Goal: Task Accomplishment & Management: Use online tool/utility

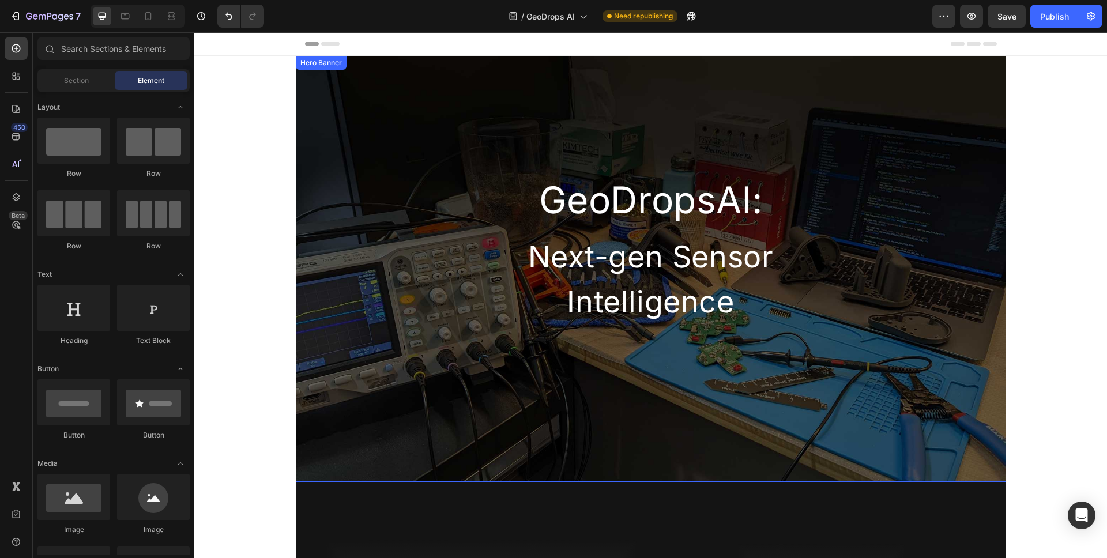
click at [306, 191] on div "GeoDropsAl: Heading Next-gen Sensor Intelligence Heading Row" at bounding box center [651, 191] width 710 height 270
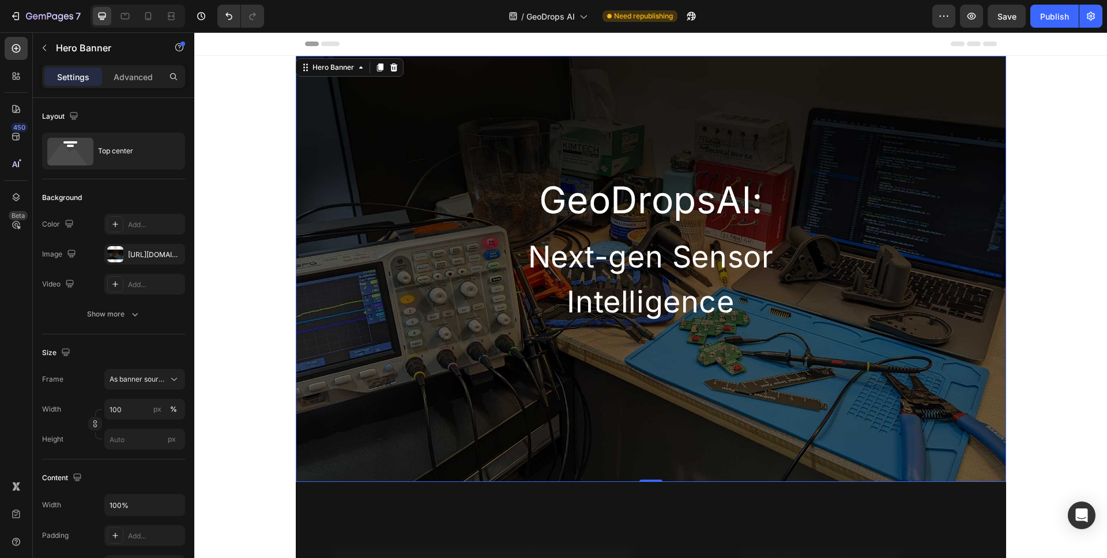
click at [321, 110] on div "GeoDropsAl: Heading Next-gen Sensor Intelligence Heading Row" at bounding box center [651, 191] width 710 height 270
click at [314, 88] on div "GeoDropsAl: Heading Next-gen Sensor Intelligence Heading Row" at bounding box center [651, 191] width 710 height 270
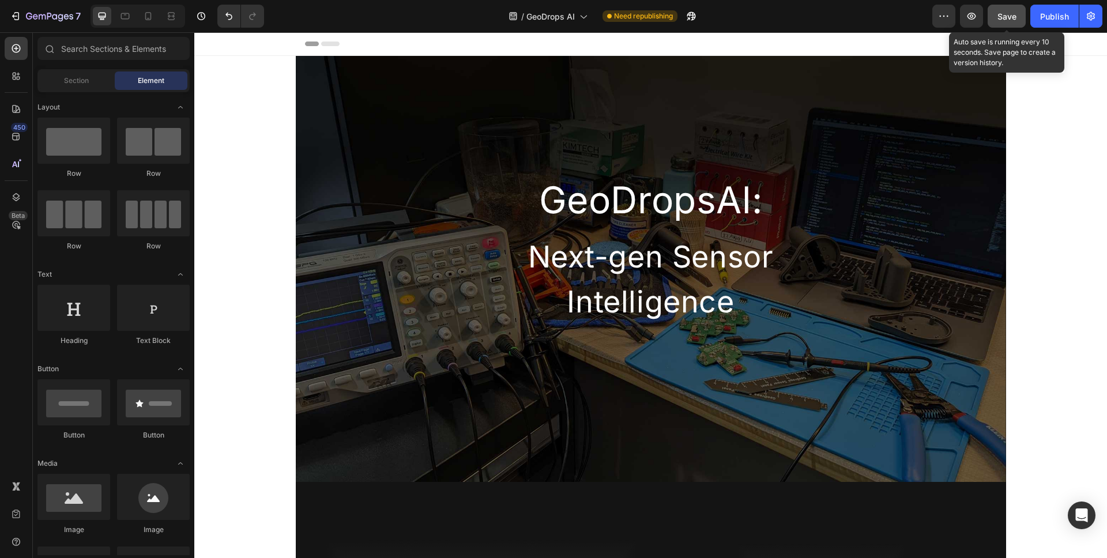
click at [1012, 19] on span "Save" at bounding box center [1006, 17] width 19 height 10
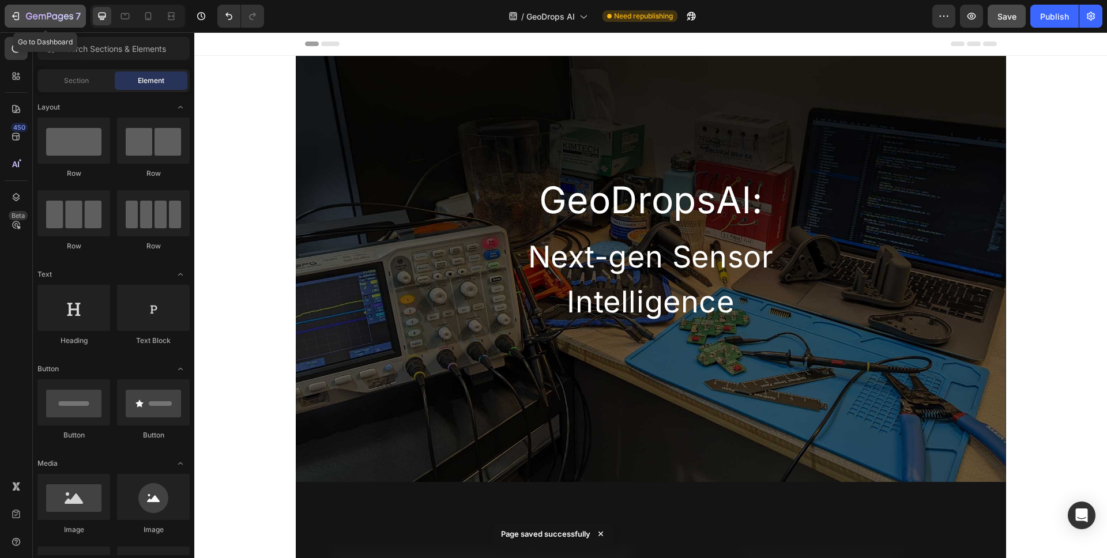
click at [58, 20] on icon "button" at bounding box center [49, 17] width 47 height 10
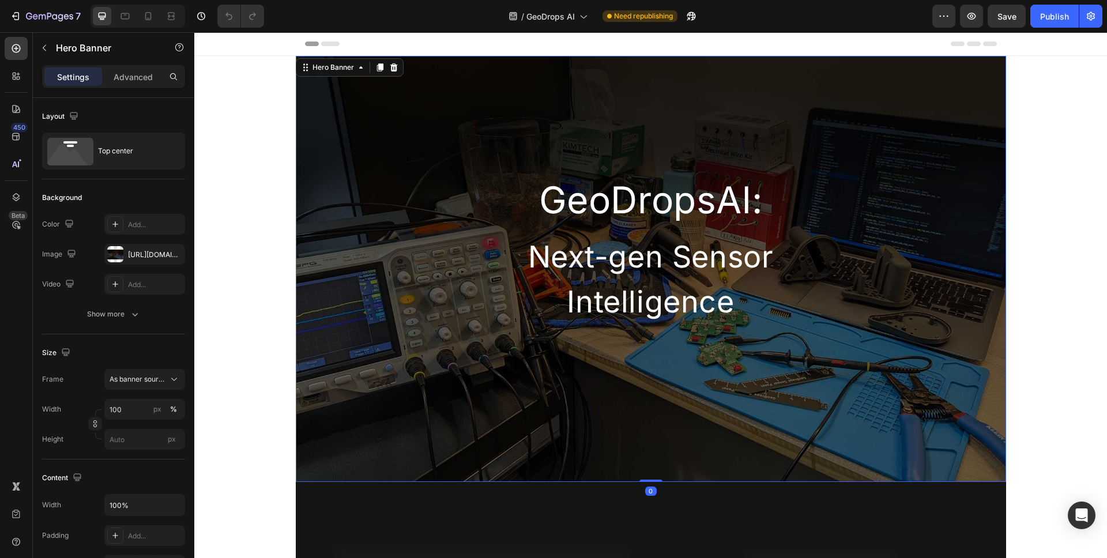
click at [359, 126] on div "GeoDropsAl: Heading Next-gen Sensor Intelligence Heading Row" at bounding box center [651, 191] width 710 height 270
click at [191, 144] on div at bounding box center [190, 224] width 6 height 253
click at [181, 152] on div "Top center" at bounding box center [113, 151] width 143 height 37
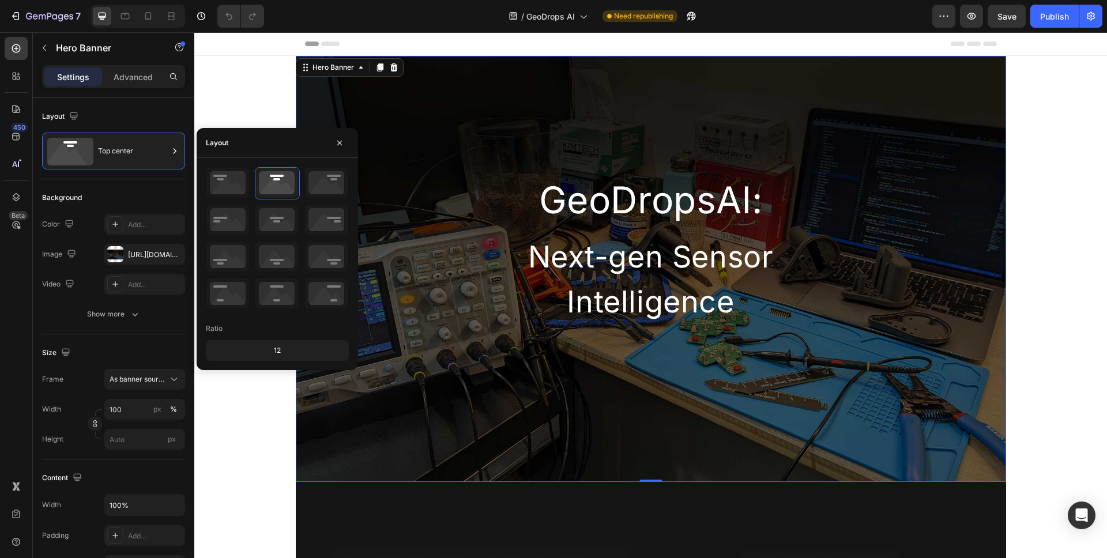
click at [273, 351] on div "12" at bounding box center [277, 350] width 138 height 16
click at [284, 351] on div "12" at bounding box center [277, 350] width 138 height 16
click at [285, 351] on div "12" at bounding box center [277, 350] width 138 height 16
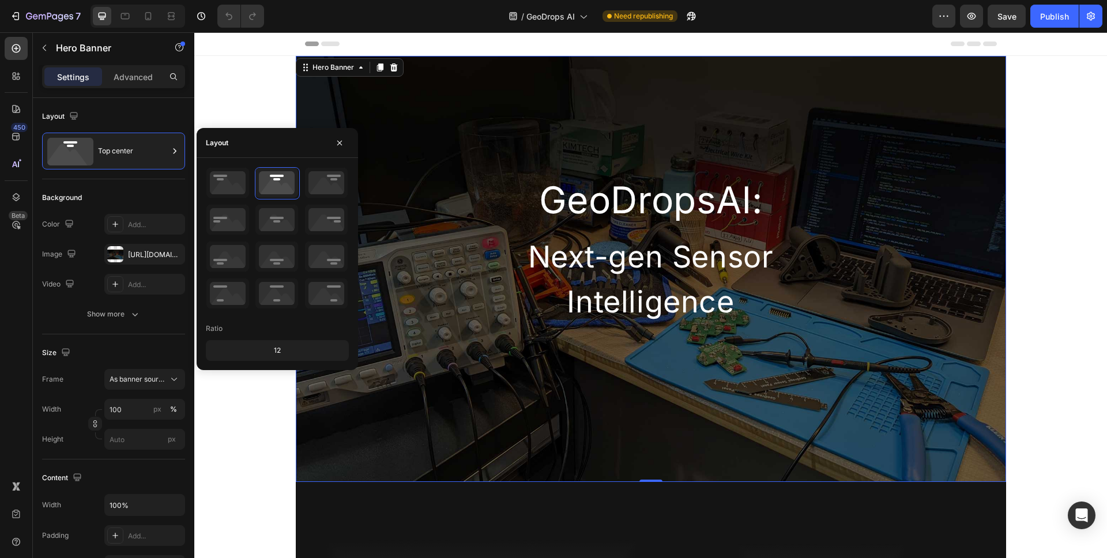
click at [285, 350] on div "12" at bounding box center [277, 350] width 138 height 16
click at [284, 348] on div "12" at bounding box center [277, 350] width 138 height 16
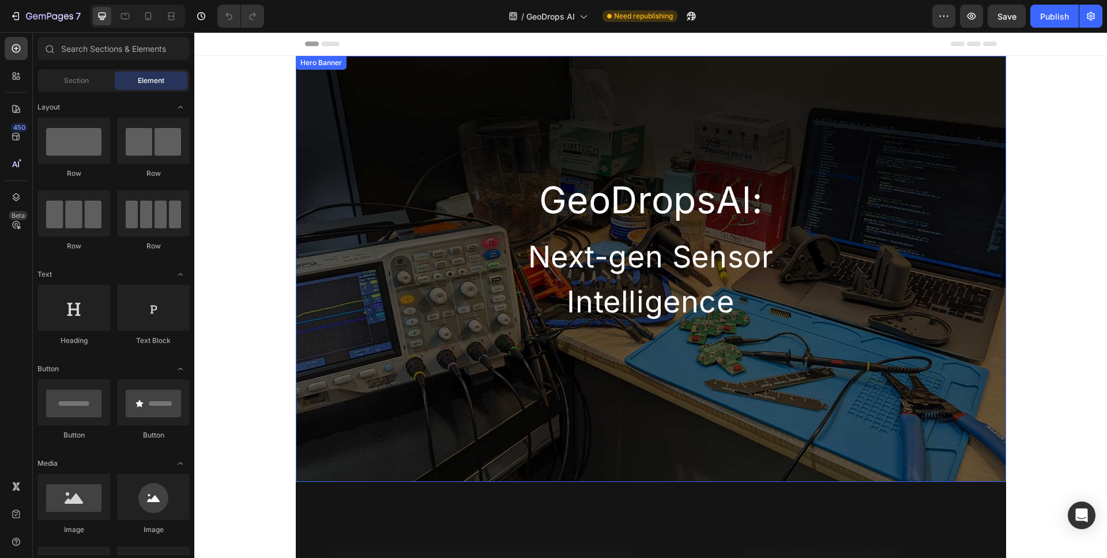
click at [417, 59] on div "GeoDropsAl: Heading Next-gen Sensor Intelligence Heading Row" at bounding box center [651, 191] width 710 height 270
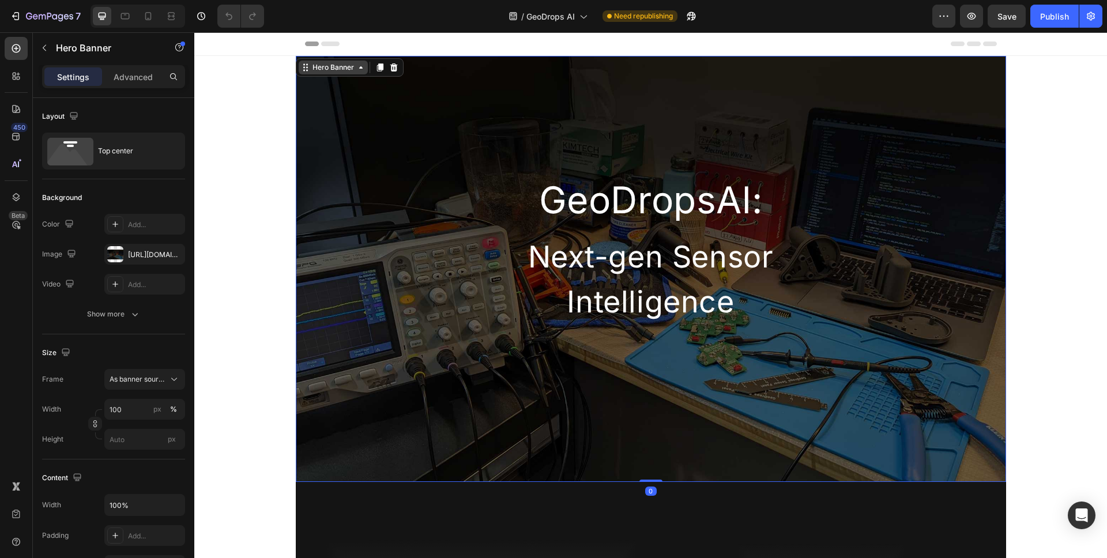
click at [345, 68] on div "Hero Banner" at bounding box center [333, 67] width 46 height 10
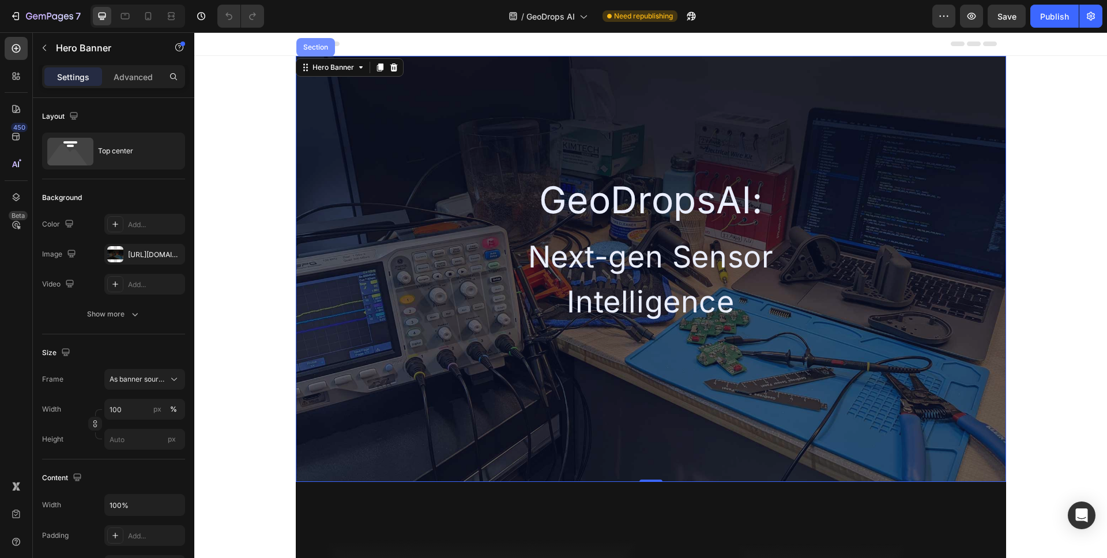
click at [319, 52] on div "Section" at bounding box center [315, 47] width 39 height 18
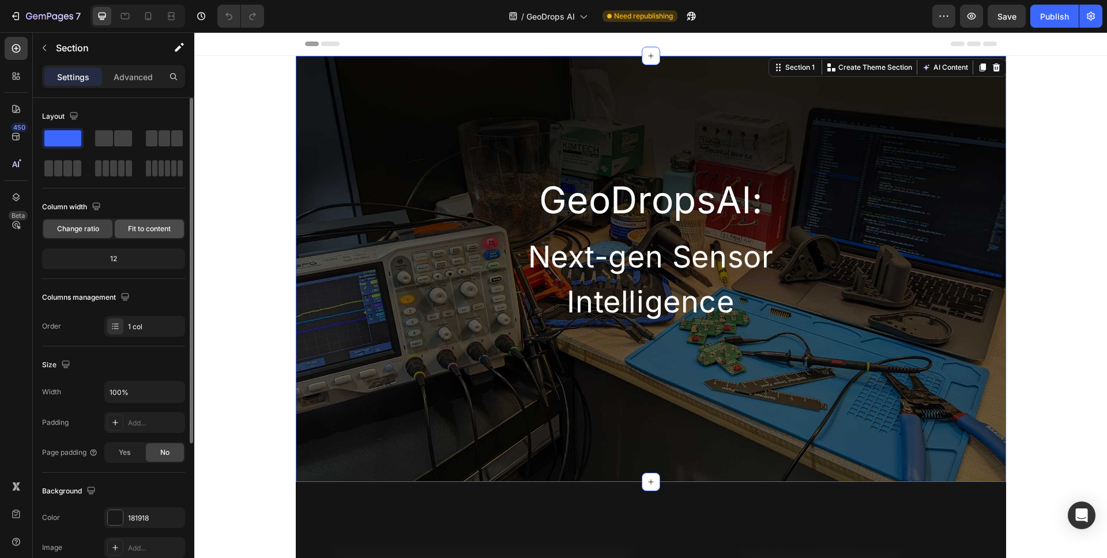
click at [131, 232] on span "Fit to content" at bounding box center [149, 229] width 43 height 10
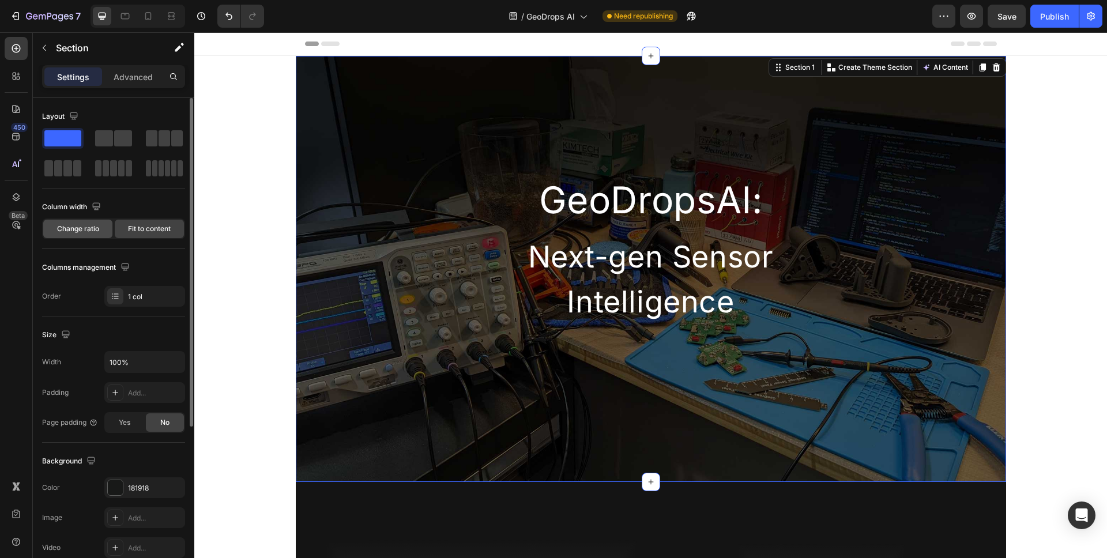
click at [58, 224] on span "Change ratio" at bounding box center [78, 229] width 42 height 10
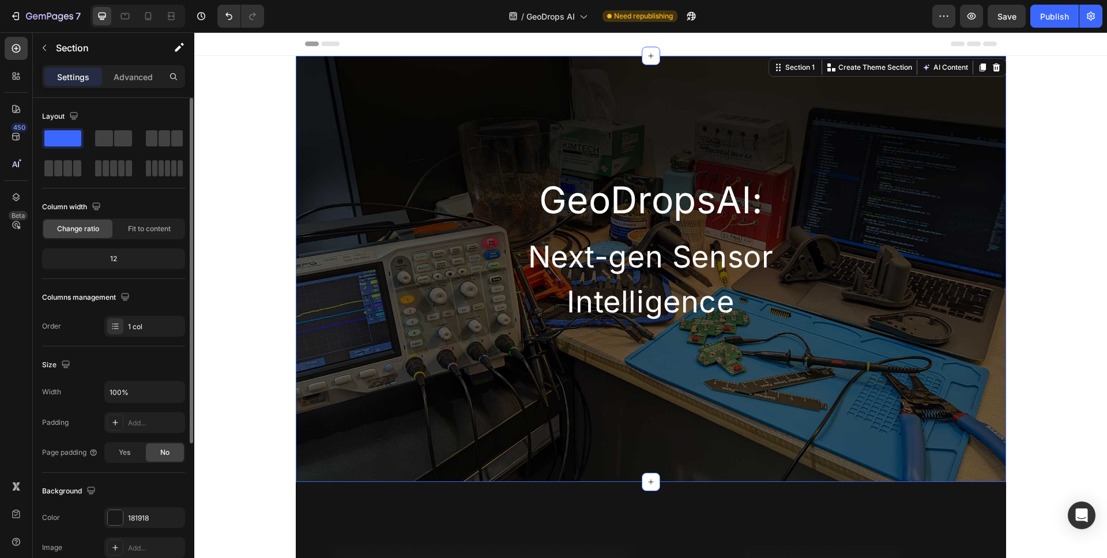
click at [115, 261] on div "12" at bounding box center [113, 259] width 138 height 16
click at [114, 260] on div "12" at bounding box center [113, 259] width 138 height 16
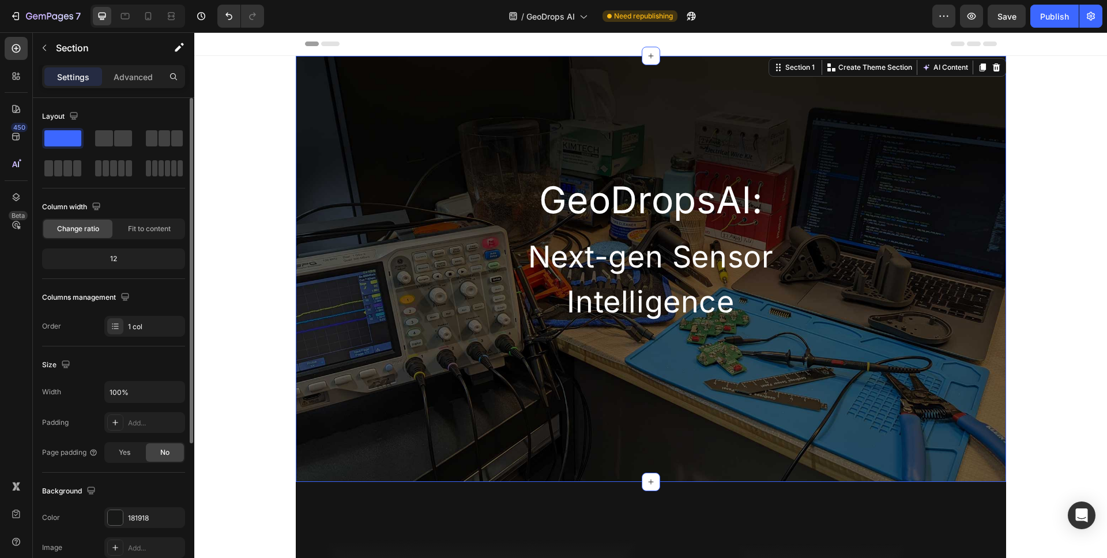
click at [114, 259] on div "12" at bounding box center [113, 259] width 138 height 16
click at [129, 322] on div "1 col" at bounding box center [155, 327] width 54 height 10
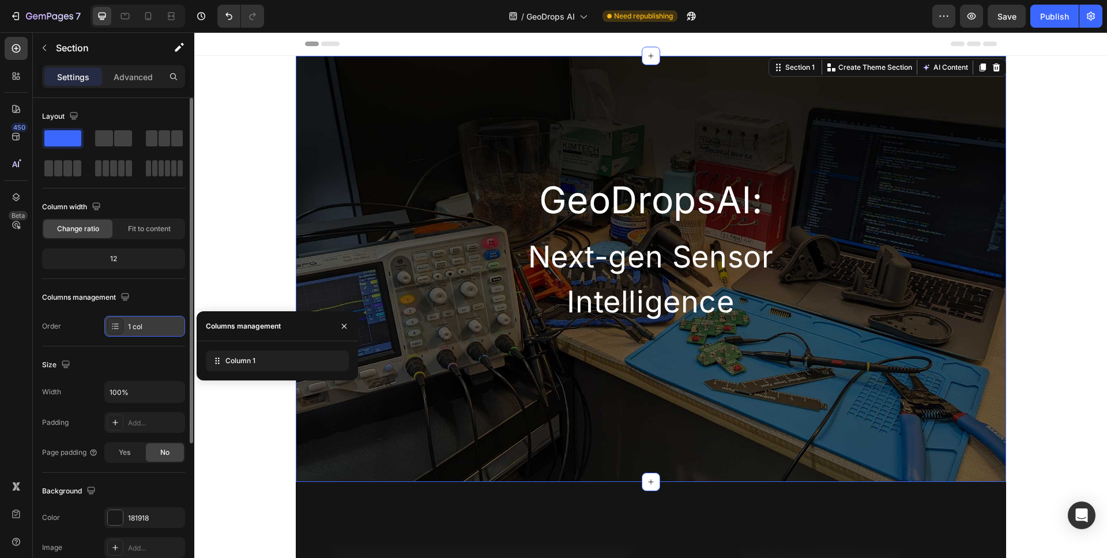
click at [141, 329] on div "1 col" at bounding box center [155, 327] width 54 height 10
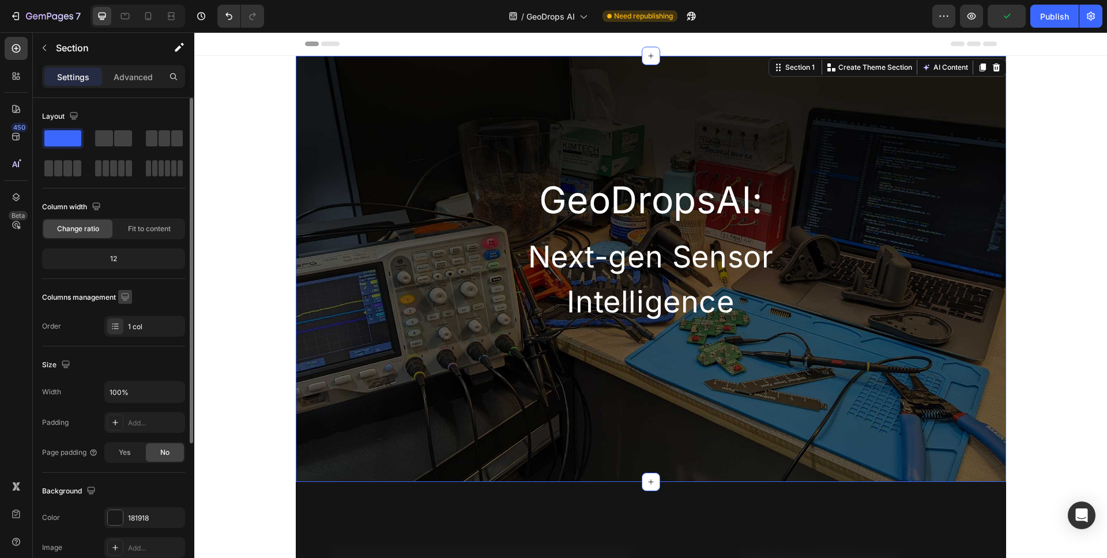
click at [127, 300] on icon "button" at bounding box center [124, 296] width 7 height 7
click at [130, 344] on button "button" at bounding box center [127, 336] width 18 height 18
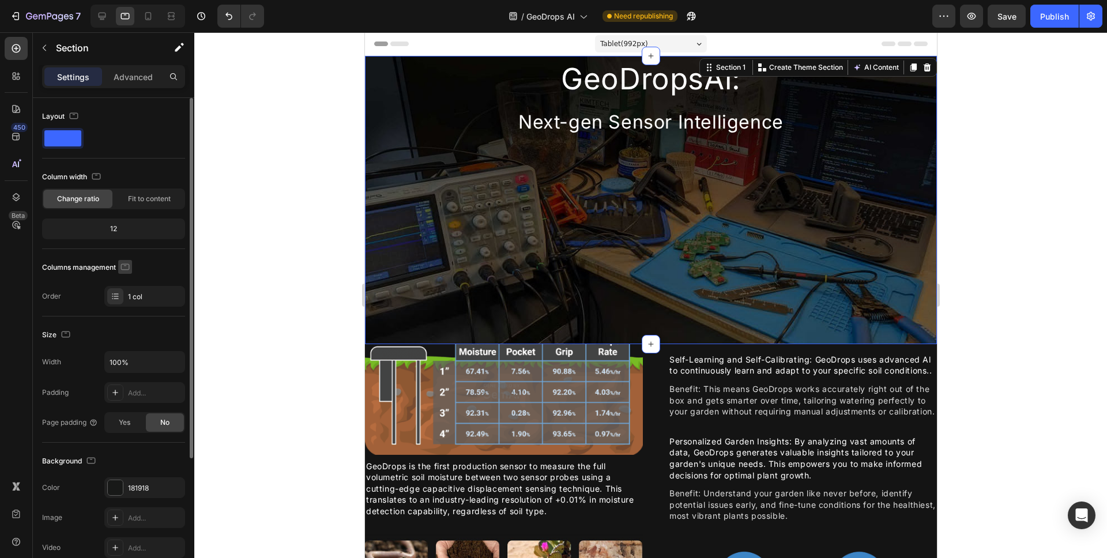
click at [128, 266] on icon "button" at bounding box center [125, 267] width 12 height 12
click at [131, 323] on icon "button" at bounding box center [128, 327] width 12 height 12
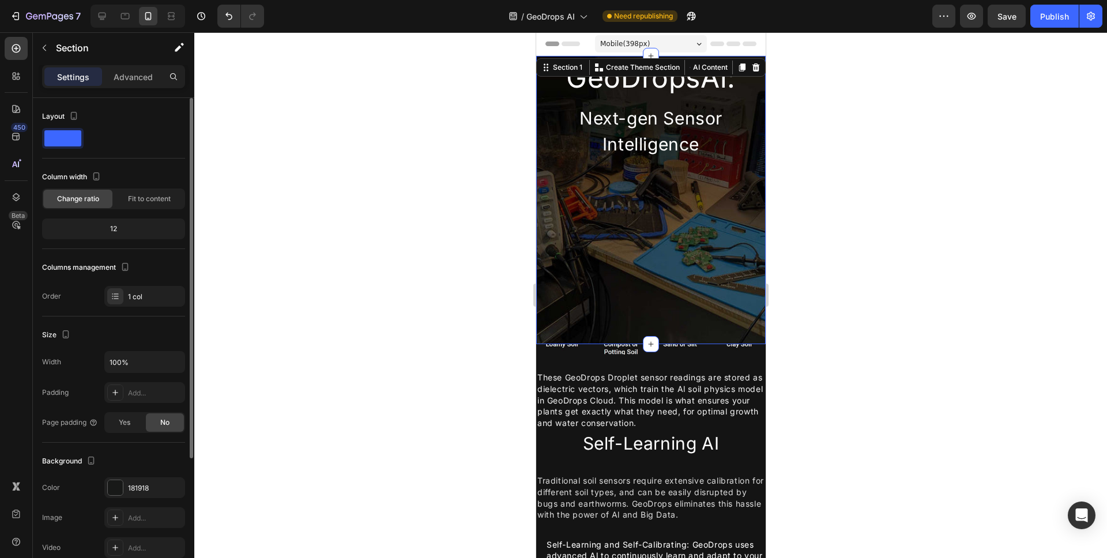
click at [851, 150] on div at bounding box center [650, 295] width 913 height 526
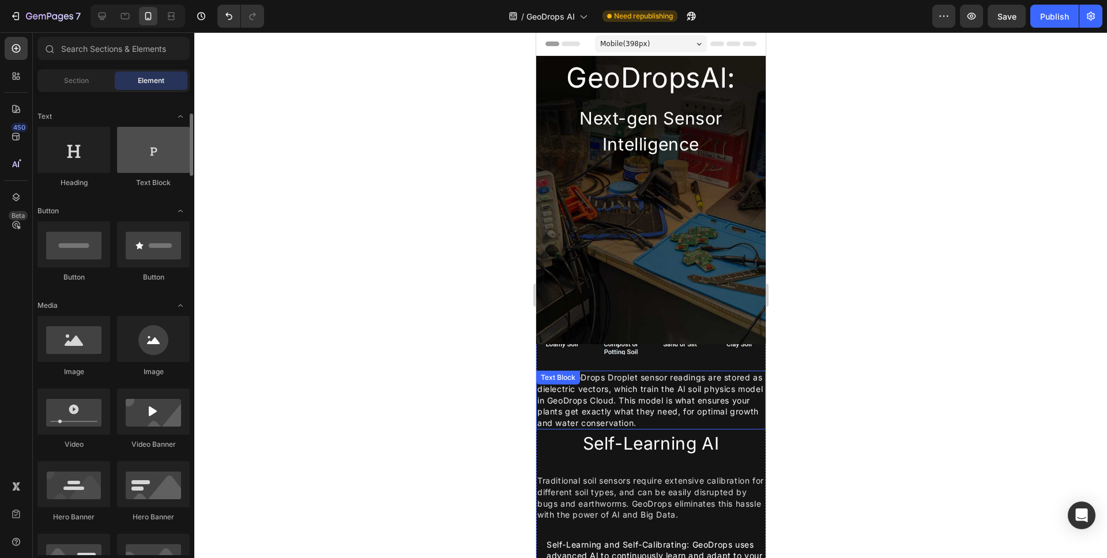
scroll to position [99, 0]
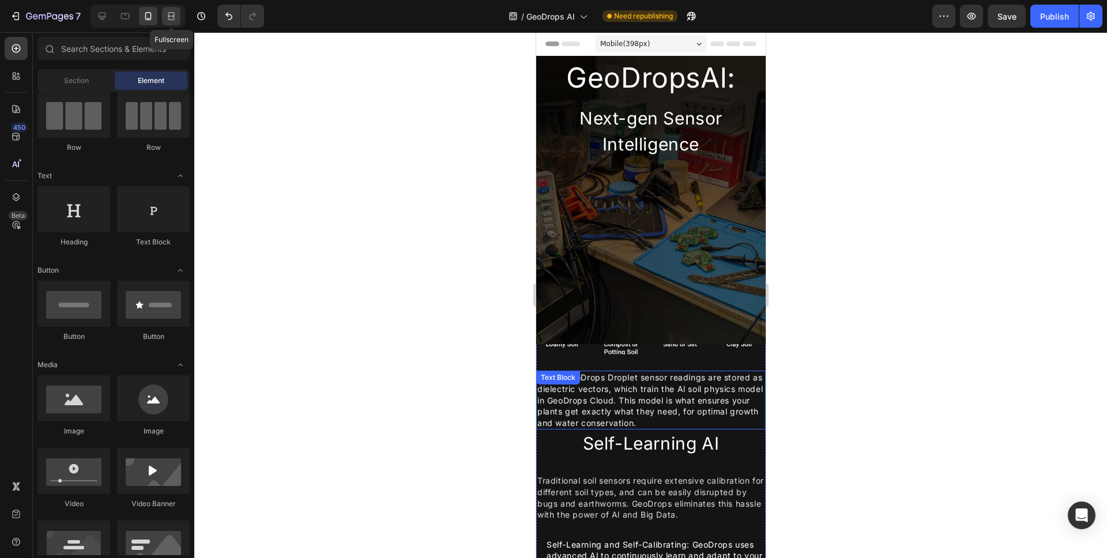
click at [174, 14] on icon at bounding box center [171, 16] width 12 height 12
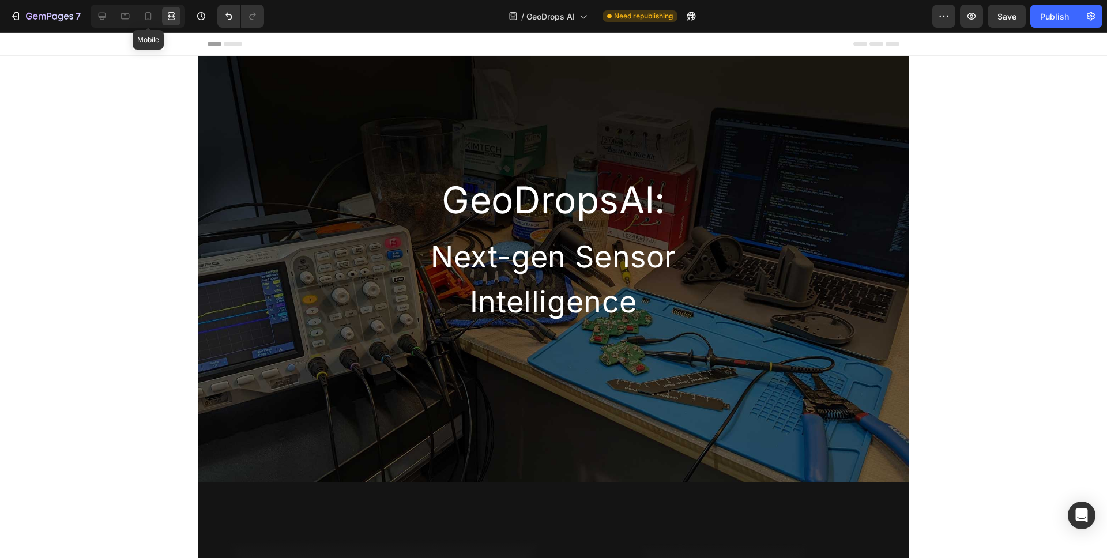
click at [138, 25] on div "Mobile" at bounding box center [138, 16] width 95 height 23
click at [145, 18] on icon at bounding box center [148, 16] width 12 height 12
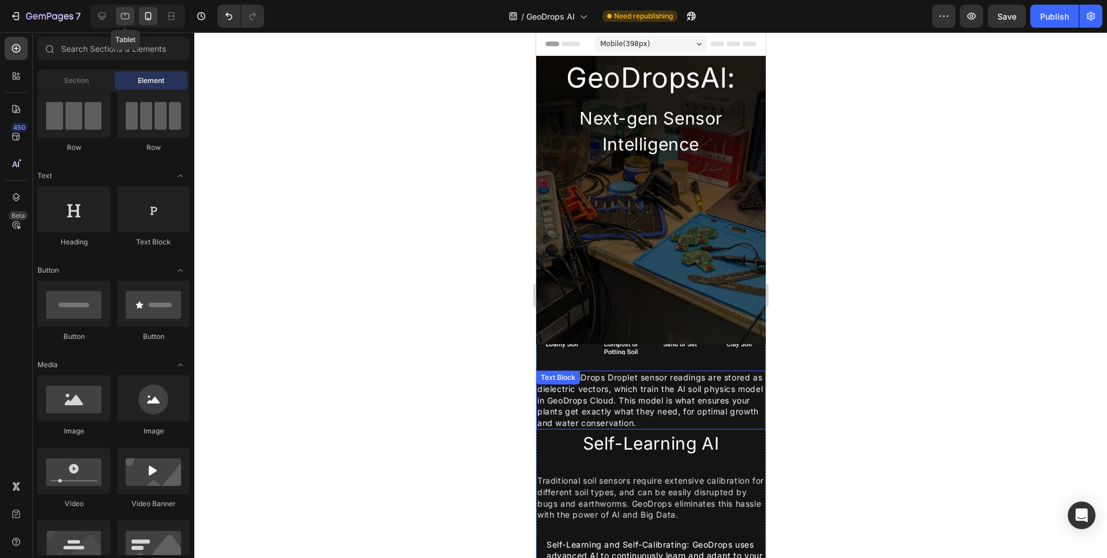
click at [123, 20] on icon at bounding box center [125, 16] width 12 height 12
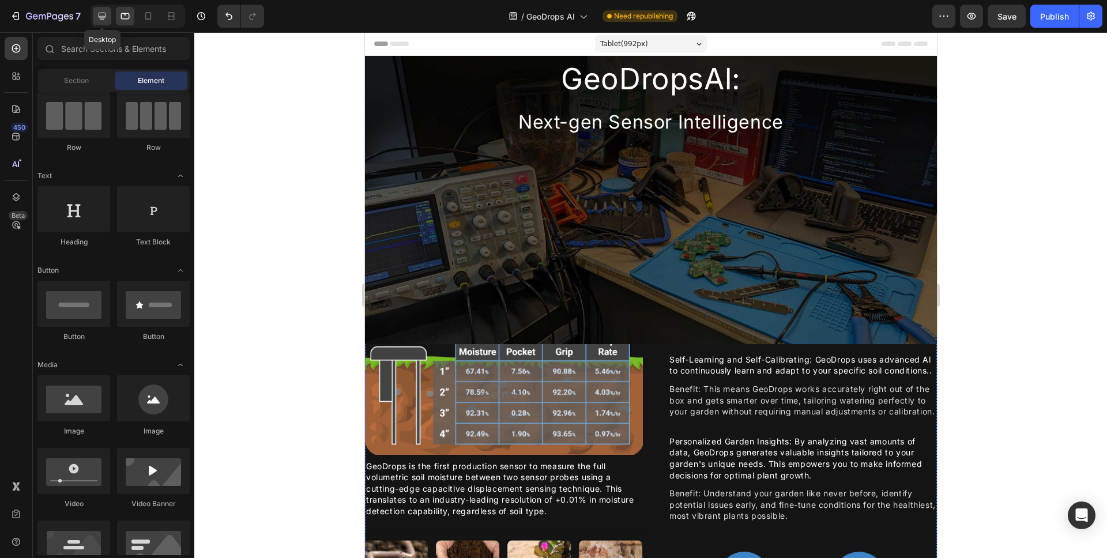
click at [103, 20] on icon at bounding box center [102, 16] width 12 height 12
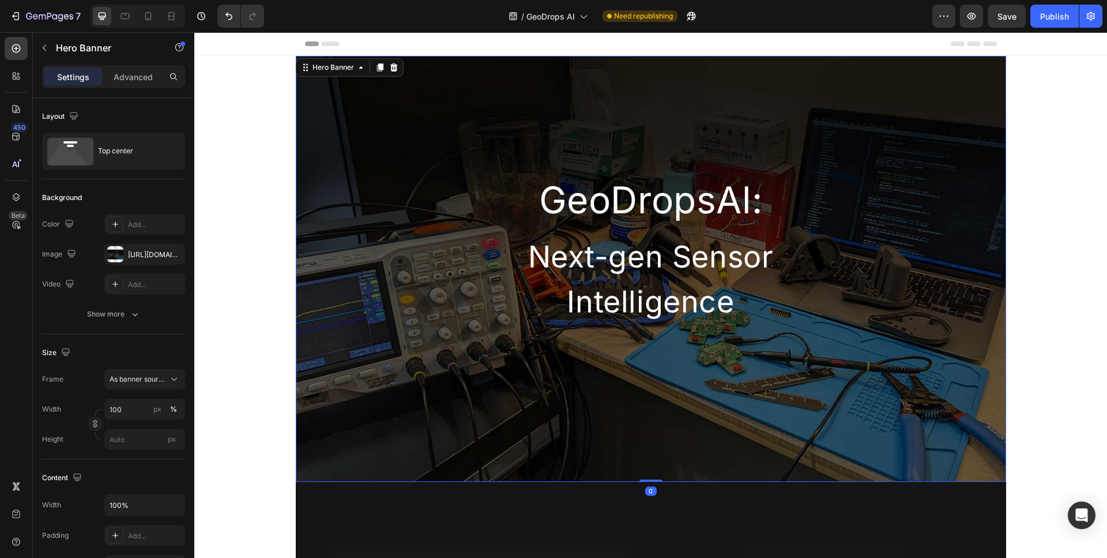
click at [432, 116] on div "GeoDropsAl: Heading Next-gen Sensor Intelligence Heading Row" at bounding box center [651, 191] width 710 height 270
click at [111, 308] on div "Show more" at bounding box center [114, 314] width 54 height 12
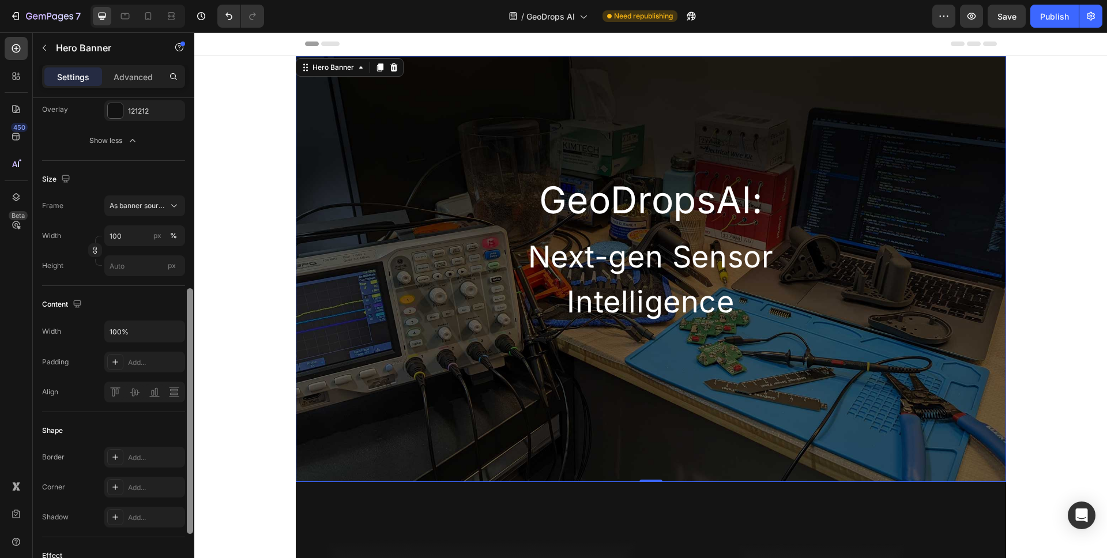
scroll to position [263, 0]
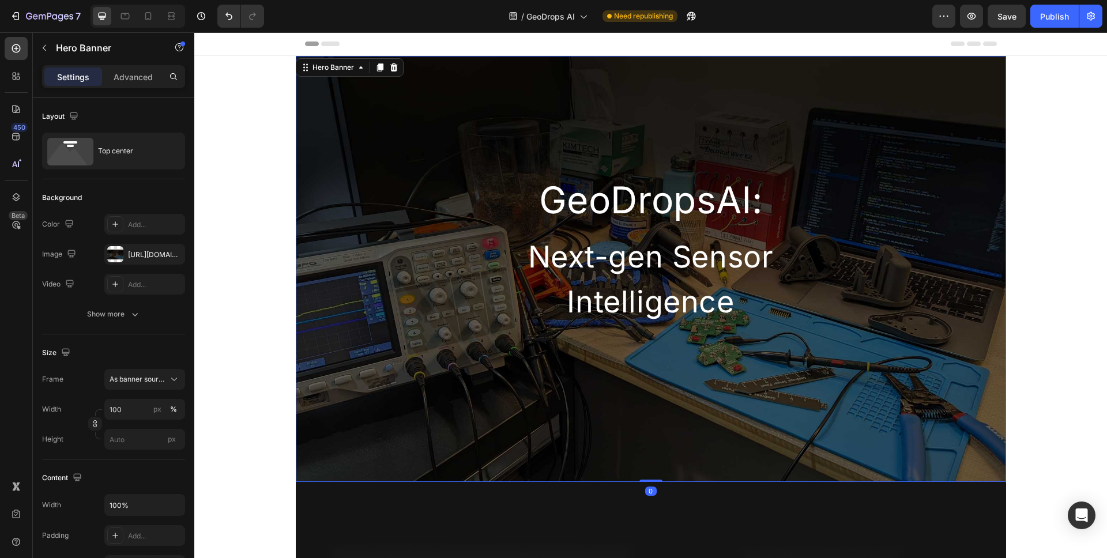
click at [612, 98] on div "GeoDropsAl: Heading Next-gen Sensor Intelligence Heading Row" at bounding box center [651, 191] width 710 height 270
click at [649, 478] on div "Overlay" at bounding box center [651, 269] width 710 height 426
click at [333, 71] on div "Hero Banner" at bounding box center [333, 67] width 46 height 10
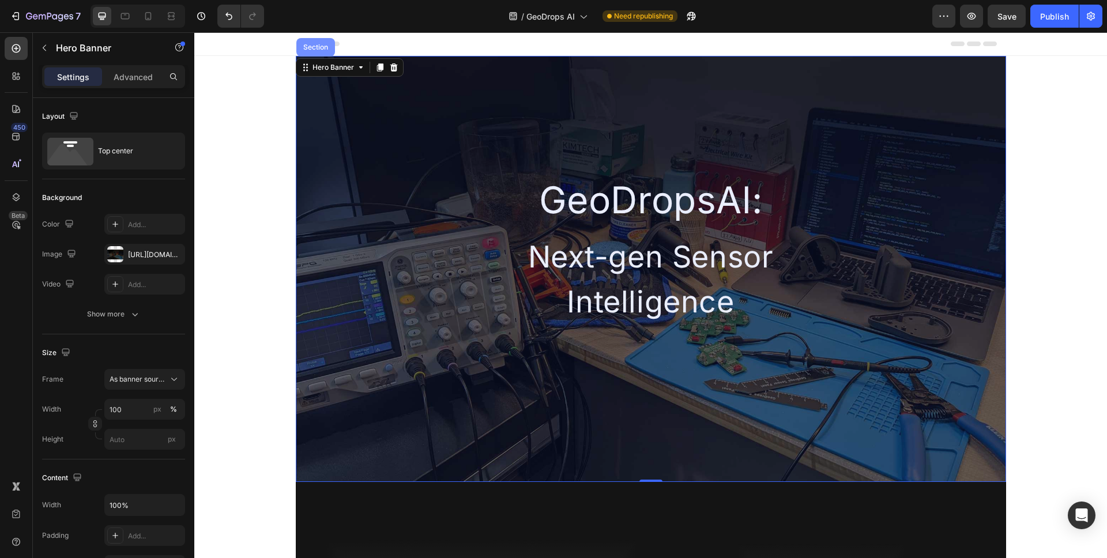
click at [321, 49] on div "Section" at bounding box center [315, 47] width 29 height 7
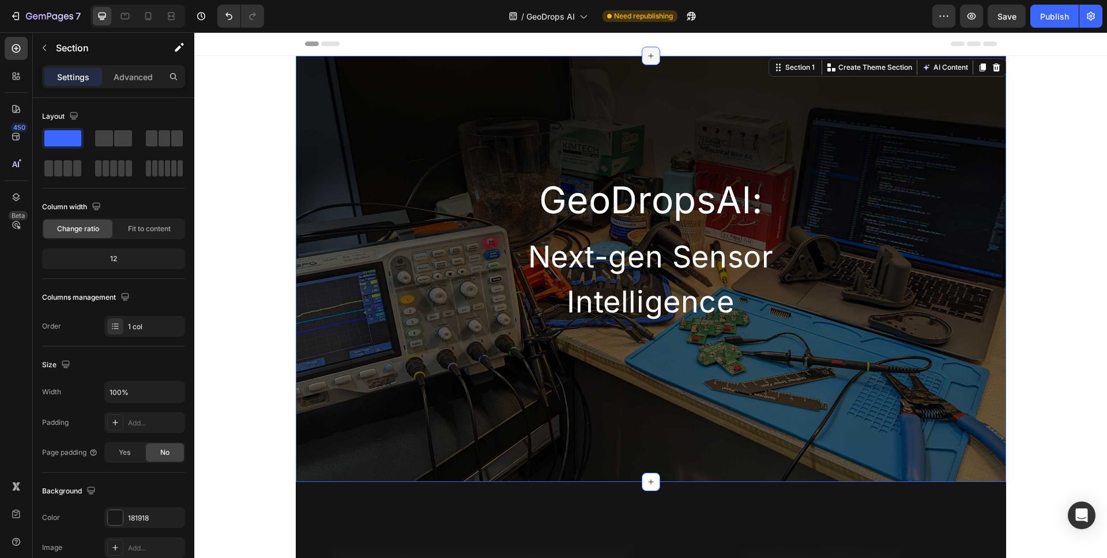
click at [649, 53] on icon at bounding box center [650, 55] width 9 height 9
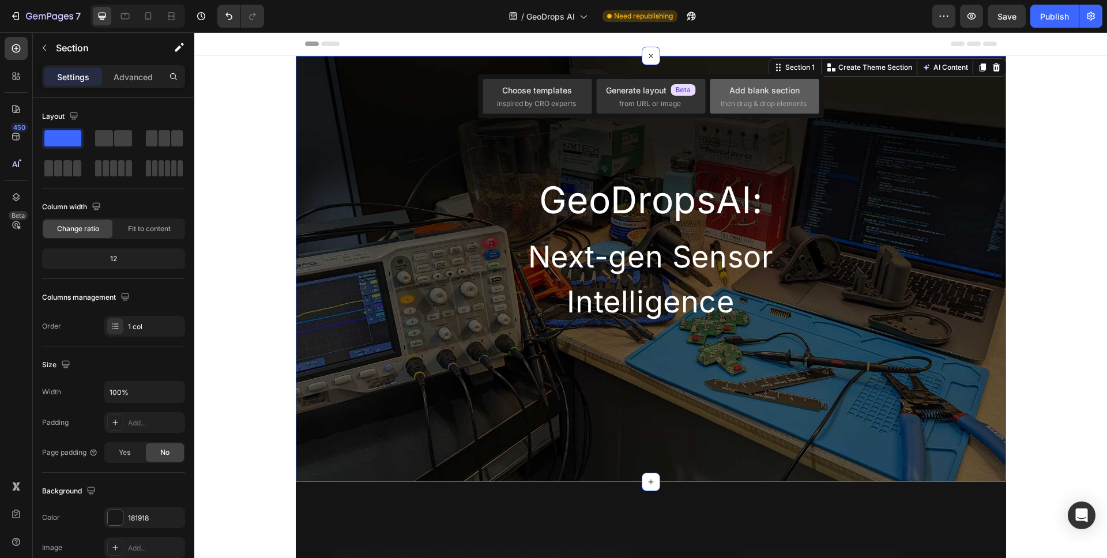
click at [743, 106] on span "then drag & drop elements" at bounding box center [764, 104] width 86 height 10
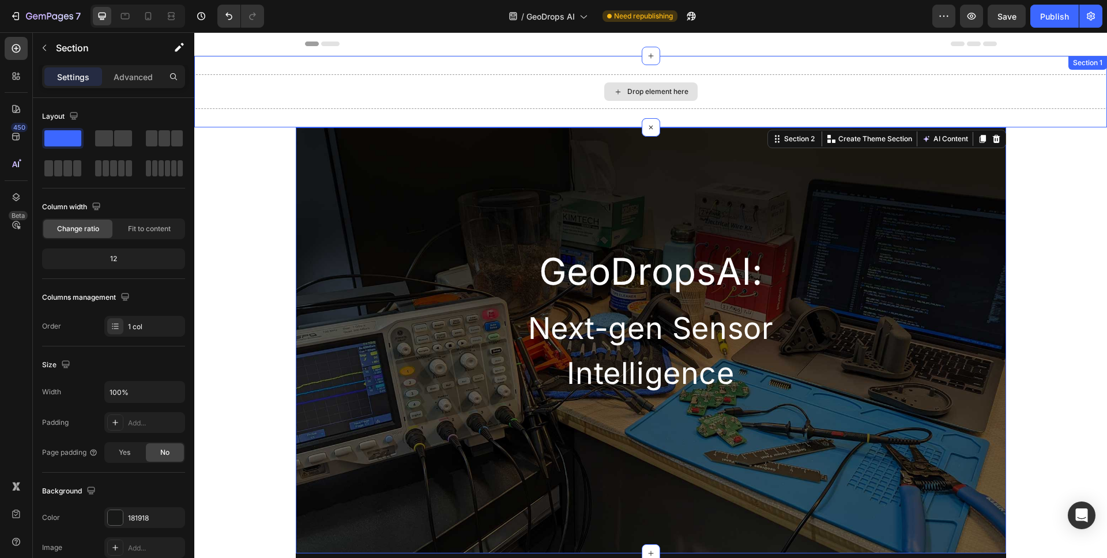
drag, startPoint x: 263, startPoint y: 170, endPoint x: 669, endPoint y: 93, distance: 413.1
click at [649, 76] on div "Drop element here" at bounding box center [650, 91] width 913 height 35
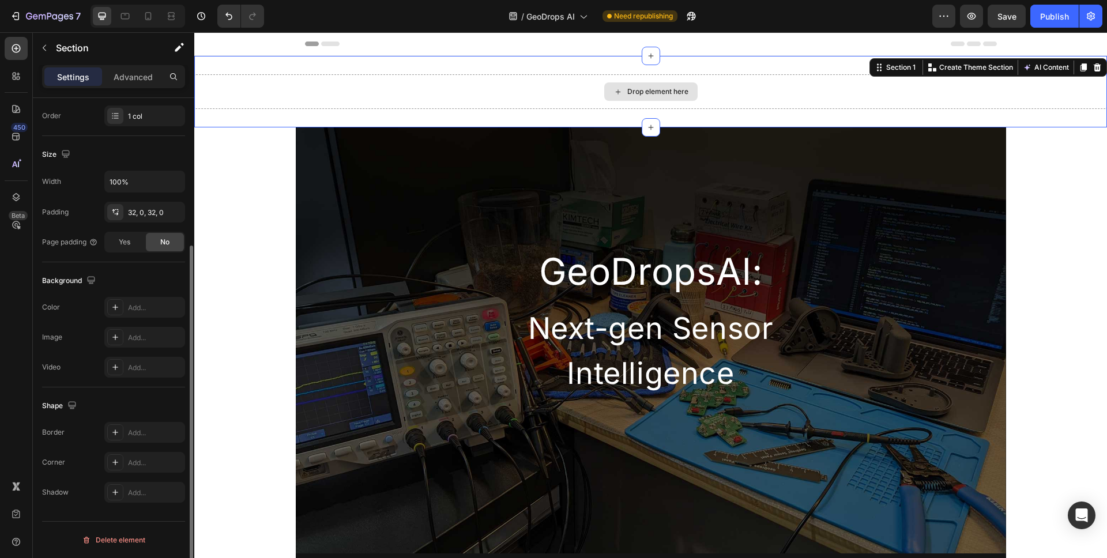
click at [642, 89] on div "Drop element here" at bounding box center [657, 91] width 61 height 9
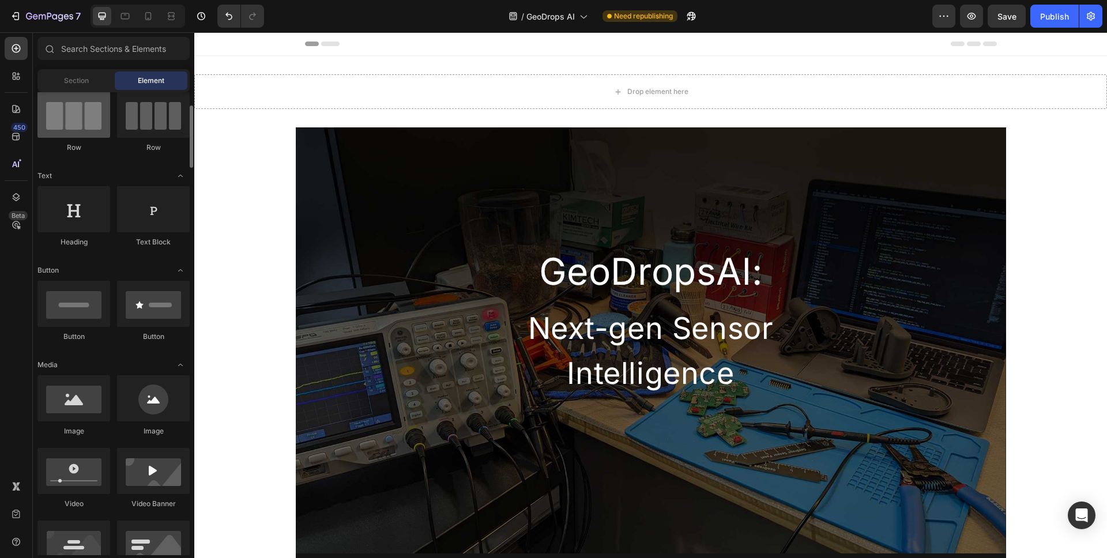
scroll to position [0, 0]
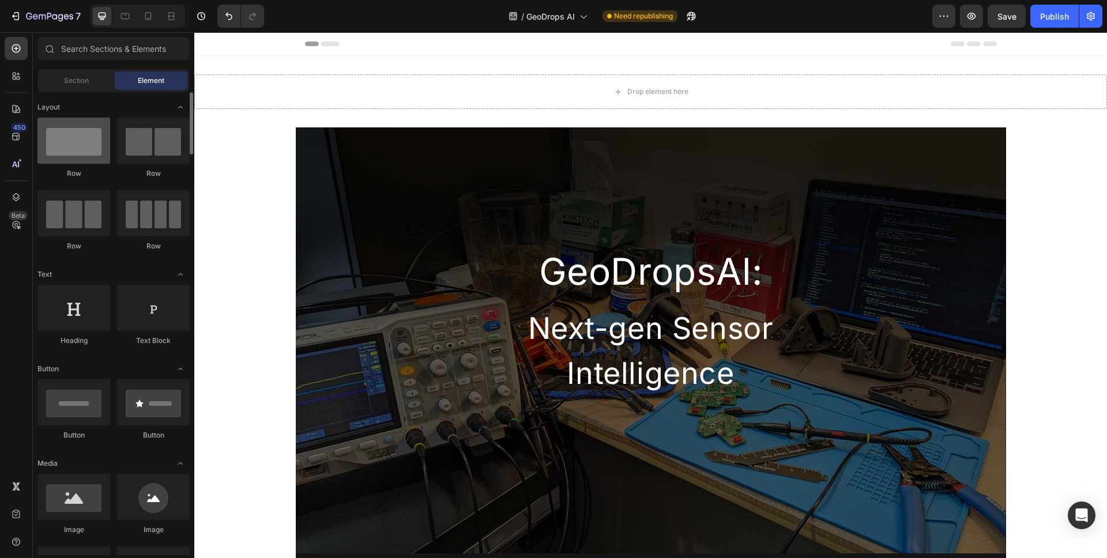
click at [81, 134] on div at bounding box center [73, 141] width 73 height 46
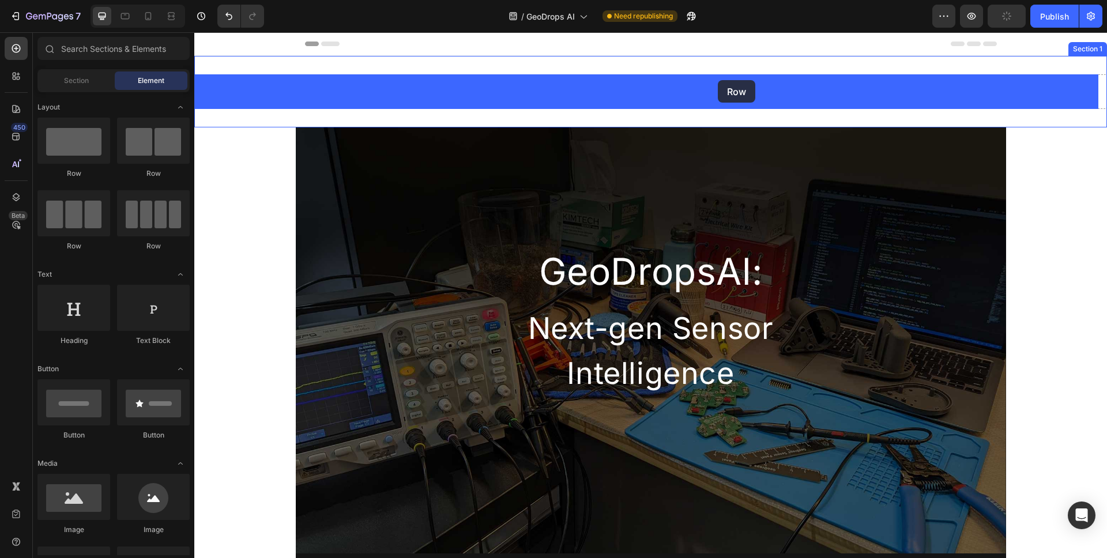
drag, startPoint x: 274, startPoint y: 179, endPoint x: 717, endPoint y: 81, distance: 453.5
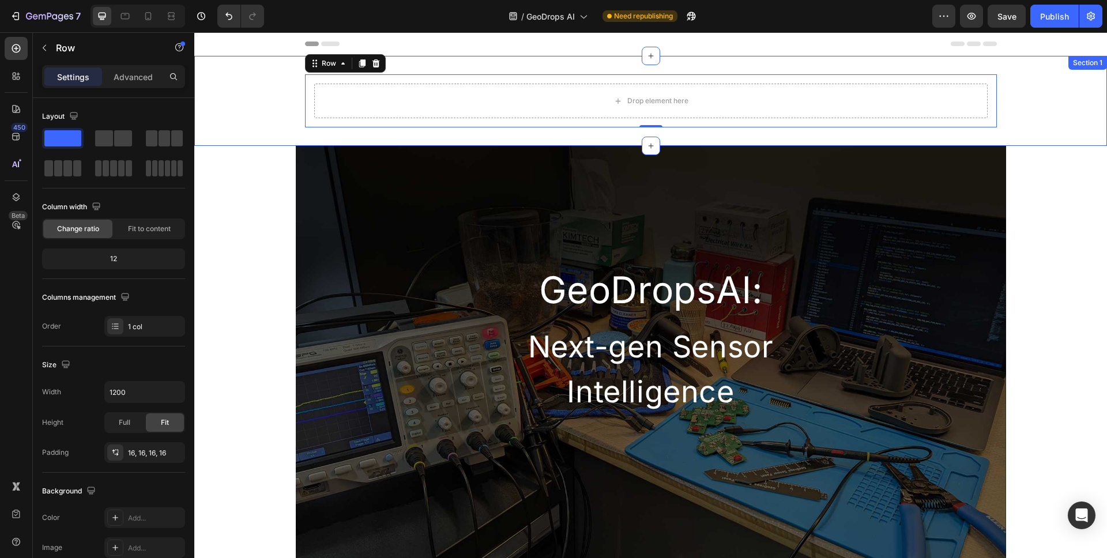
click at [269, 110] on div "Drop element here Row 0" at bounding box center [650, 100] width 913 height 53
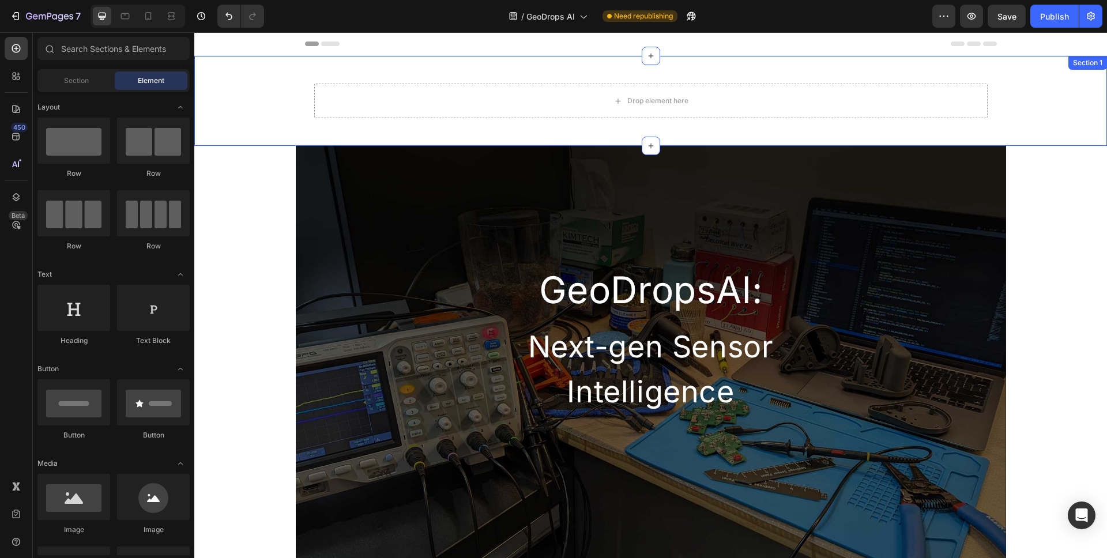
click at [269, 102] on div "Drop element here Row" at bounding box center [650, 100] width 913 height 53
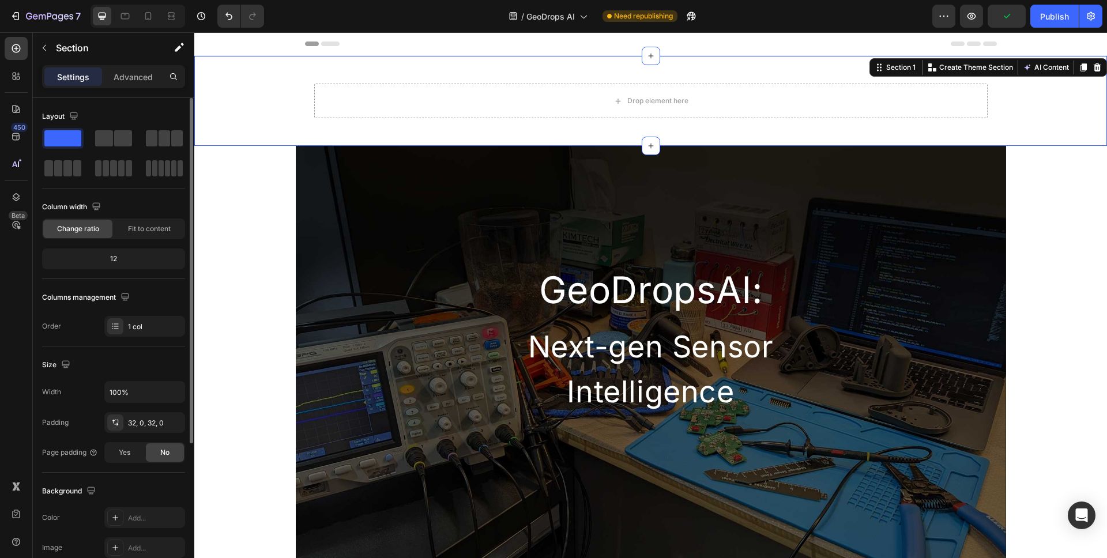
click at [266, 113] on div "Drop element here Row" at bounding box center [650, 100] width 913 height 53
click at [72, 53] on p "Section" at bounding box center [103, 48] width 95 height 14
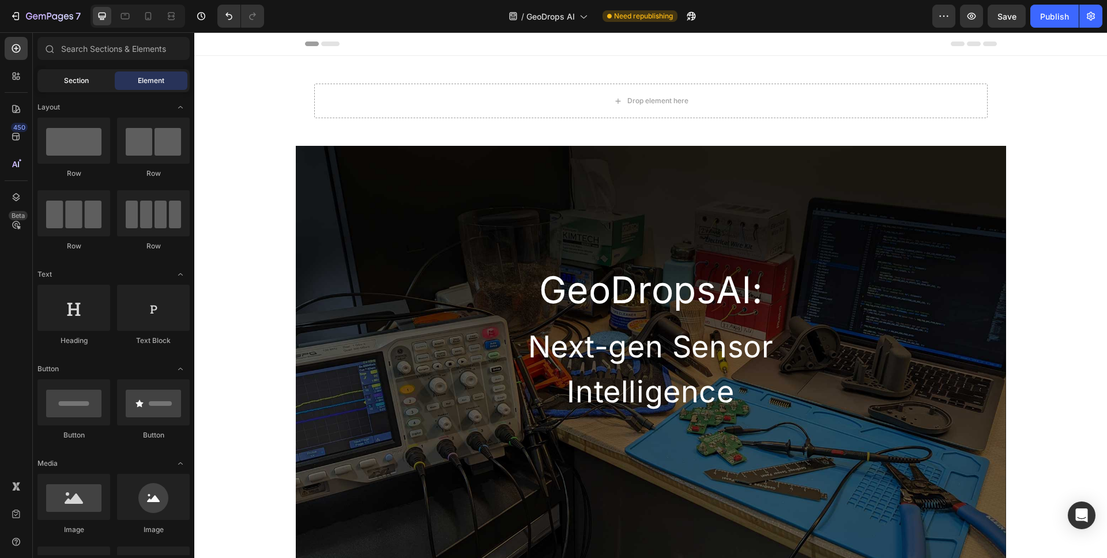
click at [76, 77] on span "Section" at bounding box center [76, 81] width 25 height 10
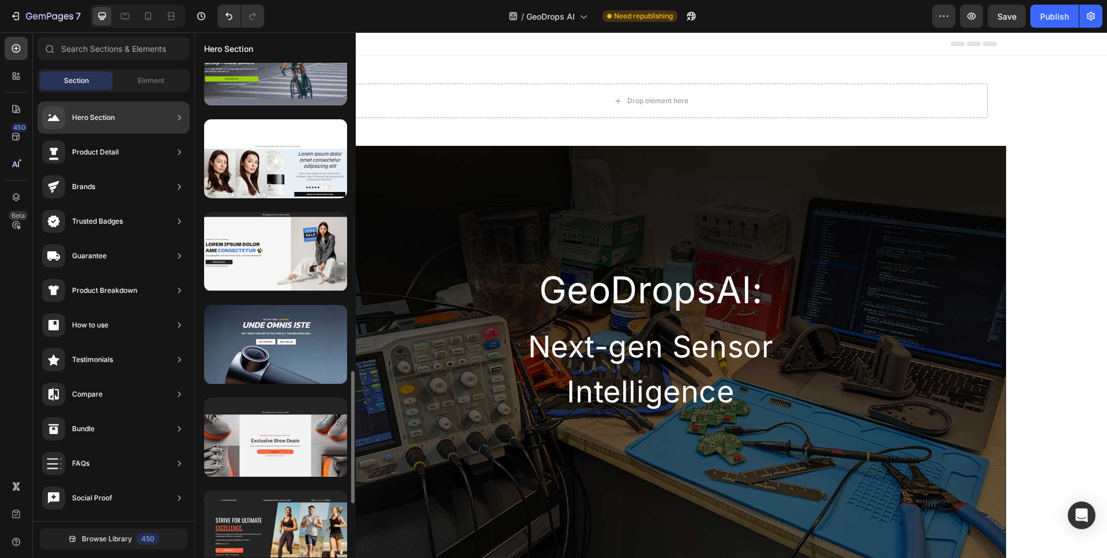
scroll to position [1161, 0]
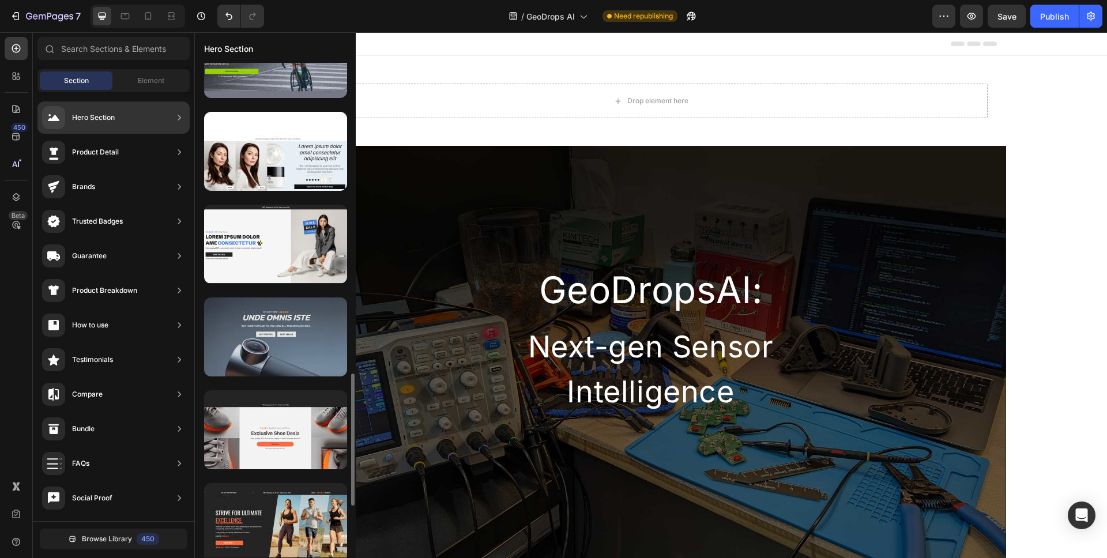
click at [322, 343] on div at bounding box center [275, 337] width 143 height 79
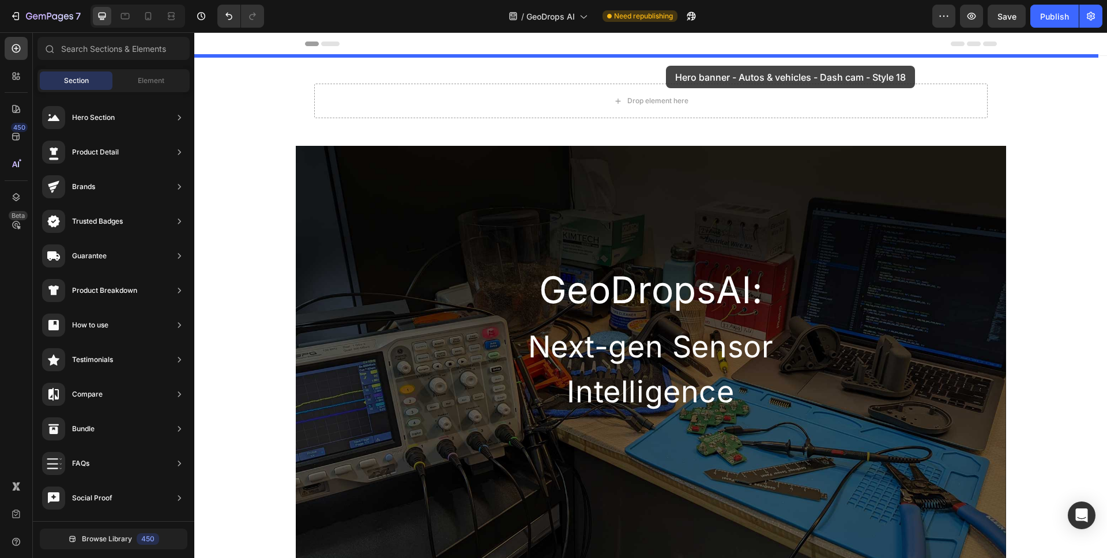
drag, startPoint x: 502, startPoint y: 383, endPoint x: 666, endPoint y: 66, distance: 357.7
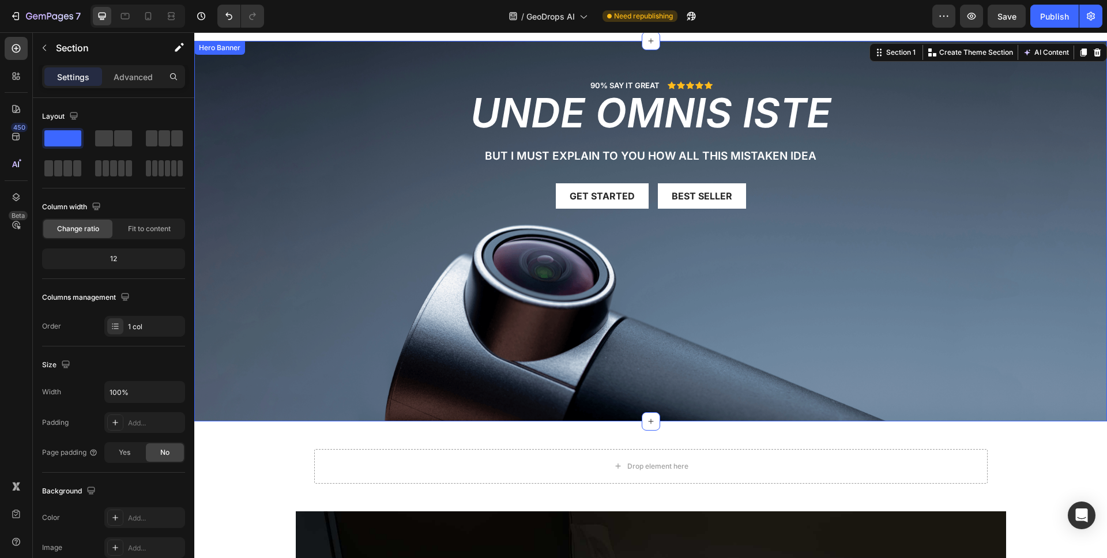
scroll to position [22, 0]
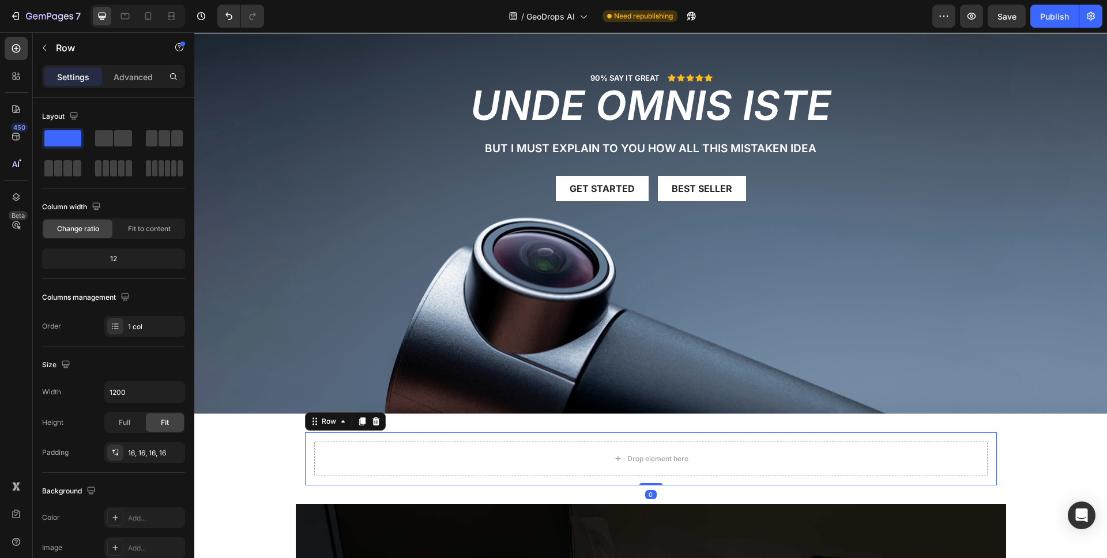
click at [746, 432] on div "Drop element here Row 0" at bounding box center [651, 458] width 692 height 53
click at [373, 417] on icon at bounding box center [375, 421] width 7 height 8
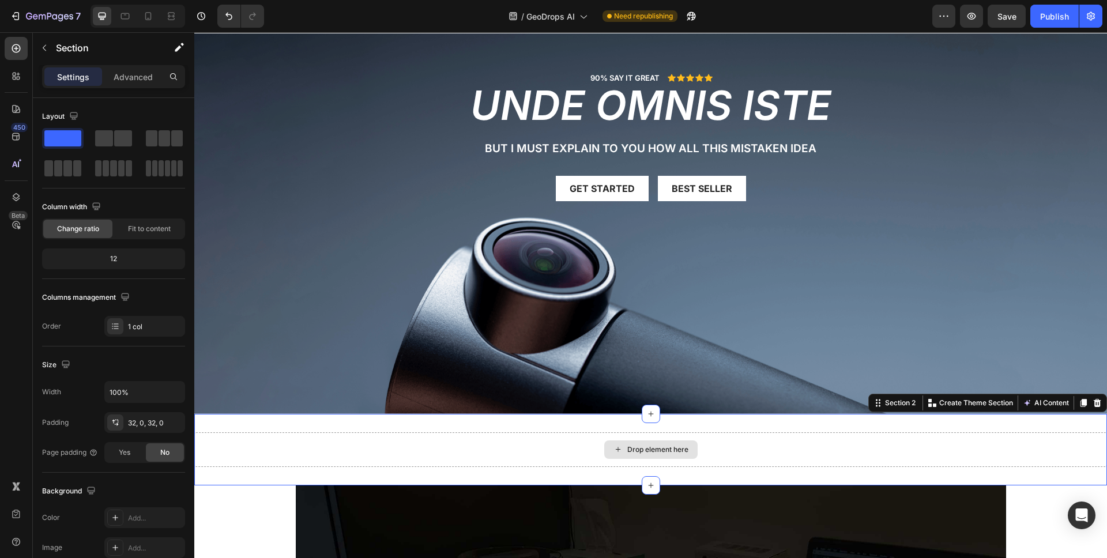
click at [936, 435] on div "Drop element here" at bounding box center [650, 449] width 913 height 35
click at [944, 423] on div "Drop element here Section 2 Create Theme Section AI Content Write with GemAI Wh…" at bounding box center [650, 449] width 913 height 71
click at [1094, 401] on icon at bounding box center [1097, 402] width 7 height 8
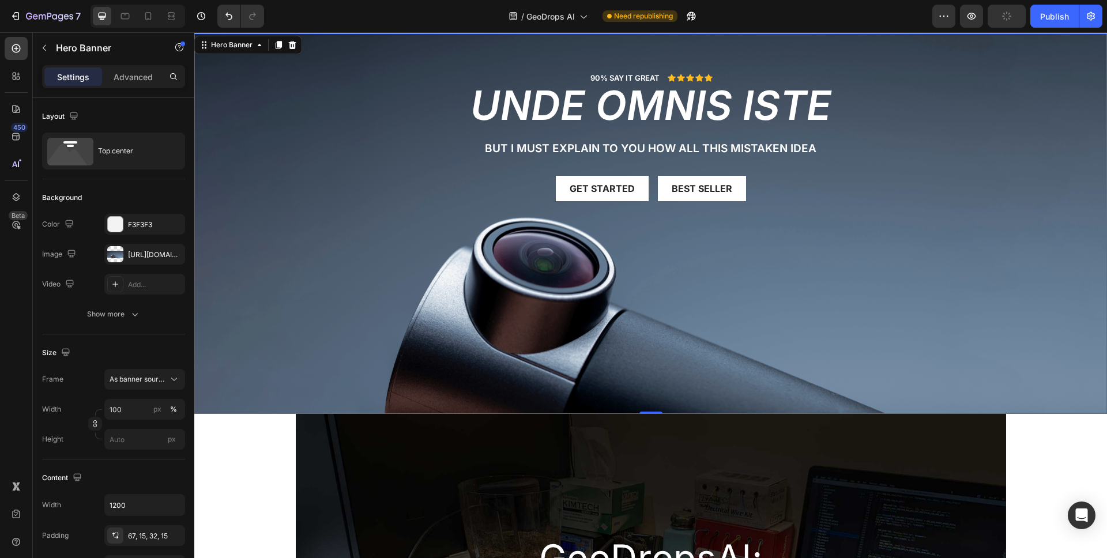
click at [257, 174] on div "Background Image" at bounding box center [650, 223] width 913 height 381
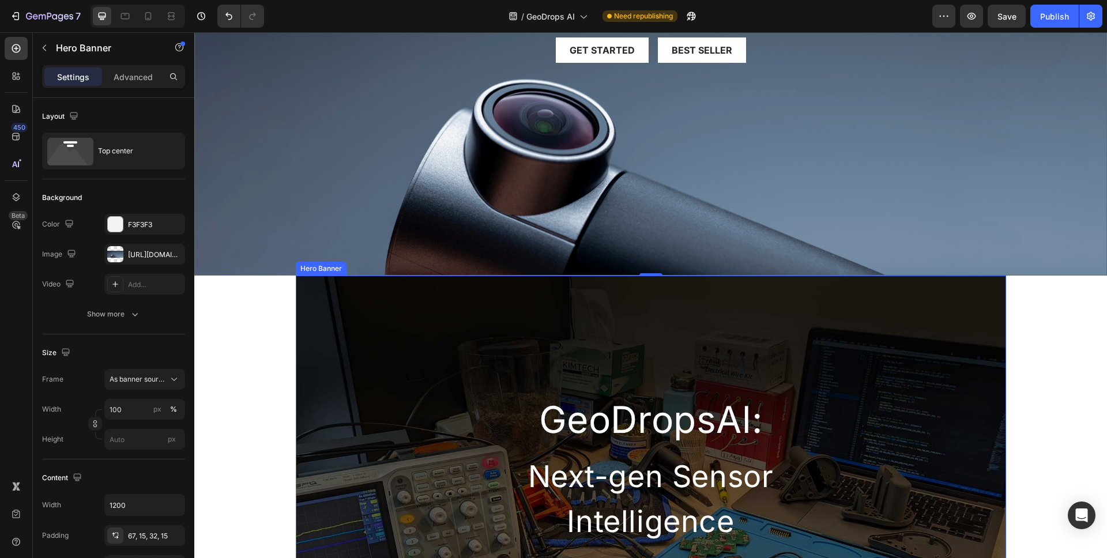
click at [451, 334] on div "GeoDropsAl: Heading Next-gen Sensor Intelligence Heading Row" at bounding box center [651, 411] width 710 height 270
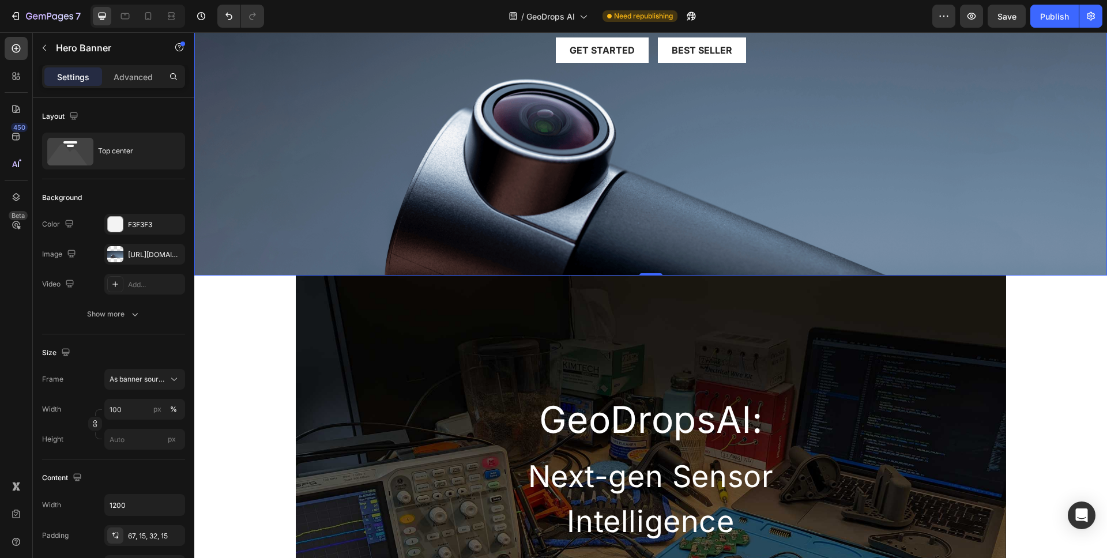
click at [465, 204] on div "Background Image" at bounding box center [650, 85] width 913 height 381
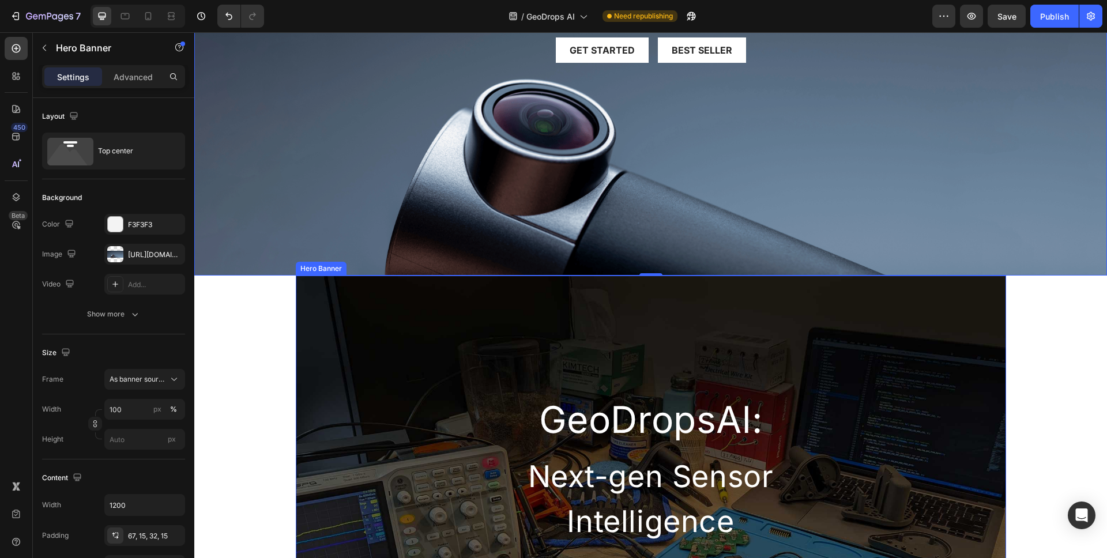
click at [439, 347] on div "GeoDropsAl: Heading Next-gen Sensor Intelligence Heading Row" at bounding box center [651, 411] width 710 height 270
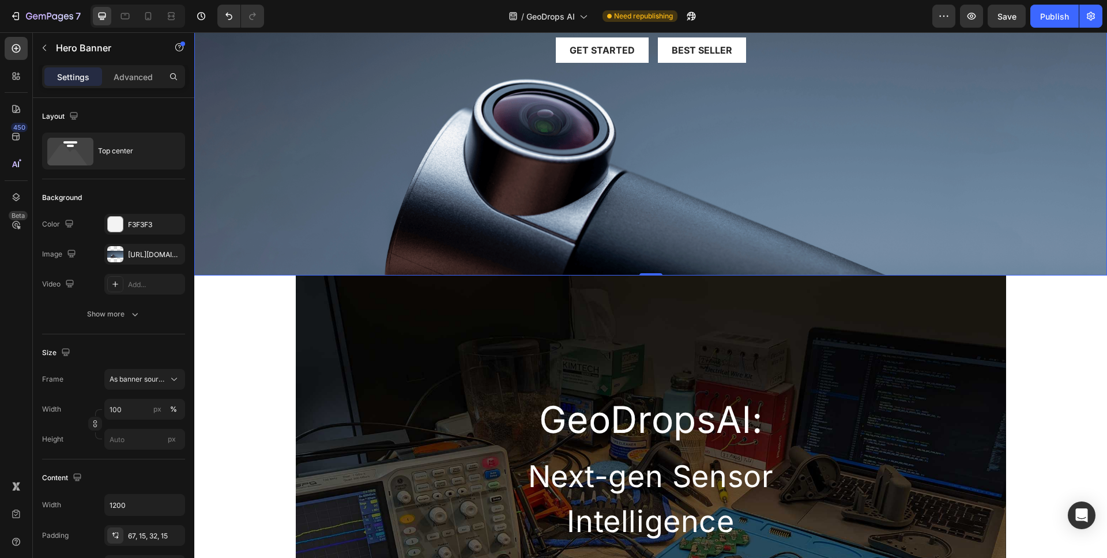
click at [411, 219] on div "Background Image" at bounding box center [650, 85] width 913 height 381
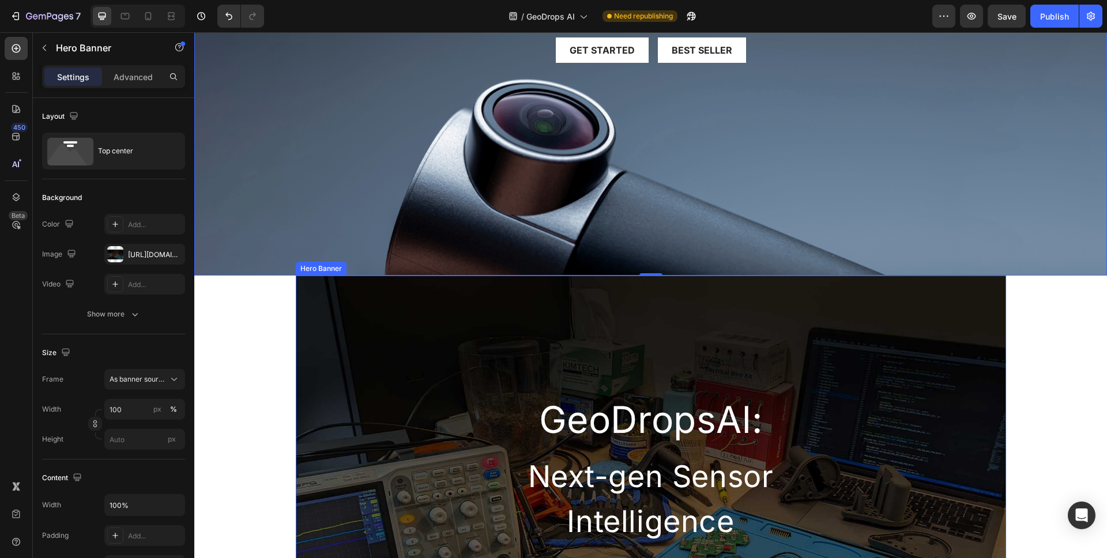
click at [359, 327] on div "GeoDropsAl: Heading Next-gen Sensor Intelligence Heading Row" at bounding box center [651, 411] width 710 height 270
click at [364, 180] on div "Background Image" at bounding box center [650, 85] width 913 height 381
click at [329, 309] on div "GeoDropsAl: Heading Next-gen Sensor Intelligence Heading Row" at bounding box center [651, 411] width 710 height 270
click at [138, 252] on div "https://cdn.shopify.com/s/files/1/0930/9578/8909/files/gempages_578046552409375…" at bounding box center [144, 255] width 33 height 10
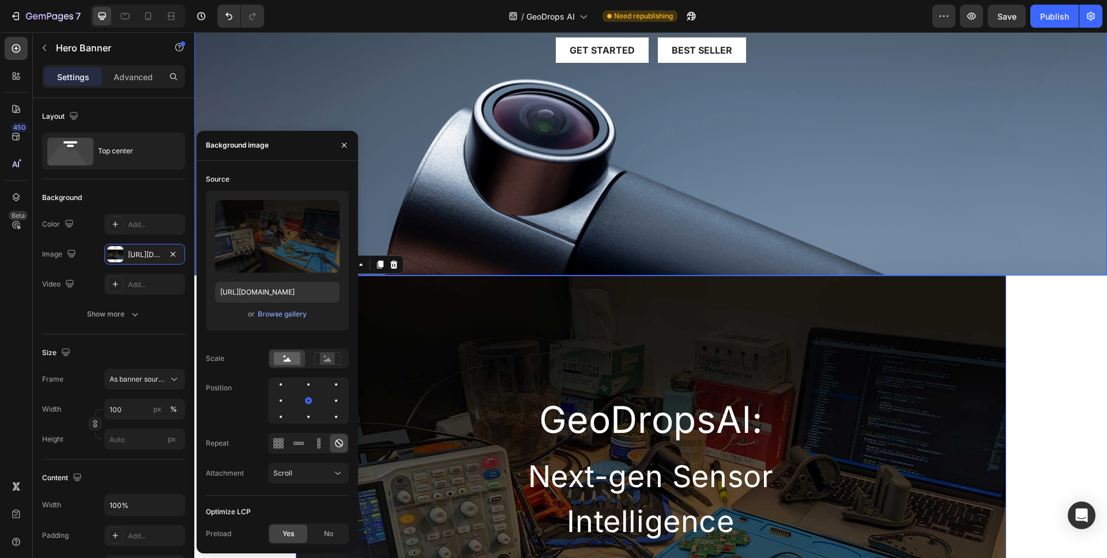
click at [392, 191] on div "Background Image" at bounding box center [650, 85] width 913 height 381
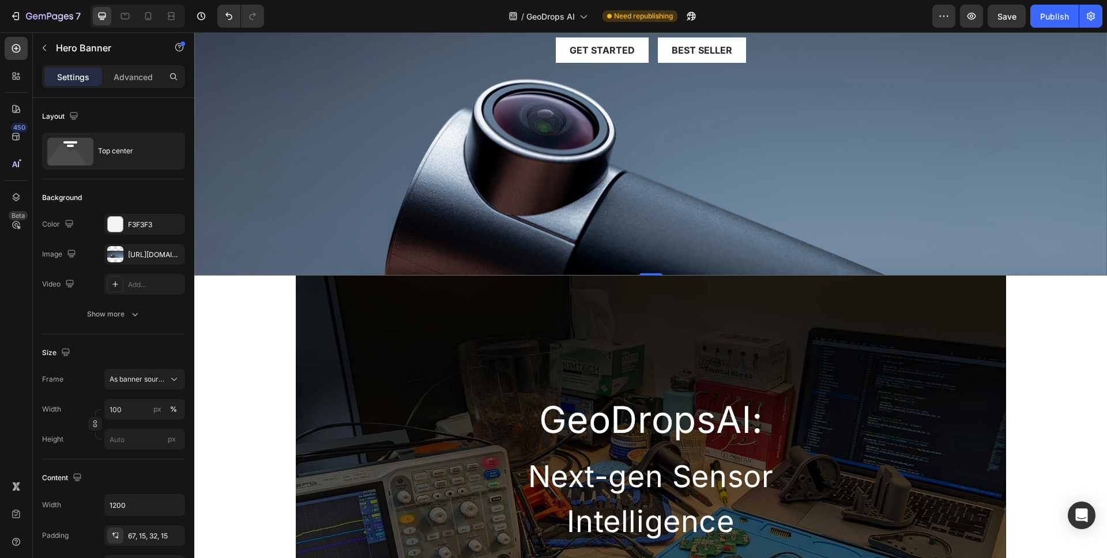
click at [287, 170] on div "Background Image" at bounding box center [650, 85] width 913 height 381
click at [143, 255] on div "https://cdn.shopify.com/s/files/1/0930/9578/8909/files/gempages_578046552409375…" at bounding box center [144, 255] width 33 height 10
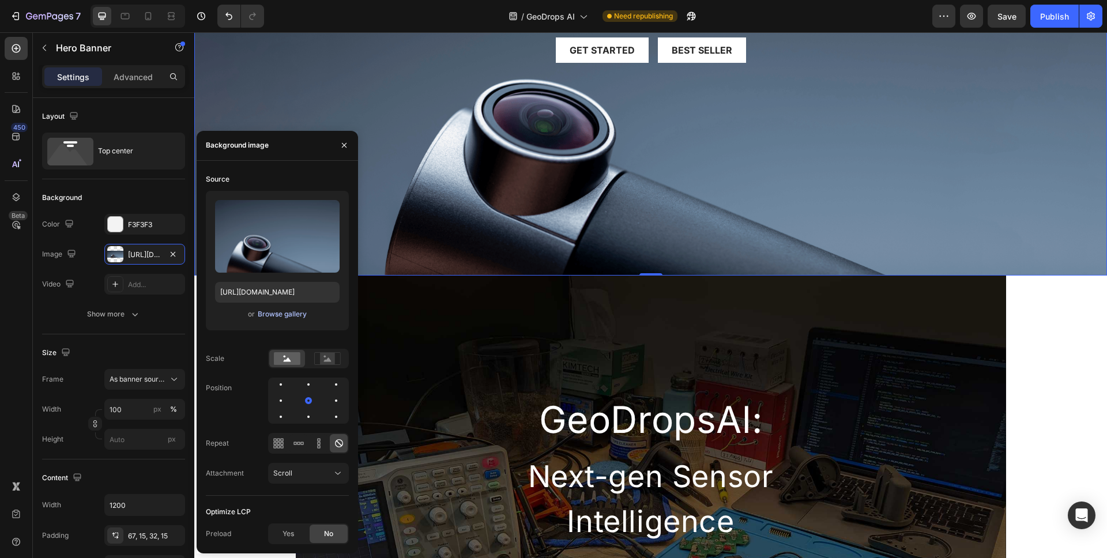
click at [280, 314] on div "Browse gallery" at bounding box center [282, 314] width 49 height 10
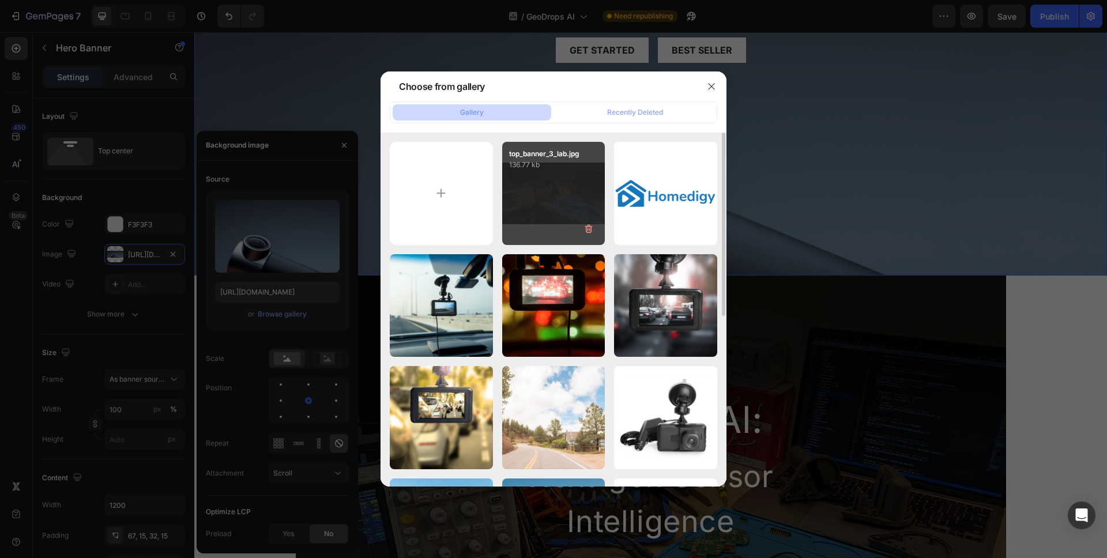
click at [509, 187] on div "top_banner_3_lab.jpg 136.77 kb" at bounding box center [553, 193] width 103 height 103
type input "https://cdn.shopify.com/s/files/1/0930/9578/8909/files/gempages_578046552409375…"
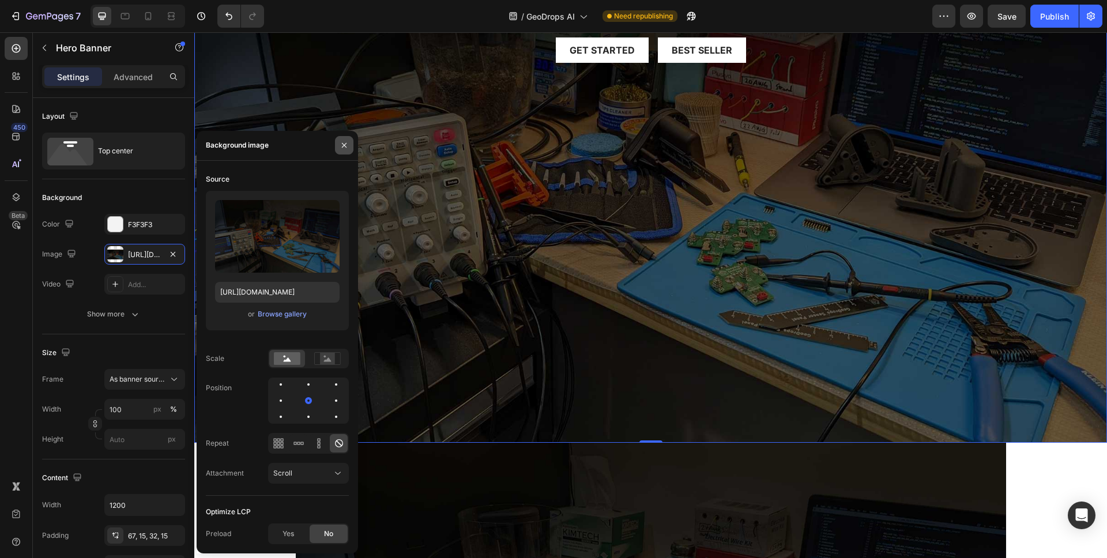
click at [340, 152] on button "button" at bounding box center [344, 145] width 18 height 18
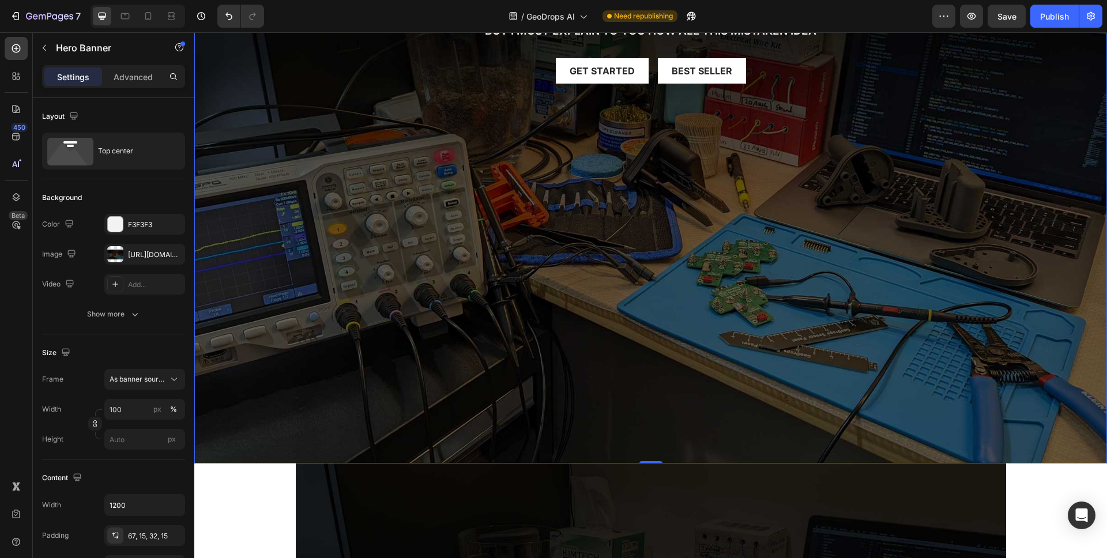
scroll to position [199, 0]
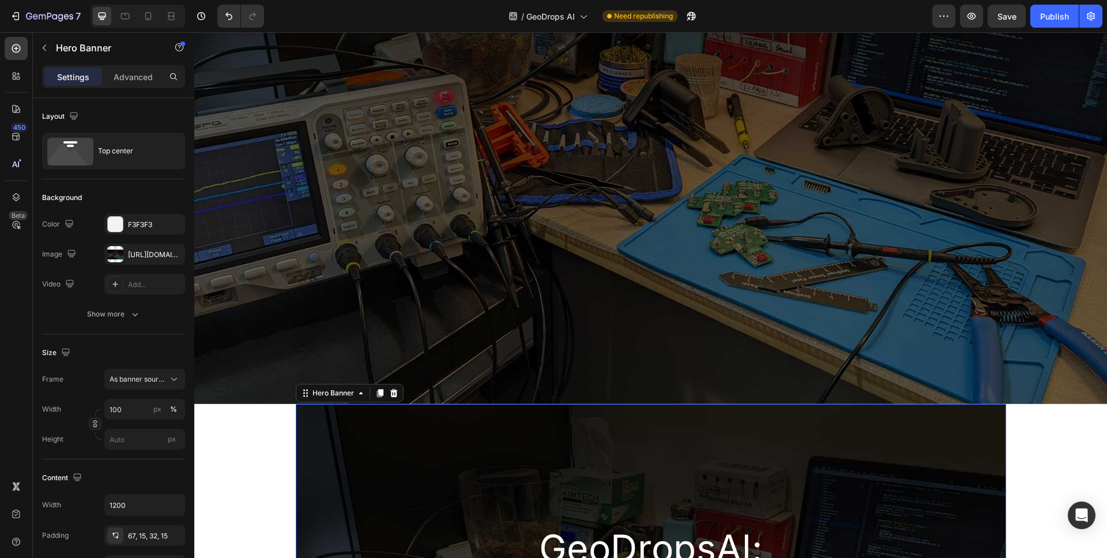
click at [362, 480] on div "GeoDropsAl: Heading Next-gen Sensor Intelligence Heading Row" at bounding box center [651, 539] width 710 height 270
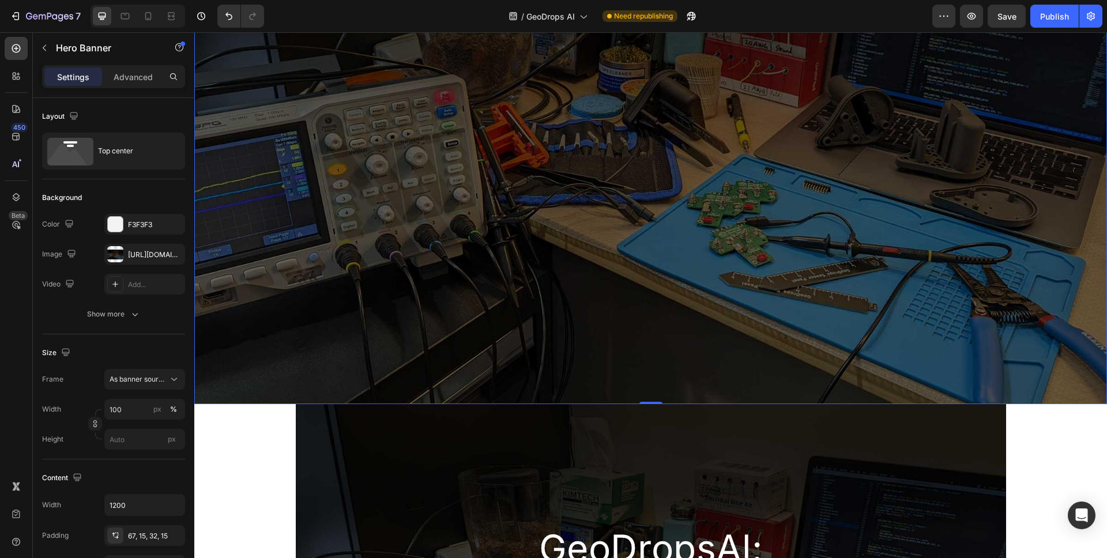
click at [416, 318] on div "Background Image" at bounding box center [650, 130] width 913 height 548
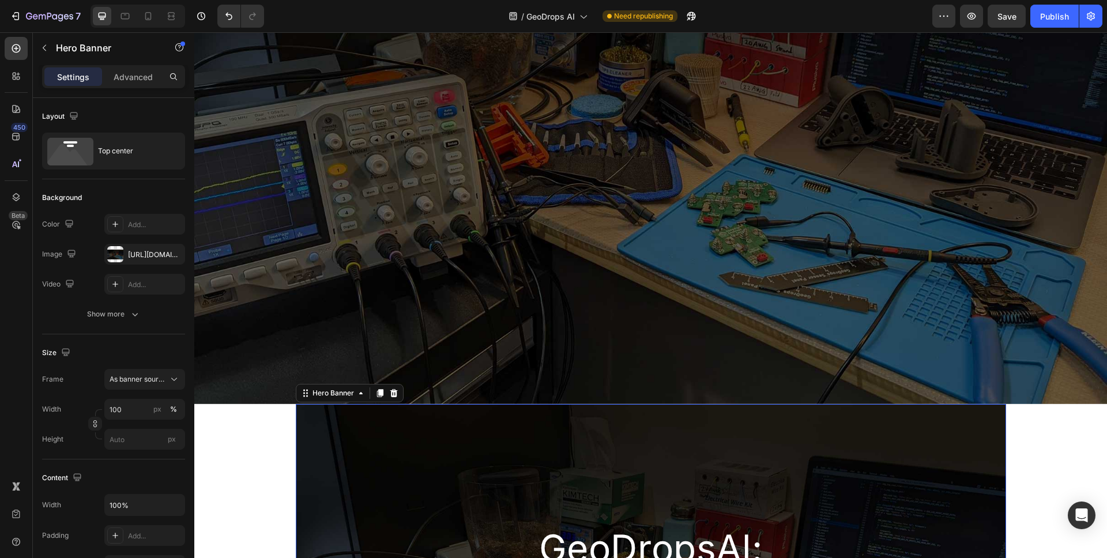
click at [395, 469] on div "GeoDropsAl: Heading Next-gen Sensor Intelligence Heading Row" at bounding box center [651, 539] width 710 height 270
click at [427, 325] on div "Background Image" at bounding box center [650, 130] width 913 height 548
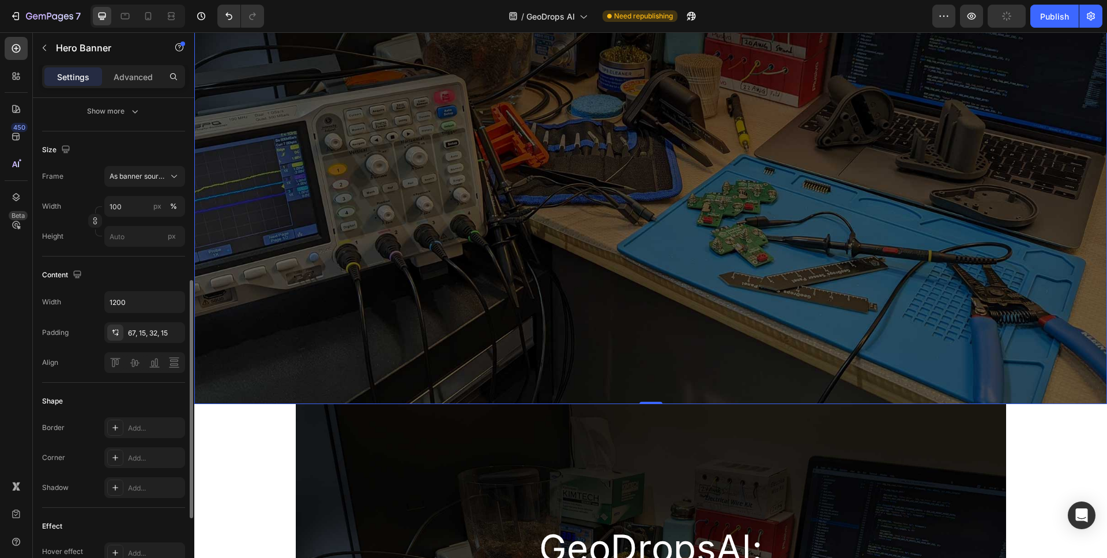
scroll to position [319, 0]
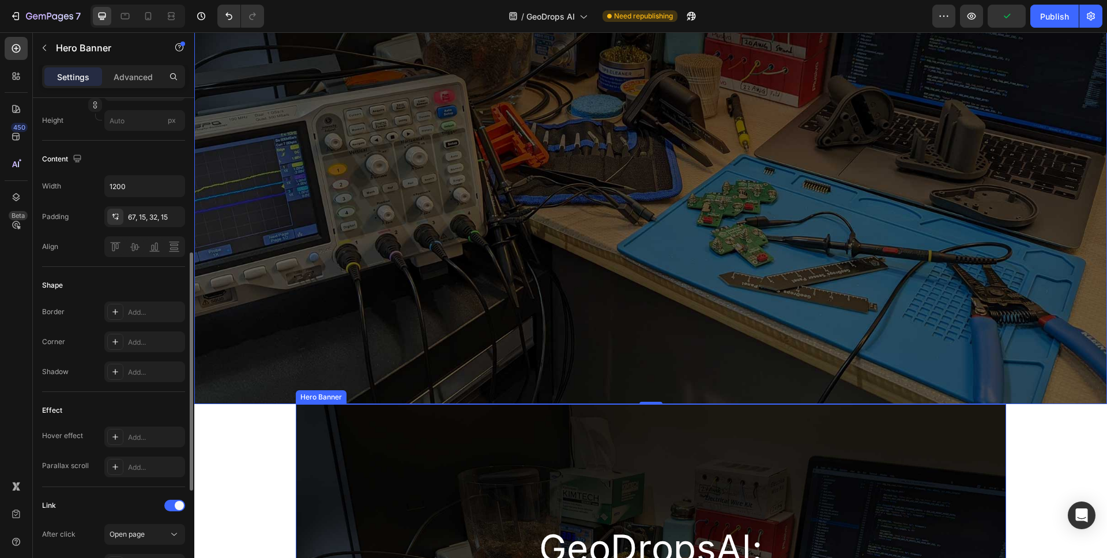
click at [416, 468] on div "GeoDropsAl: Heading Next-gen Sensor Intelligence Heading Row" at bounding box center [651, 539] width 710 height 270
click at [449, 298] on div "Background Image" at bounding box center [650, 130] width 913 height 548
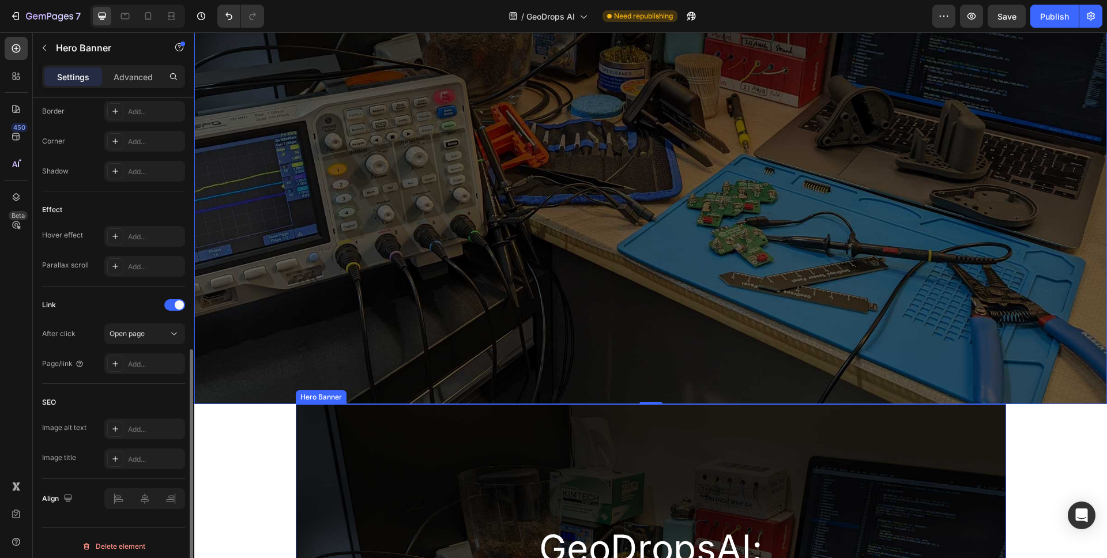
click at [383, 461] on div "GeoDropsAl: Heading Next-gen Sensor Intelligence Heading Row" at bounding box center [651, 539] width 710 height 270
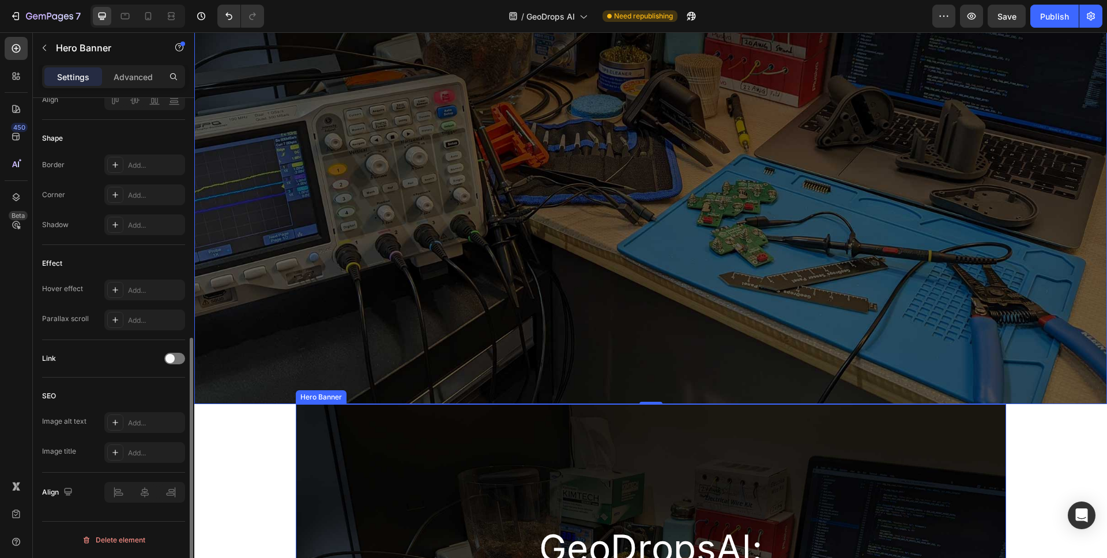
scroll to position [466, 0]
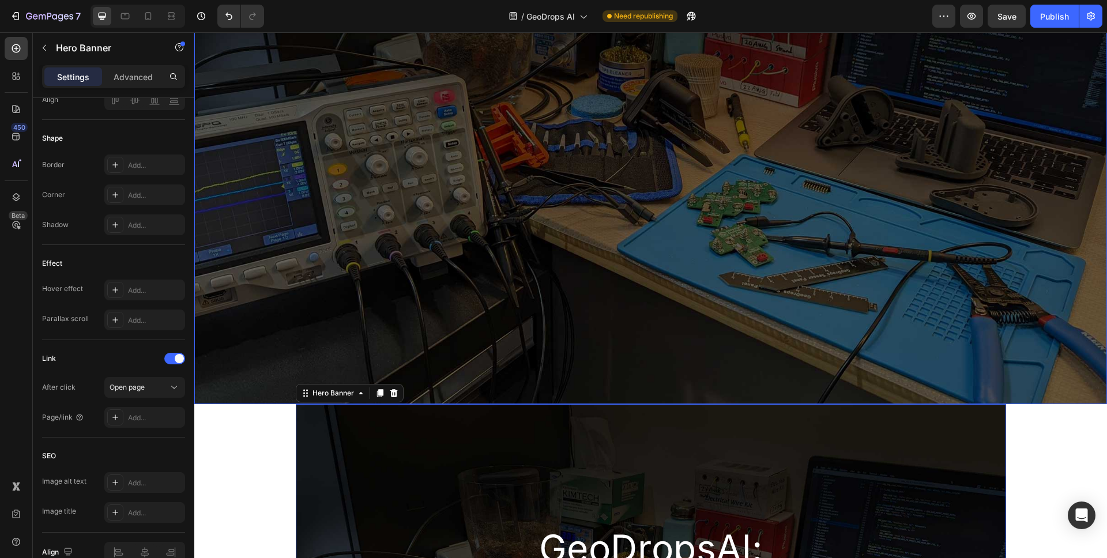
click at [393, 281] on div "Background Image" at bounding box center [650, 130] width 913 height 548
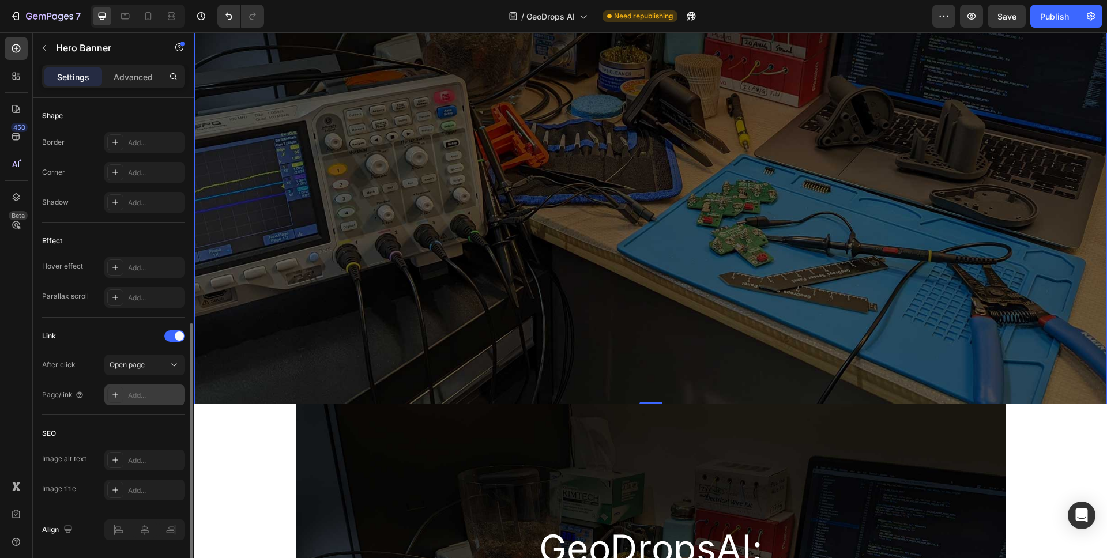
scroll to position [496, 0]
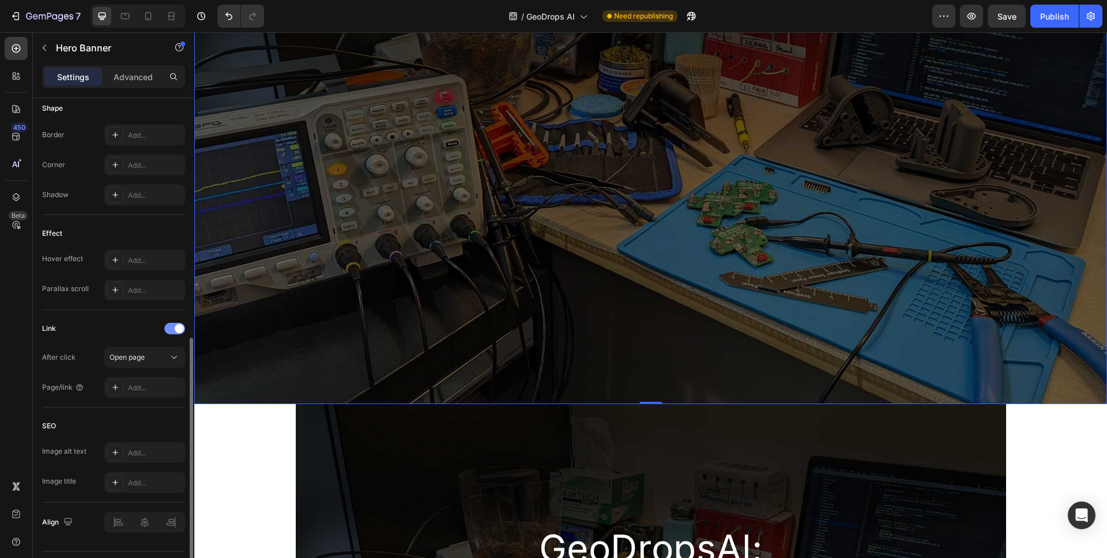
click at [172, 329] on div at bounding box center [174, 329] width 21 height 12
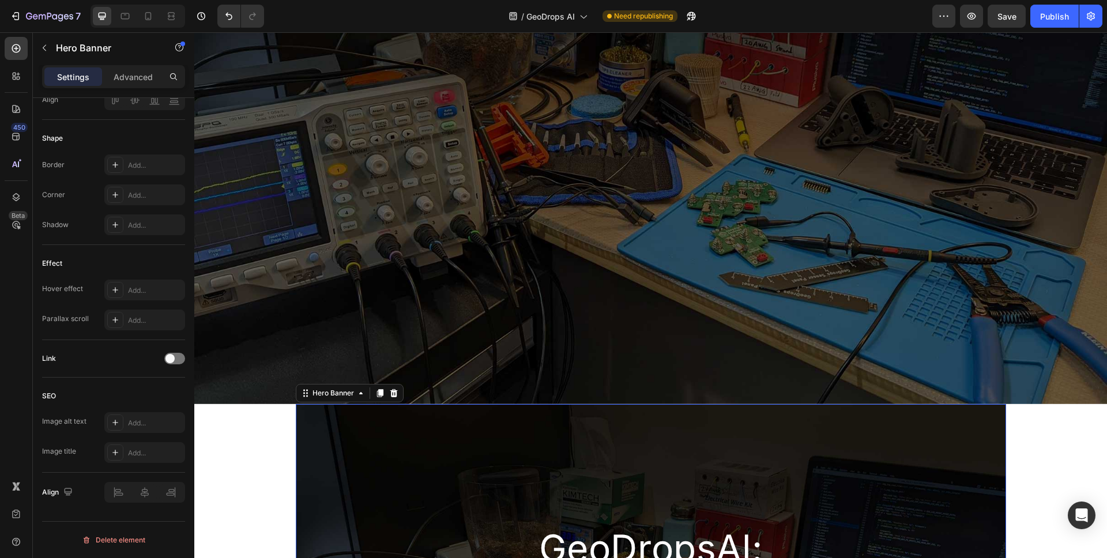
click at [449, 491] on div "GeoDropsAl: Heading Next-gen Sensor Intelligence Heading Row" at bounding box center [651, 539] width 710 height 270
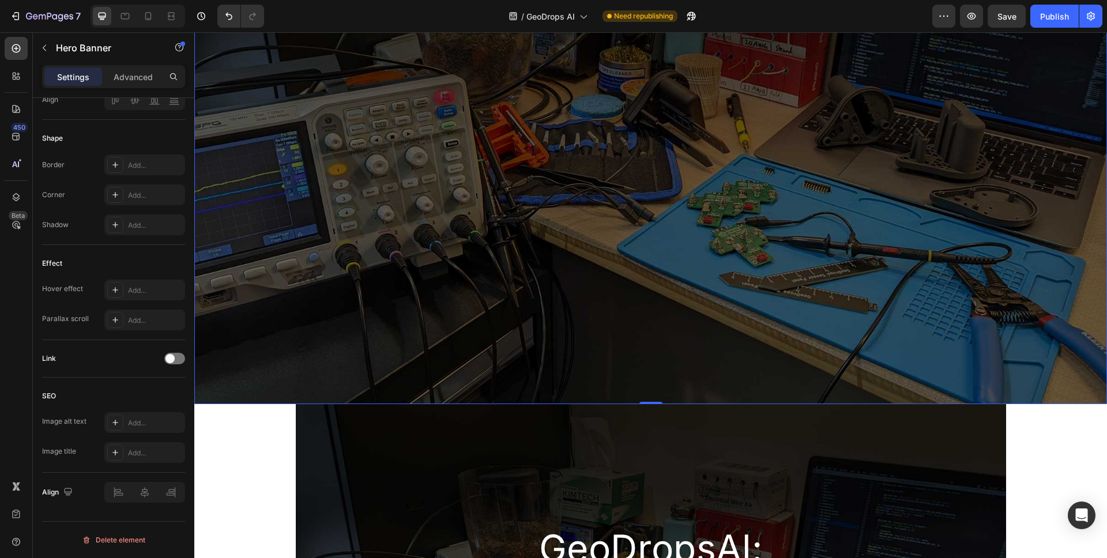
click at [449, 344] on div "Background Image" at bounding box center [650, 130] width 913 height 548
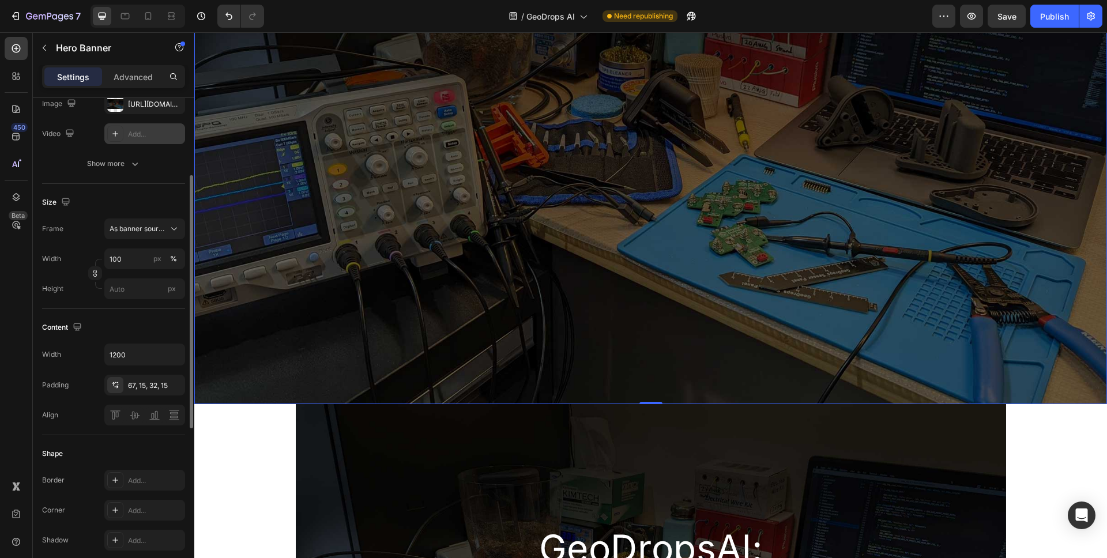
scroll to position [0, 0]
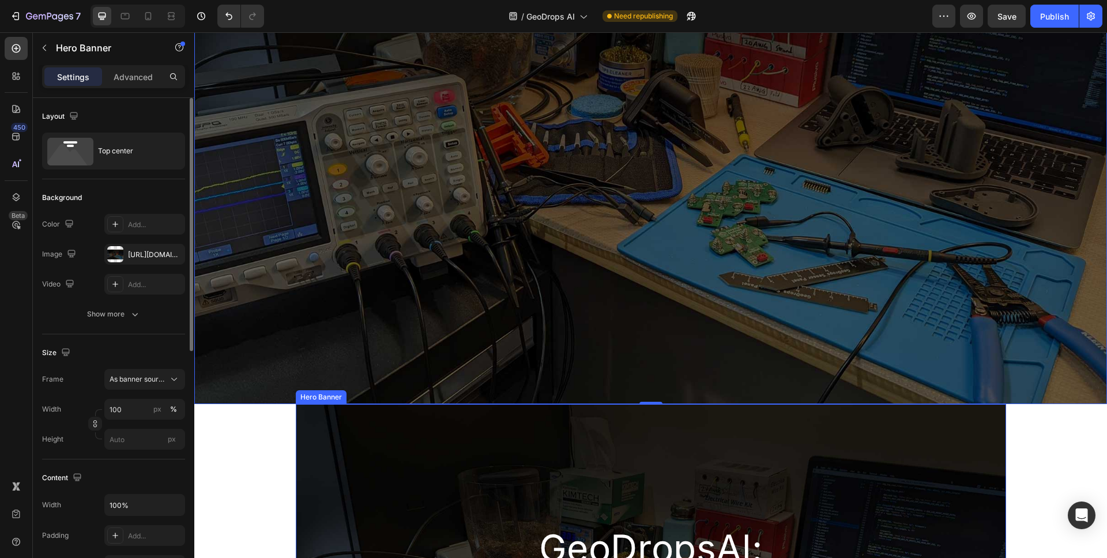
click at [378, 451] on div "GeoDropsAl: Heading Next-gen Sensor Intelligence Heading Row" at bounding box center [651, 539] width 710 height 270
click at [399, 303] on div "Background Image" at bounding box center [650, 130] width 913 height 548
click at [367, 484] on div "GeoDropsAl: Heading Next-gen Sensor Intelligence Heading Row" at bounding box center [651, 539] width 710 height 270
click at [372, 294] on div "Background Image" at bounding box center [650, 130] width 913 height 548
click at [144, 77] on p "Advanced" at bounding box center [133, 77] width 39 height 12
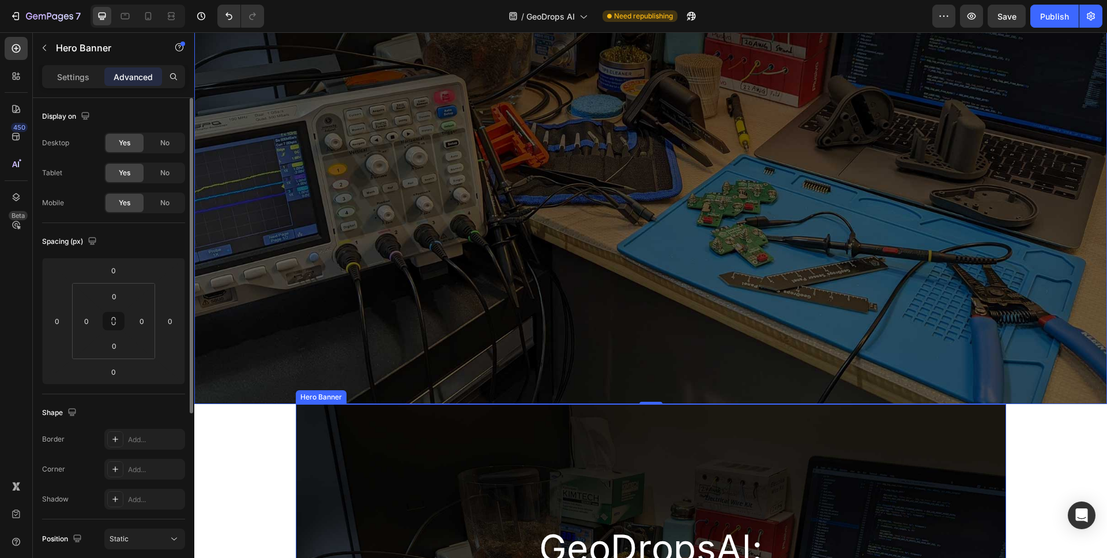
click at [417, 443] on div "GeoDropsAl: Heading Next-gen Sensor Intelligence Heading Row" at bounding box center [651, 539] width 710 height 270
click at [427, 287] on div "Background Image" at bounding box center [650, 130] width 913 height 548
click at [385, 460] on div "GeoDropsAl: Heading Next-gen Sensor Intelligence Heading Row" at bounding box center [651, 539] width 710 height 270
click at [394, 306] on div "Background Image" at bounding box center [650, 130] width 913 height 548
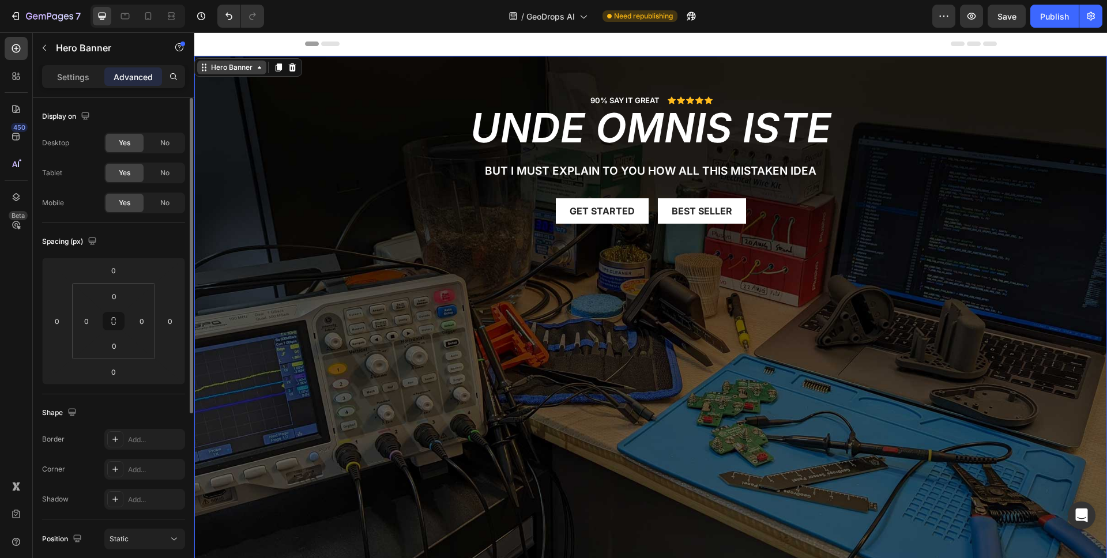
click at [251, 68] on div "Hero Banner" at bounding box center [232, 67] width 46 height 10
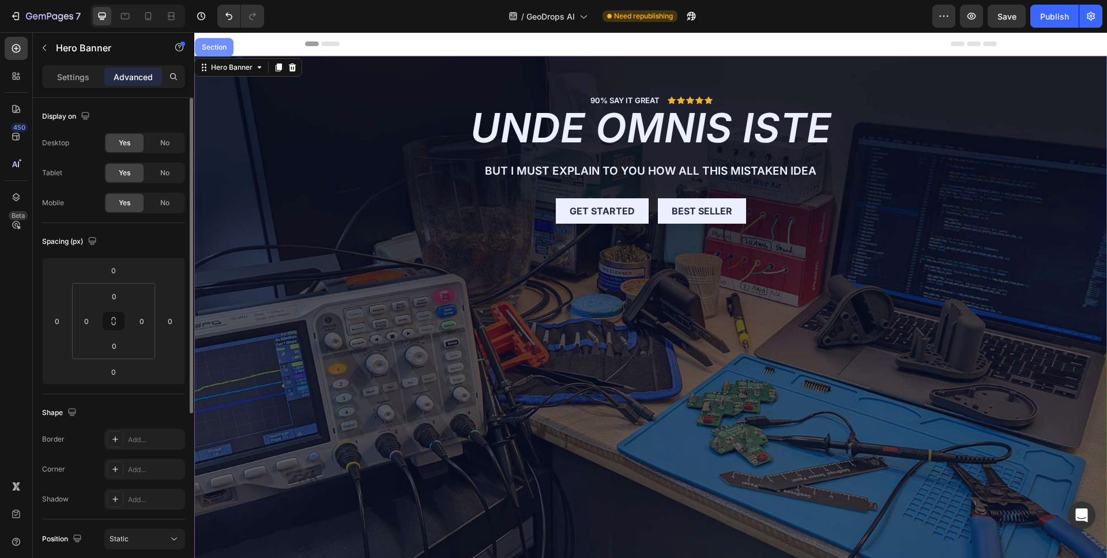
click at [224, 47] on div "Section" at bounding box center [213, 47] width 29 height 7
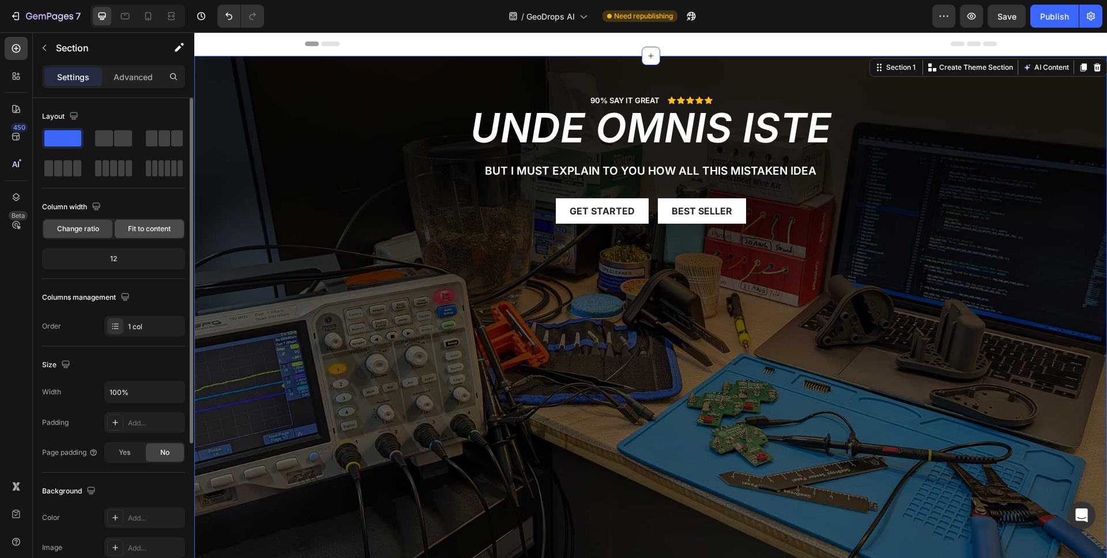
scroll to position [7, 0]
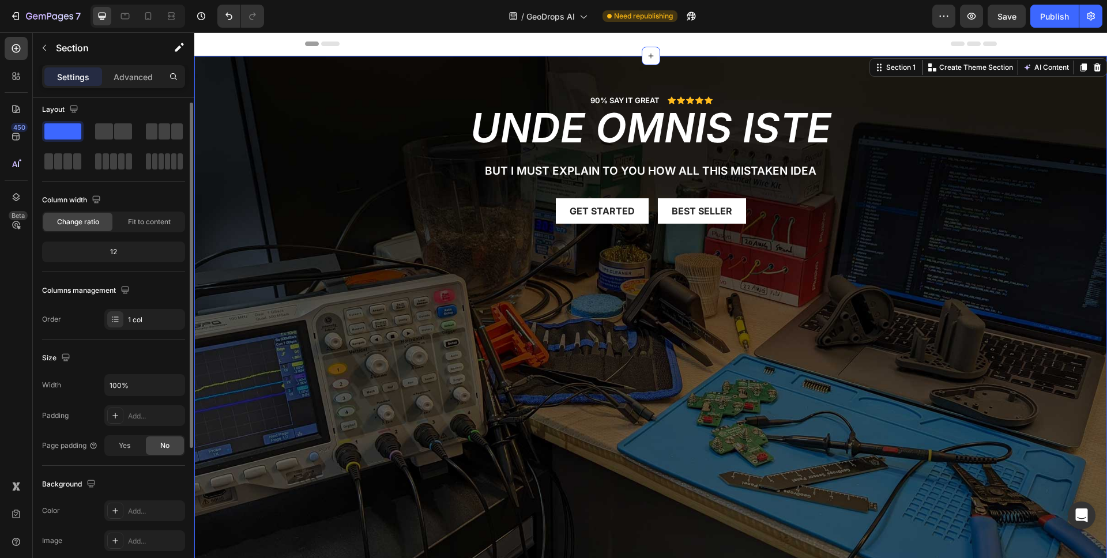
click at [125, 252] on div "12" at bounding box center [113, 252] width 138 height 16
click at [110, 254] on div "12" at bounding box center [113, 252] width 138 height 16
click at [93, 217] on span "Change ratio" at bounding box center [78, 222] width 42 height 10
click at [90, 225] on span "Change ratio" at bounding box center [78, 222] width 42 height 10
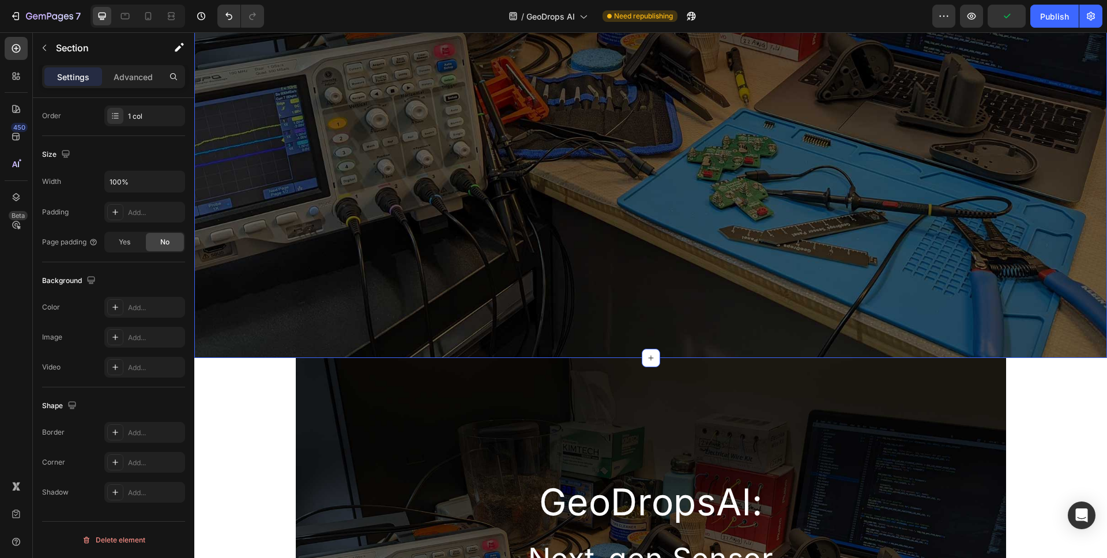
scroll to position [261, 0]
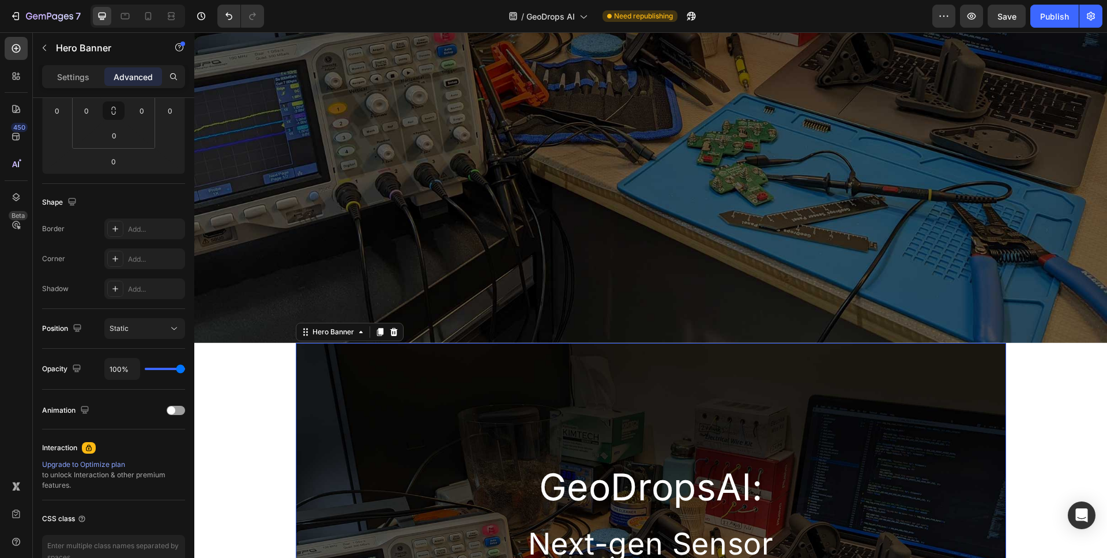
click at [356, 408] on div "GeoDropsAl: Heading Next-gen Sensor Intelligence Heading Row" at bounding box center [651, 478] width 710 height 270
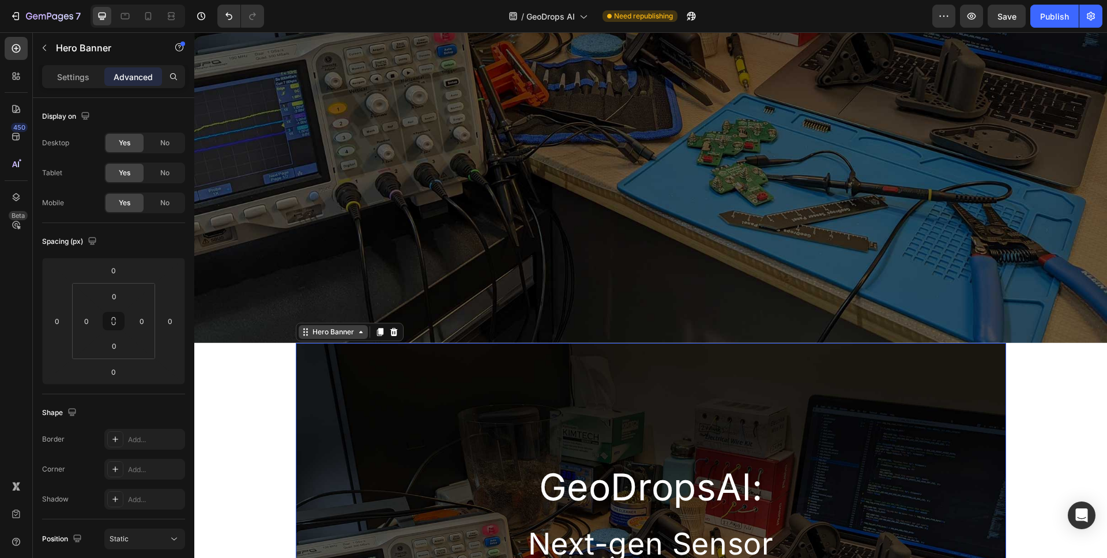
click at [319, 327] on div "Hero Banner" at bounding box center [333, 332] width 46 height 10
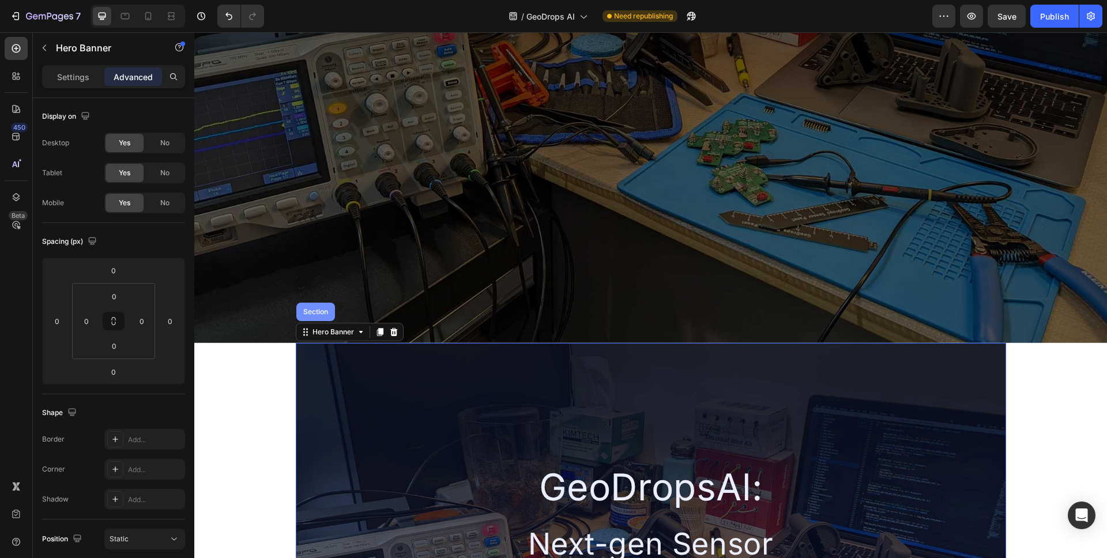
click at [321, 313] on div "Section" at bounding box center [315, 312] width 39 height 18
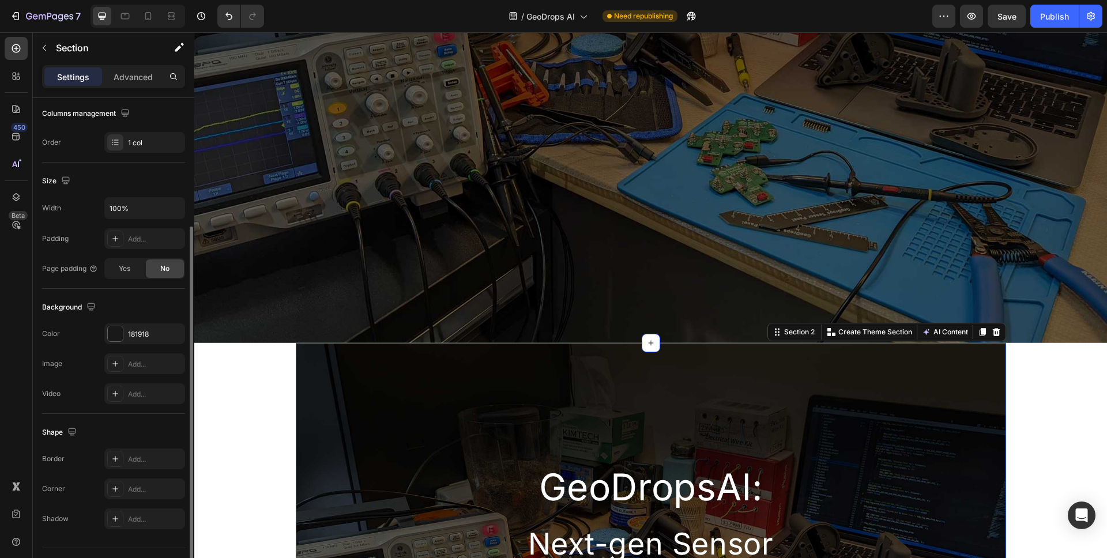
scroll to position [210, 0]
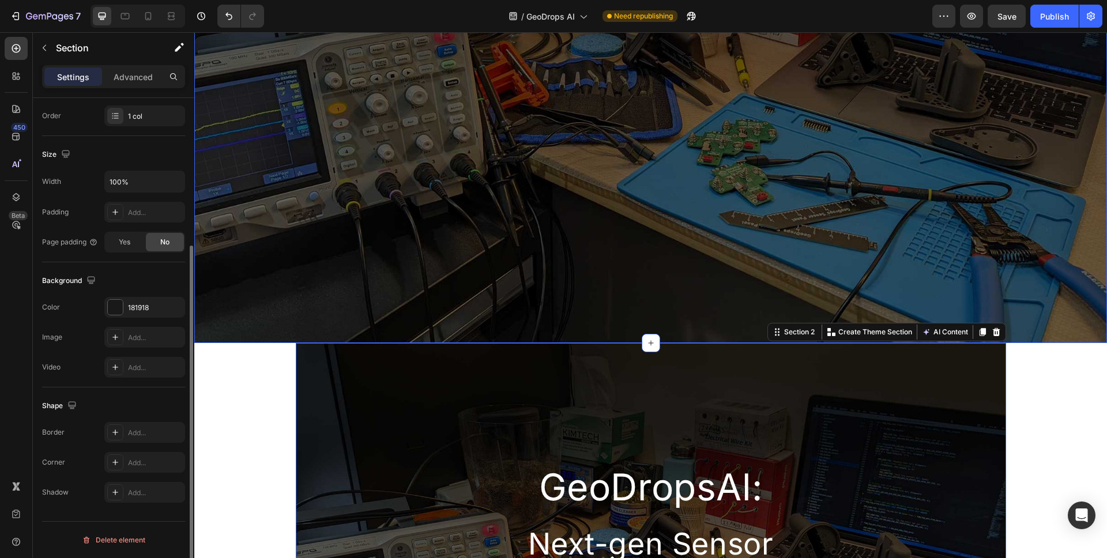
click at [342, 217] on div "Background Image" at bounding box center [650, 69] width 913 height 548
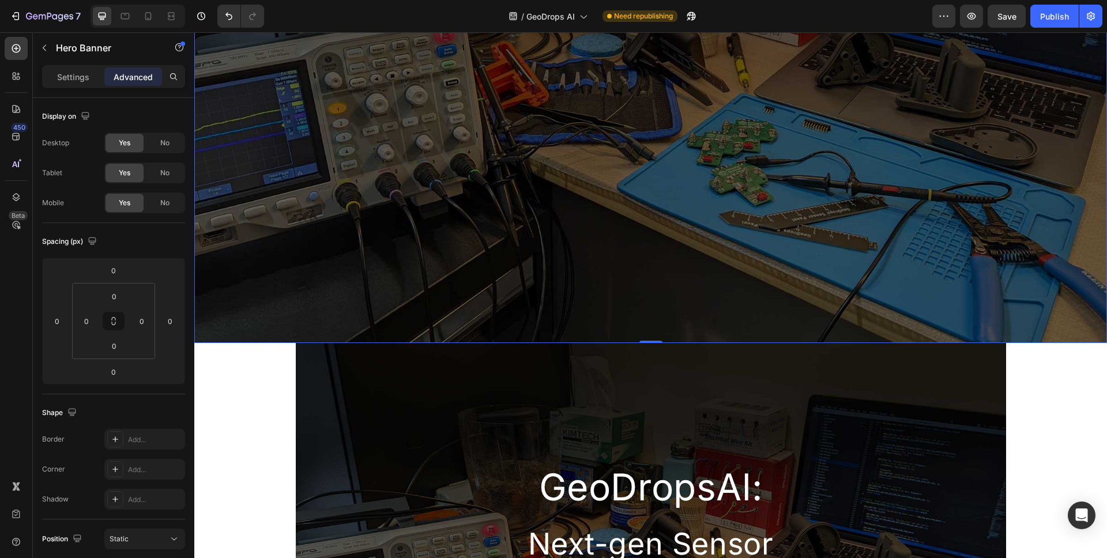
scroll to position [0, 0]
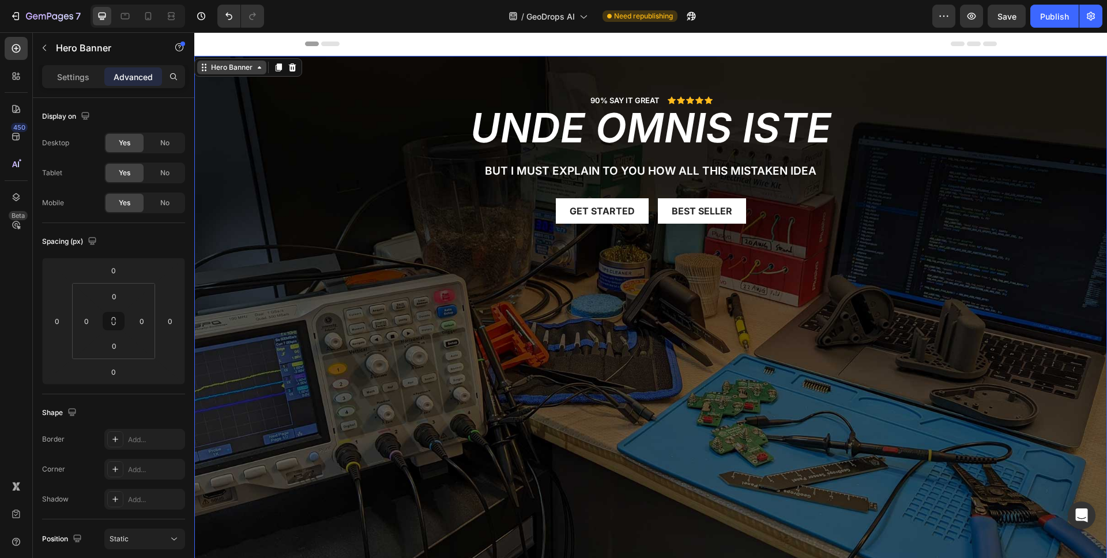
click at [248, 71] on div "Hero Banner" at bounding box center [232, 67] width 46 height 10
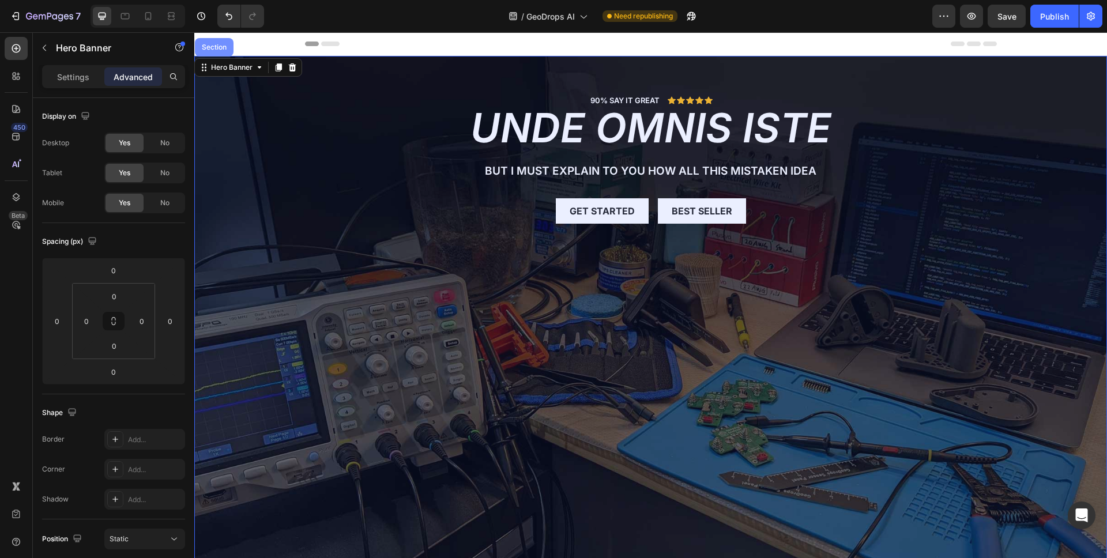
click at [218, 47] on div "Section" at bounding box center [213, 47] width 29 height 7
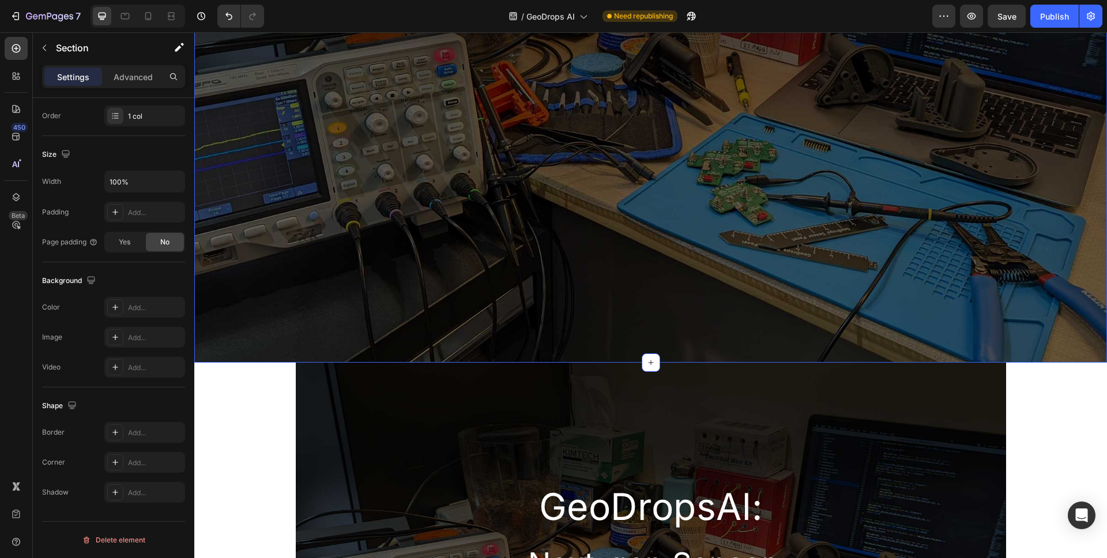
scroll to position [302, 0]
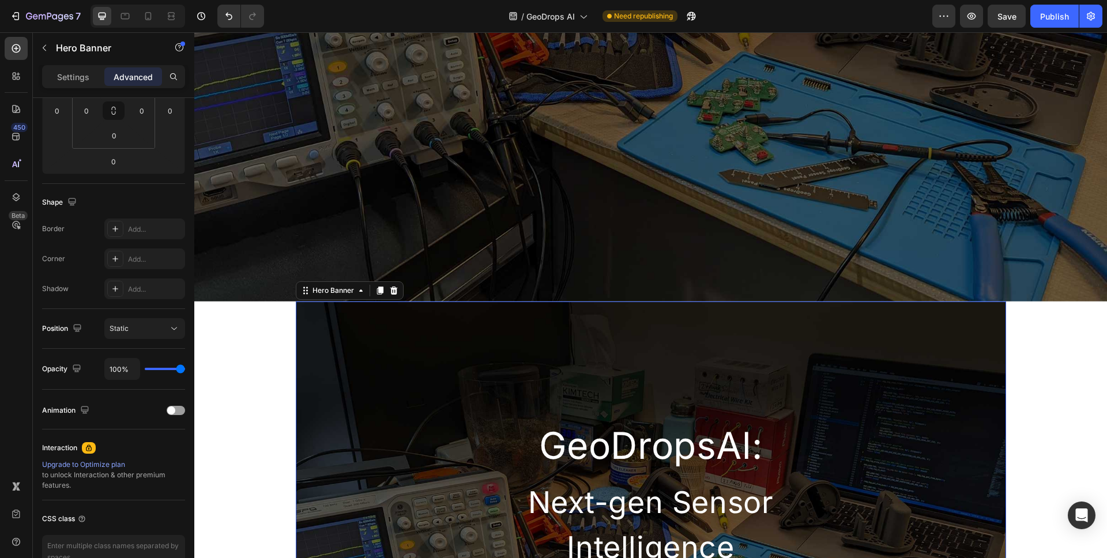
click at [421, 351] on div "GeoDropsAl: Heading Next-gen Sensor Intelligence Heading Row" at bounding box center [651, 437] width 710 height 270
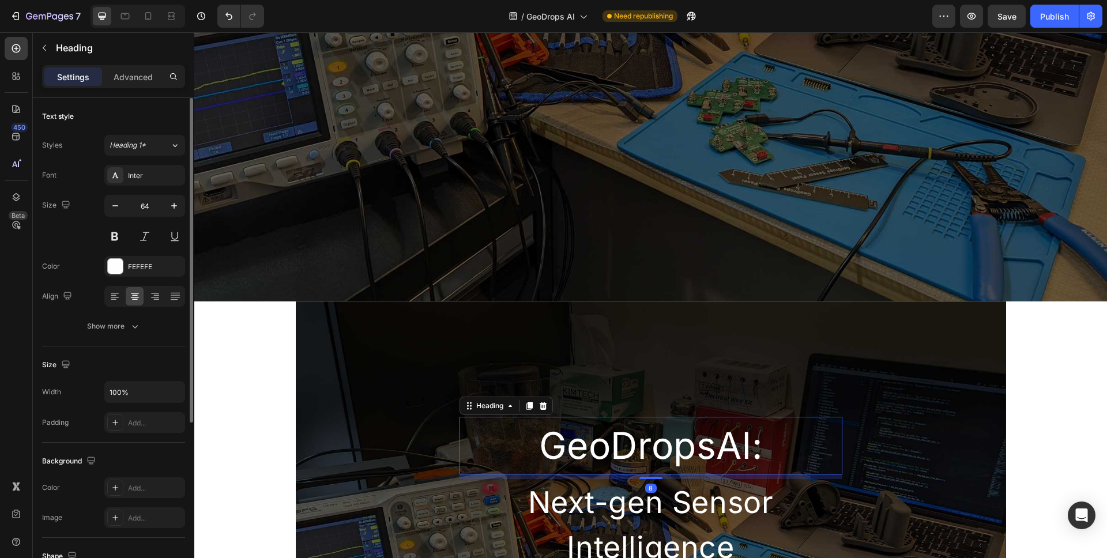
click at [630, 435] on h2 "GeoDropsAl:" at bounding box center [651, 446] width 383 height 58
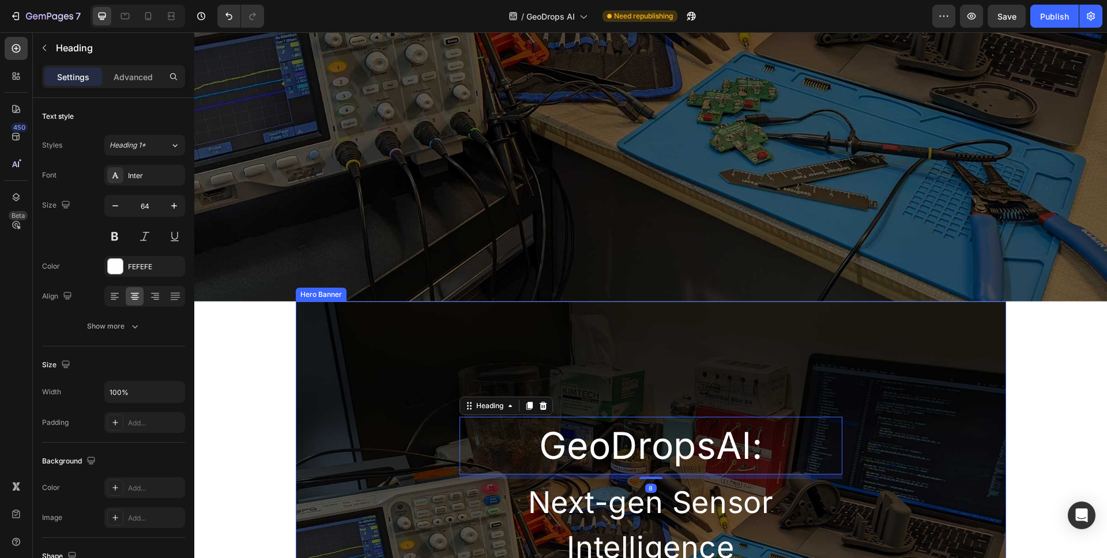
scroll to position [499, 0]
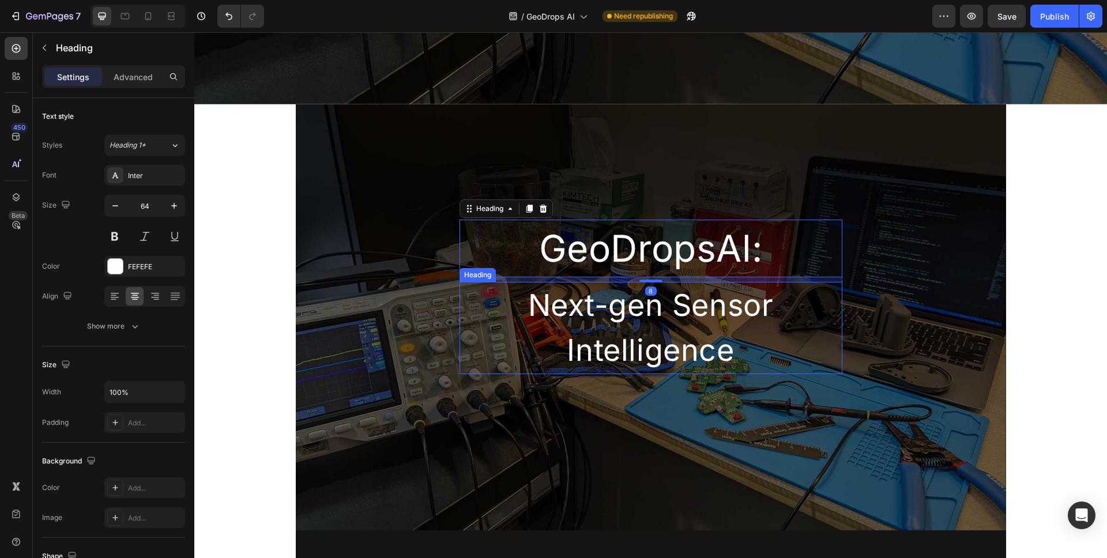
click at [492, 321] on h2 "Next-gen Sensor Intelligence" at bounding box center [651, 328] width 383 height 92
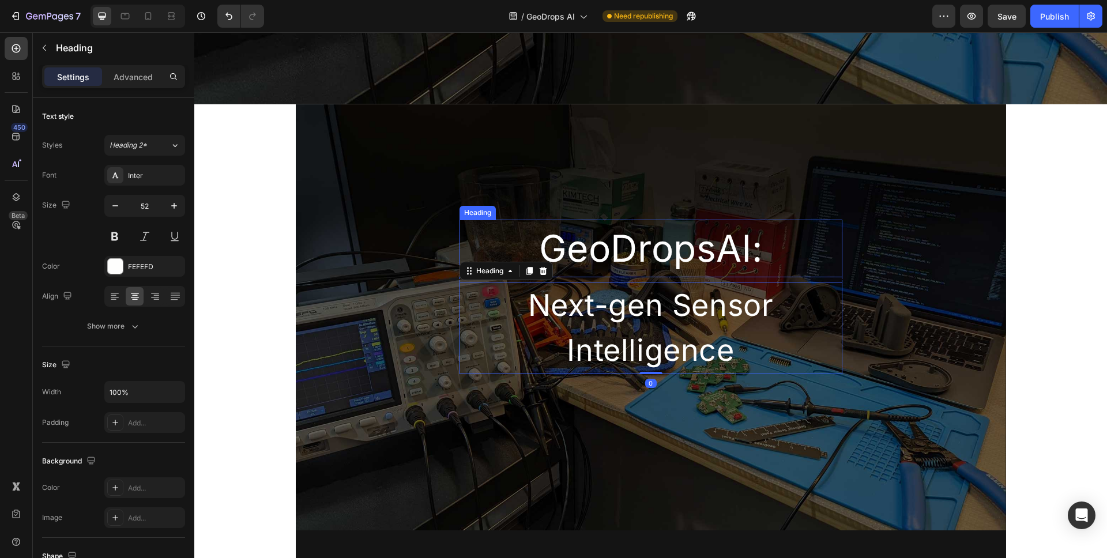
click at [582, 229] on h2 "GeoDropsAl:" at bounding box center [651, 249] width 383 height 58
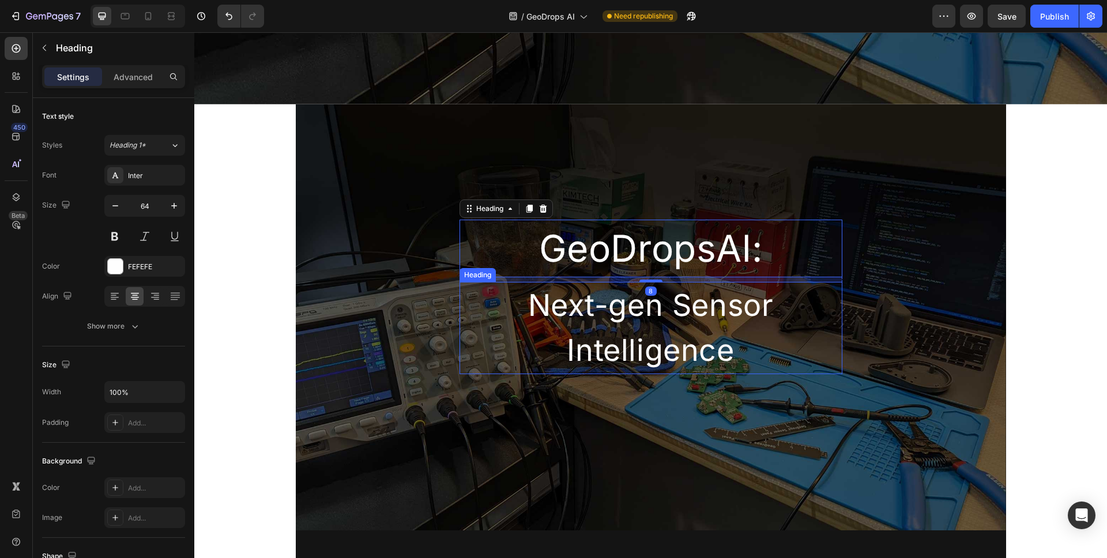
click at [558, 296] on h2 "Next-gen Sensor Intelligence" at bounding box center [651, 328] width 383 height 92
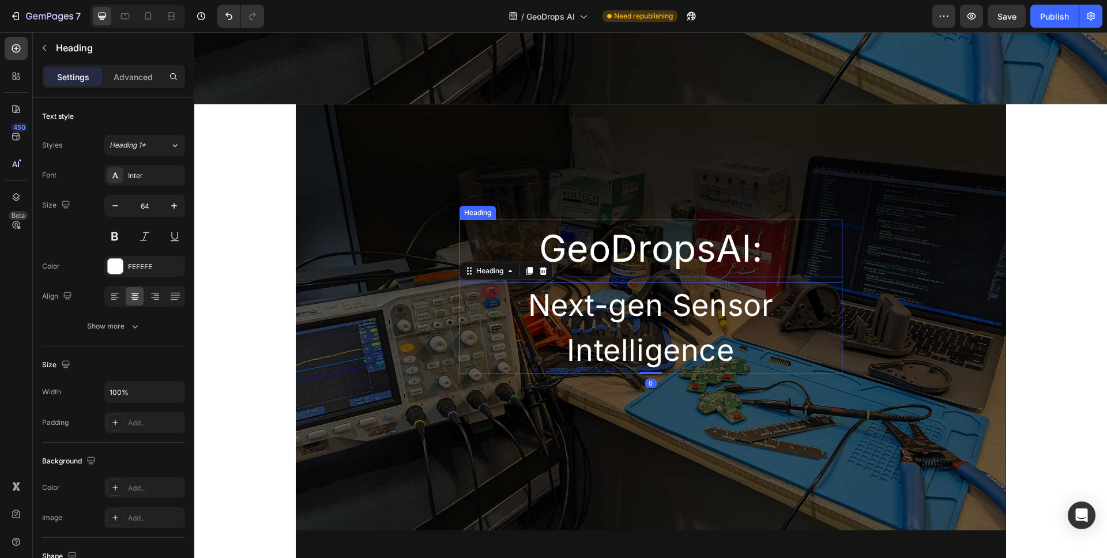
click at [521, 230] on h2 "GeoDropsAl:" at bounding box center [651, 249] width 383 height 58
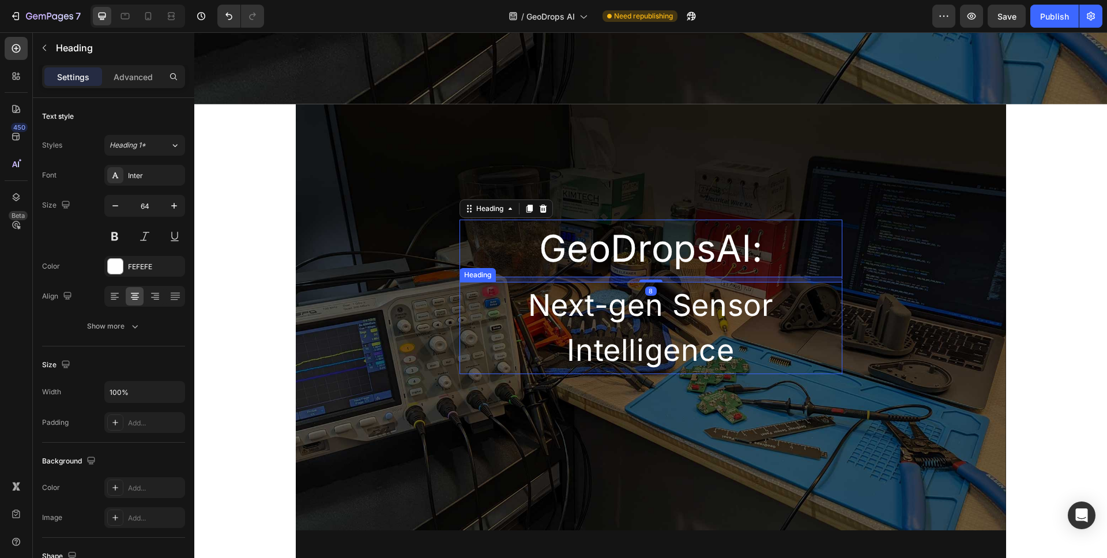
click at [511, 339] on h2 "Next-gen Sensor Intelligence" at bounding box center [651, 328] width 383 height 92
click at [518, 229] on h2 "GeoDropsAl:" at bounding box center [651, 249] width 383 height 58
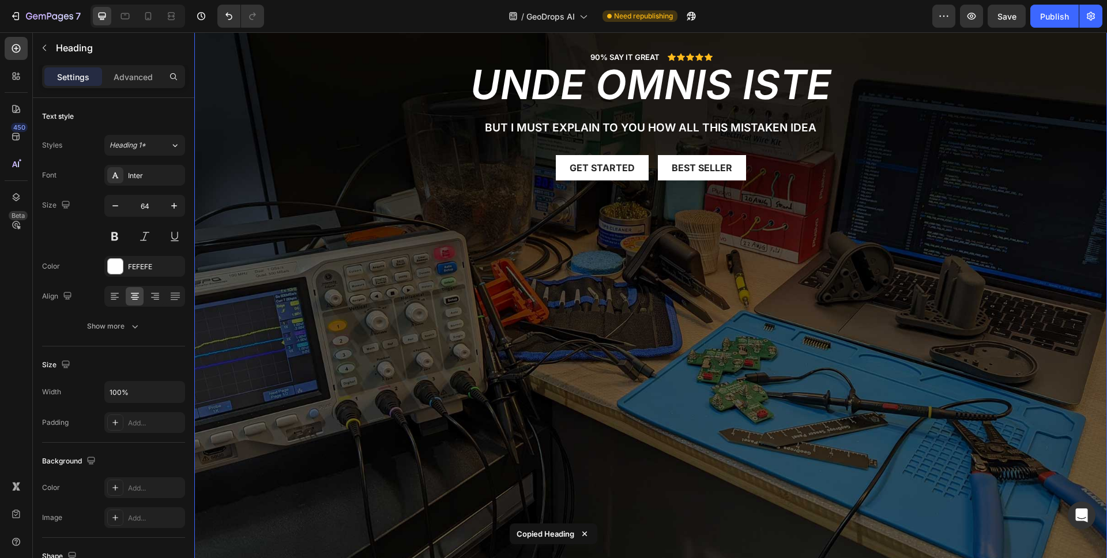
scroll to position [36, 0]
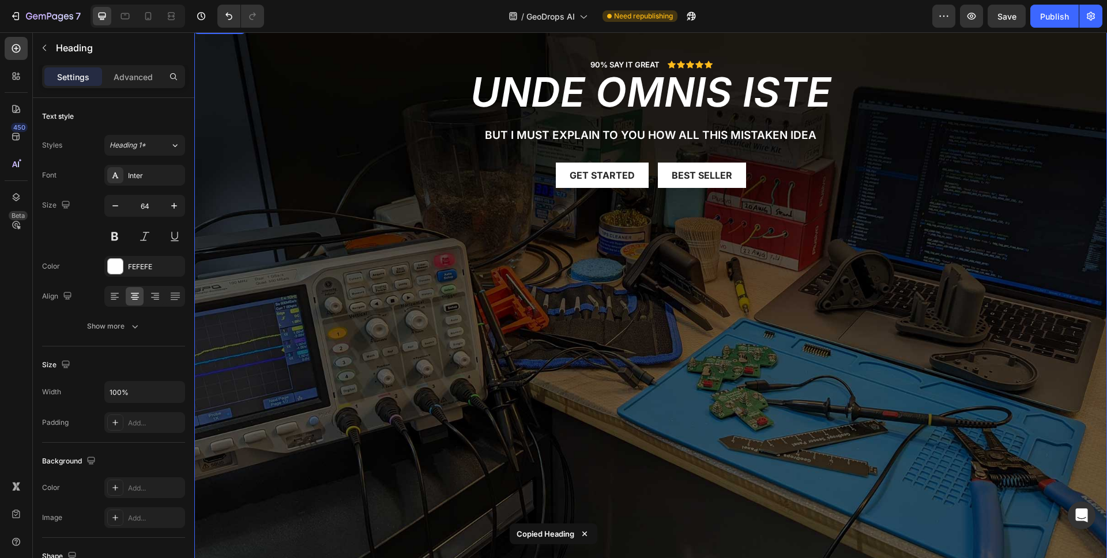
click at [543, 247] on div "Background Image" at bounding box center [650, 294] width 913 height 548
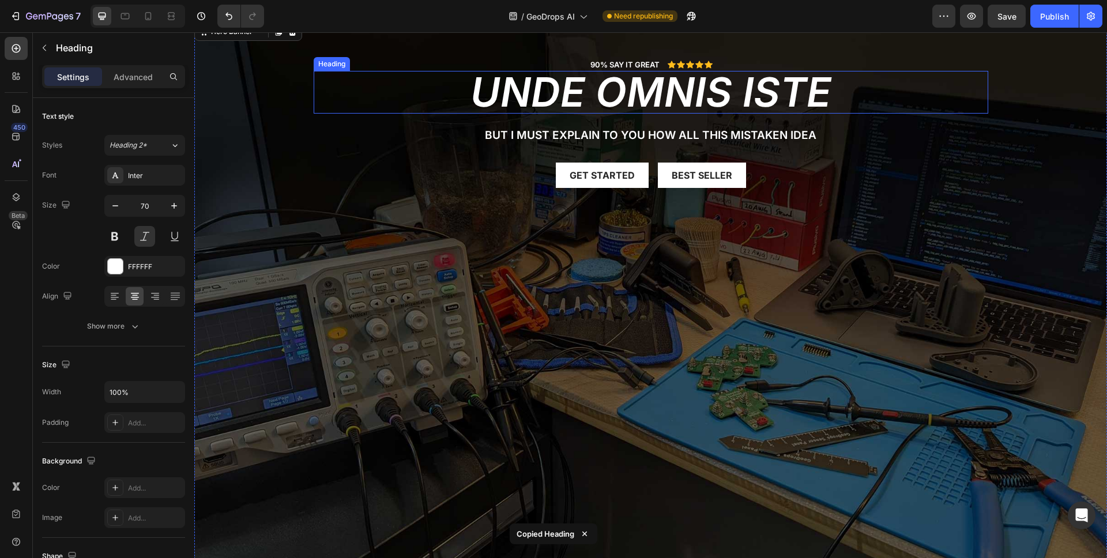
click at [568, 107] on h2 "unde omnis iste" at bounding box center [651, 92] width 675 height 43
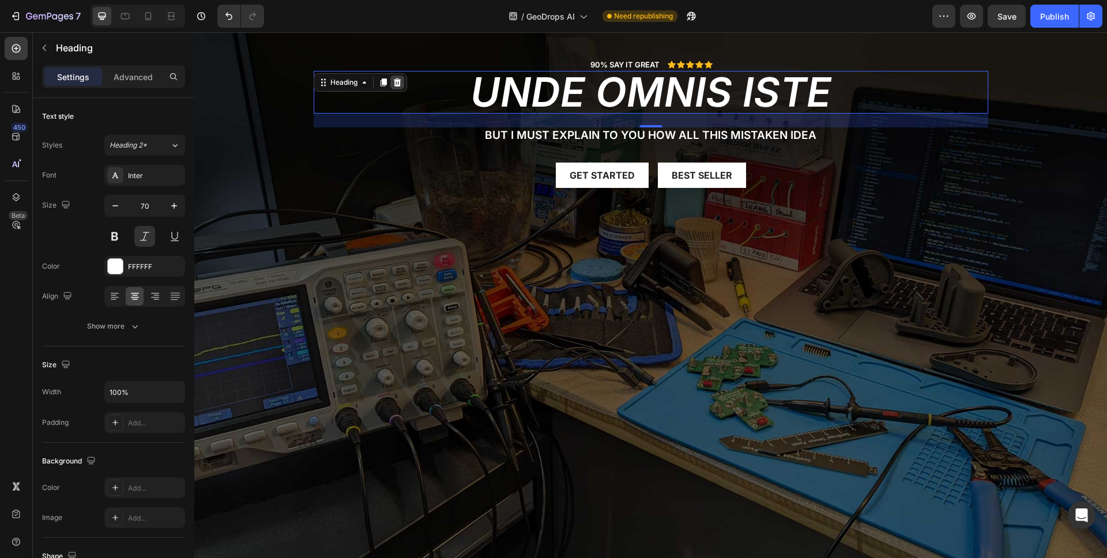
click at [394, 85] on icon at bounding box center [396, 82] width 7 height 8
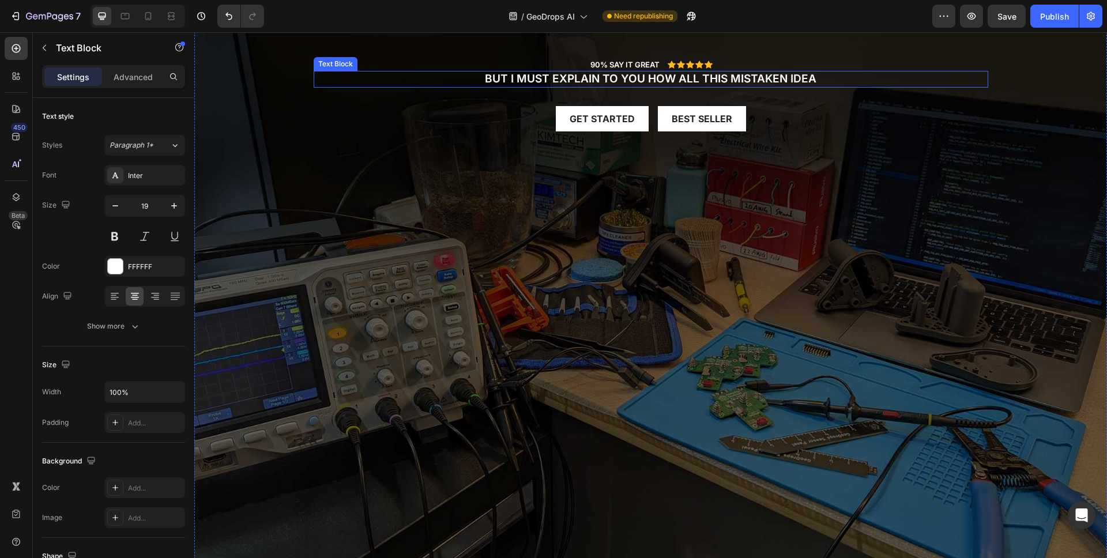
click at [431, 82] on p "But I must explain to you how all this mistaken idea" at bounding box center [651, 79] width 672 height 14
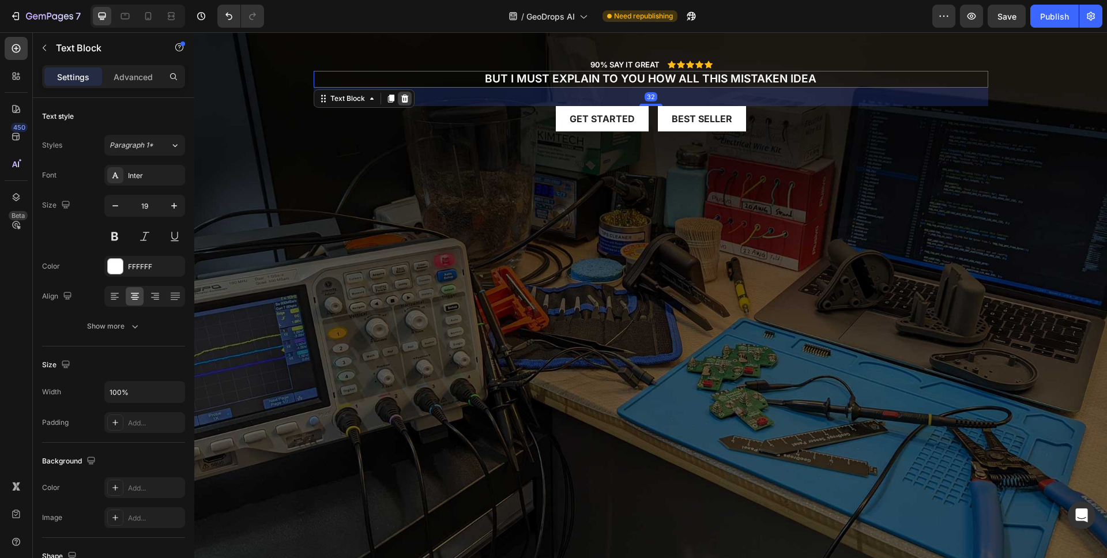
click at [400, 98] on icon at bounding box center [404, 98] width 9 height 9
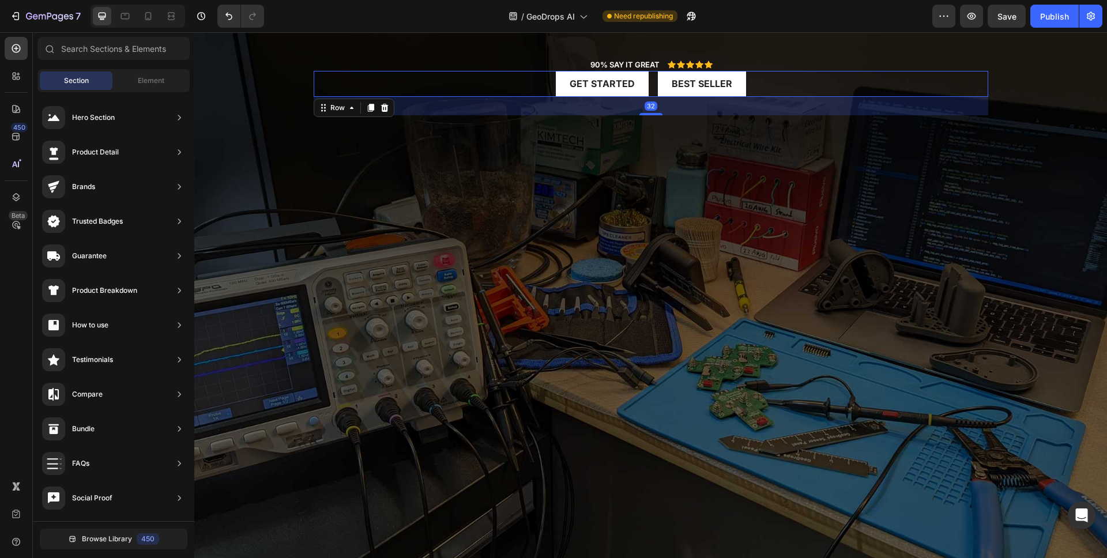
click at [497, 92] on div "Get started Button Best Seller Button Row 32" at bounding box center [651, 84] width 675 height 26
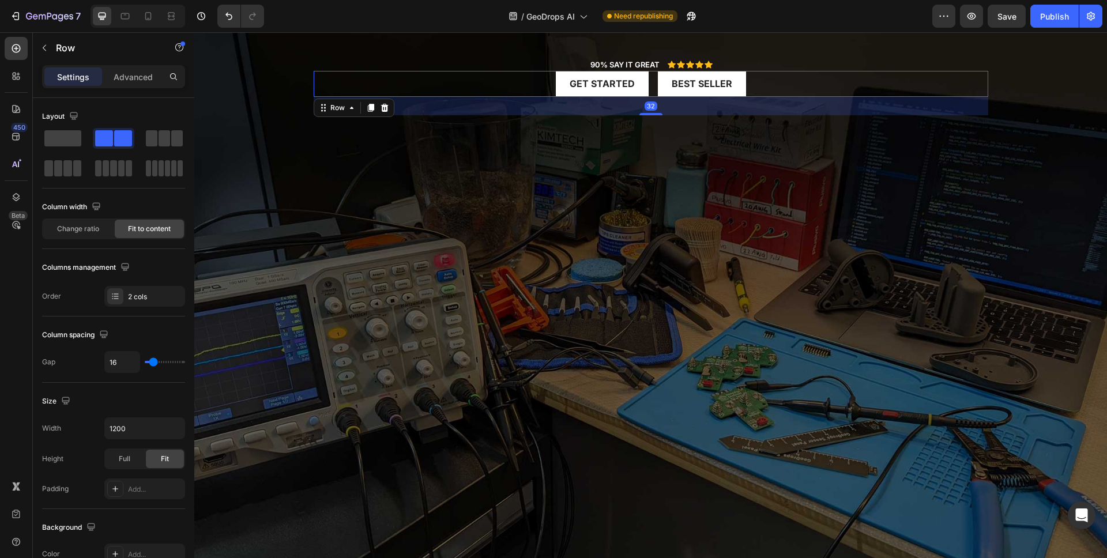
click at [381, 105] on icon at bounding box center [384, 108] width 7 height 8
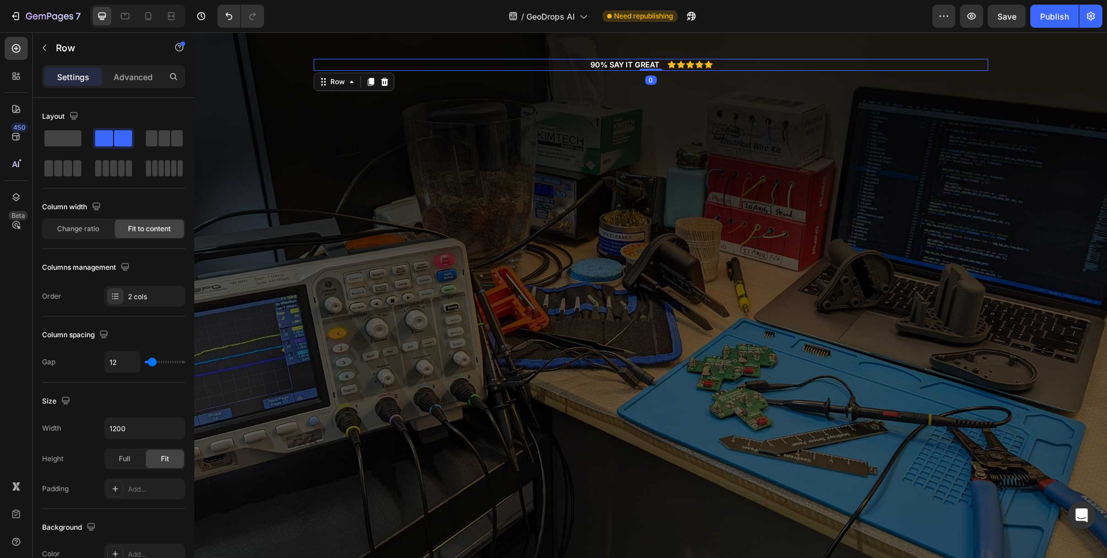
click at [515, 66] on div "90% SAY IT GREAT Text Block Icon Icon Icon Icon Icon Icon List Row 0" at bounding box center [651, 65] width 675 height 12
click at [380, 78] on icon at bounding box center [384, 81] width 9 height 9
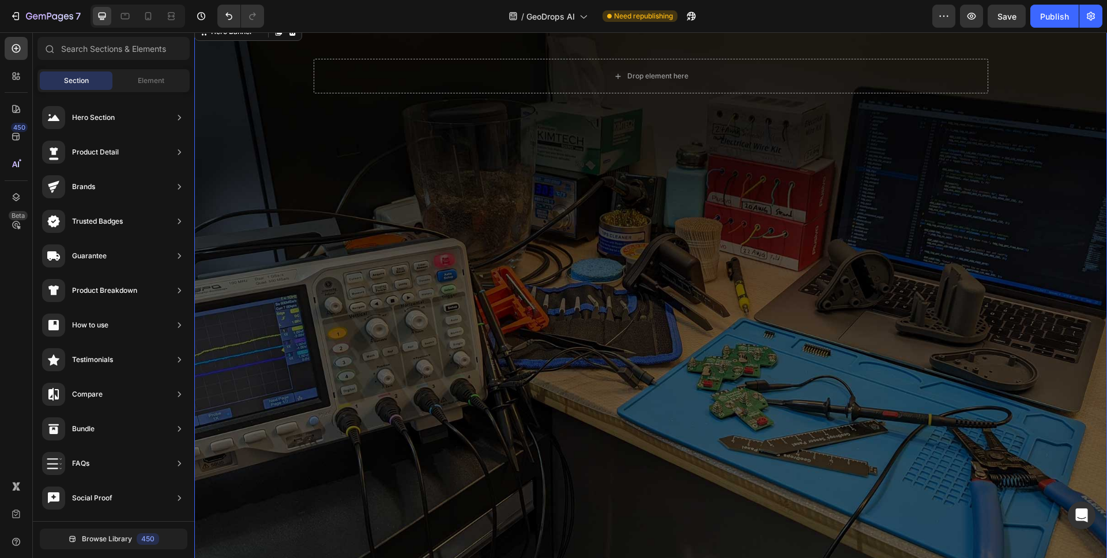
click at [495, 155] on div "Background Image" at bounding box center [650, 294] width 913 height 548
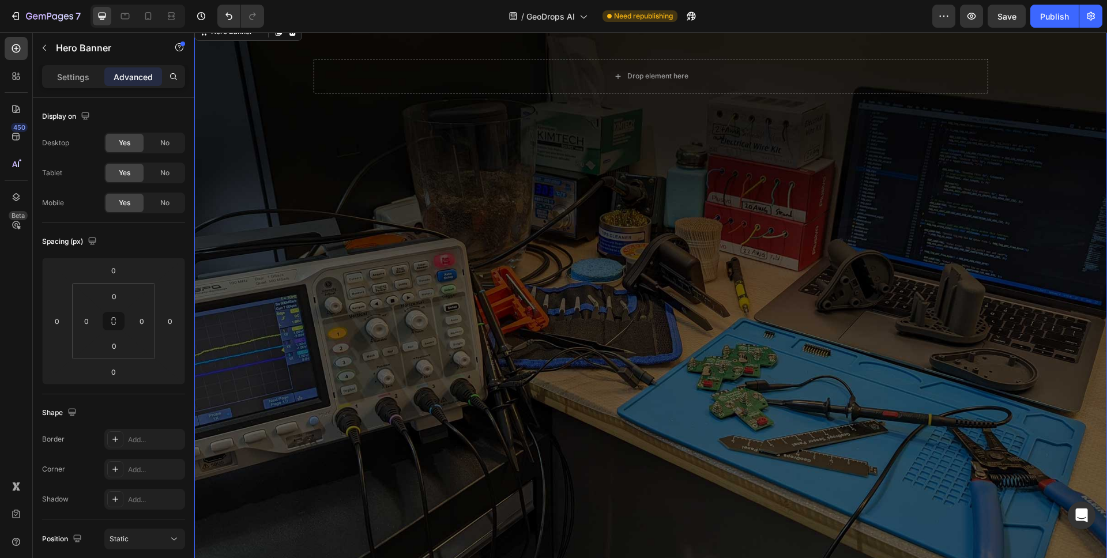
click at [492, 156] on div "Background Image" at bounding box center [650, 294] width 913 height 548
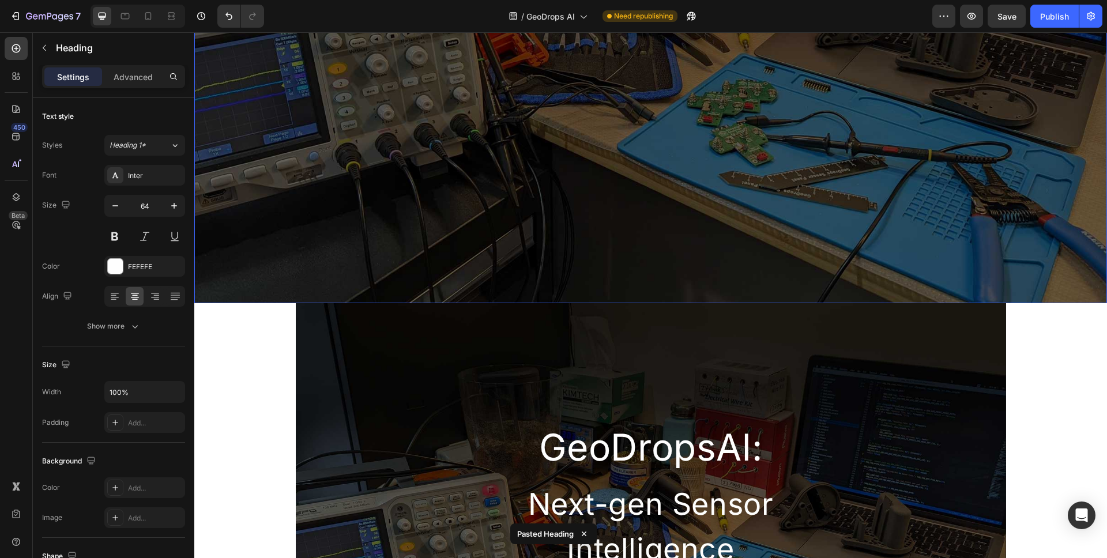
scroll to position [426, 0]
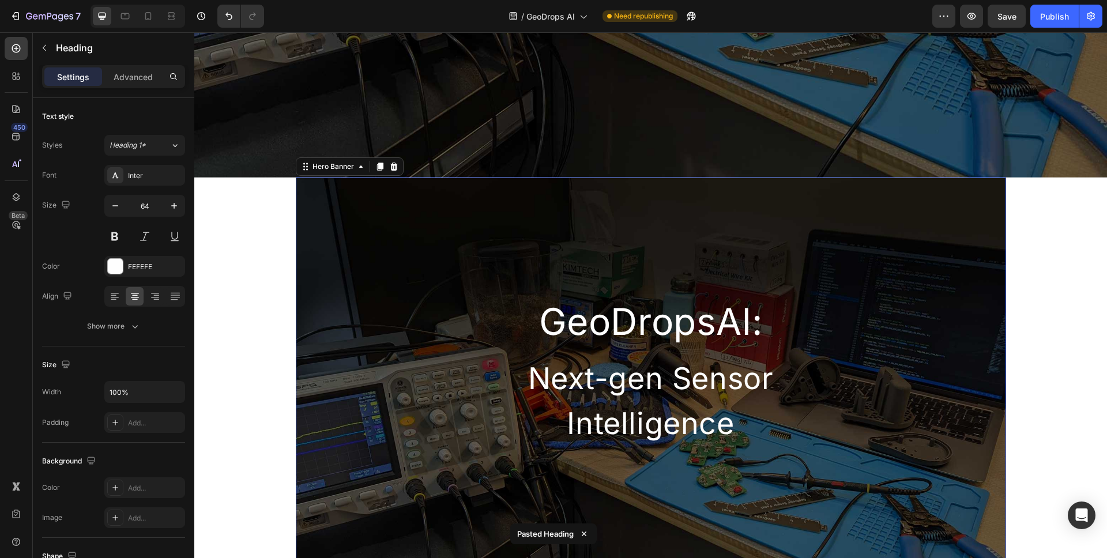
click at [492, 262] on div "GeoDropsAl: Heading Next-gen Sensor Intelligence Heading Row" at bounding box center [651, 313] width 710 height 270
click at [550, 309] on h2 "GeoDropsAl:" at bounding box center [651, 322] width 383 height 58
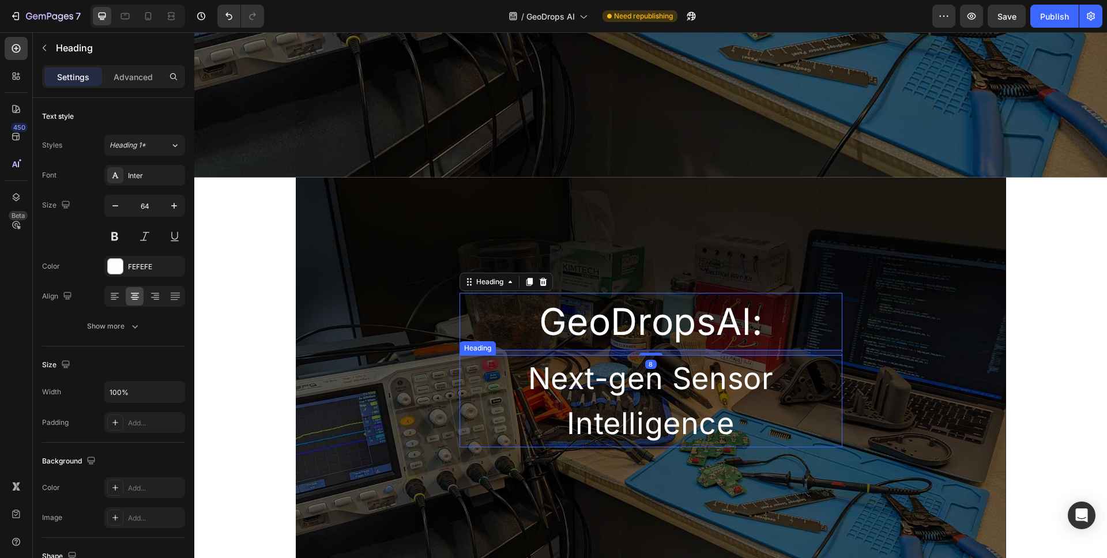
click at [539, 362] on h2 "Next-gen Sensor Intelligence" at bounding box center [651, 401] width 383 height 92
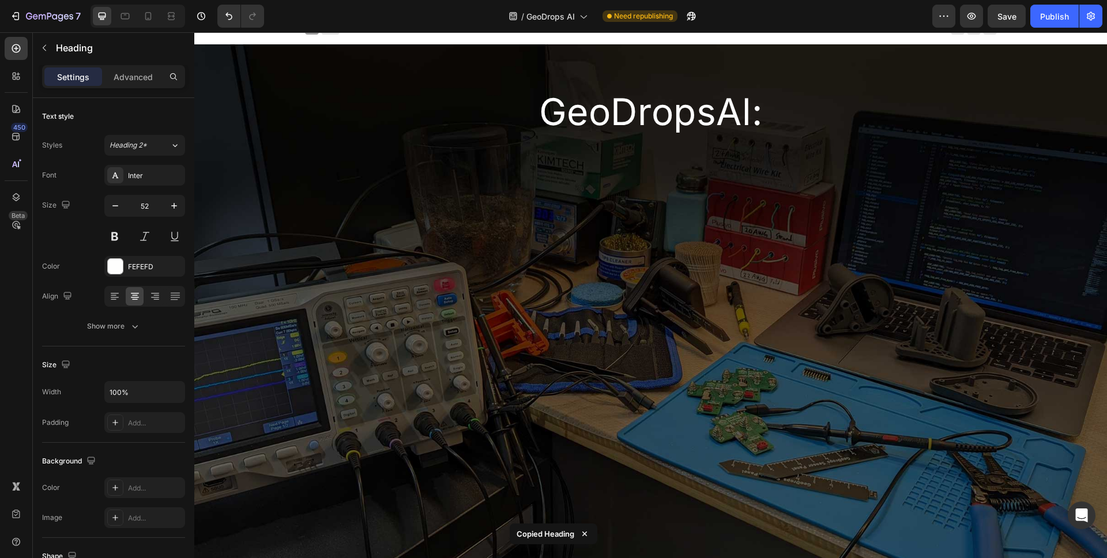
scroll to position [5, 0]
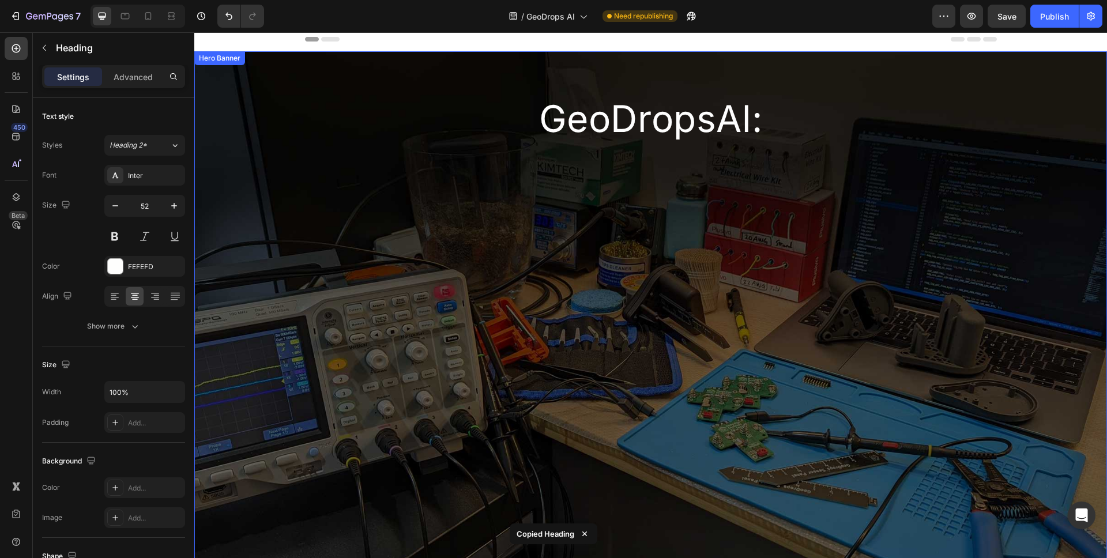
click at [539, 234] on div "Background Image" at bounding box center [650, 325] width 913 height 548
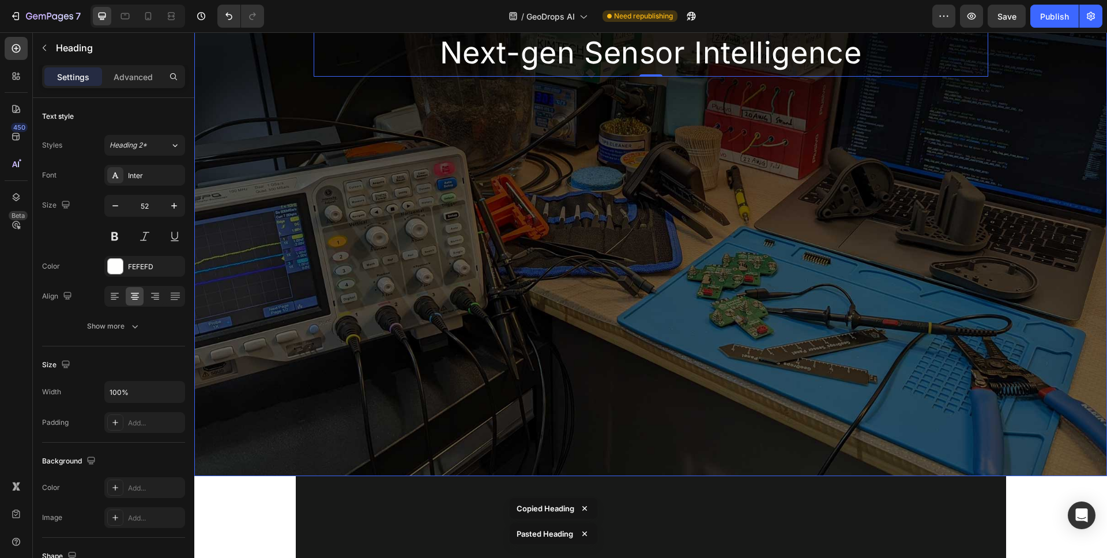
scroll to position [0, 0]
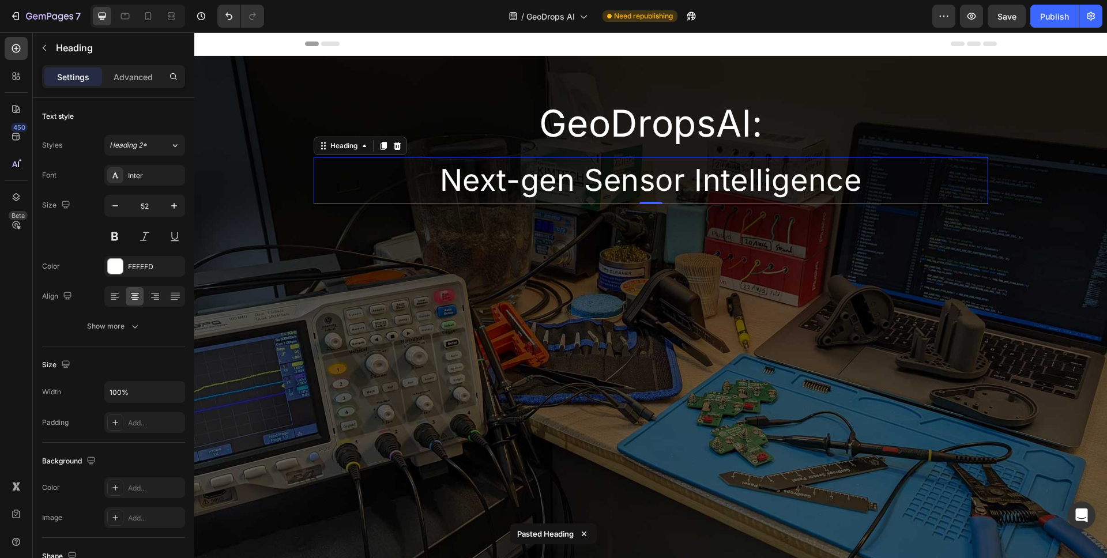
click at [679, 182] on h2 "Next-gen Sensor Intelligence" at bounding box center [651, 180] width 675 height 47
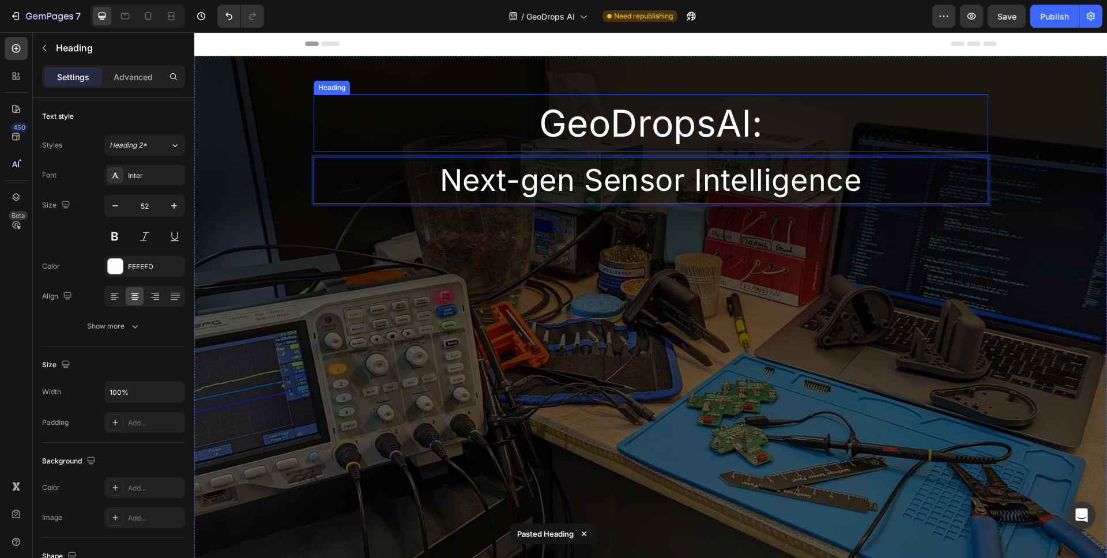
click at [687, 140] on h2 "GeoDropsAl:" at bounding box center [651, 124] width 675 height 58
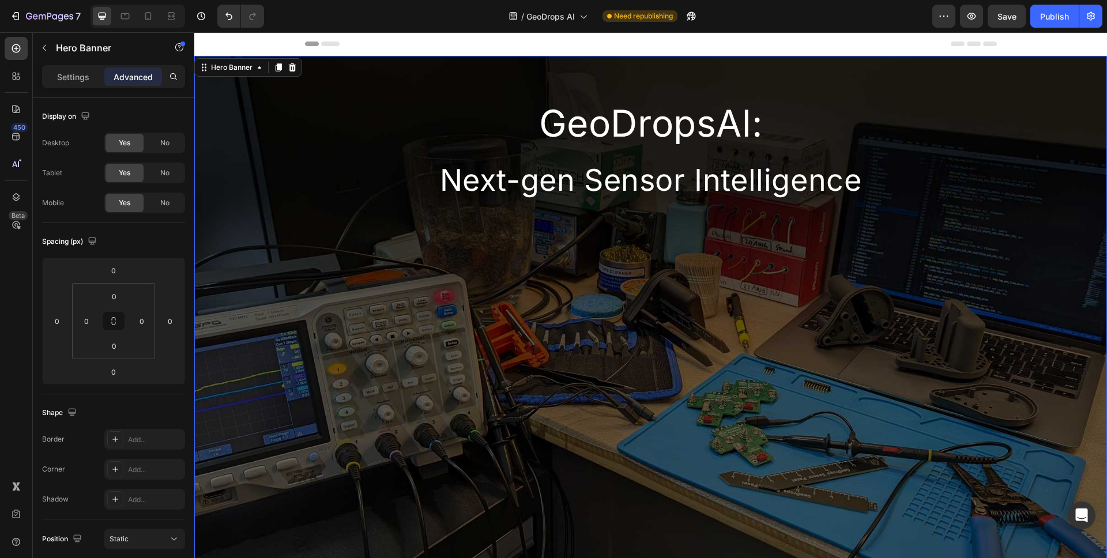
click at [228, 104] on div "Background Image" at bounding box center [650, 330] width 913 height 548
click at [72, 76] on p "Settings" at bounding box center [73, 77] width 32 height 12
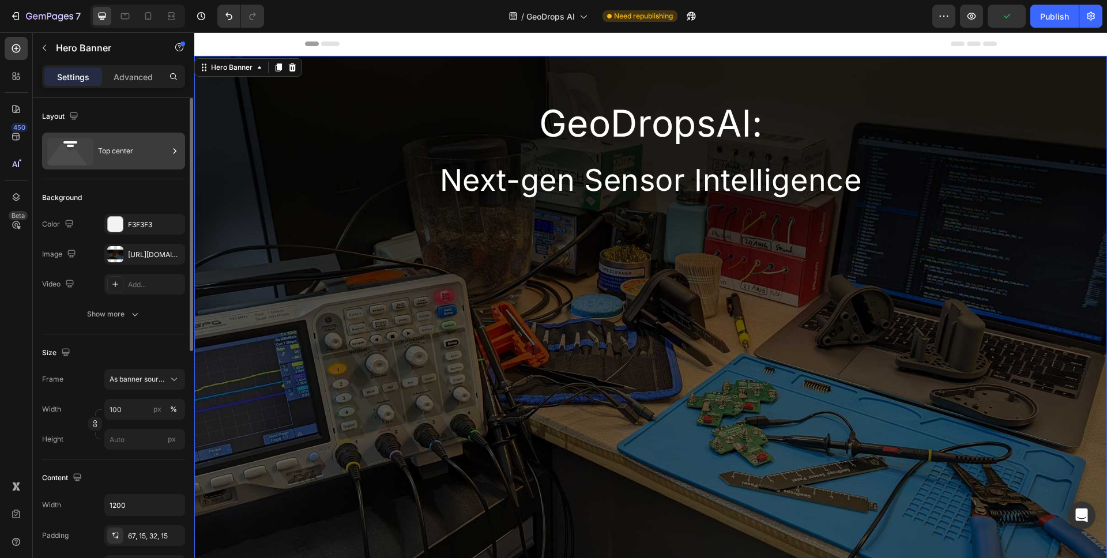
click at [133, 159] on div "Top center" at bounding box center [133, 151] width 70 height 27
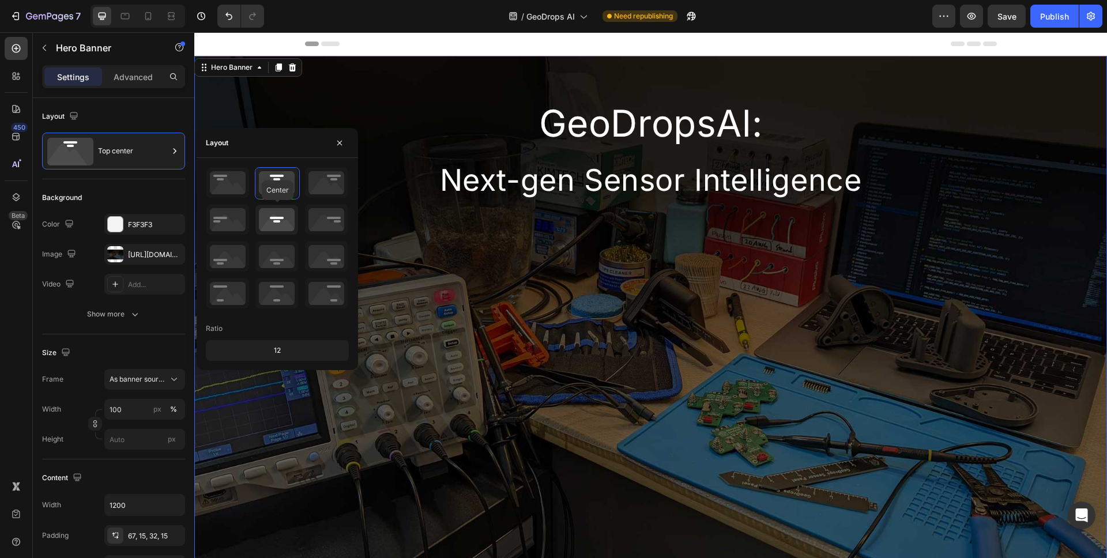
click at [272, 223] on icon at bounding box center [276, 220] width 43 height 30
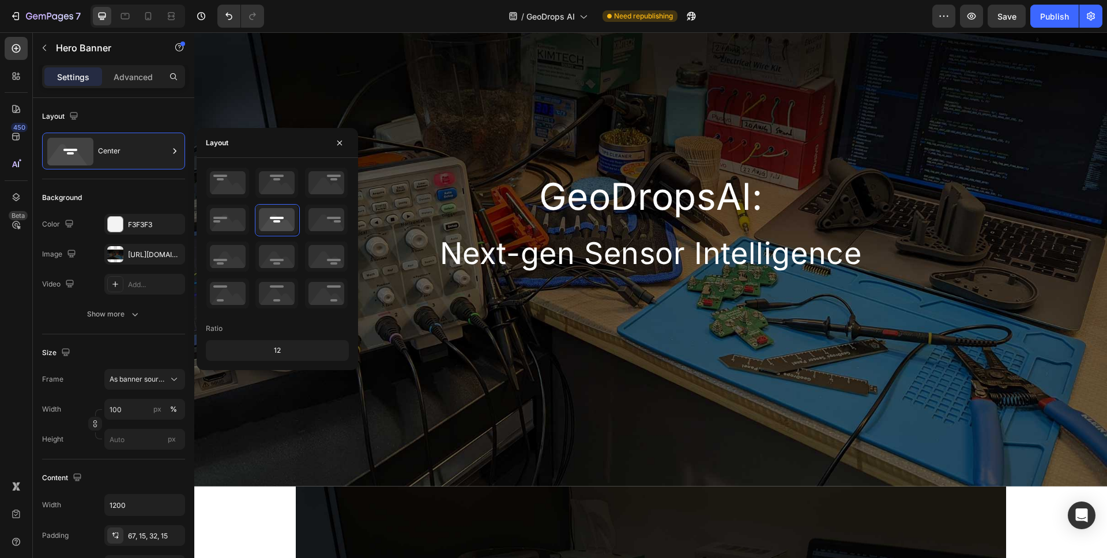
scroll to position [58, 0]
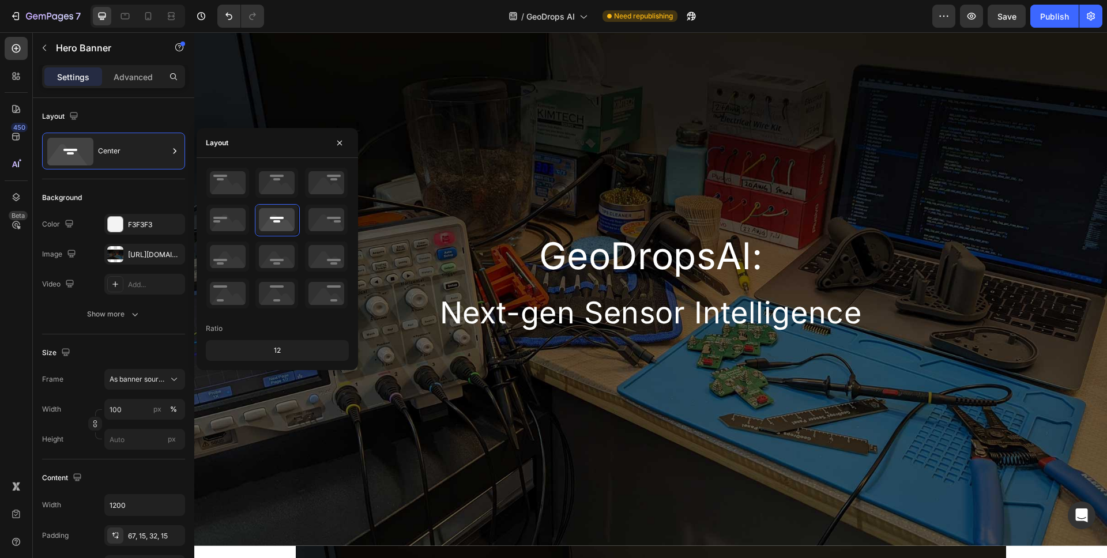
click at [286, 353] on div "12" at bounding box center [277, 350] width 138 height 16
click at [280, 179] on icon at bounding box center [276, 183] width 43 height 30
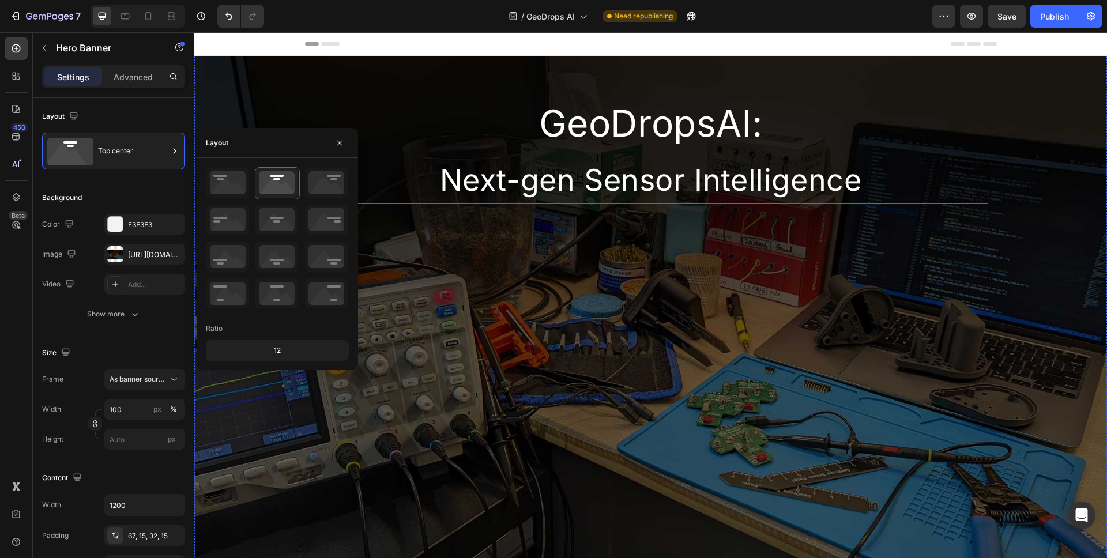
scroll to position [14, 0]
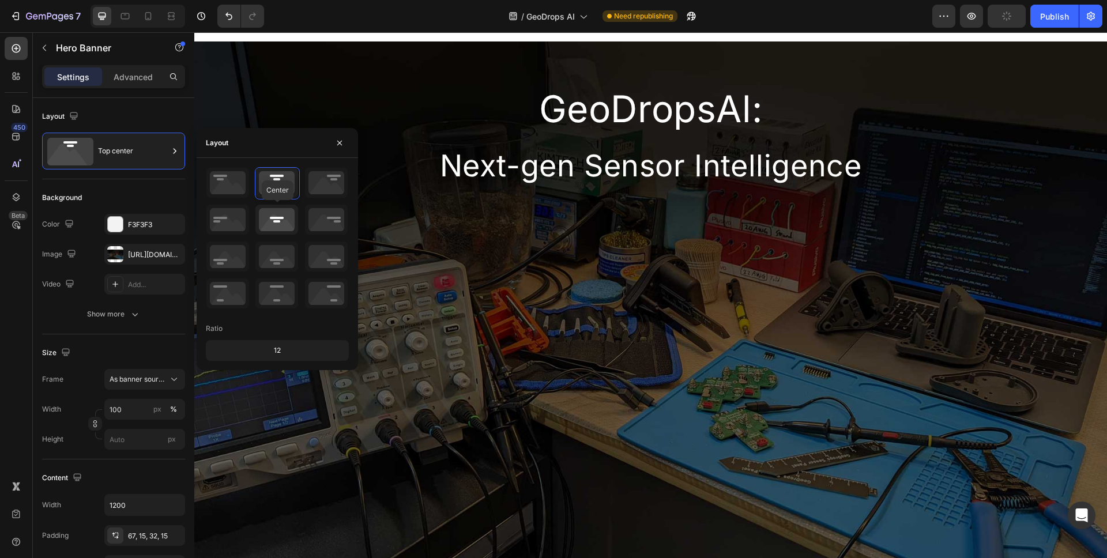
click at [281, 211] on icon at bounding box center [276, 220] width 43 height 30
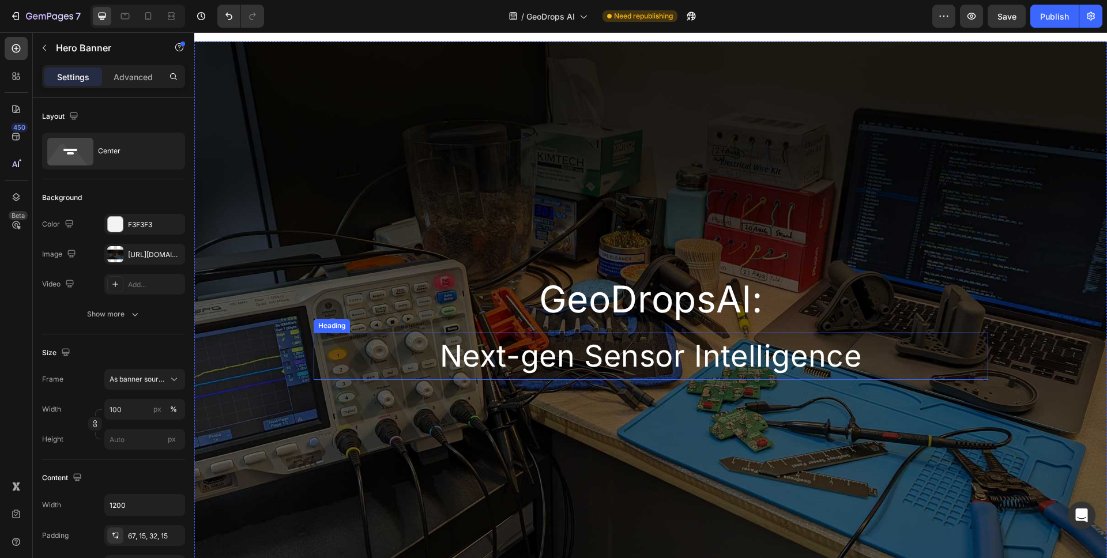
click at [551, 376] on h2 "Next-gen Sensor Intelligence" at bounding box center [651, 356] width 675 height 47
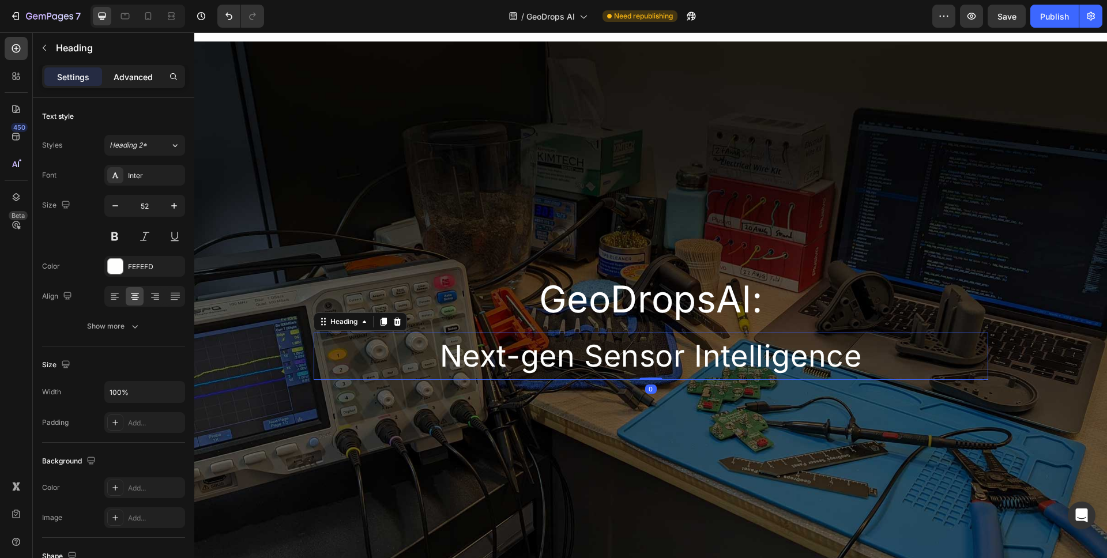
click at [130, 74] on p "Advanced" at bounding box center [133, 77] width 39 height 12
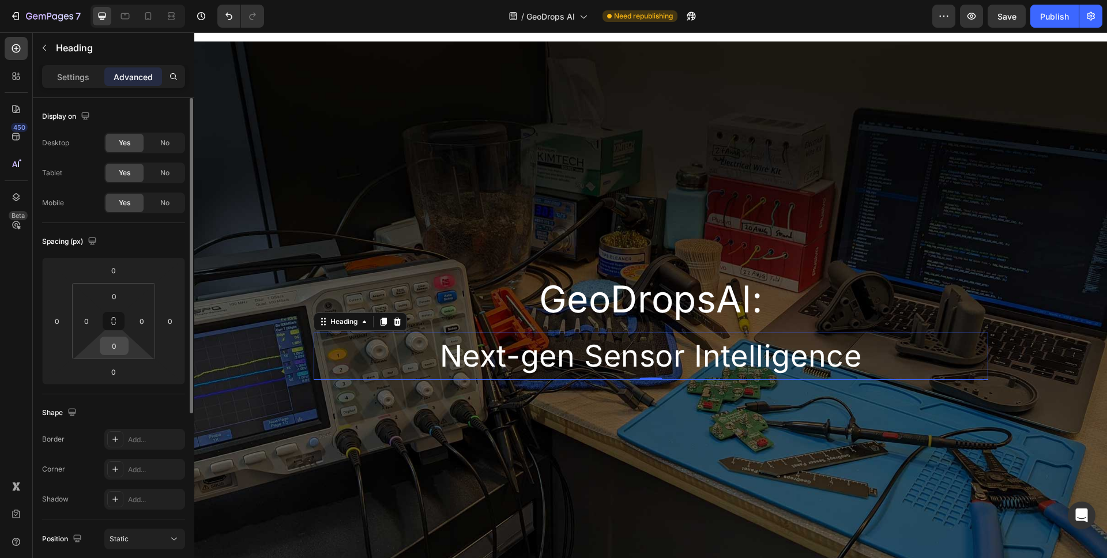
click at [118, 344] on input "0" at bounding box center [114, 345] width 23 height 17
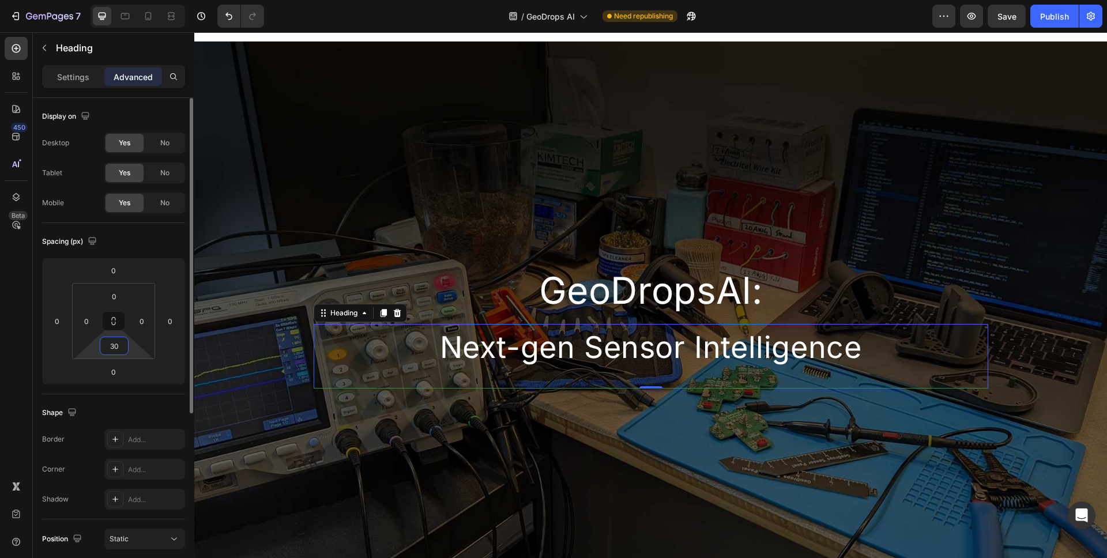
type input "3"
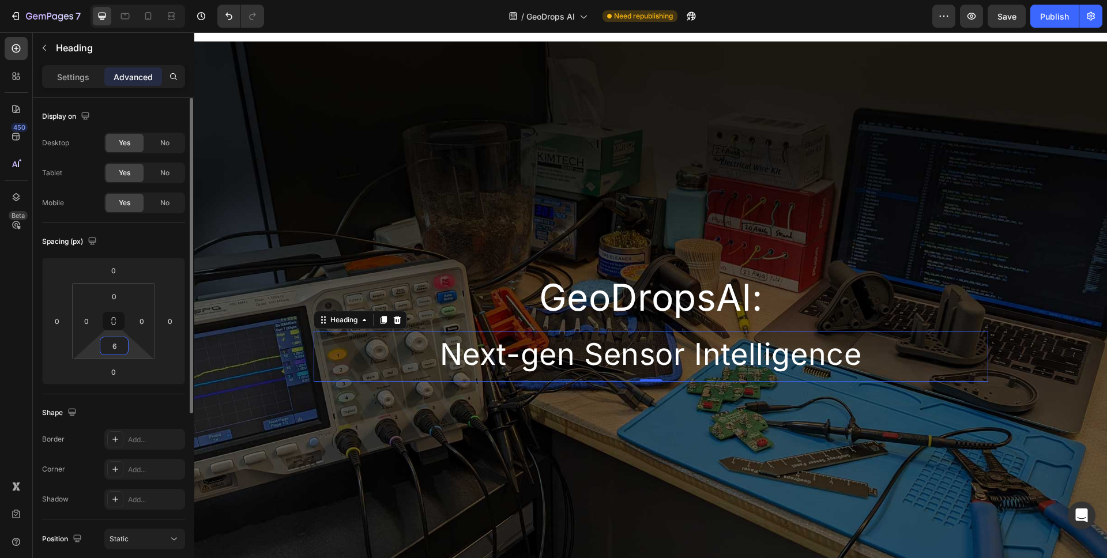
type input "60"
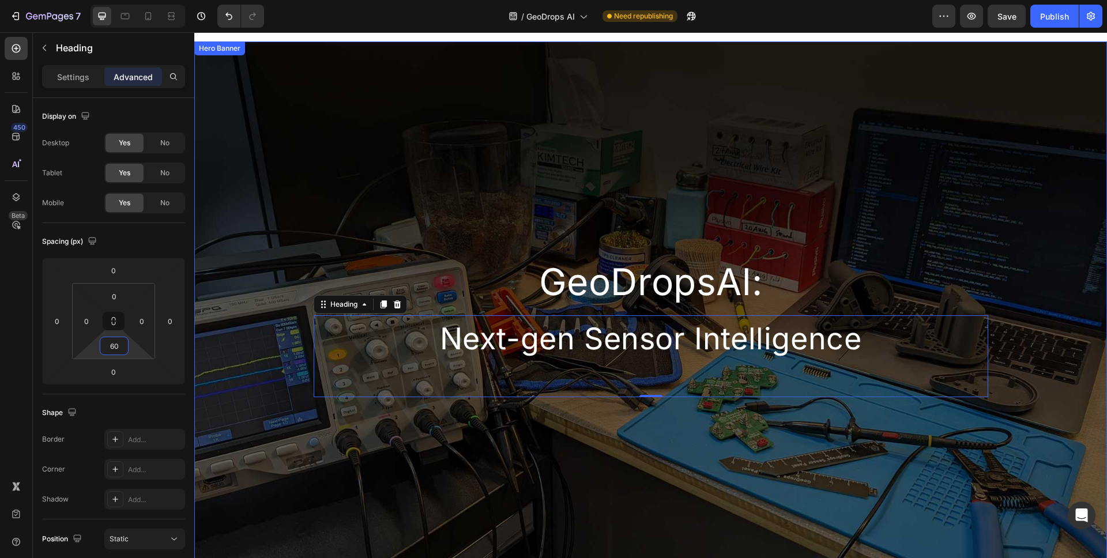
click at [424, 445] on div "Background Image" at bounding box center [650, 316] width 913 height 548
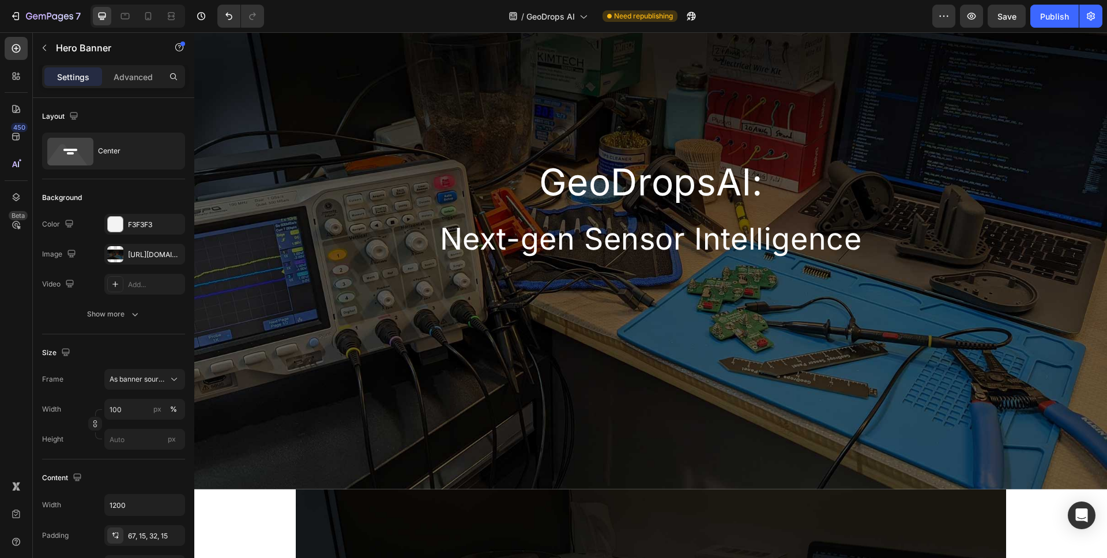
scroll to position [55, 0]
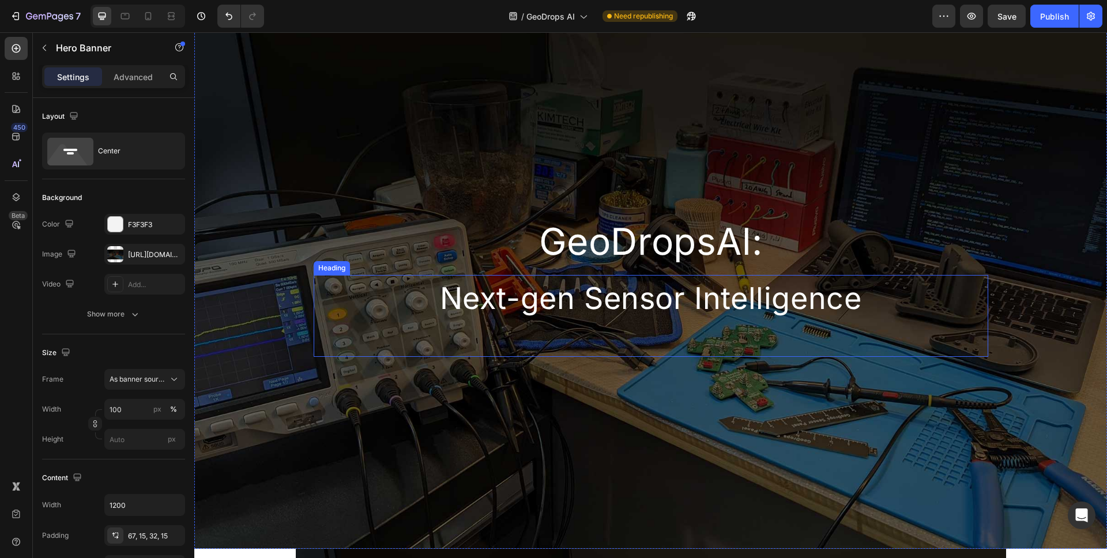
click at [678, 298] on h2 "Next-gen Sensor Intelligence" at bounding box center [651, 298] width 675 height 47
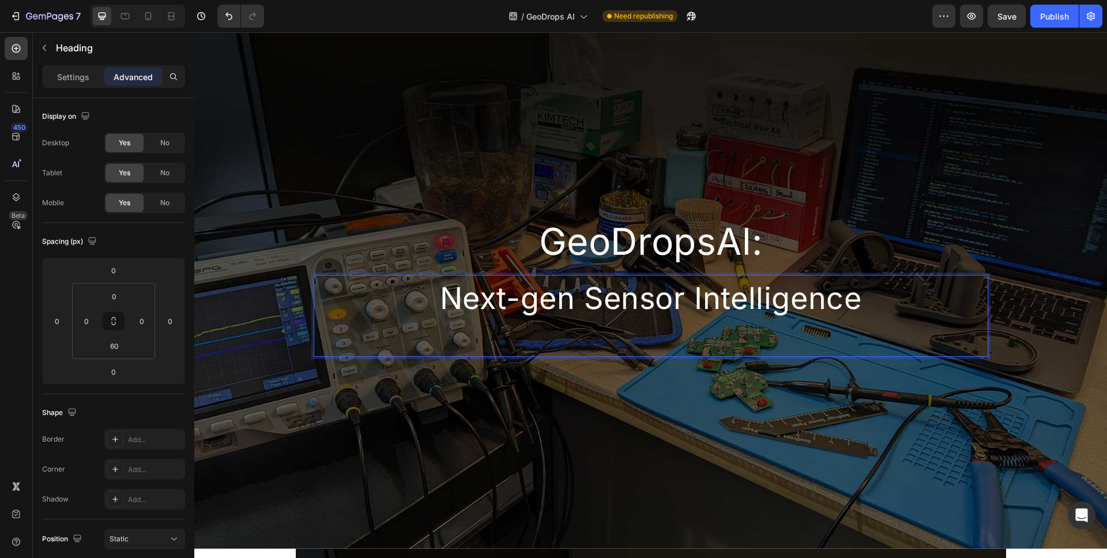
click at [684, 297] on h2 "Next-gen Sensor Intelligence" at bounding box center [651, 298] width 675 height 47
click at [684, 297] on p "Next-gen Sensor Intelligence" at bounding box center [651, 298] width 672 height 45
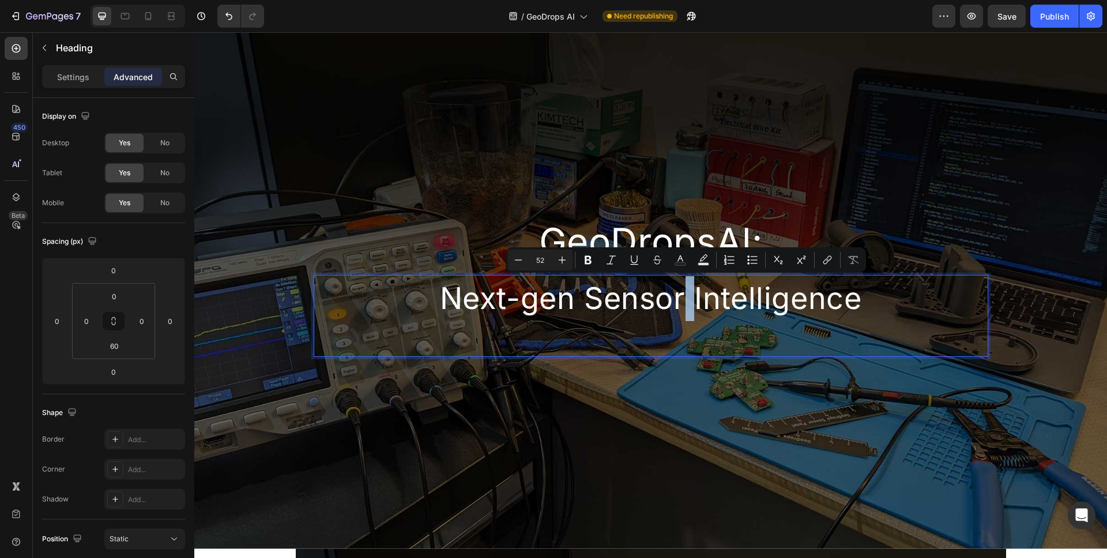
click at [684, 297] on p "Next-gen Sensor Intelligence" at bounding box center [651, 298] width 672 height 45
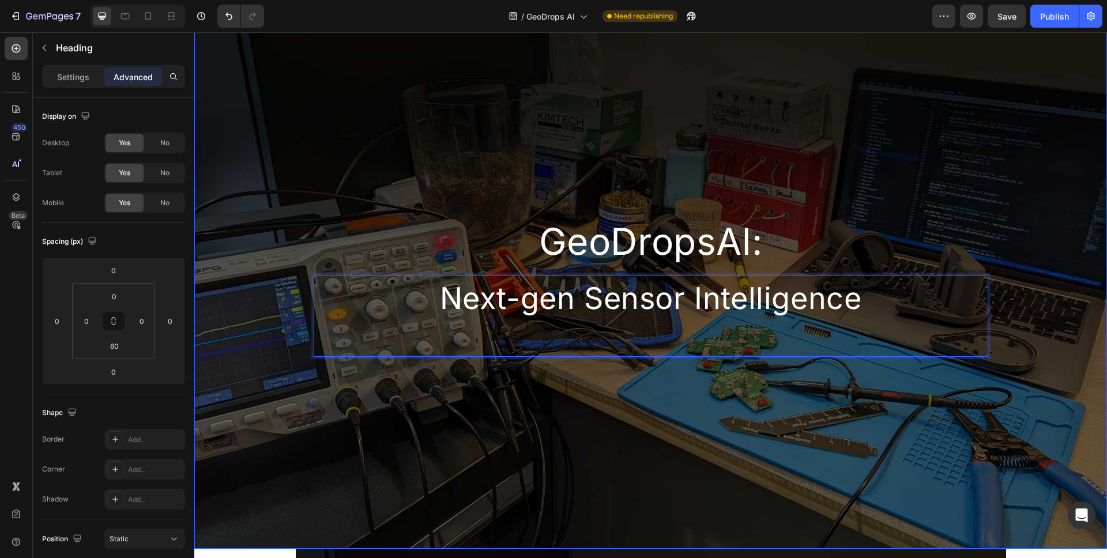
click at [670, 142] on div "Background Image" at bounding box center [650, 275] width 913 height 548
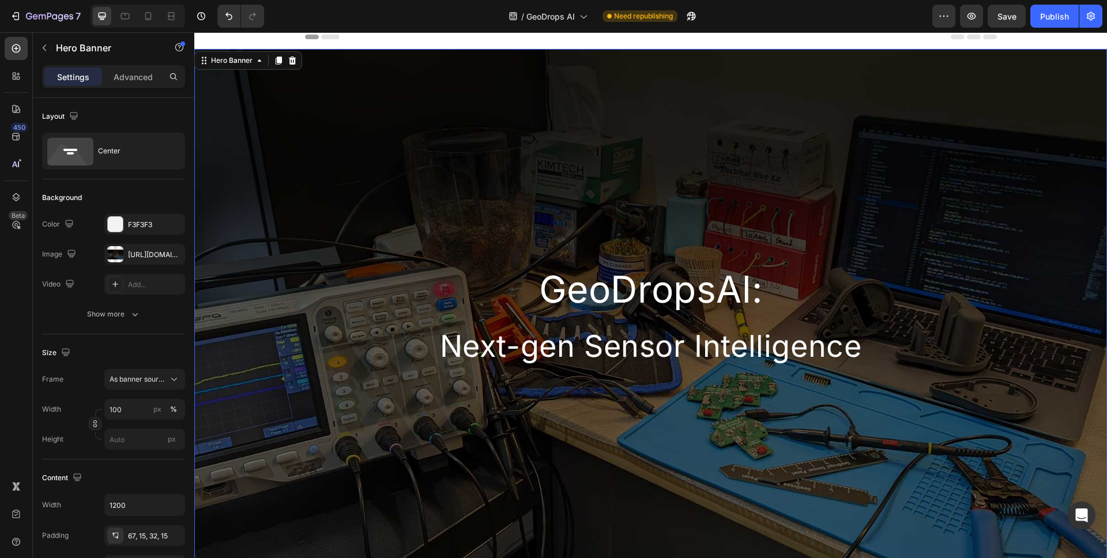
scroll to position [22, 0]
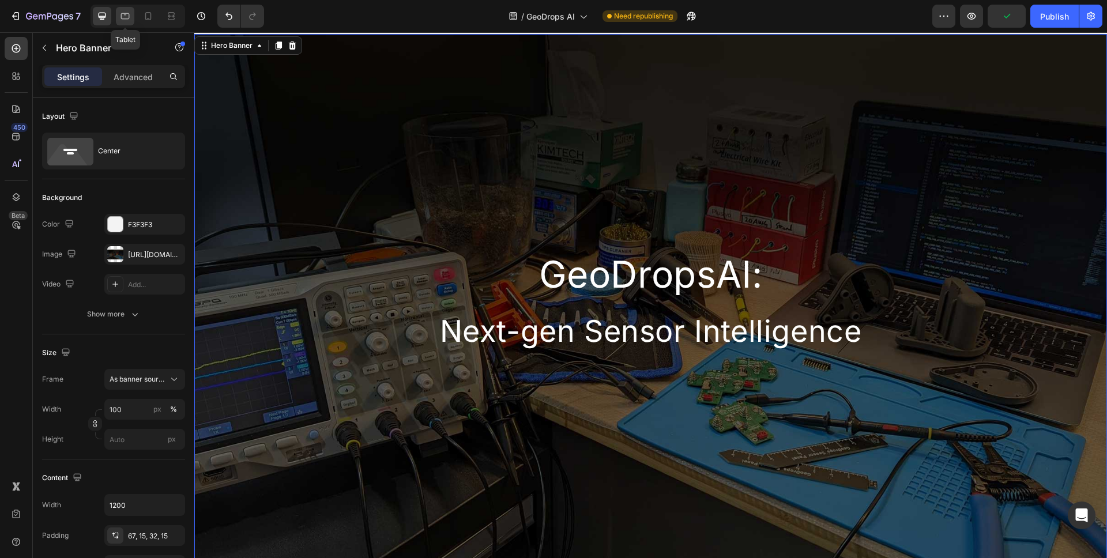
click at [122, 24] on div at bounding box center [125, 16] width 18 height 18
type input "100%"
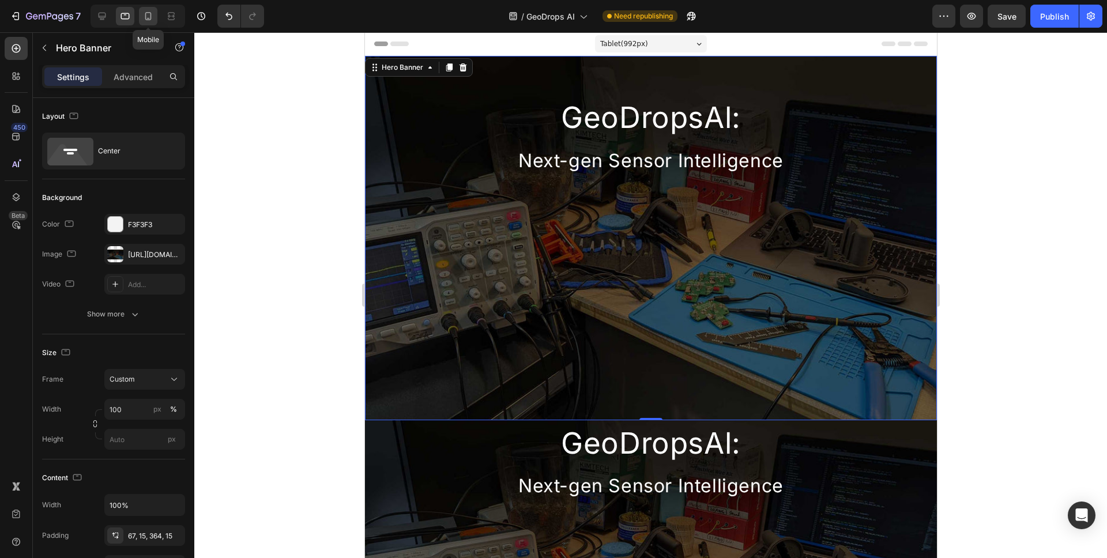
click at [143, 16] on icon at bounding box center [148, 16] width 12 height 12
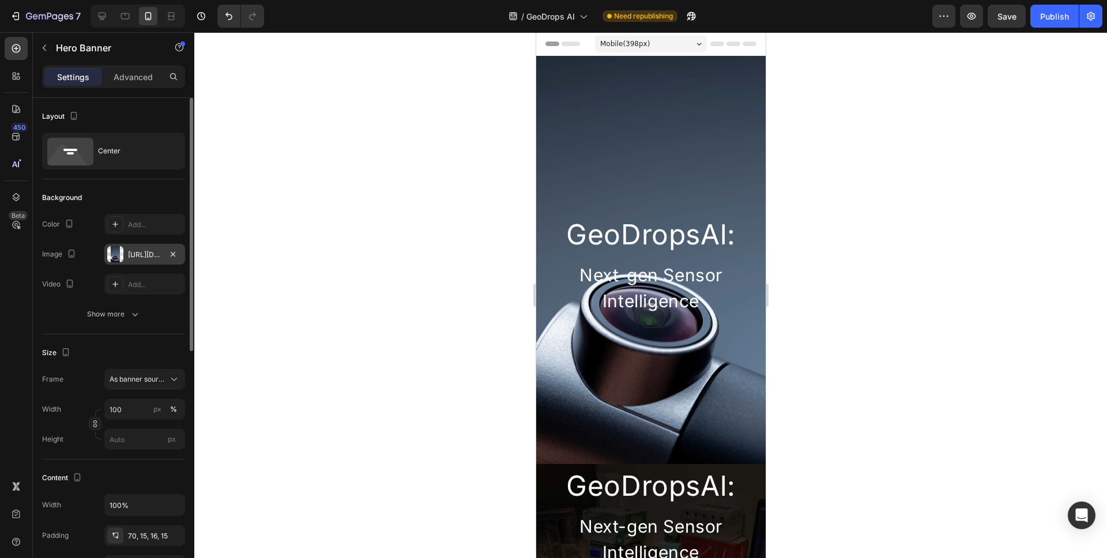
click at [150, 256] on div "https://cdn.shopify.com/s/files/1/0930/9578/8909/files/gempages_578046552409375…" at bounding box center [144, 255] width 33 height 10
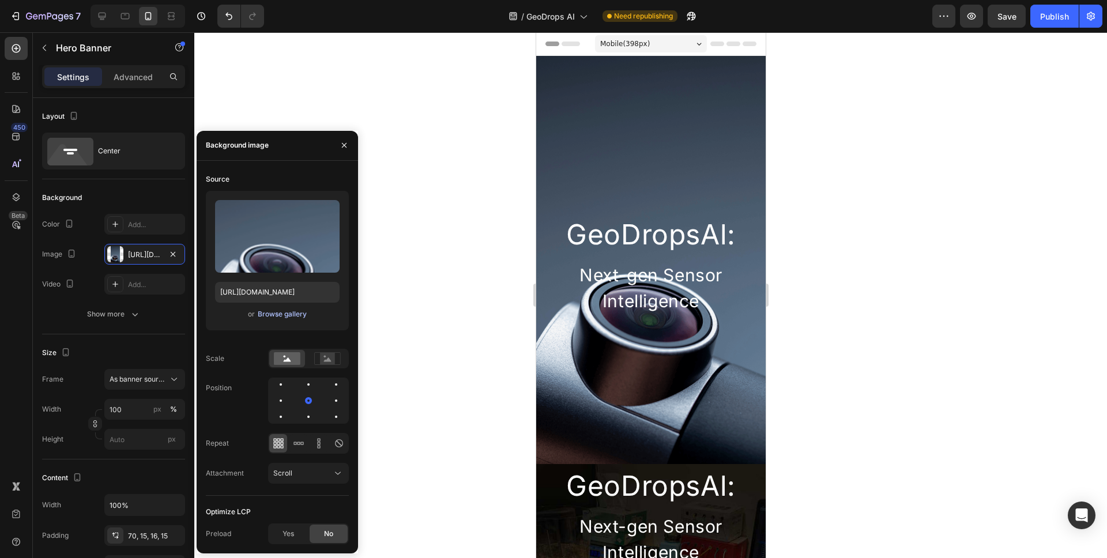
click at [285, 314] on div "Browse gallery" at bounding box center [282, 314] width 49 height 10
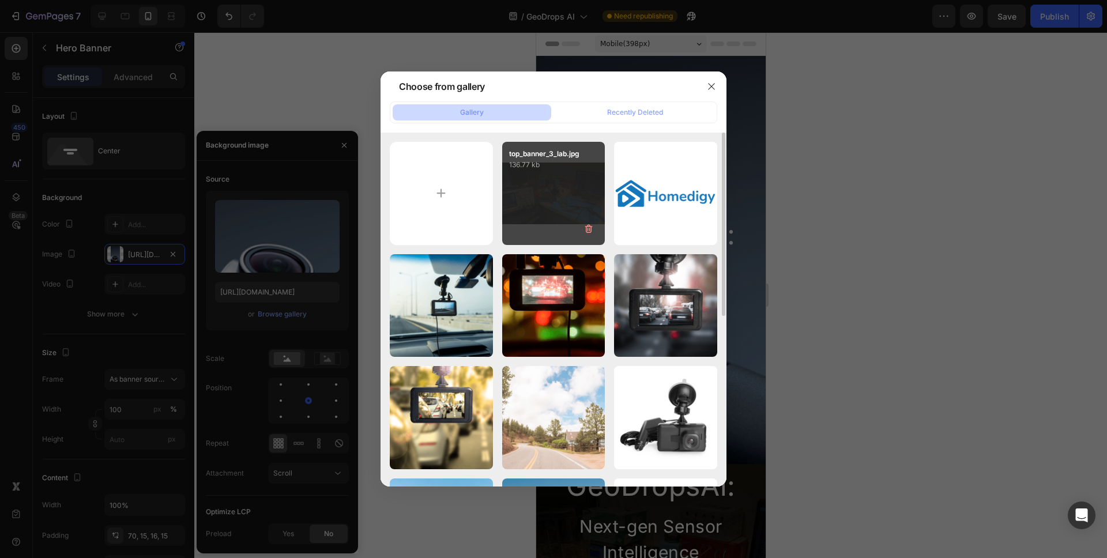
click at [549, 182] on div "top_banner_3_lab.jpg 136.77 kb" at bounding box center [553, 193] width 103 height 103
type input "https://cdn.shopify.com/s/files/1/0930/9578/8909/files/gempages_578046552409375…"
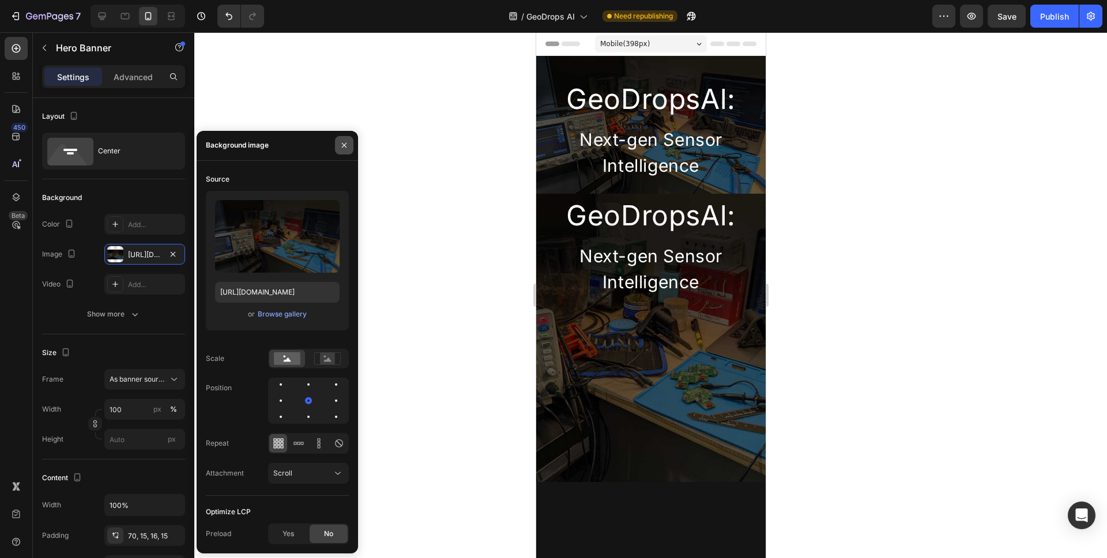
click at [341, 146] on icon "button" at bounding box center [344, 145] width 9 height 9
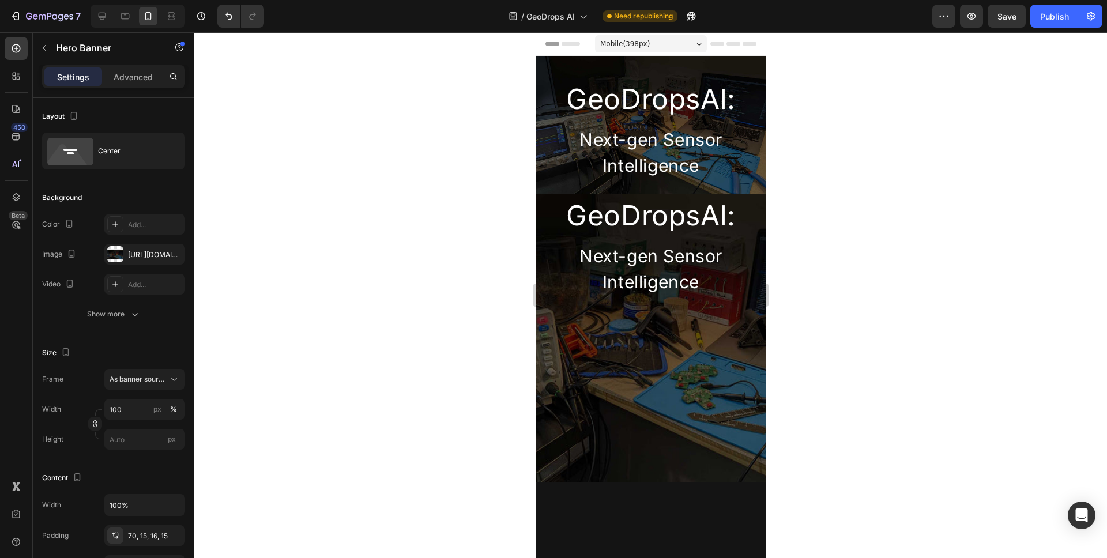
click at [431, 213] on div at bounding box center [650, 295] width 913 height 526
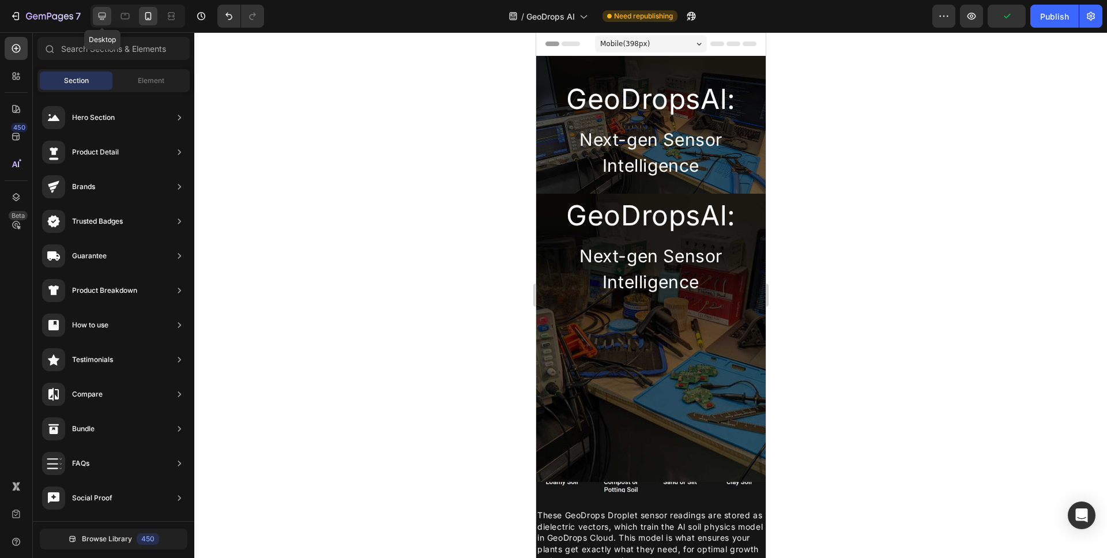
click at [105, 21] on icon at bounding box center [102, 16] width 12 height 12
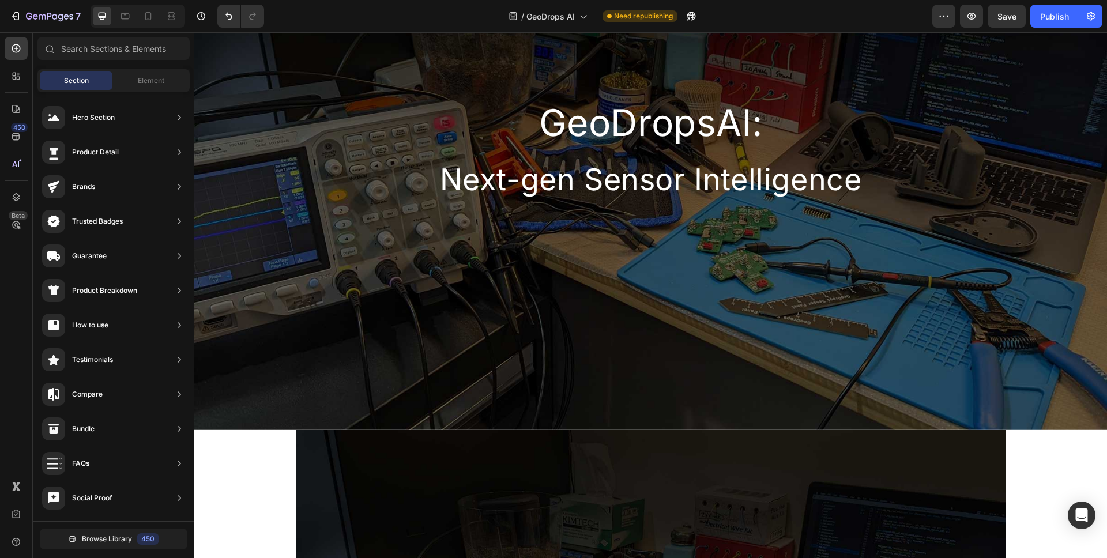
scroll to position [114, 0]
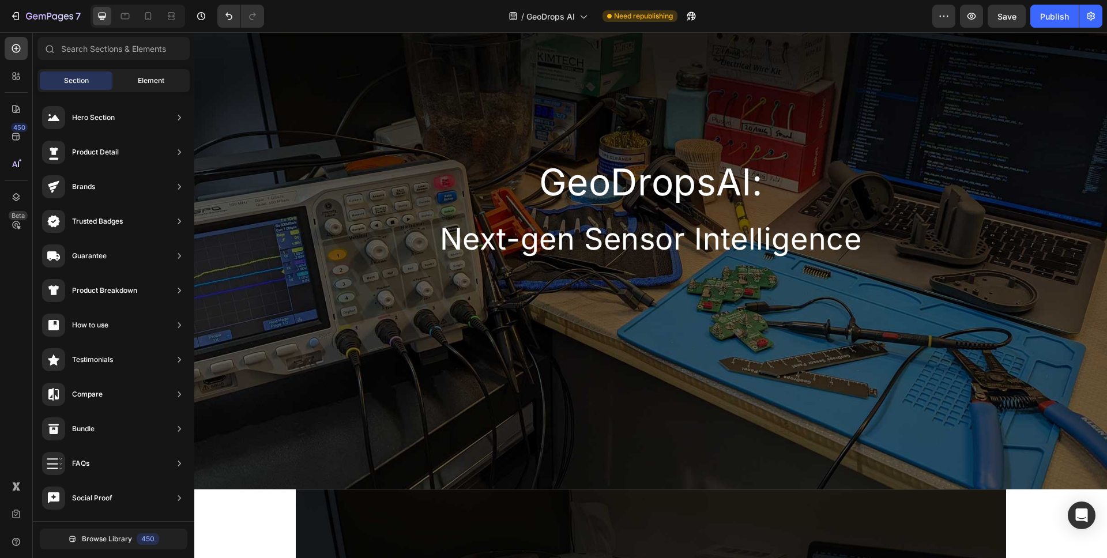
click at [145, 73] on div "Element" at bounding box center [151, 80] width 73 height 18
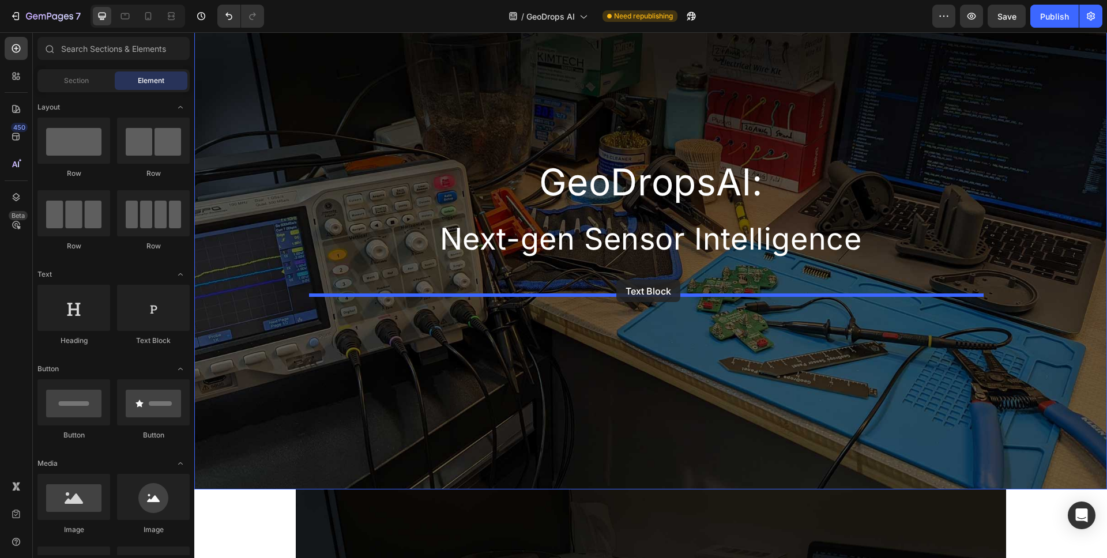
drag, startPoint x: 370, startPoint y: 339, endPoint x: 615, endPoint y: 287, distance: 249.9
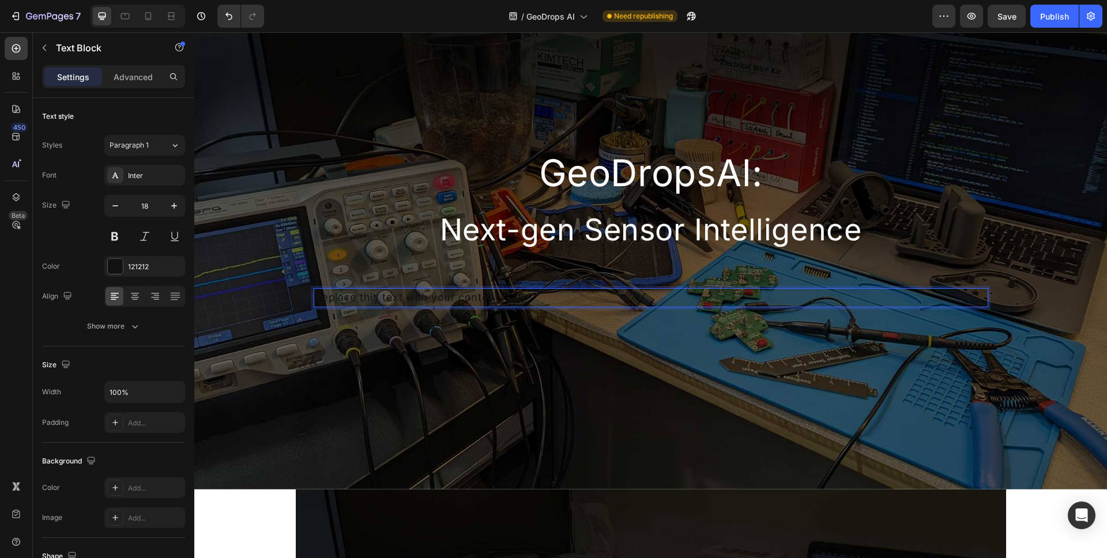
click at [443, 299] on div "Replace this text with your content" at bounding box center [651, 297] width 675 height 19
click at [443, 299] on p "Replace this text with your content" at bounding box center [651, 297] width 672 height 17
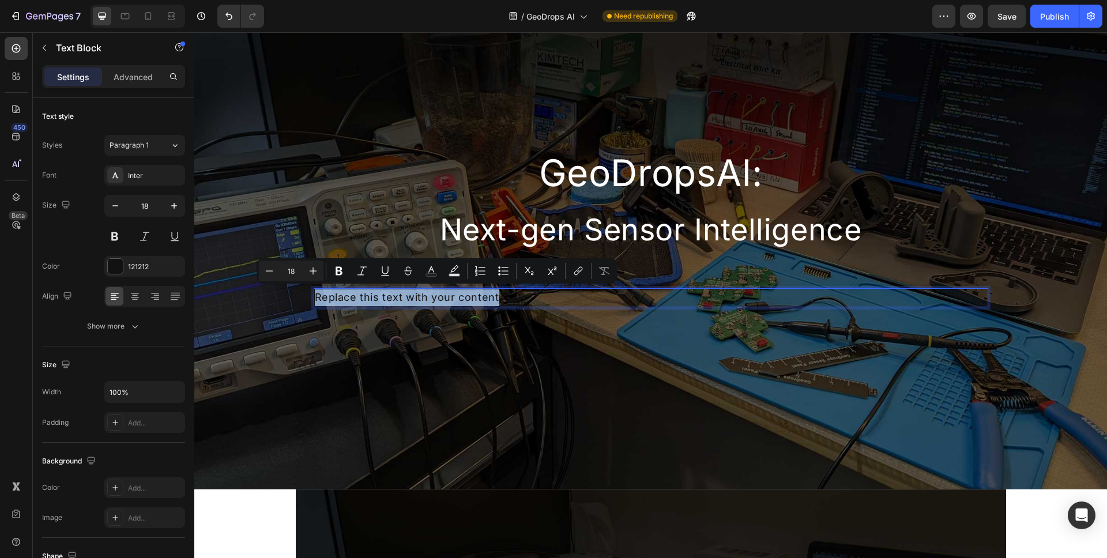
click at [443, 299] on p "Replace this text with your content" at bounding box center [651, 297] width 672 height 17
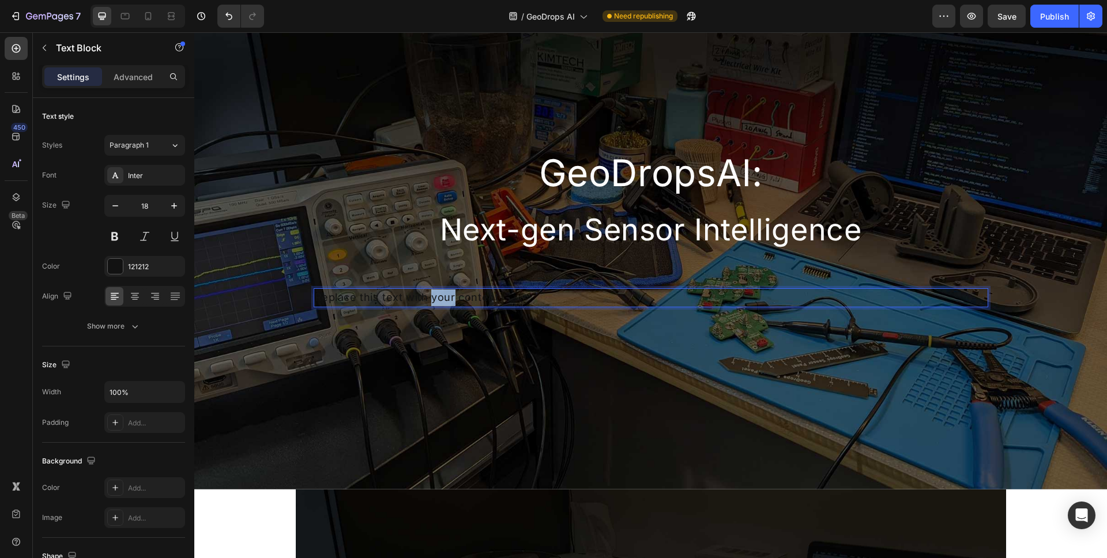
click at [443, 299] on p "Replace this text with your content" at bounding box center [651, 297] width 672 height 17
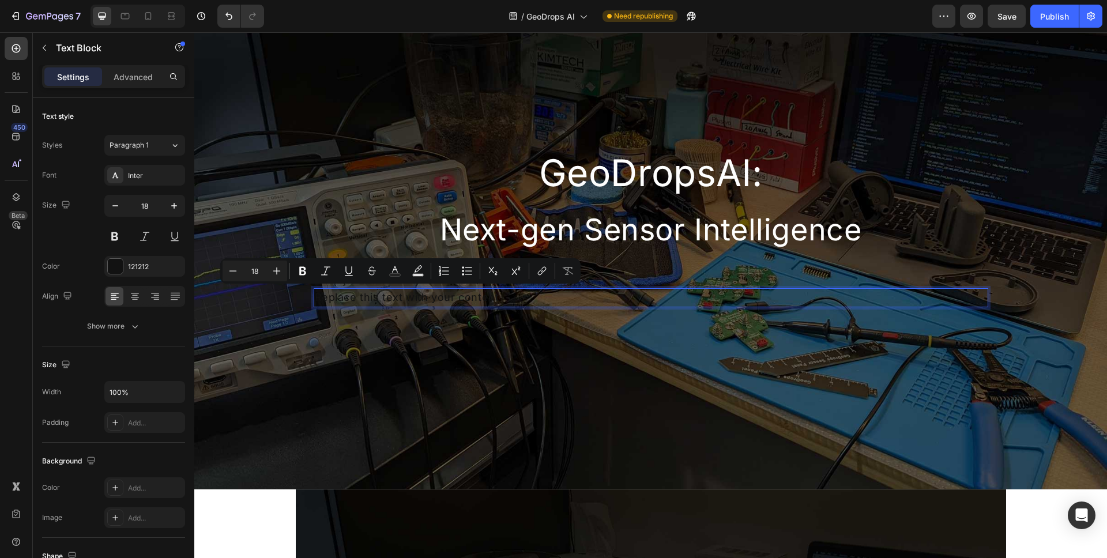
scroll to position [98, 0]
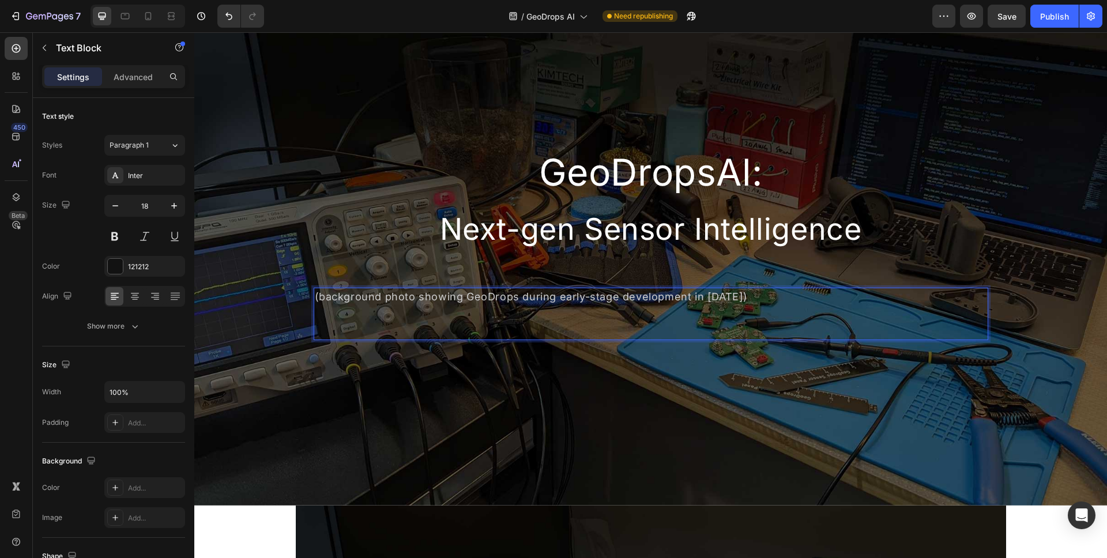
click at [676, 312] on p "Rich Text Editor. Editing area: main" at bounding box center [651, 322] width 672 height 33
click at [766, 298] on p "(background photo showing GeoDrops during early-stage development in [DATE])" at bounding box center [651, 297] width 672 height 17
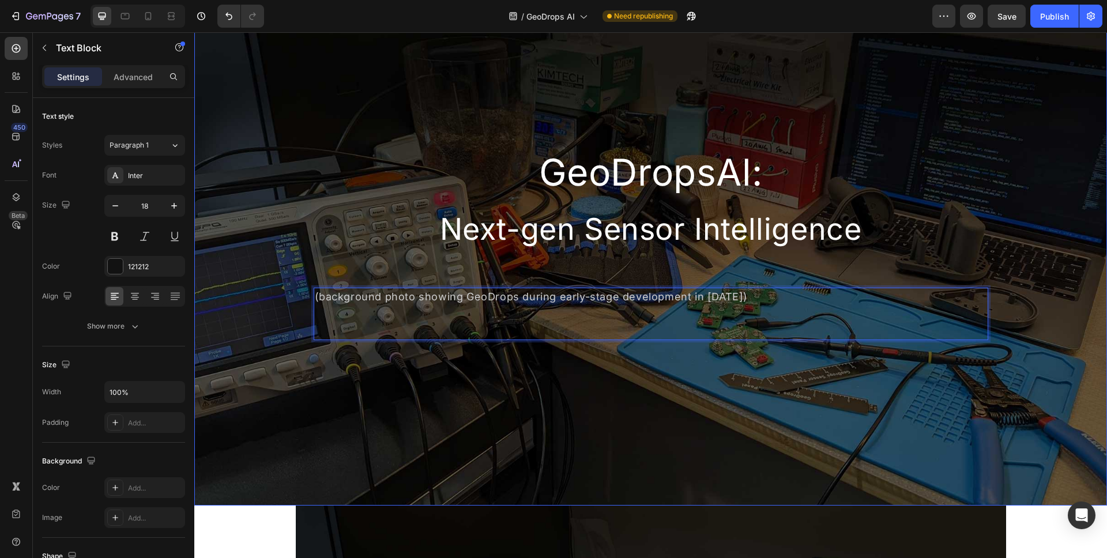
click at [771, 353] on div "GeoDropsAl: Heading Next-gen Sensor Intelligence Heading (background photo show…" at bounding box center [651, 231] width 692 height 253
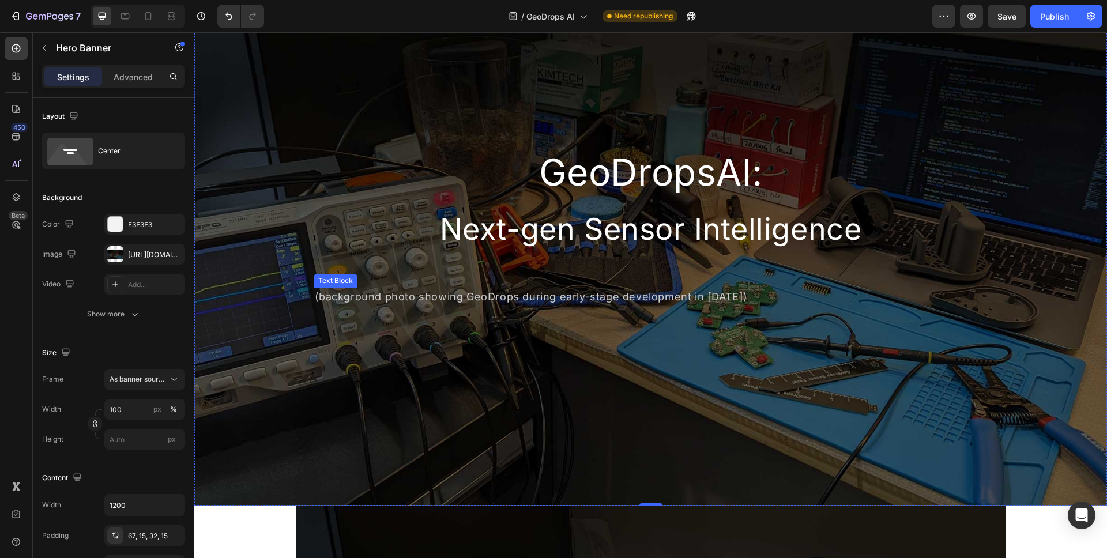
click at [633, 295] on span "(background photo showing GeoDrops during early-stage development in [DATE])" at bounding box center [532, 297] width 434 height 12
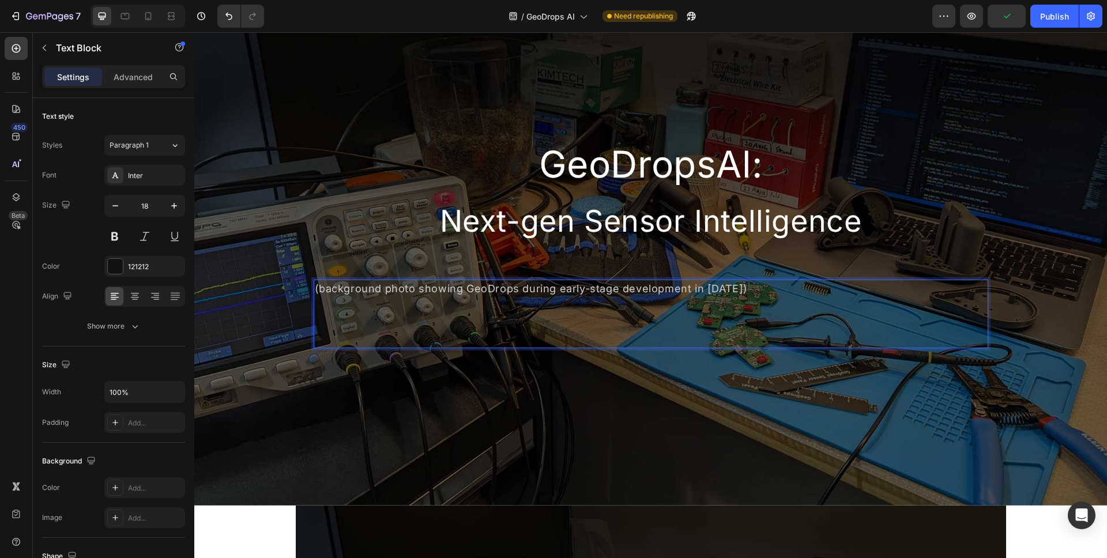
click at [633, 298] on p "Rich Text Editor. Editing area: main" at bounding box center [651, 323] width 672 height 50
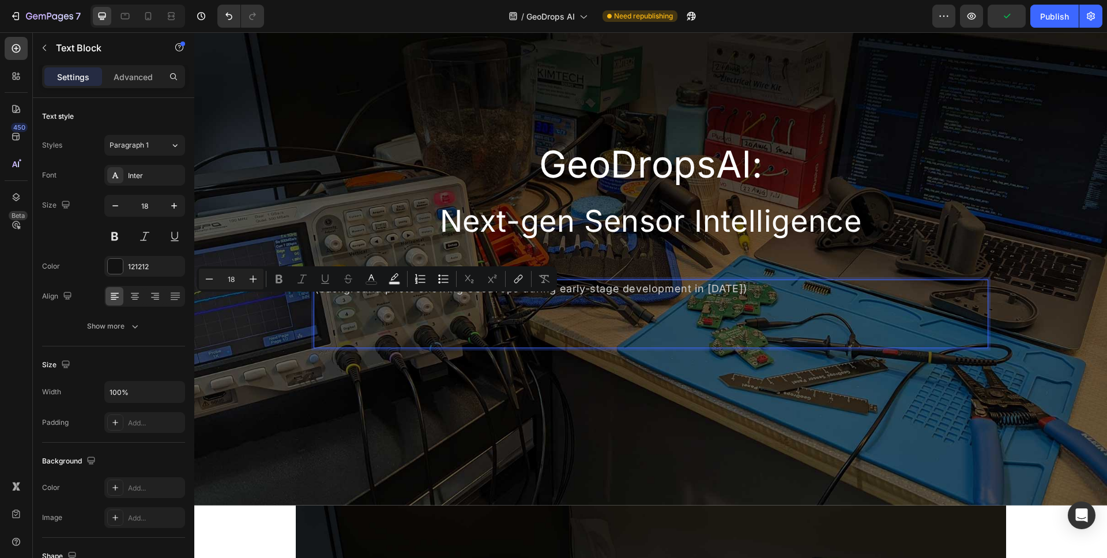
click at [608, 321] on p "Rich Text Editor. Editing area: main" at bounding box center [651, 323] width 672 height 50
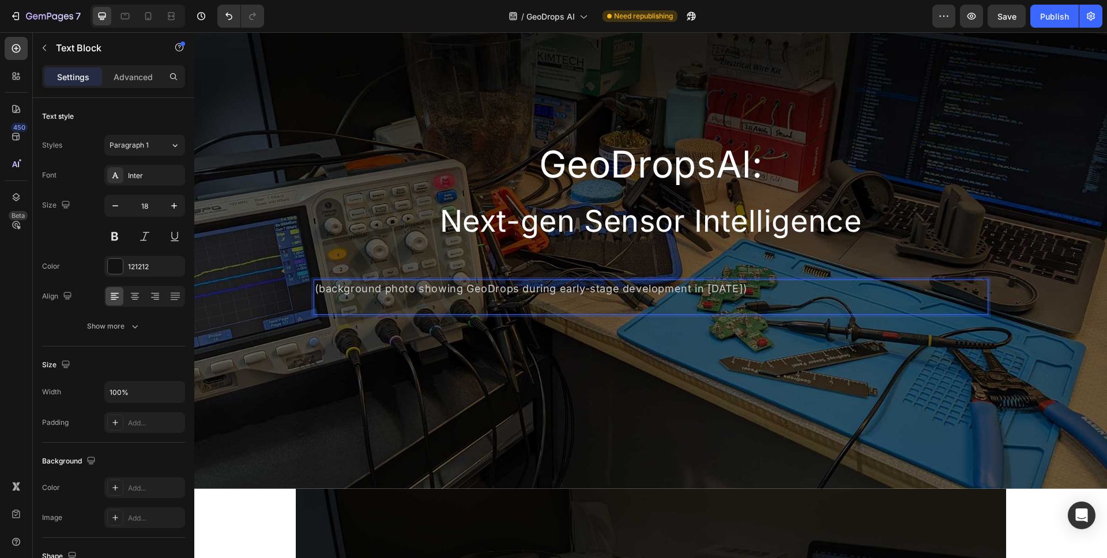
scroll to position [123, 0]
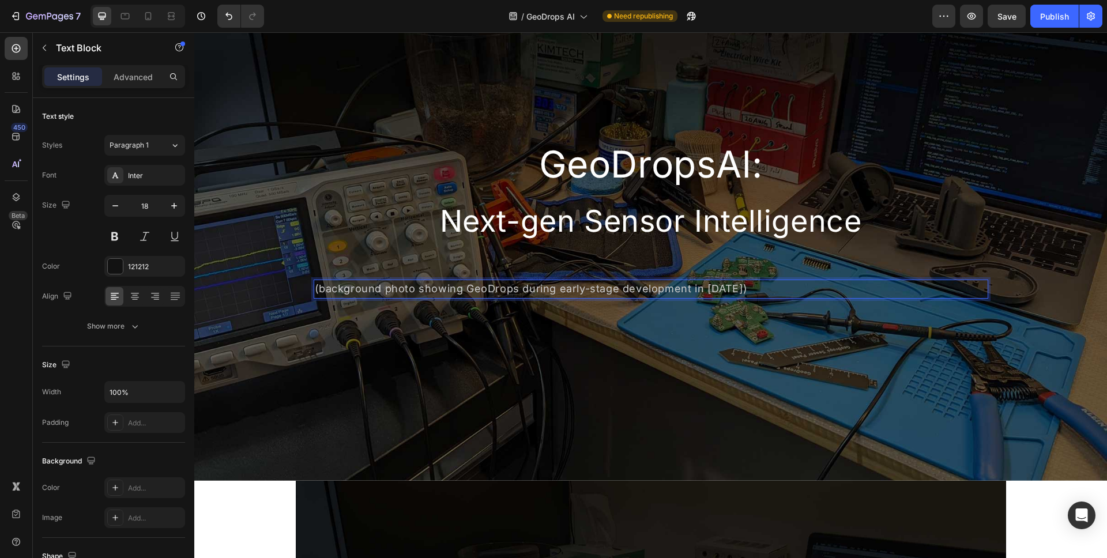
click at [405, 284] on span "(background photo showing GeoDrops during early-stage development in [DATE])" at bounding box center [532, 289] width 434 height 12
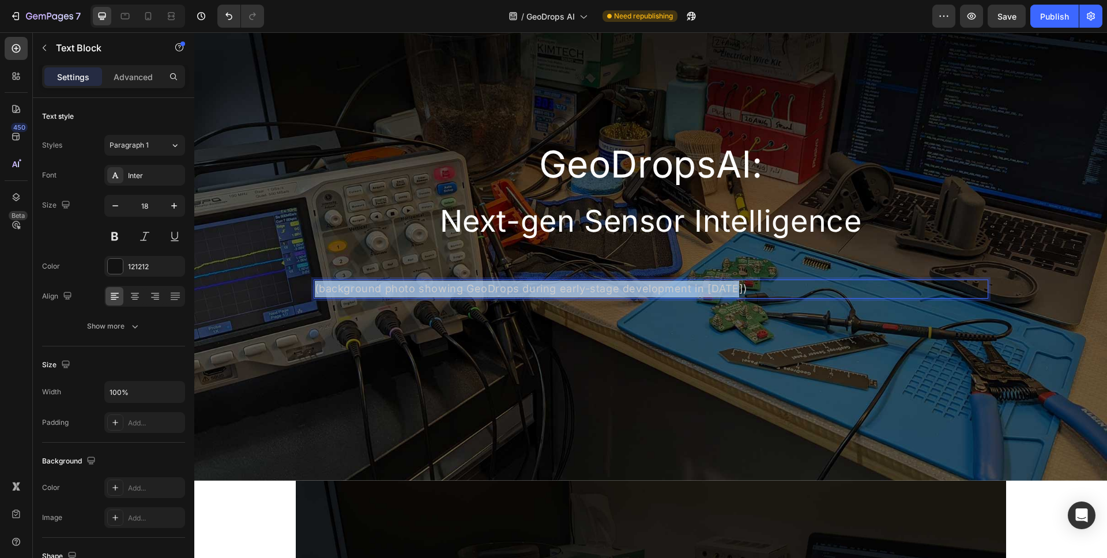
click at [405, 284] on span "(background photo showing GeoDrops during early-stage development in [DATE])" at bounding box center [532, 289] width 434 height 12
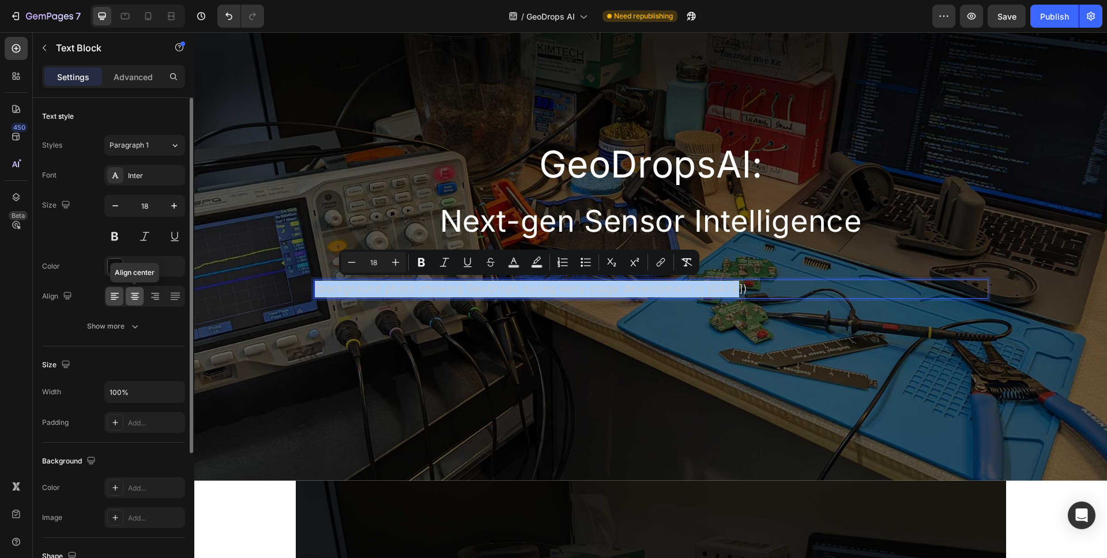
click at [136, 293] on icon at bounding box center [135, 297] width 12 height 12
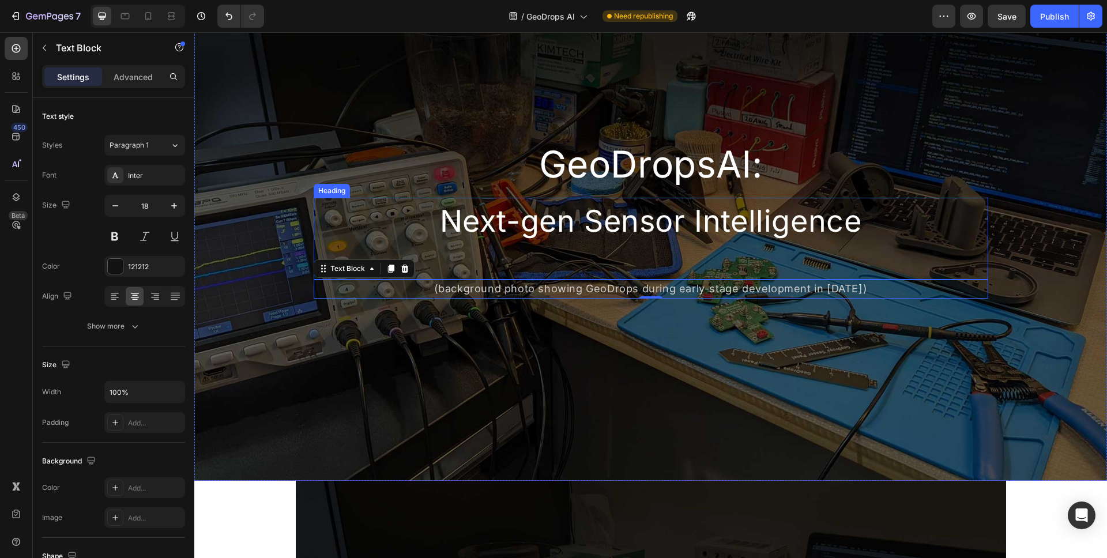
click at [317, 219] on h2 "Next-gen Sensor Intelligence" at bounding box center [651, 221] width 675 height 47
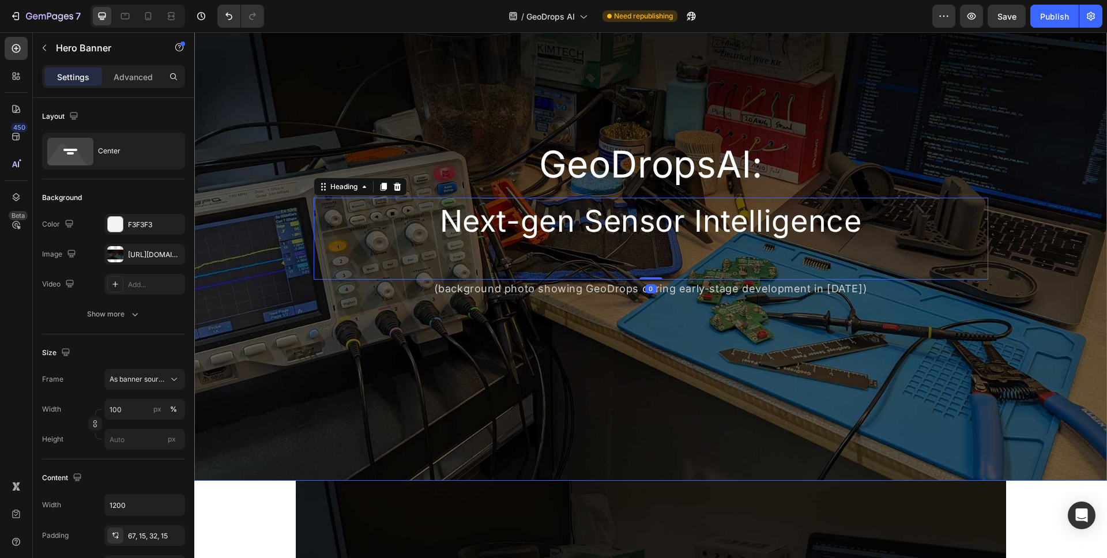
click at [285, 200] on div "Background Image" at bounding box center [650, 207] width 913 height 548
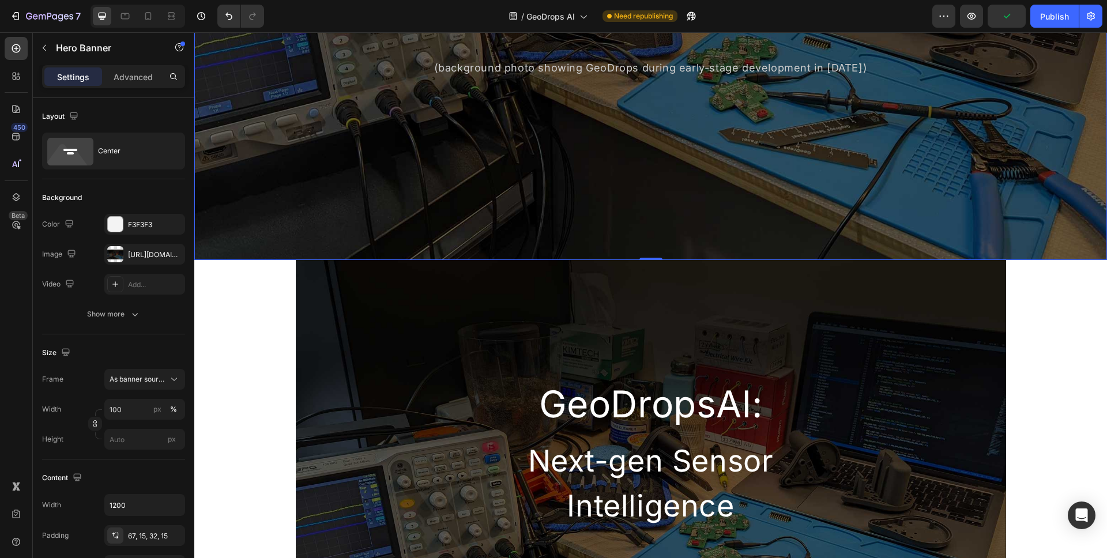
scroll to position [541, 0]
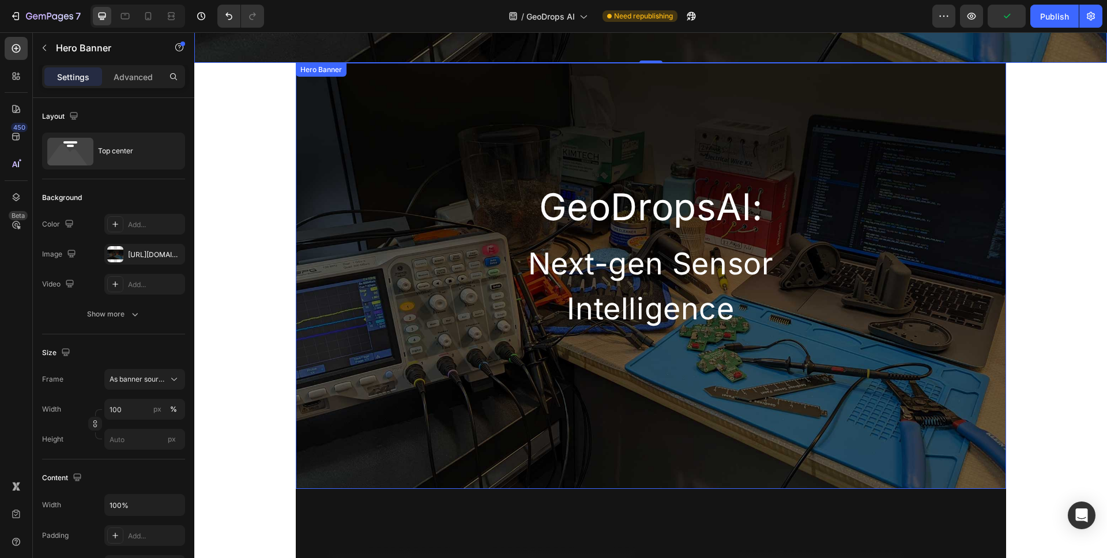
click at [993, 157] on div "GeoDropsAl: Heading Next-gen Sensor Intelligence Heading Row" at bounding box center [651, 198] width 710 height 270
click at [393, 74] on div at bounding box center [394, 74] width 14 height 14
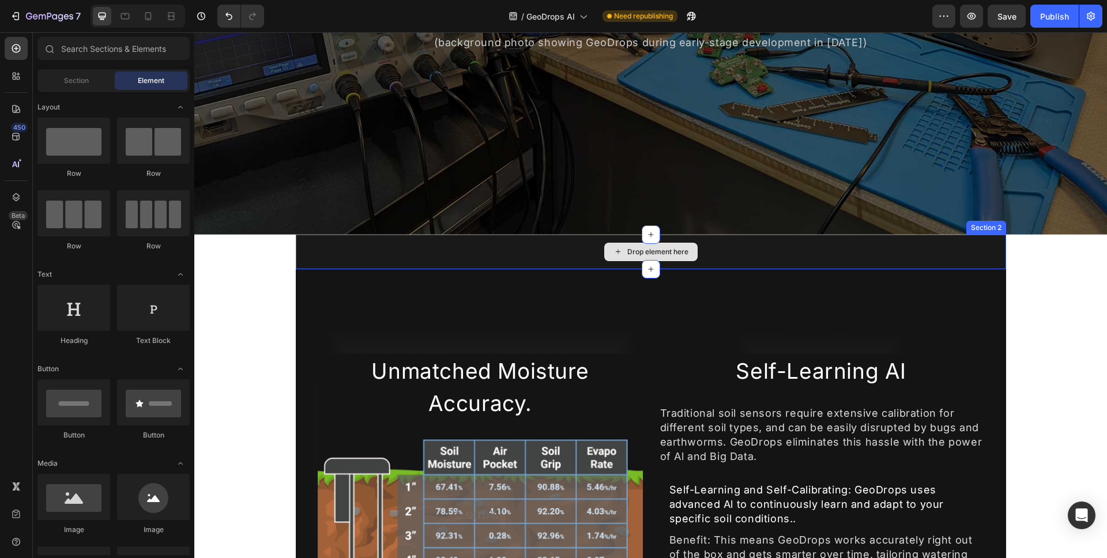
scroll to position [243, 0]
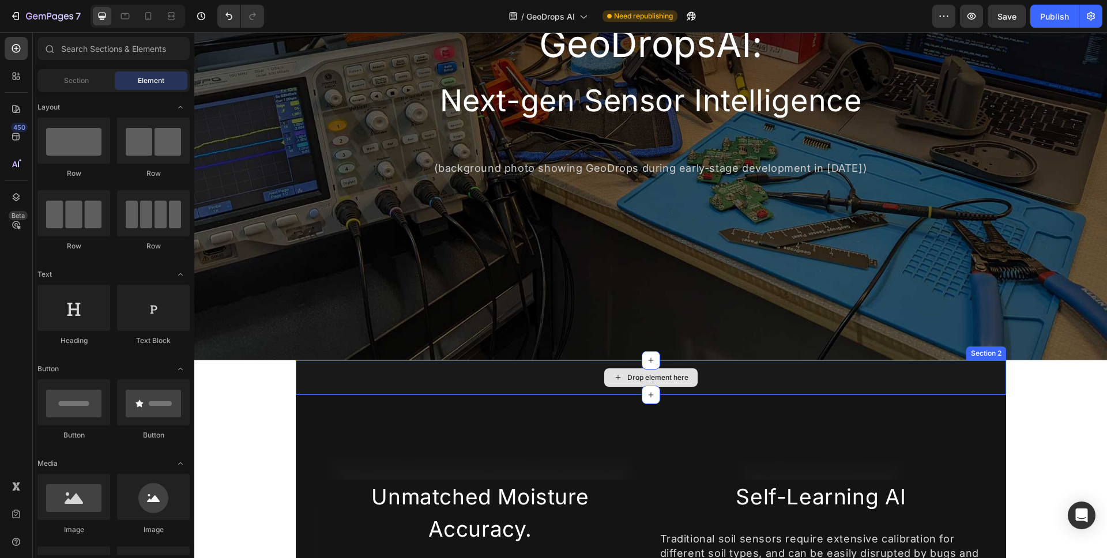
click at [971, 381] on div "Drop element here" at bounding box center [651, 377] width 710 height 35
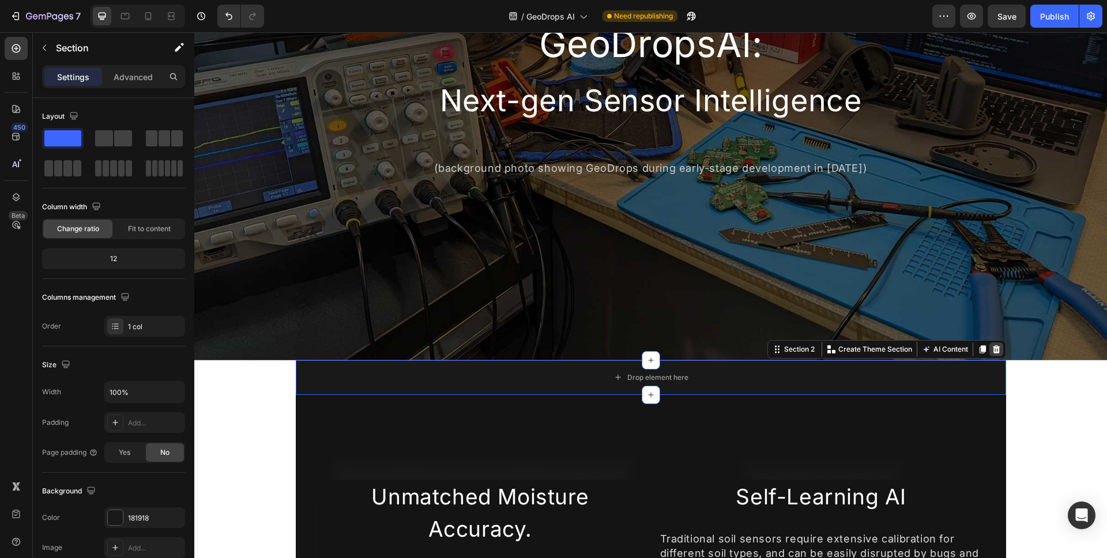
click at [992, 345] on icon at bounding box center [995, 349] width 7 height 8
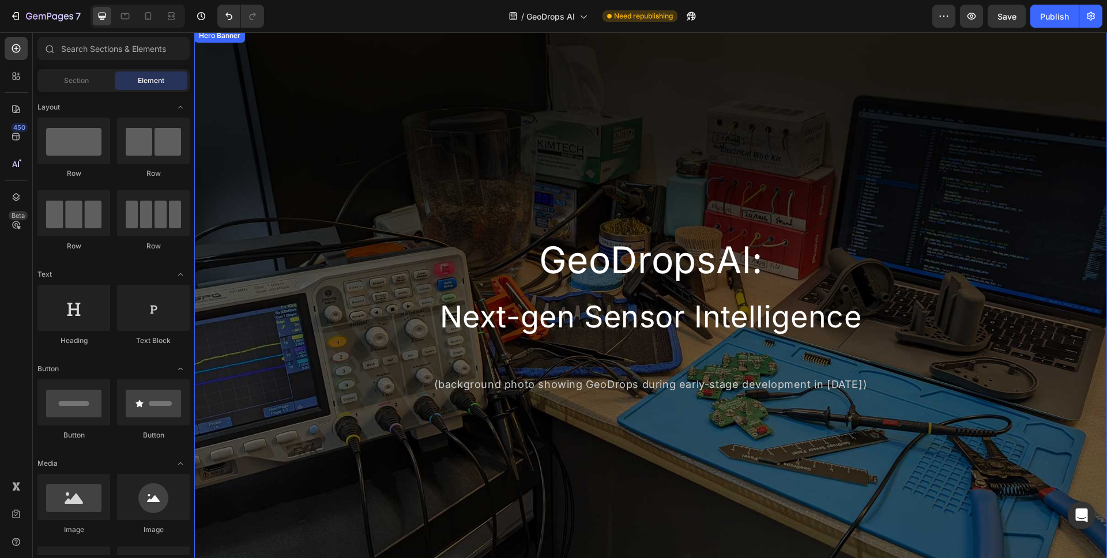
scroll to position [12, 0]
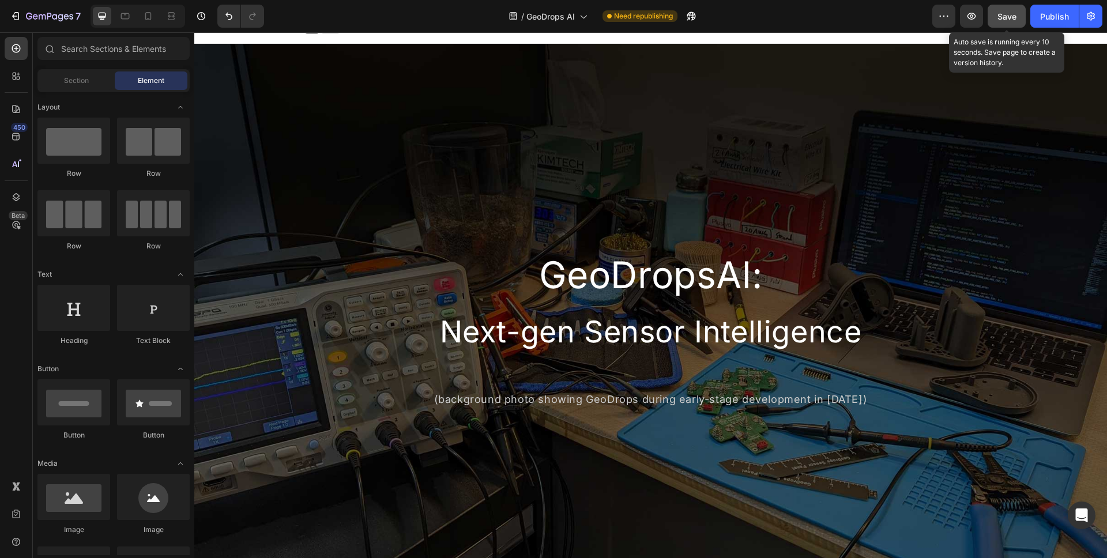
click at [1006, 20] on span "Save" at bounding box center [1006, 17] width 19 height 10
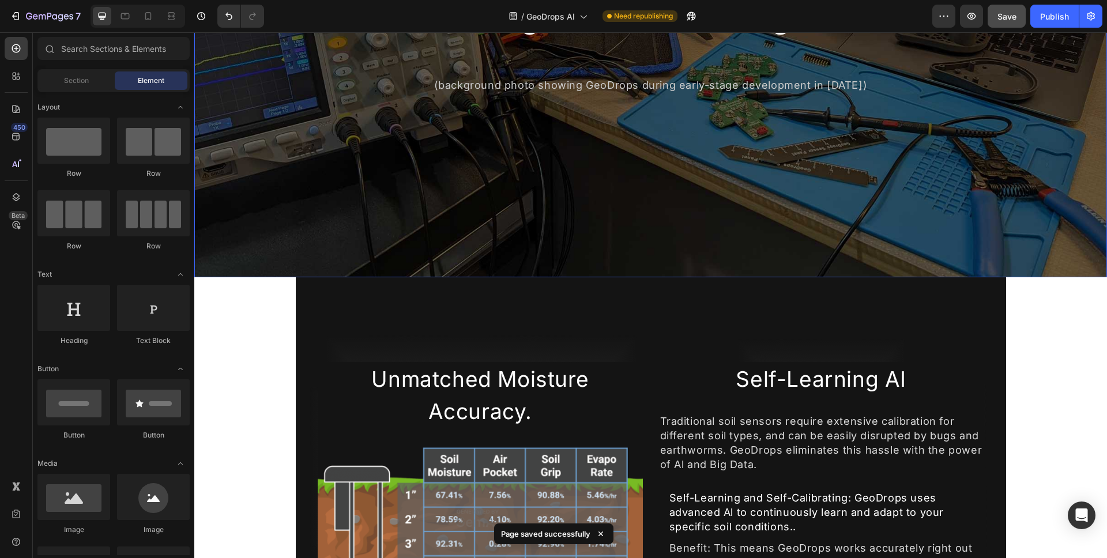
scroll to position [386, 0]
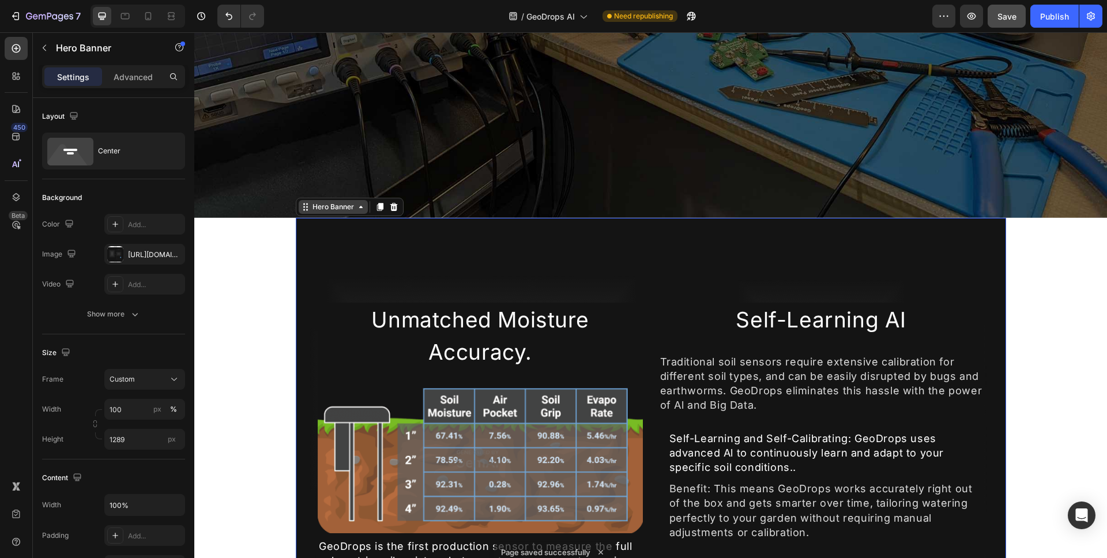
click at [348, 206] on div "Hero Banner" at bounding box center [333, 207] width 46 height 10
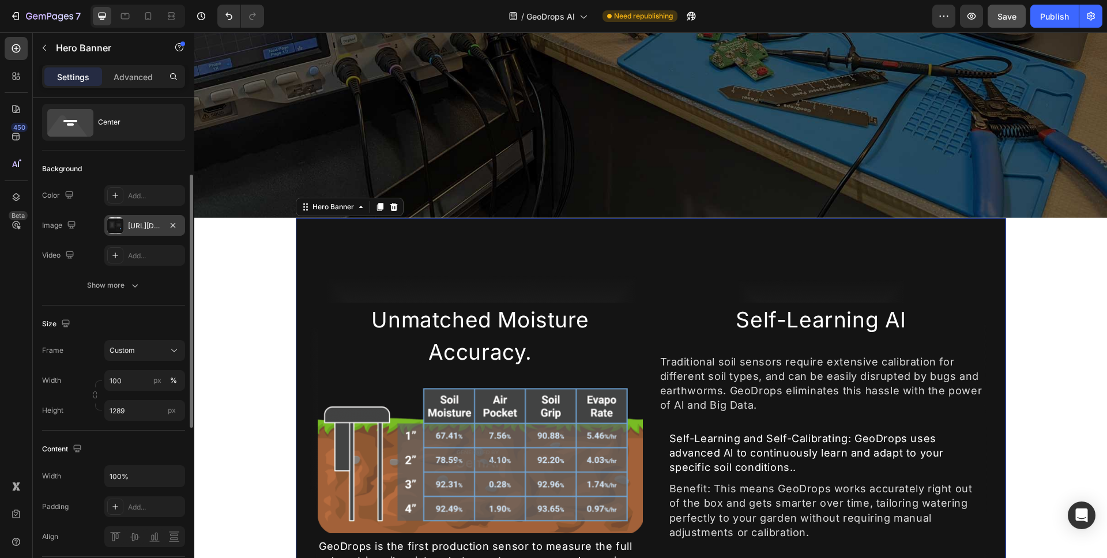
scroll to position [70, 0]
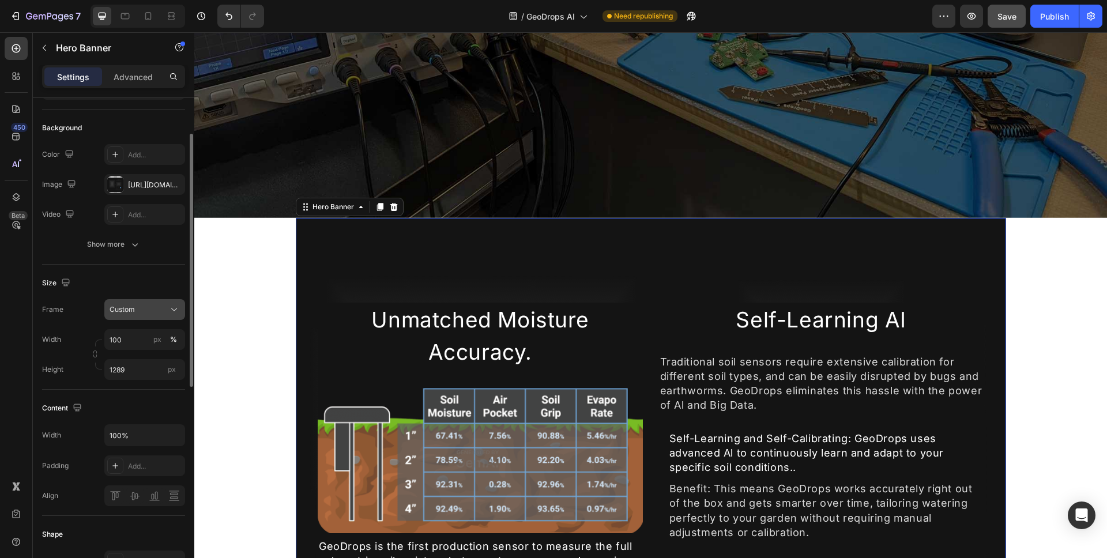
click at [136, 310] on div "Custom" at bounding box center [138, 309] width 57 height 10
click at [129, 281] on div "Size" at bounding box center [113, 283] width 143 height 18
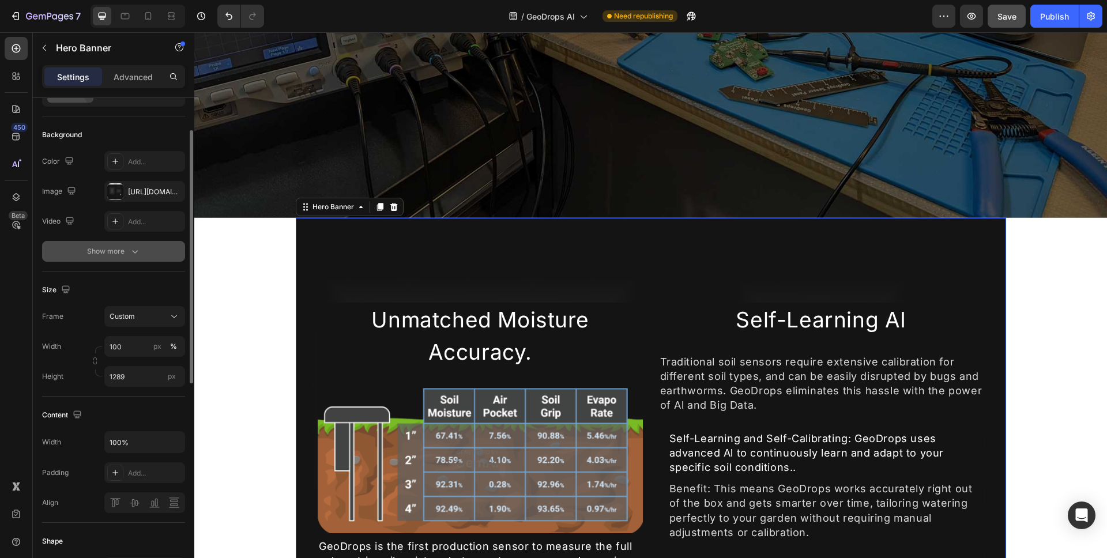
scroll to position [0, 0]
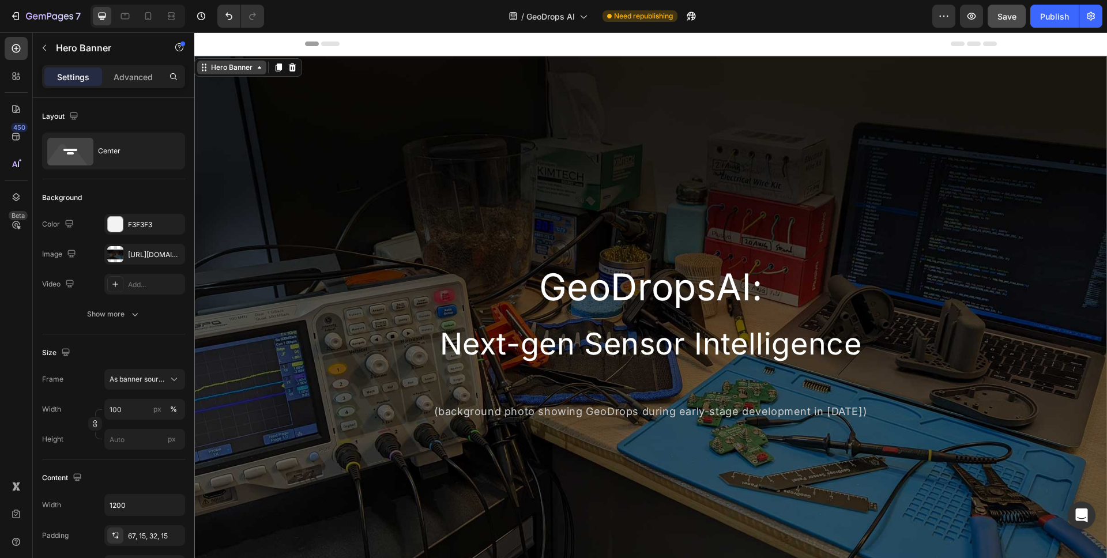
click at [235, 73] on div "Hero Banner" at bounding box center [231, 68] width 69 height 14
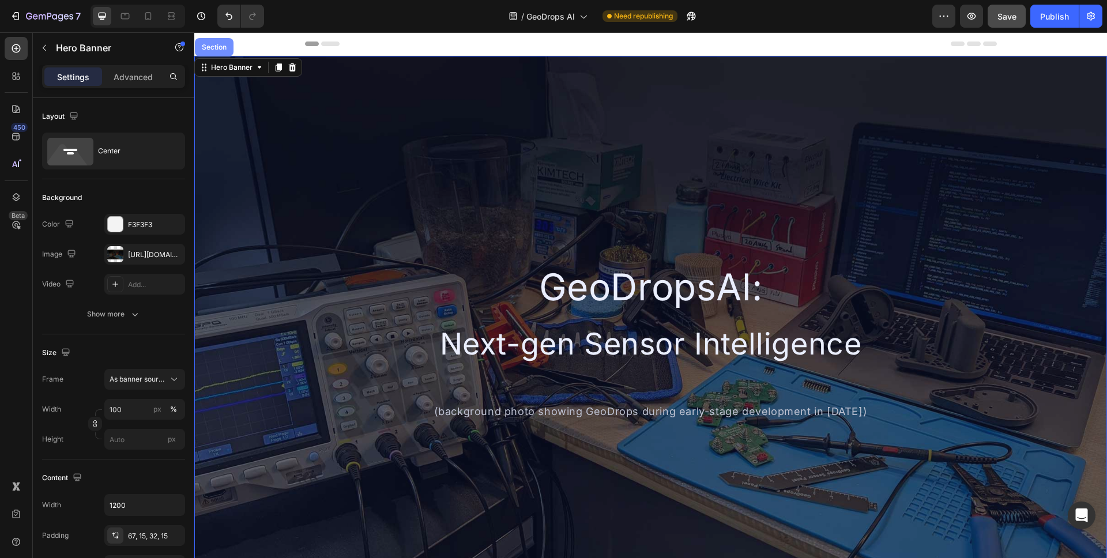
click at [220, 57] on div "Section" at bounding box center [214, 47] width 39 height 18
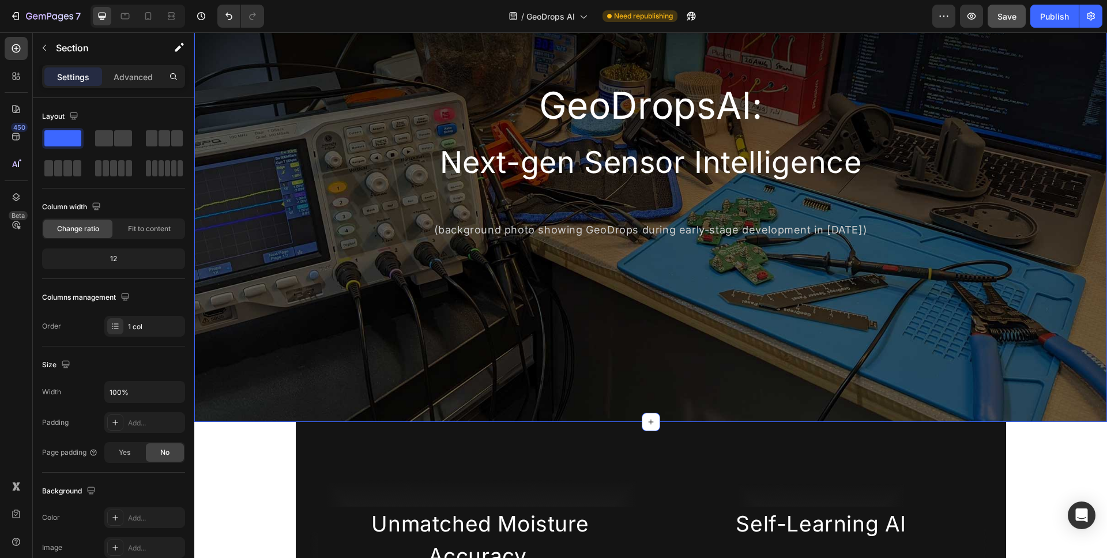
scroll to position [359, 0]
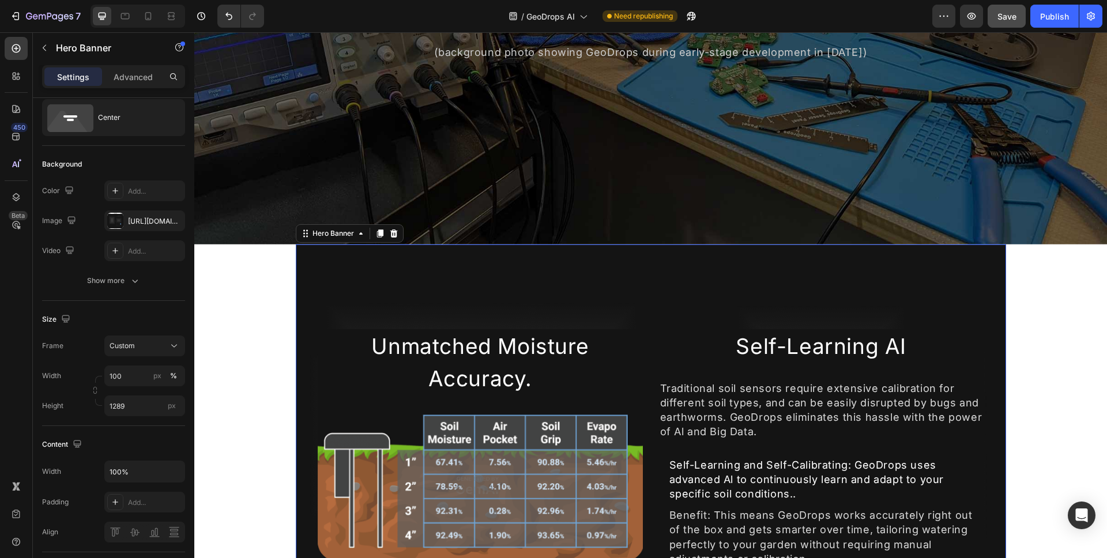
scroll to position [119, 0]
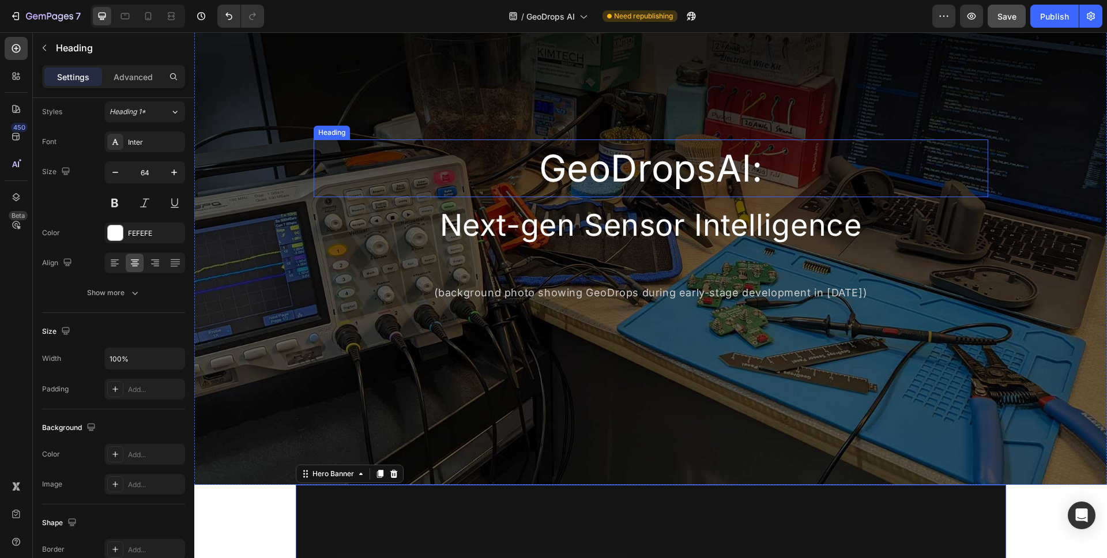
click at [360, 164] on h2 "GeoDropsAl:" at bounding box center [651, 169] width 675 height 58
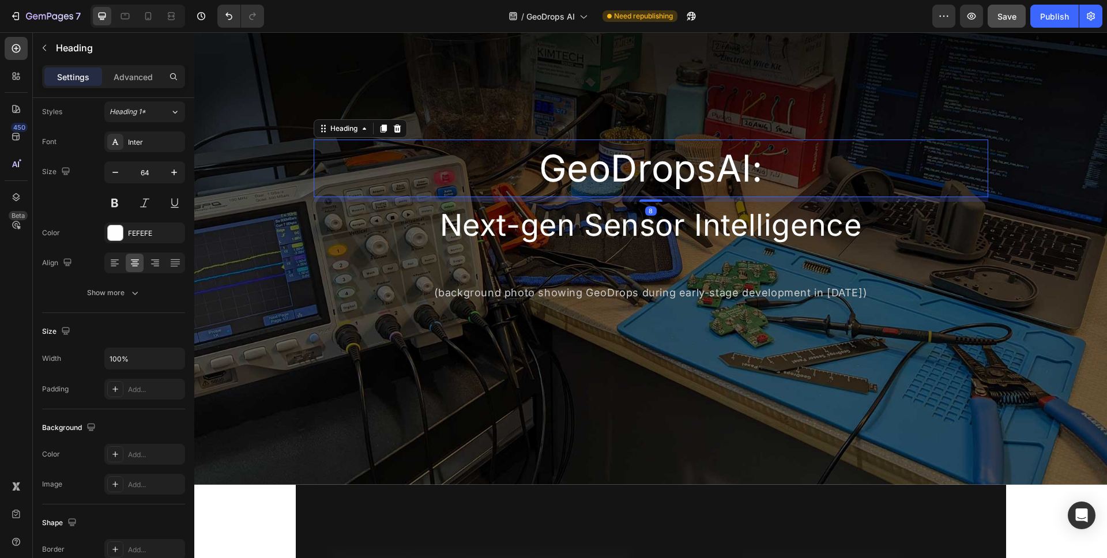
scroll to position [0, 0]
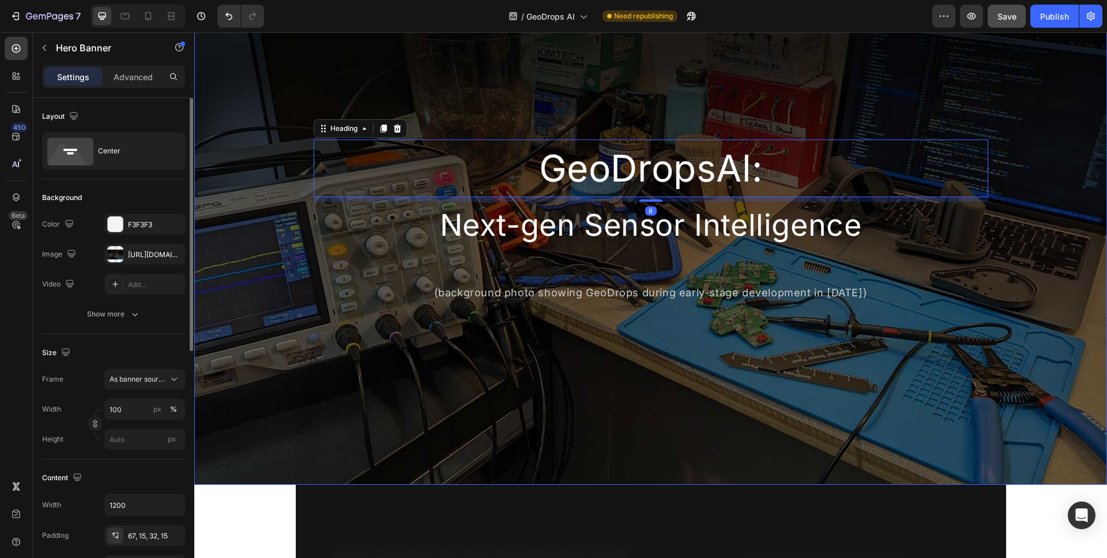
click at [271, 253] on div "Background Image" at bounding box center [650, 211] width 913 height 548
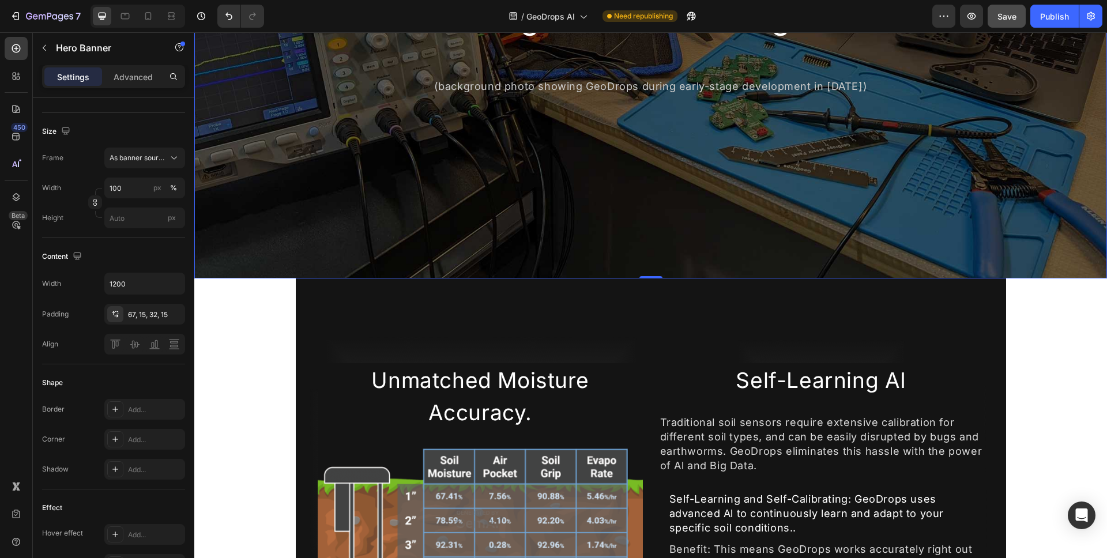
scroll to position [383, 0]
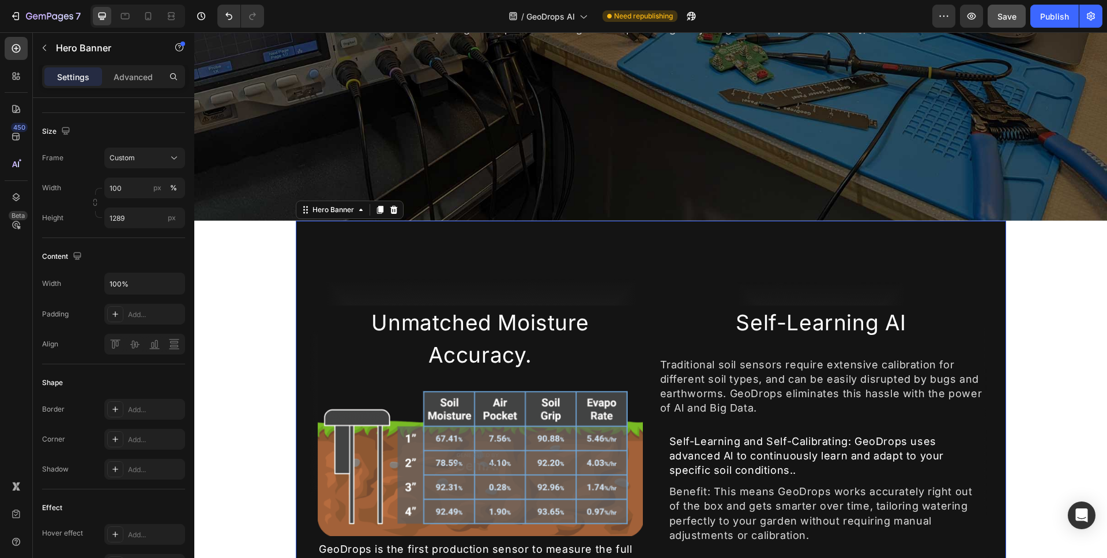
click at [150, 287] on input "100%" at bounding box center [145, 283] width 80 height 21
click at [174, 280] on icon "button" at bounding box center [174, 284] width 12 height 12
click at [140, 346] on div "Default 1200px" at bounding box center [132, 357] width 95 height 22
type input "1200"
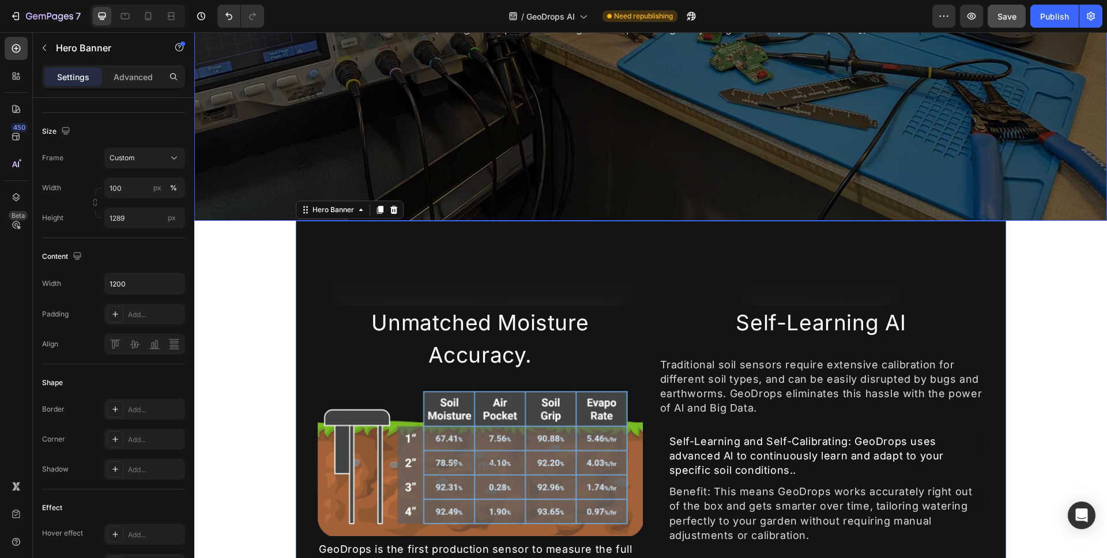
click at [173, 160] on icon at bounding box center [174, 158] width 12 height 12
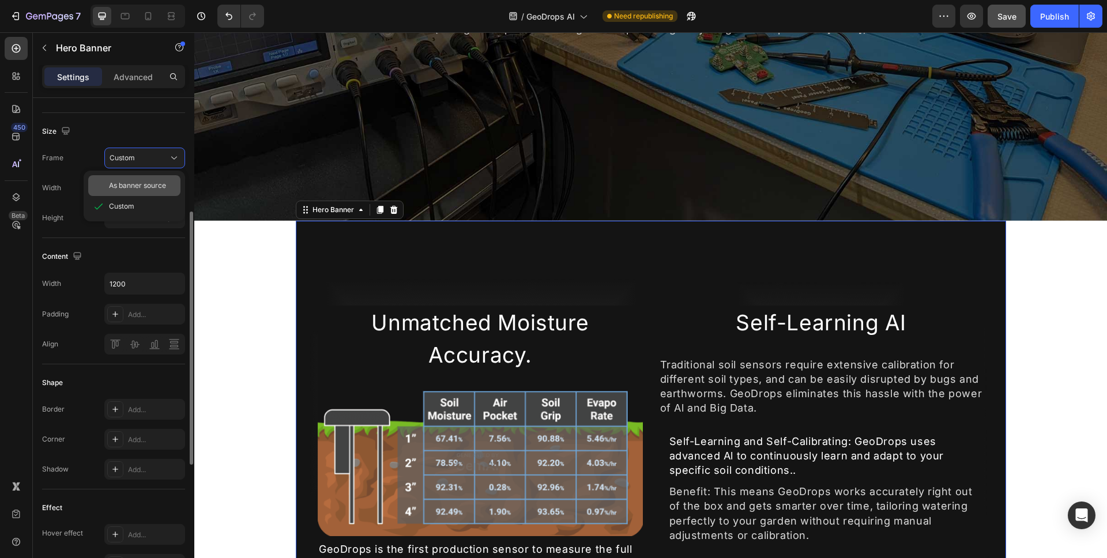
click at [158, 178] on div "As banner source" at bounding box center [134, 185] width 92 height 21
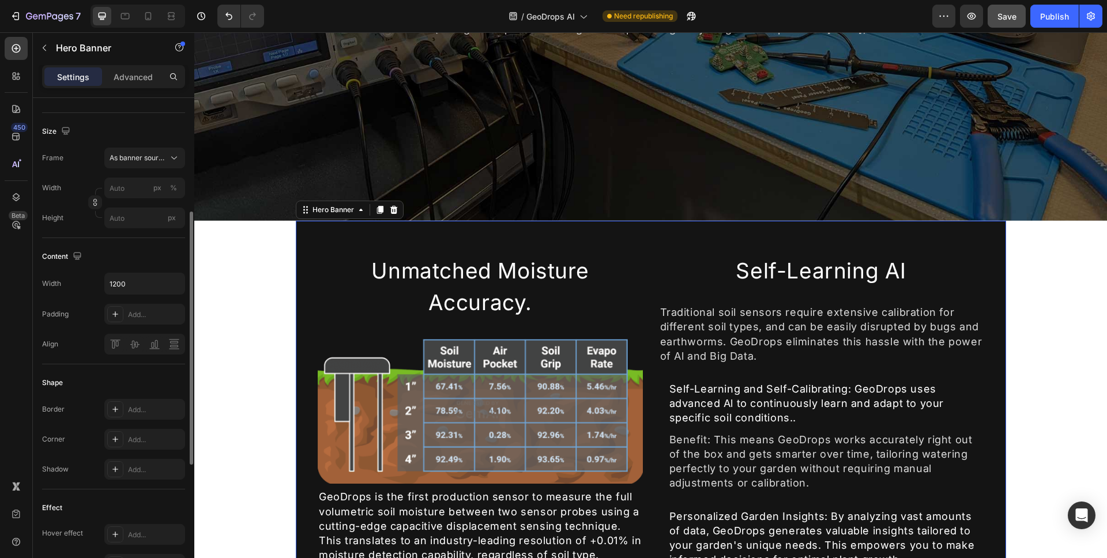
click at [325, 239] on div "Overlay" at bounding box center [651, 540] width 710 height 639
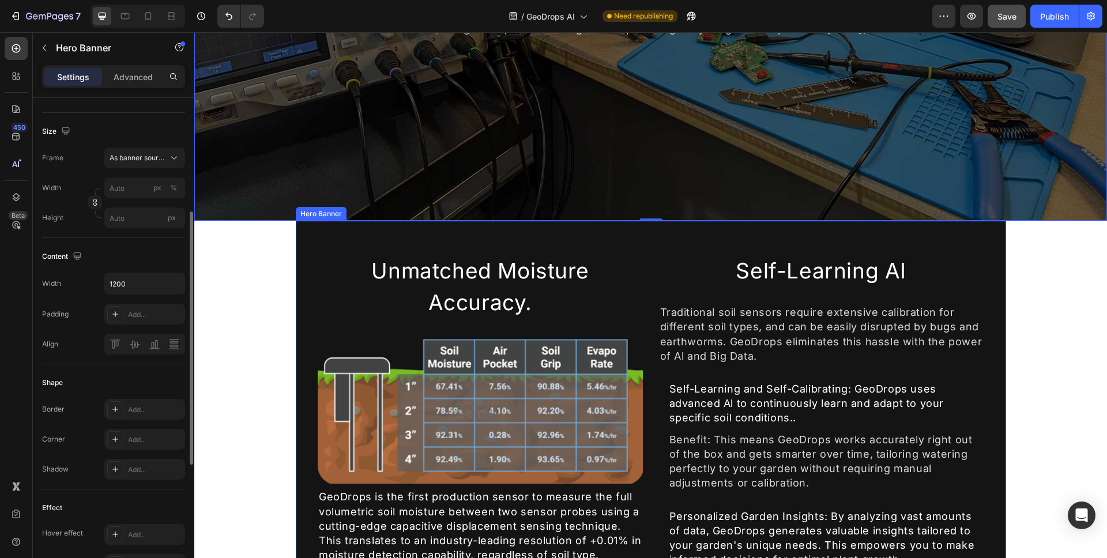
click at [331, 231] on div "Overlay" at bounding box center [651, 540] width 710 height 639
click at [131, 190] on input "px %" at bounding box center [144, 188] width 81 height 21
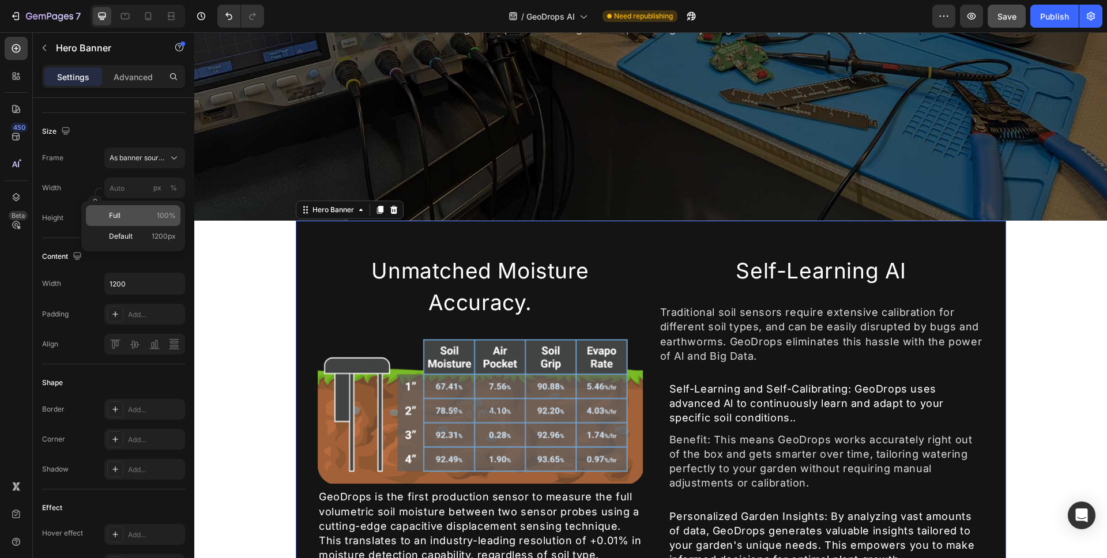
click at [142, 211] on p "Full 100%" at bounding box center [142, 215] width 67 height 10
type input "100"
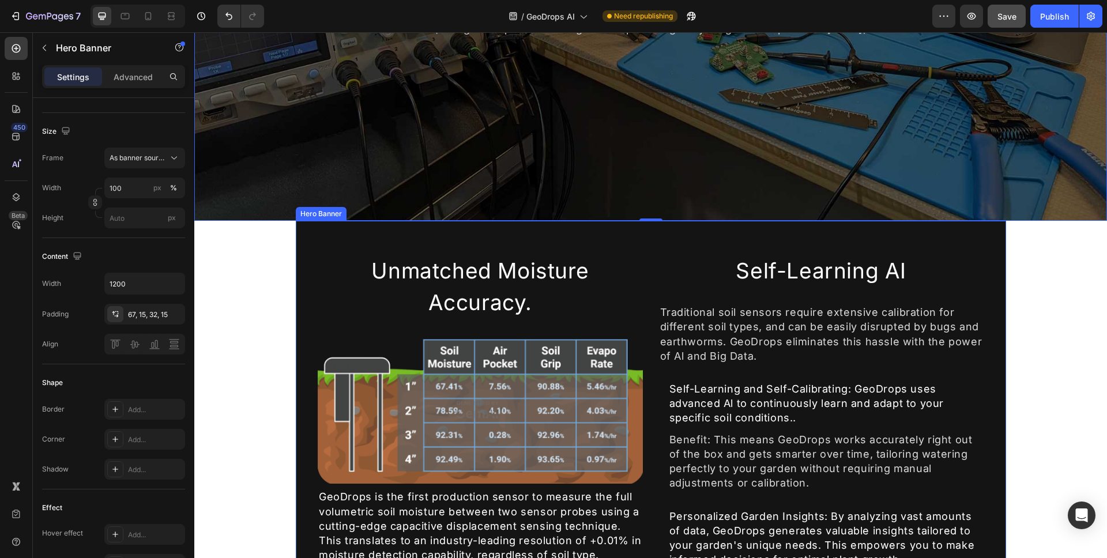
click at [328, 242] on div "Overlay" at bounding box center [651, 540] width 710 height 639
click at [333, 245] on div "Overlay" at bounding box center [651, 540] width 710 height 639
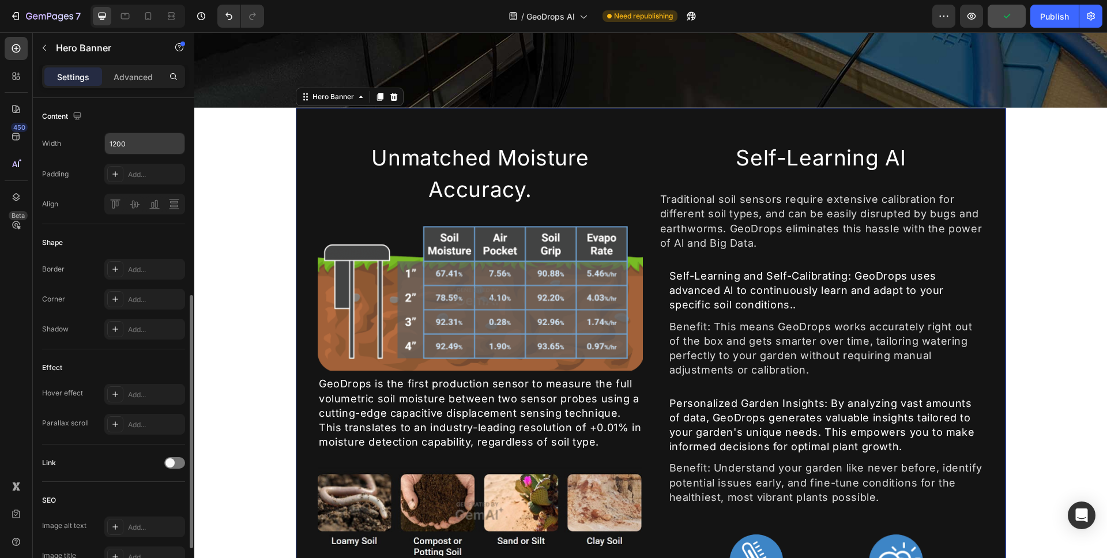
scroll to position [369, 0]
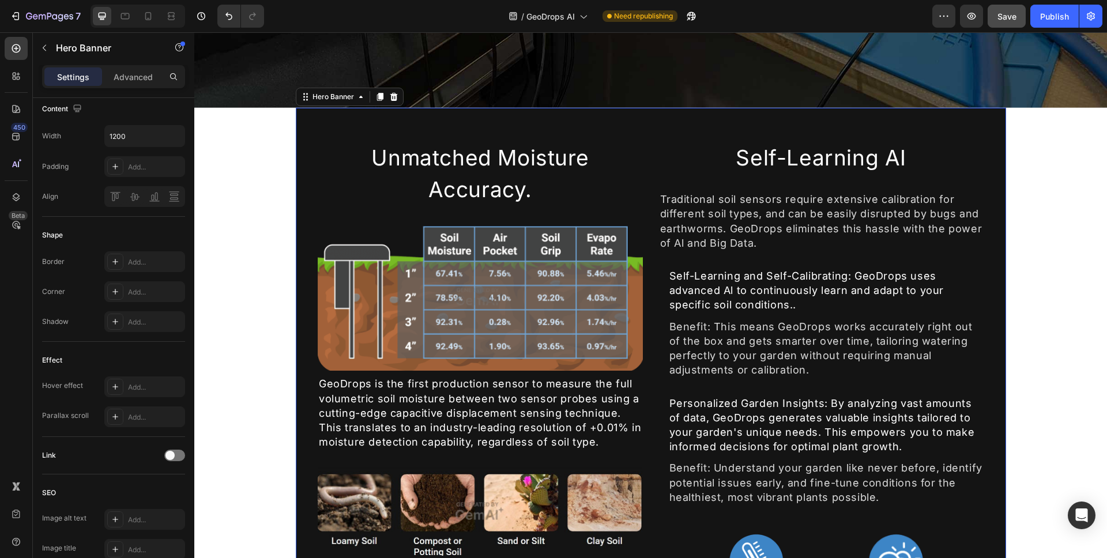
click at [306, 154] on div "Unmatched Moisture Accuracy. Heading Image GeoDrops is the first production sen…" at bounding box center [651, 427] width 692 height 573
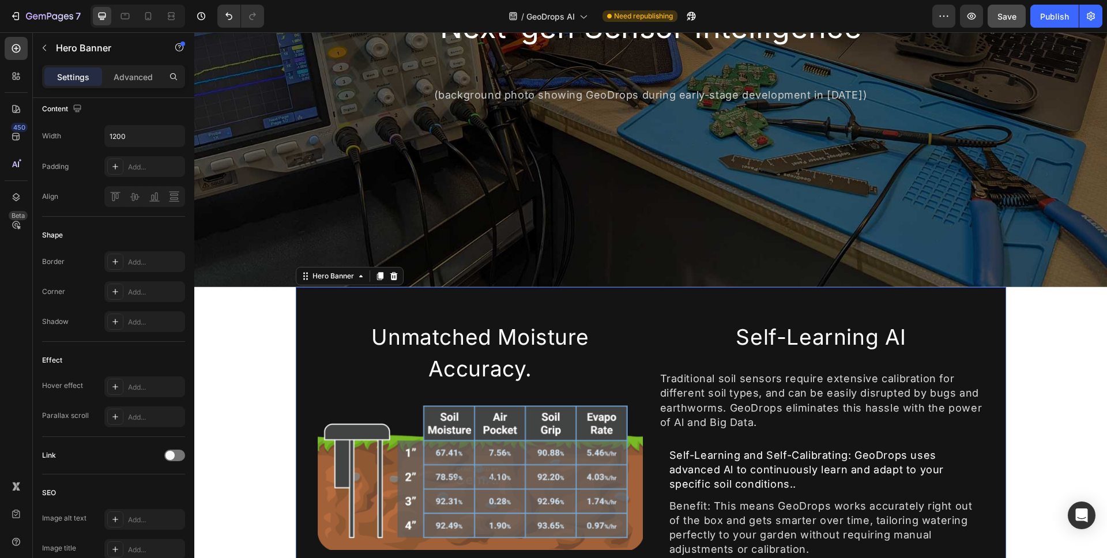
scroll to position [309, 0]
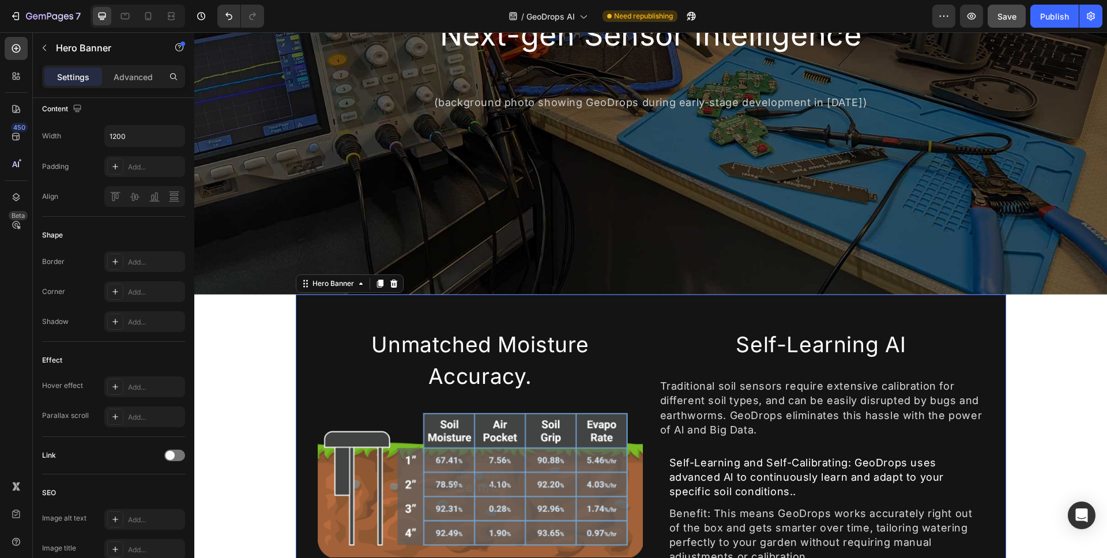
click at [306, 154] on div "Background Image" at bounding box center [650, 21] width 913 height 548
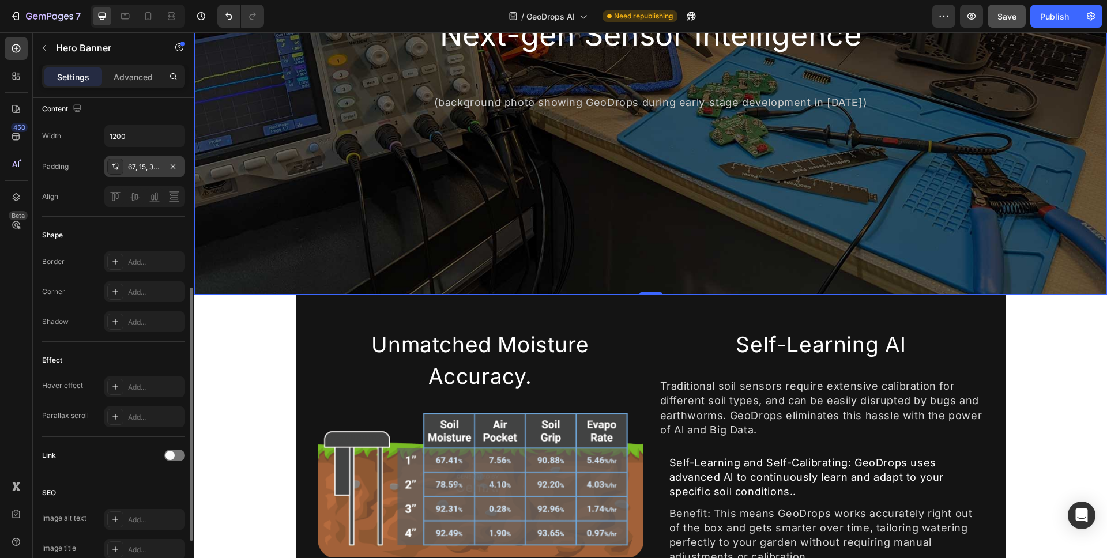
click at [137, 170] on div "67, 15, 32, 15" at bounding box center [144, 167] width 33 height 10
click at [281, 111] on div "Background Image" at bounding box center [650, 21] width 913 height 548
click at [178, 168] on button "button" at bounding box center [173, 167] width 14 height 14
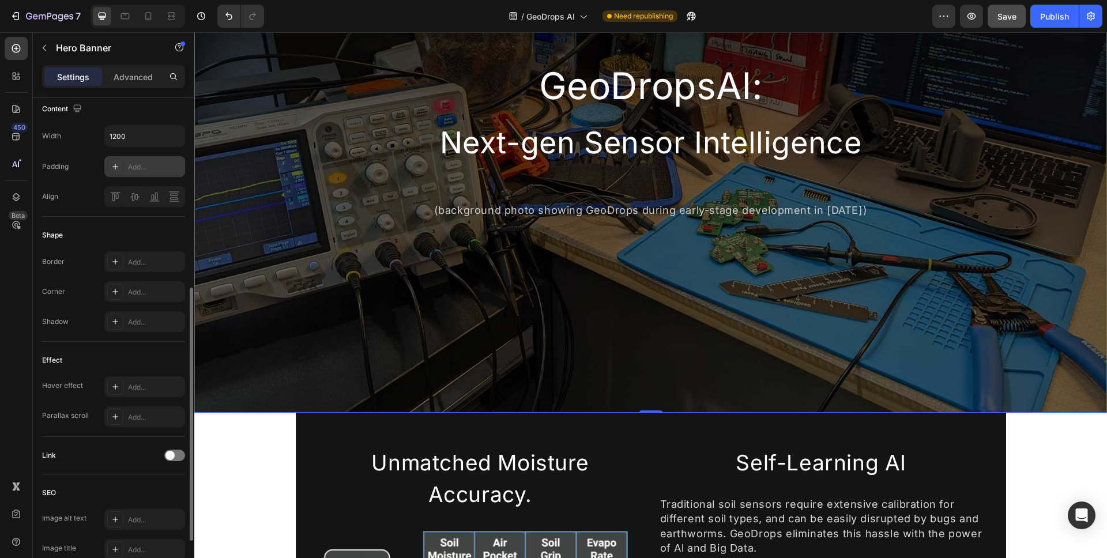
scroll to position [250, 0]
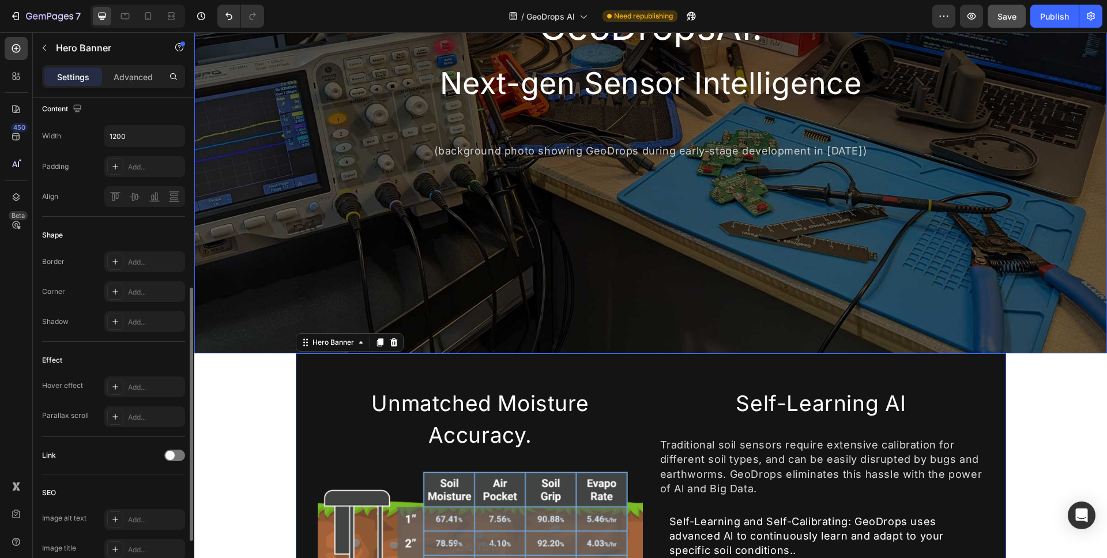
click at [309, 312] on div "Background Image" at bounding box center [650, 80] width 913 height 548
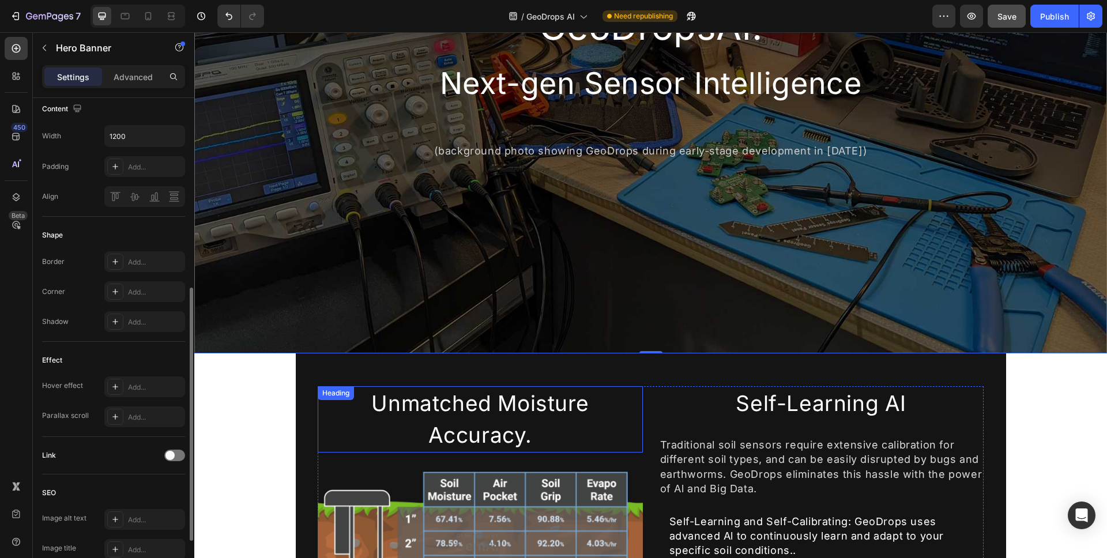
click at [323, 386] on div "Unmatched Moisture Accuracy. Heading" at bounding box center [480, 419] width 325 height 66
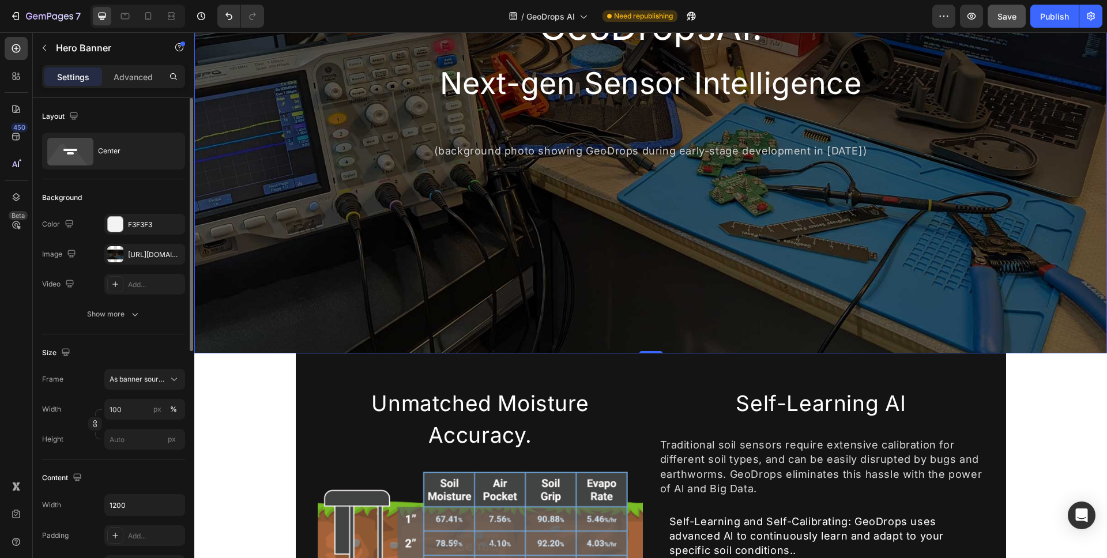
click at [274, 329] on div "Background Image" at bounding box center [650, 80] width 913 height 548
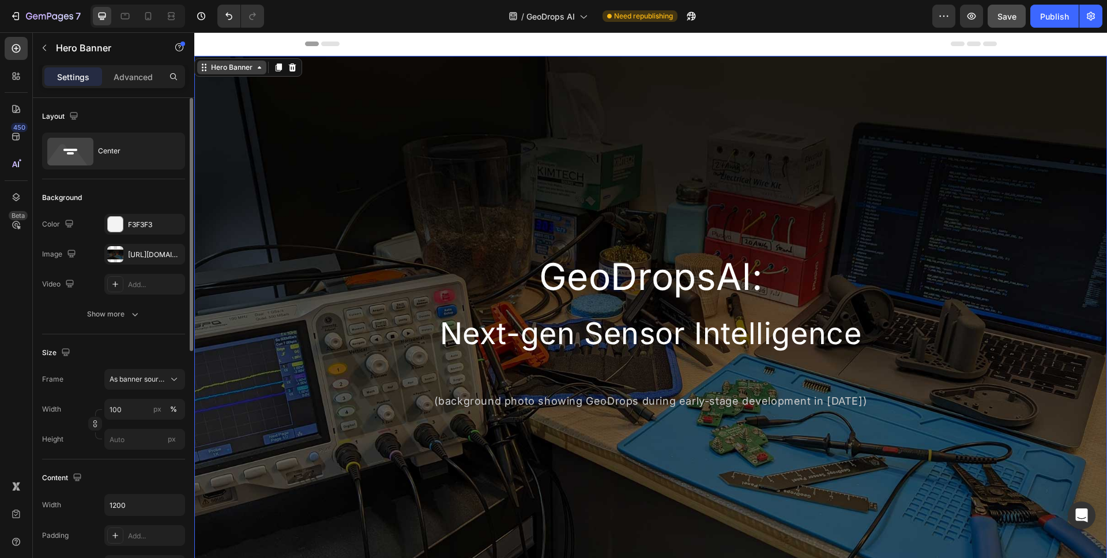
click at [242, 62] on div "Hero Banner" at bounding box center [232, 67] width 46 height 10
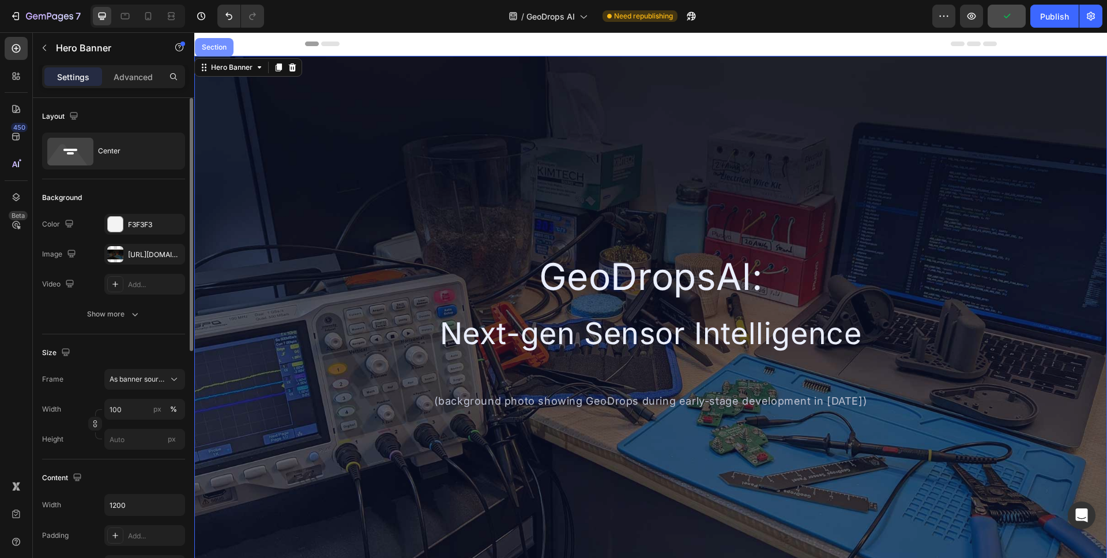
click at [221, 47] on div "Section" at bounding box center [213, 47] width 29 height 7
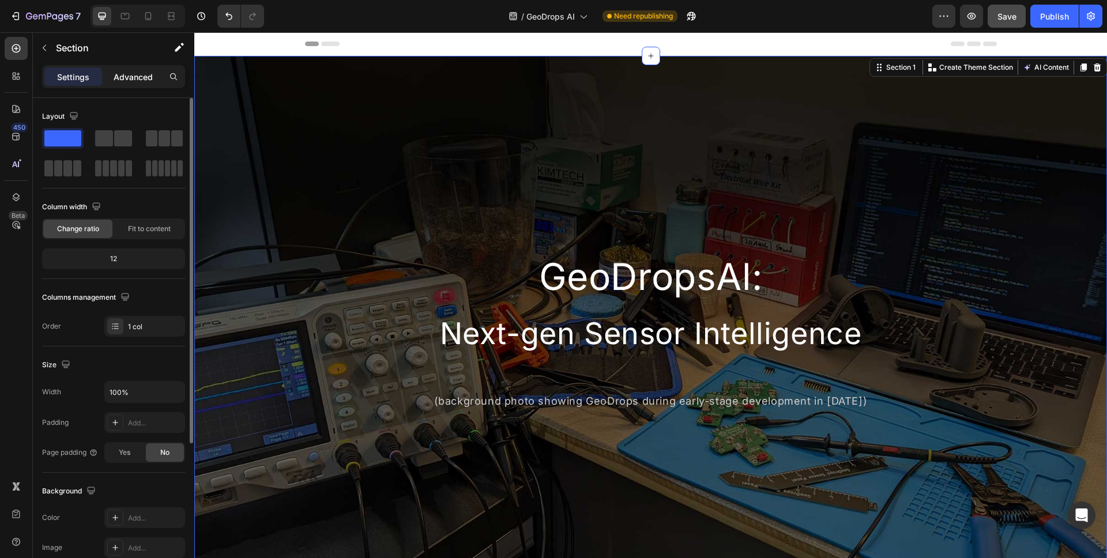
click at [133, 78] on p "Advanced" at bounding box center [133, 77] width 39 height 12
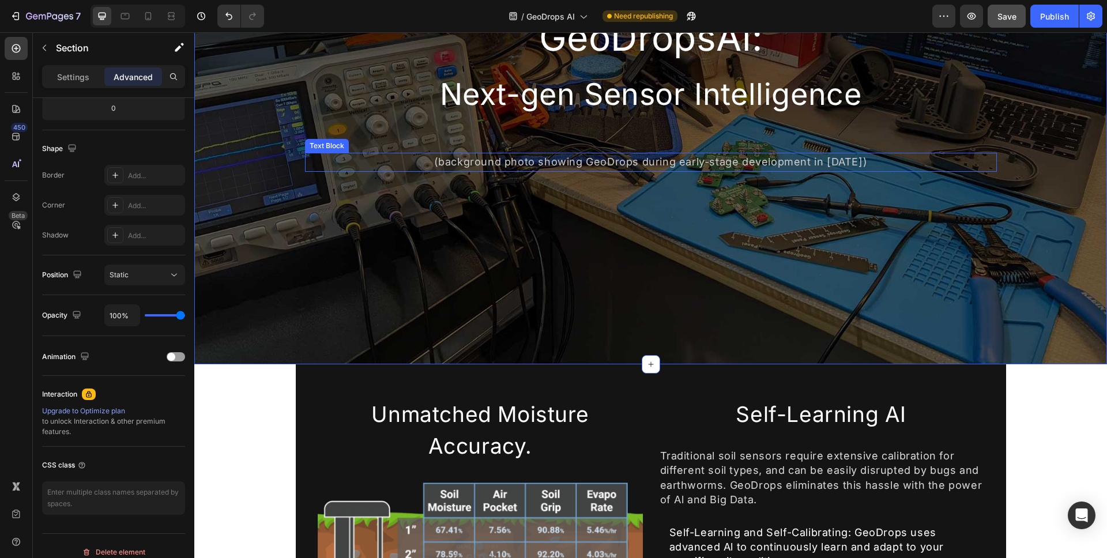
scroll to position [377, 0]
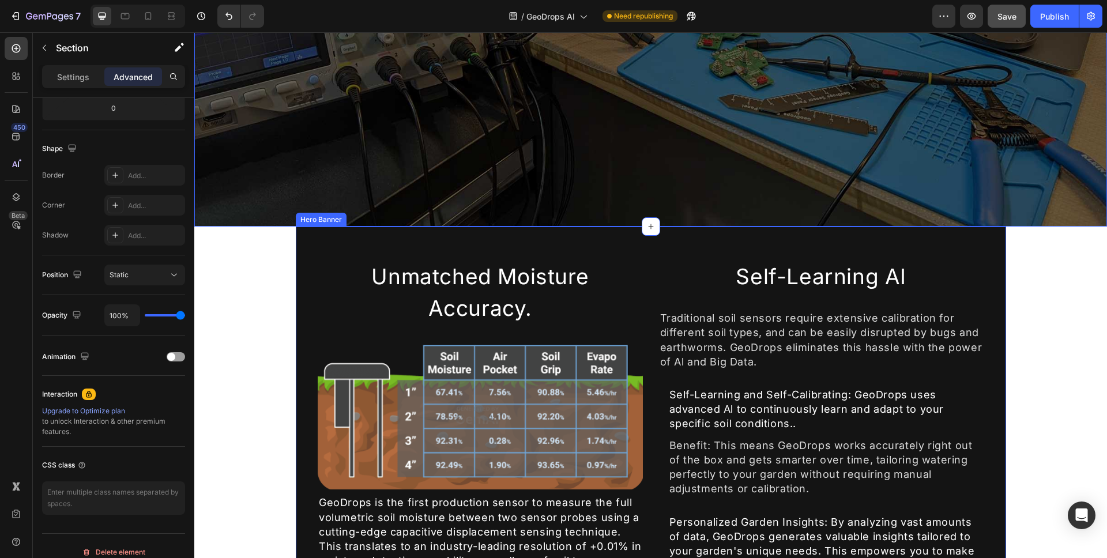
click at [297, 287] on div "Overlay" at bounding box center [651, 546] width 710 height 639
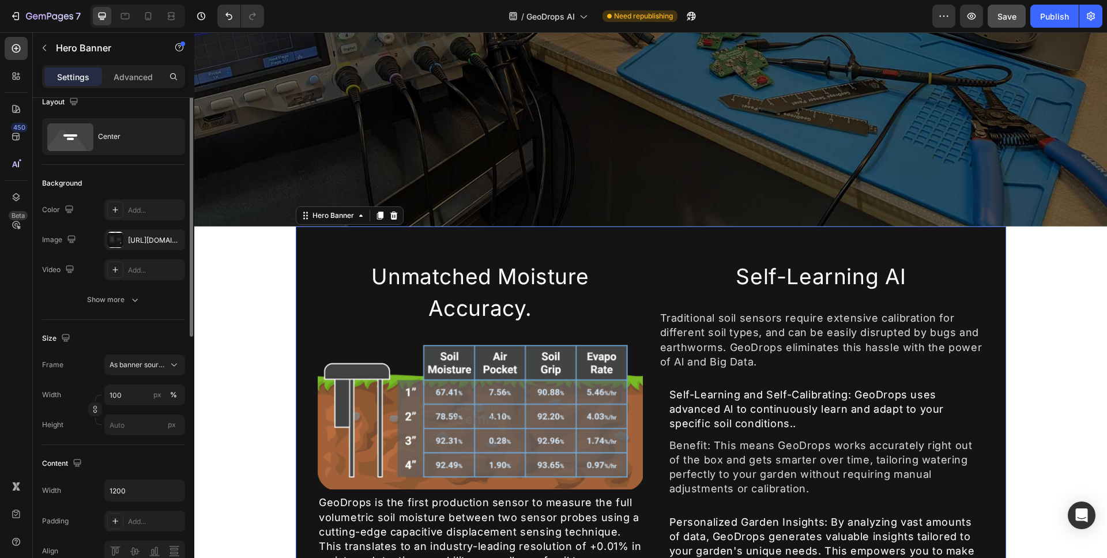
scroll to position [0, 0]
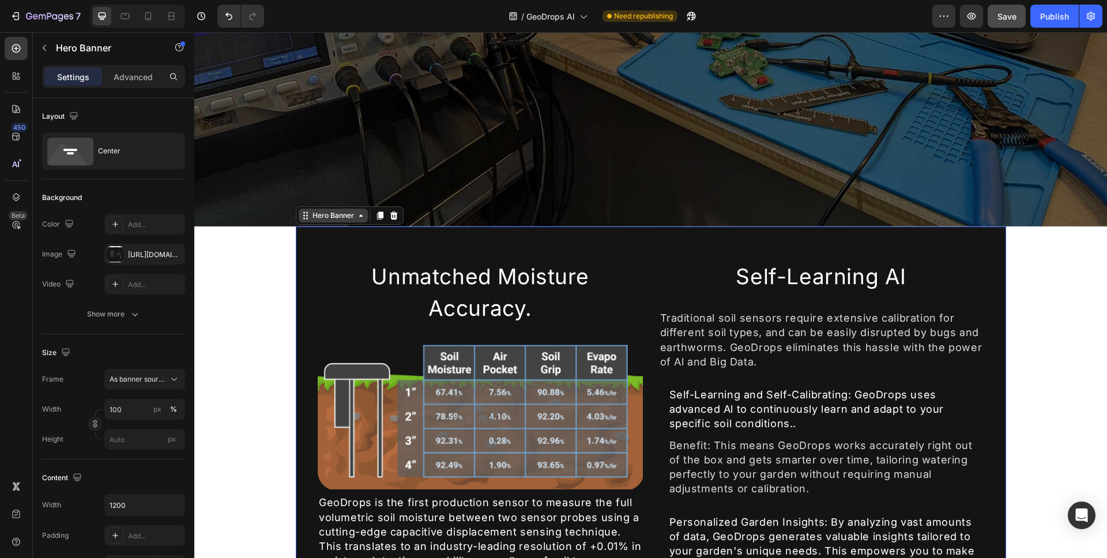
click at [347, 214] on div "Hero Banner" at bounding box center [333, 215] width 46 height 10
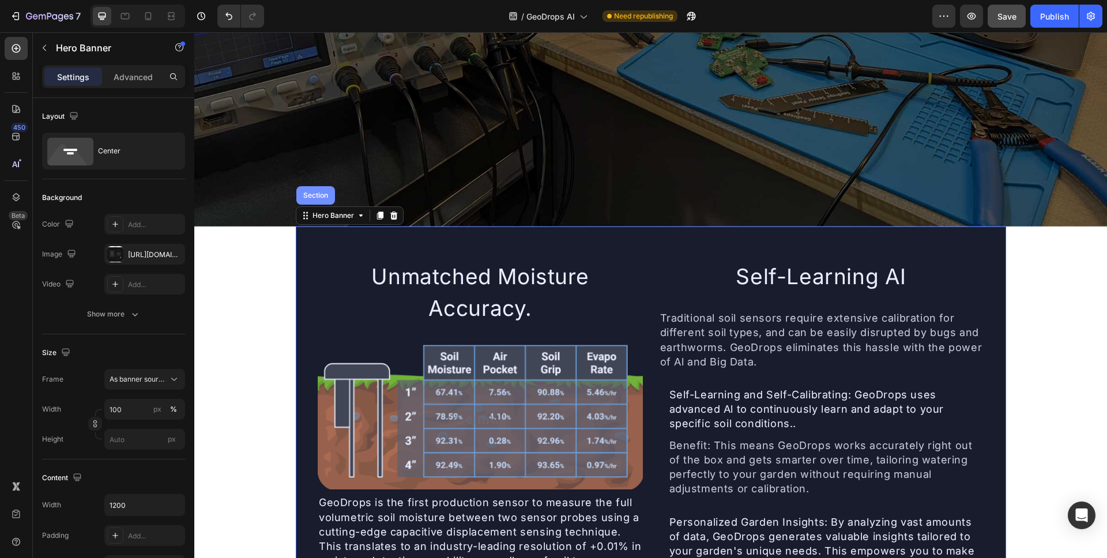
click at [317, 192] on div "Section" at bounding box center [315, 195] width 29 height 7
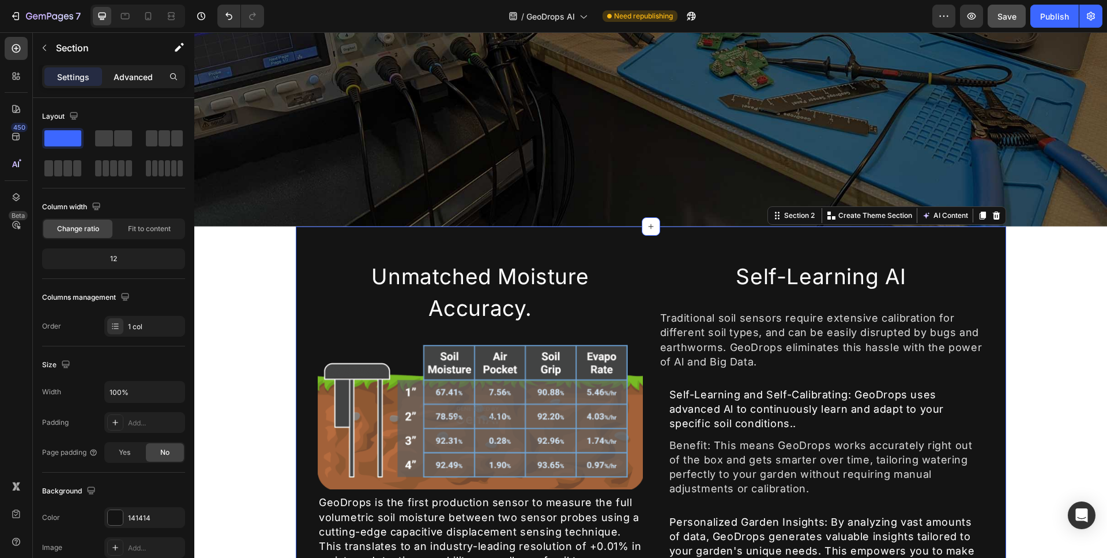
click at [144, 80] on p "Advanced" at bounding box center [133, 77] width 39 height 12
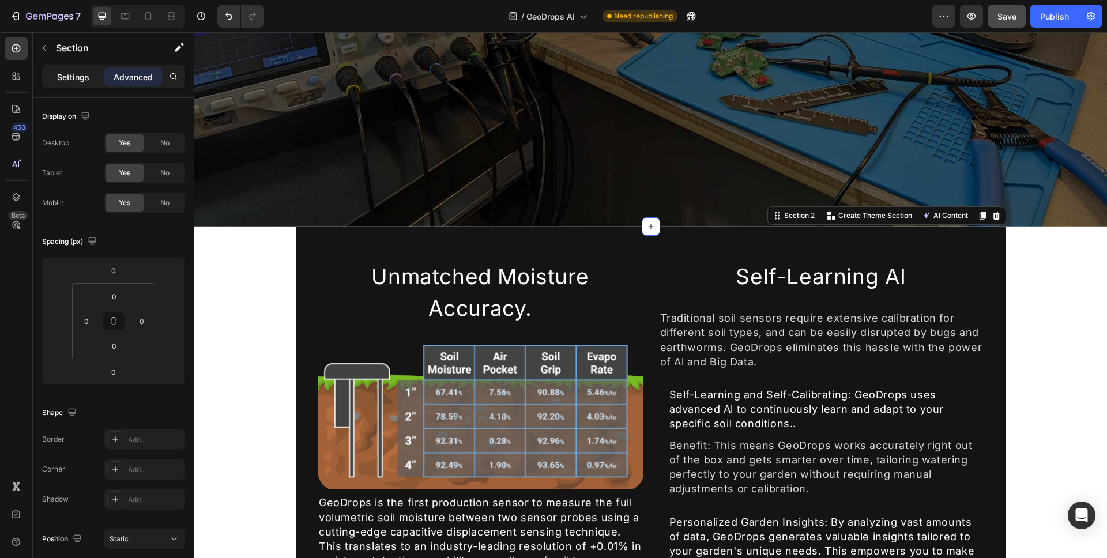
click at [59, 78] on p "Settings" at bounding box center [73, 77] width 32 height 12
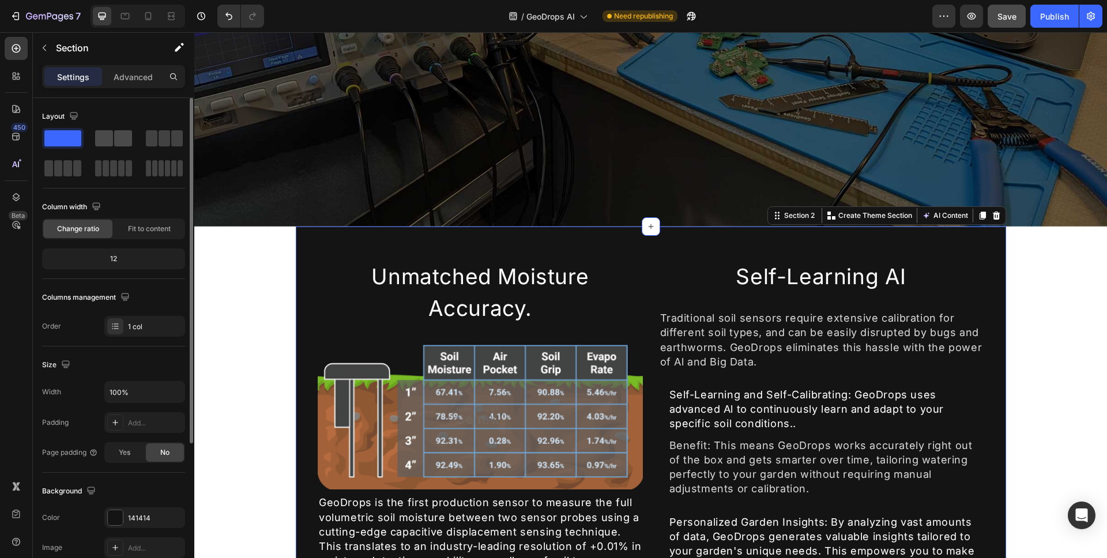
click at [104, 138] on span at bounding box center [104, 138] width 18 height 16
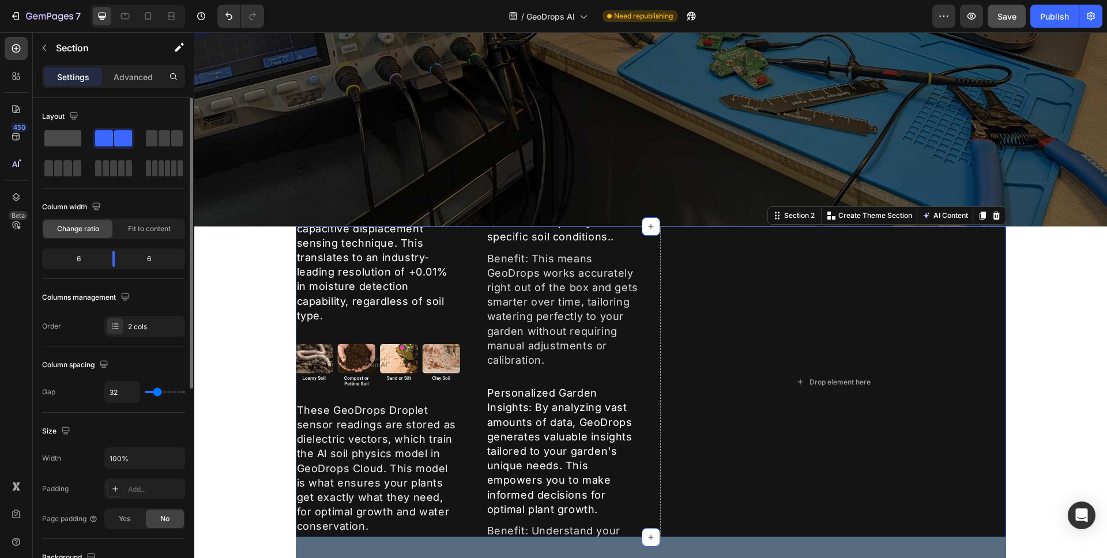
click at [64, 141] on span at bounding box center [62, 138] width 37 height 16
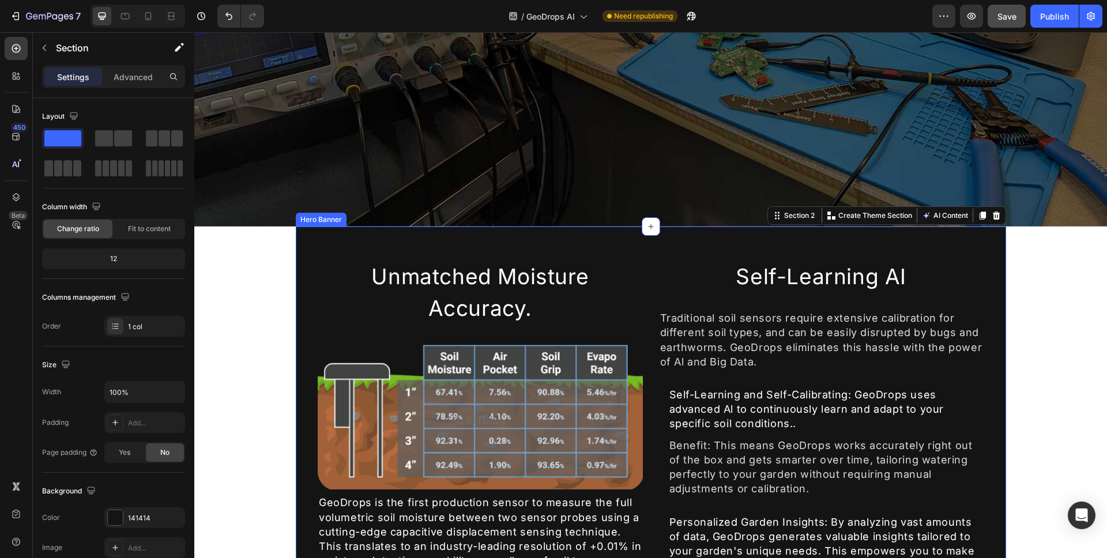
click at [296, 289] on div "Overlay" at bounding box center [651, 546] width 710 height 639
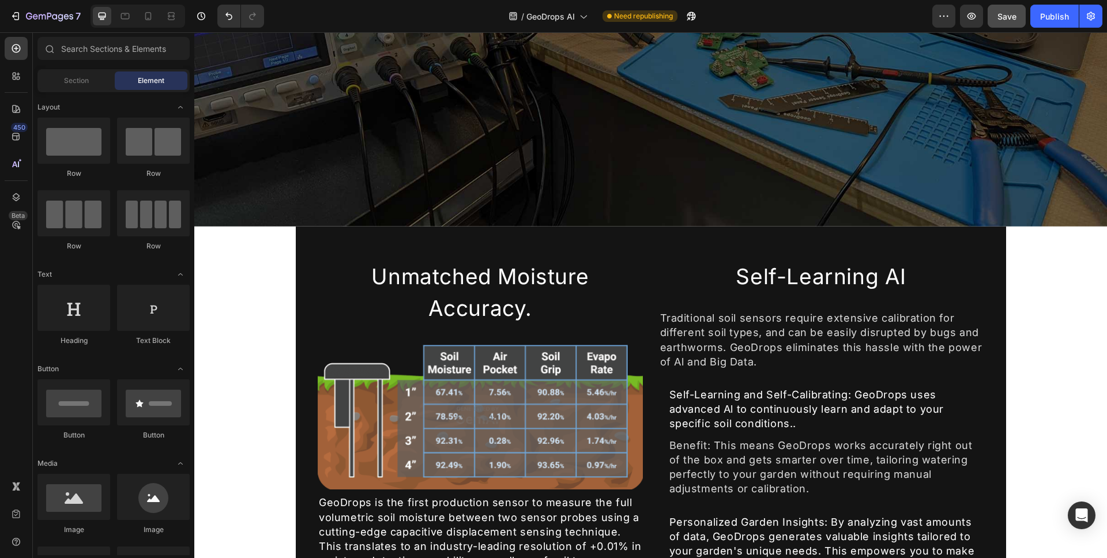
click at [333, 283] on h2 "Unmatched Moisture Accuracy." at bounding box center [480, 292] width 325 height 66
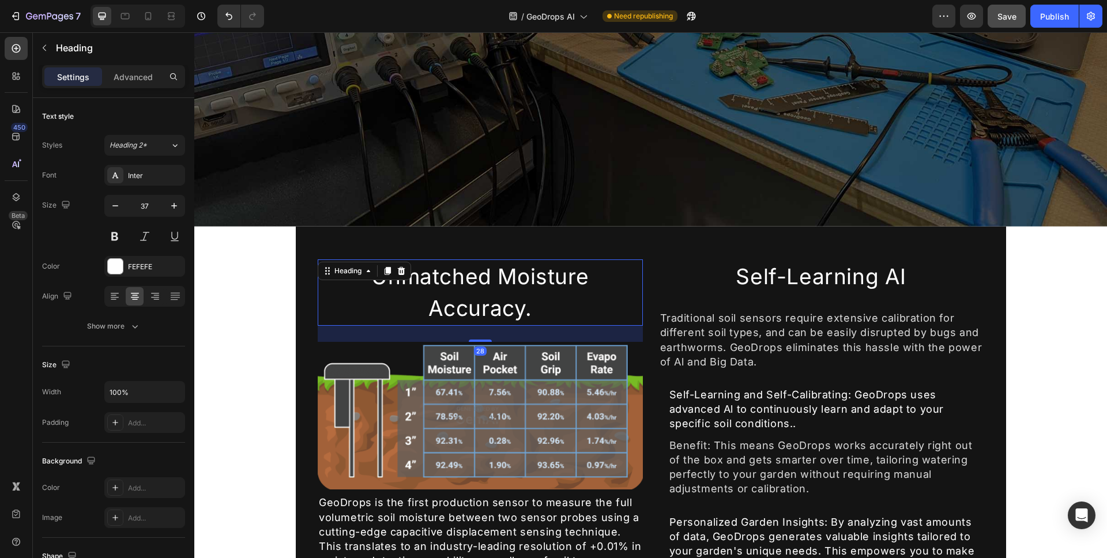
click at [318, 289] on h2 "Unmatched Moisture Accuracy." at bounding box center [480, 292] width 325 height 66
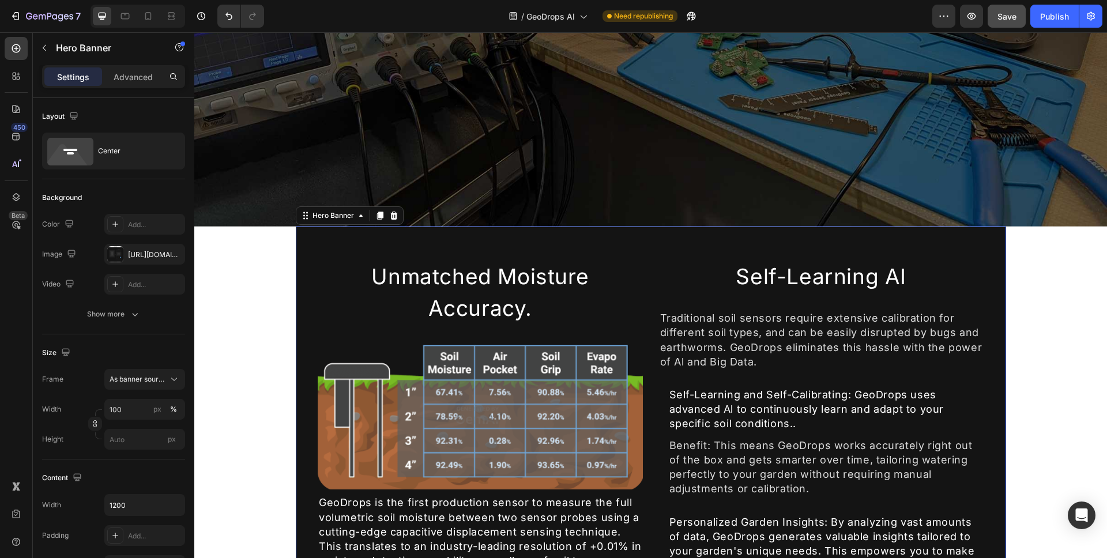
click at [296, 295] on div "Overlay" at bounding box center [651, 546] width 710 height 639
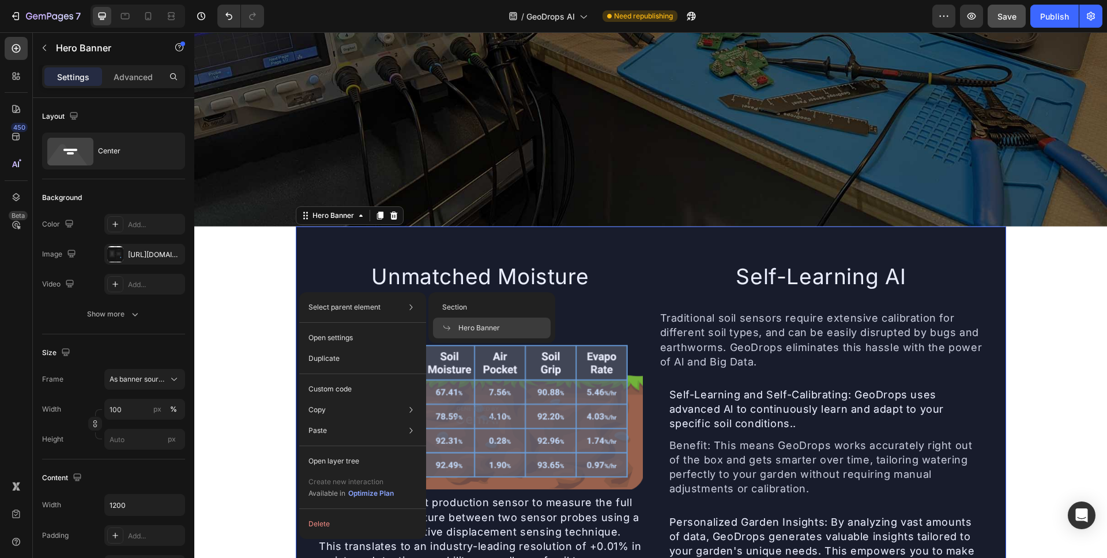
click at [458, 327] on span at bounding box center [450, 327] width 16 height 9
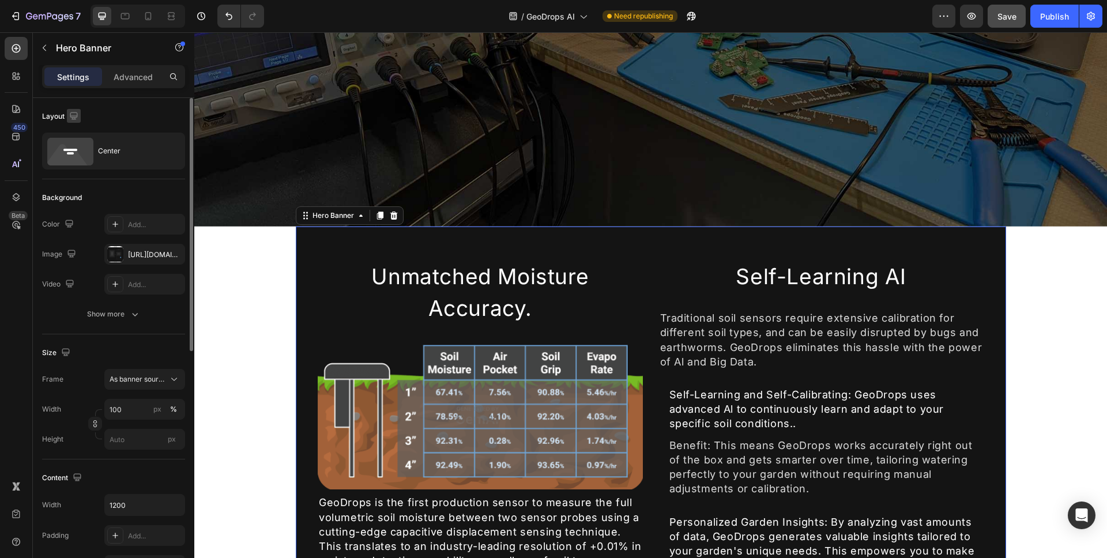
click at [80, 118] on button "button" at bounding box center [74, 116] width 14 height 14
click at [71, 116] on icon "button" at bounding box center [73, 115] width 7 height 7
click at [142, 164] on div "Center" at bounding box center [133, 151] width 70 height 27
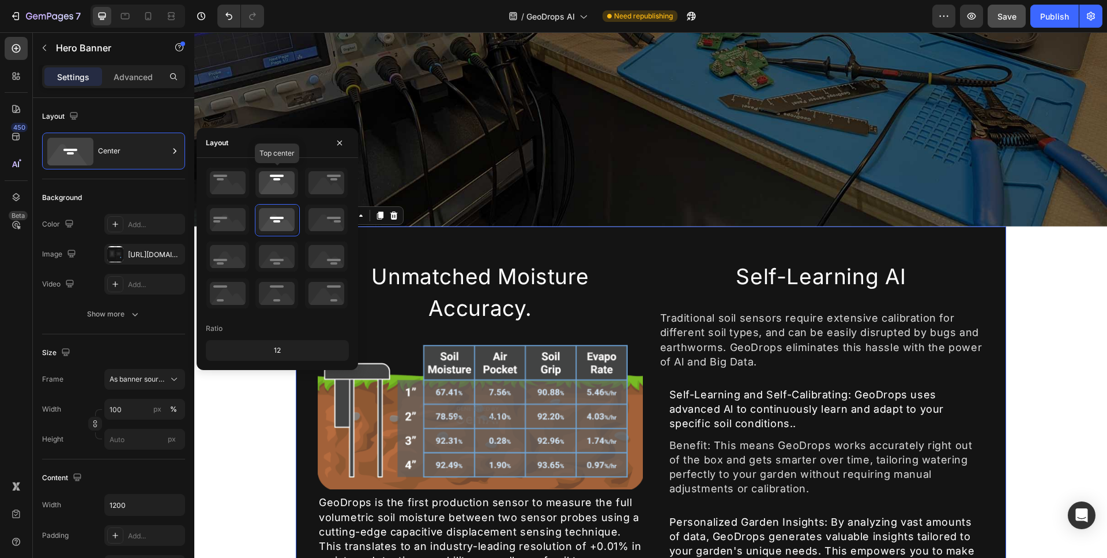
click at [288, 184] on icon at bounding box center [276, 183] width 43 height 30
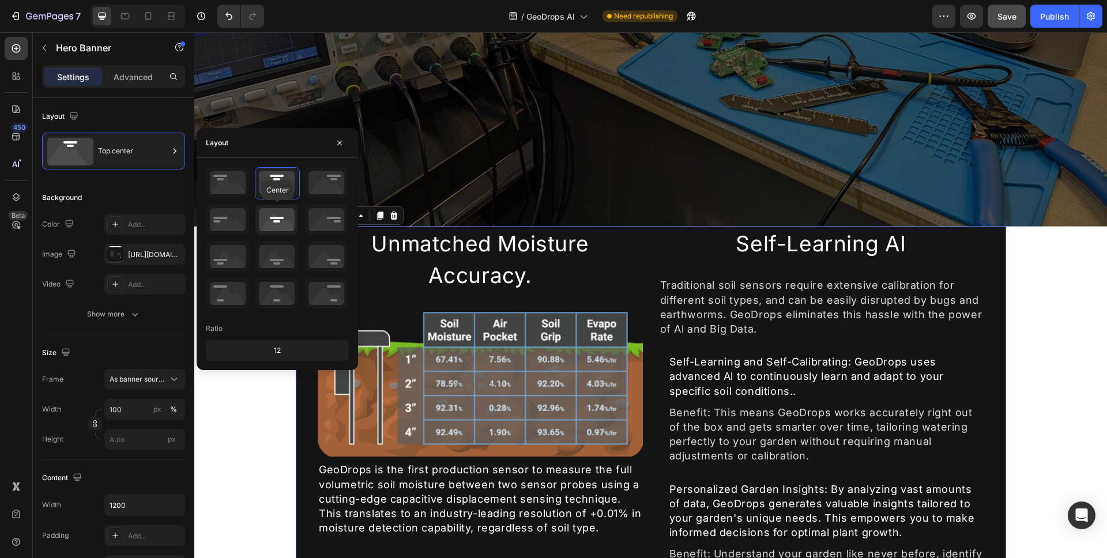
click at [281, 229] on icon at bounding box center [276, 220] width 43 height 30
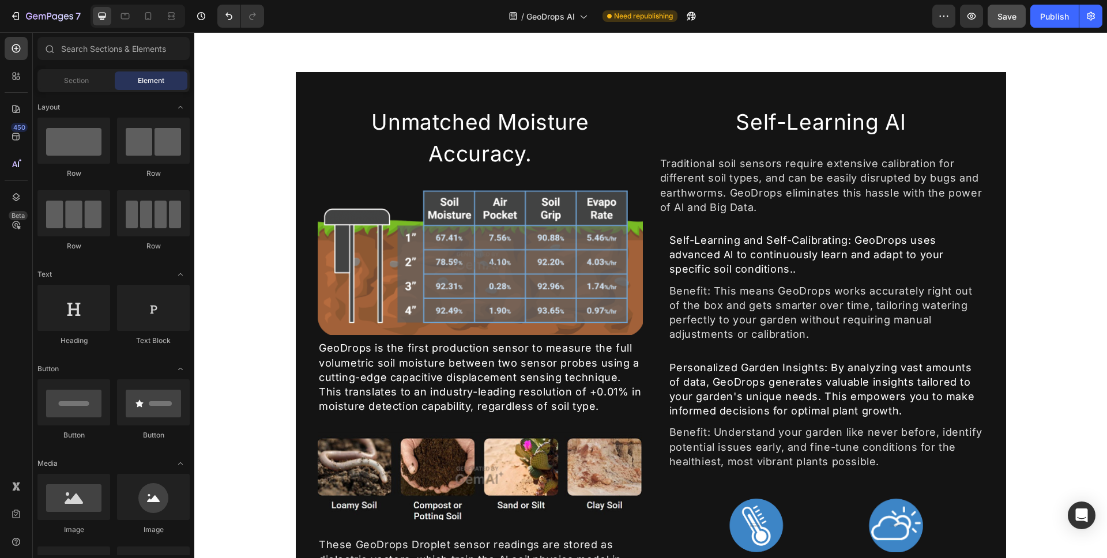
scroll to position [408, 0]
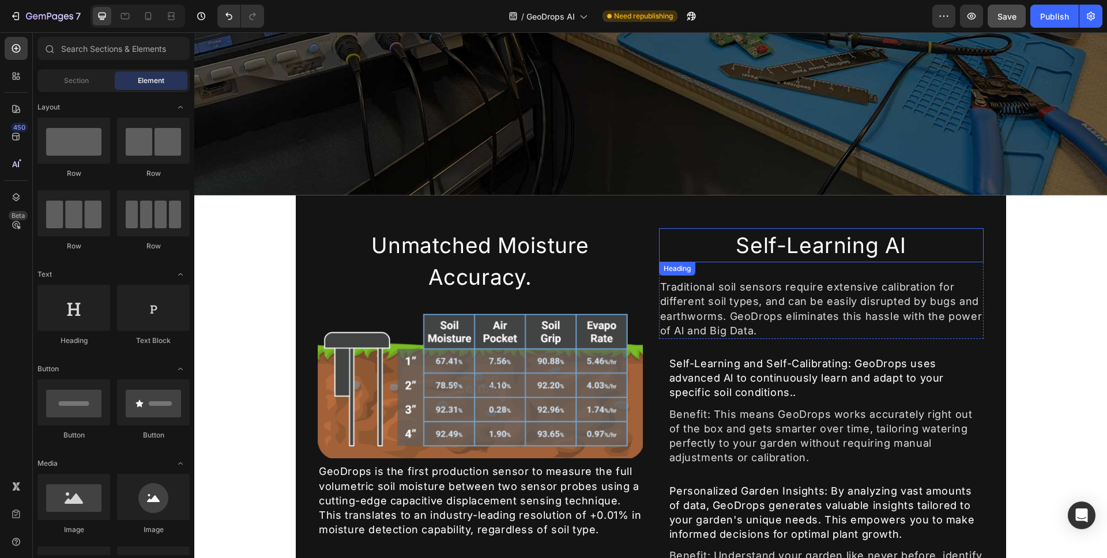
click at [976, 228] on h2 "Self-Learning AI" at bounding box center [821, 245] width 325 height 35
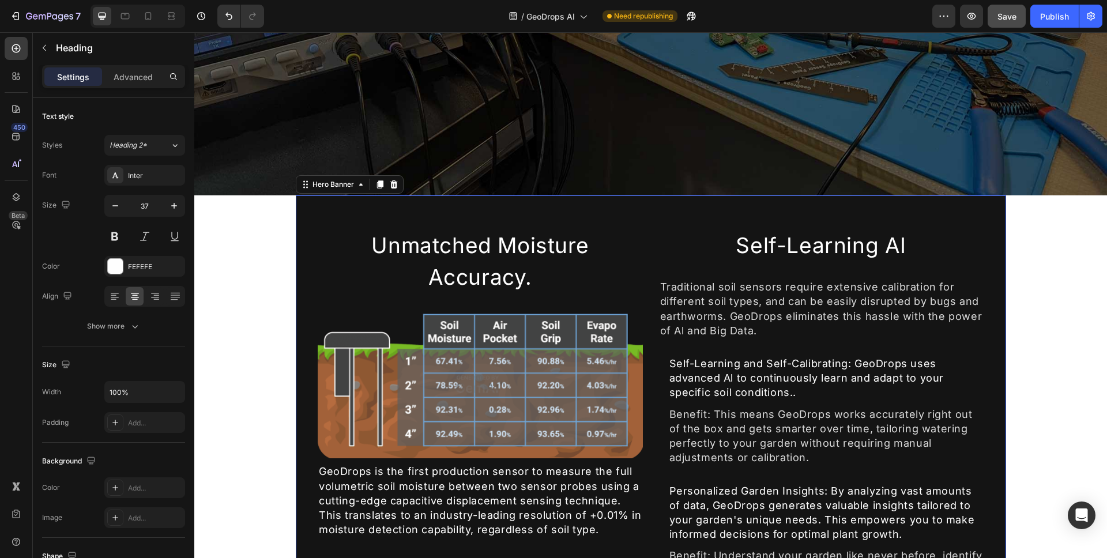
click at [984, 221] on div "Overlay" at bounding box center [651, 514] width 710 height 639
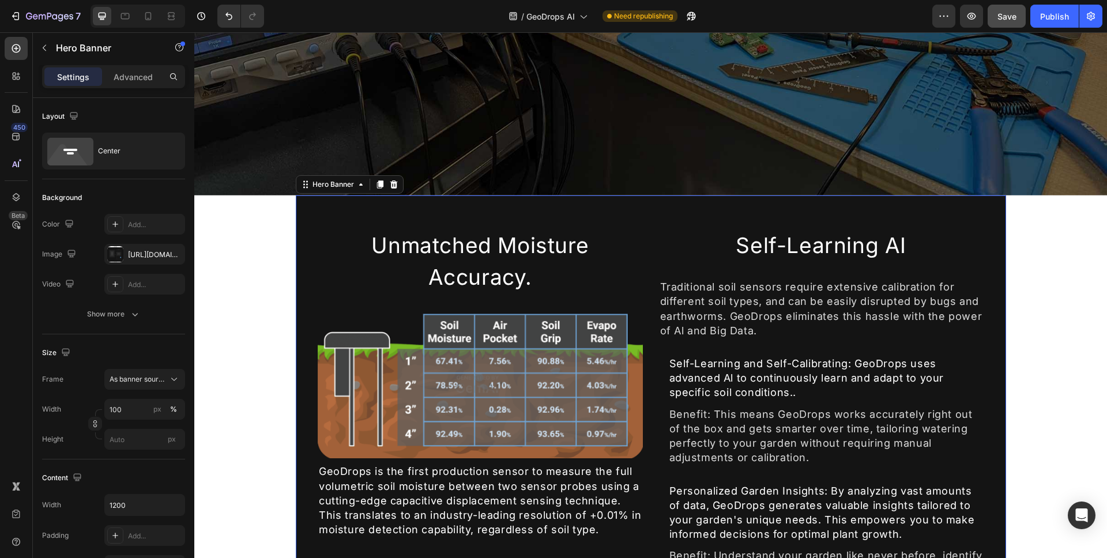
click at [989, 219] on div "Overlay" at bounding box center [651, 514] width 710 height 639
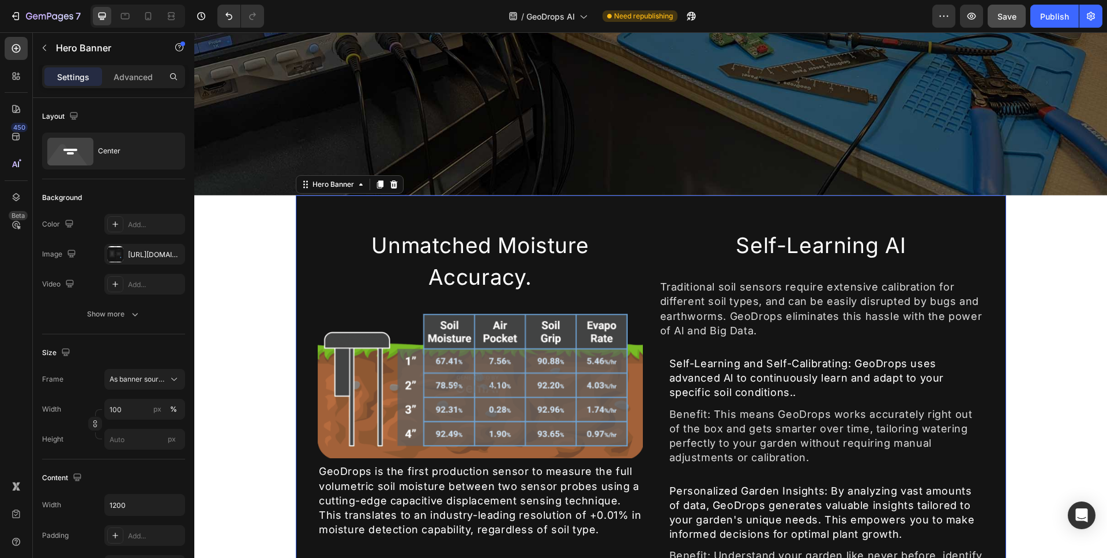
click at [989, 219] on div "Overlay" at bounding box center [651, 514] width 710 height 639
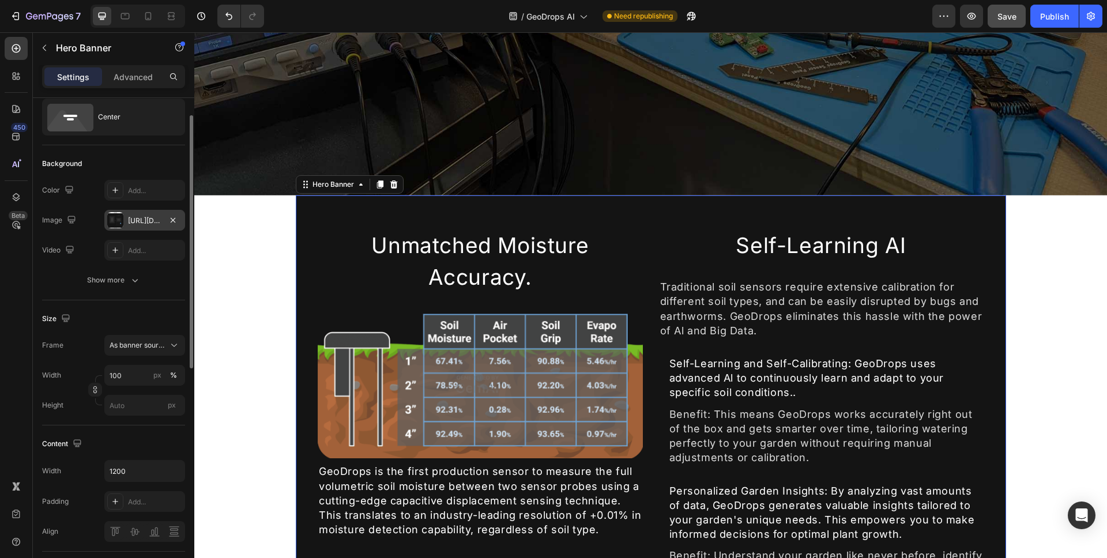
scroll to position [130, 0]
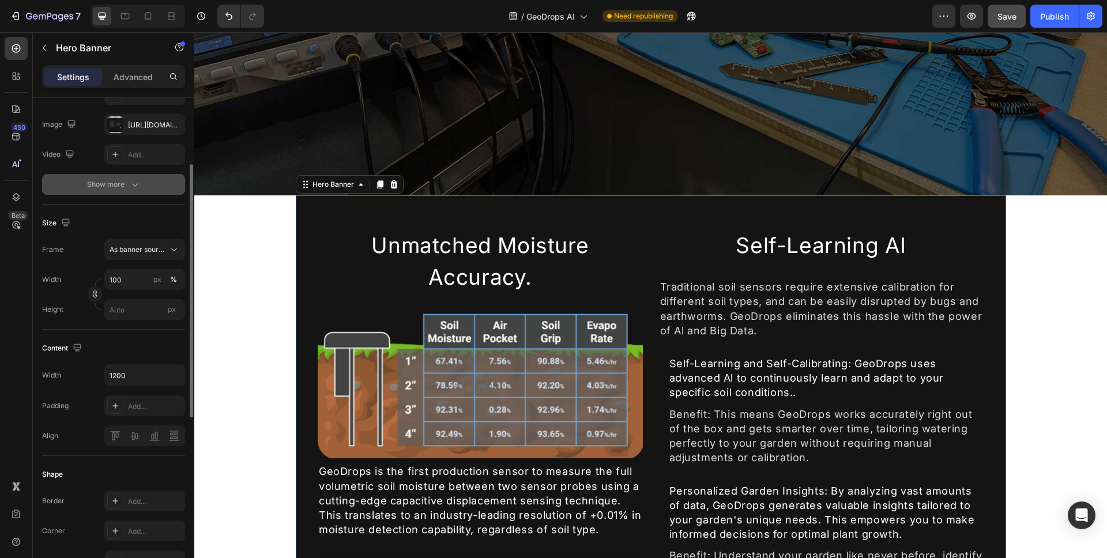
click at [130, 192] on button "Show more" at bounding box center [113, 184] width 143 height 21
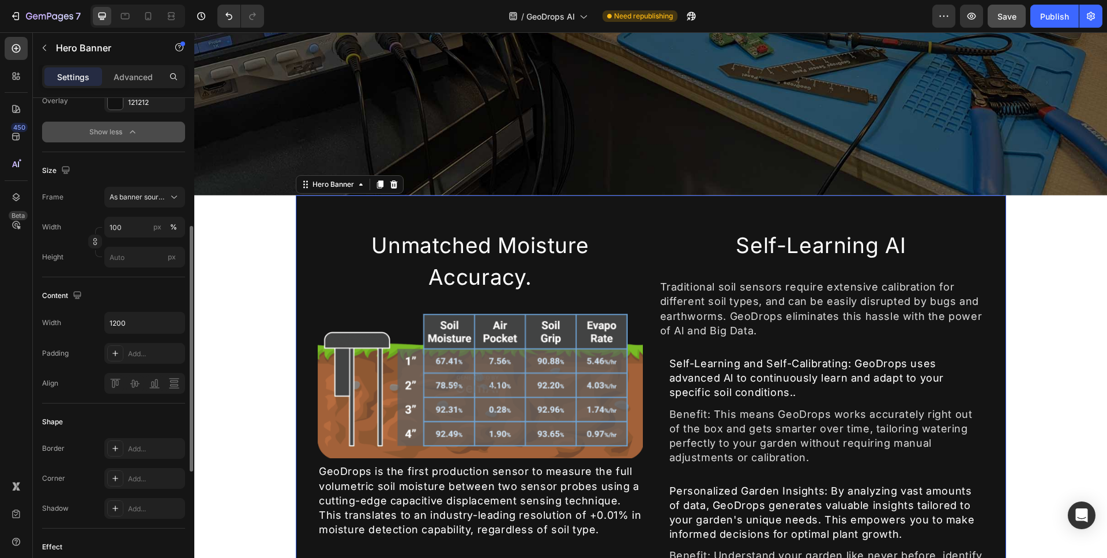
scroll to position [227, 0]
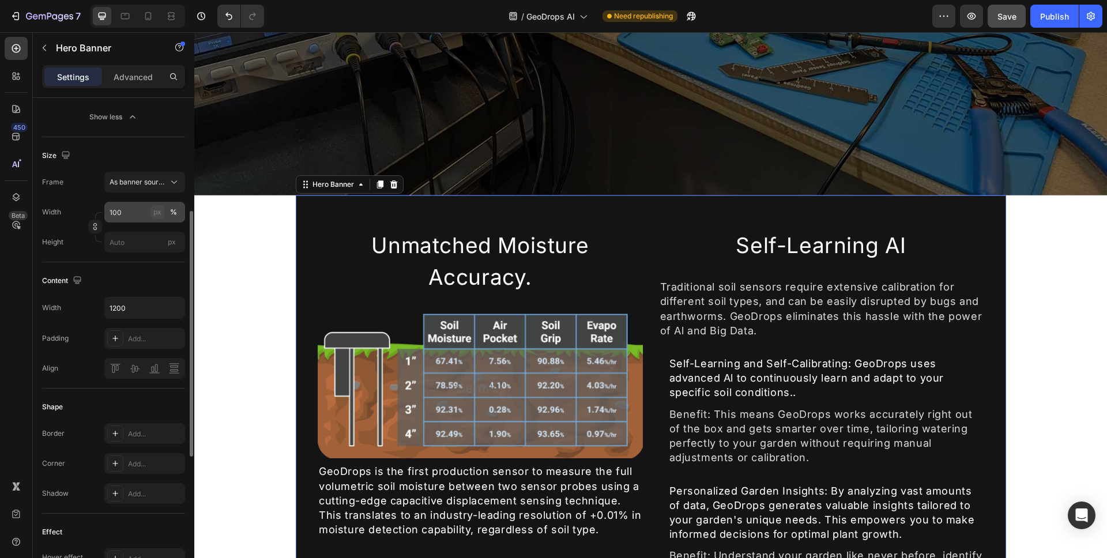
click at [158, 215] on div "px" at bounding box center [157, 212] width 8 height 10
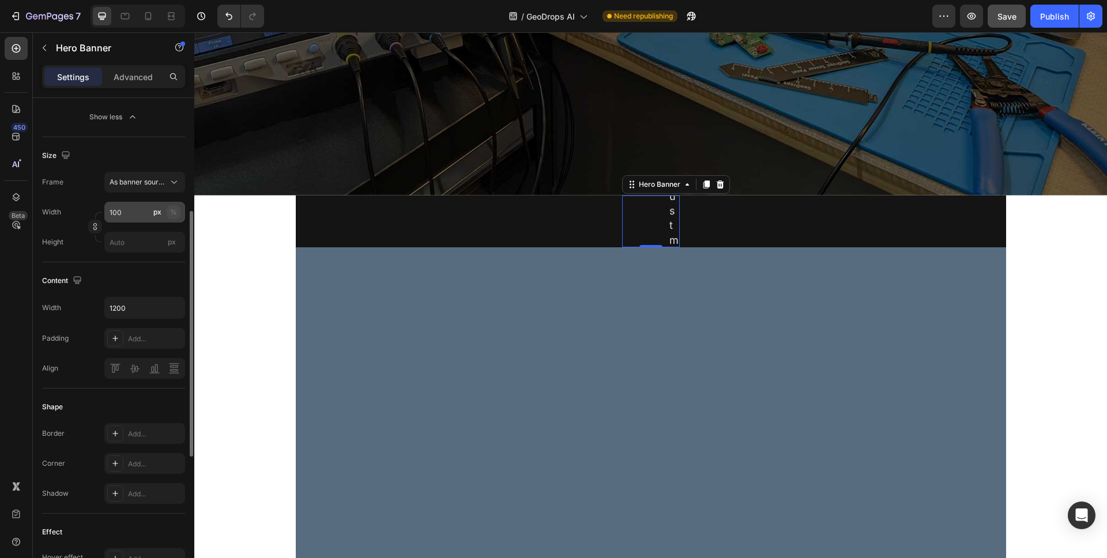
click at [178, 212] on button "%" at bounding box center [174, 212] width 14 height 14
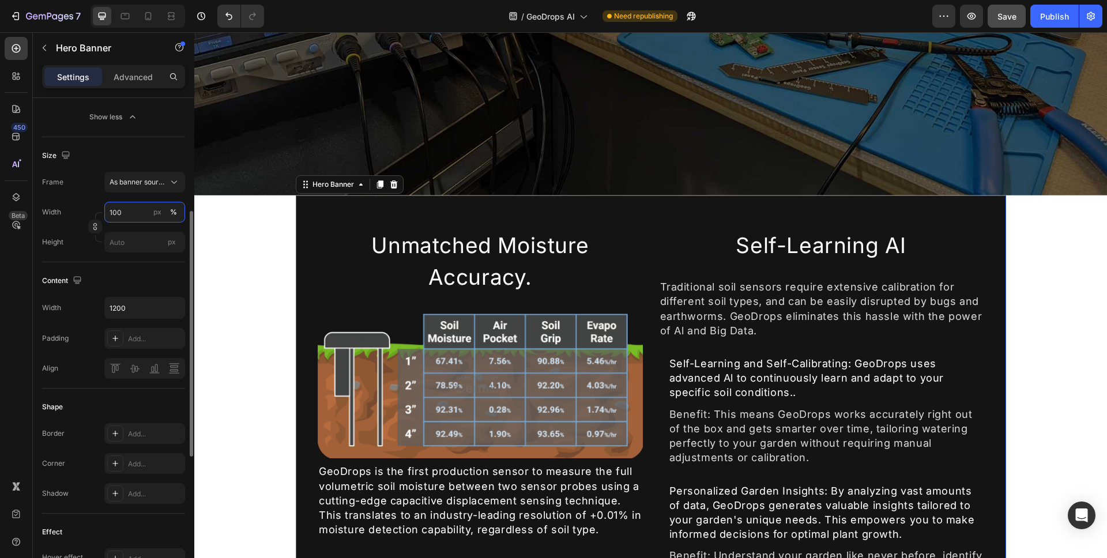
click at [130, 220] on input "100" at bounding box center [144, 212] width 81 height 21
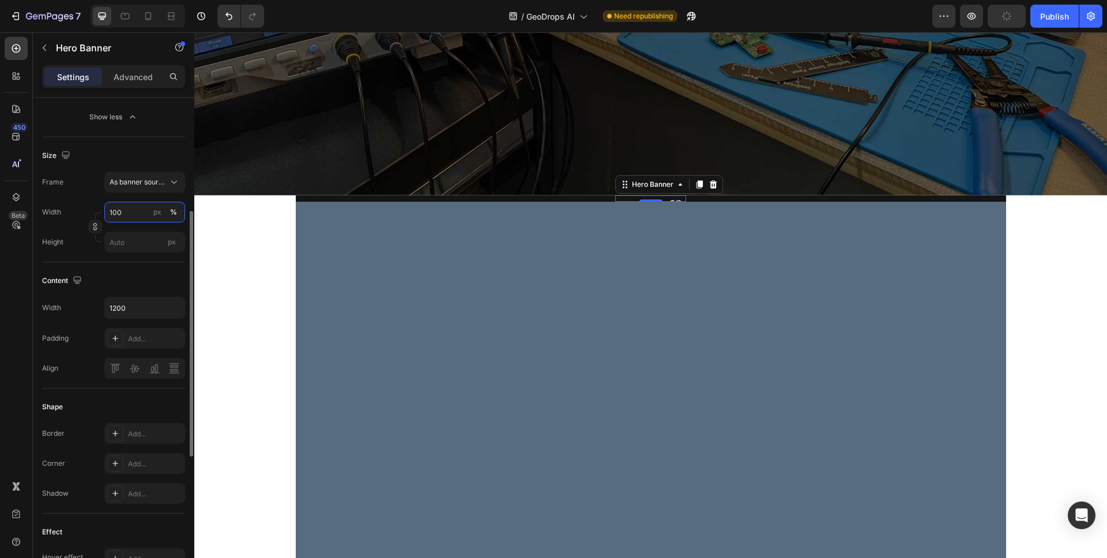
type input "100"
click at [143, 216] on input "100" at bounding box center [144, 212] width 81 height 21
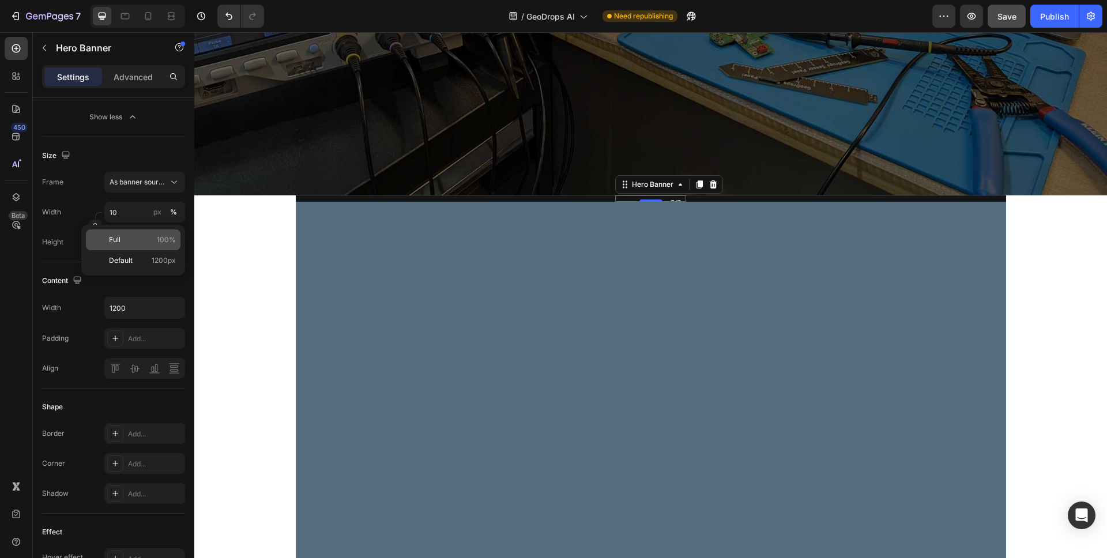
click at [133, 233] on div "Full 100%" at bounding box center [133, 239] width 95 height 21
type input "100"
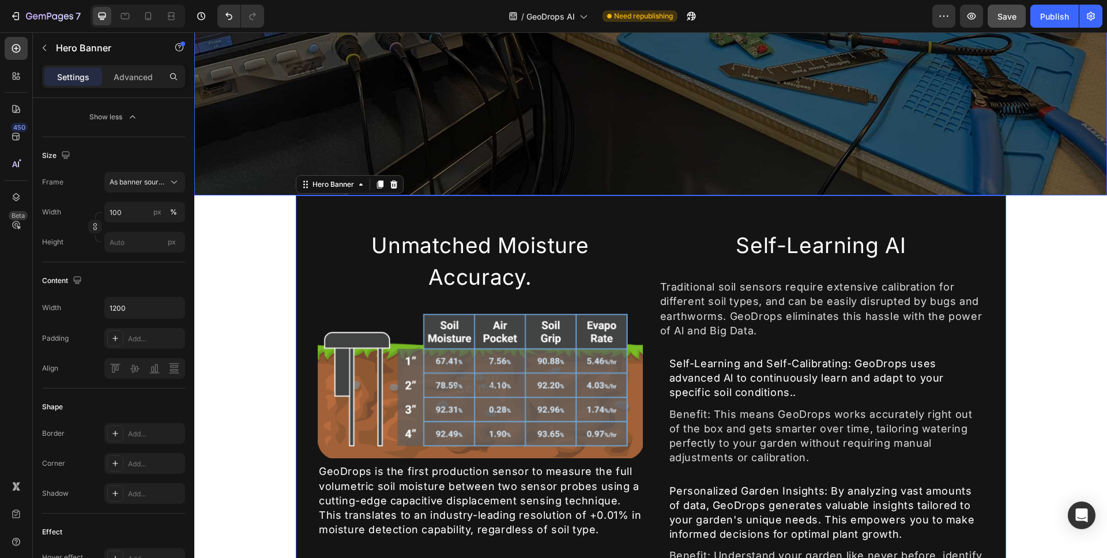
click at [304, 222] on div "Overlay" at bounding box center [651, 514] width 710 height 639
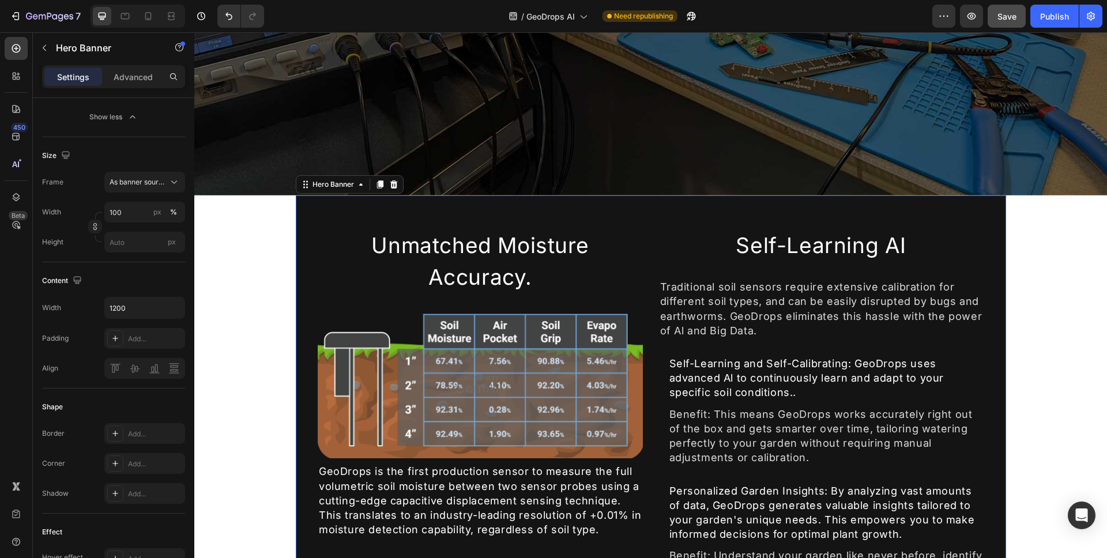
click at [305, 228] on div "Unmatched Moisture Accuracy. Heading Image GeoDrops is the first production sen…" at bounding box center [651, 514] width 692 height 573
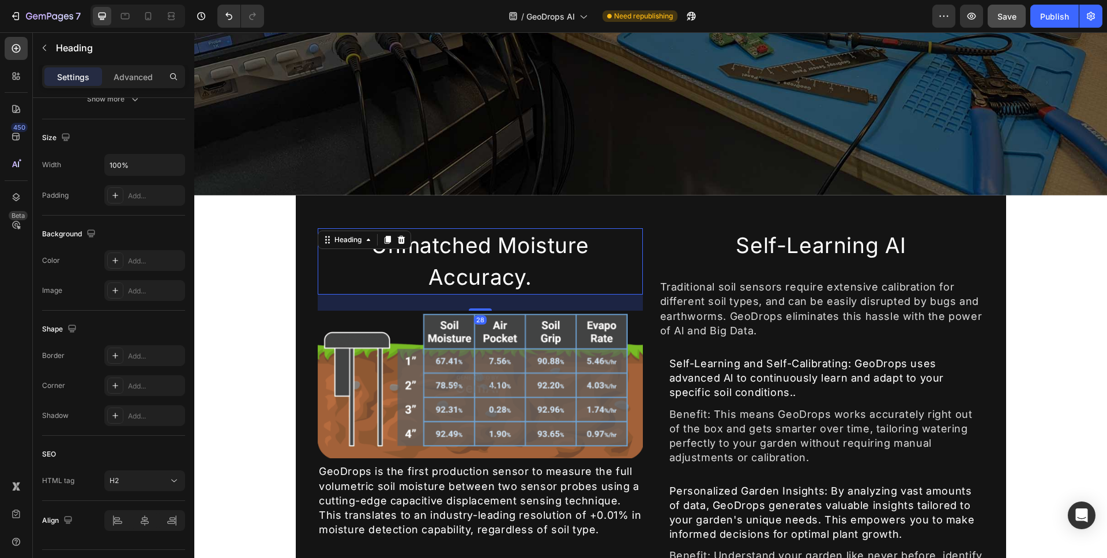
click at [319, 246] on p "Unmatched Moisture Accuracy." at bounding box center [480, 261] width 323 height 64
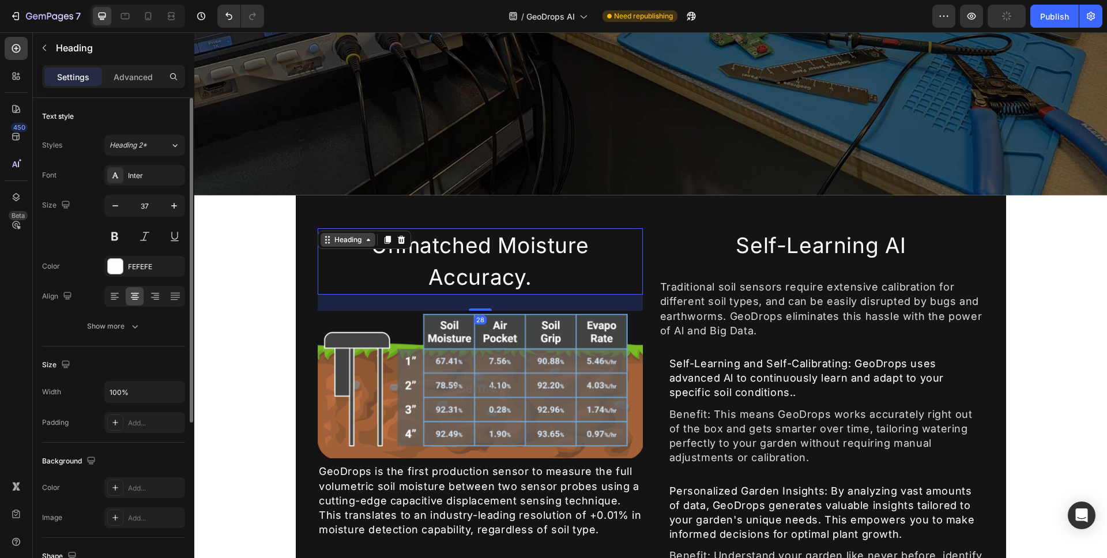
click at [343, 239] on div "Heading" at bounding box center [348, 240] width 32 height 10
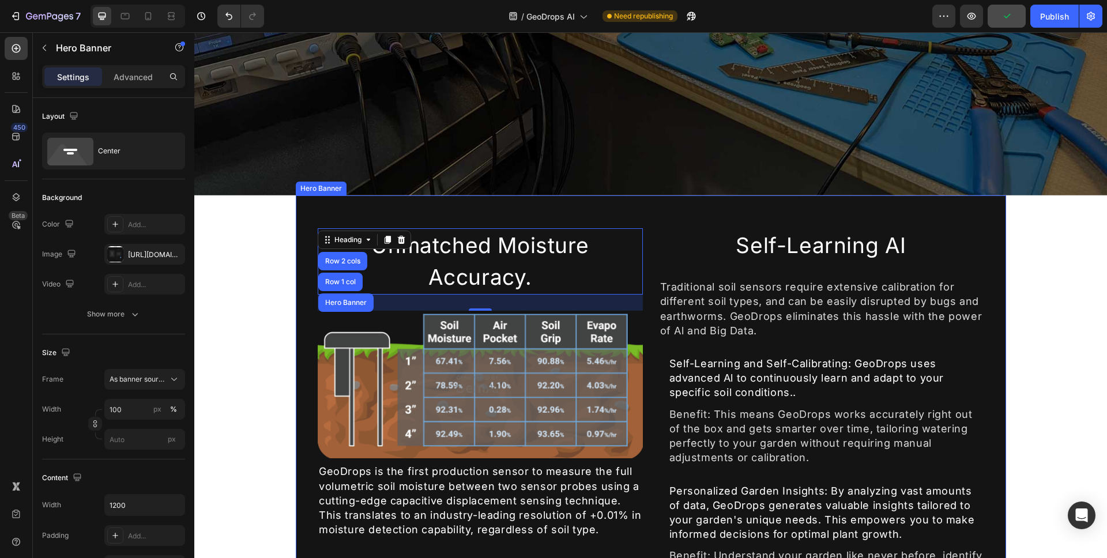
click at [296, 238] on div "Overlay" at bounding box center [651, 514] width 710 height 639
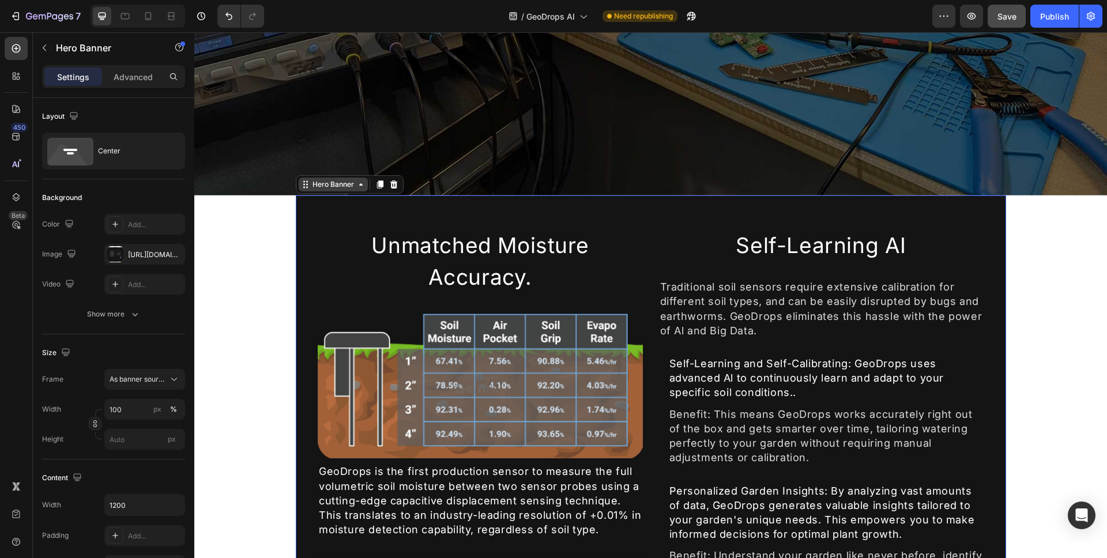
click at [334, 180] on div "Hero Banner" at bounding box center [333, 184] width 46 height 10
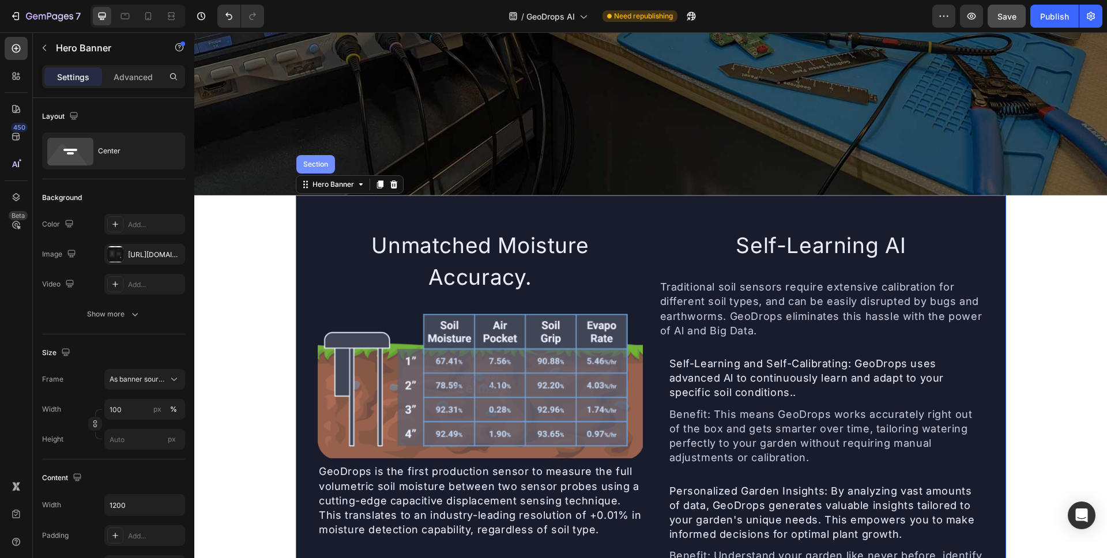
click at [318, 161] on div "Section" at bounding box center [315, 164] width 29 height 7
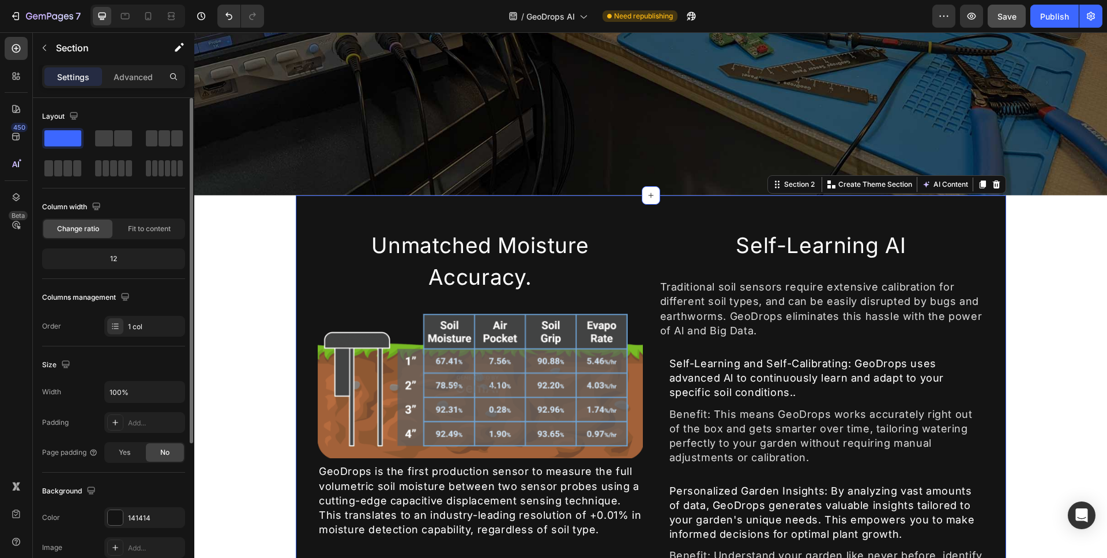
click at [86, 224] on span "Change ratio" at bounding box center [78, 229] width 42 height 10
click at [116, 262] on div "12" at bounding box center [113, 259] width 138 height 16
click at [134, 235] on div "Fit to content" at bounding box center [149, 229] width 69 height 18
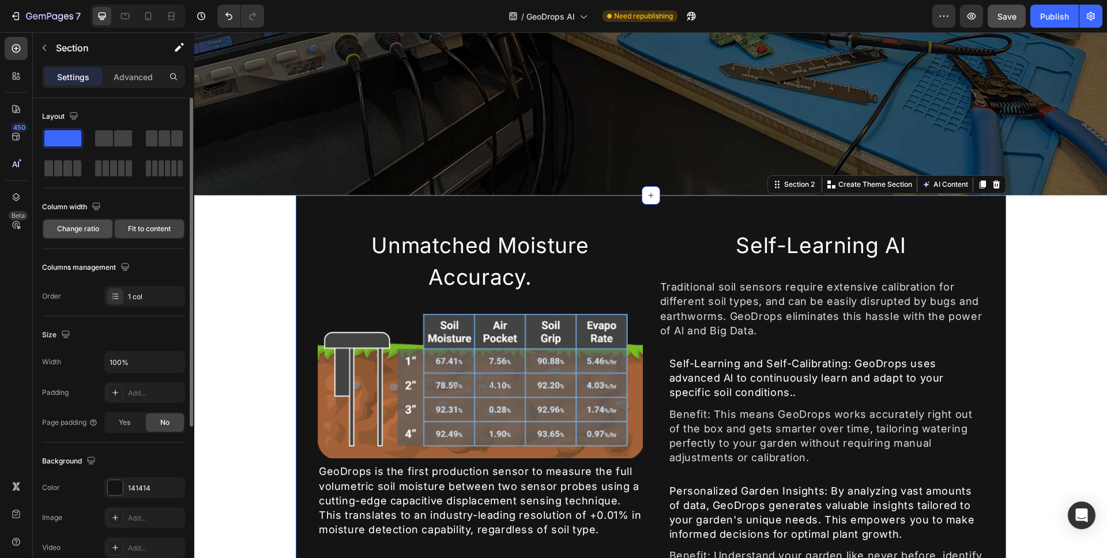
click at [101, 232] on div "Change ratio" at bounding box center [77, 229] width 69 height 18
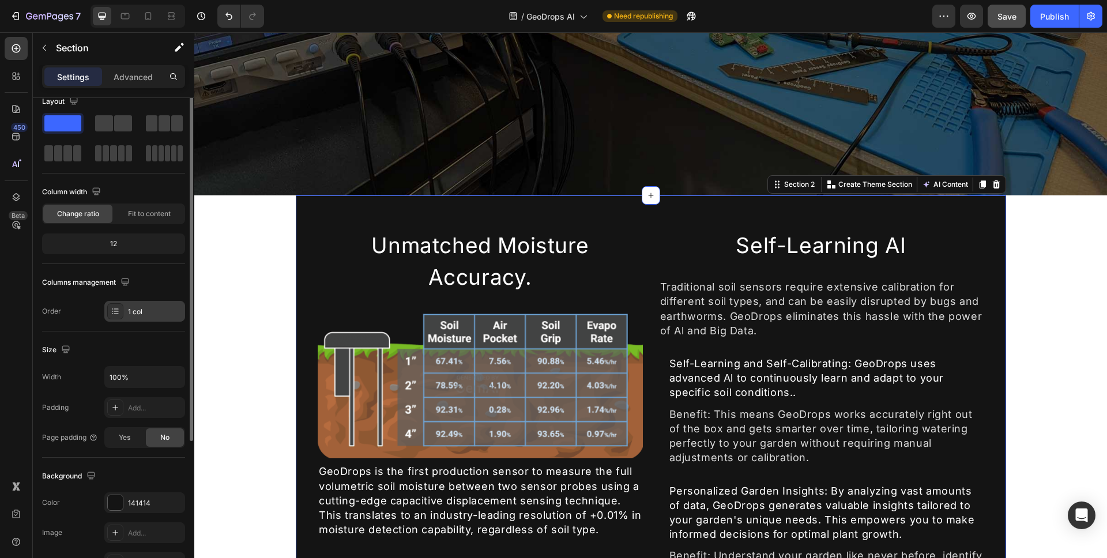
scroll to position [22, 0]
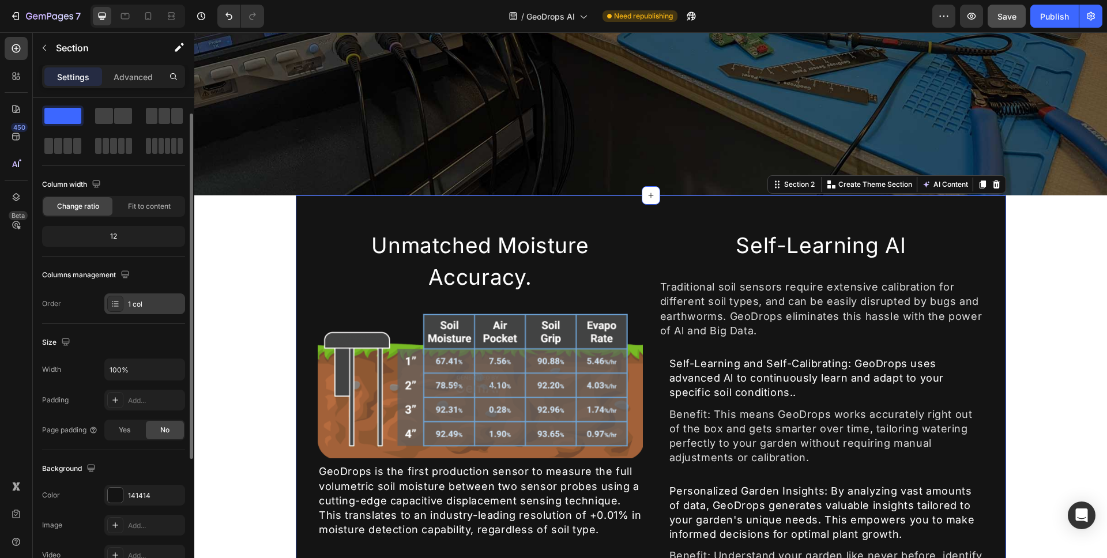
click at [147, 296] on div "1 col" at bounding box center [144, 303] width 81 height 21
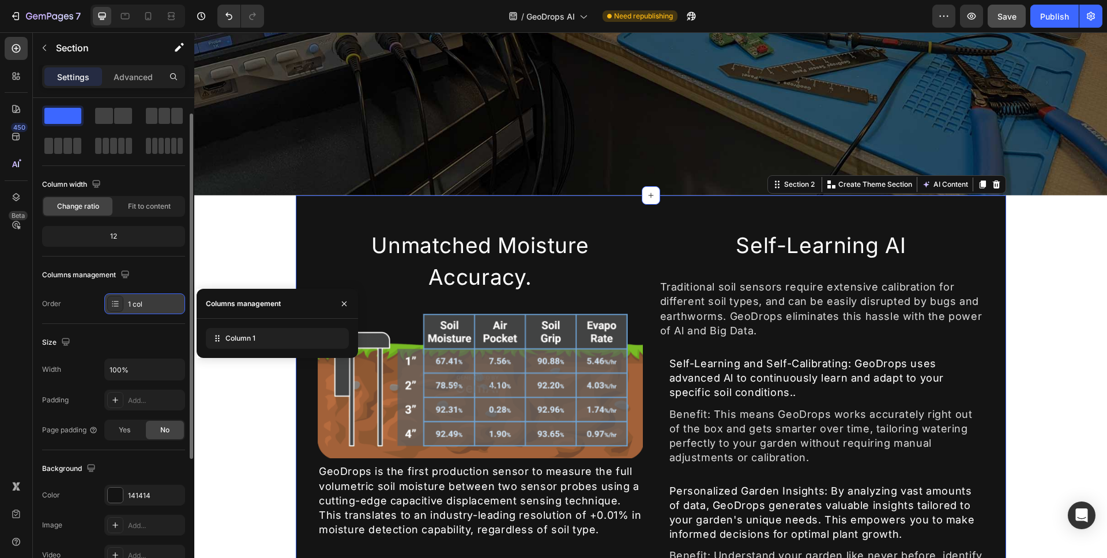
click at [147, 304] on div "1 col" at bounding box center [155, 304] width 54 height 10
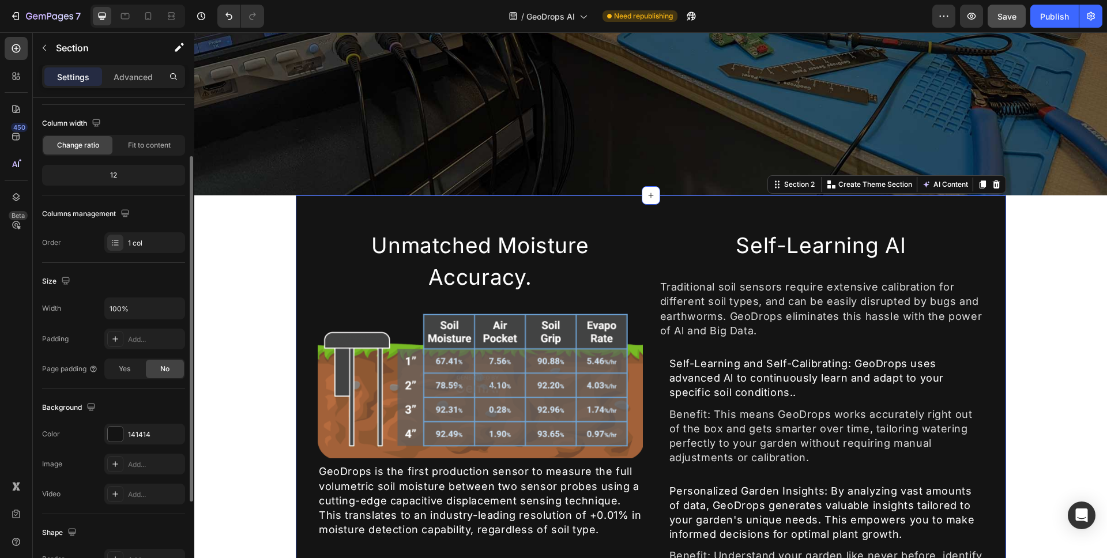
scroll to position [171, 0]
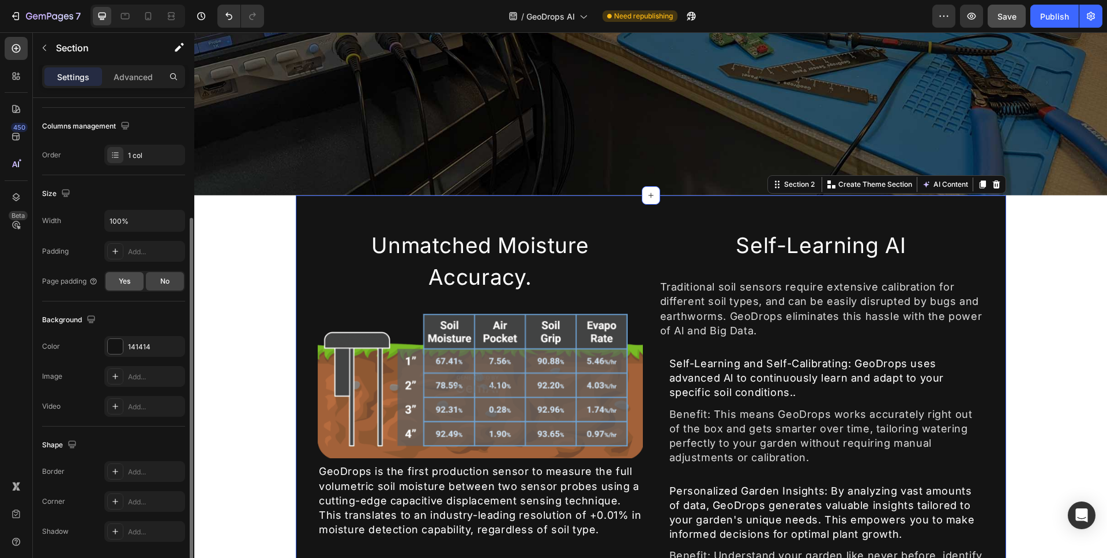
click at [122, 289] on div "Yes" at bounding box center [125, 281] width 38 height 18
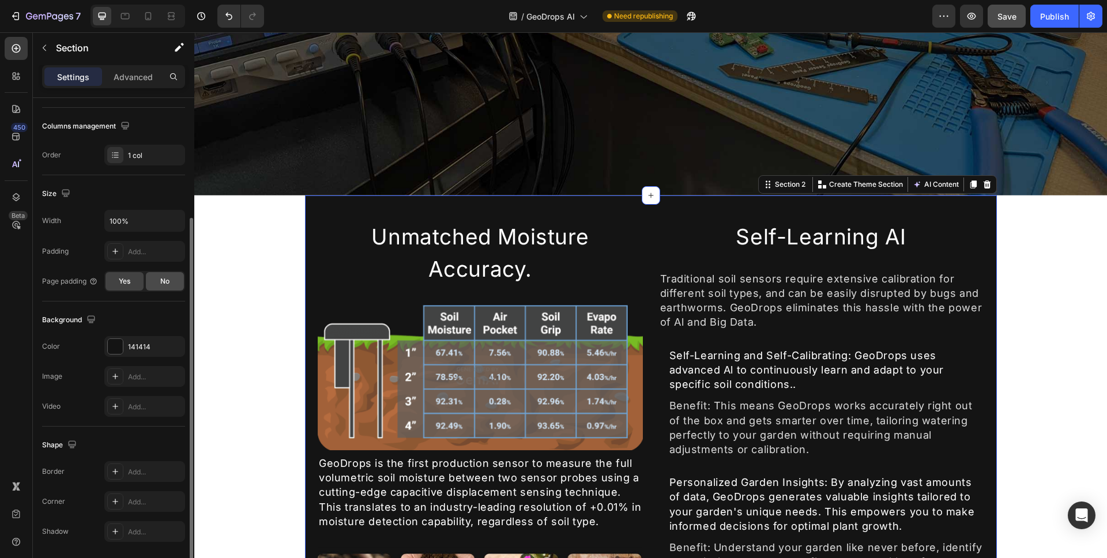
click at [170, 283] on span "No" at bounding box center [164, 281] width 9 height 10
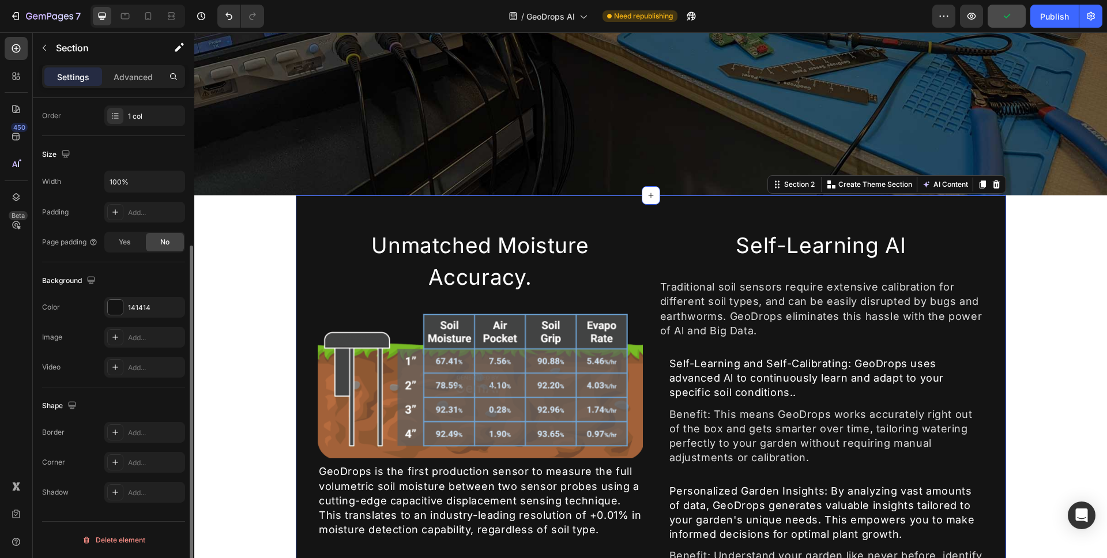
scroll to position [0, 0]
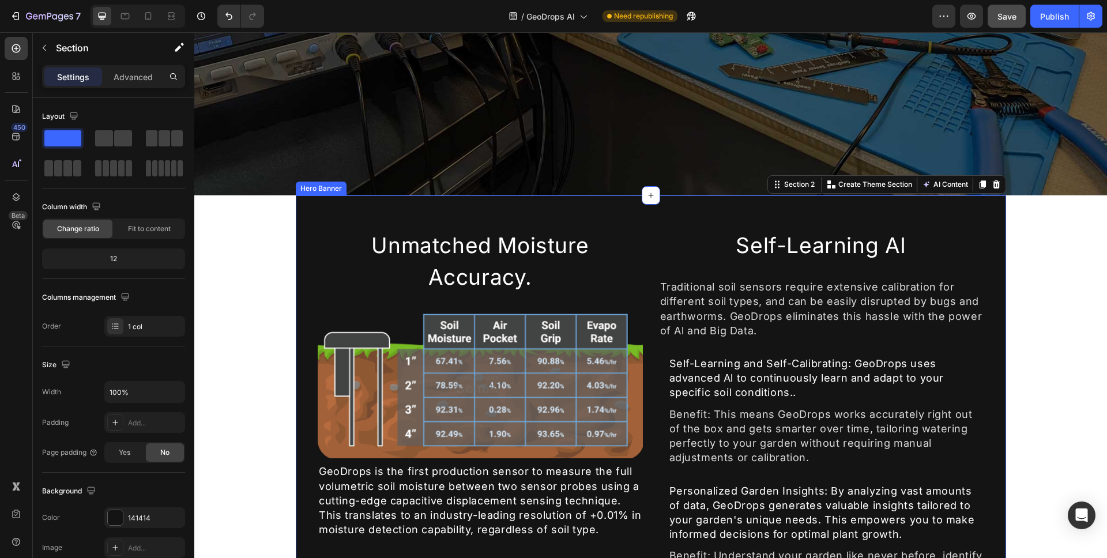
click at [305, 268] on div "Unmatched Moisture Accuracy. Heading Image GeoDrops is the first production sen…" at bounding box center [651, 514] width 692 height 573
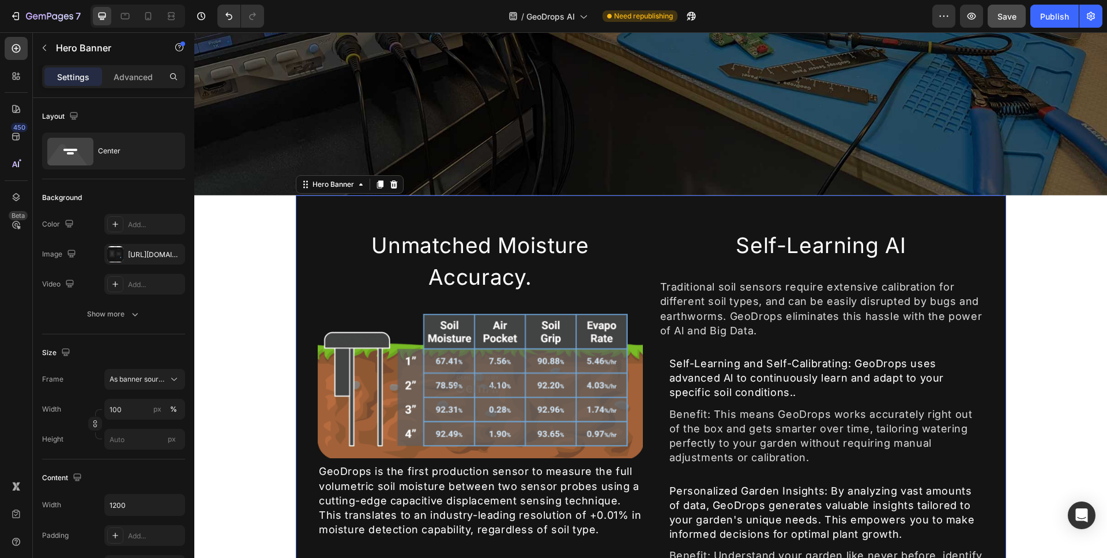
click at [305, 268] on div "Unmatched Moisture Accuracy. Heading Image GeoDrops is the first production sen…" at bounding box center [651, 514] width 692 height 573
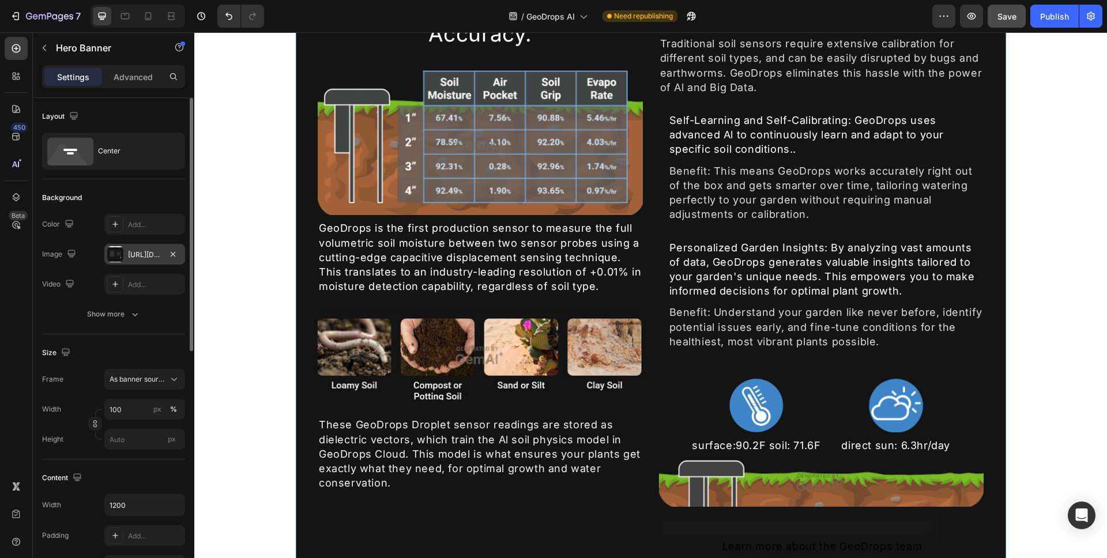
click at [134, 253] on div "https://image2layout-detection-trainimagebucket-02g83vbxbb2s.s3.amazonaws.com/i…" at bounding box center [144, 255] width 33 height 10
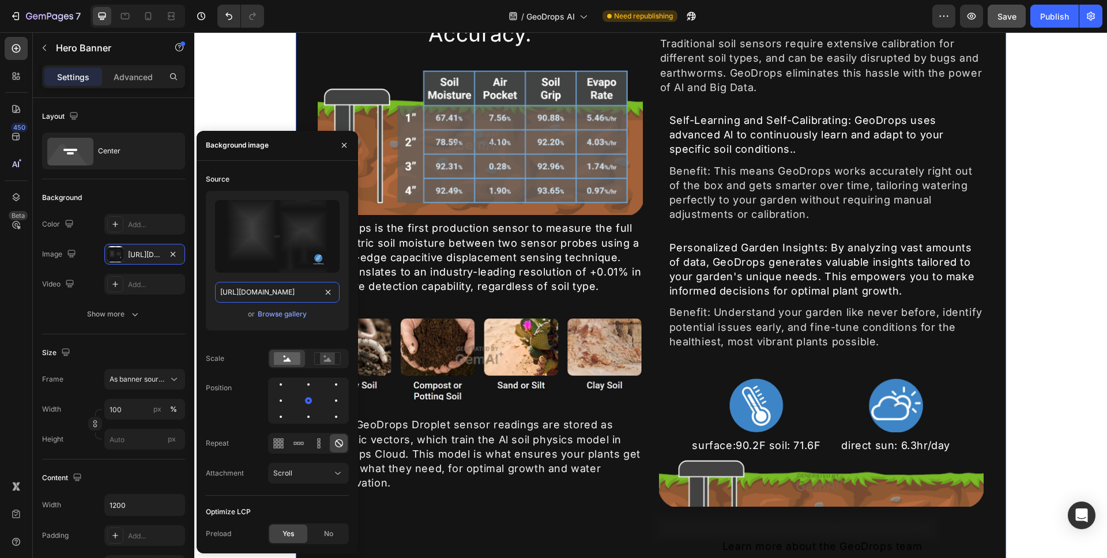
click at [279, 292] on input "https://image2layout-detection-trainimagebucket-02g83vbxbb2s.s3.amazonaws.com/i…" at bounding box center [277, 292] width 125 height 21
click at [341, 143] on icon "button" at bounding box center [344, 145] width 9 height 9
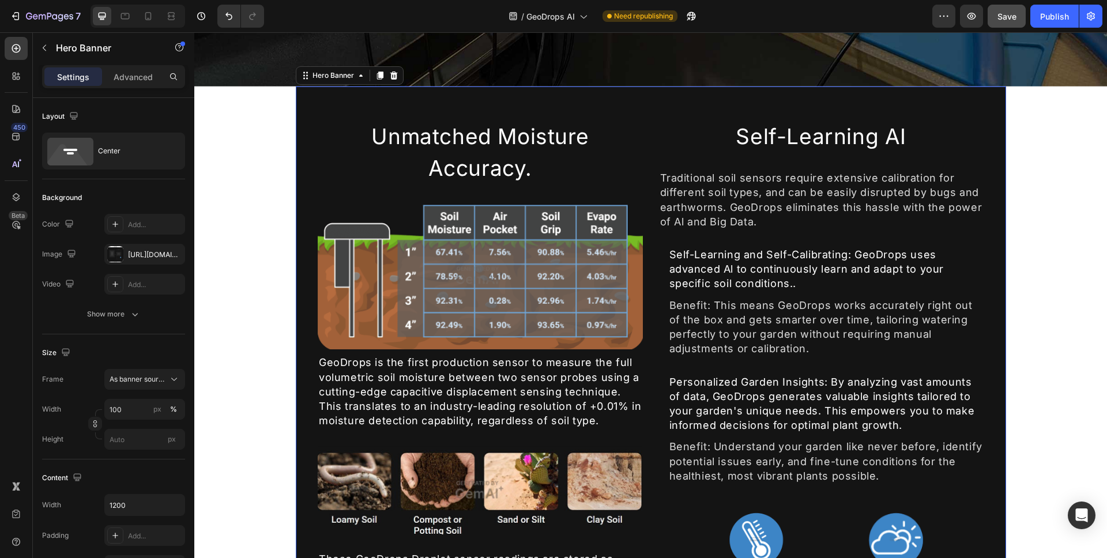
scroll to position [510, 0]
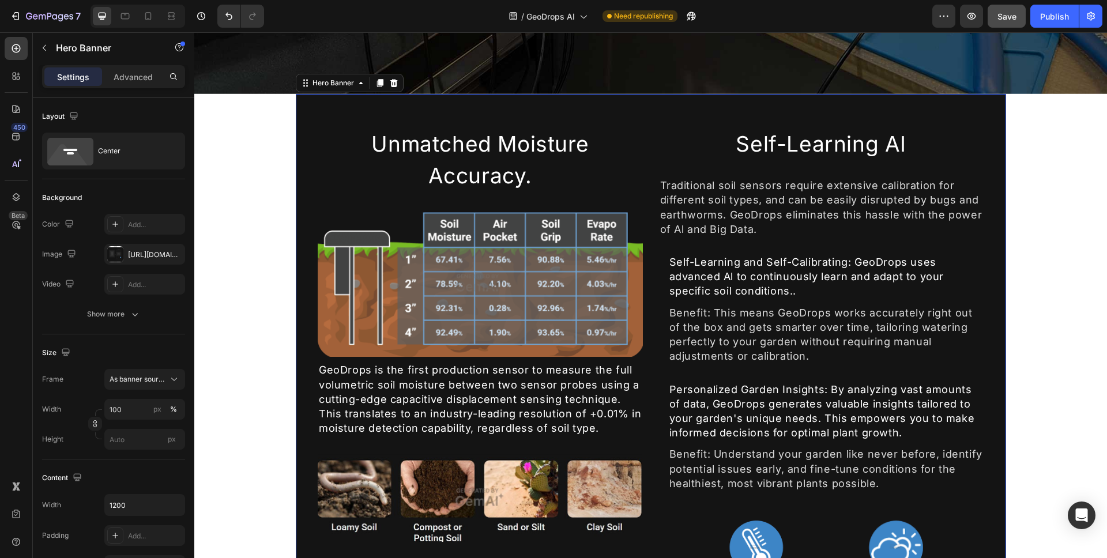
click at [603, 106] on div "Overlay" at bounding box center [651, 413] width 710 height 639
click at [310, 80] on div "Hero Banner" at bounding box center [333, 83] width 46 height 10
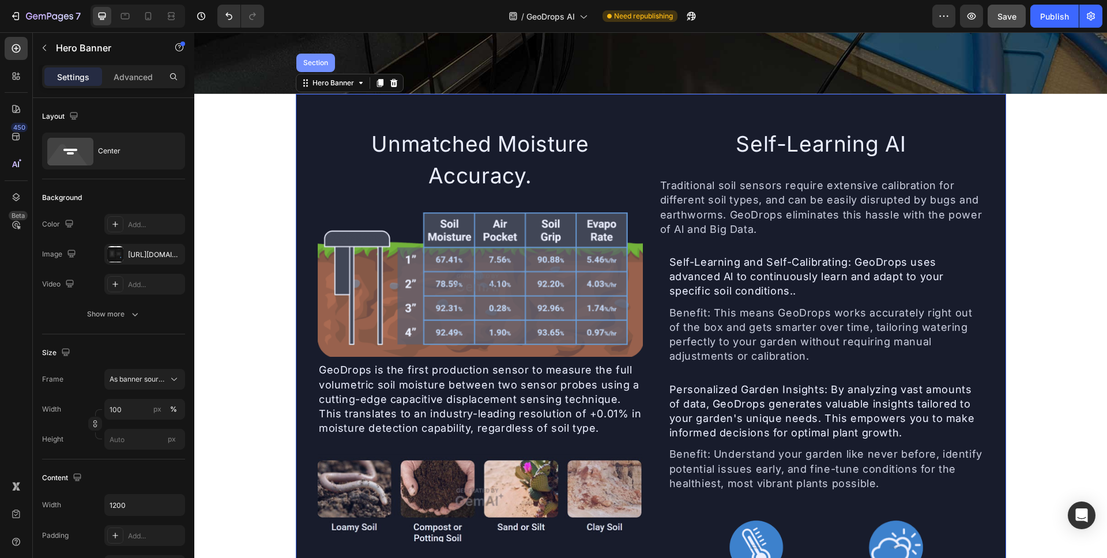
click at [314, 59] on div "Section" at bounding box center [315, 62] width 29 height 7
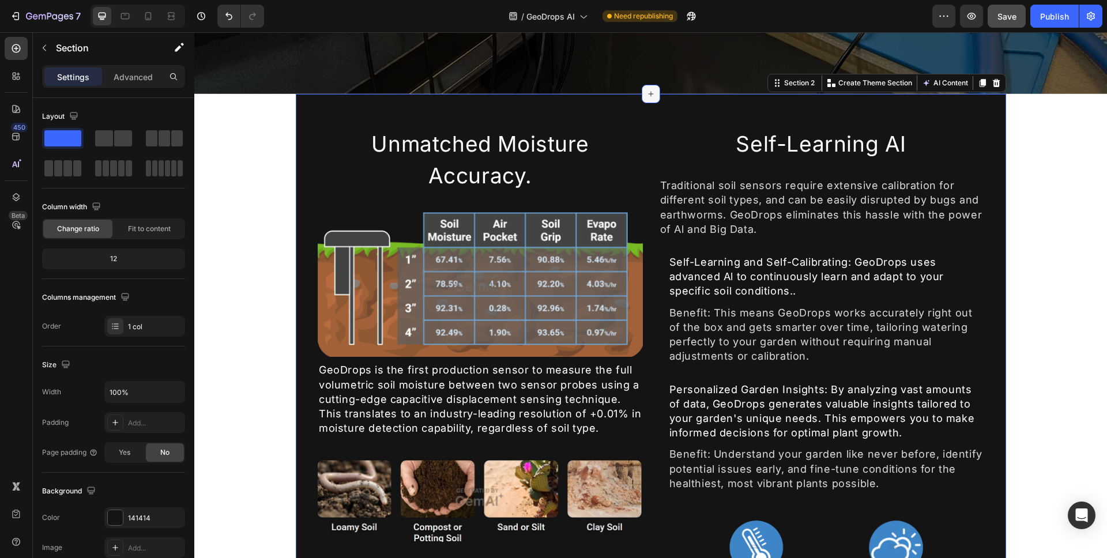
click at [650, 91] on icon at bounding box center [650, 93] width 9 height 9
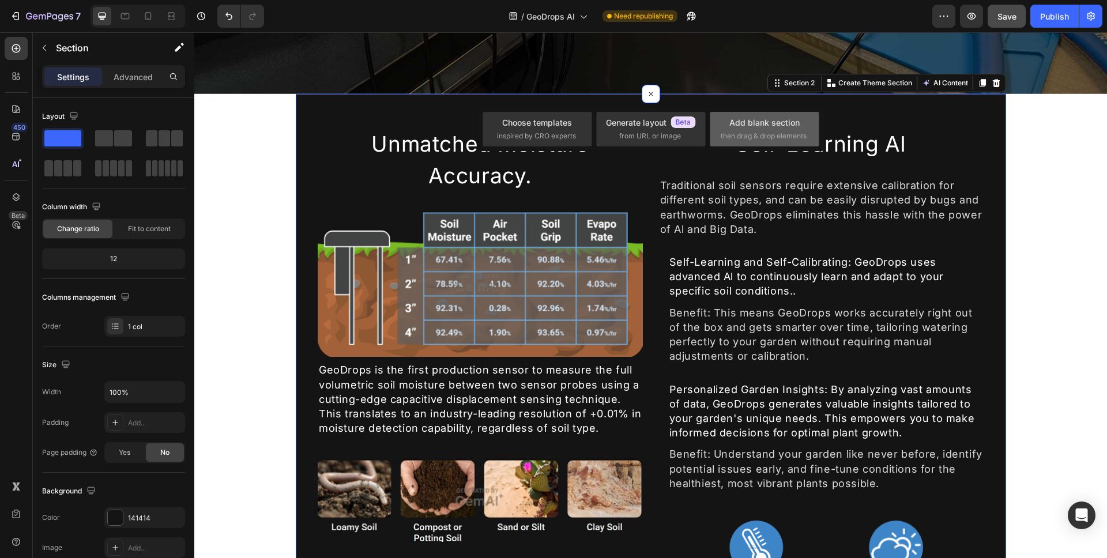
click at [740, 124] on div "Add blank section" at bounding box center [764, 122] width 70 height 12
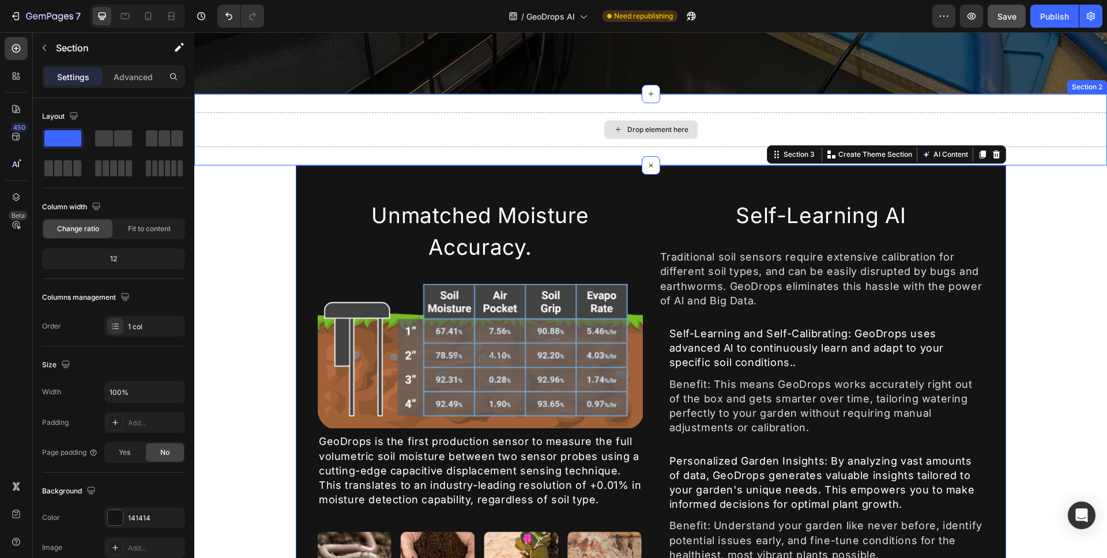
drag, startPoint x: 250, startPoint y: 169, endPoint x: 451, endPoint y: 127, distance: 205.6
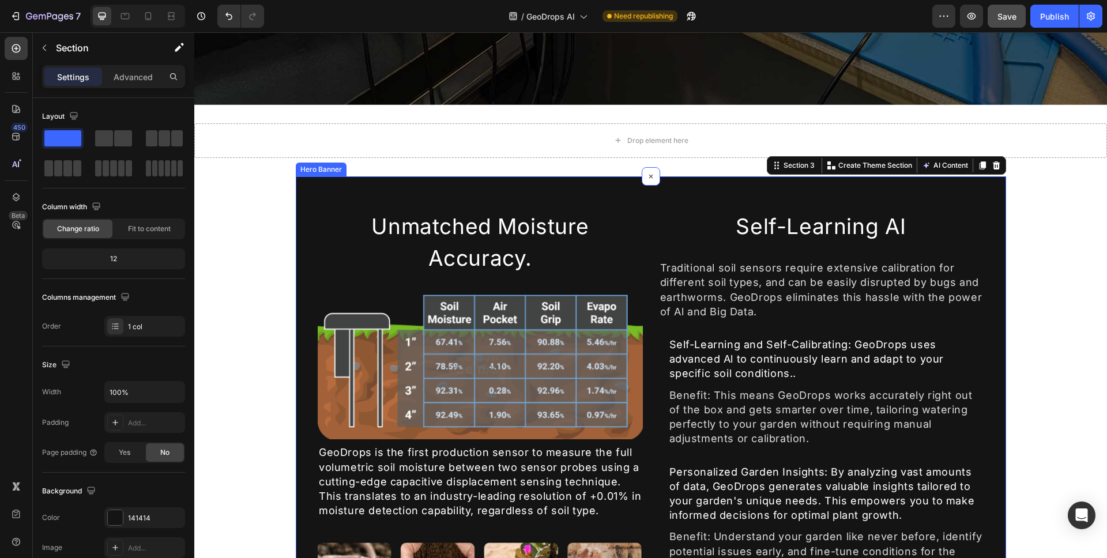
scroll to position [439, 0]
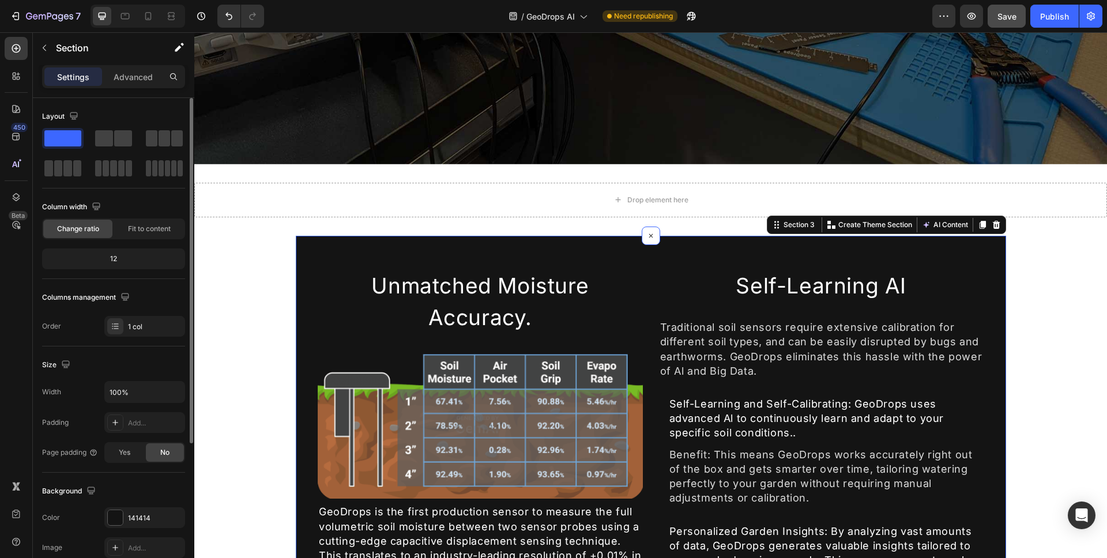
click at [71, 137] on span at bounding box center [62, 138] width 37 height 16
drag, startPoint x: 265, startPoint y: 168, endPoint x: 648, endPoint y: 199, distance: 384.7
click at [106, 135] on span at bounding box center [104, 138] width 18 height 16
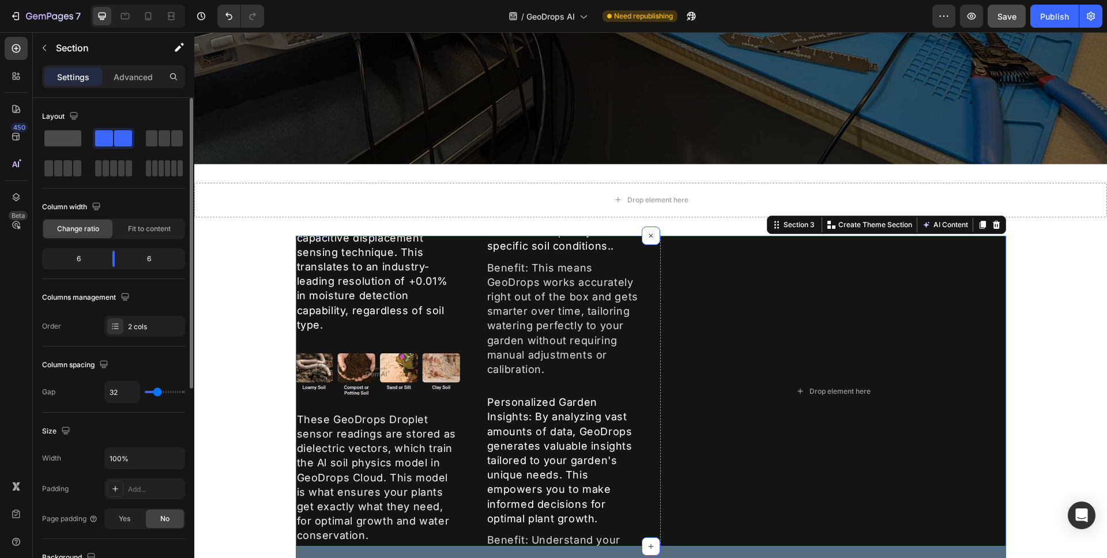
click at [60, 137] on span at bounding box center [62, 138] width 37 height 16
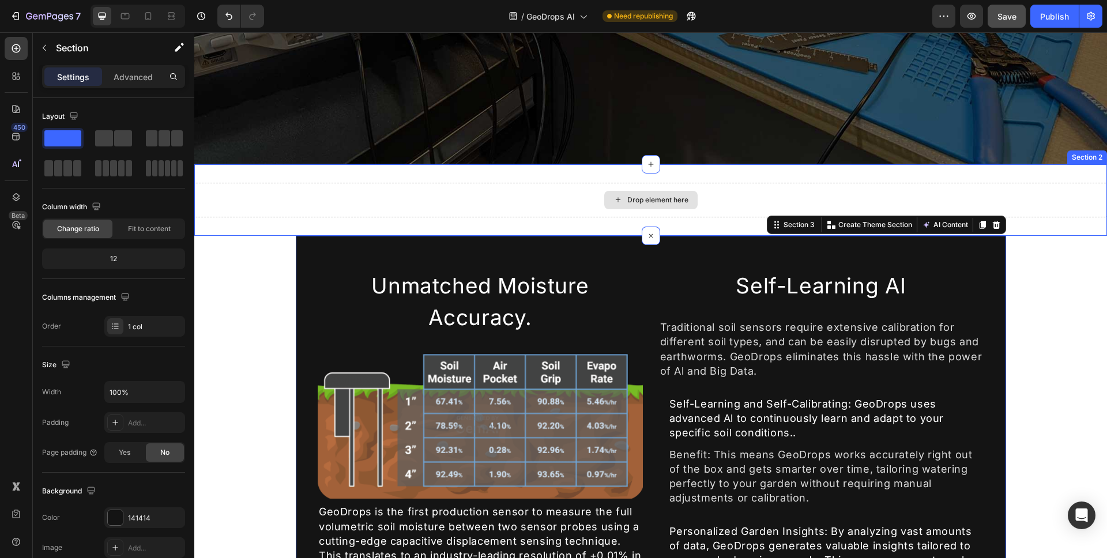
click at [355, 183] on div "Drop element here" at bounding box center [650, 200] width 913 height 35
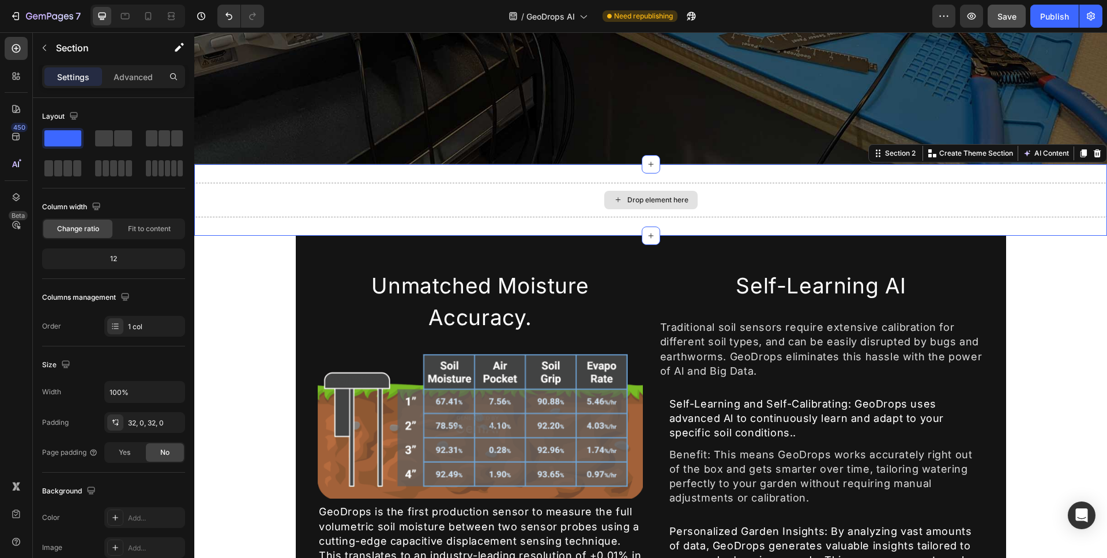
drag, startPoint x: 268, startPoint y: 172, endPoint x: 594, endPoint y: 202, distance: 327.8
click at [439, 186] on div "Drop element here" at bounding box center [650, 200] width 913 height 35
click at [112, 138] on span at bounding box center [104, 138] width 18 height 16
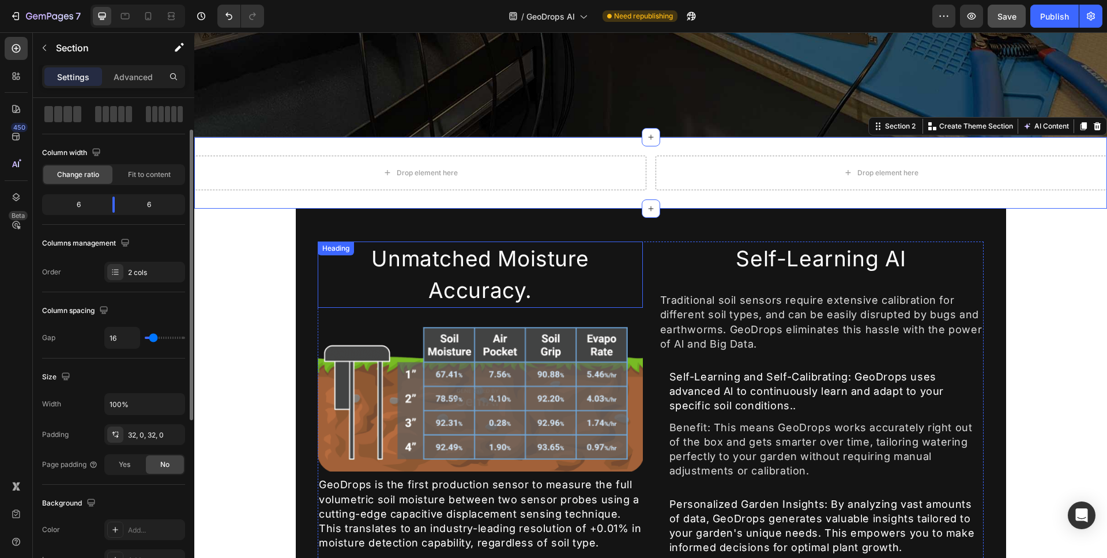
scroll to position [474, 0]
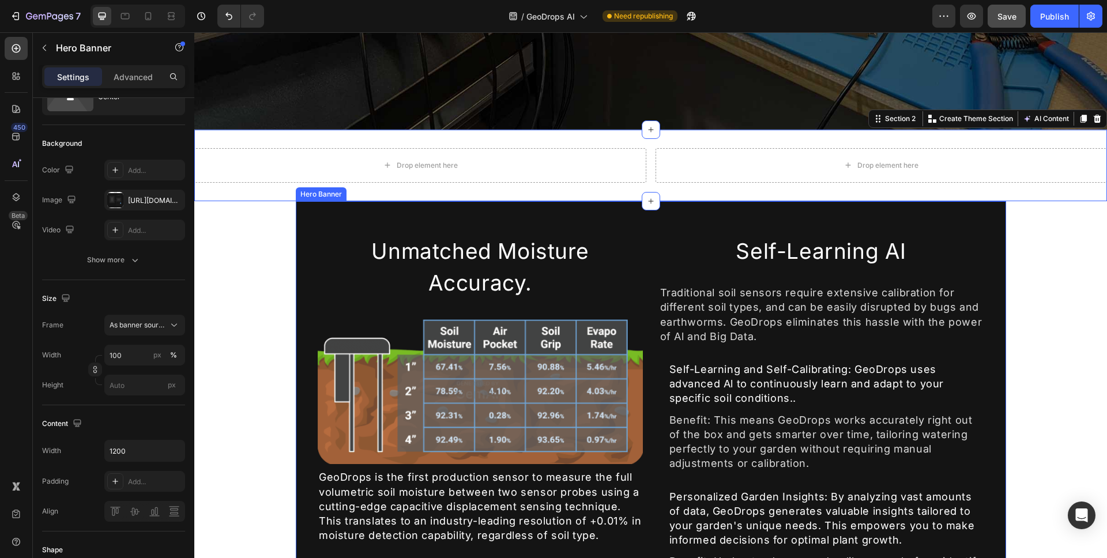
click at [310, 290] on div "Unmatched Moisture Accuracy. Heading Image GeoDrops is the first production sen…" at bounding box center [651, 520] width 692 height 573
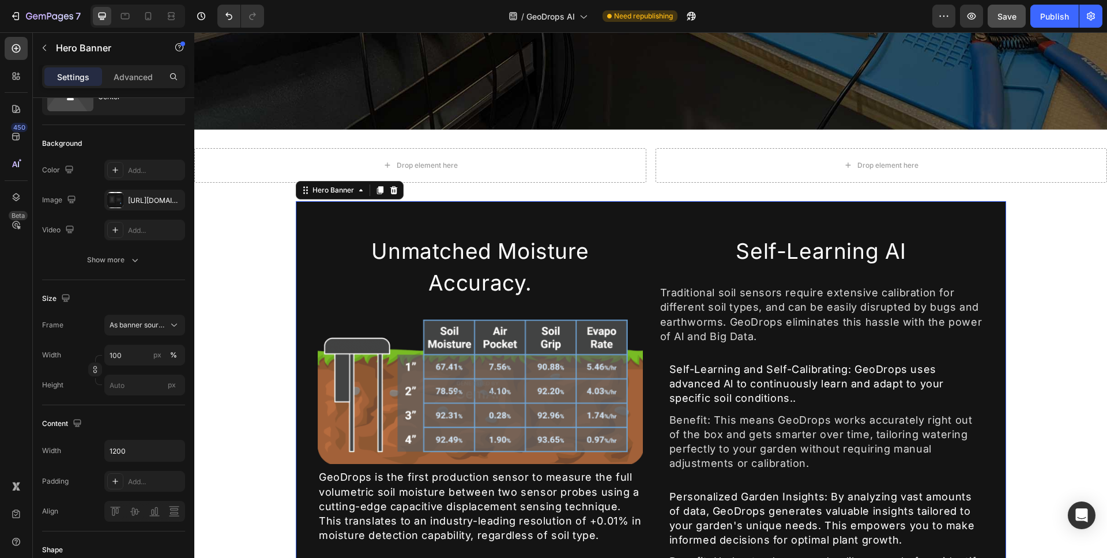
scroll to position [0, 0]
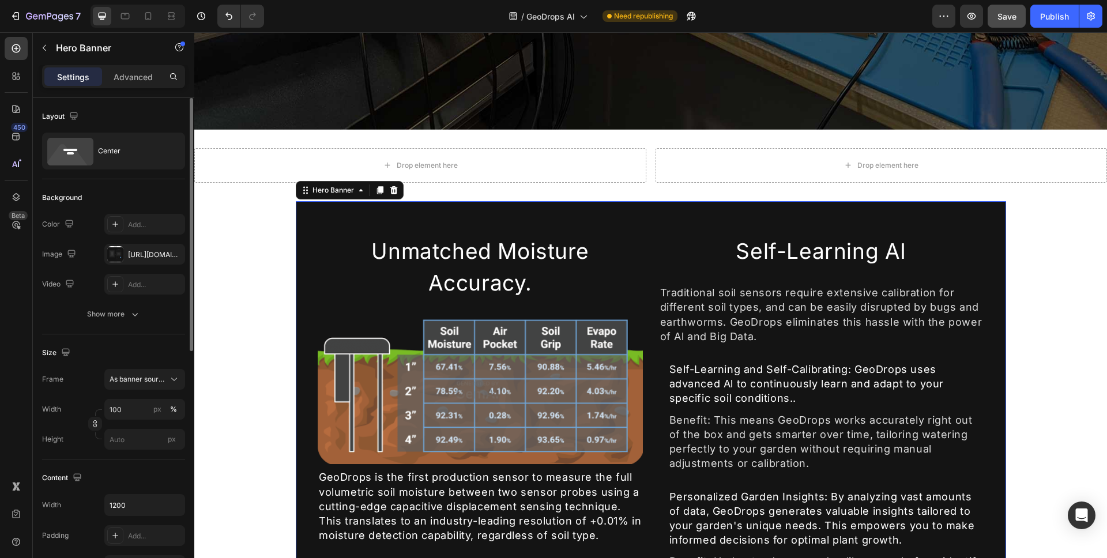
click at [305, 292] on div "Unmatched Moisture Accuracy. Heading Image GeoDrops is the first production sen…" at bounding box center [651, 520] width 692 height 573
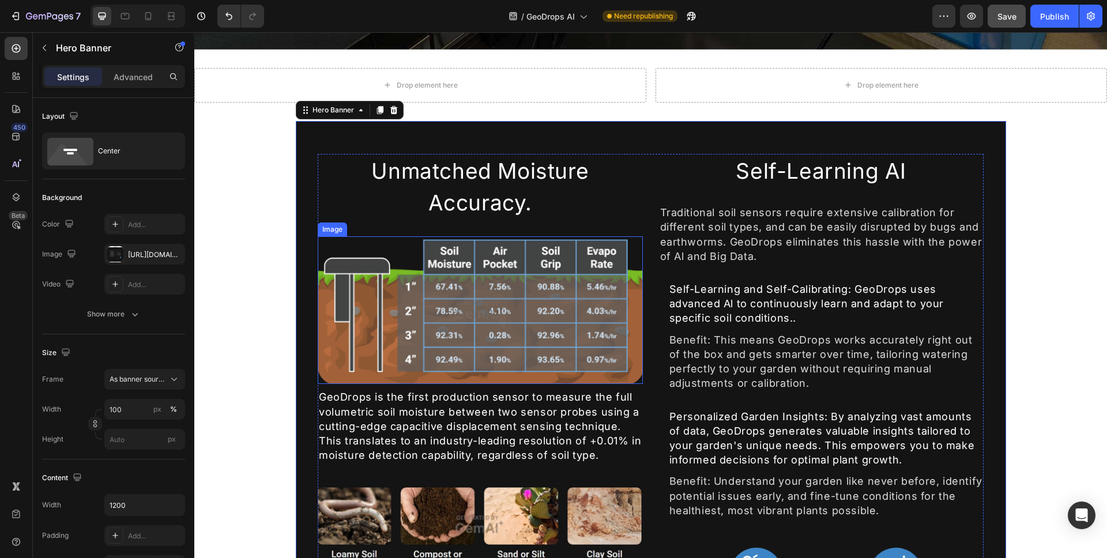
scroll to position [345, 0]
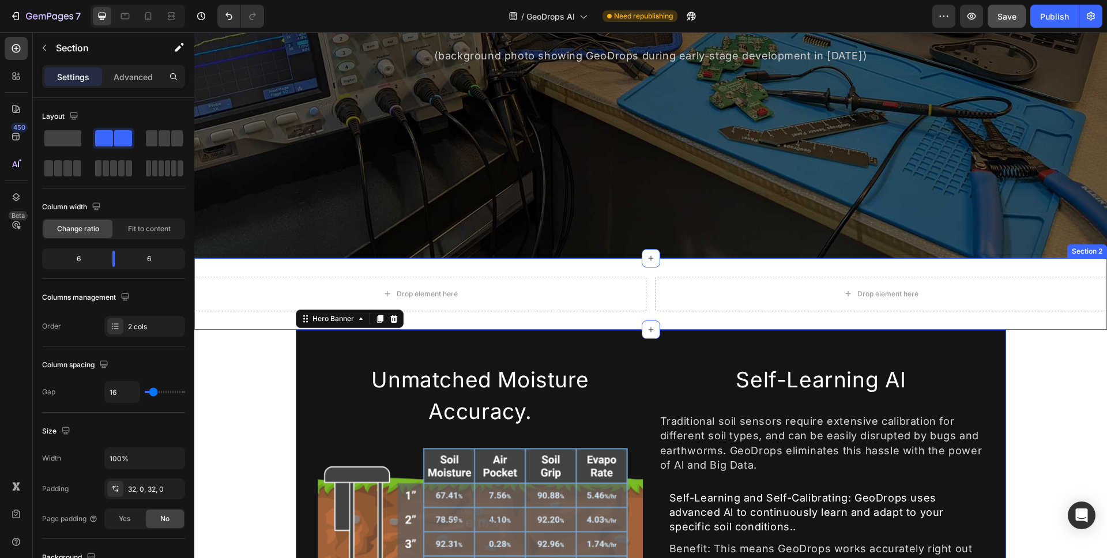
click at [221, 260] on div "Drop element here Drop element here Section 2" at bounding box center [650, 293] width 913 height 71
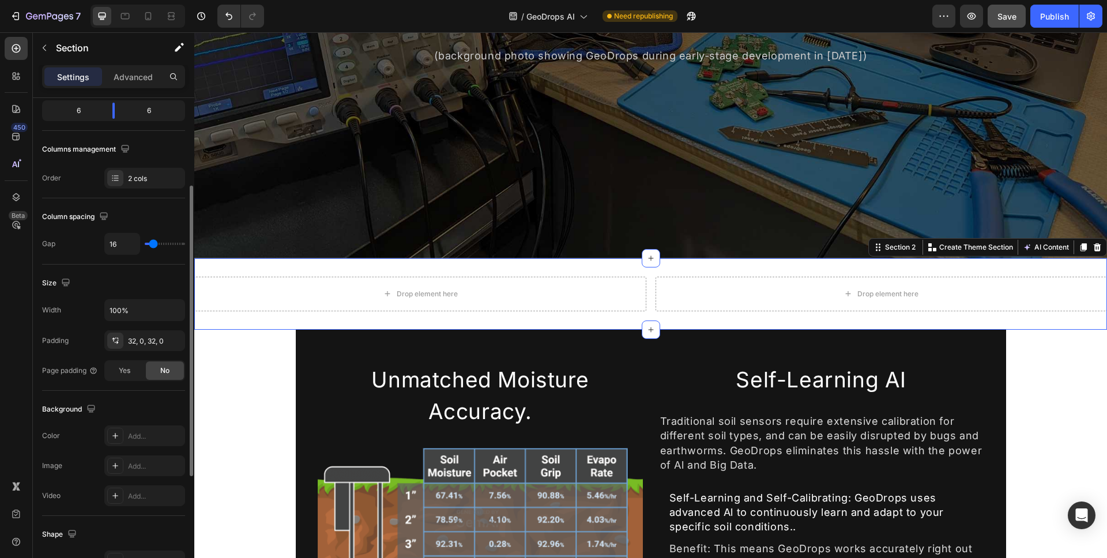
scroll to position [171, 0]
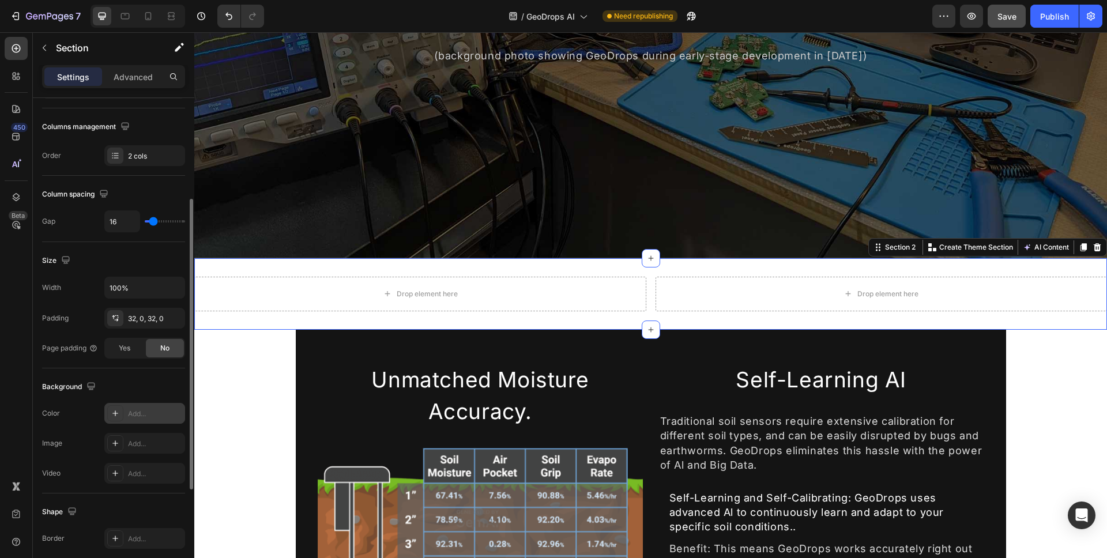
click at [148, 413] on div "Add..." at bounding box center [155, 414] width 54 height 10
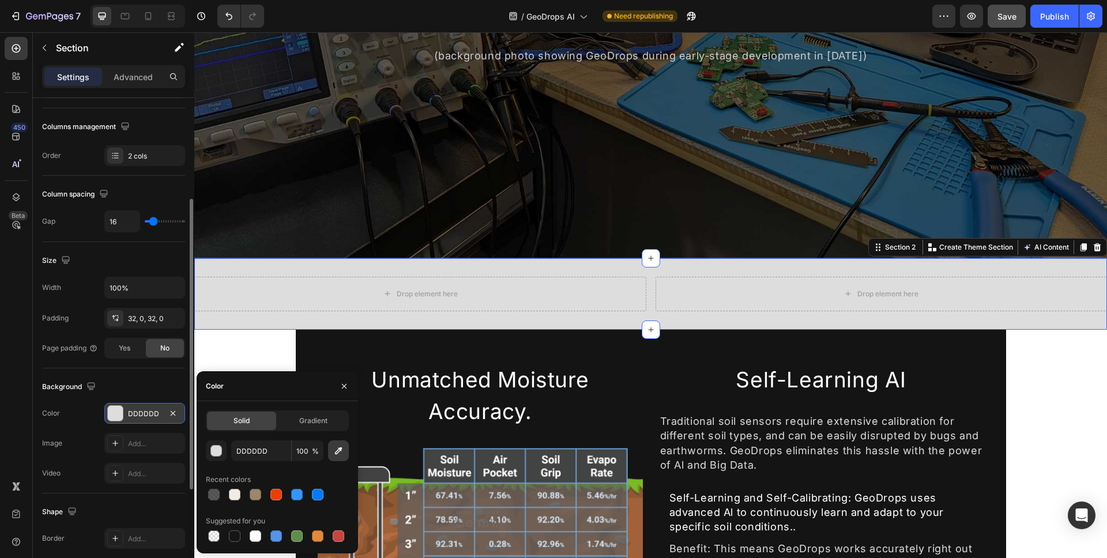
click at [341, 458] on button "button" at bounding box center [338, 450] width 21 height 21
type input "141414"
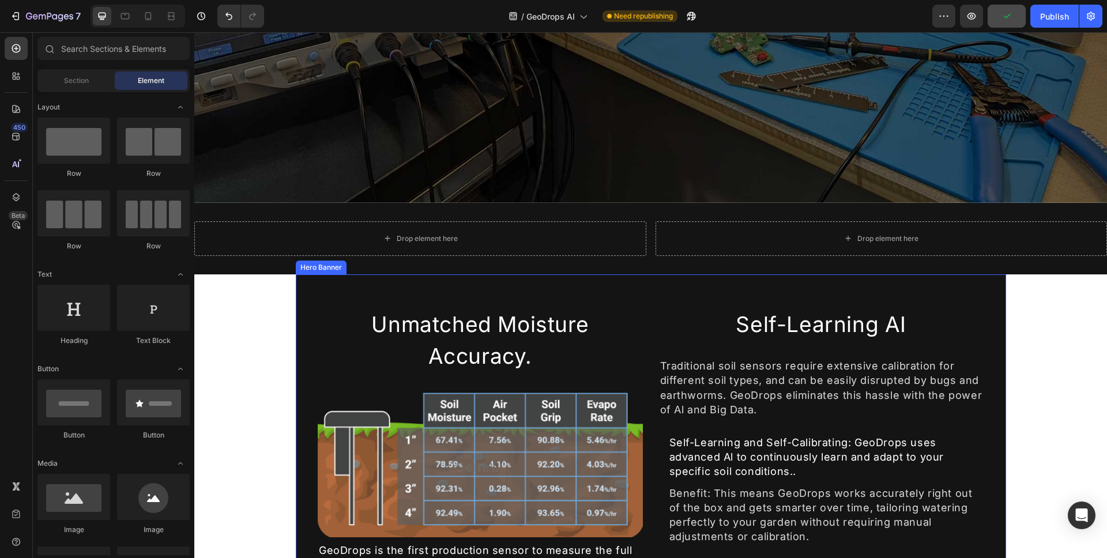
scroll to position [499, 0]
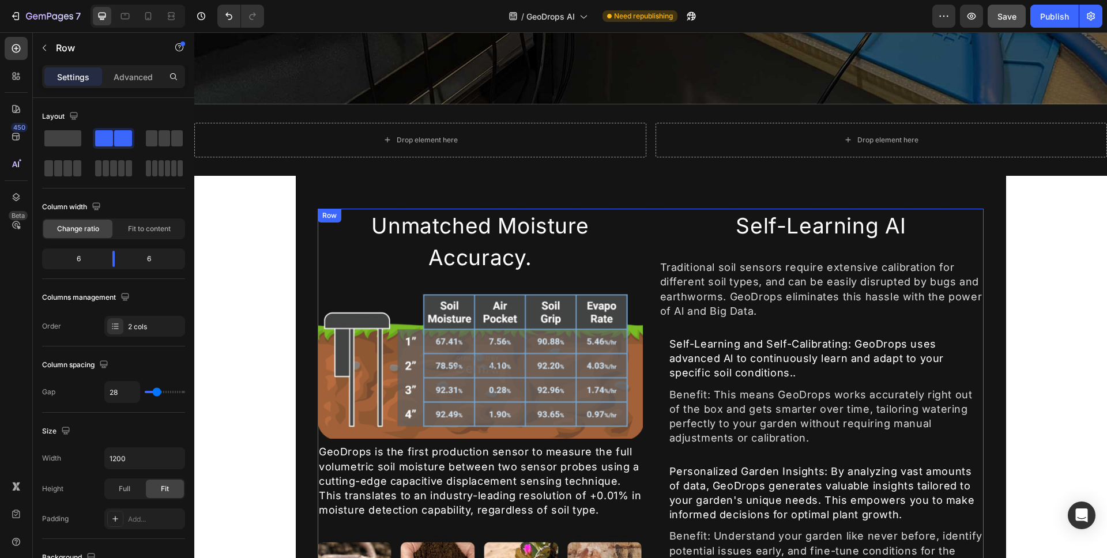
click at [356, 275] on div "Unmatched Moisture Accuracy. Heading Image GeoDrops is the first production sen…" at bounding box center [480, 470] width 325 height 522
click at [485, 116] on div "Drop element here Drop element here Section 2" at bounding box center [650, 139] width 913 height 71
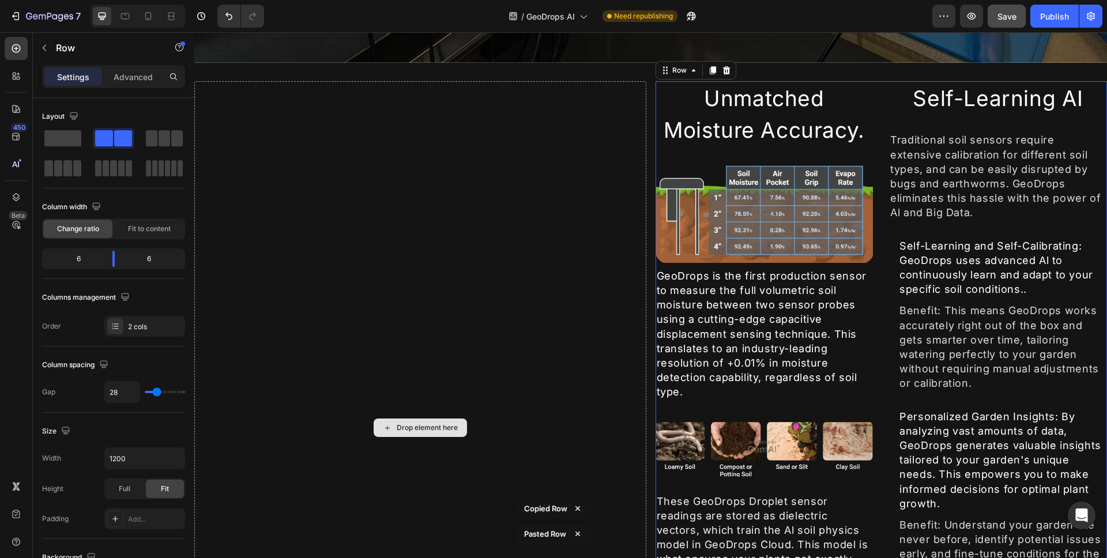
scroll to position [544, 0]
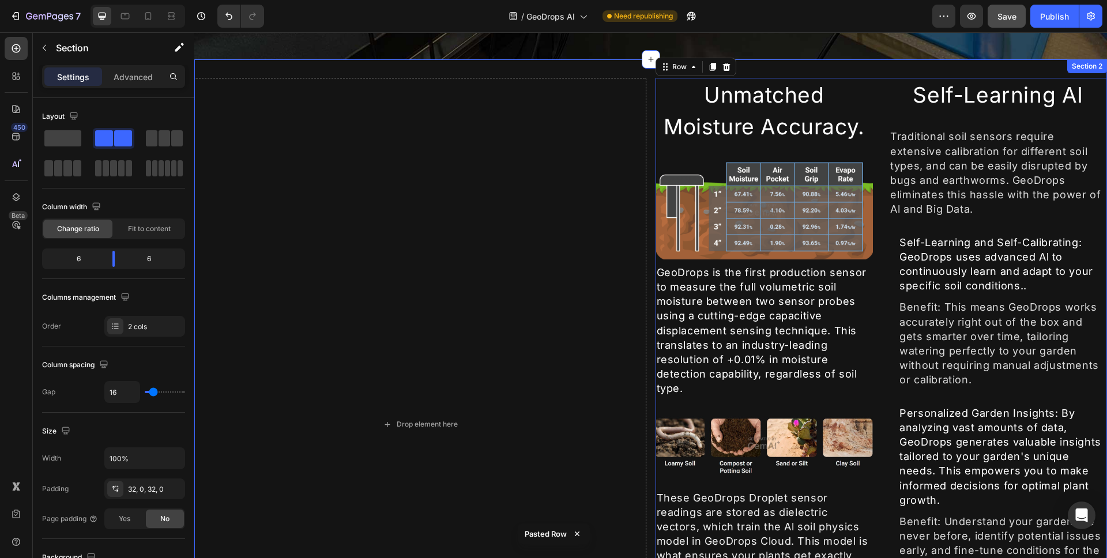
click at [778, 64] on div "Drop element here Unmatched Moisture Accuracy. Heading Image GeoDrops is the fi…" at bounding box center [650, 424] width 913 height 730
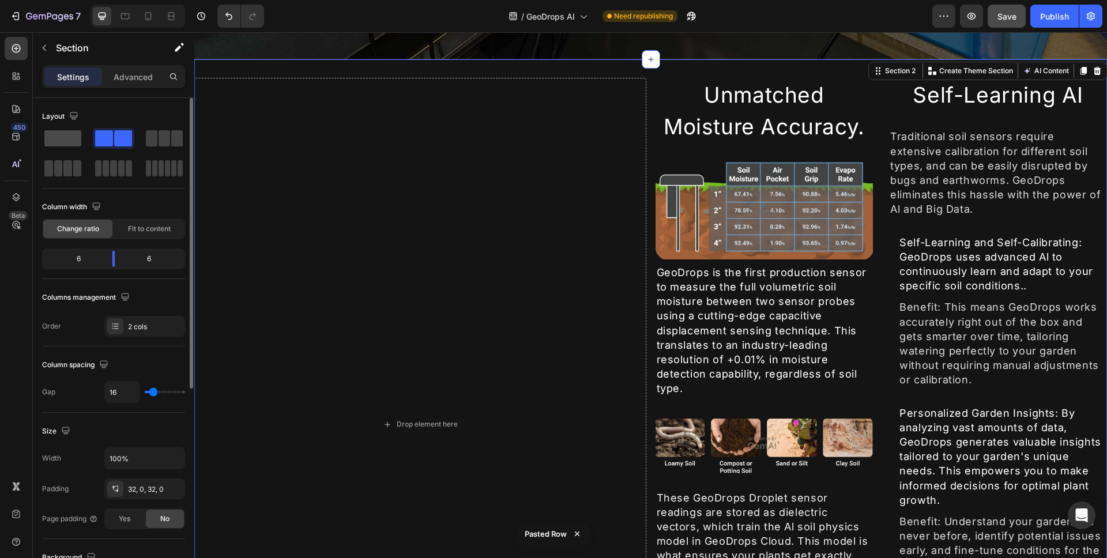
click at [76, 141] on span at bounding box center [62, 138] width 37 height 16
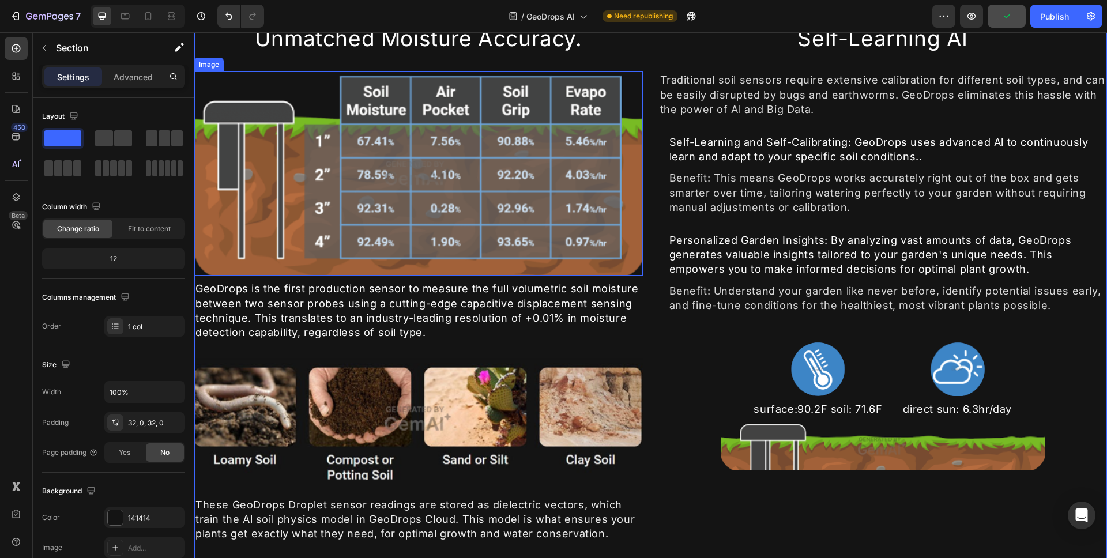
scroll to position [552, 0]
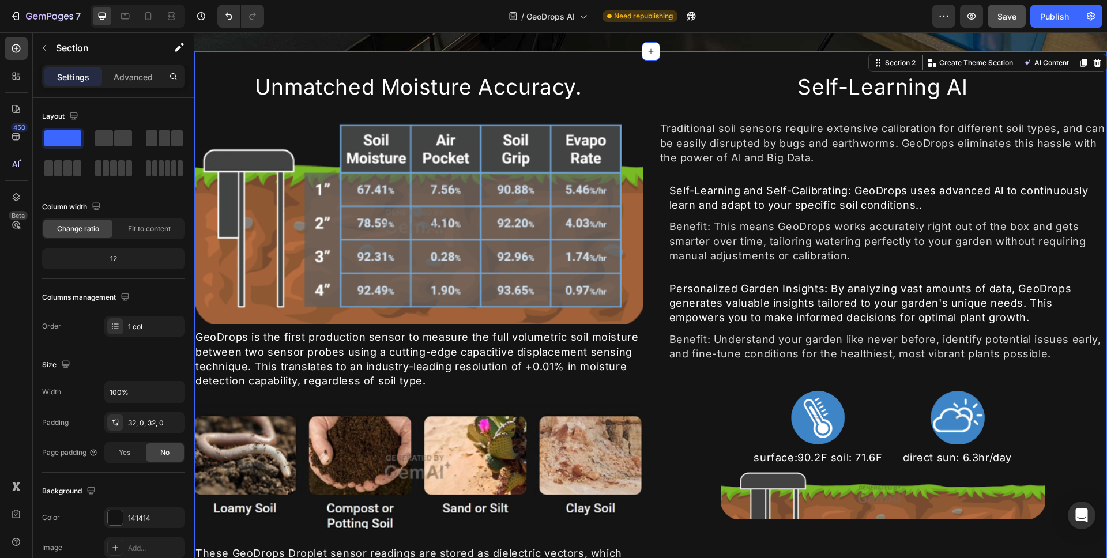
click at [250, 62] on div "Unmatched Moisture Accuracy. Heading Image GeoDrops is the first production sen…" at bounding box center [650, 344] width 913 height 586
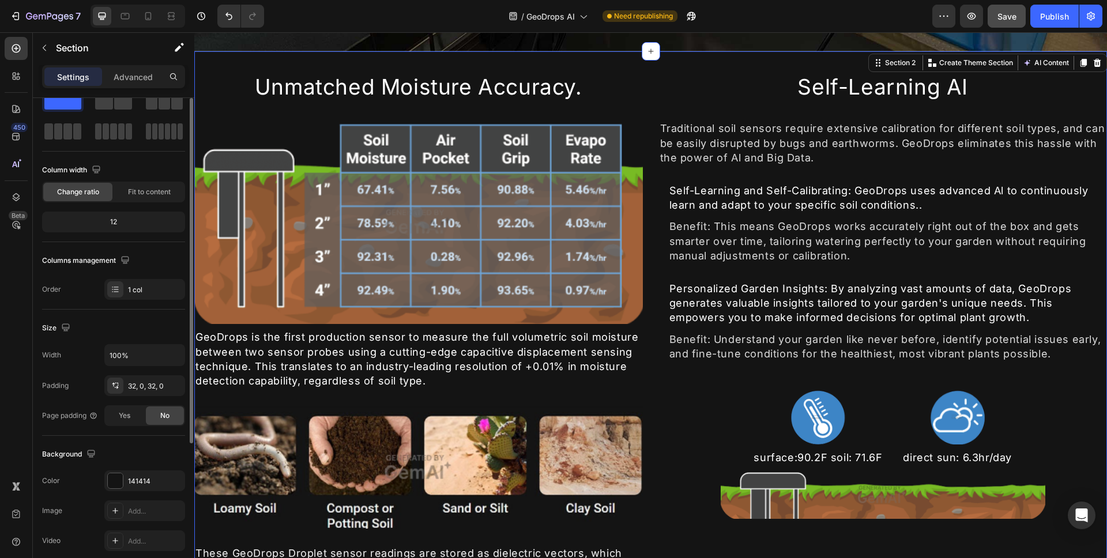
scroll to position [78, 0]
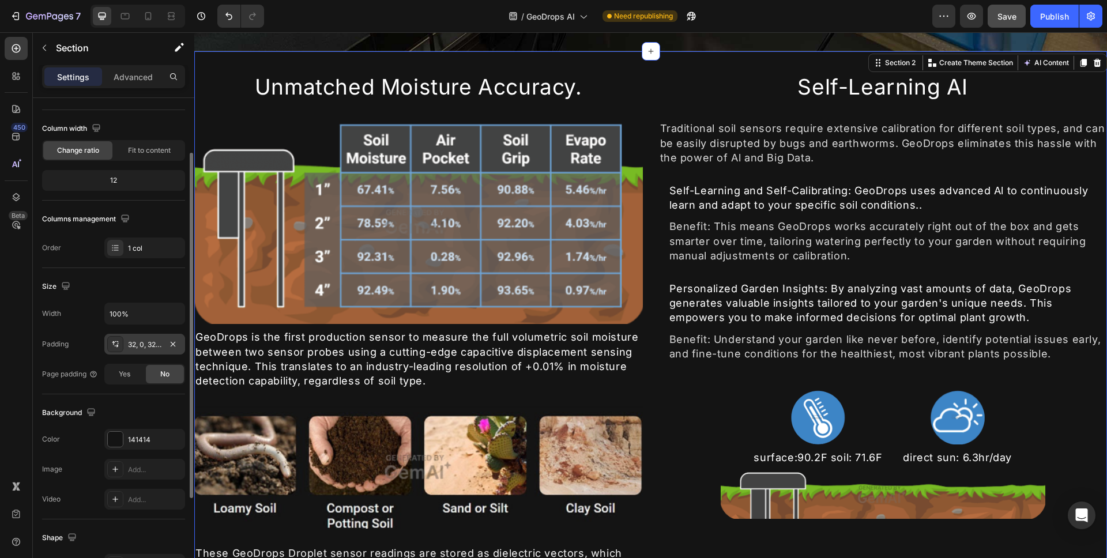
click at [152, 345] on div "32, 0, 32, 0" at bounding box center [144, 345] width 33 height 10
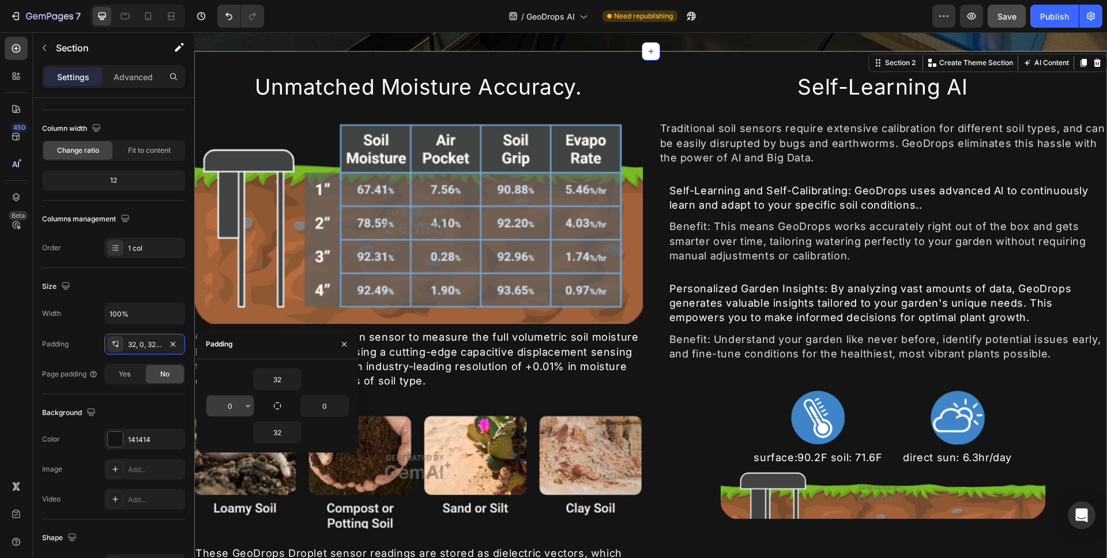
click at [236, 410] on input "0" at bounding box center [229, 406] width 47 height 21
click at [248, 402] on icon "button" at bounding box center [247, 405] width 9 height 9
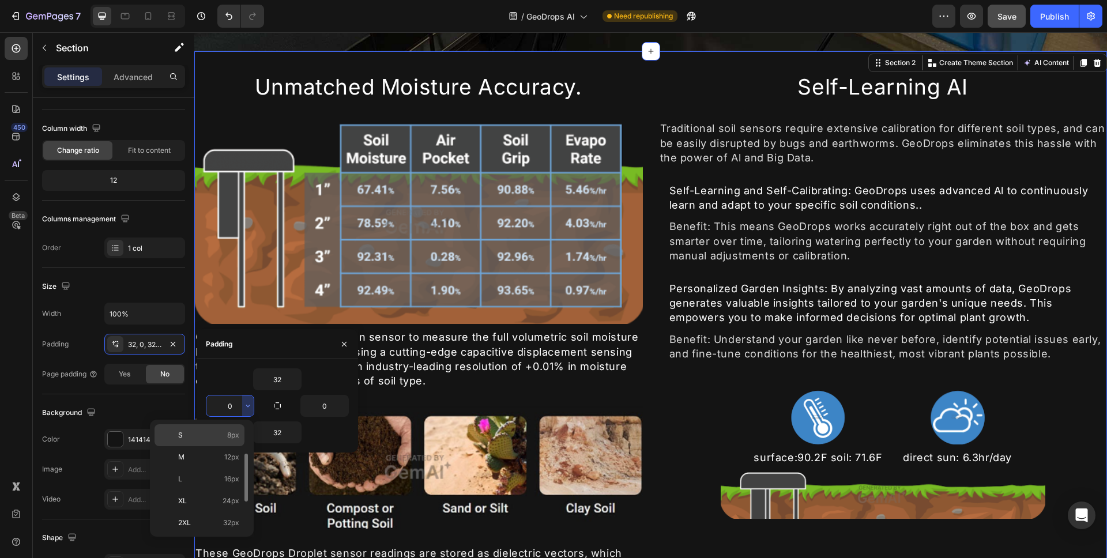
scroll to position [73, 0]
click at [191, 526] on div "2XL 32px" at bounding box center [200, 537] width 90 height 22
type input "32"
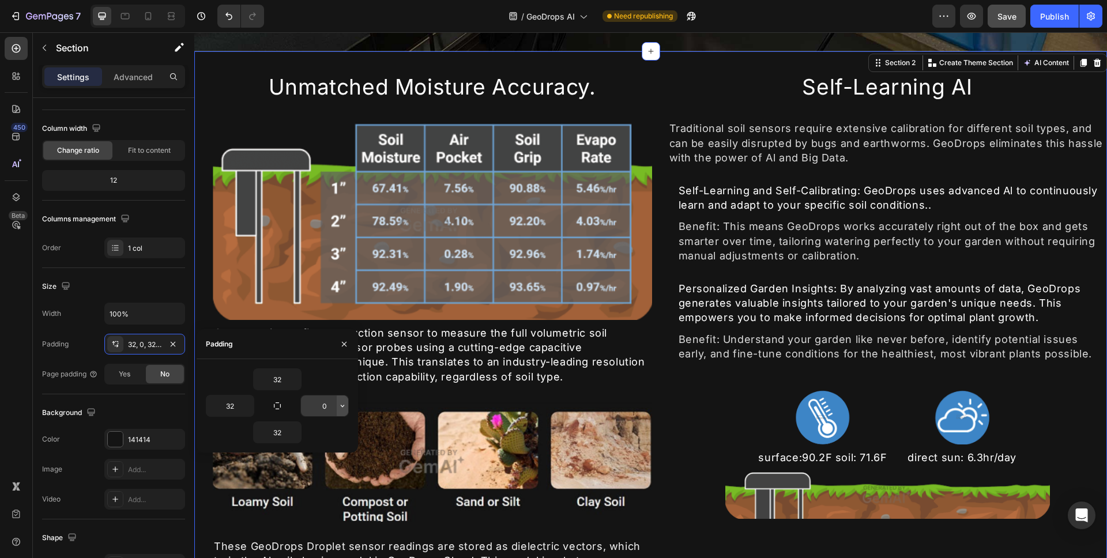
click at [338, 399] on button "button" at bounding box center [343, 406] width 12 height 21
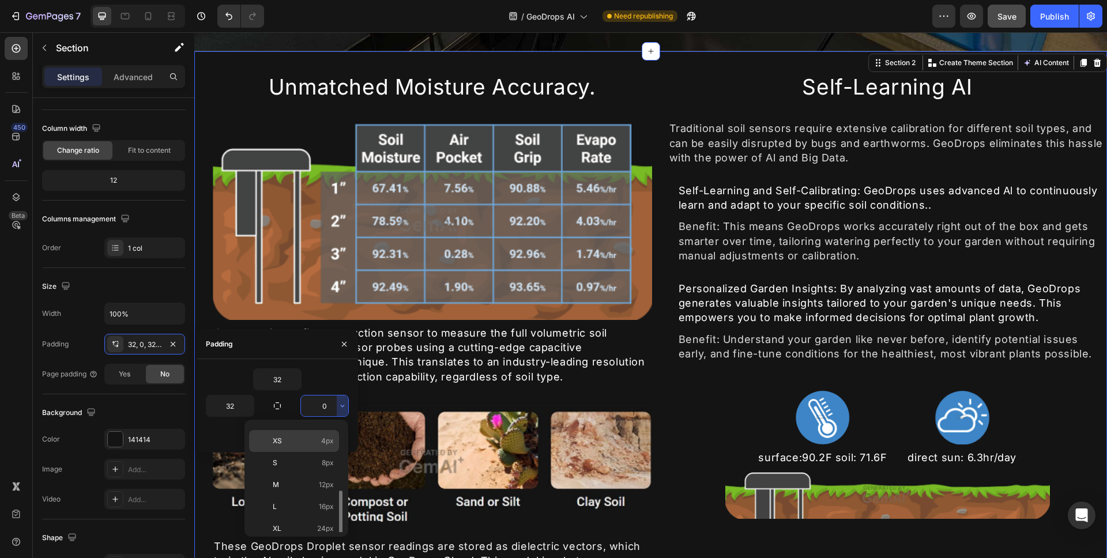
scroll to position [72, 0]
click at [297, 513] on p "2XL 32px" at bounding box center [303, 516] width 61 height 10
type input "32"
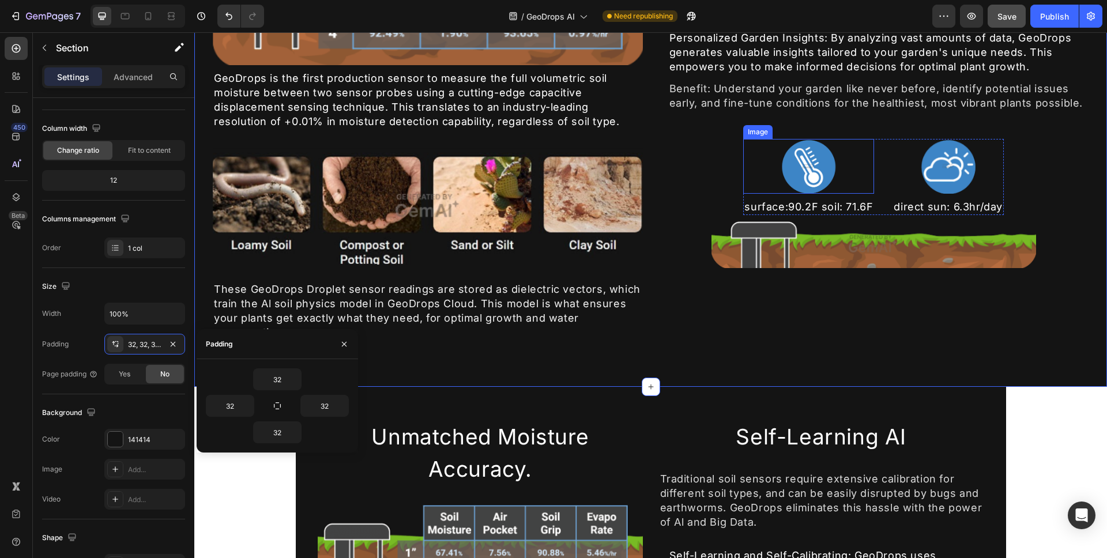
scroll to position [765, 0]
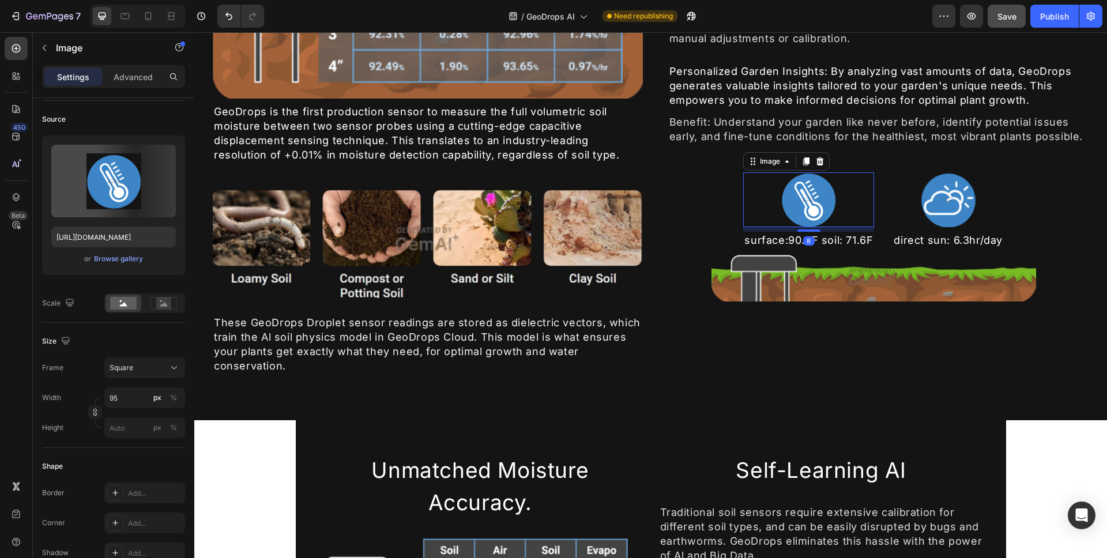
click at [804, 201] on img at bounding box center [808, 199] width 55 height 55
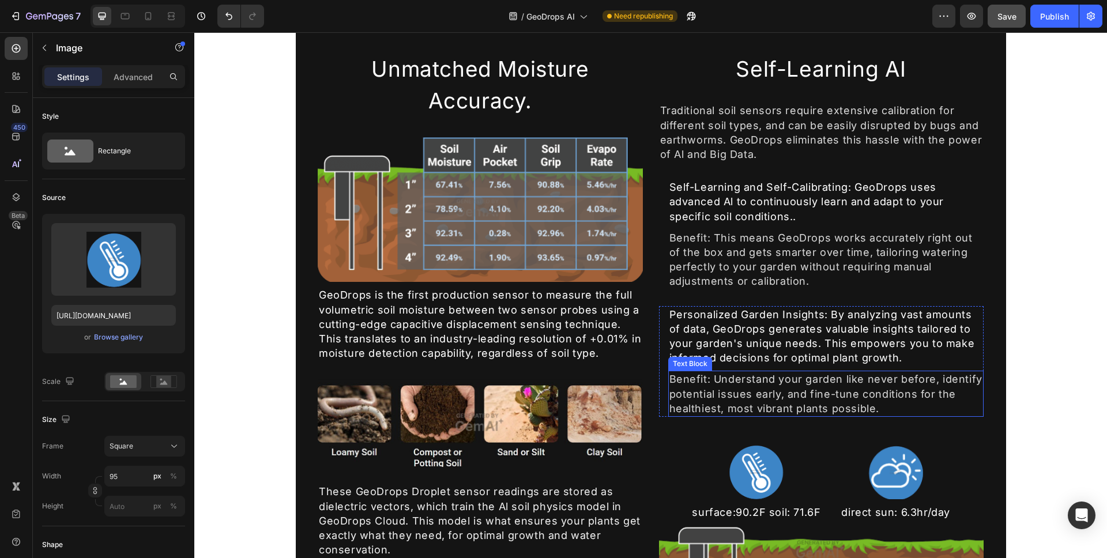
scroll to position [962, 0]
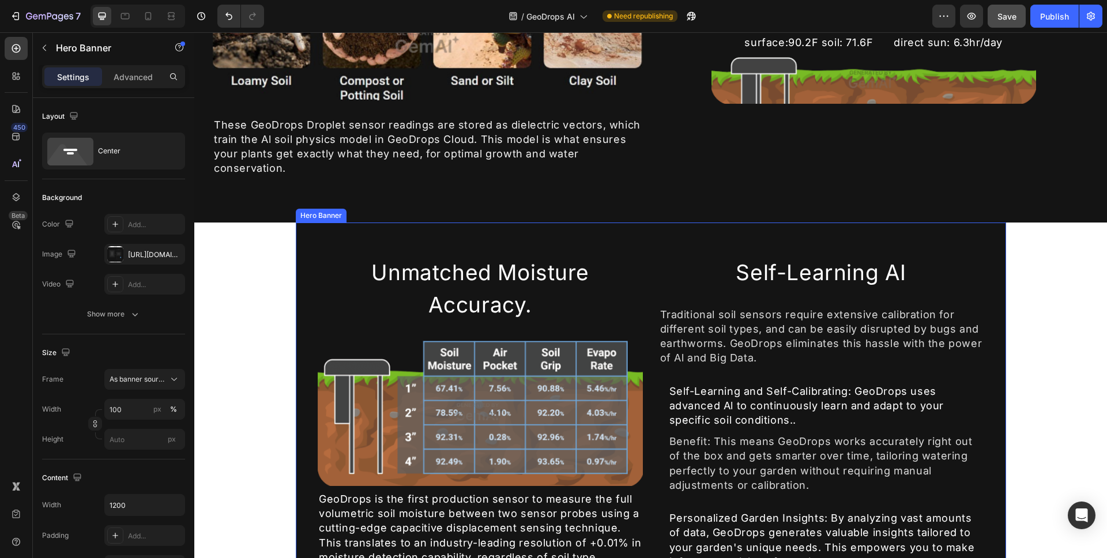
click at [979, 235] on div "Overlay" at bounding box center [651, 542] width 710 height 639
click at [392, 213] on div at bounding box center [394, 212] width 14 height 14
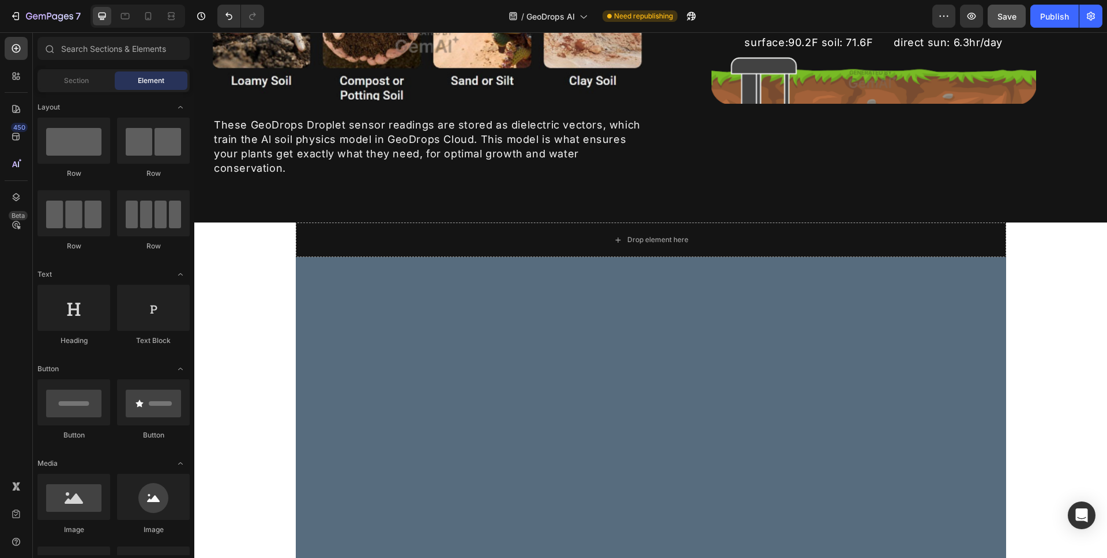
click at [381, 308] on div at bounding box center [651, 493] width 710 height 473
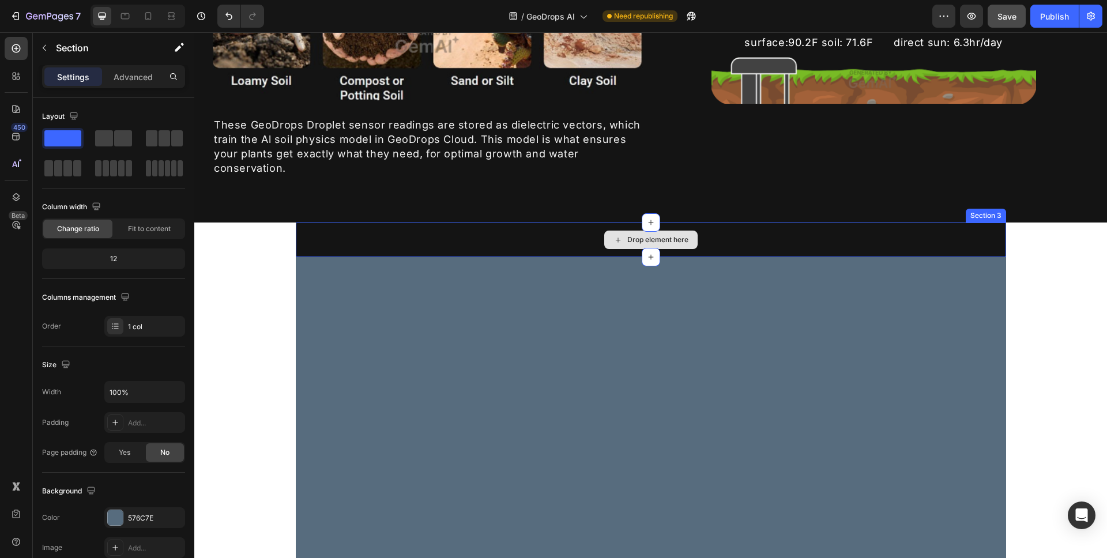
click at [332, 243] on div "Drop element here" at bounding box center [651, 240] width 710 height 35
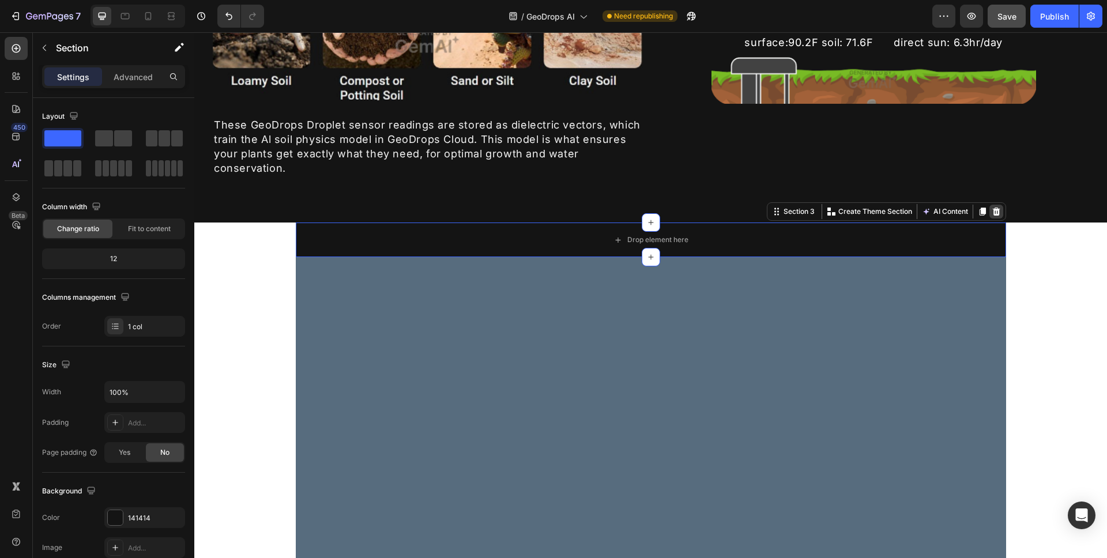
click at [993, 211] on icon at bounding box center [995, 212] width 7 height 8
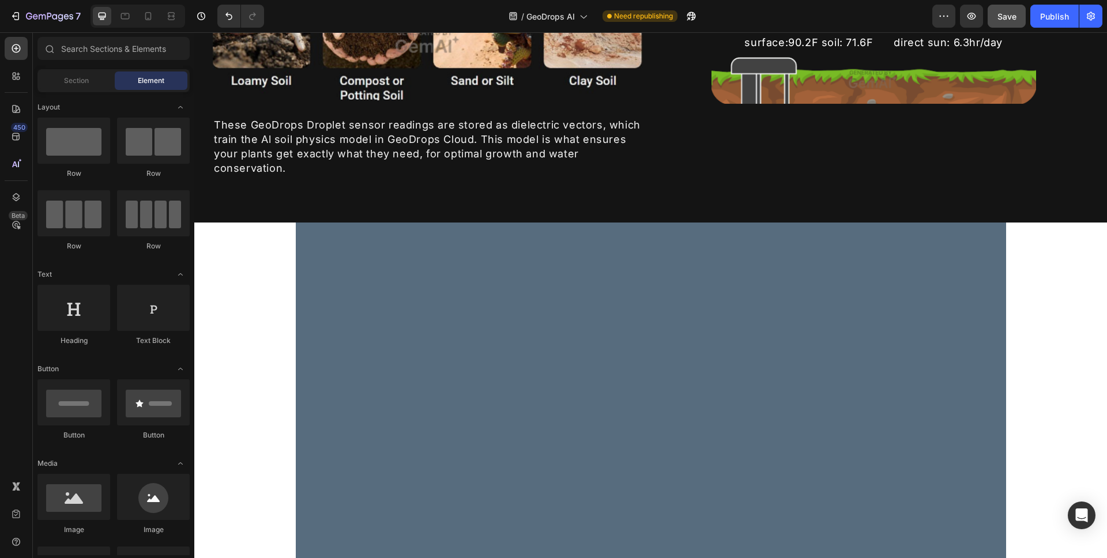
click at [867, 283] on div at bounding box center [651, 459] width 710 height 473
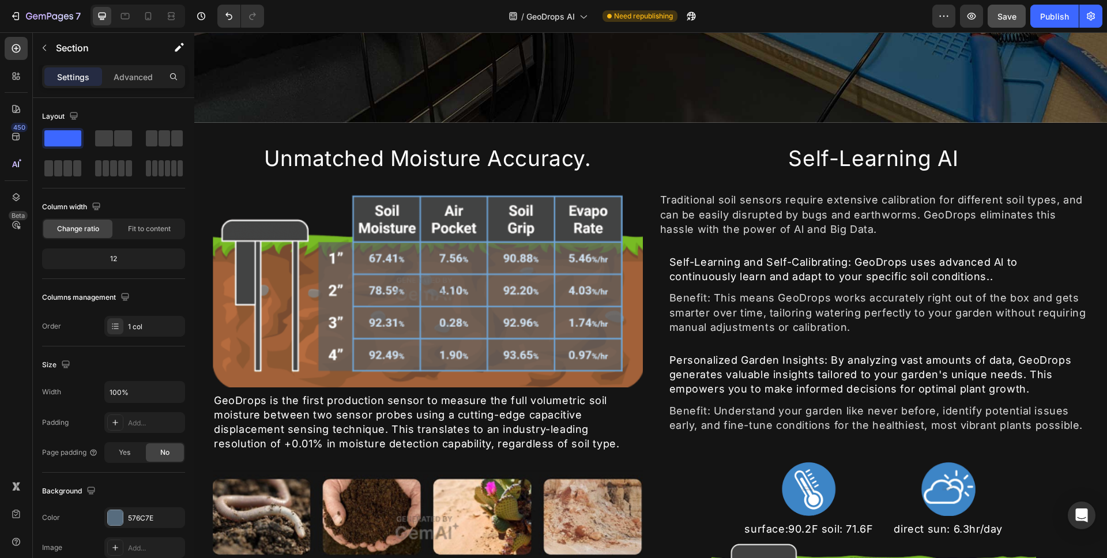
scroll to position [284, 0]
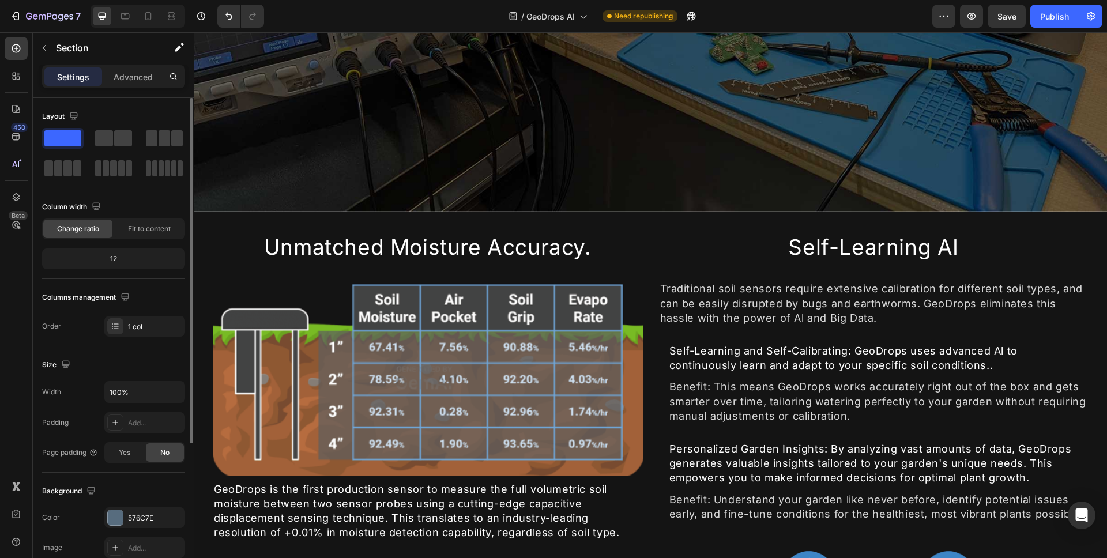
scroll to position [510, 0]
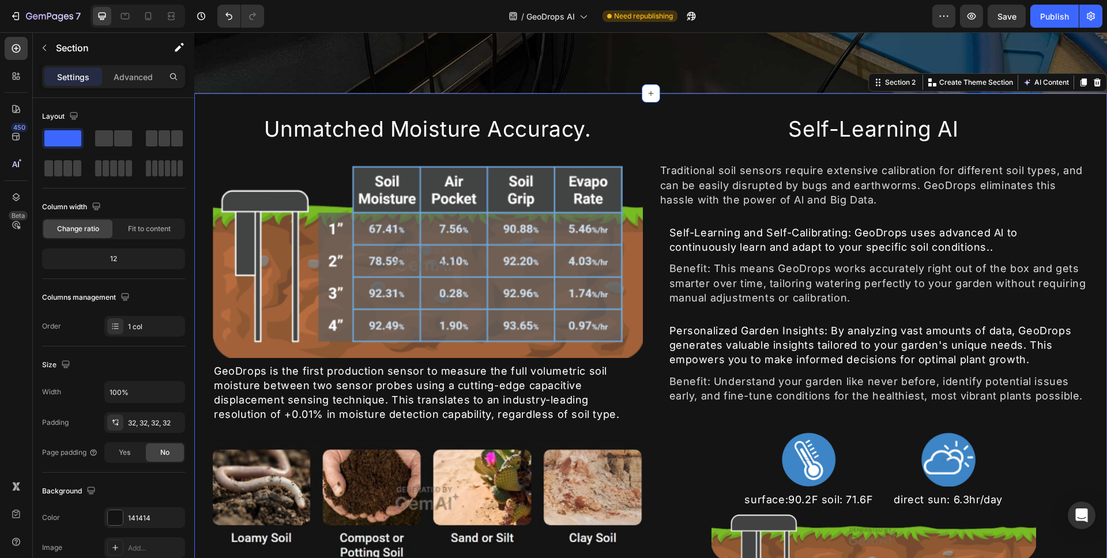
click at [205, 134] on div "Unmatched Moisture Accuracy. Heading Image GeoDrops is the first production sen…" at bounding box center [650, 386] width 913 height 587
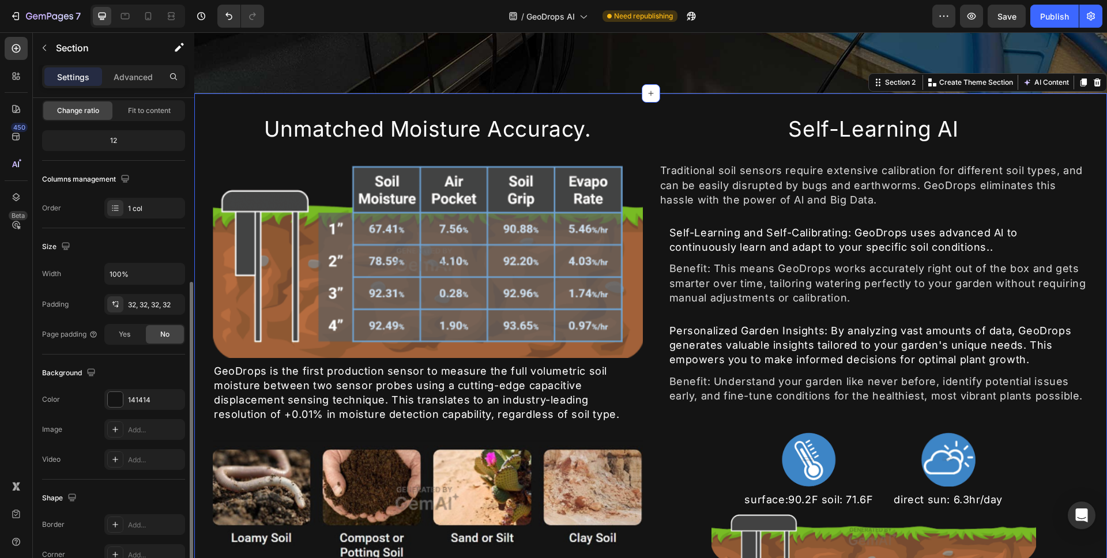
scroll to position [178, 0]
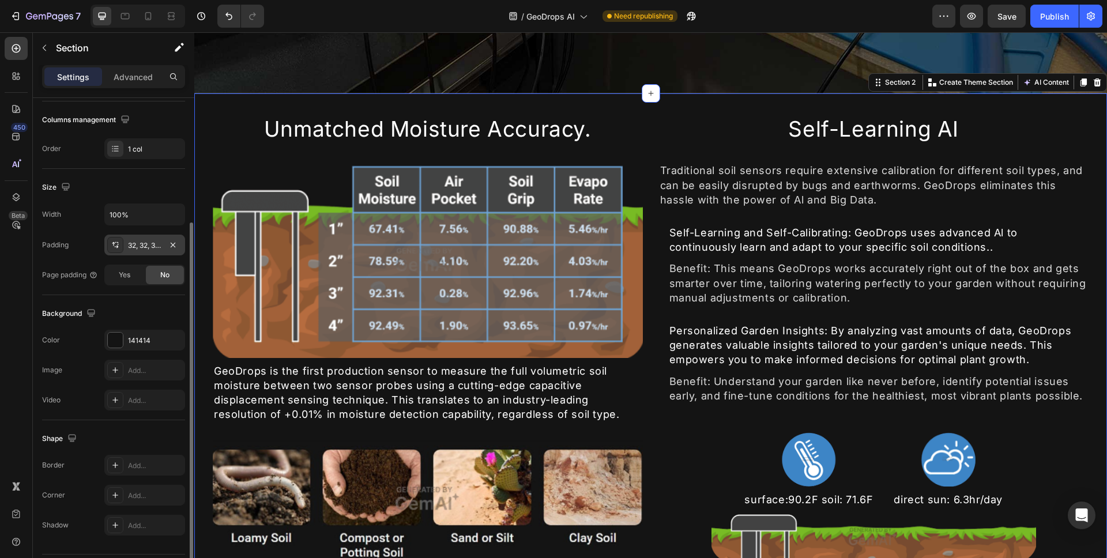
click at [150, 251] on div "32, 32, 32, 32" at bounding box center [144, 245] width 81 height 21
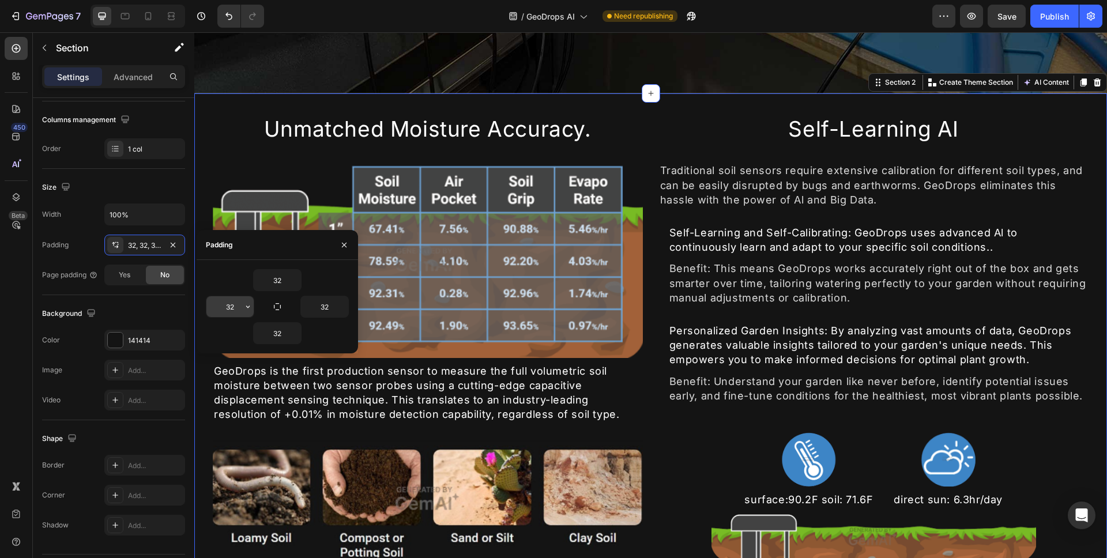
click at [251, 308] on icon "button" at bounding box center [247, 306] width 9 height 9
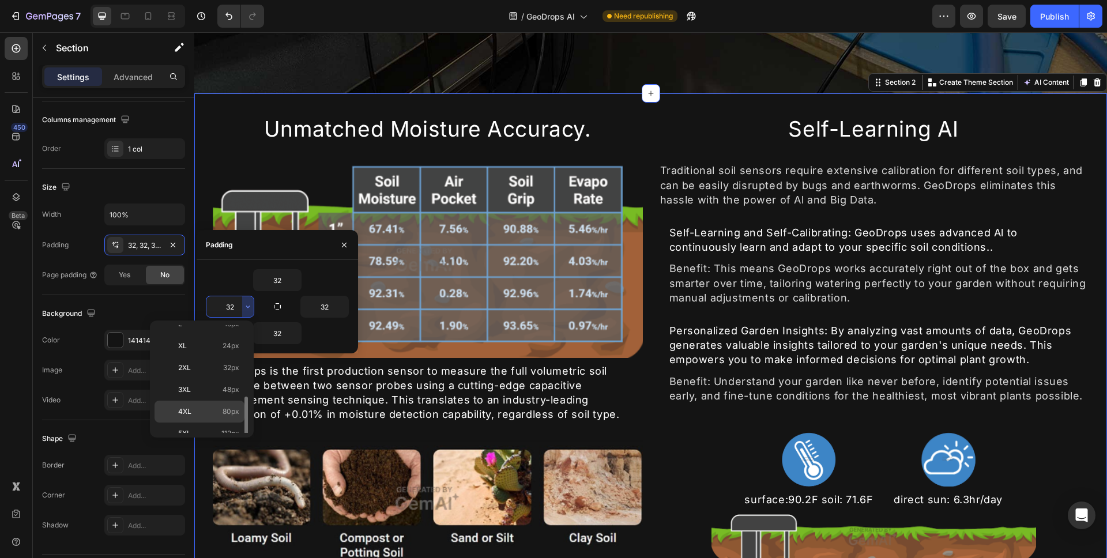
scroll to position [133, 0]
click at [235, 411] on div "4XL 80px" at bounding box center [200, 422] width 90 height 22
type input "80"
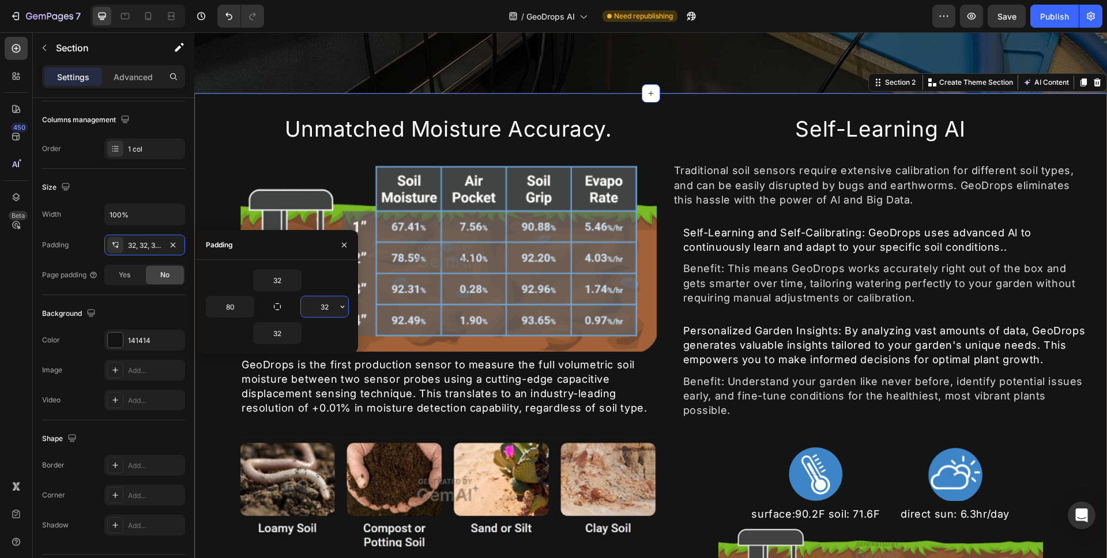
click at [329, 301] on input "32" at bounding box center [324, 306] width 47 height 21
click at [345, 310] on icon "button" at bounding box center [342, 306] width 9 height 9
click at [323, 404] on span "80px" at bounding box center [325, 400] width 17 height 10
type input "80"
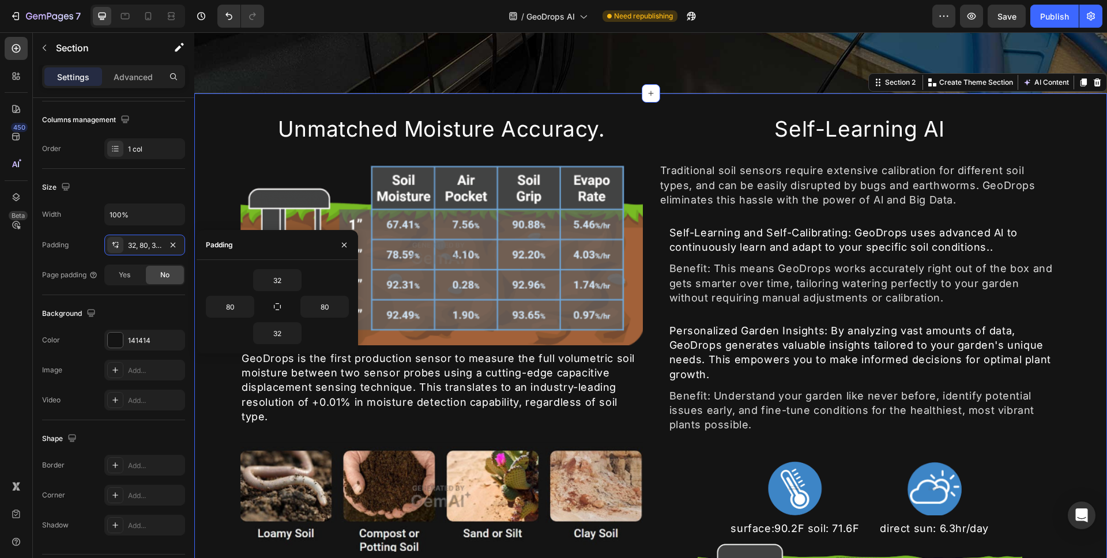
click at [1073, 199] on div "Unmatched Moisture Accuracy. Heading Image GeoDrops is the first production sen…" at bounding box center [650, 383] width 913 height 581
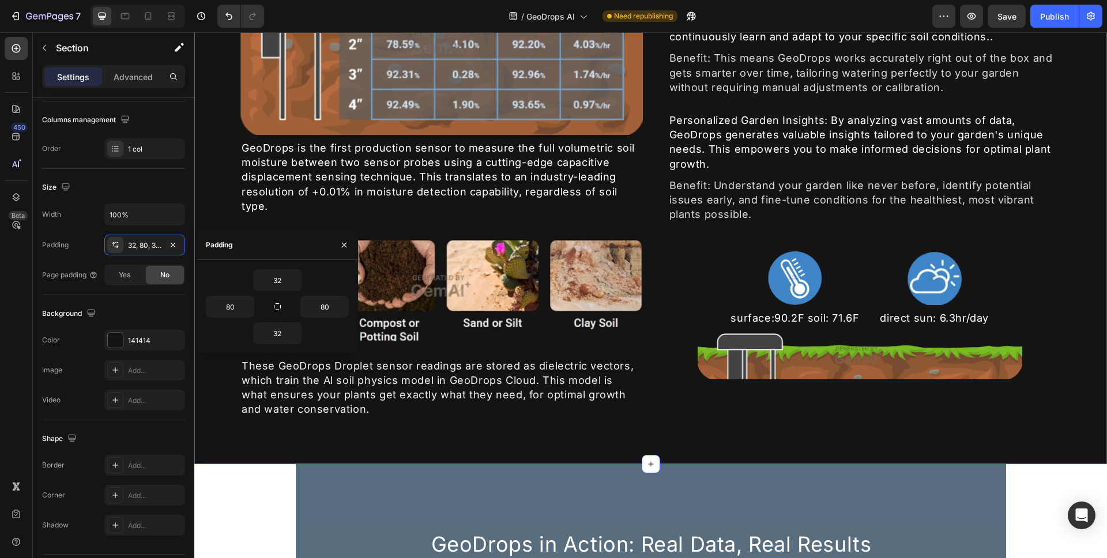
scroll to position [526, 0]
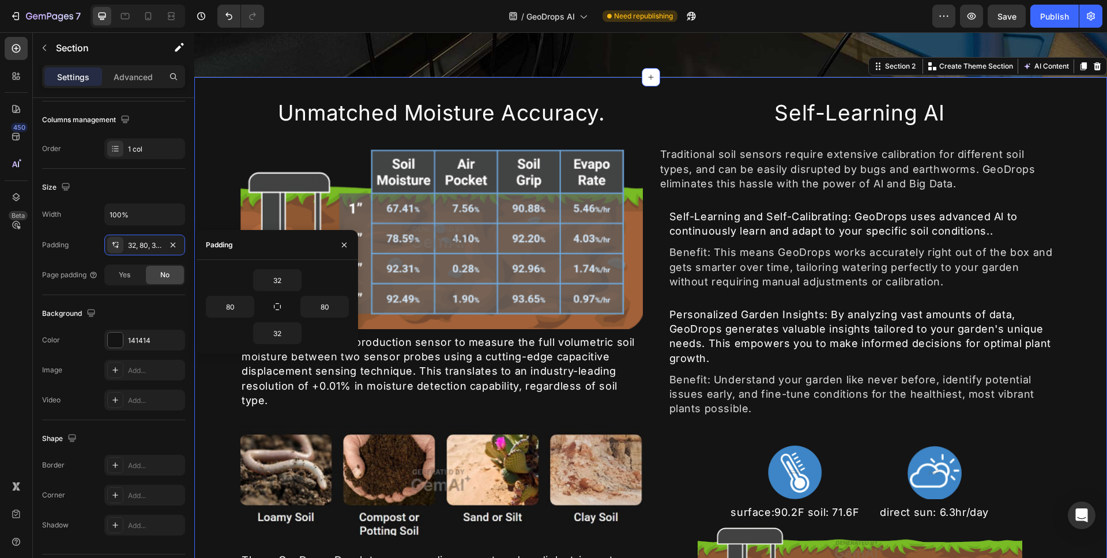
click at [1069, 203] on div "Unmatched Moisture Accuracy. Heading Image GeoDrops is the first production sen…" at bounding box center [650, 367] width 913 height 581
click at [341, 243] on icon "button" at bounding box center [344, 244] width 9 height 9
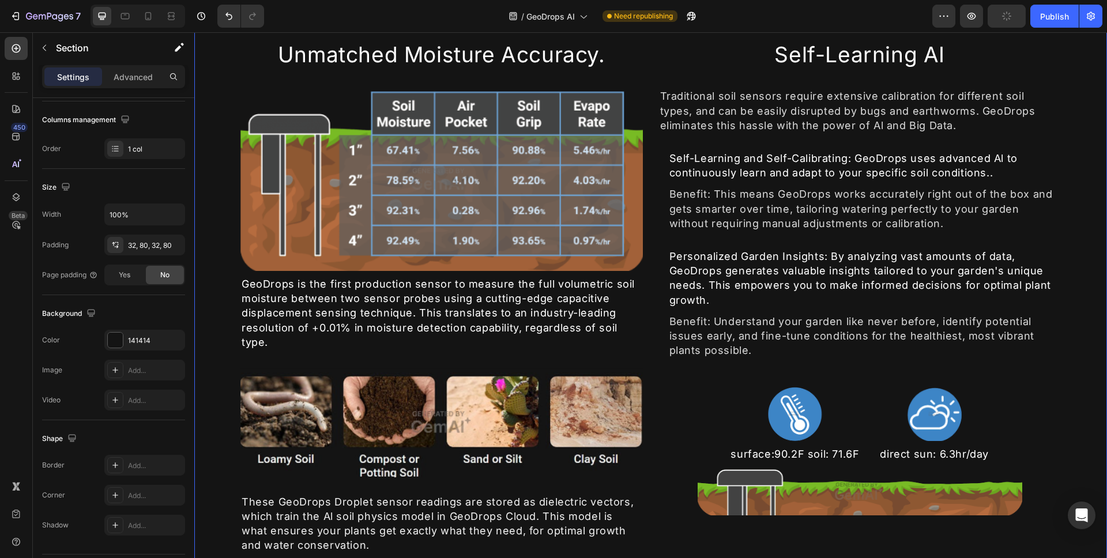
scroll to position [698, 0]
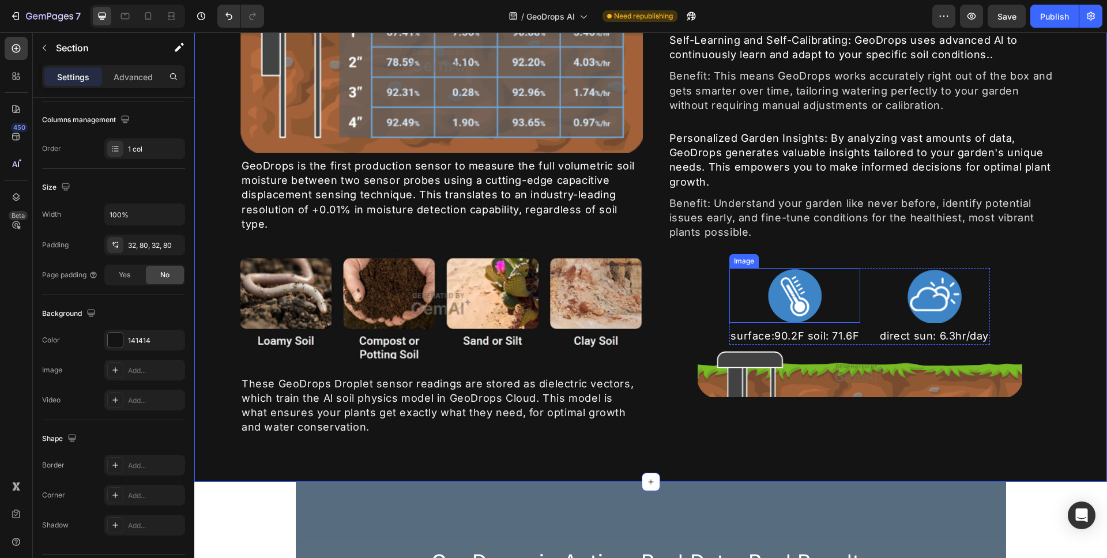
click at [778, 297] on img at bounding box center [794, 295] width 55 height 55
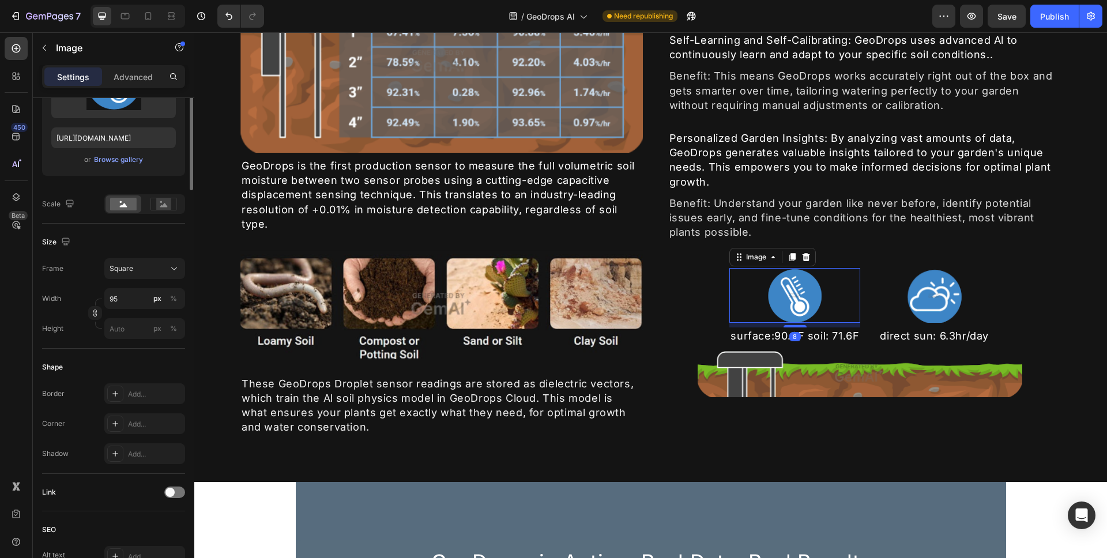
scroll to position [0, 0]
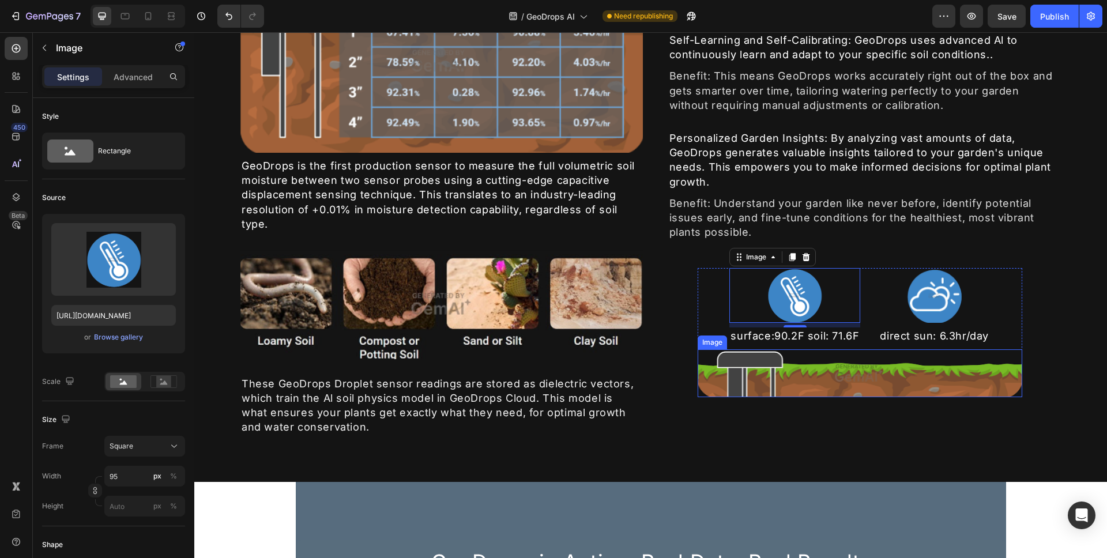
click at [789, 386] on img at bounding box center [860, 373] width 325 height 48
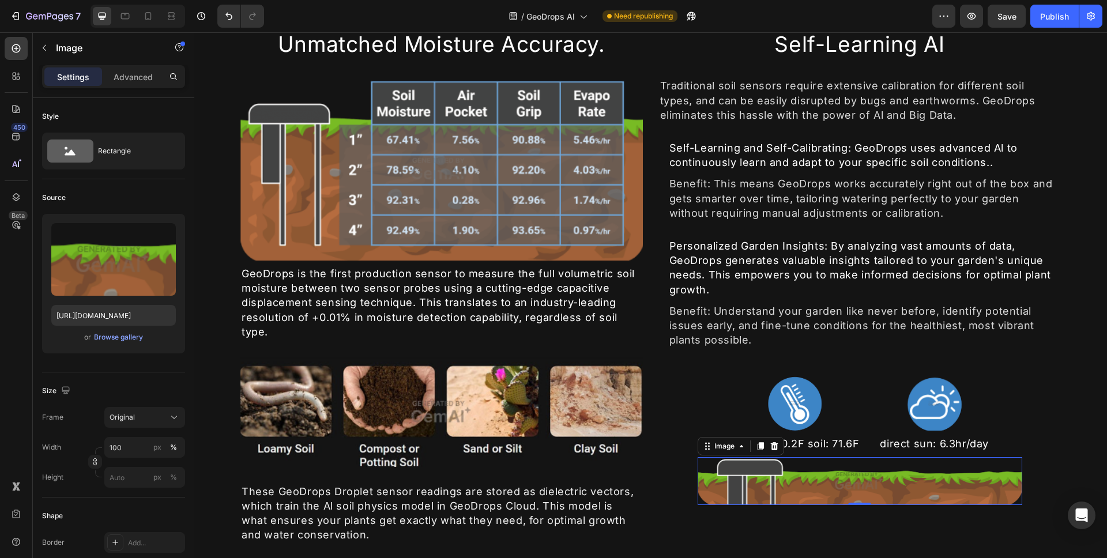
scroll to position [597, 0]
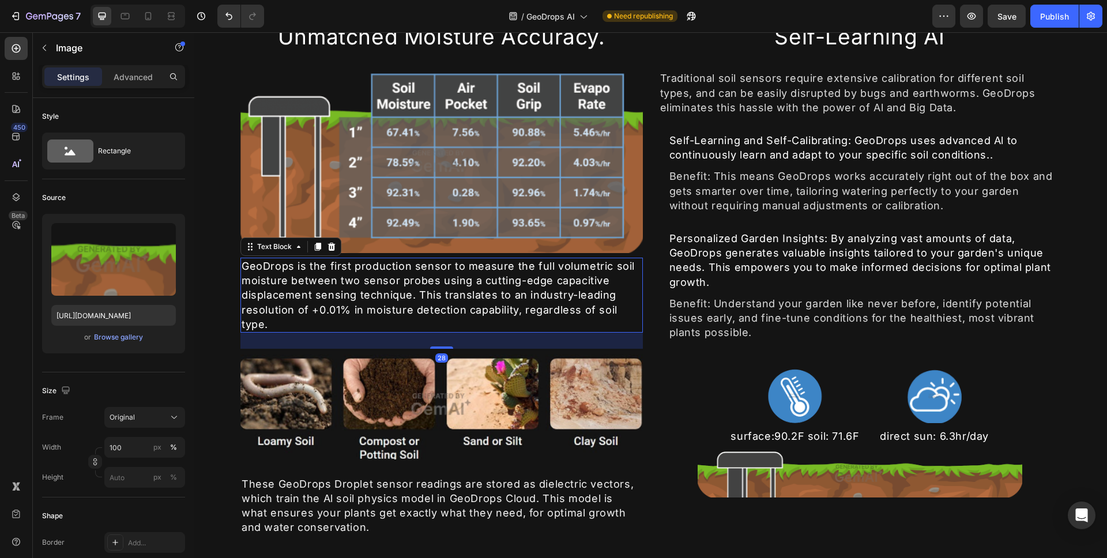
click at [504, 274] on div "GeoDrops is the first production sensor to measure the full volumetric soil moi…" at bounding box center [441, 295] width 402 height 75
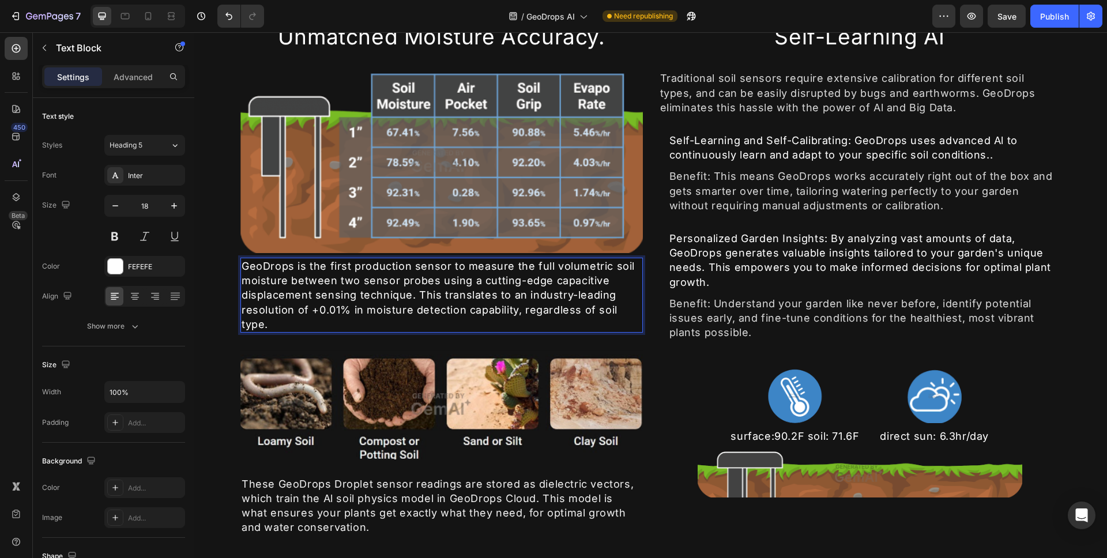
click at [571, 262] on div "GeoDrops is the first production sensor to measure the full volumetric soil moi…" at bounding box center [441, 295] width 402 height 75
click at [554, 263] on p "GeoDrops is the first production sensor to measure the full volumetric soil moi…" at bounding box center [442, 295] width 400 height 73
click at [285, 279] on p "GeoDrops is the first production sensor to measure the full volumetric soil moi…" at bounding box center [442, 295] width 400 height 73
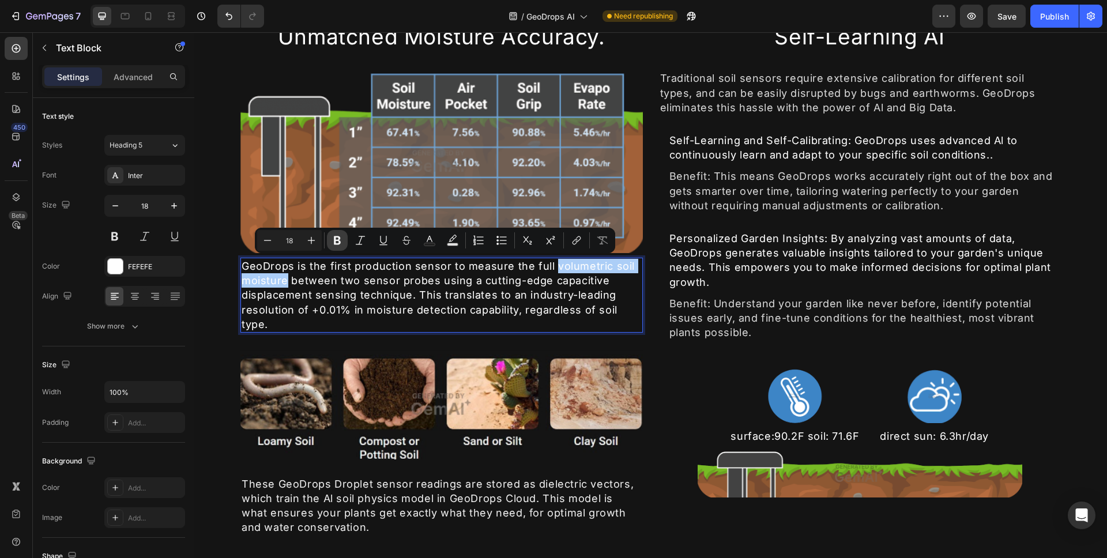
click at [344, 239] on button "Bold" at bounding box center [337, 240] width 21 height 21
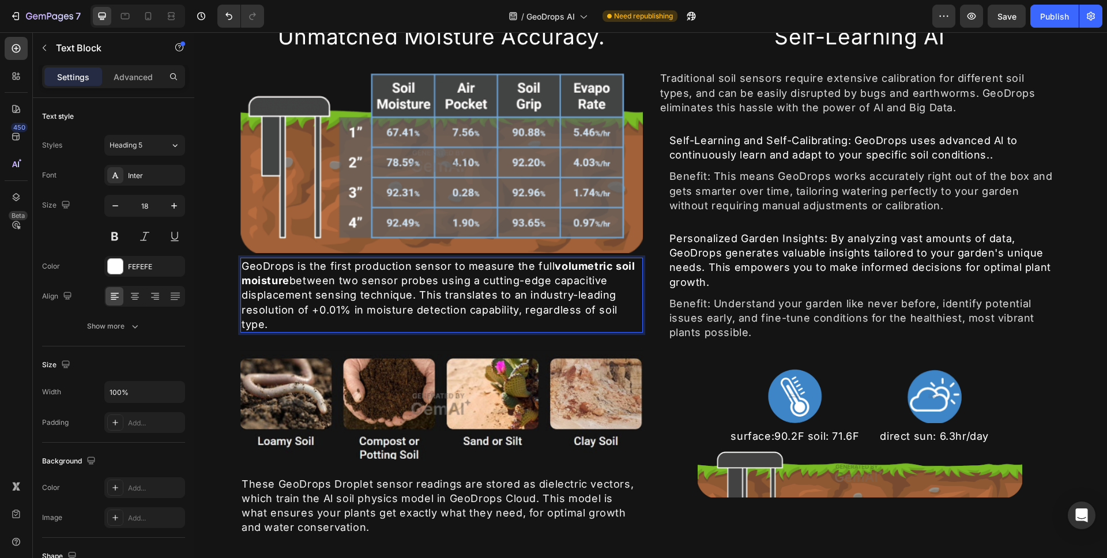
click at [342, 295] on p "GeoDrops is the first production sensor to measure the full volumetric soil moi…" at bounding box center [442, 295] width 400 height 73
click at [553, 280] on p "GeoDrops is the first production sensor to measure the full volumetric soil moi…" at bounding box center [442, 295] width 400 height 73
click at [355, 295] on p "GeoDrops is the first production sensor to measure the full volumetric soil moi…" at bounding box center [442, 295] width 400 height 73
click at [352, 295] on p "GeoDrops is the first production sensor to measure the full volumetric soil moi…" at bounding box center [442, 295] width 400 height 73
click at [555, 280] on p "GeoDrops is the first production sensor to measure the full volumetric soil moi…" at bounding box center [442, 295] width 400 height 73
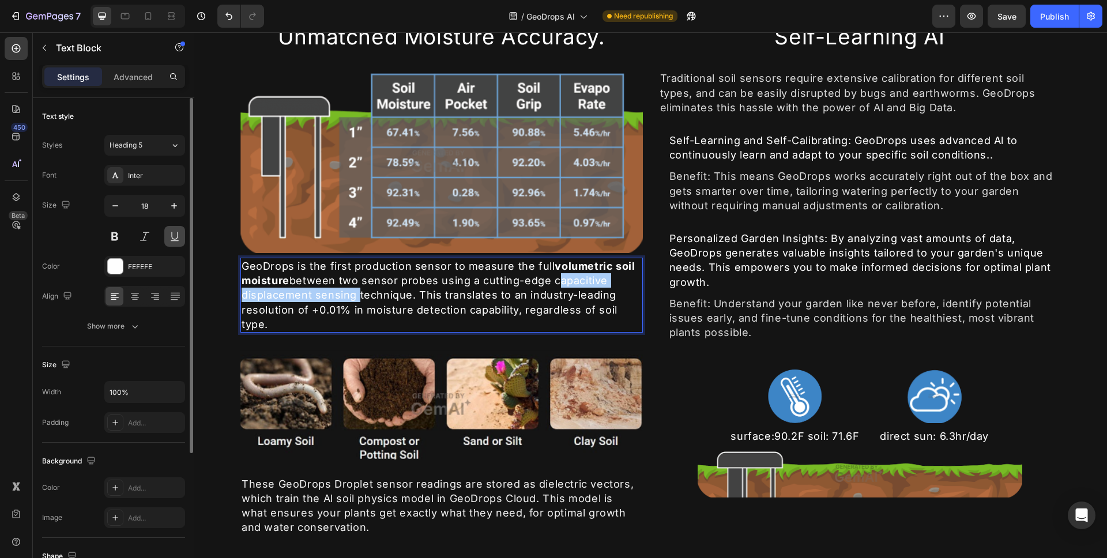
click at [172, 239] on button at bounding box center [174, 236] width 21 height 21
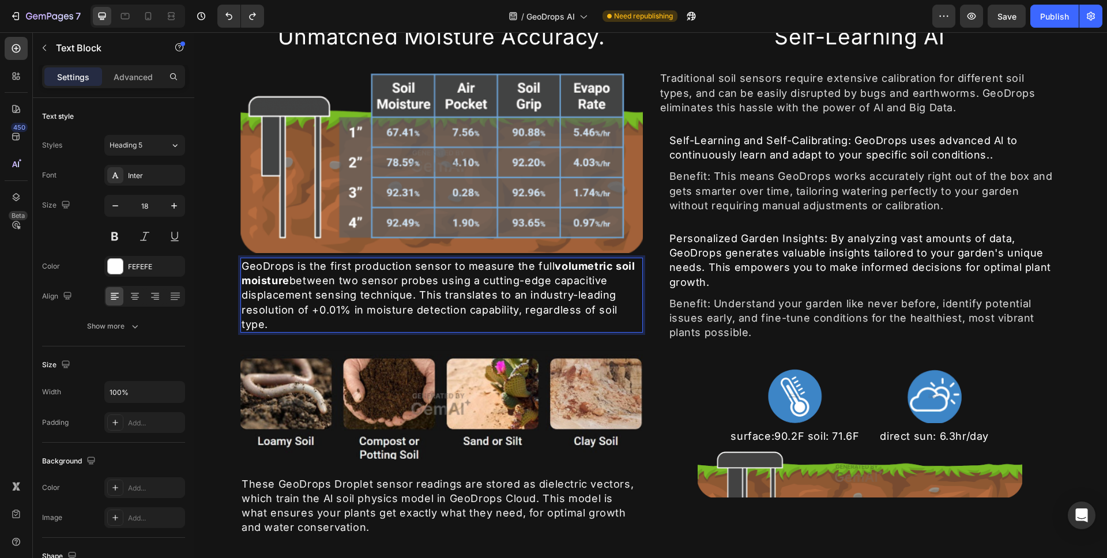
click at [348, 290] on p "GeoDrops is the first production sensor to measure the full volumetric soil moi…" at bounding box center [442, 295] width 400 height 73
click at [354, 292] on p "GeoDrops is the first production sensor to measure the full volumetric soil moi…" at bounding box center [442, 295] width 400 height 73
click at [558, 277] on p "GeoDrops is the first production sensor to measure the full volumetric soil moi…" at bounding box center [442, 295] width 400 height 73
click at [559, 277] on p "GeoDrops is the first production sensor to measure the full volumetric soil moi…" at bounding box center [442, 295] width 400 height 73
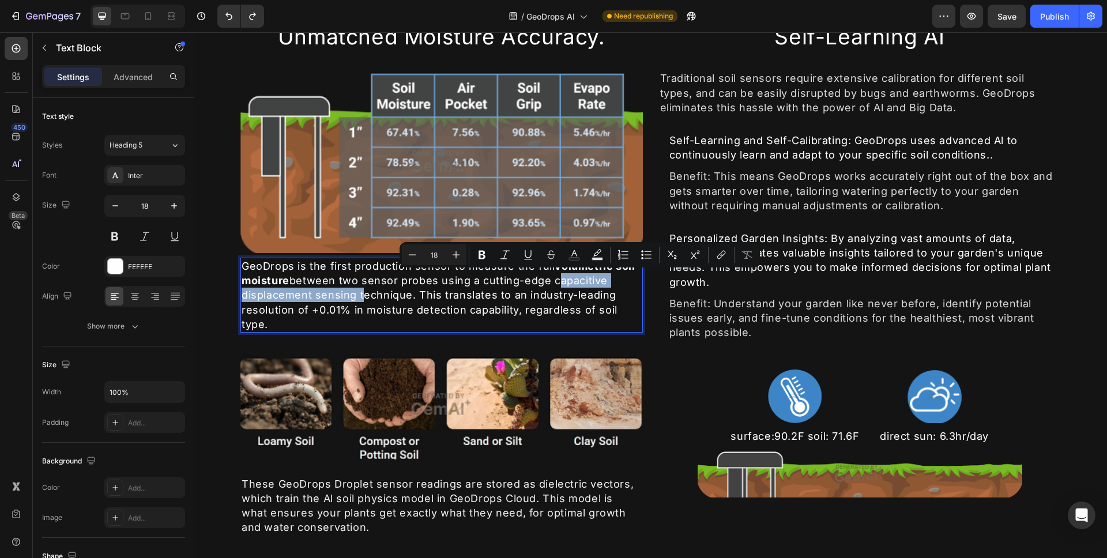
click at [354, 293] on p "GeoDrops is the first production sensor to measure the full volumetric soil moi…" at bounding box center [442, 295] width 400 height 73
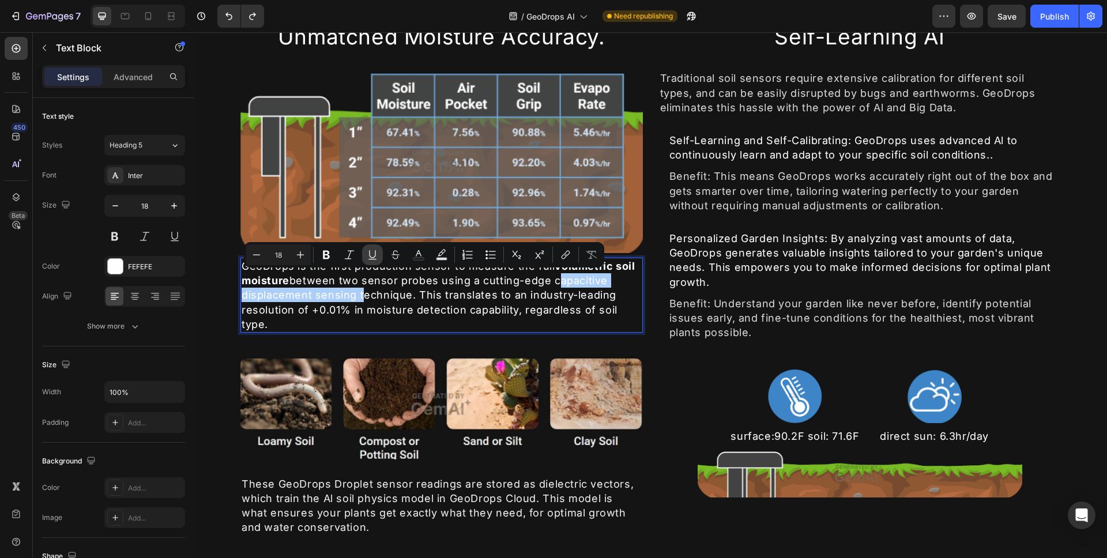
click at [371, 254] on icon "Editor contextual toolbar" at bounding box center [373, 255] width 12 height 12
click at [409, 292] on p "GeoDrops is the first production sensor to measure the full volumetric soil moi…" at bounding box center [442, 295] width 400 height 73
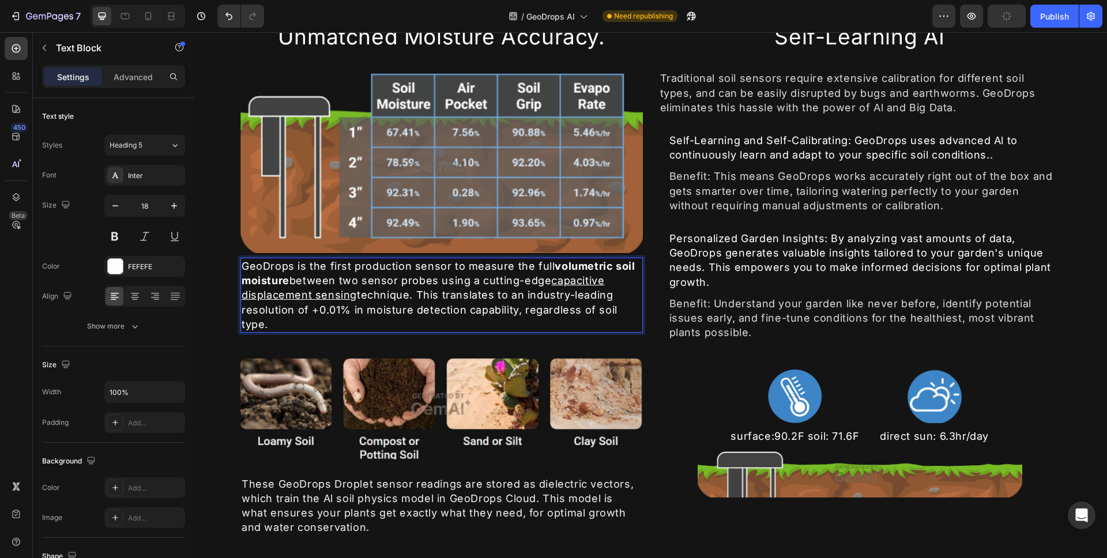
click at [360, 295] on p "GeoDrops is the first production sensor to measure the full volumetric soil moi…" at bounding box center [442, 295] width 400 height 73
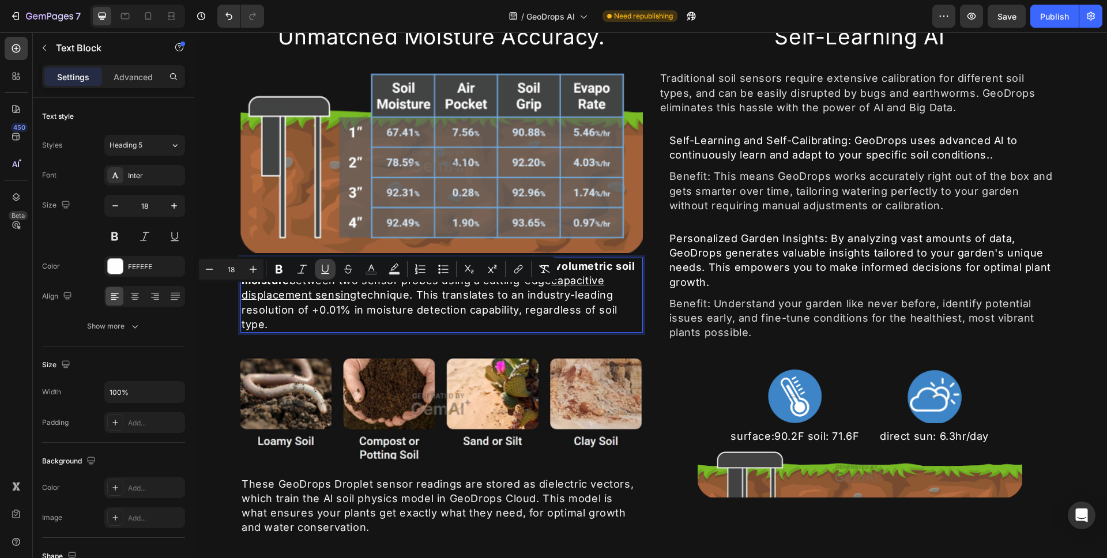
click at [321, 268] on icon "Editor contextual toolbar" at bounding box center [325, 269] width 12 height 12
click at [494, 307] on p "GeoDrops is the first production sensor to measure the full volumetric soil moi…" at bounding box center [442, 295] width 400 height 73
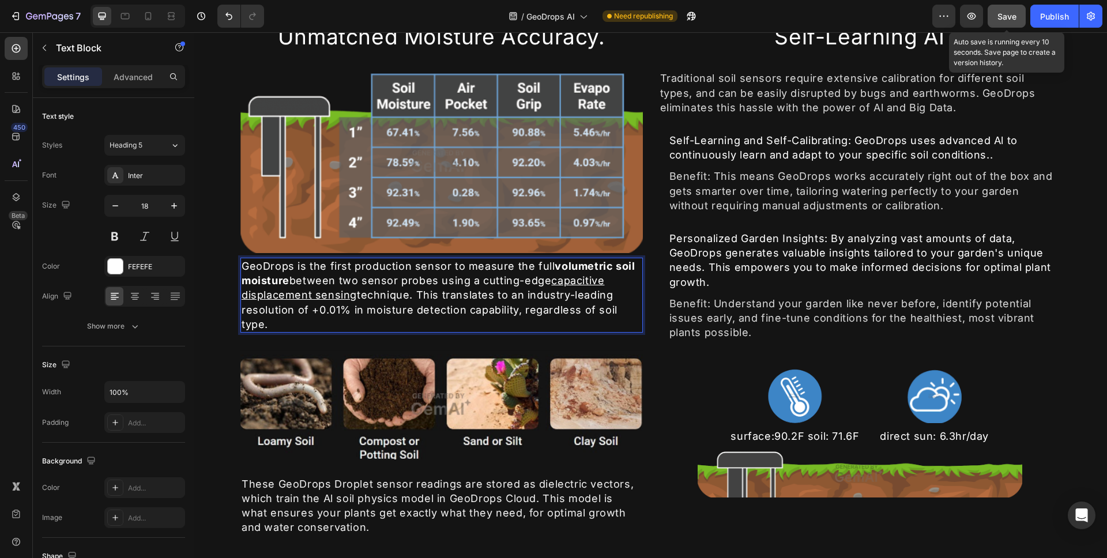
click at [1002, 13] on span "Save" at bounding box center [1006, 17] width 19 height 10
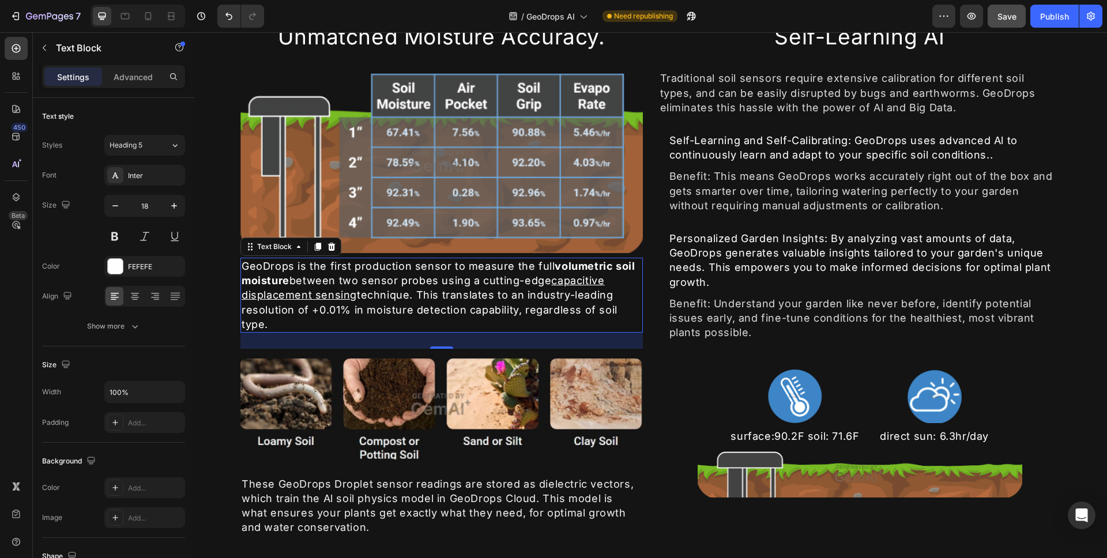
click at [313, 308] on p "GeoDrops is the first production sensor to measure the full volumetric soil moi…" at bounding box center [442, 295] width 400 height 73
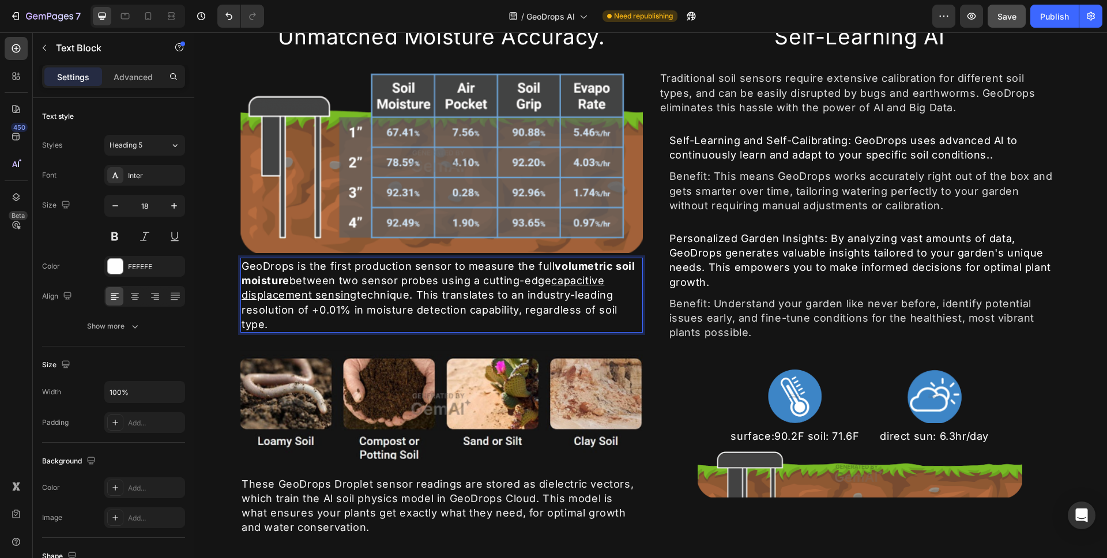
click at [318, 308] on p "GeoDrops is the first production sensor to measure the full volumetric soil moi…" at bounding box center [442, 295] width 400 height 73
click at [464, 302] on p "GeoDrops is the first production sensor to measure the full volumetric soil moi…" at bounding box center [442, 295] width 400 height 73
click at [534, 310] on p "GeoDrops is the first production sensor to measure the full volumetric soil moi…" at bounding box center [442, 295] width 400 height 73
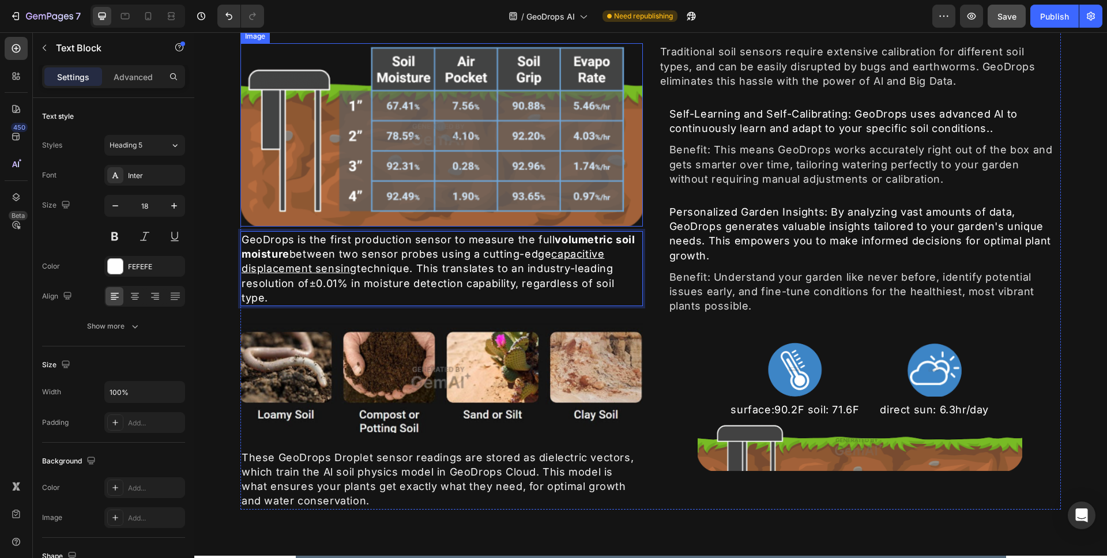
scroll to position [643, 0]
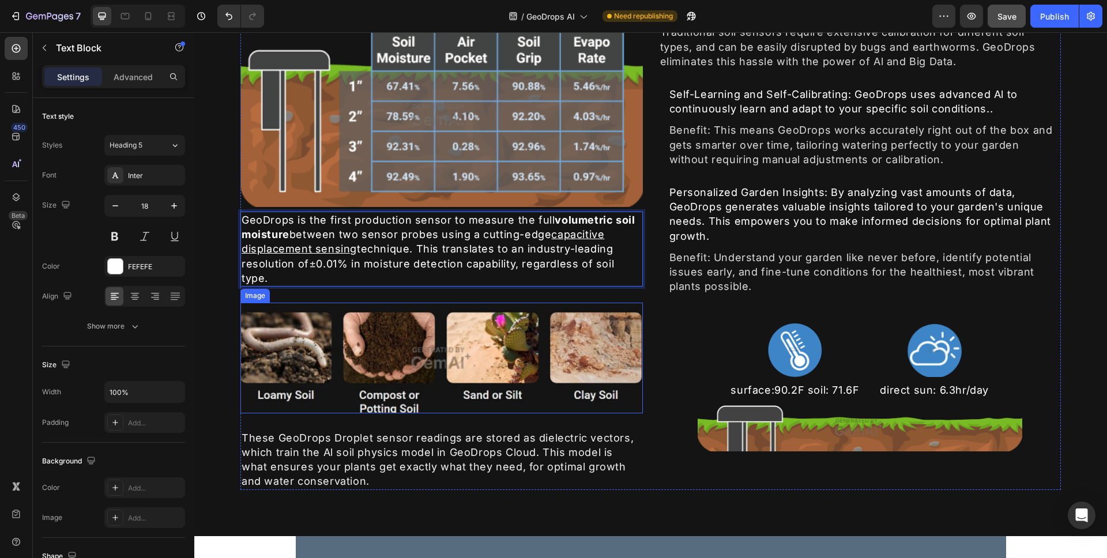
click at [428, 400] on img at bounding box center [441, 358] width 402 height 111
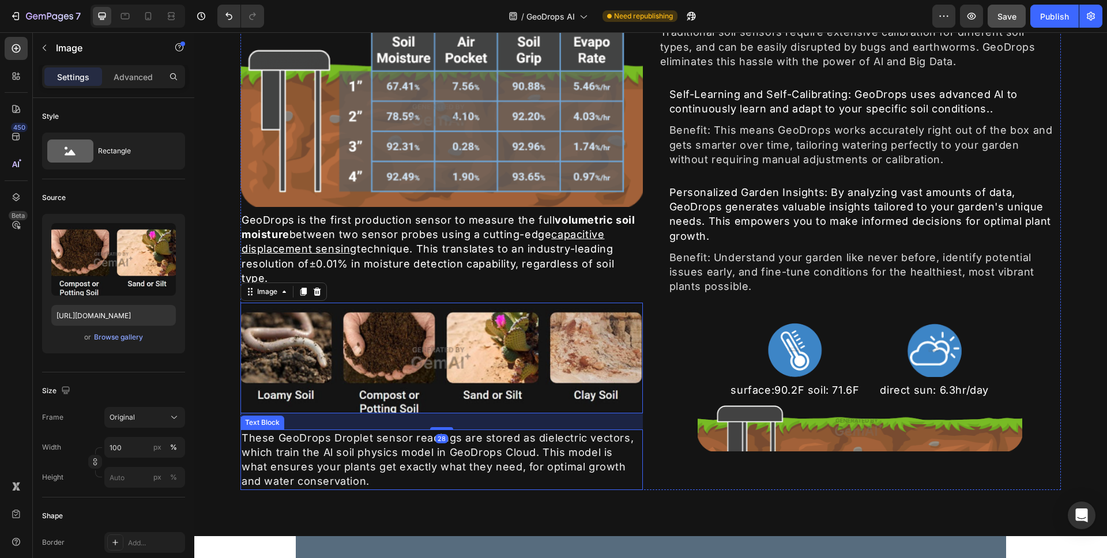
click at [348, 445] on div "These GeoDrops Droplet sensor readings are stored as dielectric vectors, which …" at bounding box center [441, 460] width 402 height 61
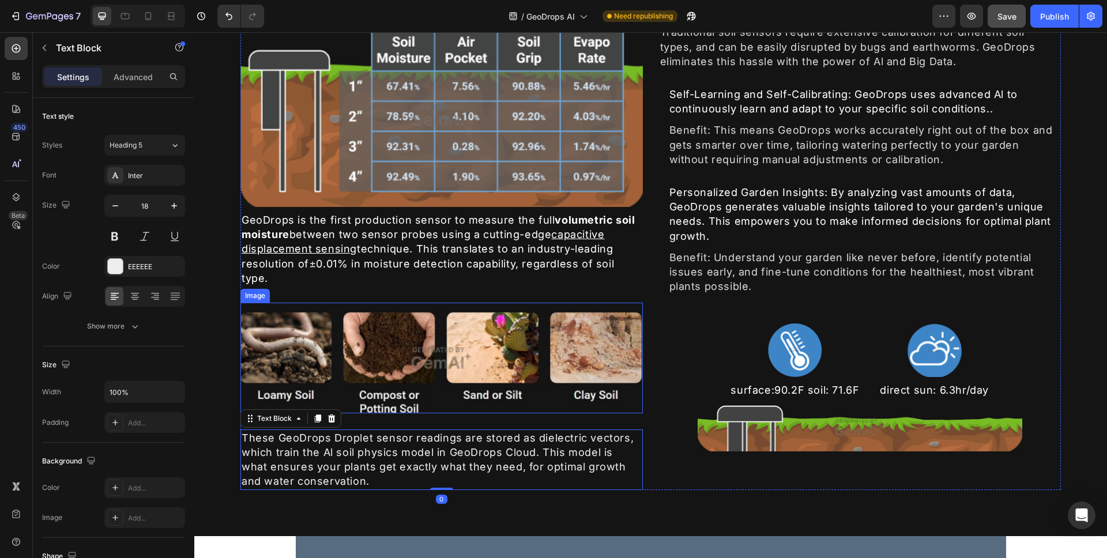
click at [443, 356] on img at bounding box center [441, 358] width 402 height 111
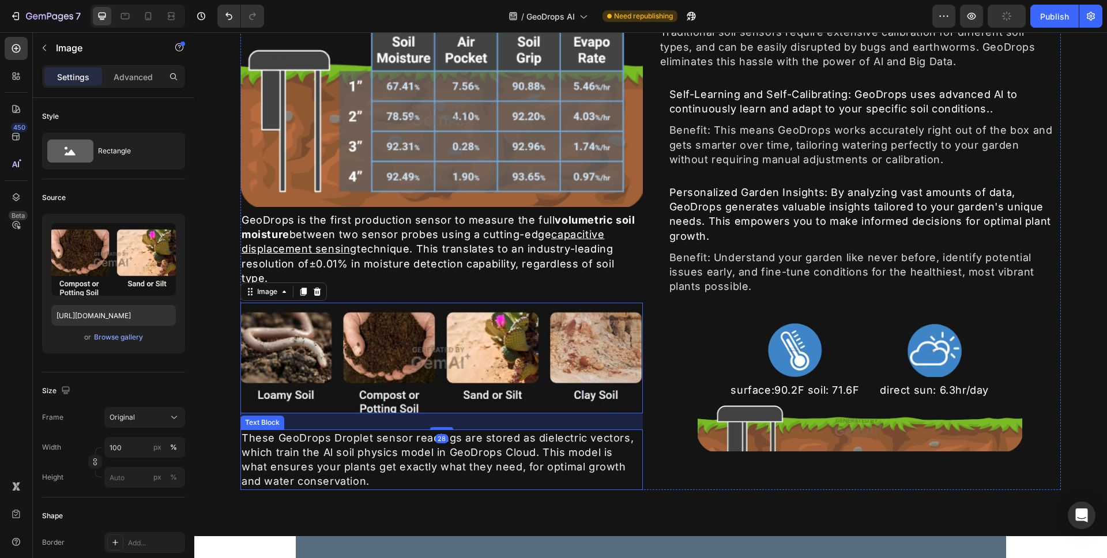
click at [349, 450] on div "These GeoDrops Droplet sensor readings are stored as dielectric vectors, which …" at bounding box center [441, 460] width 402 height 61
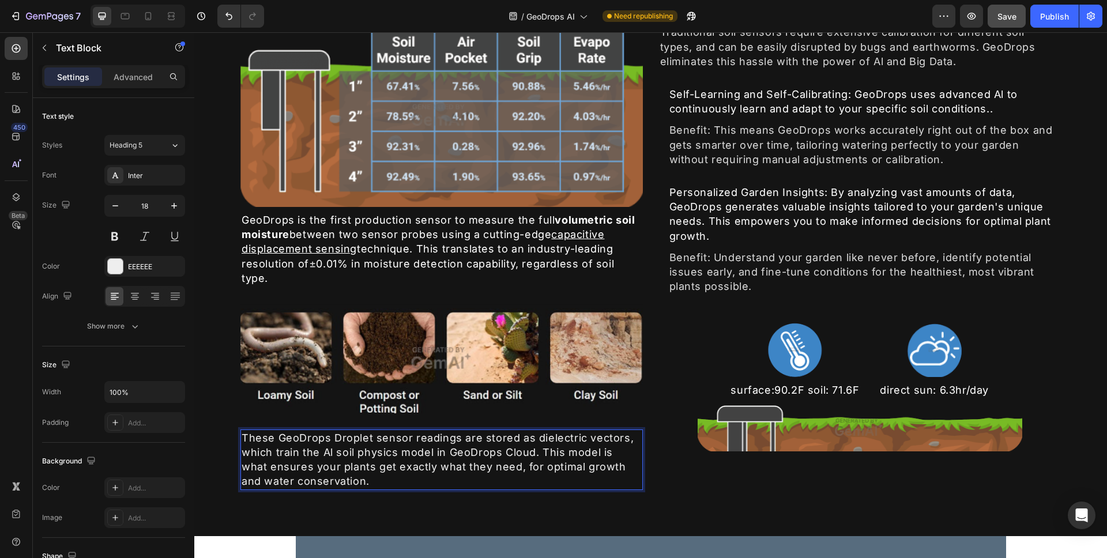
click at [532, 435] on div "These GeoDrops Droplet sensor readings are stored as dielectric vectors, which …" at bounding box center [441, 460] width 402 height 61
click at [622, 436] on p "These GeoDrops Droplet sensor readings are stored as dielectric vectors, which …" at bounding box center [442, 460] width 400 height 58
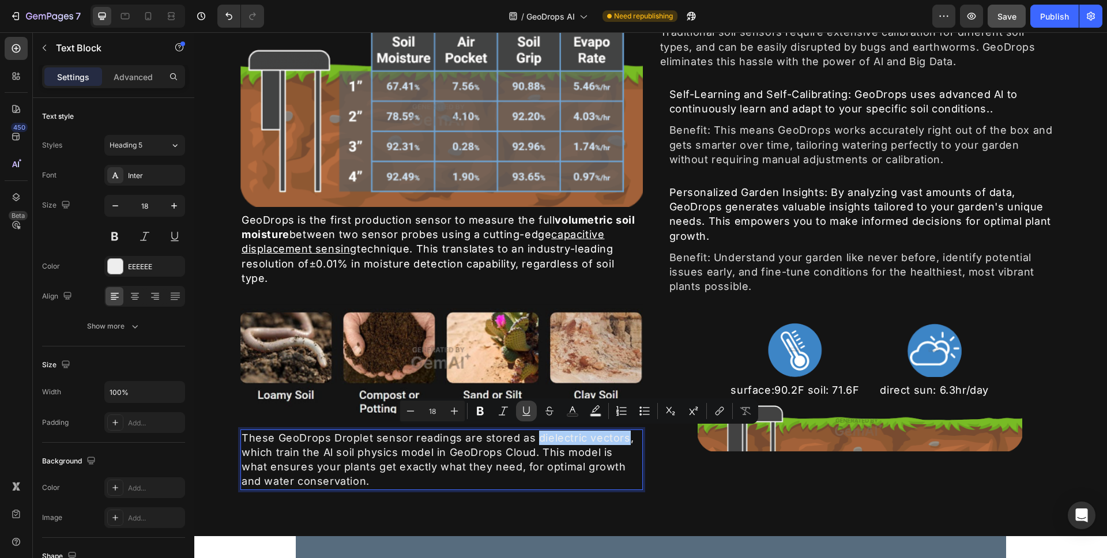
click at [526, 415] on icon "Editor contextual toolbar" at bounding box center [527, 411] width 12 height 12
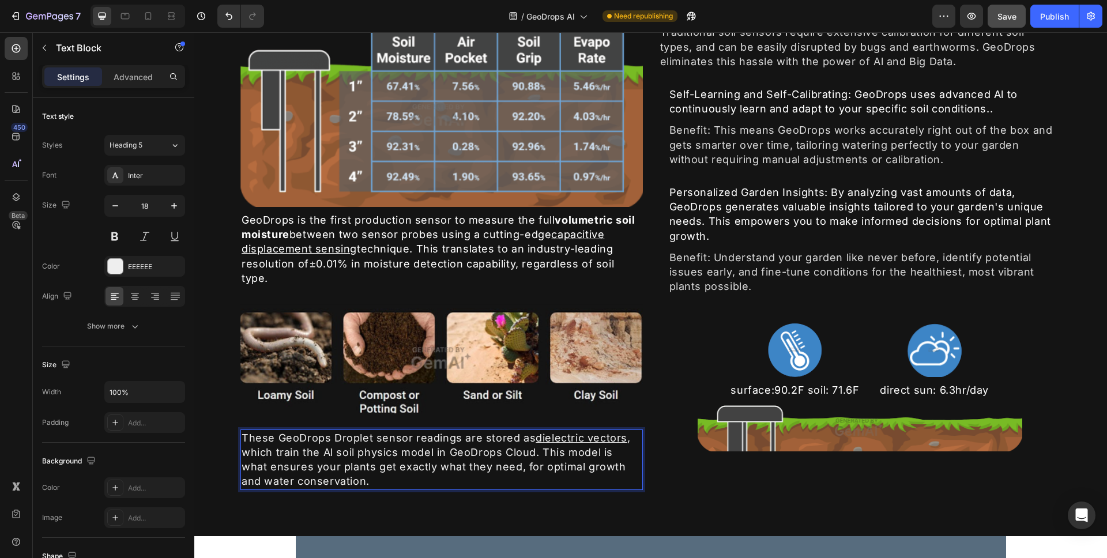
click at [436, 456] on p "These GeoDrops Droplet sensor readings are stored as dielectric vectors , which…" at bounding box center [442, 460] width 400 height 58
click at [324, 450] on p "These GeoDrops Droplet sensor readings are stored as dielectric vectors , which…" at bounding box center [442, 460] width 400 height 58
click at [432, 449] on p "These GeoDrops Droplet sensor readings are stored as dielectric vectors , which…" at bounding box center [442, 460] width 400 height 58
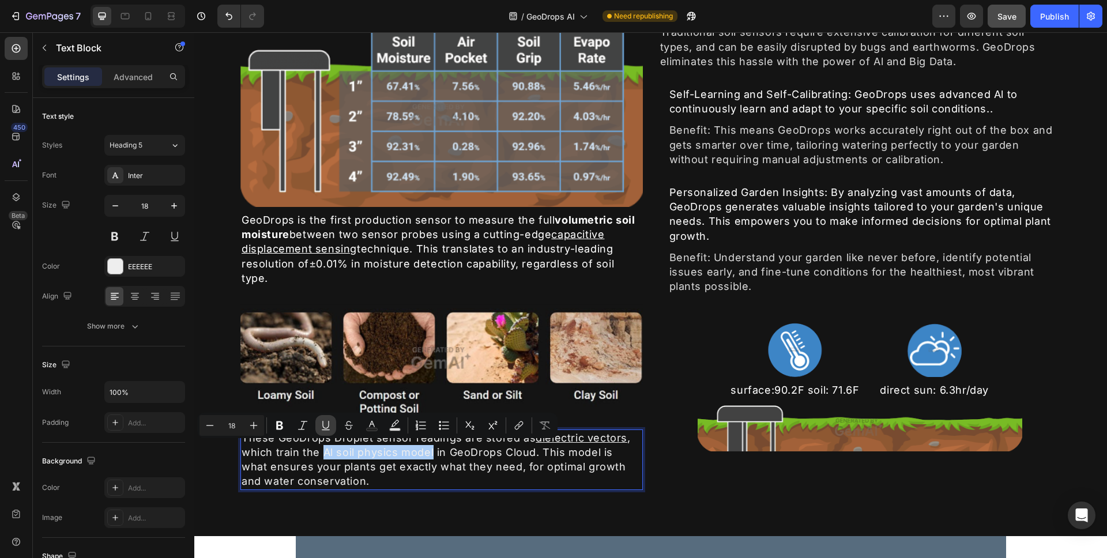
click at [332, 429] on button "Underline" at bounding box center [325, 425] width 21 height 21
click at [523, 467] on p "These GeoDrops Droplet sensor readings are stored as dielectric vectors , which…" at bounding box center [442, 460] width 400 height 58
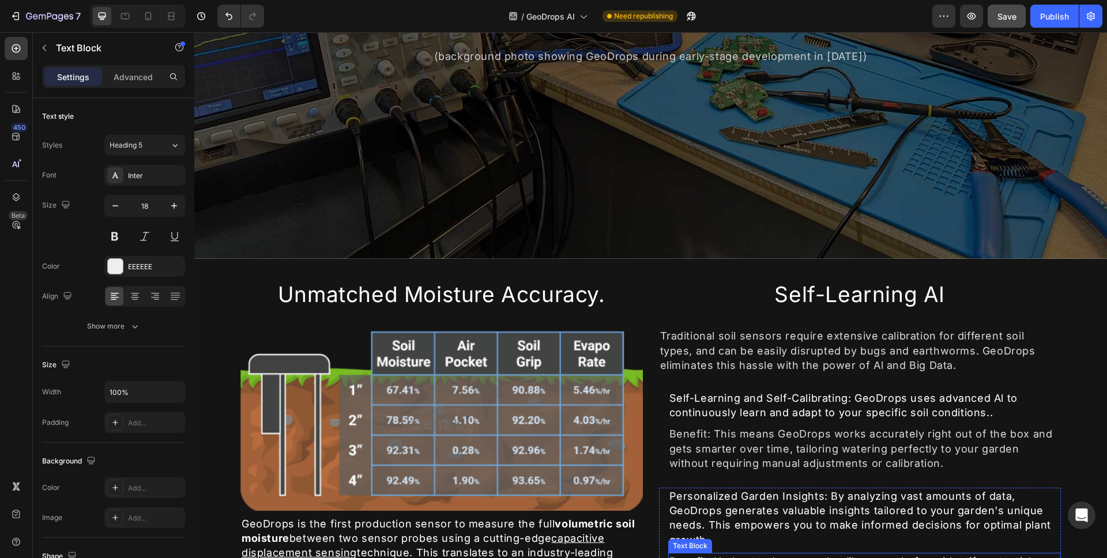
scroll to position [393, 0]
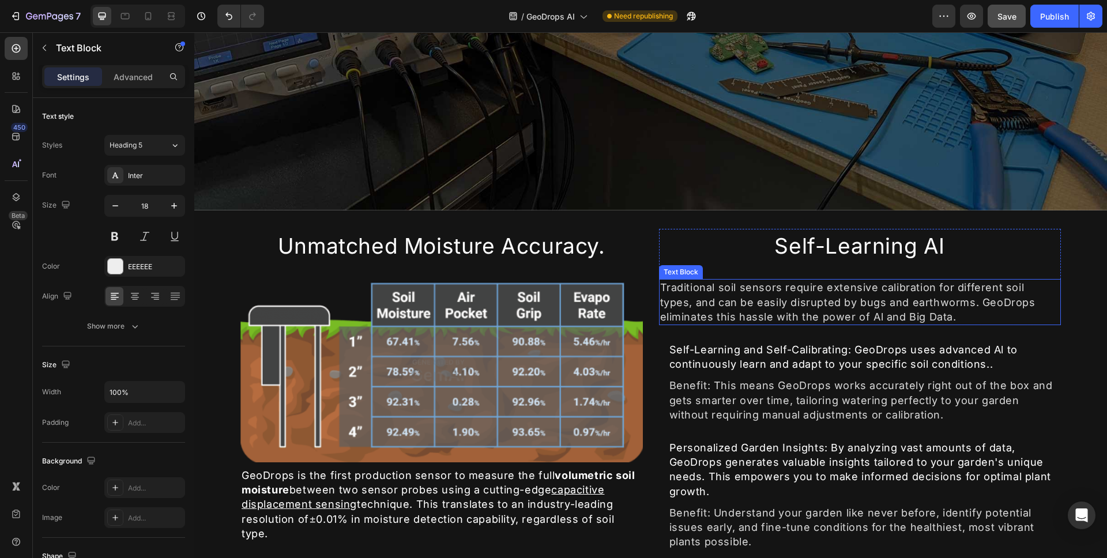
click at [858, 293] on div "Traditional soil sensors require extensive calibration for different soil types…" at bounding box center [860, 302] width 402 height 46
click at [822, 282] on div "Traditional soil sensors require extensive calibration for different soil types…" at bounding box center [860, 302] width 402 height 46
click at [928, 284] on p "Traditional soil sensors require extensive calibration for different soil types…" at bounding box center [860, 302] width 400 height 44
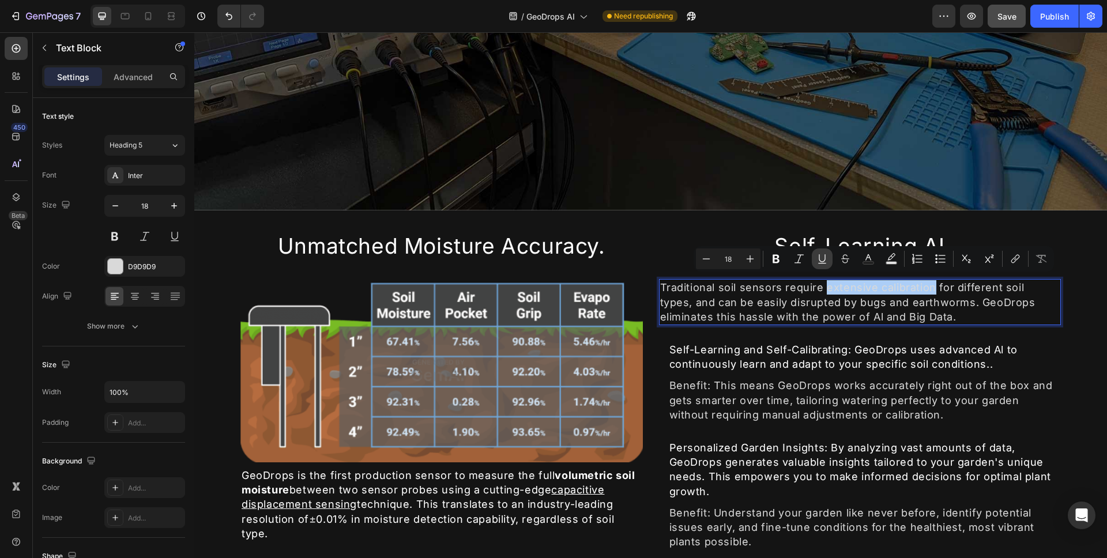
click at [820, 262] on icon "Editor contextual toolbar" at bounding box center [822, 259] width 12 height 12
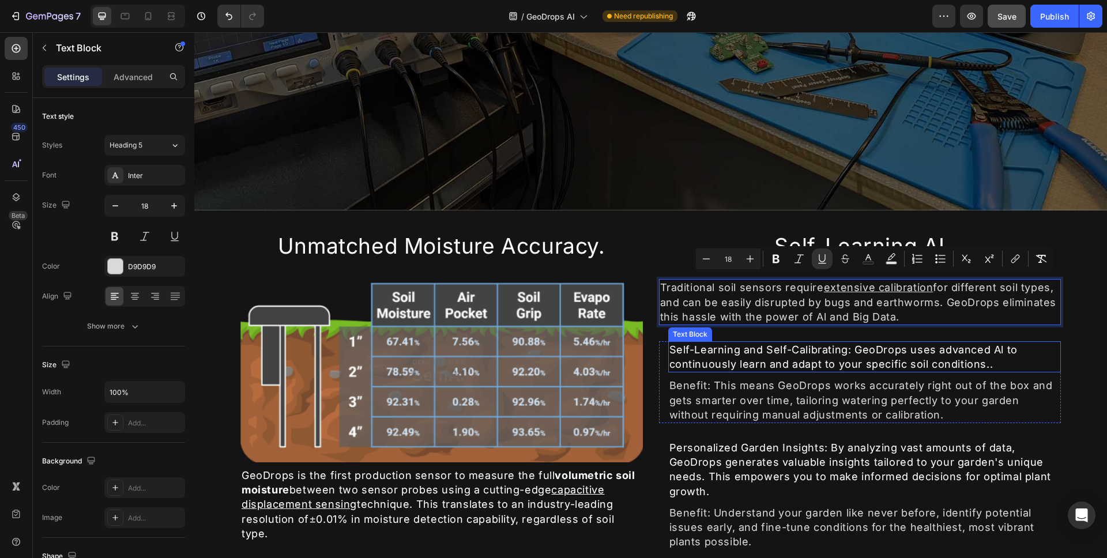
click at [805, 356] on div "Self-Learning and Self-Calibrating: GeoDrops uses advanced Al to continuously l…" at bounding box center [864, 356] width 393 height 31
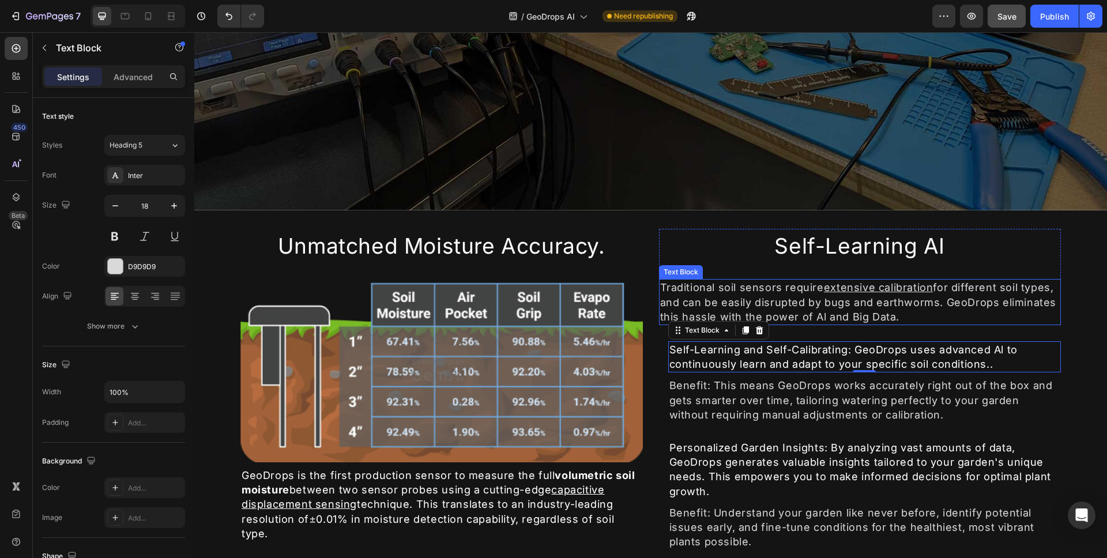
click at [812, 311] on p "Traditional soil sensors require extensive calibration for different soil types…" at bounding box center [860, 302] width 400 height 44
click at [668, 345] on div "Self-Learning and Self-Calibrating: GeoDrops uses advanced Al to continuously l…" at bounding box center [864, 356] width 393 height 31
click at [668, 347] on div "Self-Learning and Self-Calibrating: GeoDrops uses advanced Al to continuously l…" at bounding box center [864, 356] width 393 height 31
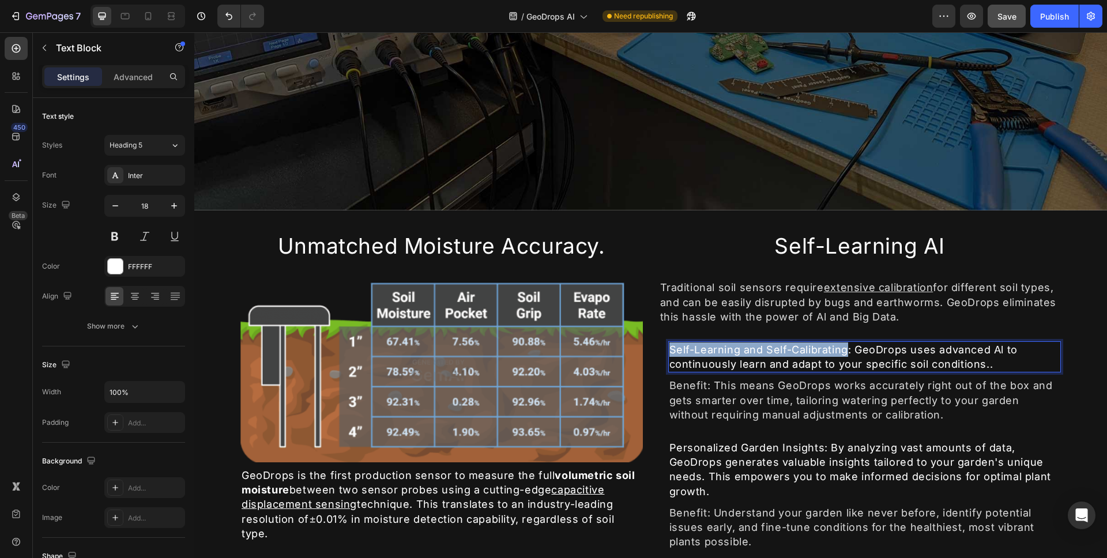
click at [843, 344] on p "Self-Learning and Self-Calibrating: GeoDrops uses advanced Al to continuously l…" at bounding box center [864, 356] width 391 height 29
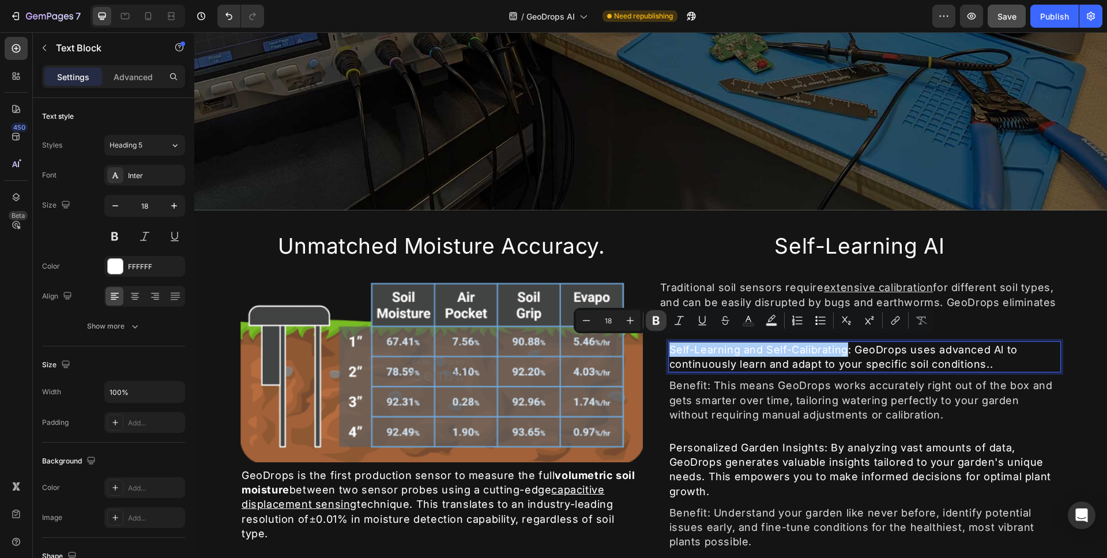
click at [652, 317] on icon "Editor contextual toolbar" at bounding box center [656, 321] width 12 height 12
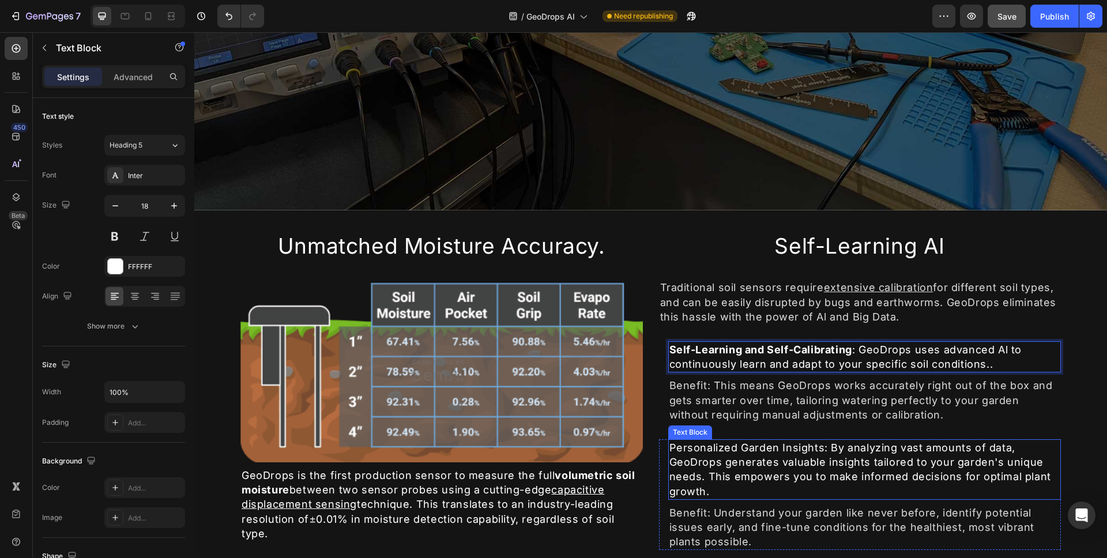
click at [668, 446] on div "Personalized Garden Insights: By analyzing vast amounts of data, GeoDrops gener…" at bounding box center [864, 469] width 393 height 61
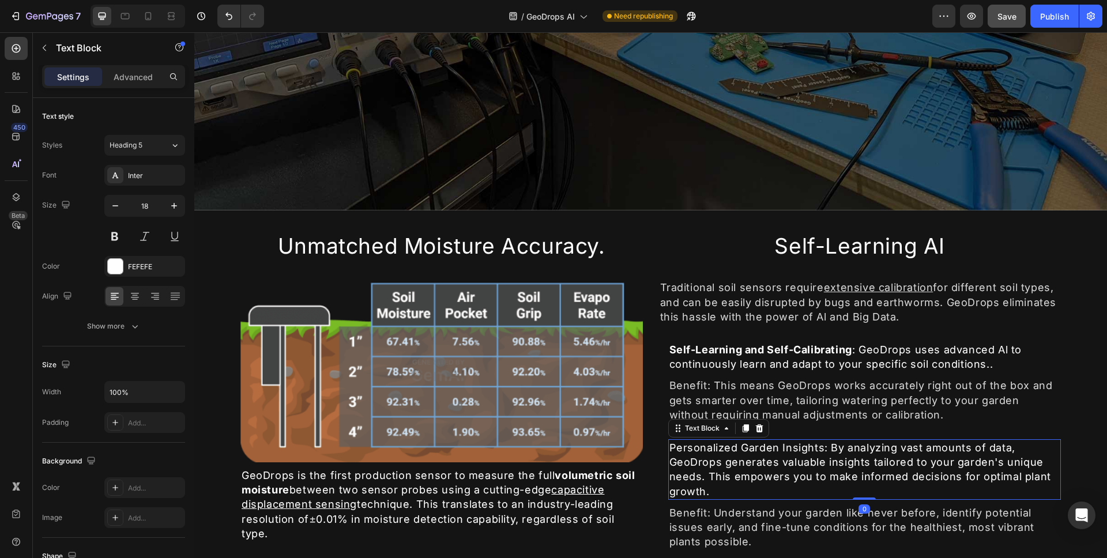
click at [668, 445] on div "Personalized Garden Insights: By analyzing vast amounts of data, GeoDrops gener…" at bounding box center [864, 469] width 393 height 61
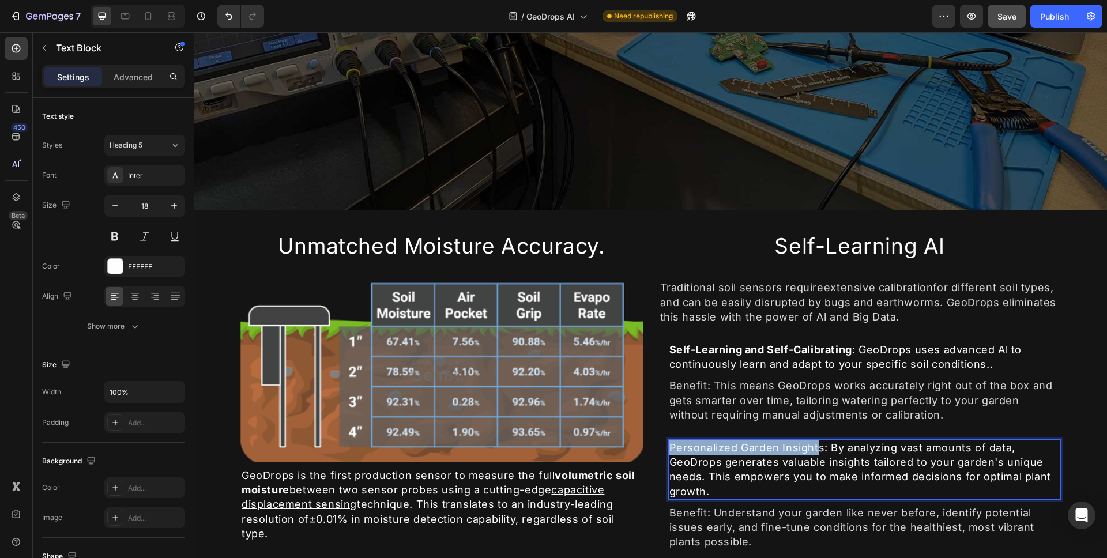
click at [814, 444] on p "Personalized Garden Insights: By analyzing vast amounts of data, GeoDrops gener…" at bounding box center [864, 469] width 391 height 58
click at [816, 445] on p "Personalized Garden Insights: By analyzing vast amounts of data, GeoDrops gener…" at bounding box center [864, 469] width 391 height 58
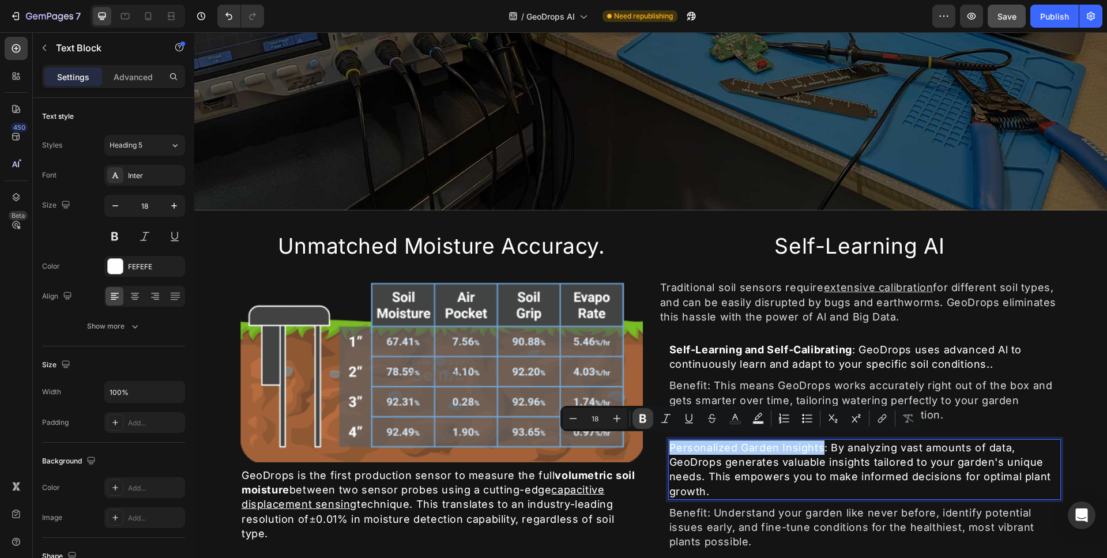
click at [647, 423] on icon "Editor contextual toolbar" at bounding box center [643, 419] width 12 height 12
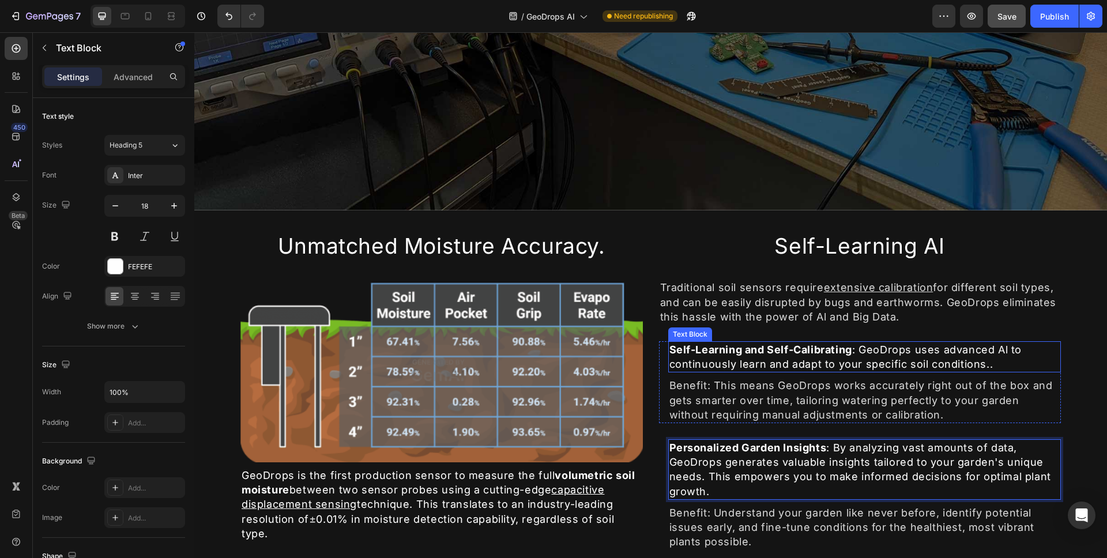
click at [669, 347] on strong "Self-Learning and Self-Calibrating" at bounding box center [760, 350] width 183 height 12
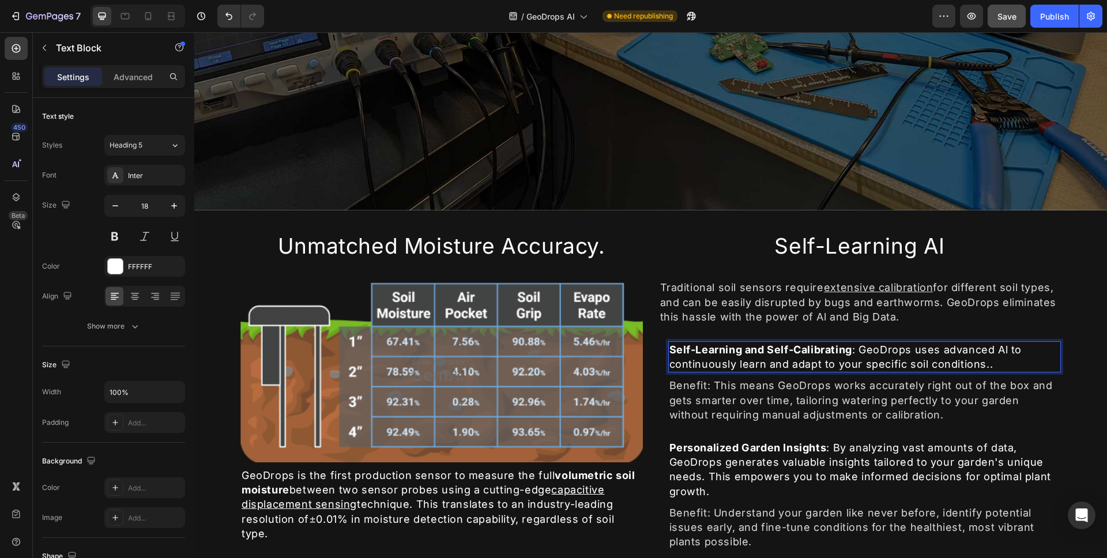
click at [669, 345] on strong "Self-Learning and Self-Calibrating" at bounding box center [760, 350] width 183 height 12
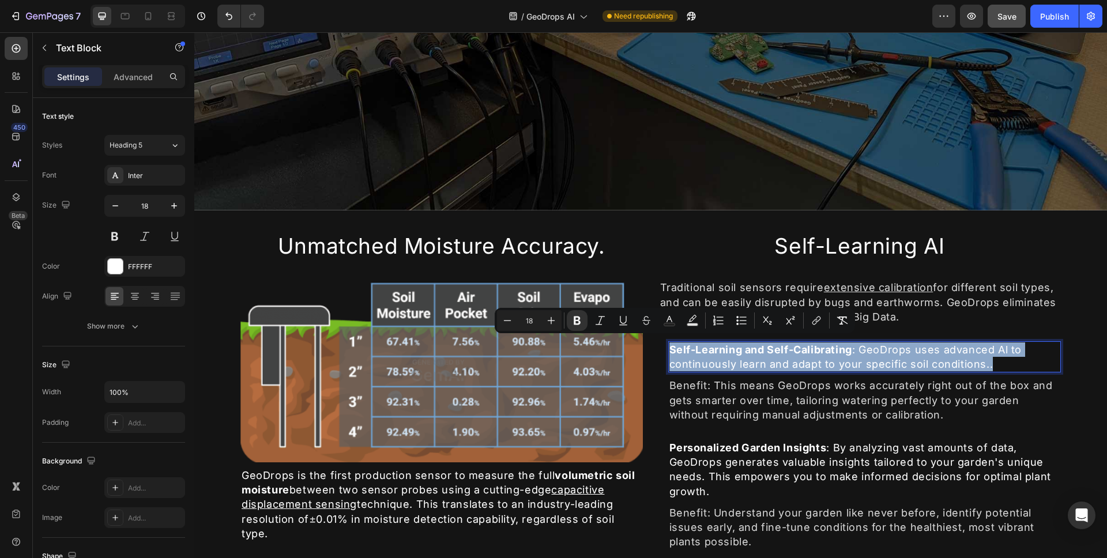
click at [669, 345] on strong "Self-Learning and Self-Calibrating" at bounding box center [760, 350] width 183 height 12
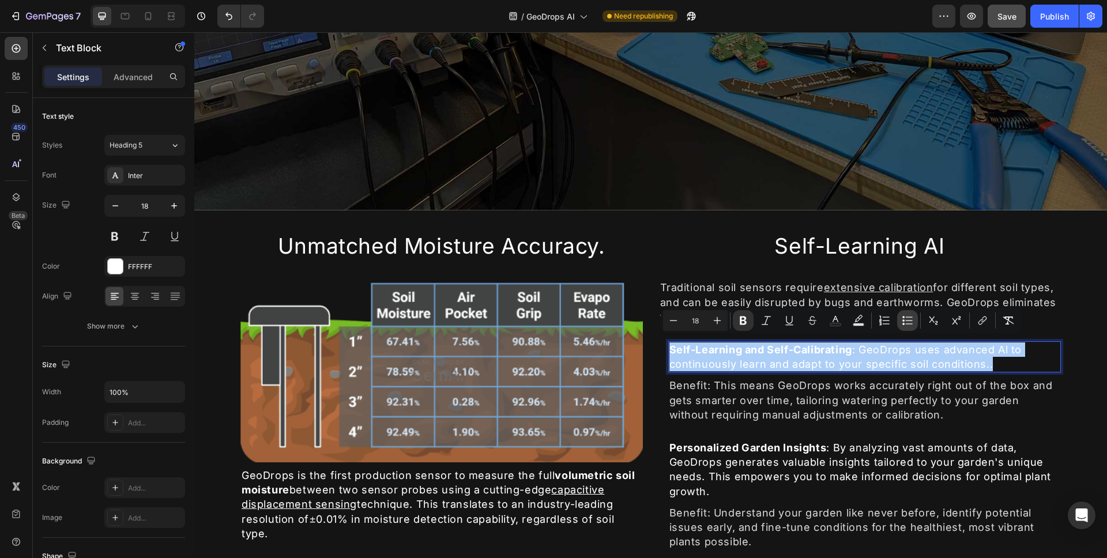
click at [903, 325] on icon "Editor contextual toolbar" at bounding box center [908, 321] width 12 height 12
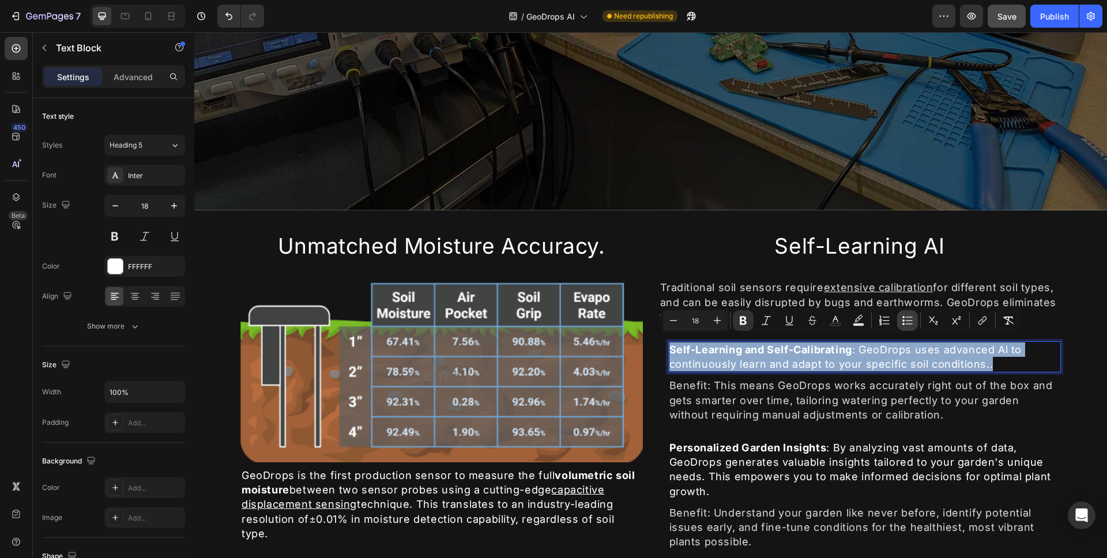
type input "18"
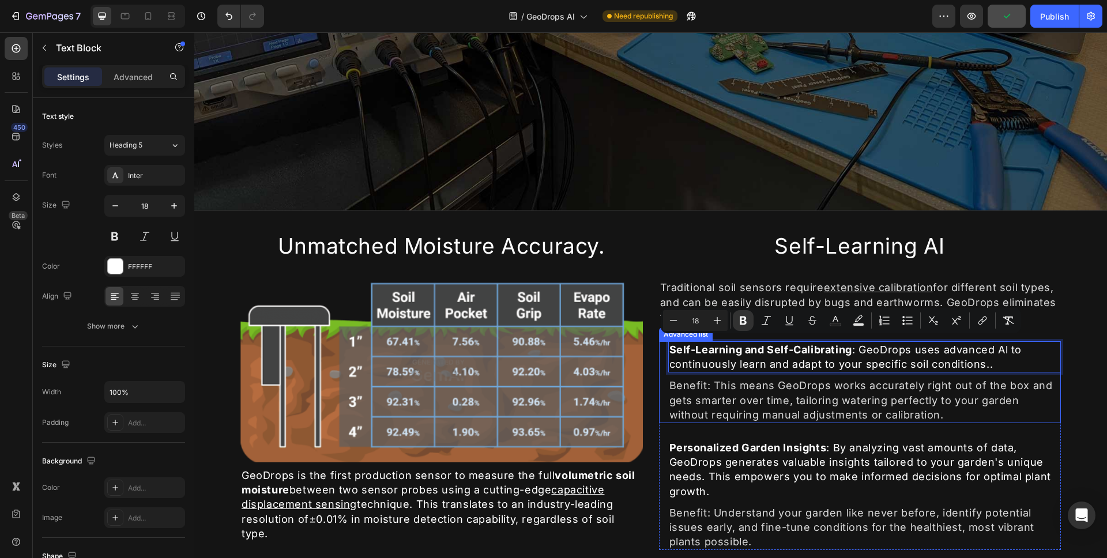
click at [661, 344] on li "Icon Self-Learning and Self-Calibrating : GeoDrops uses advanced Al to continuo…" at bounding box center [860, 356] width 402 height 31
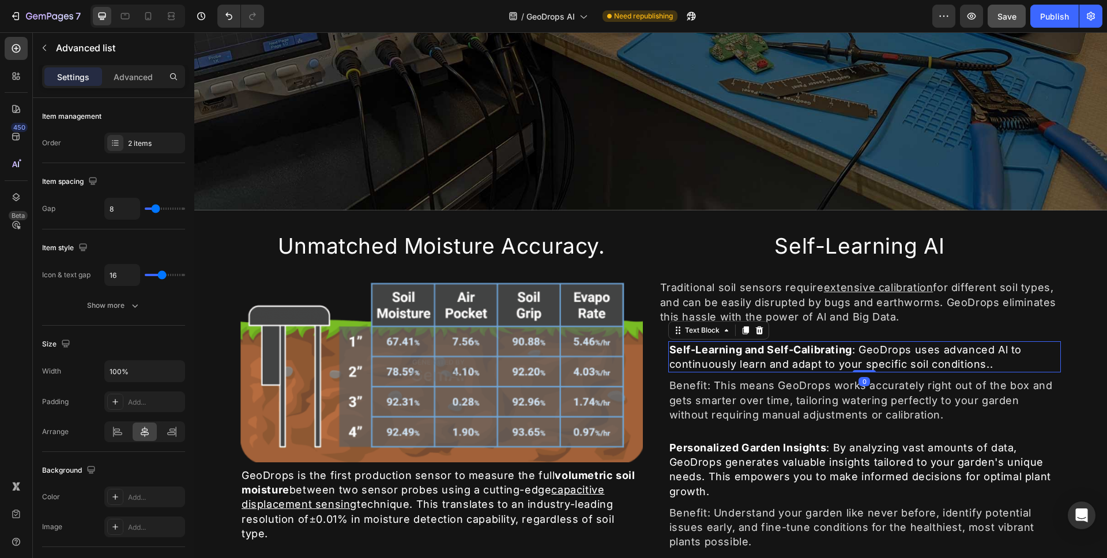
click at [669, 344] on strong "Self-Learning and Self-Calibrating" at bounding box center [760, 350] width 183 height 12
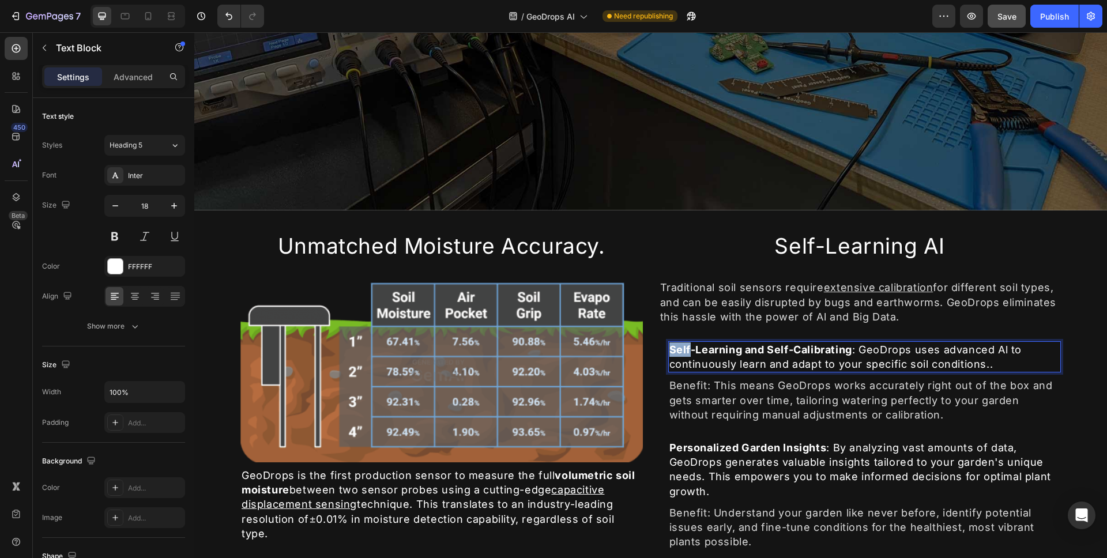
click at [669, 344] on strong "Self-Learning and Self-Calibrating" at bounding box center [760, 350] width 183 height 12
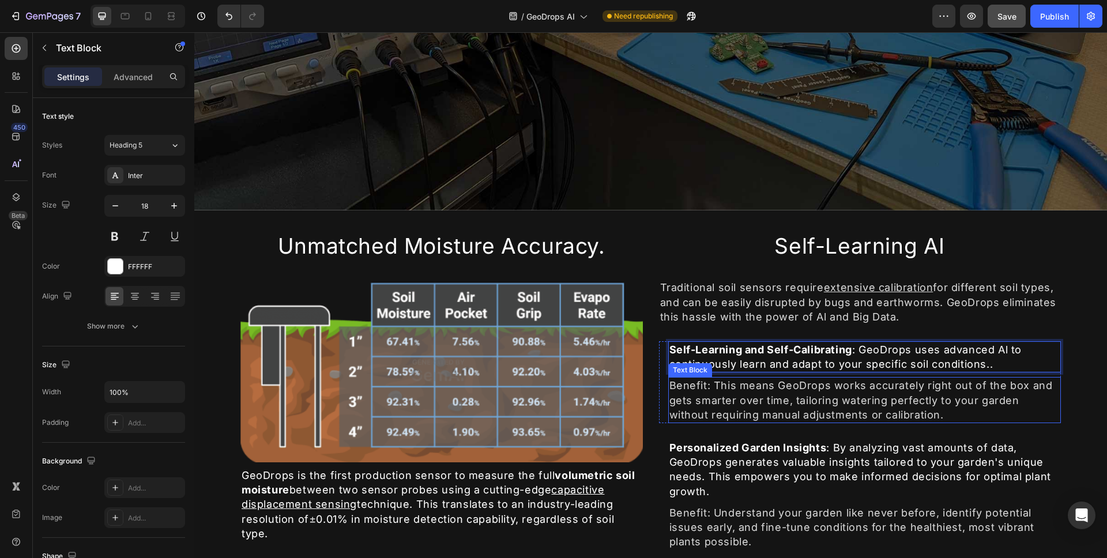
click at [687, 380] on div "Benefit: This means GeoDrops works accurately right out of the box and gets sma…" at bounding box center [864, 400] width 393 height 46
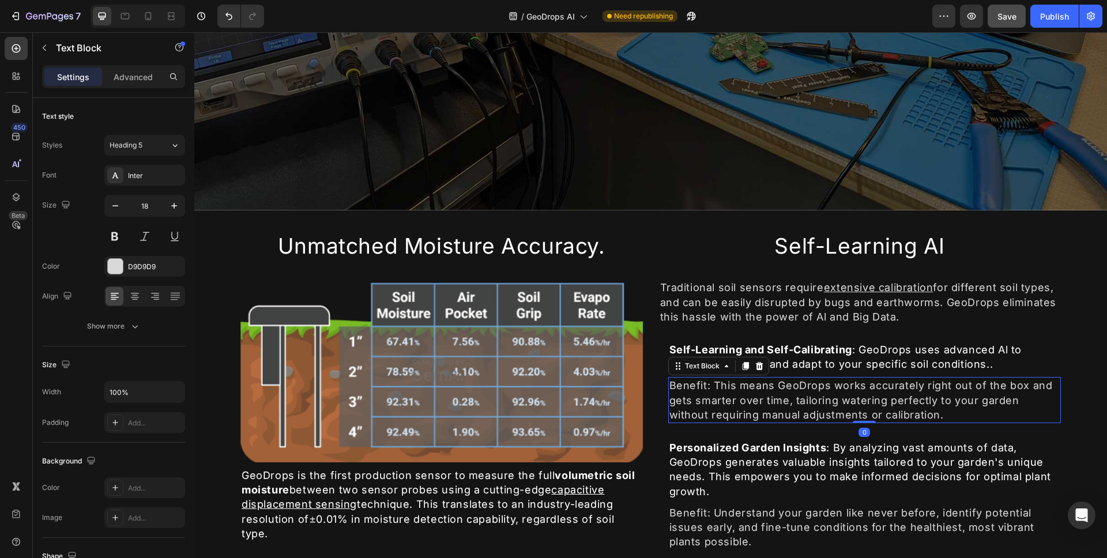
click at [687, 380] on div "Benefit: This means GeoDrops works accurately right out of the box and gets sma…" at bounding box center [864, 400] width 393 height 46
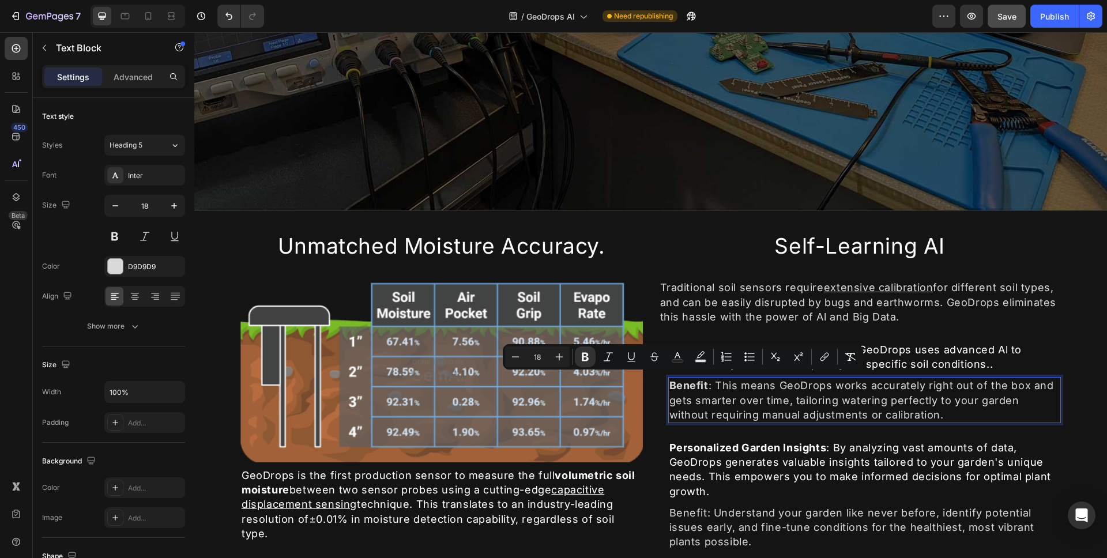
click at [755, 397] on p "Benefit : This means GeoDrops works accurately right out of the box and gets sm…" at bounding box center [864, 400] width 391 height 44
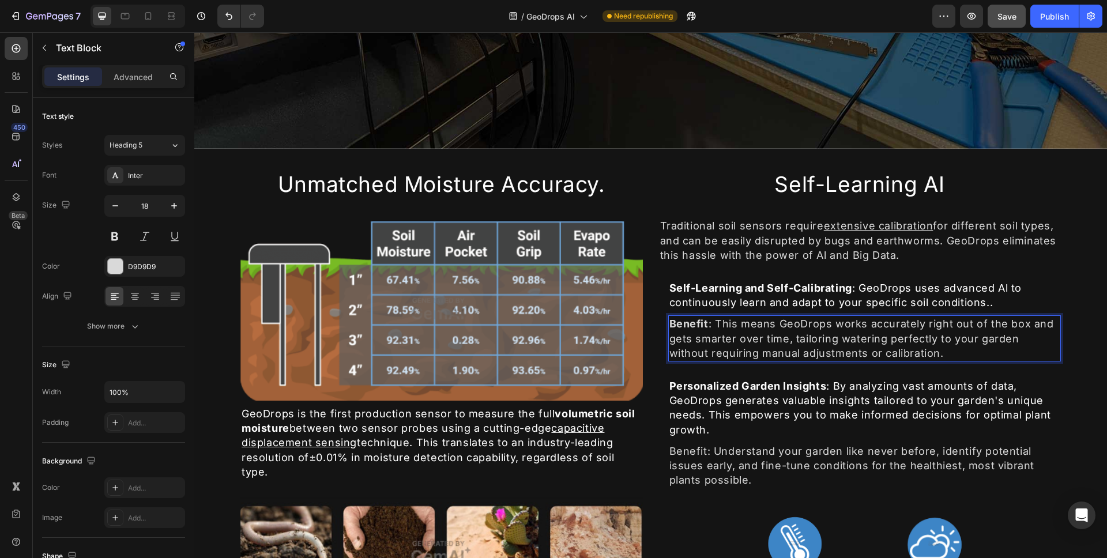
scroll to position [504, 0]
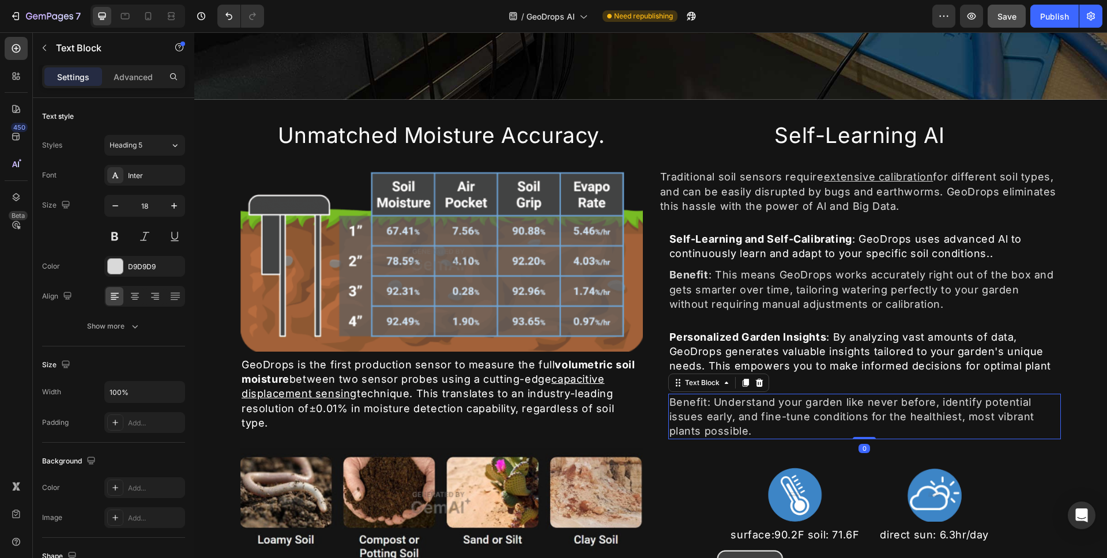
click at [692, 400] on div "Benefit: Understand your garden like never before, identify potential issues ea…" at bounding box center [864, 417] width 393 height 46
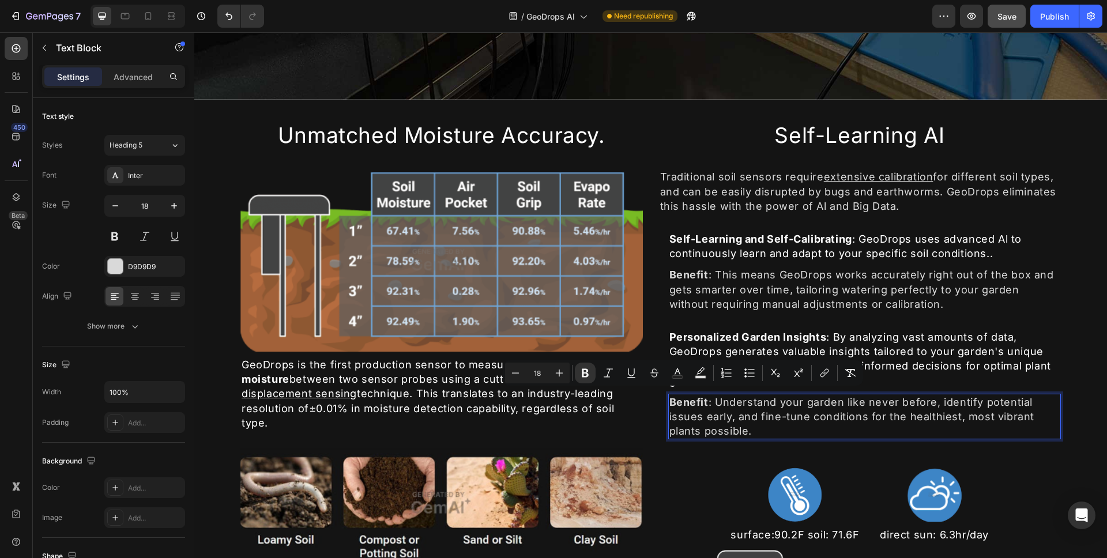
click at [801, 406] on p "Benefit : Understand your garden like never before, identify potential issues e…" at bounding box center [864, 417] width 391 height 44
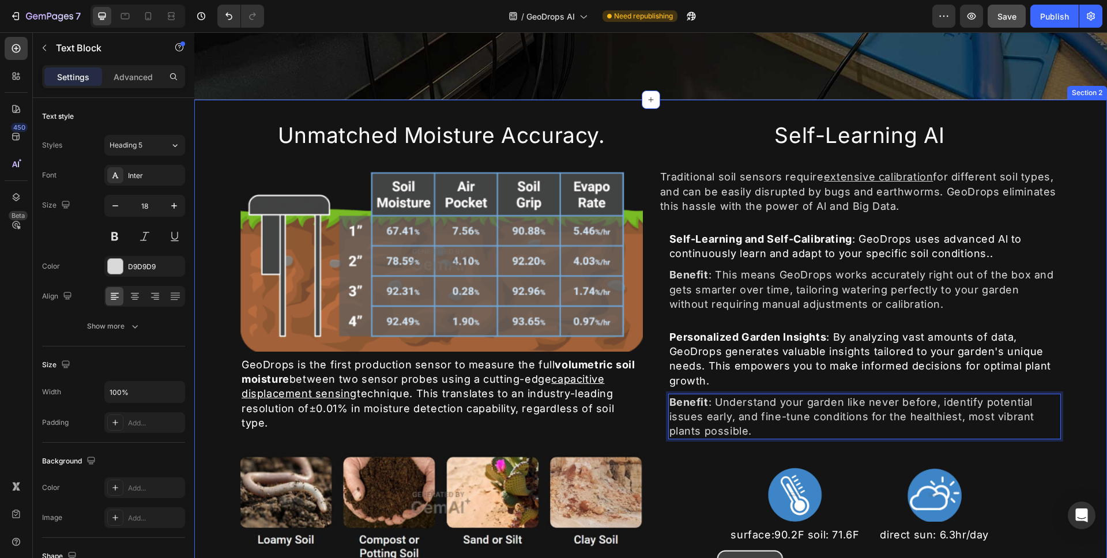
click at [1080, 443] on div "Unmatched Moisture Accuracy. Heading Image GeoDrops is the first production sen…" at bounding box center [650, 390] width 913 height 581
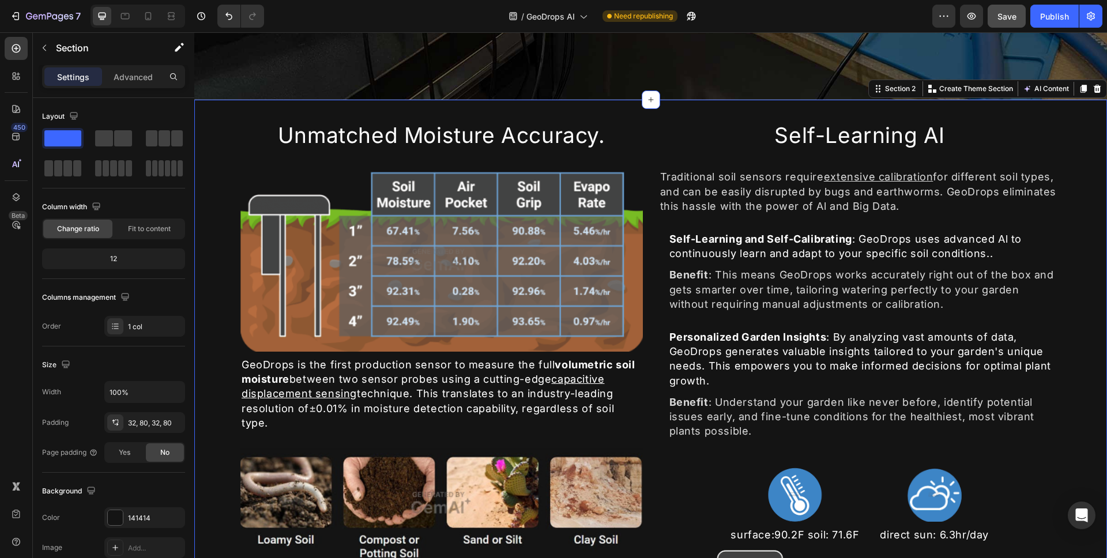
scroll to position [497, 0]
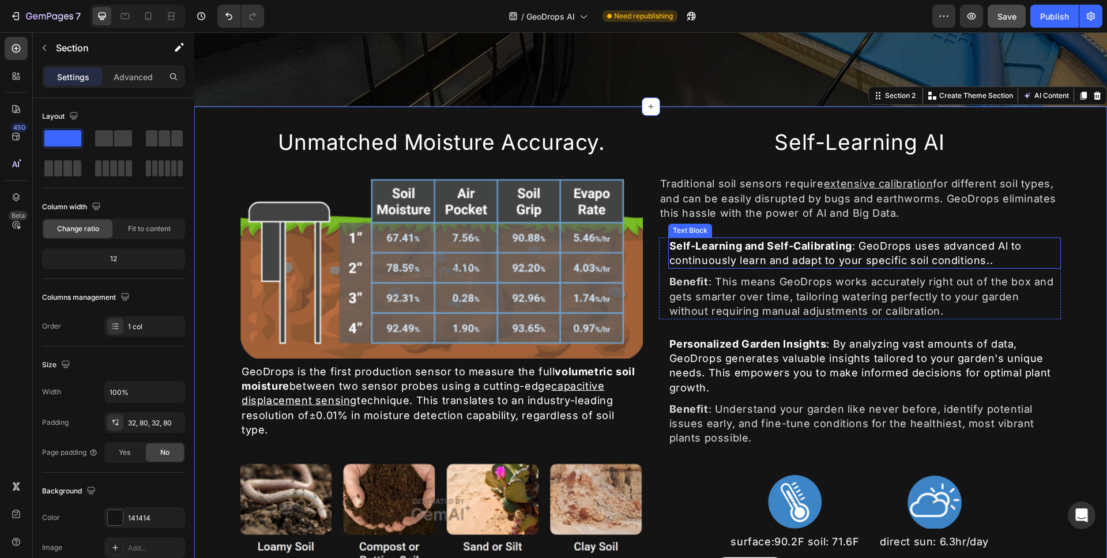
click at [669, 243] on strong "Self-Learning and Self-Calibrating" at bounding box center [760, 246] width 183 height 12
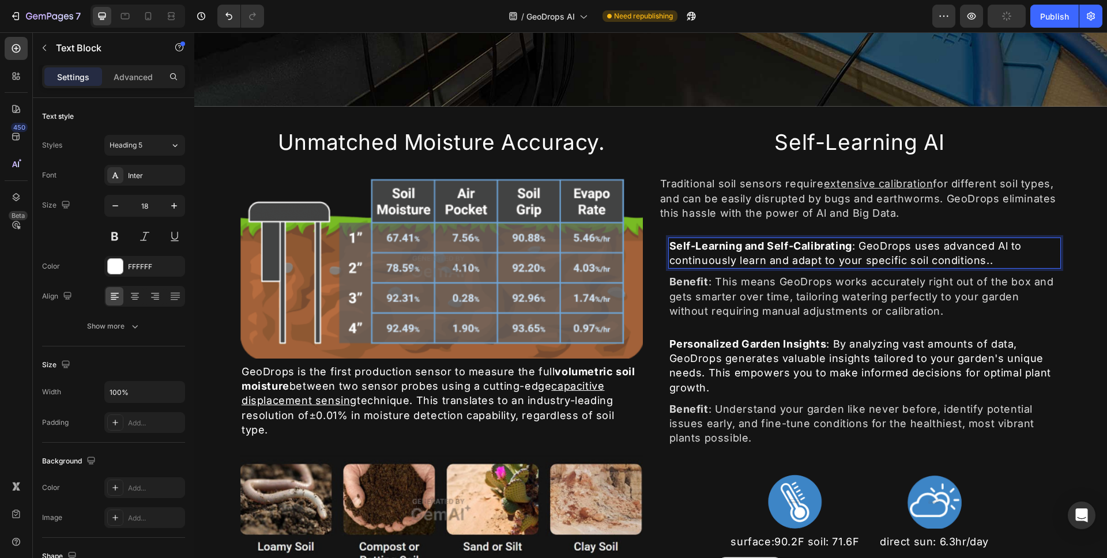
click at [669, 244] on strong "Self-Learning and Self-Calibrating" at bounding box center [760, 246] width 183 height 12
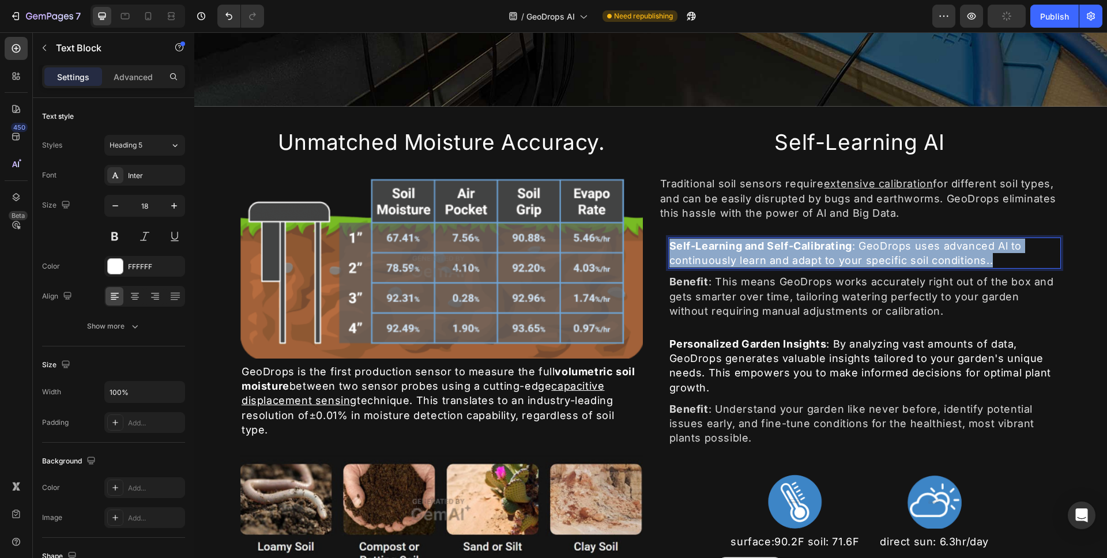
click at [669, 244] on strong "Self-Learning and Self-Calibrating" at bounding box center [760, 246] width 183 height 12
click at [676, 250] on p "Self-Learning and Self-Calibrating : GeoDrops uses advanced Al to continuously …" at bounding box center [864, 253] width 391 height 29
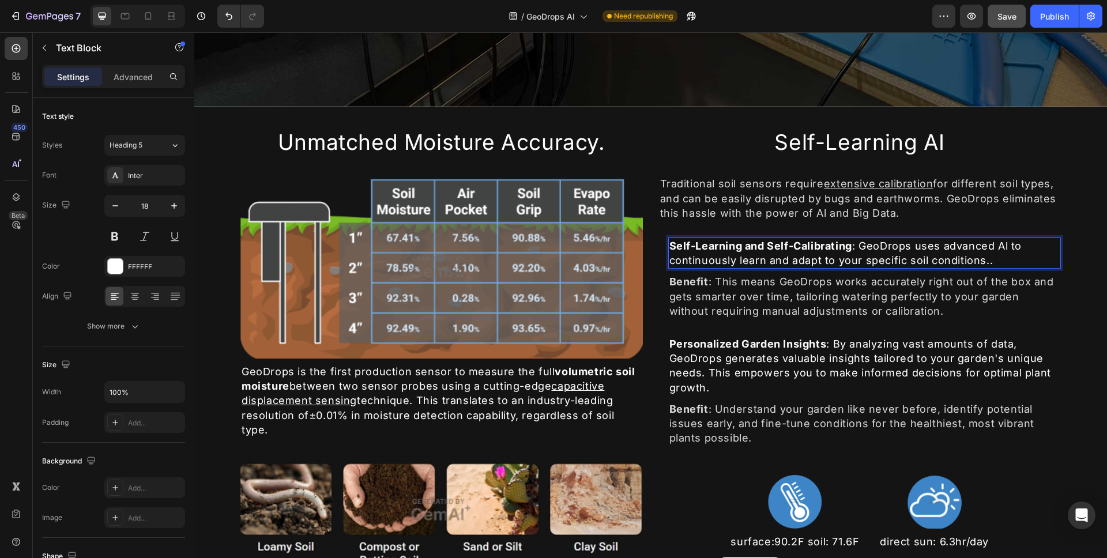
click at [676, 244] on strong "Self-Learning and Self-Calibrating" at bounding box center [760, 246] width 183 height 12
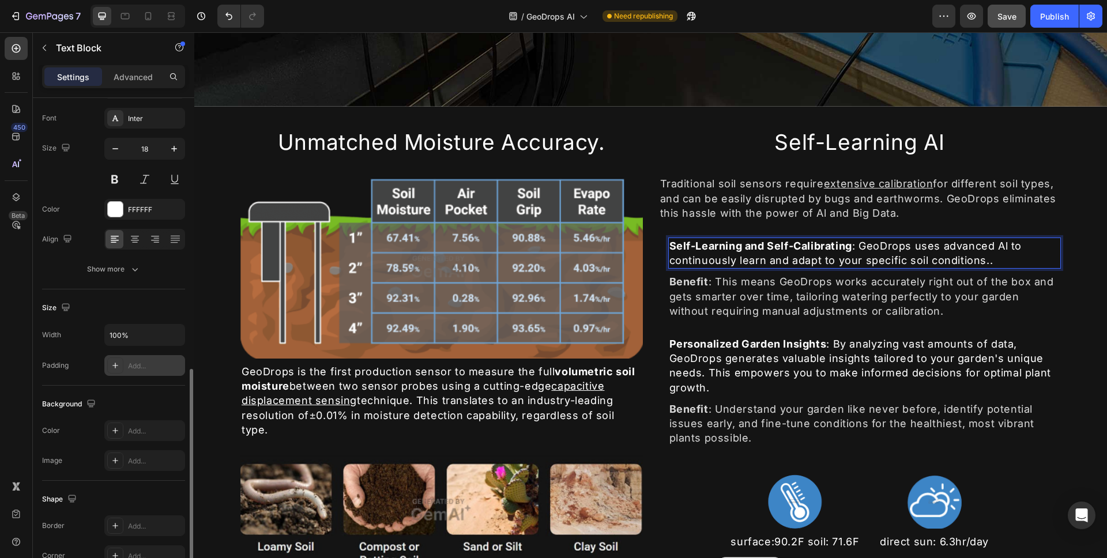
scroll to position [0, 0]
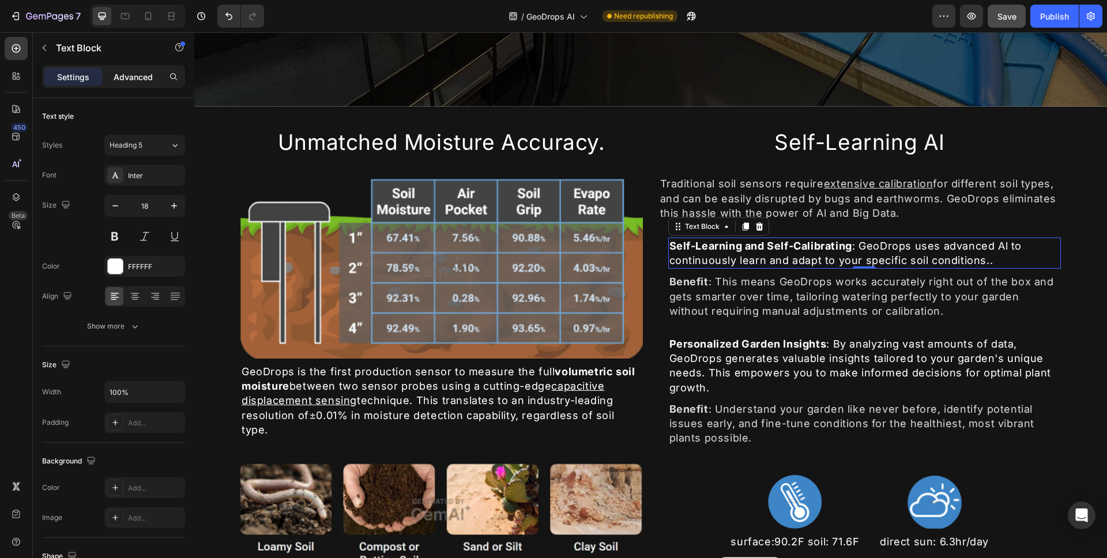
click at [146, 76] on p "Advanced" at bounding box center [133, 77] width 39 height 12
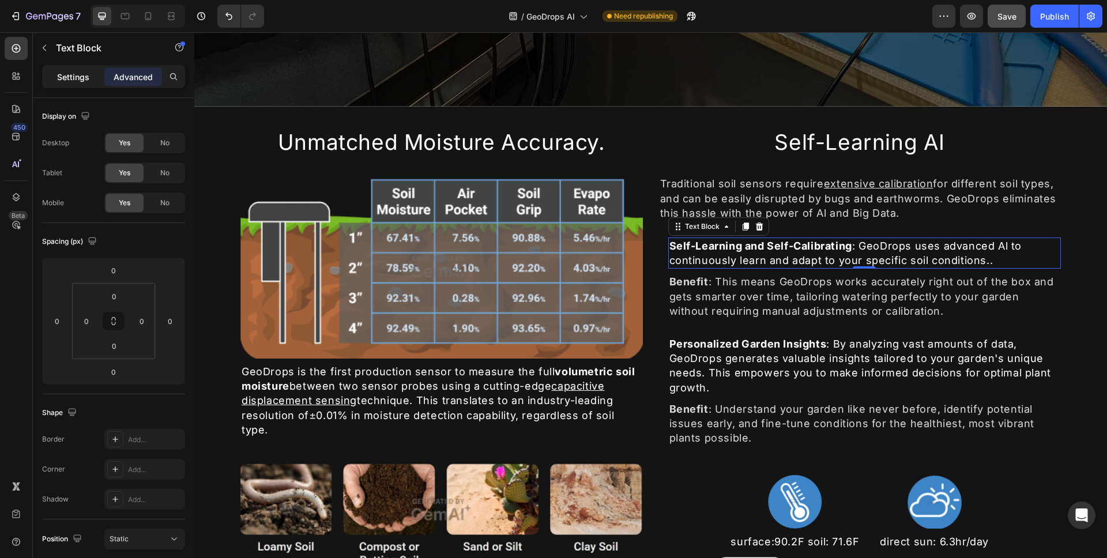
click at [77, 82] on p "Settings" at bounding box center [73, 77] width 32 height 12
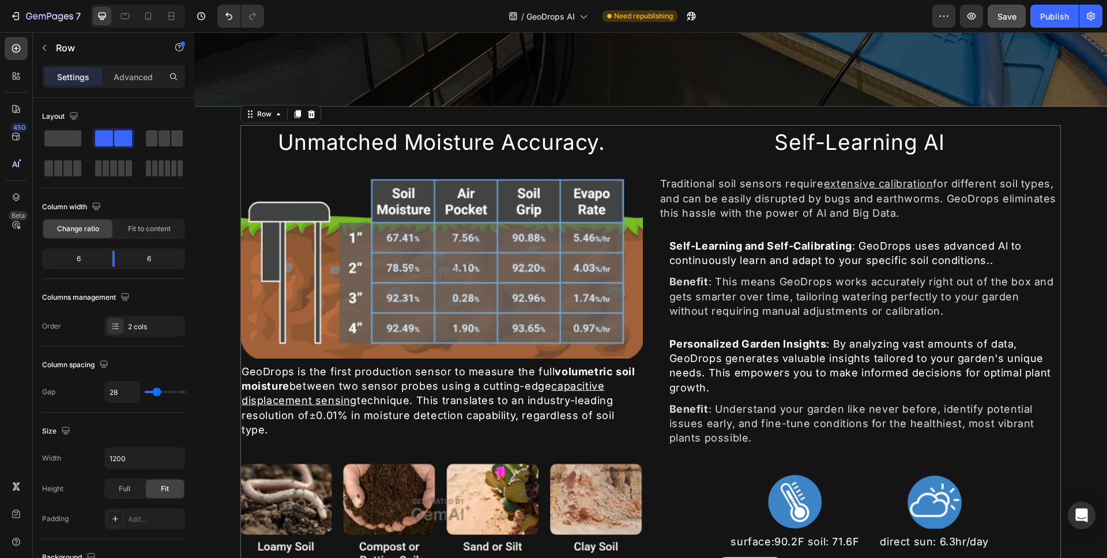
click at [652, 235] on div "Unmatched Moisture Accuracy. Heading Image GeoDrops is the first production sen…" at bounding box center [650, 383] width 820 height 517
click at [687, 241] on strong "Self-Learning and Self-Calibrating" at bounding box center [760, 246] width 183 height 12
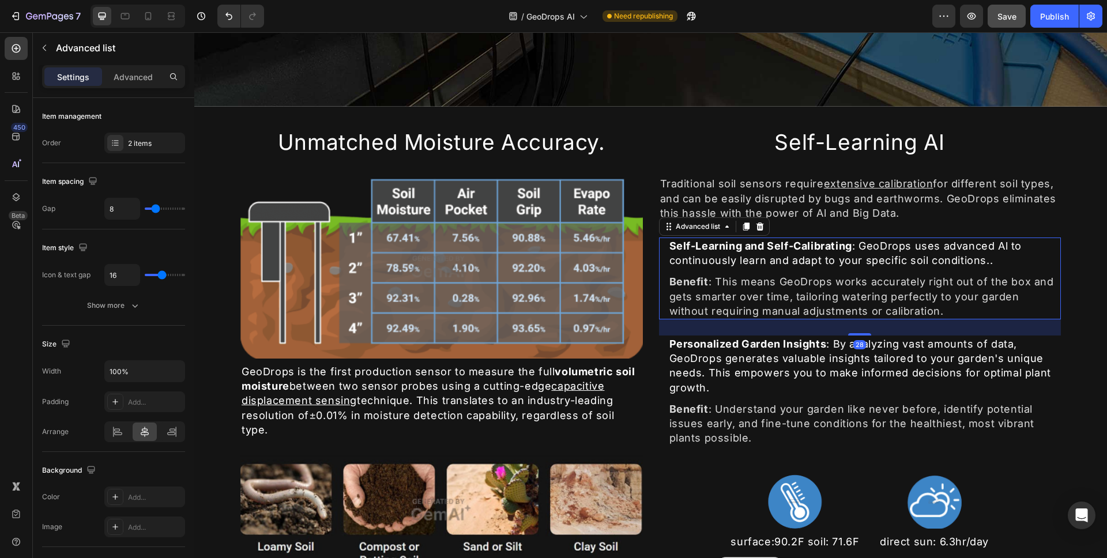
click at [661, 241] on li "Icon Self-Learning and Self-Calibrating : GeoDrops uses advanced Al to continuo…" at bounding box center [860, 253] width 402 height 31
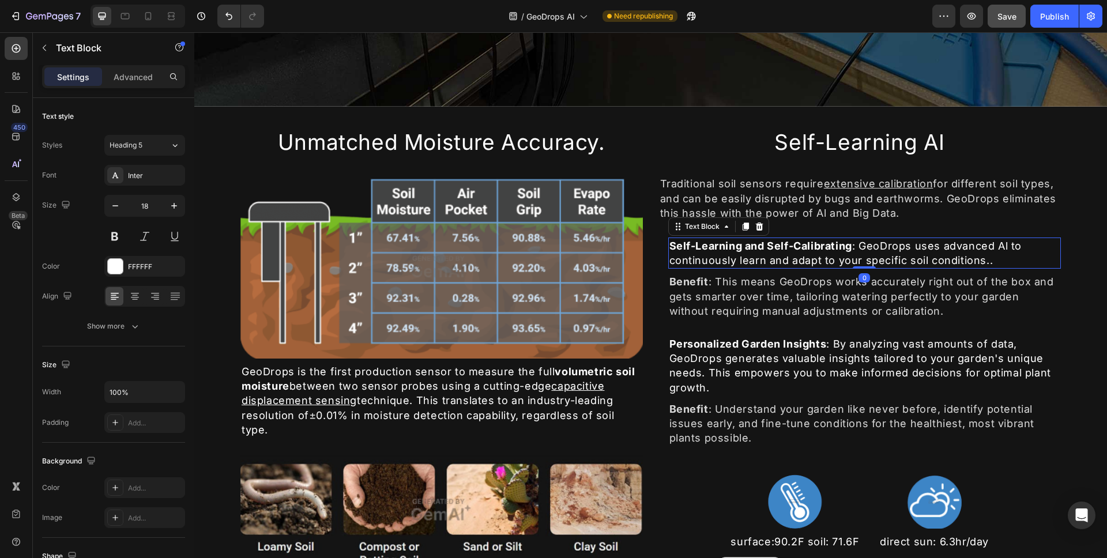
click at [675, 243] on strong "Self-Learning and Self-Calibrating" at bounding box center [760, 246] width 183 height 12
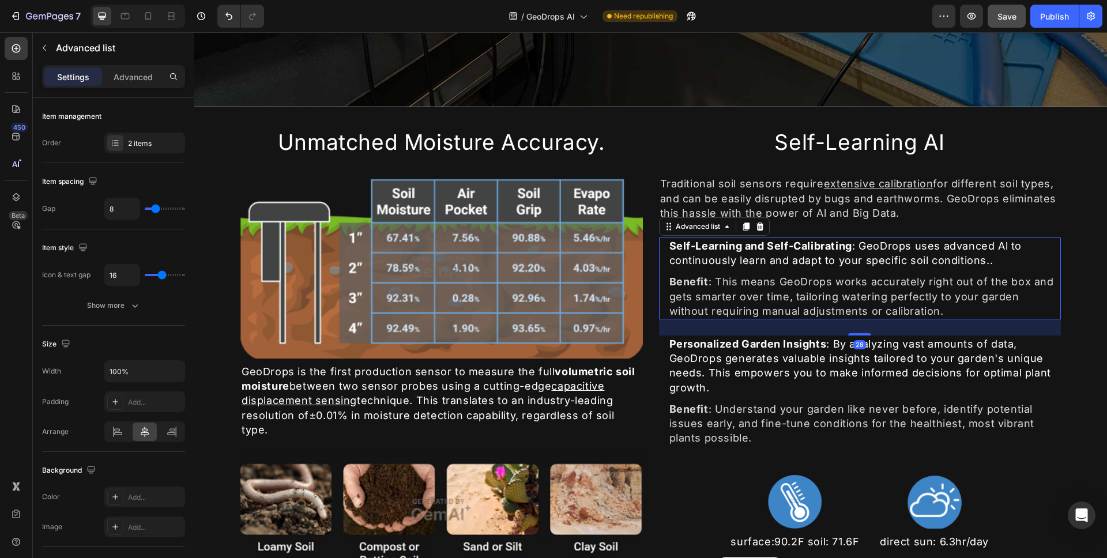
click at [661, 242] on li "Icon Self-Learning and Self-Calibrating : GeoDrops uses advanced Al to continuo…" at bounding box center [860, 253] width 402 height 31
click at [755, 227] on div at bounding box center [760, 227] width 14 height 14
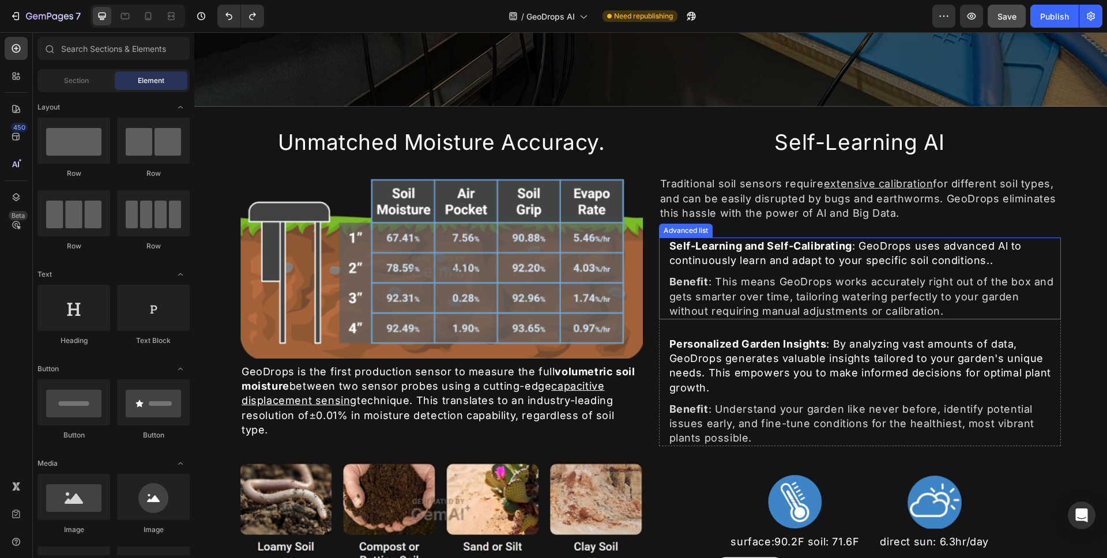
click at [661, 243] on li "Icon Self-Learning and Self-Calibrating : GeoDrops uses advanced Al to continuo…" at bounding box center [860, 253] width 402 height 31
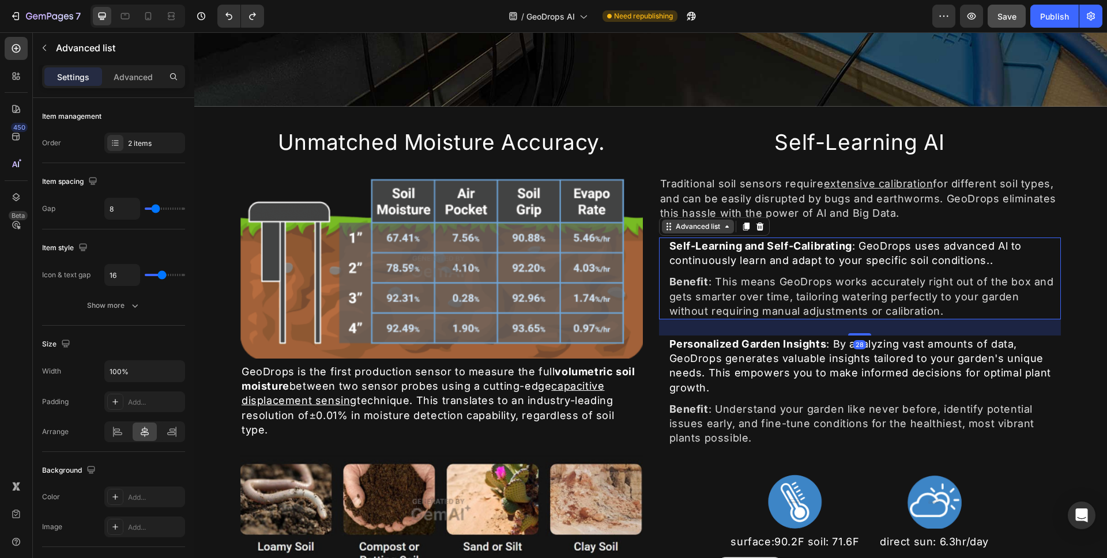
click at [717, 221] on div "Advanced list" at bounding box center [697, 226] width 49 height 10
click at [659, 264] on ul "Icon Self-Learning and Self-Calibrating : GeoDrops uses advanced Al to continuo…" at bounding box center [860, 279] width 402 height 82
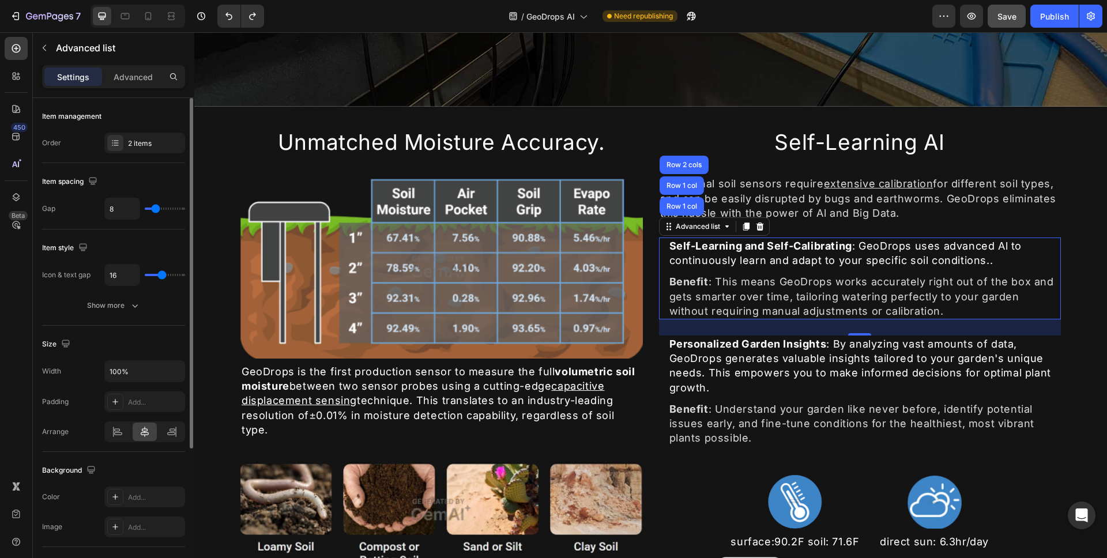
click at [129, 229] on div "Item management Order 2 items" at bounding box center [113, 277] width 143 height 96
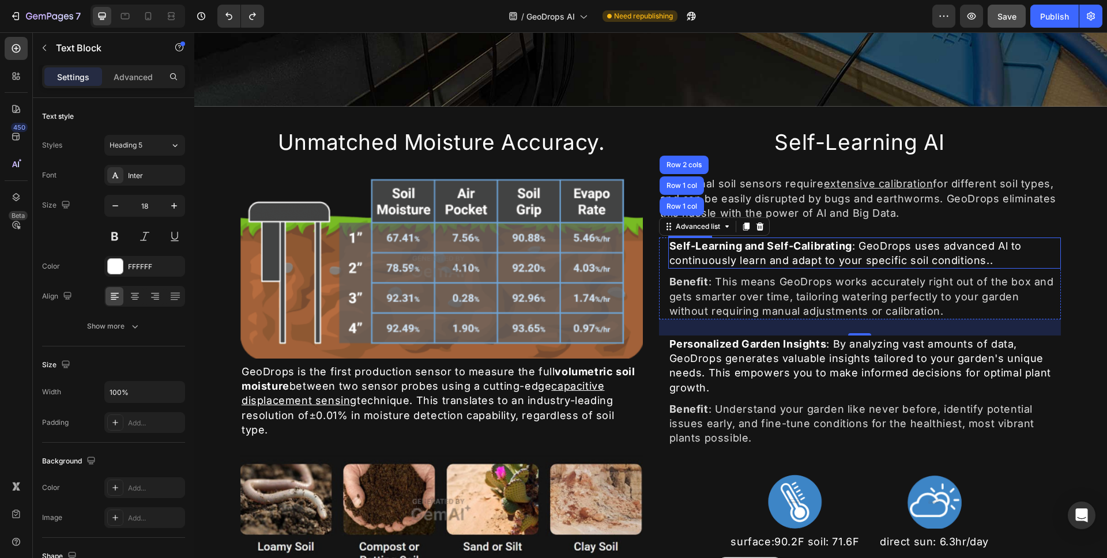
click at [720, 259] on p "Self-Learning and Self-Calibrating : GeoDrops uses advanced Al to continuously …" at bounding box center [864, 253] width 391 height 29
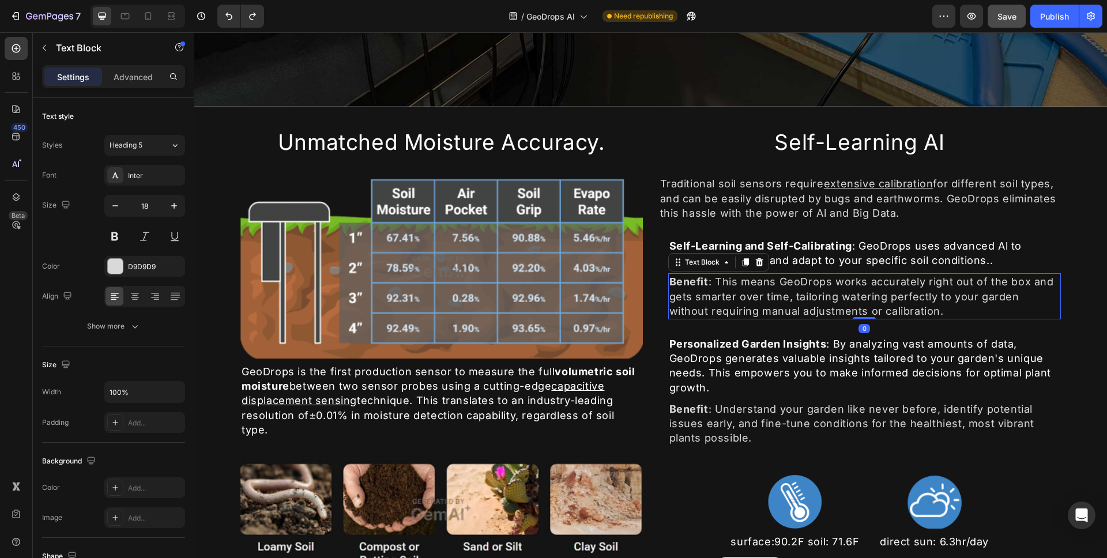
click at [715, 274] on p "Benefit : This means GeoDrops works accurately right out of the box and gets sm…" at bounding box center [864, 296] width 391 height 44
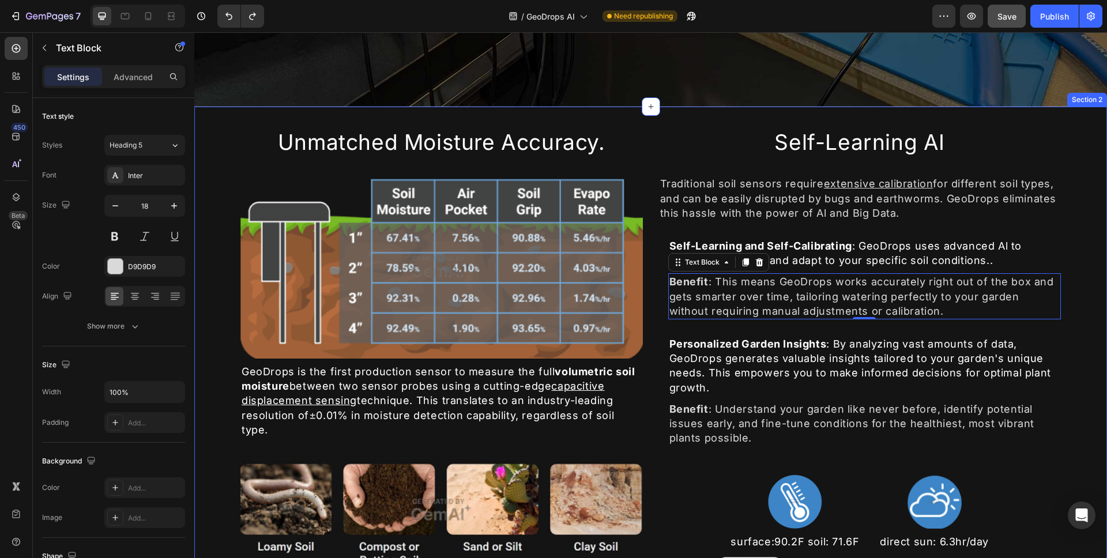
click at [1072, 268] on div "Unmatched Moisture Accuracy. Heading Image GeoDrops is the first production sen…" at bounding box center [650, 397] width 913 height 581
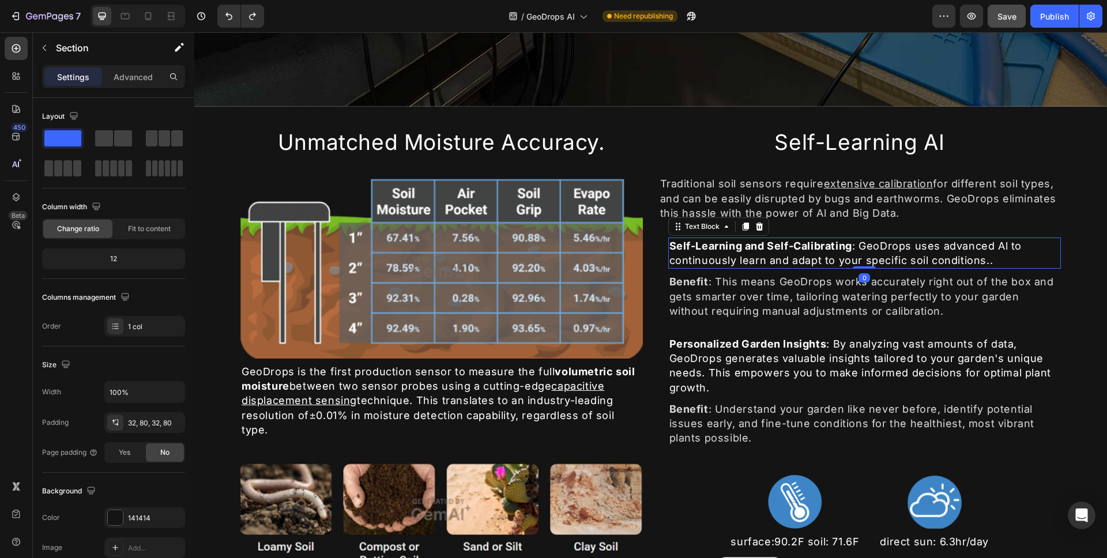
click at [669, 241] on strong "Self-Learning and Self-Calibrating" at bounding box center [760, 246] width 183 height 12
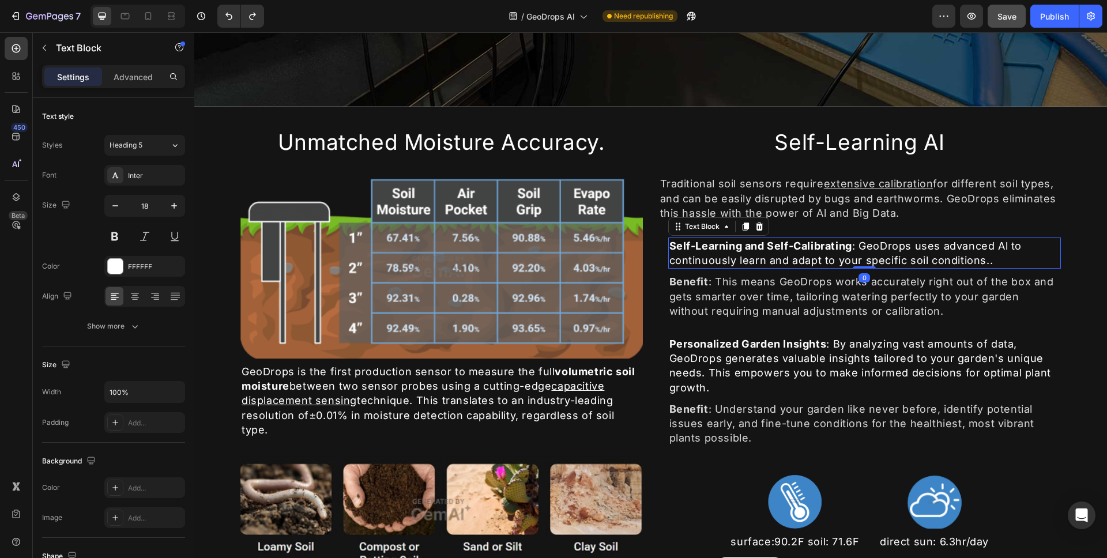
click at [669, 241] on strong "Self-Learning and Self-Calibrating" at bounding box center [760, 246] width 183 height 12
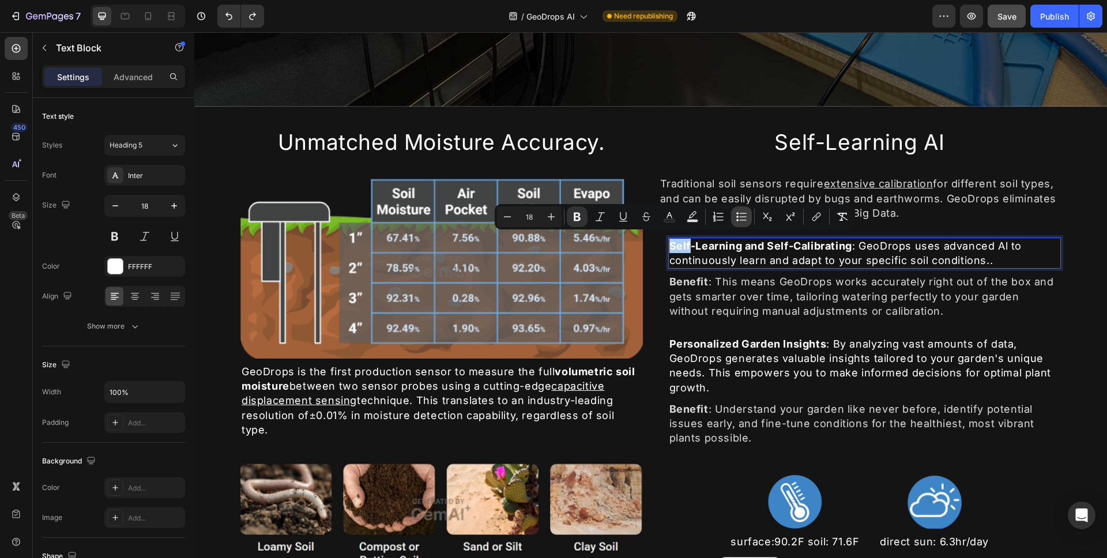
click at [739, 217] on icon "Editor contextual toolbar" at bounding box center [742, 217] width 12 height 12
type input "18"
click at [740, 248] on p "Self-Learning and Self-Calibrating : GeoDrops uses advanced Al to continuously …" at bounding box center [864, 253] width 391 height 29
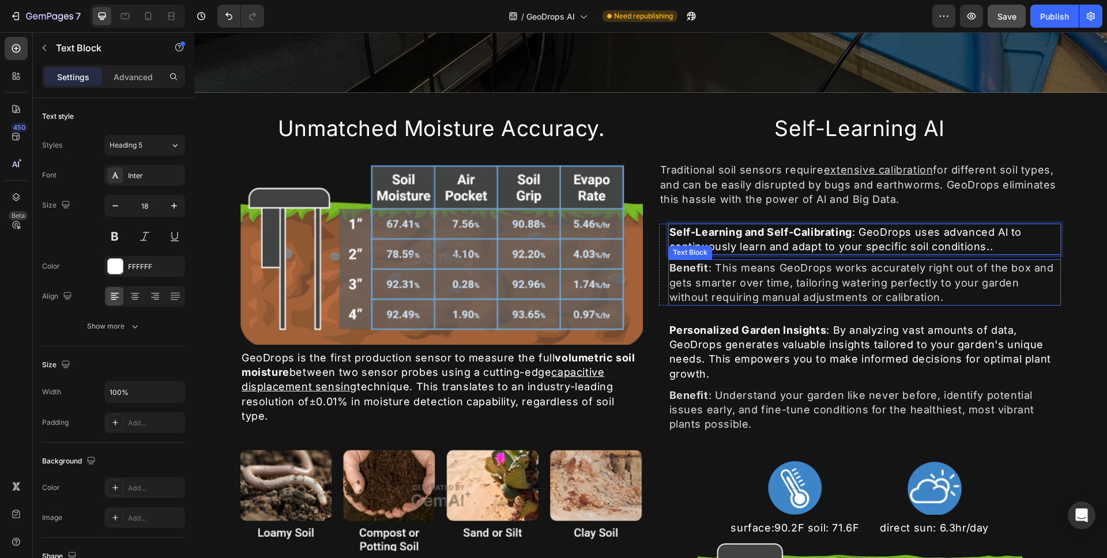
scroll to position [544, 0]
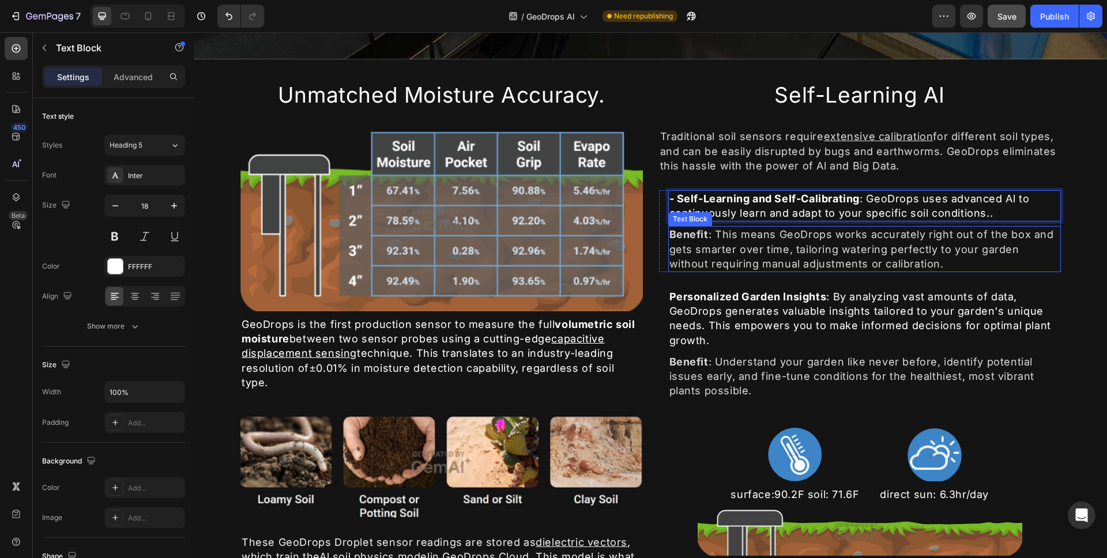
click at [711, 258] on p "Benefit : This means GeoDrops works accurately right out of the box and gets sm…" at bounding box center [864, 249] width 391 height 44
click at [672, 193] on strong "- Self-Learning and Self-Calibrating" at bounding box center [764, 199] width 191 height 12
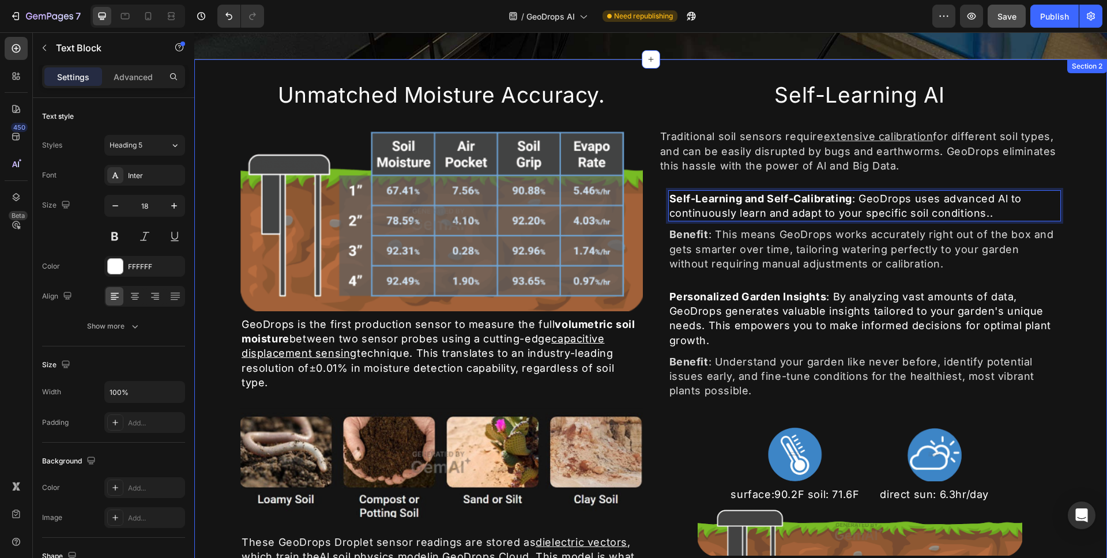
click at [1059, 246] on div "Unmatched Moisture Accuracy. Heading Image GeoDrops is the first production sen…" at bounding box center [650, 349] width 913 height 581
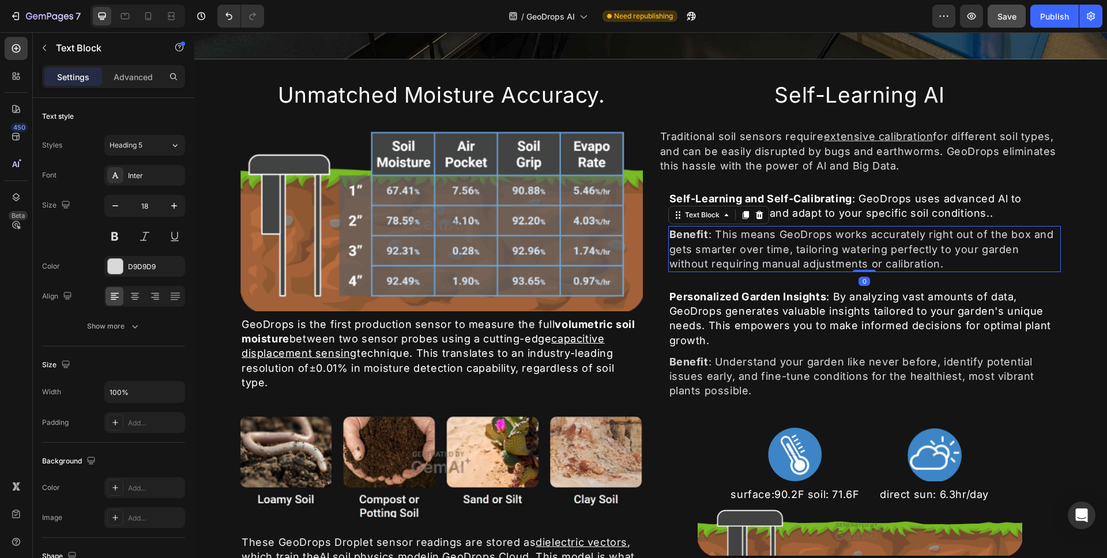
click at [1049, 250] on p "Benefit : This means GeoDrops works accurately right out of the box and gets sm…" at bounding box center [864, 249] width 391 height 44
click at [660, 204] on li "Icon Self-Learning and Self-Calibrating : GeoDrops uses advanced Al to continuo…" at bounding box center [860, 205] width 402 height 31
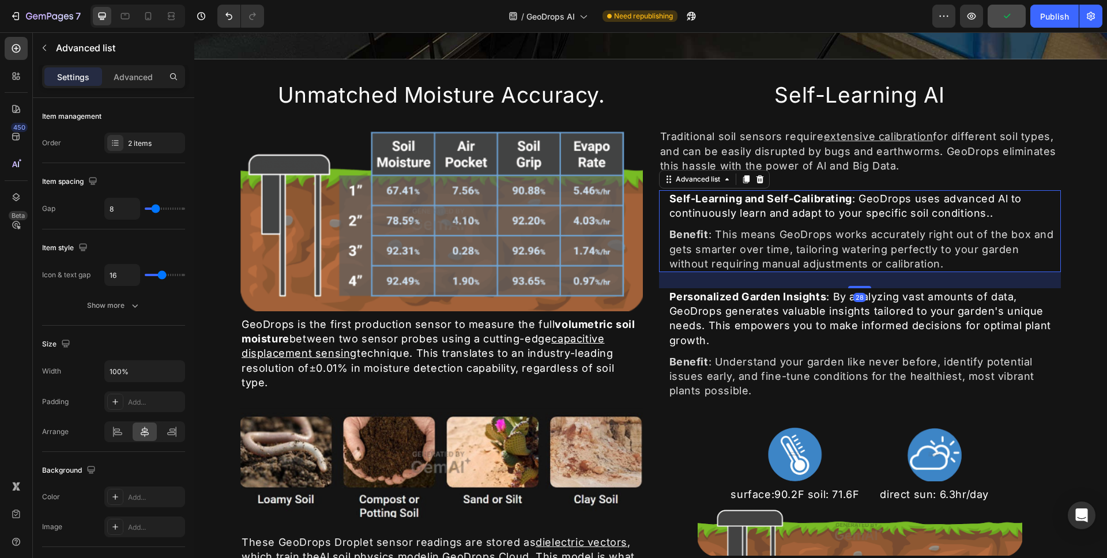
click at [660, 204] on li "Icon Self-Learning and Self-Calibrating : GeoDrops uses advanced Al to continuo…" at bounding box center [860, 205] width 402 height 31
type input "0"
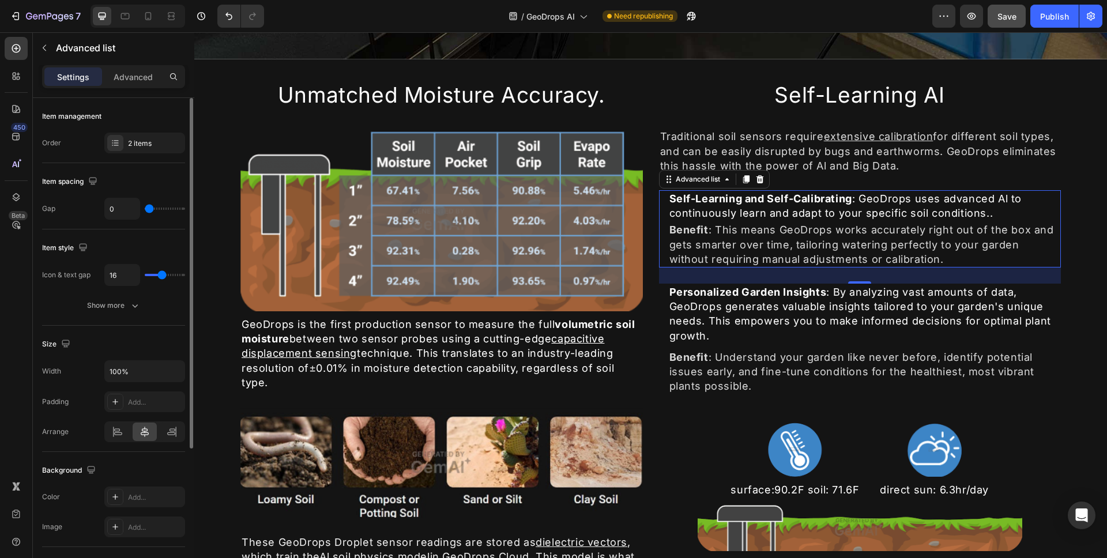
type input "8"
type input "9"
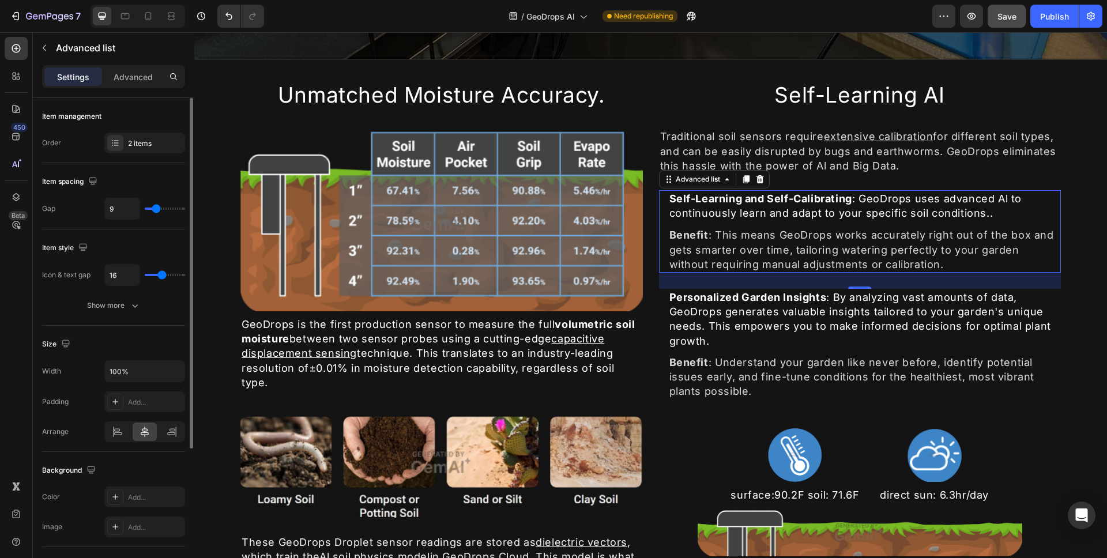
type input "10"
type input "11"
type input "12"
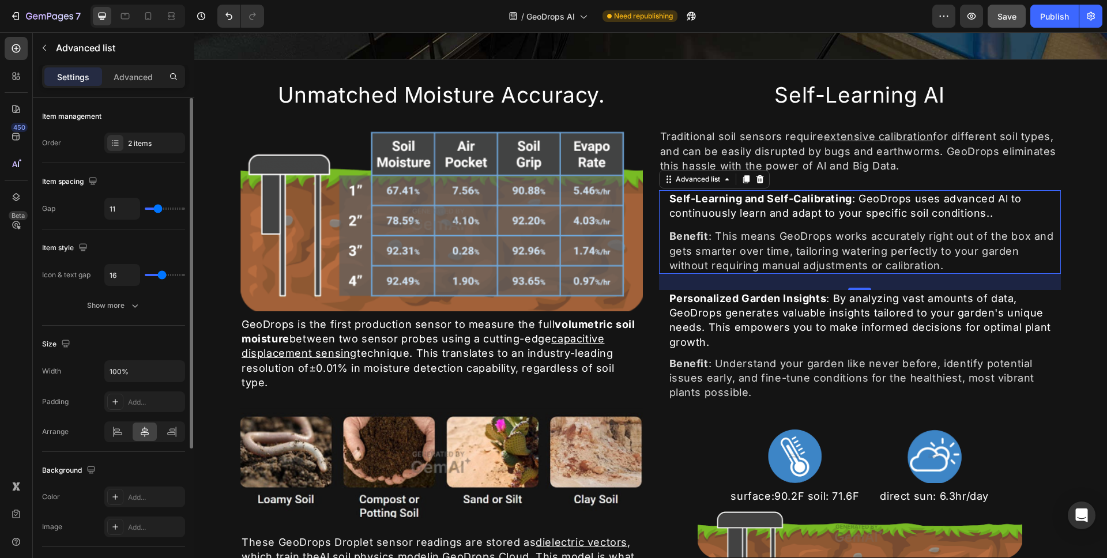
type input "12"
type input "13"
type input "14"
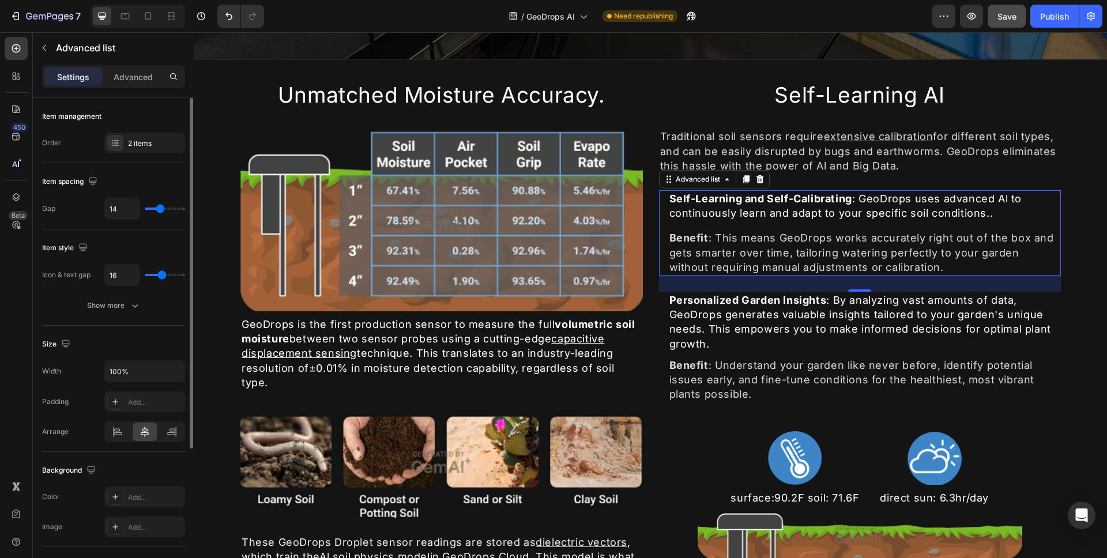
click at [160, 208] on input "range" at bounding box center [165, 209] width 40 height 2
type input "8"
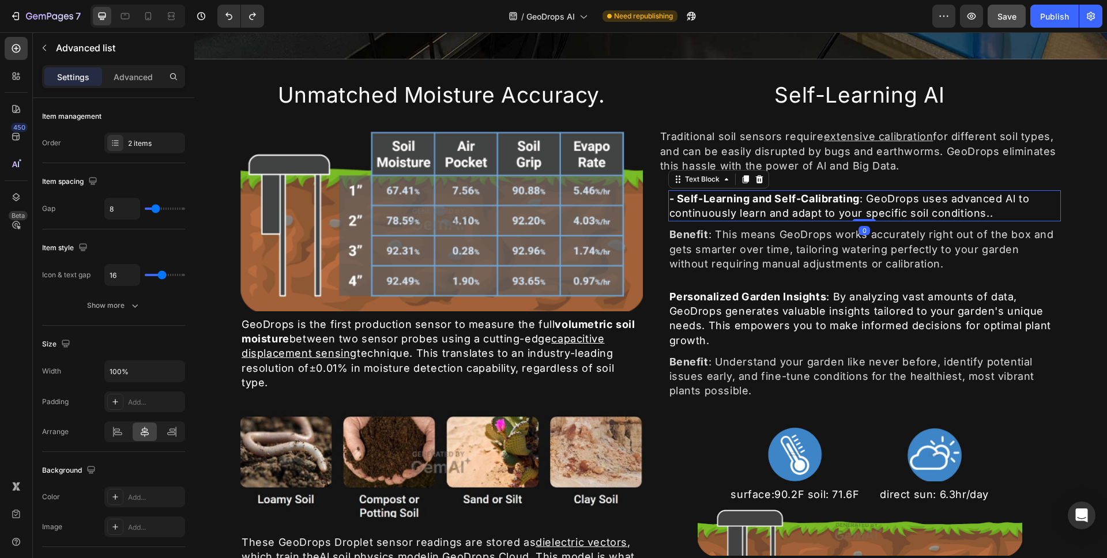
click at [673, 194] on strong "- Self-Learning and Self-Calibrating" at bounding box center [764, 199] width 191 height 12
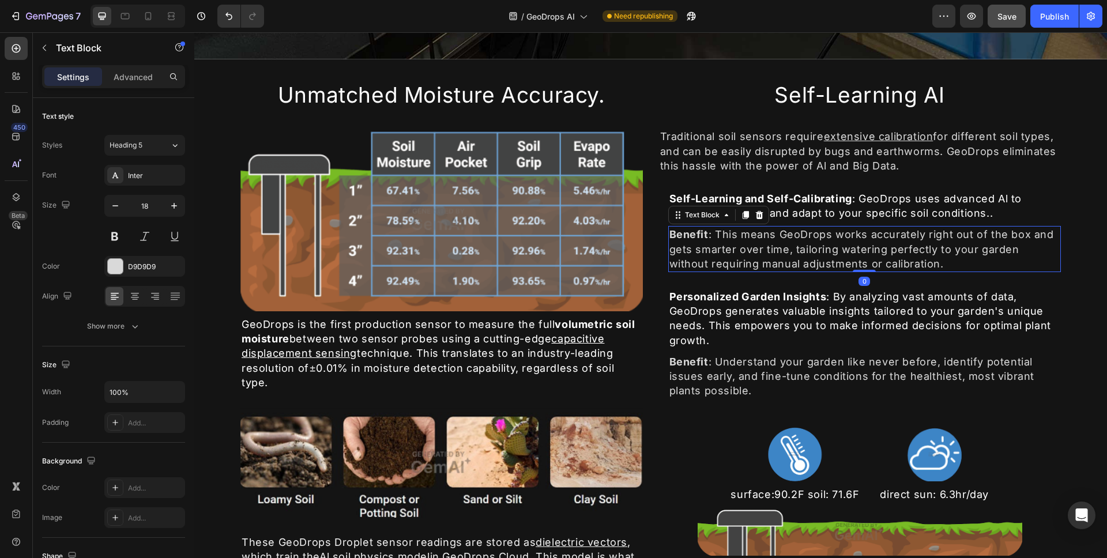
click at [683, 234] on strong "Benefit" at bounding box center [688, 234] width 39 height 12
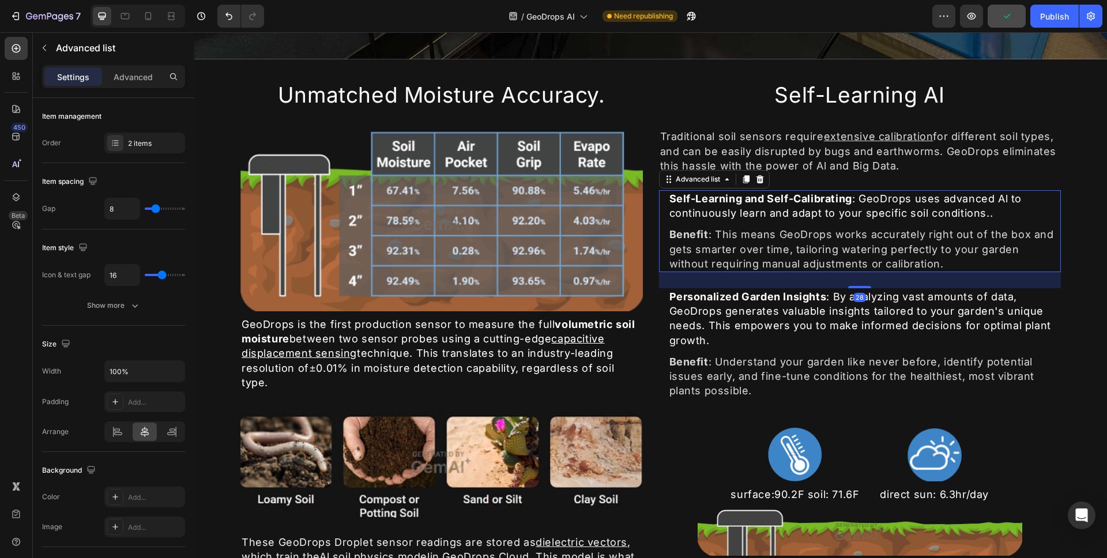
click at [662, 227] on li "Icon Benefit : This means GeoDrops works accurately right out of the box and ge…" at bounding box center [860, 249] width 402 height 46
type input "19"
type input "20"
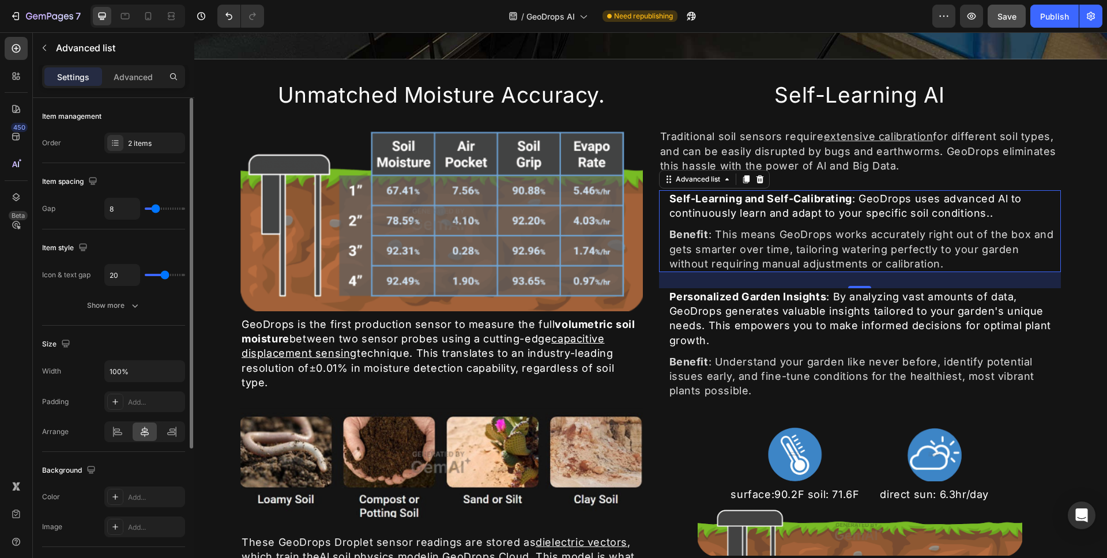
type input "22"
type input "23"
type input "24"
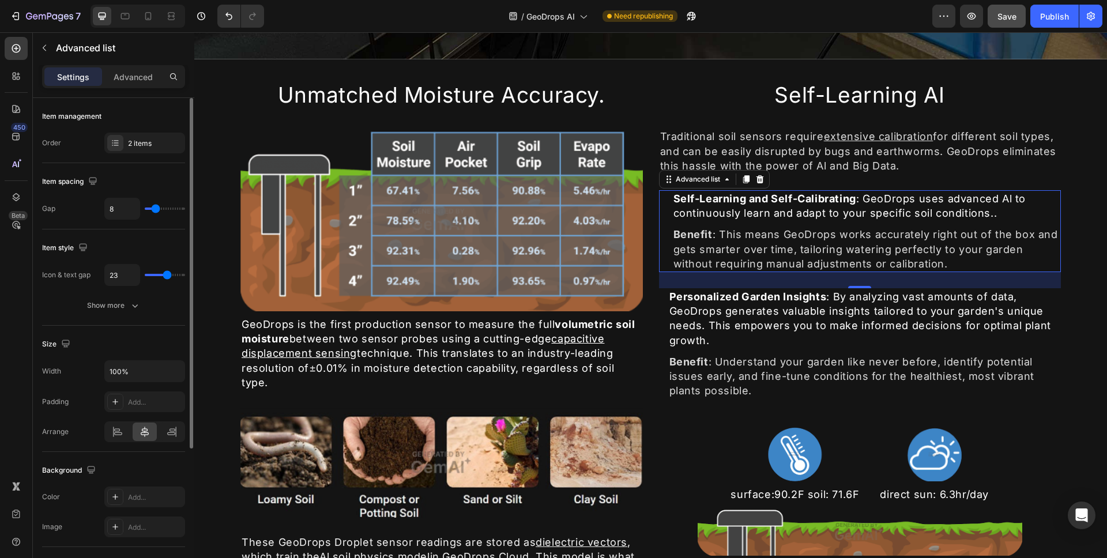
type input "24"
type input "25"
type input "26"
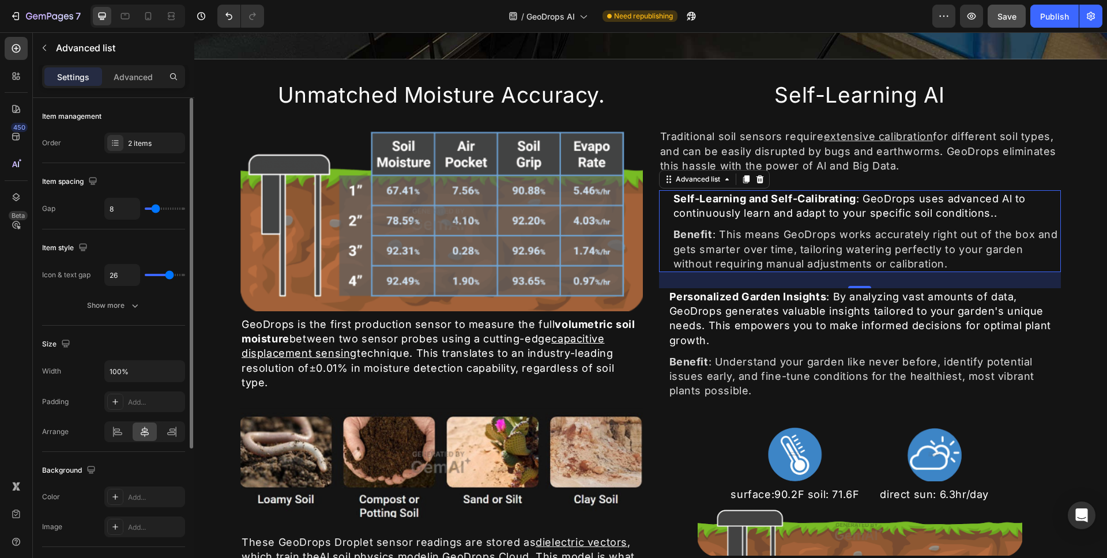
type input "27"
type input "28"
type input "29"
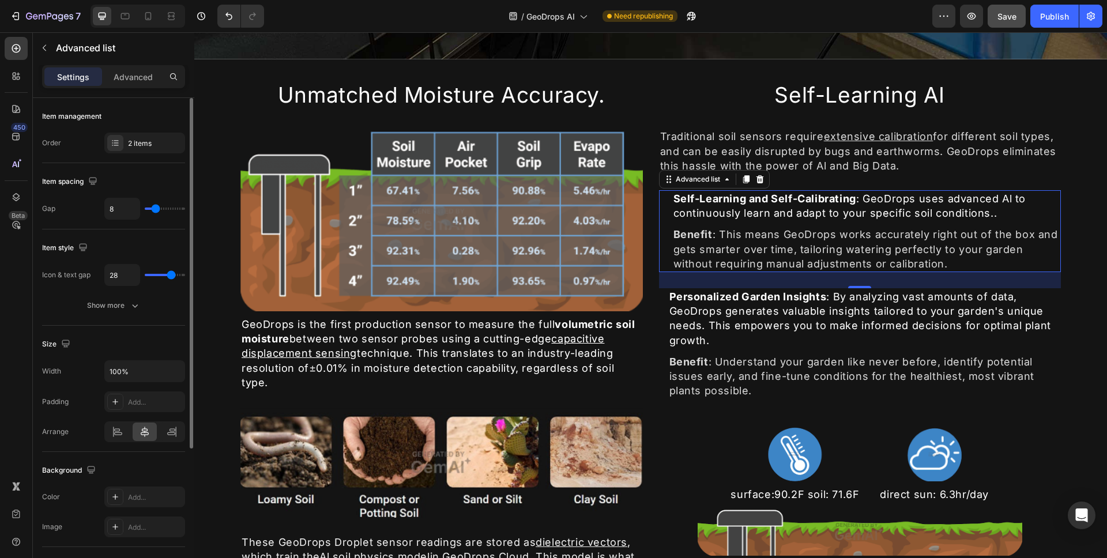
type input "29"
type input "27"
type input "26"
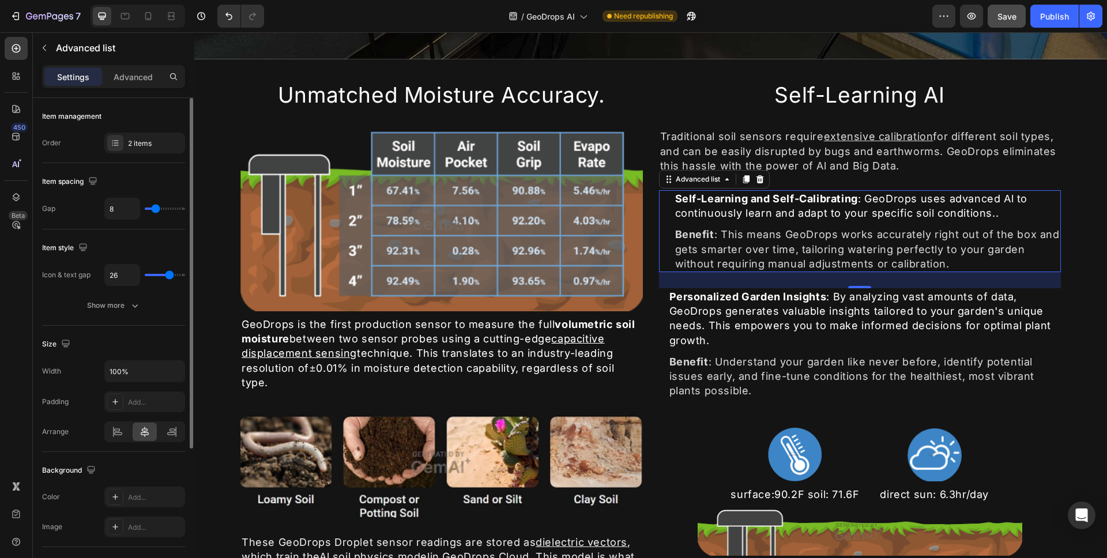
type input "25"
type input "24"
type input "23"
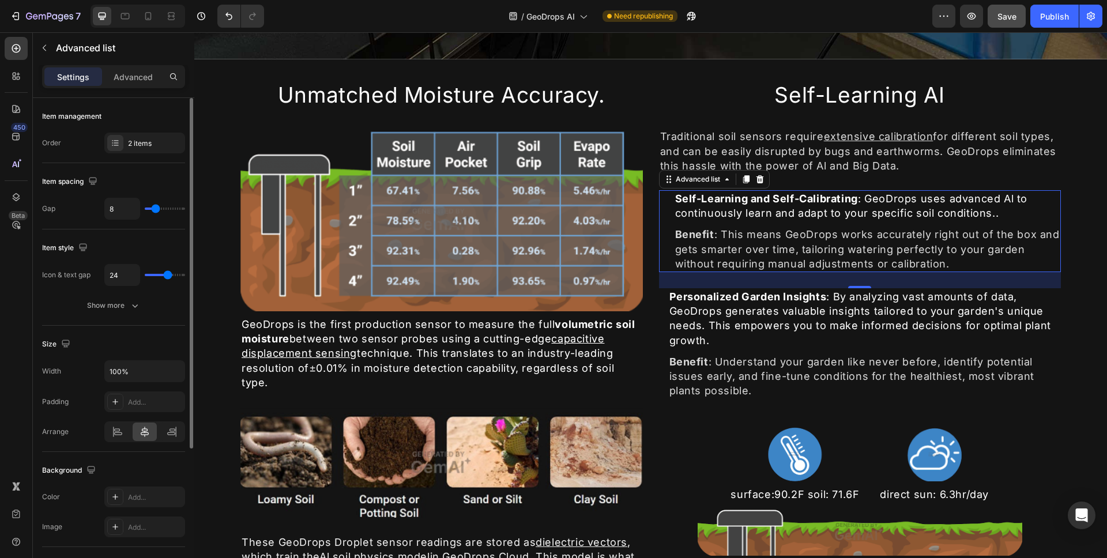
type input "23"
type input "22"
type input "21"
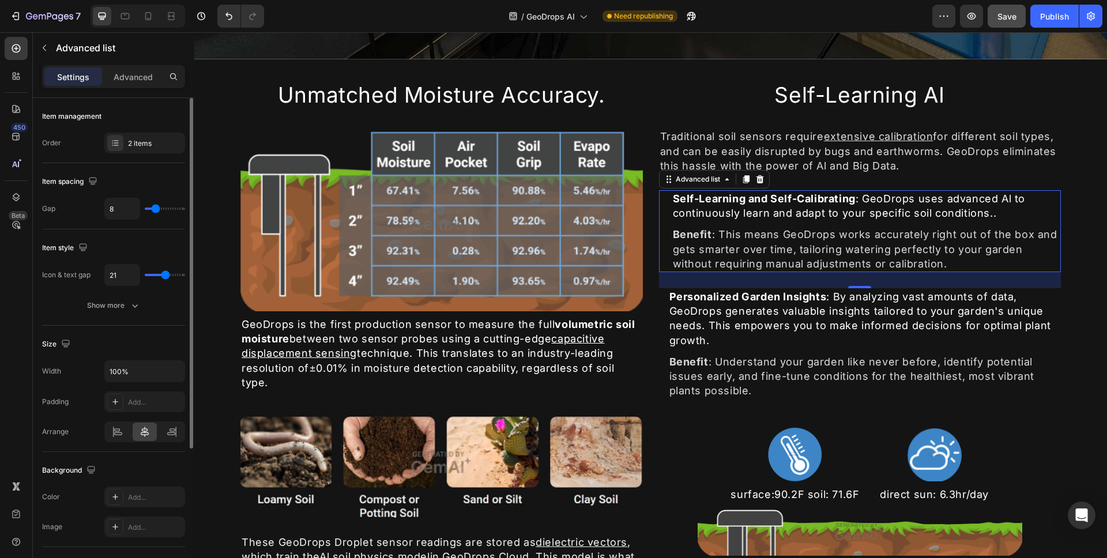
type input "20"
type input "19"
type input "18"
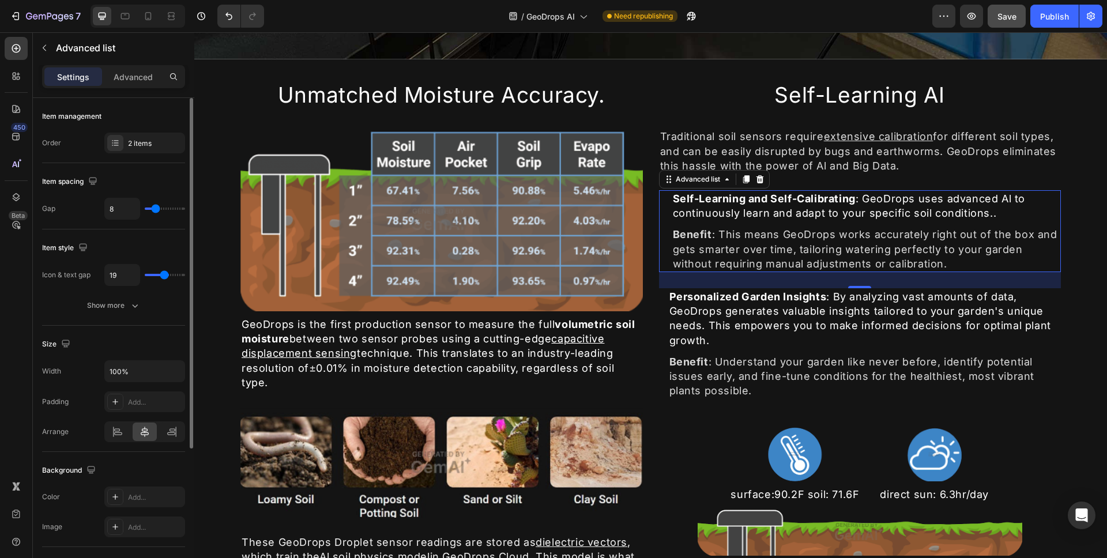
type input "18"
type input "17"
type input "16"
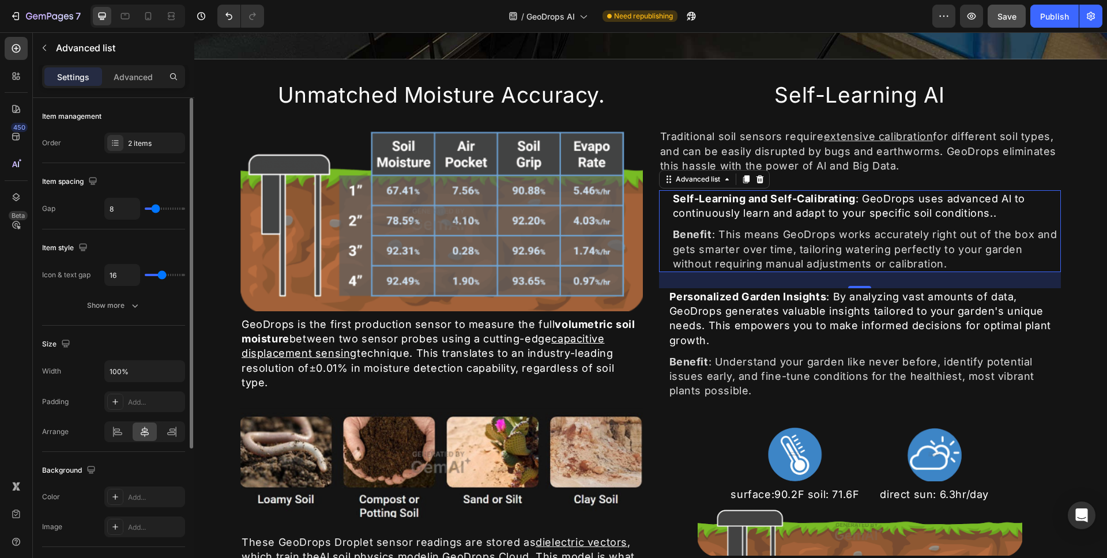
type input "15"
type input "14"
type input "13"
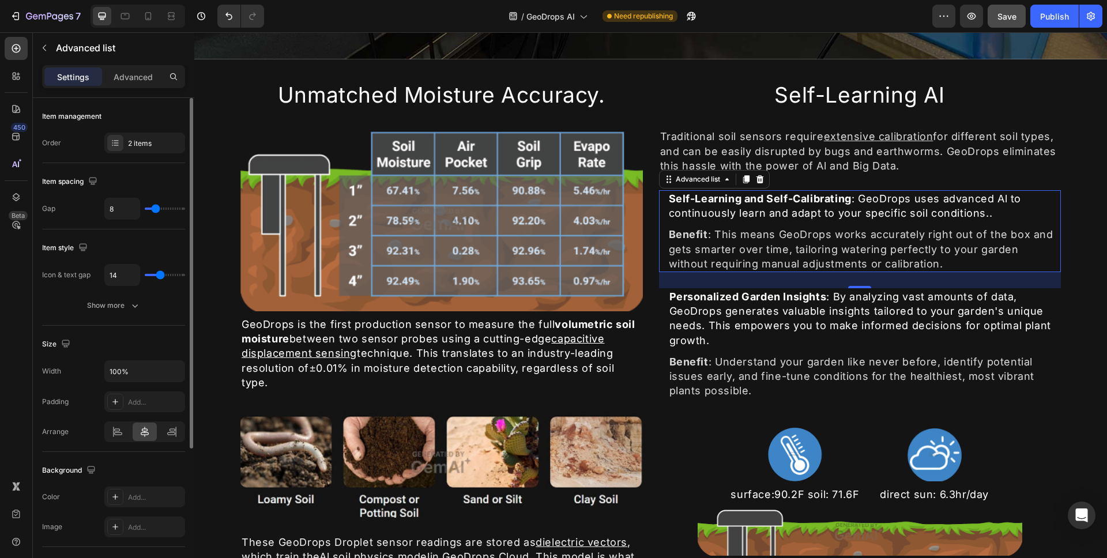
type input "13"
type input "12"
type input "11"
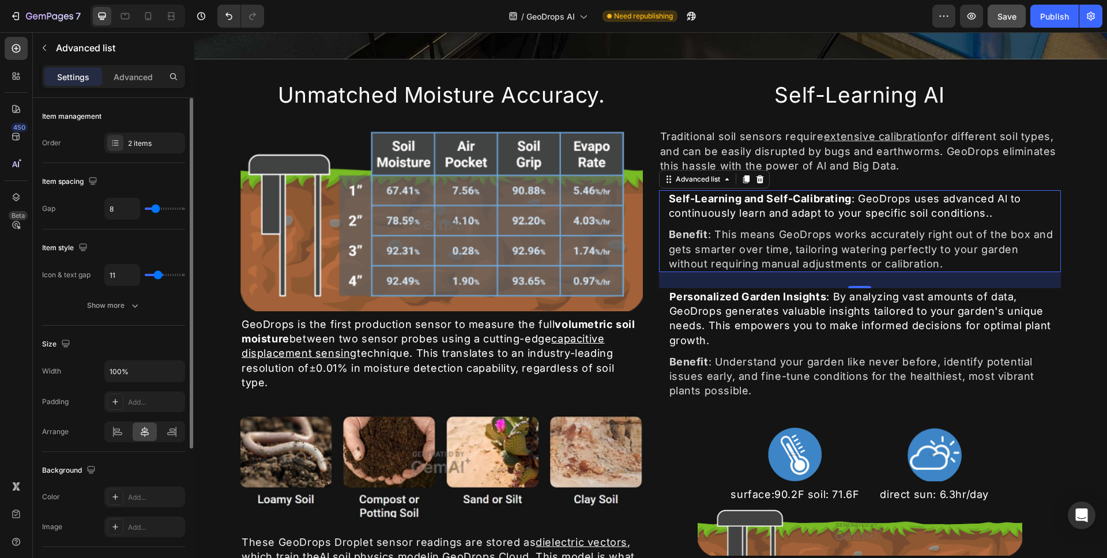
type input "10"
type input "9"
type input "5"
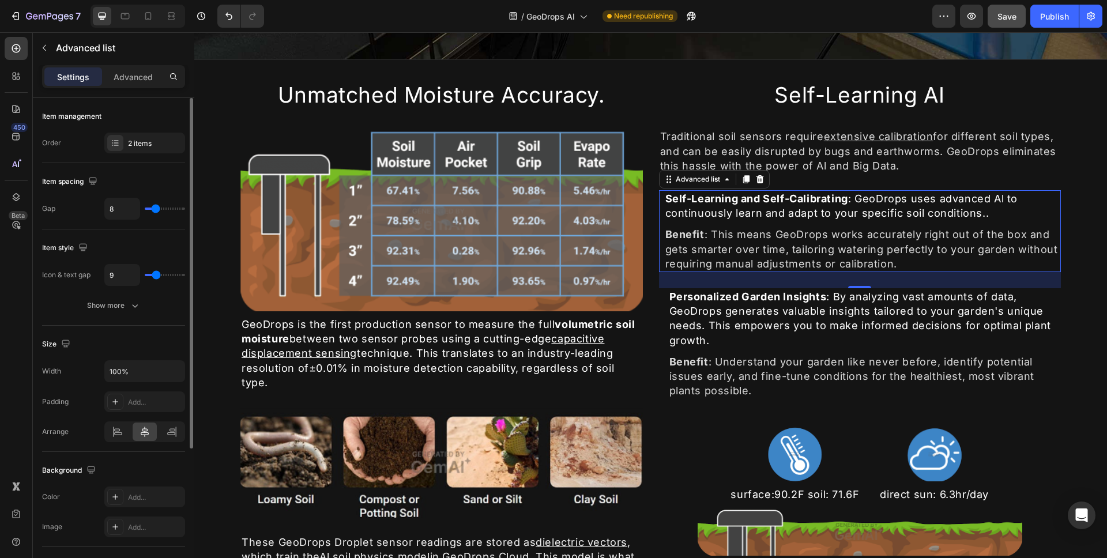
type input "5"
type input "4"
type input "3"
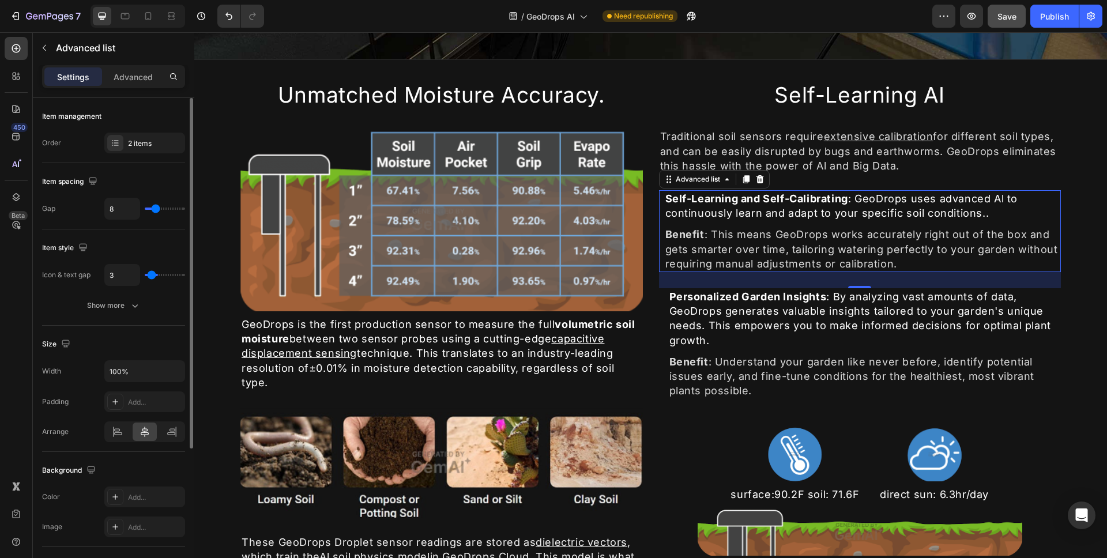
type input "2"
type input "1"
type input "0"
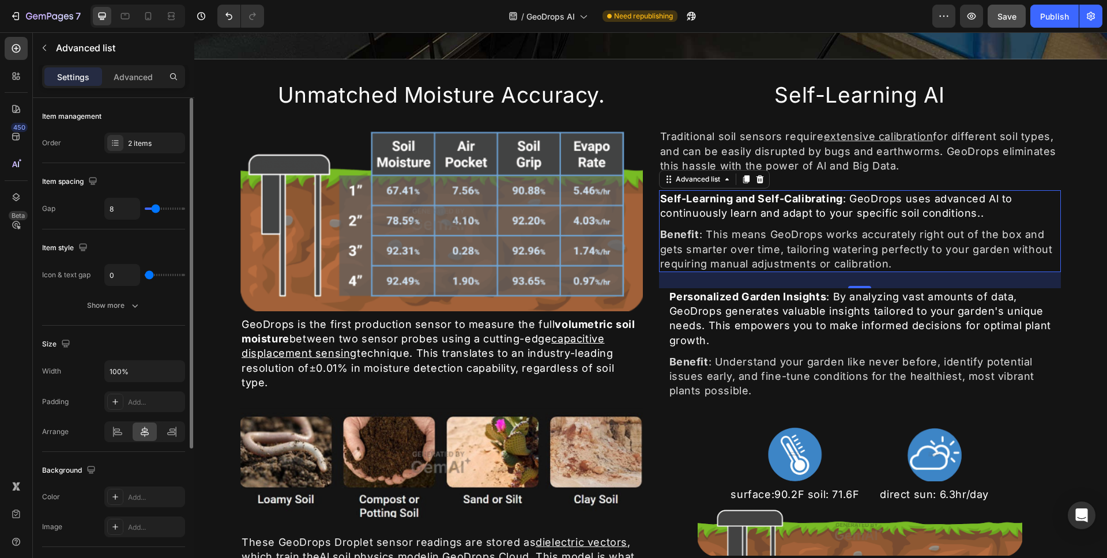
drag, startPoint x: 163, startPoint y: 279, endPoint x: 144, endPoint y: 281, distance: 19.2
type input "0"
click at [145, 276] on input "range" at bounding box center [165, 275] width 40 height 2
click at [136, 303] on icon "button" at bounding box center [135, 306] width 12 height 12
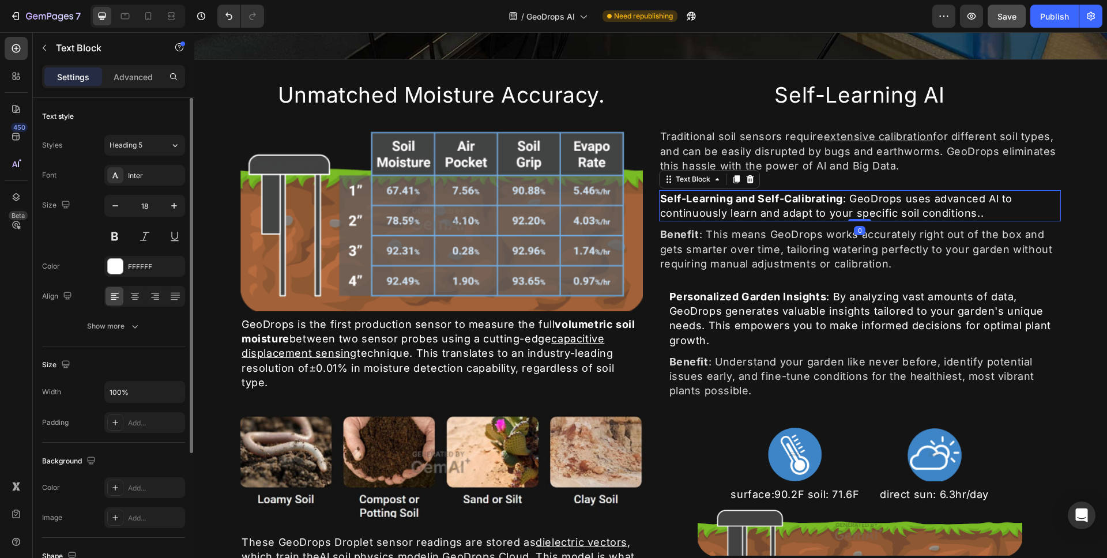
click at [666, 195] on strong "Self-Learning and Self-Calibrating" at bounding box center [751, 199] width 183 height 12
click at [660, 194] on strong "Self-Learning and Self-Calibrating" at bounding box center [751, 199] width 183 height 12
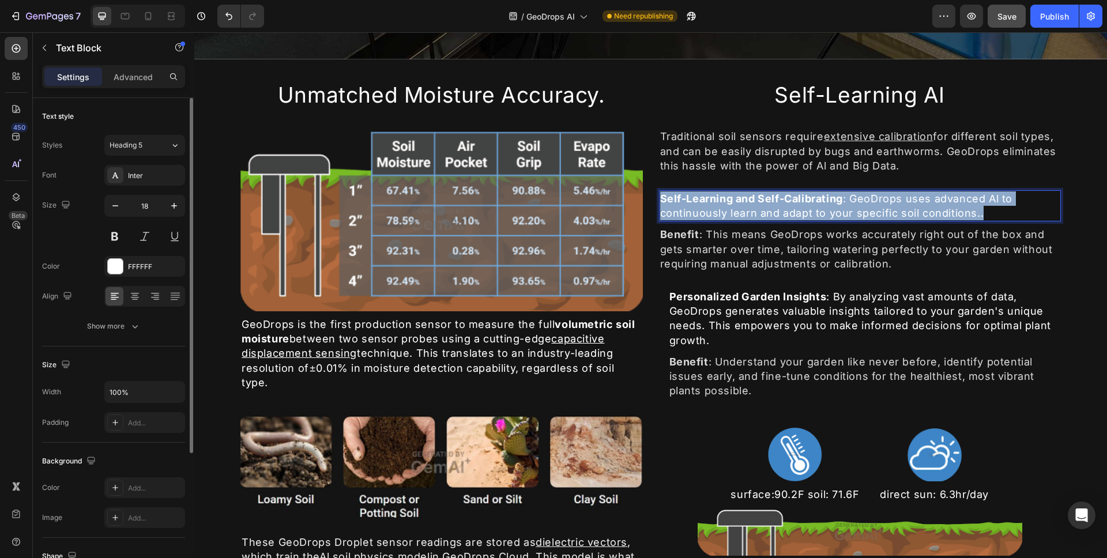
click at [660, 194] on strong "Self-Learning and Self-Calibrating" at bounding box center [751, 199] width 183 height 12
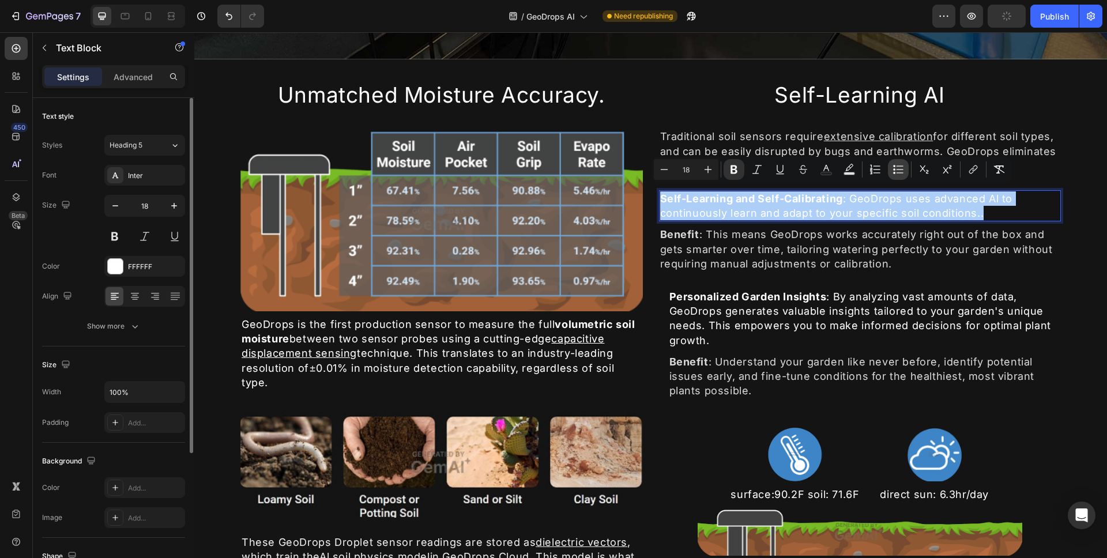
click at [894, 171] on icon "Editor contextual toolbar" at bounding box center [899, 170] width 12 height 12
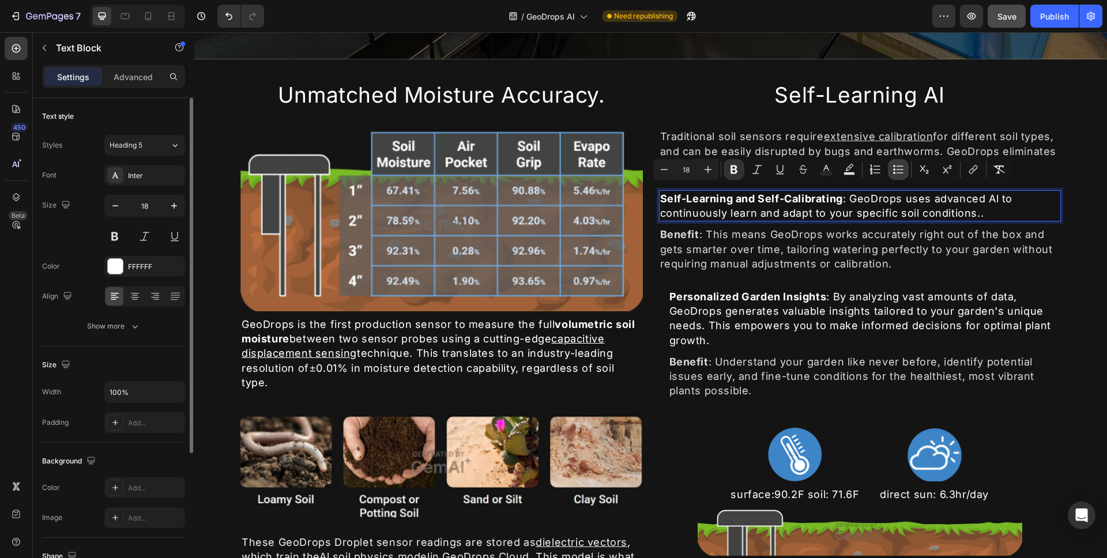
click at [894, 171] on icon "Editor contextual toolbar" at bounding box center [899, 170] width 12 height 12
type input "18"
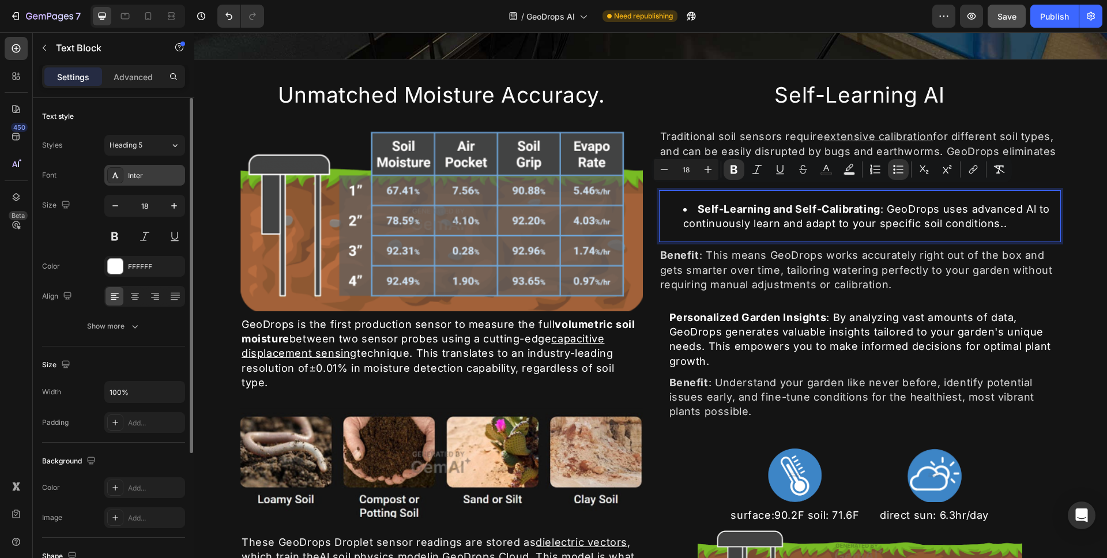
scroll to position [69, 0]
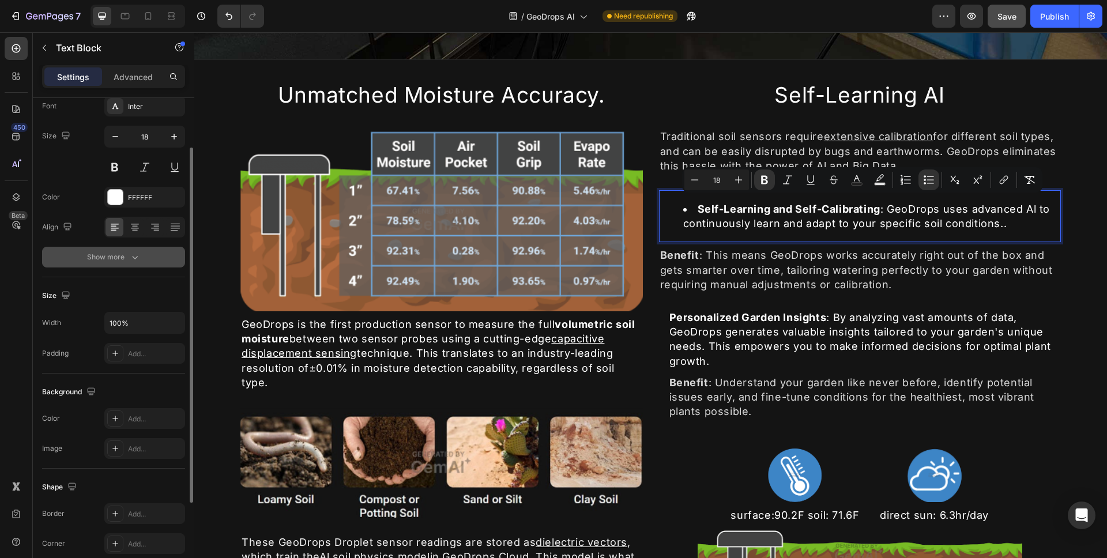
click at [106, 260] on div "Show more" at bounding box center [114, 257] width 54 height 12
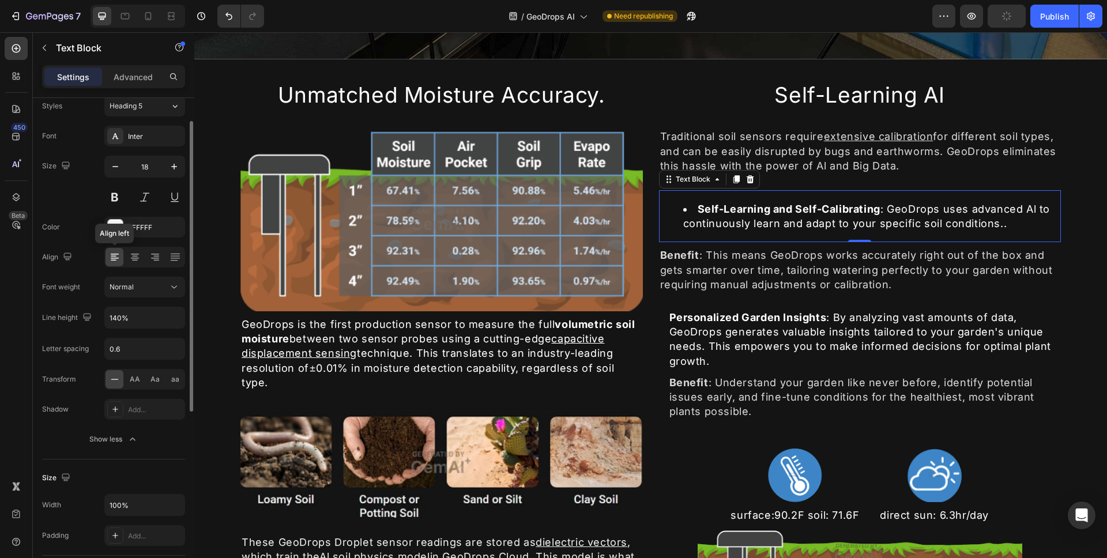
scroll to position [0, 0]
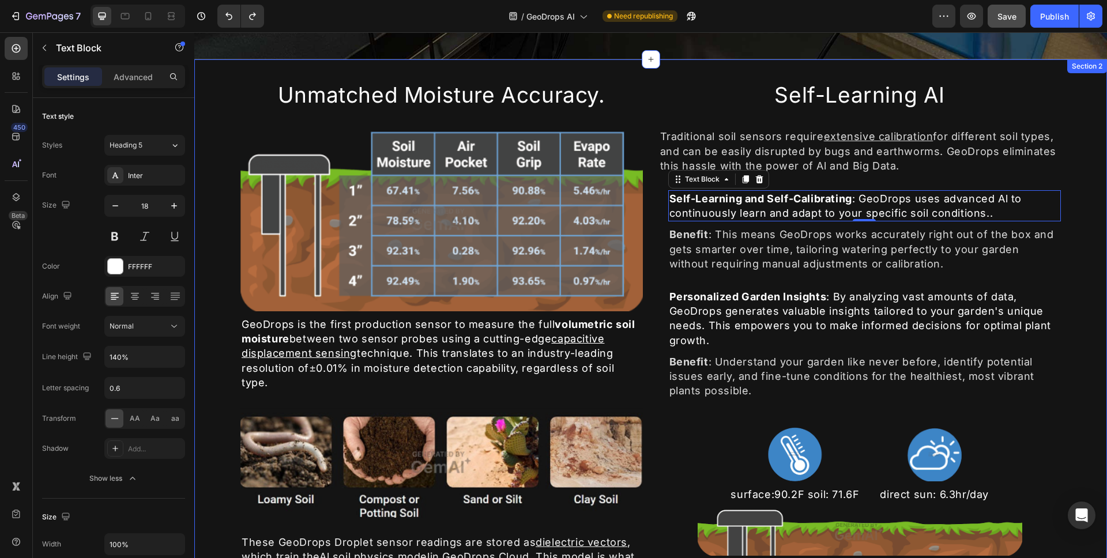
click at [1063, 308] on div "Unmatched Moisture Accuracy. Heading Image GeoDrops is the first production sen…" at bounding box center [650, 349] width 913 height 581
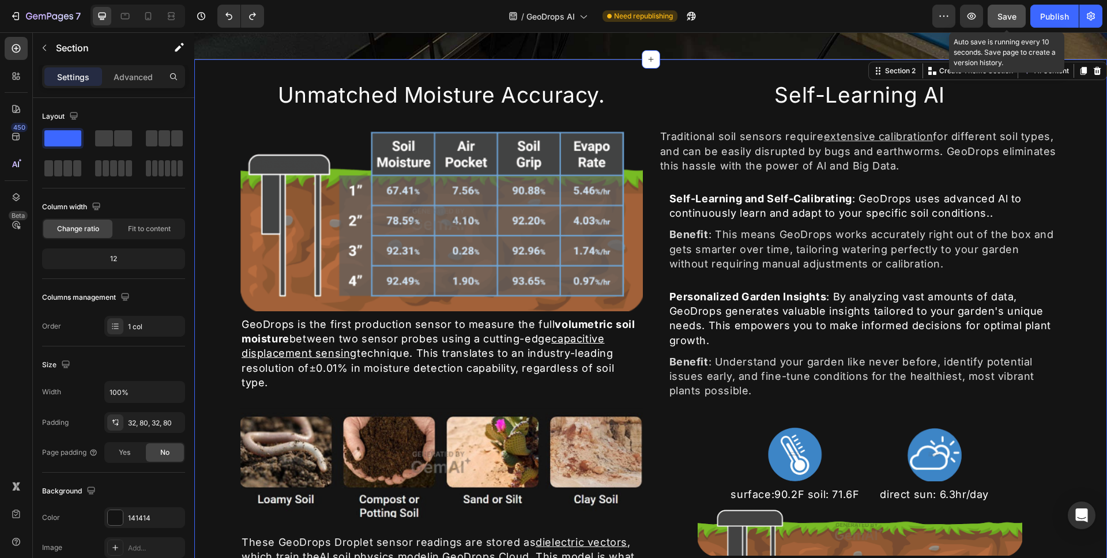
click at [1001, 13] on span "Save" at bounding box center [1006, 17] width 19 height 10
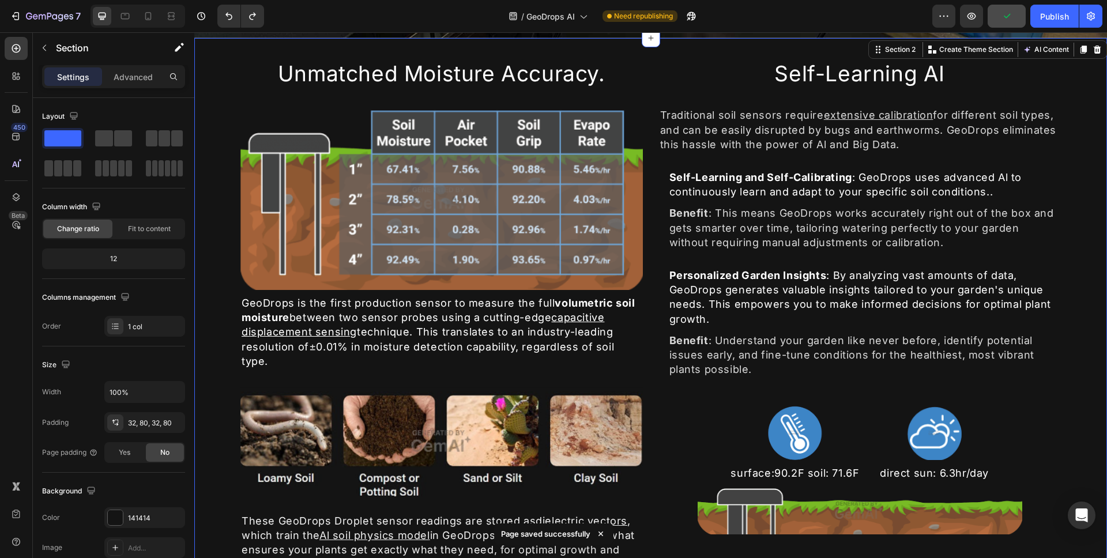
scroll to position [577, 0]
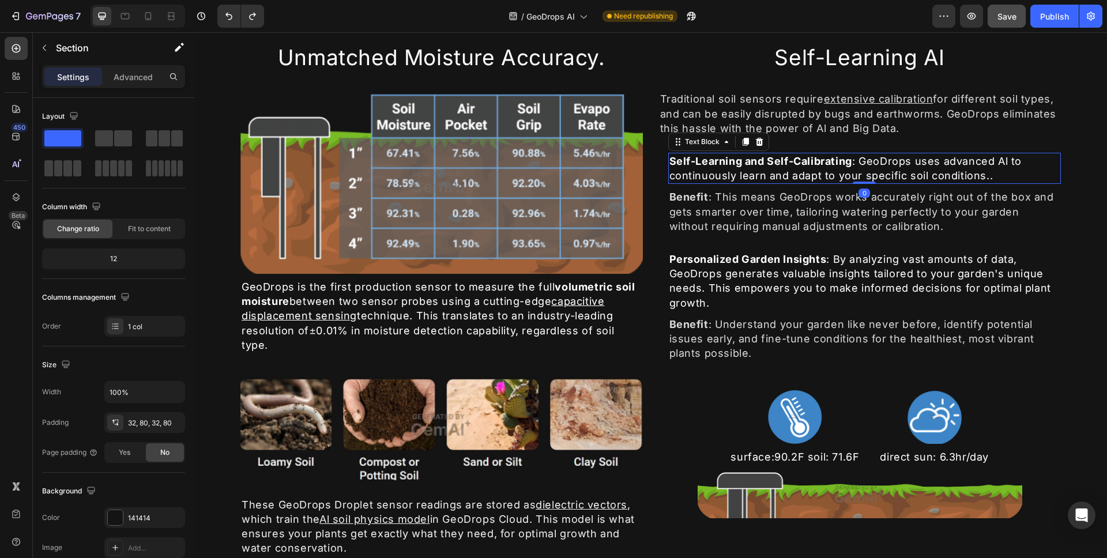
click at [847, 171] on p "Self-Learning and Self-Calibrating : GeoDrops uses advanced Al to continuously …" at bounding box center [864, 168] width 391 height 29
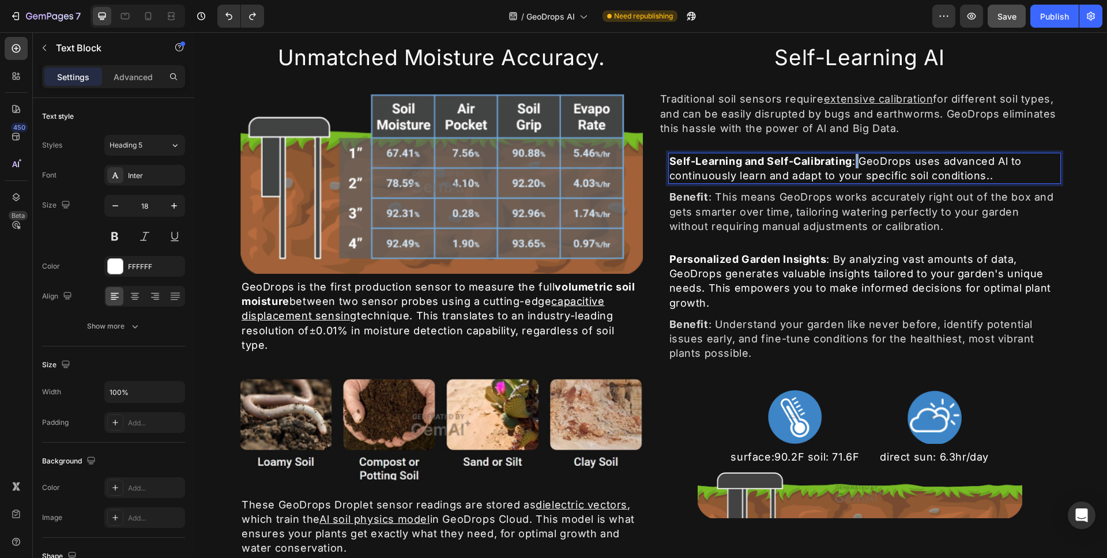
click at [853, 167] on p "Self-Learning and Self-Calibrating : GeoDrops uses advanced Al to continuously …" at bounding box center [864, 168] width 391 height 29
click at [880, 171] on p "Self-Learning and Self-Calibrating : GeoDrops uses advanced Al to continuously …" at bounding box center [864, 168] width 391 height 29
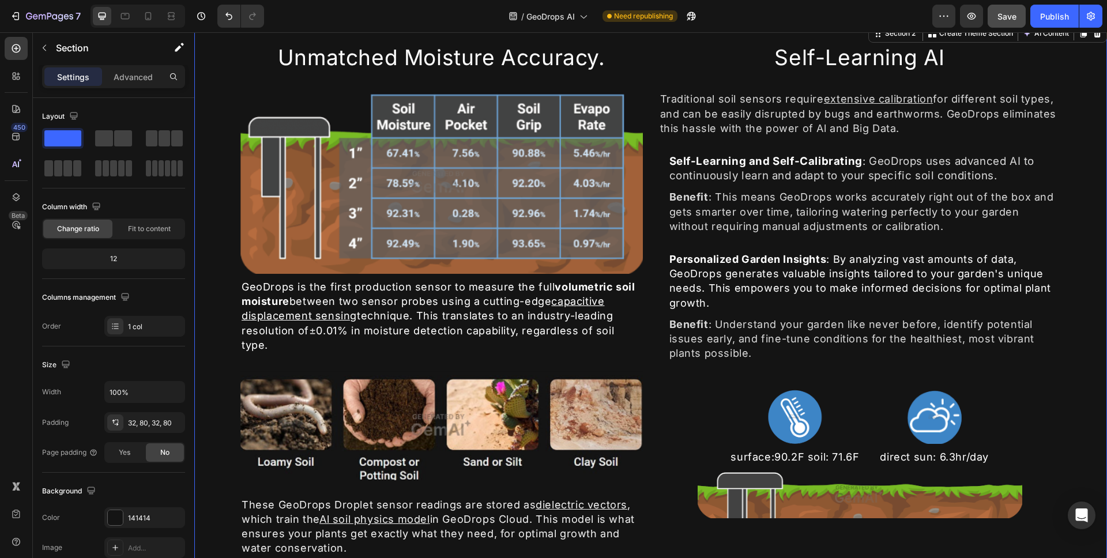
click at [1076, 202] on div "Unmatched Moisture Accuracy. Heading Image GeoDrops is the first production sen…" at bounding box center [650, 312] width 913 height 581
click at [913, 222] on p "Benefit : This means GeoDrops works accurately right out of the box and gets sm…" at bounding box center [864, 212] width 391 height 44
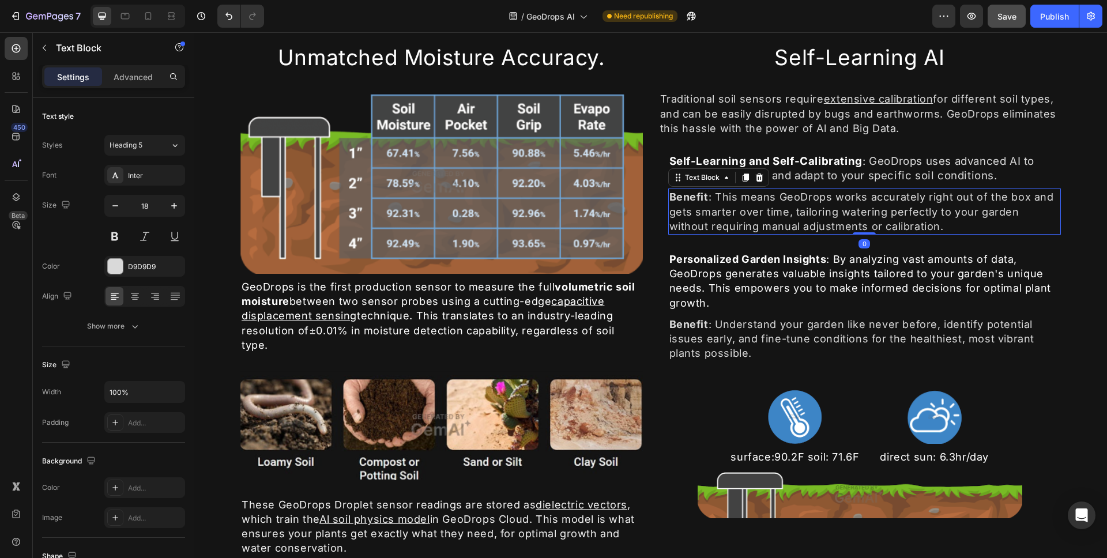
click at [913, 222] on p "Benefit : This means GeoDrops works accurately right out of the box and gets sm…" at bounding box center [864, 212] width 391 height 44
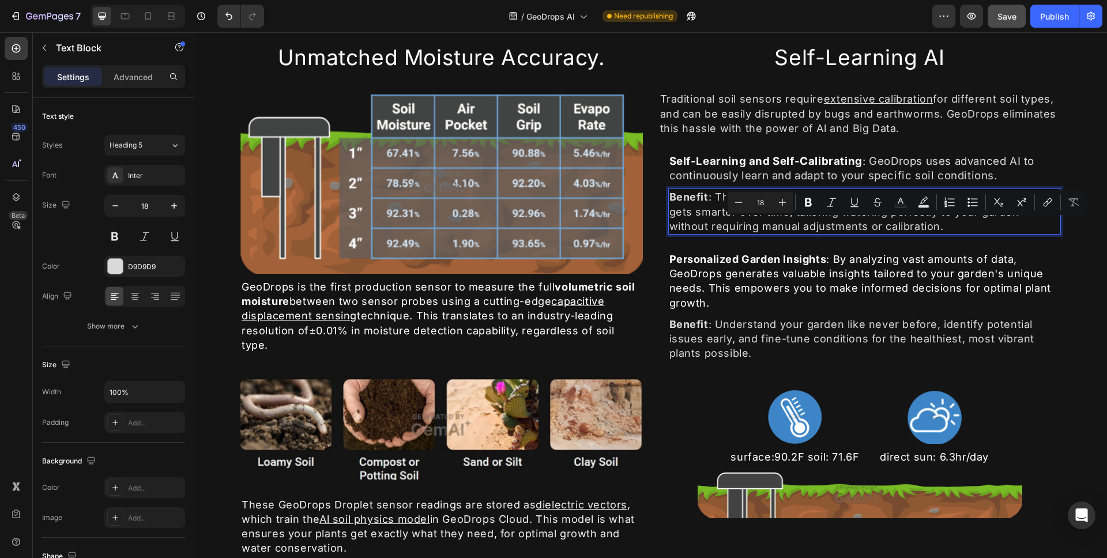
click at [948, 228] on p "Benefit : This means GeoDrops works accurately right out of the box and gets sm…" at bounding box center [864, 212] width 391 height 44
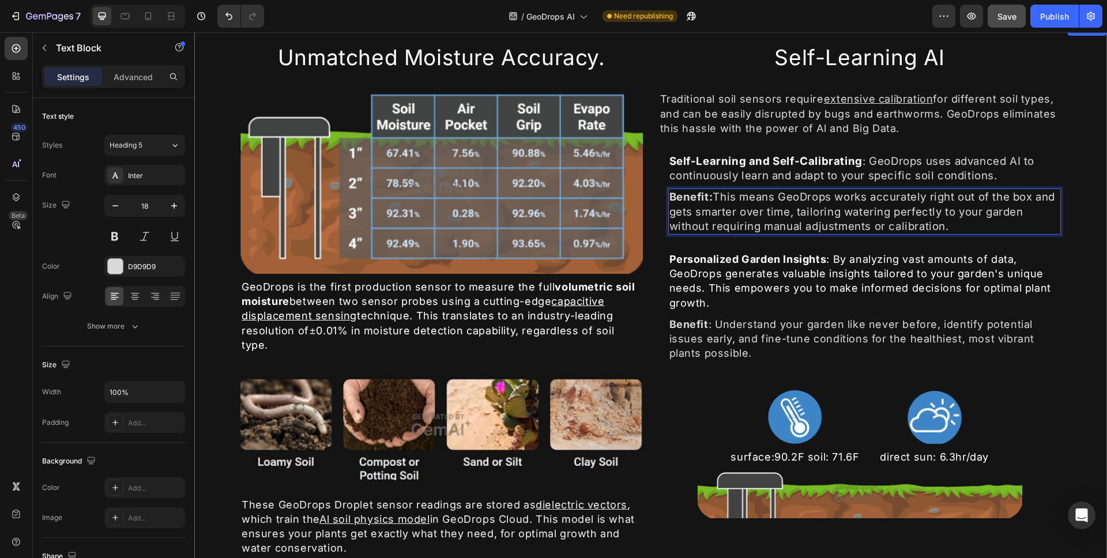
click at [1083, 264] on div "Unmatched Moisture Accuracy. Heading Image GeoDrops is the first production sen…" at bounding box center [650, 312] width 913 height 581
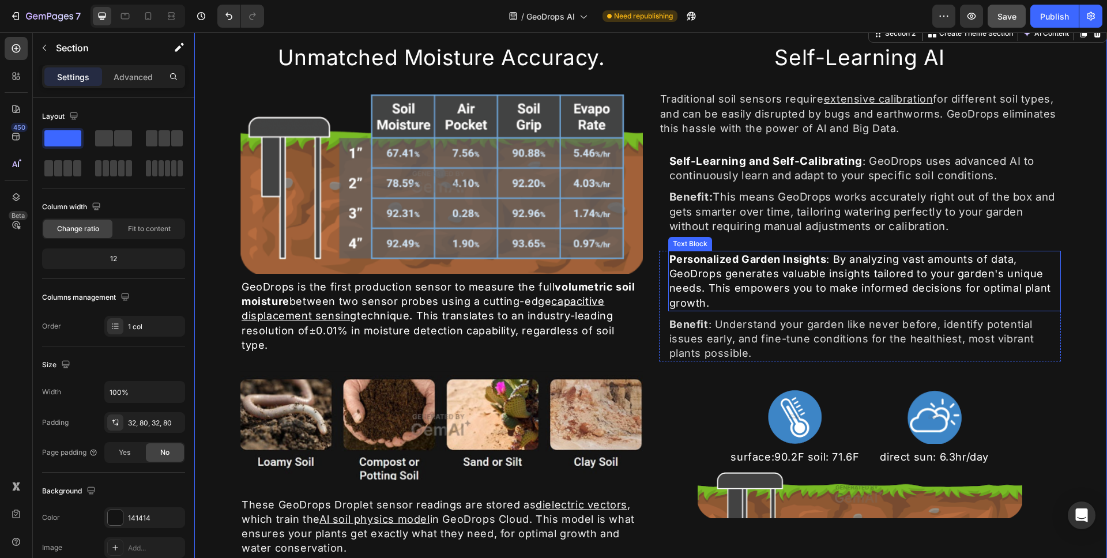
click at [910, 289] on p "Personalized Garden Insights : By analyzing vast amounts of data, GeoDrops gene…" at bounding box center [864, 281] width 391 height 58
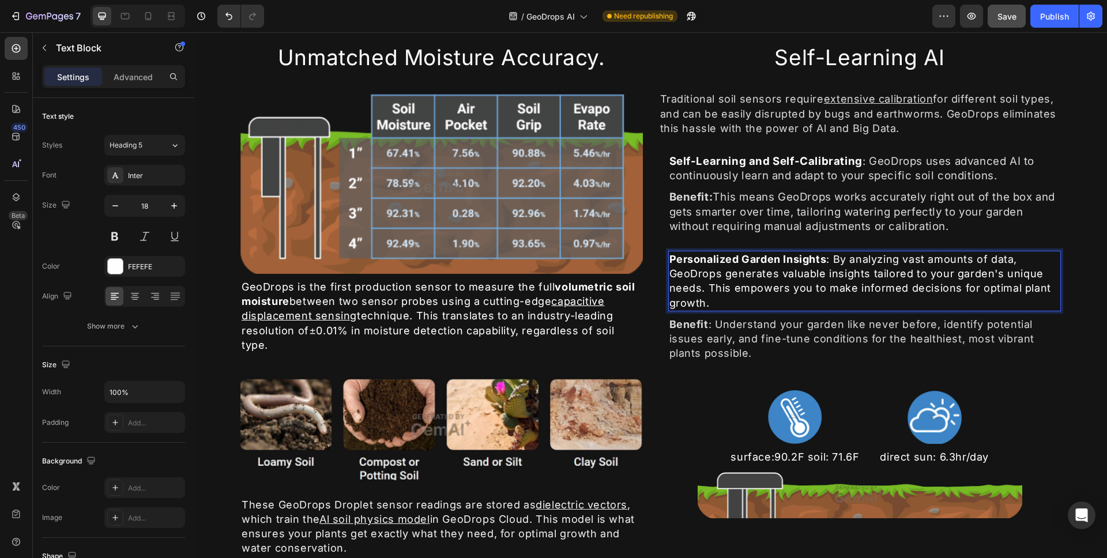
click at [906, 298] on p "Personalized Garden Insights : By analyzing vast amounts of data, GeoDrops gene…" at bounding box center [864, 281] width 391 height 58
click at [893, 334] on p "Benefit : Understand your garden like never before, identify potential issues e…" at bounding box center [864, 339] width 391 height 44
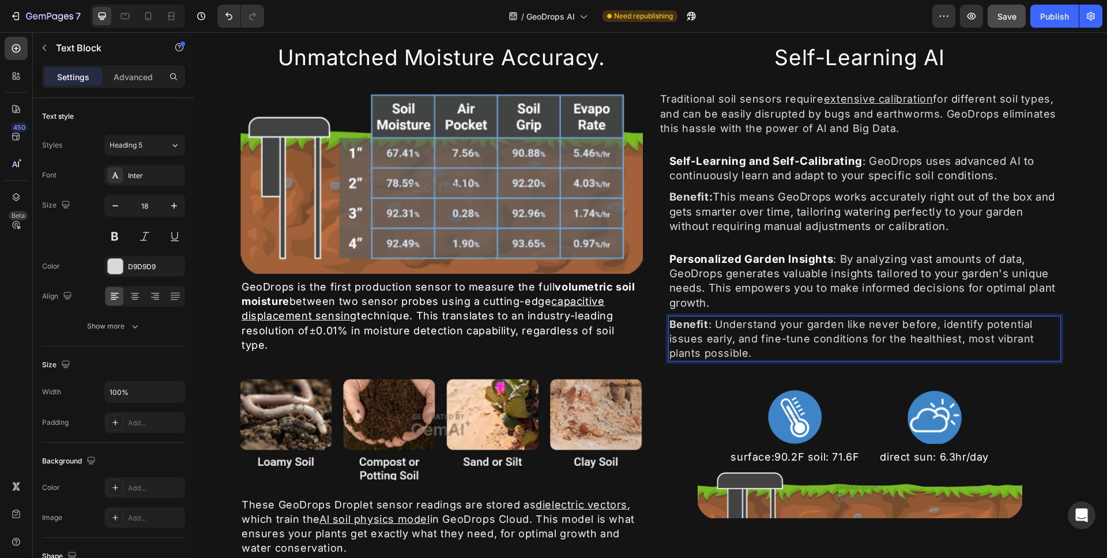
click at [894, 343] on p "Benefit : Understand your garden like never before, identify potential issues e…" at bounding box center [864, 339] width 391 height 44
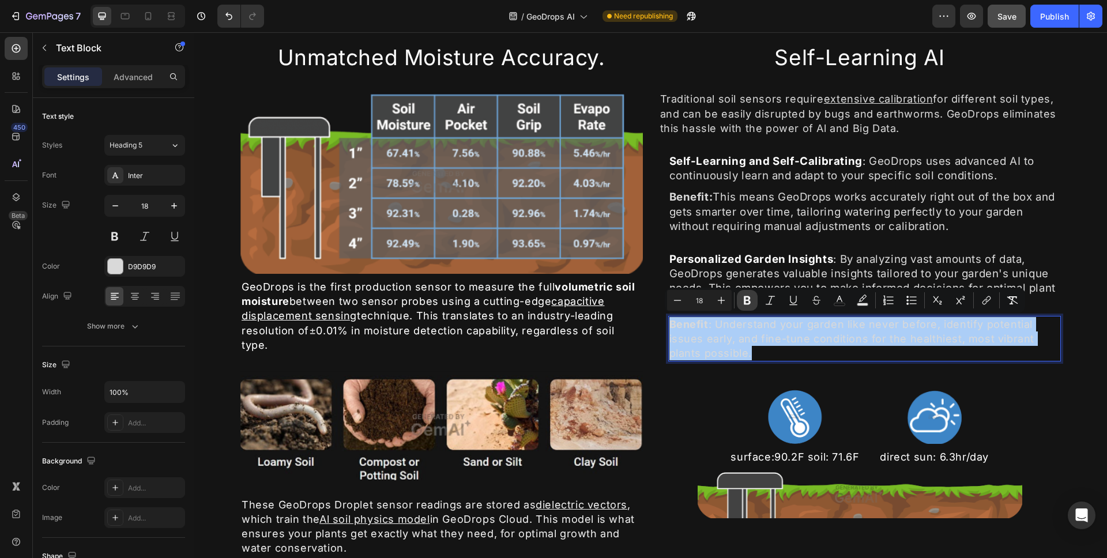
click at [751, 300] on icon "Editor contextual toolbar" at bounding box center [747, 301] width 12 height 12
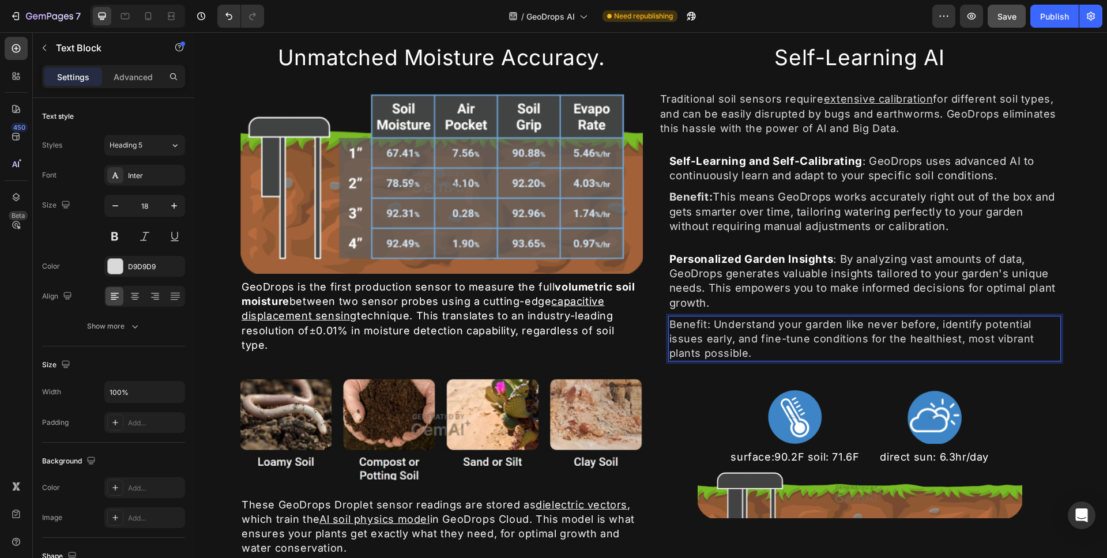
click at [756, 352] on p "Benefit: Understand your garden like never before, identify potential issues ea…" at bounding box center [864, 339] width 391 height 44
click at [756, 353] on p "Benefit: Understand your garden like never before, identify potential issues ea…" at bounding box center [864, 339] width 391 height 44
click at [756, 354] on p "Benefit: Understand your garden like never before, identify potential issues ea…" at bounding box center [864, 339] width 391 height 44
click at [669, 326] on p "Benefit: Understand your garden like never before, identify potential issues ea…" at bounding box center [864, 339] width 391 height 44
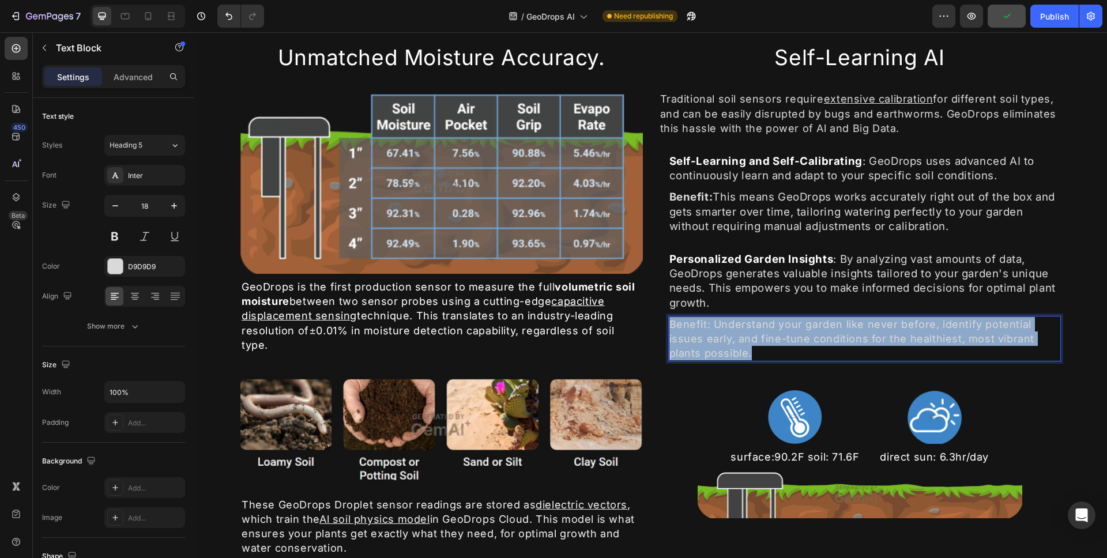
click at [750, 353] on p "Benefit: Understand your garden like never before, identify potential issues ea…" at bounding box center [864, 339] width 391 height 44
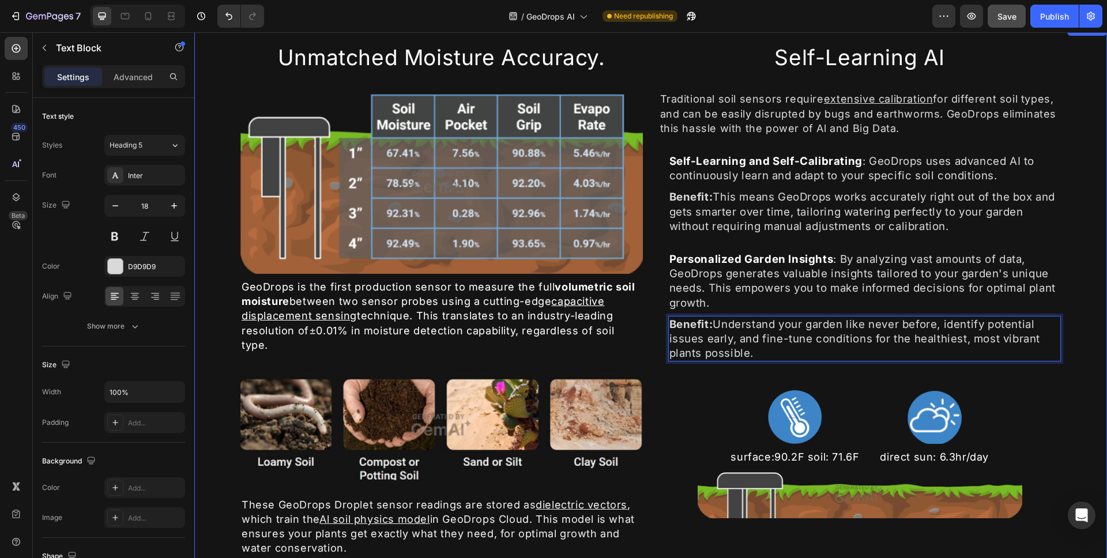
click at [1059, 338] on div "Unmatched Moisture Accuracy. Heading Image GeoDrops is the first production sen…" at bounding box center [650, 312] width 913 height 581
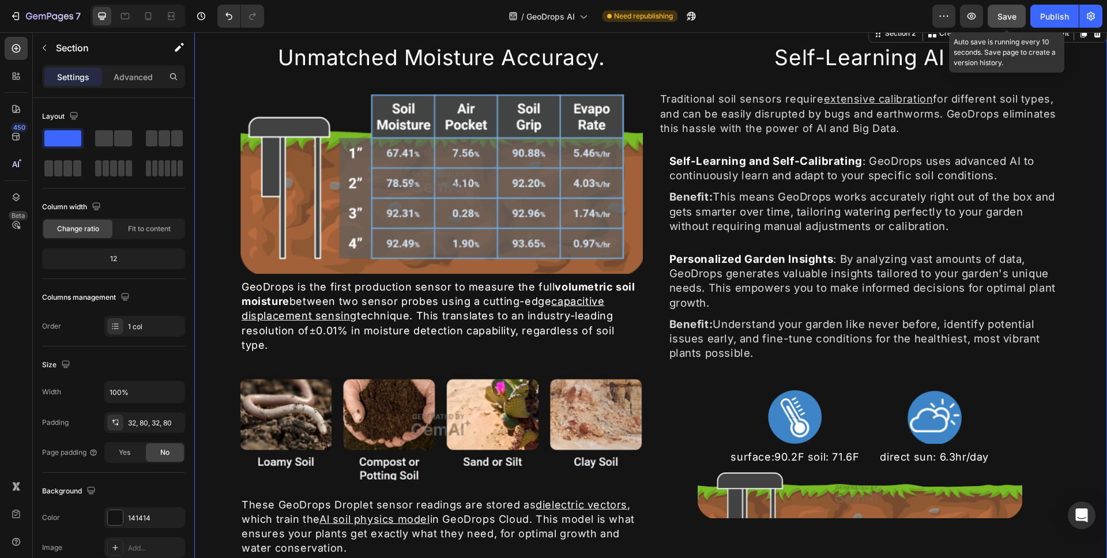
click at [1016, 23] on button "Save" at bounding box center [1007, 16] width 38 height 23
click at [1065, 259] on div "Unmatched Moisture Accuracy. Heading Image GeoDrops is the first production sen…" at bounding box center [650, 312] width 913 height 581
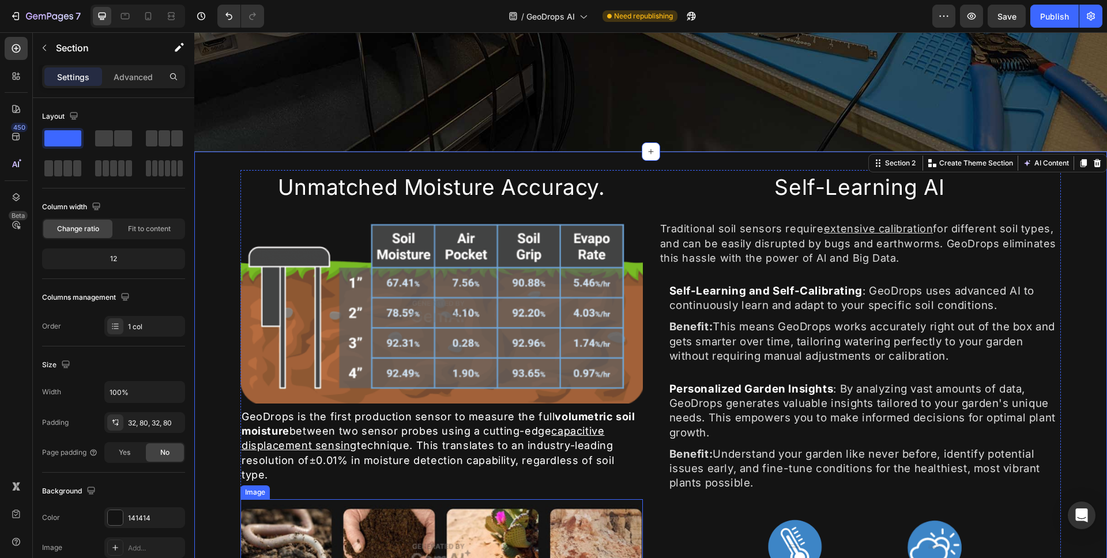
scroll to position [393, 0]
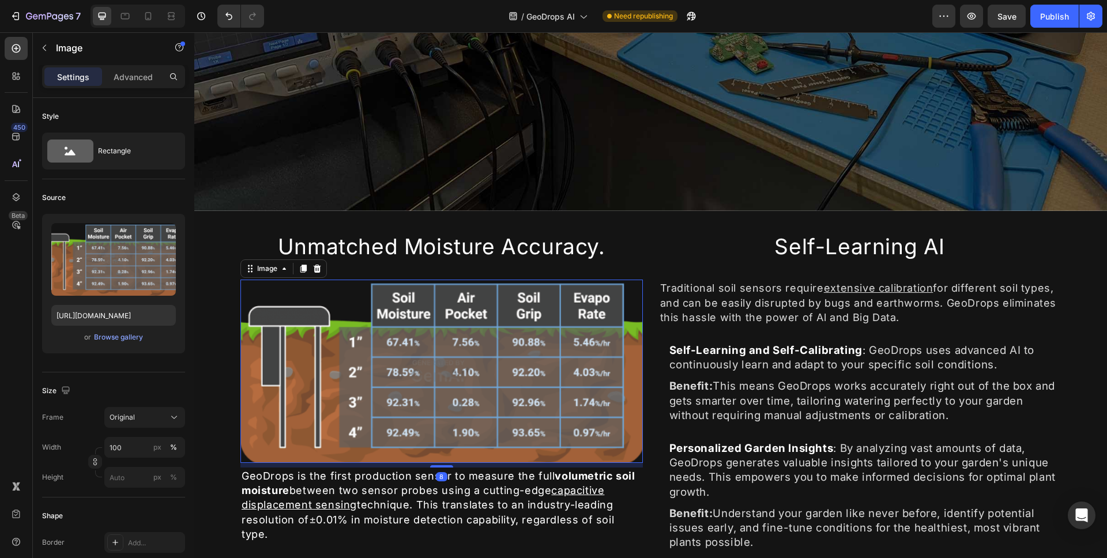
click at [423, 338] on img at bounding box center [441, 371] width 402 height 183
click at [651, 221] on div "Unmatched Moisture Accuracy. Heading Image 8 GeoDrops is the first production s…" at bounding box center [650, 501] width 913 height 581
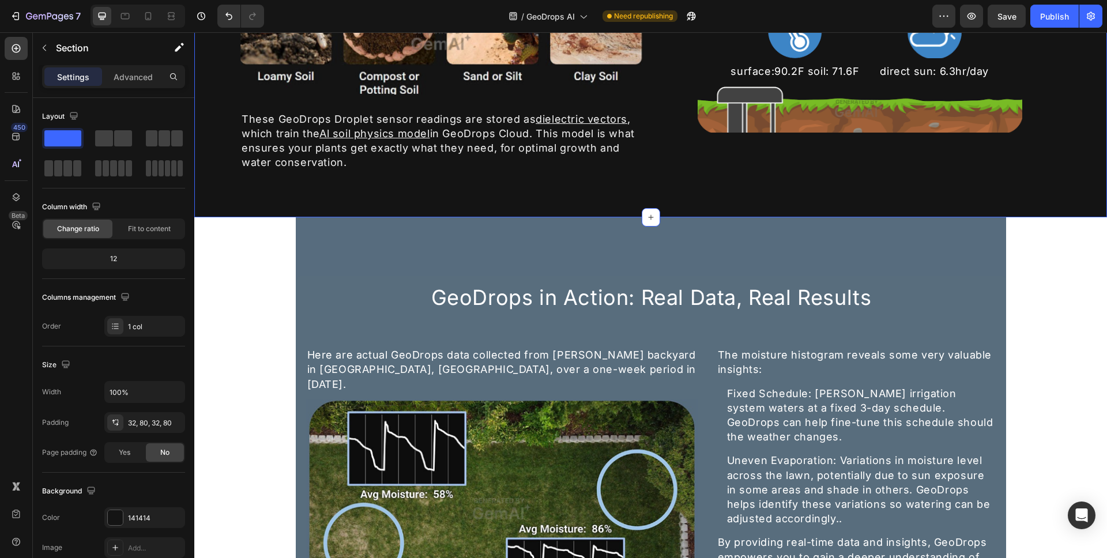
scroll to position [1021, 0]
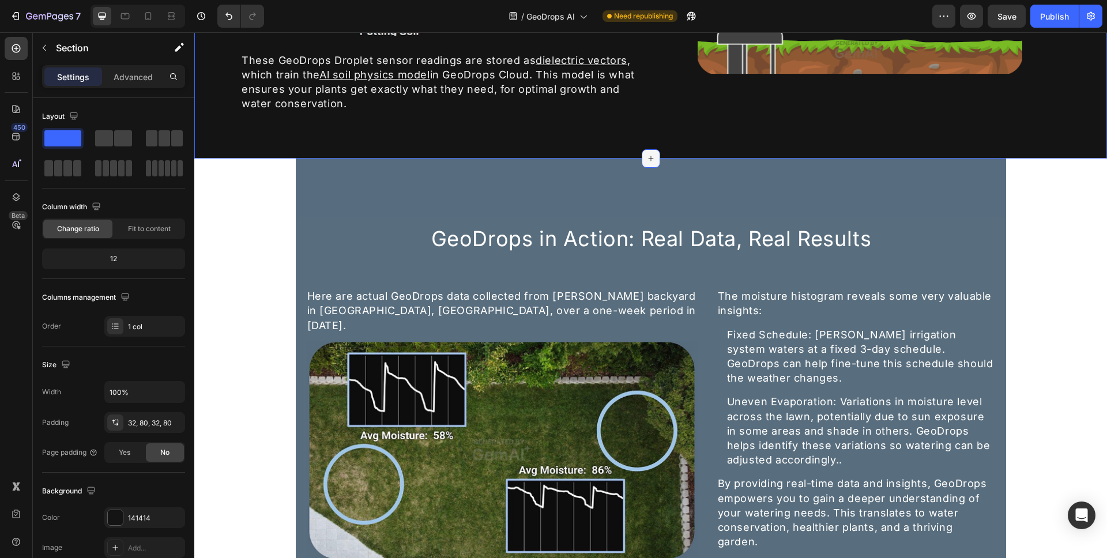
click at [650, 154] on icon at bounding box center [650, 158] width 9 height 9
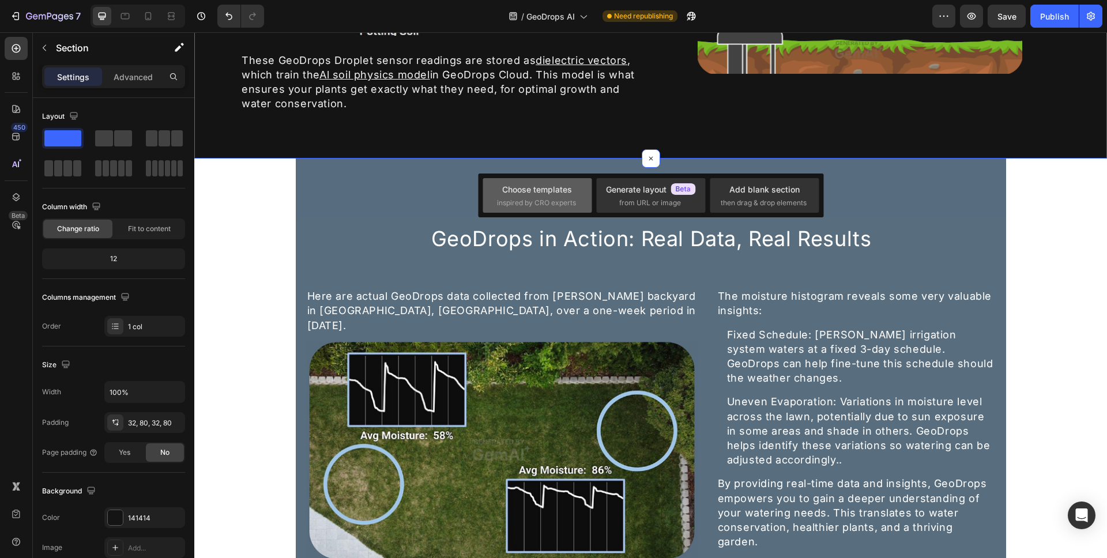
click at [526, 208] on span "inspired by CRO experts" at bounding box center [536, 203] width 79 height 10
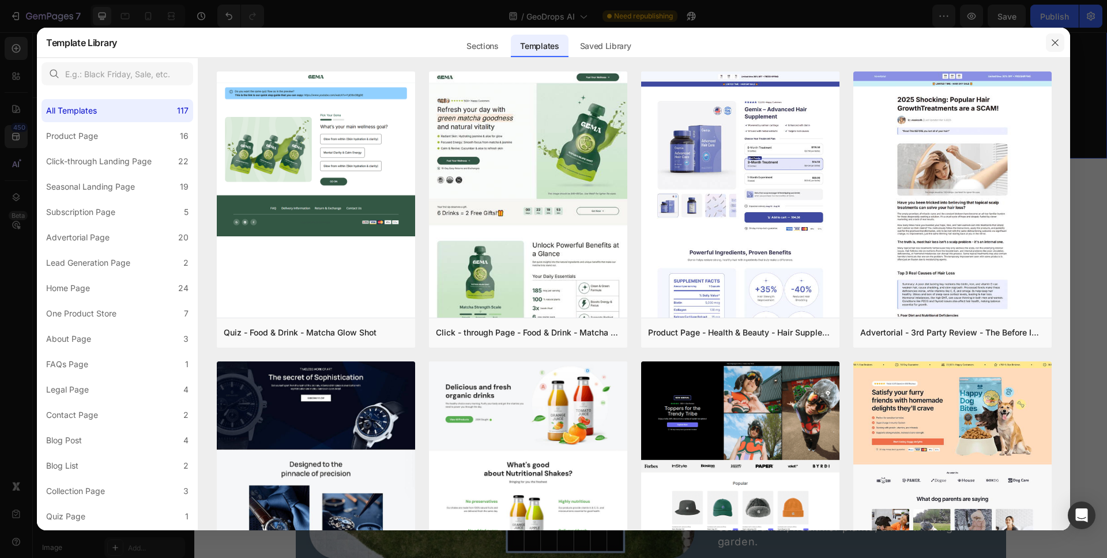
click at [1050, 38] on icon "button" at bounding box center [1054, 42] width 9 height 9
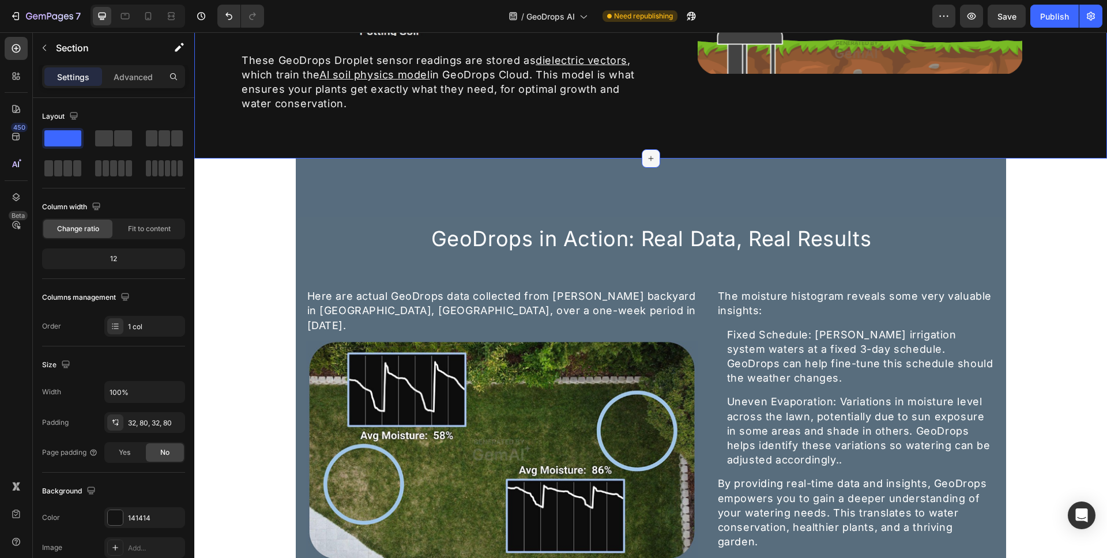
click at [646, 154] on icon at bounding box center [650, 158] width 9 height 9
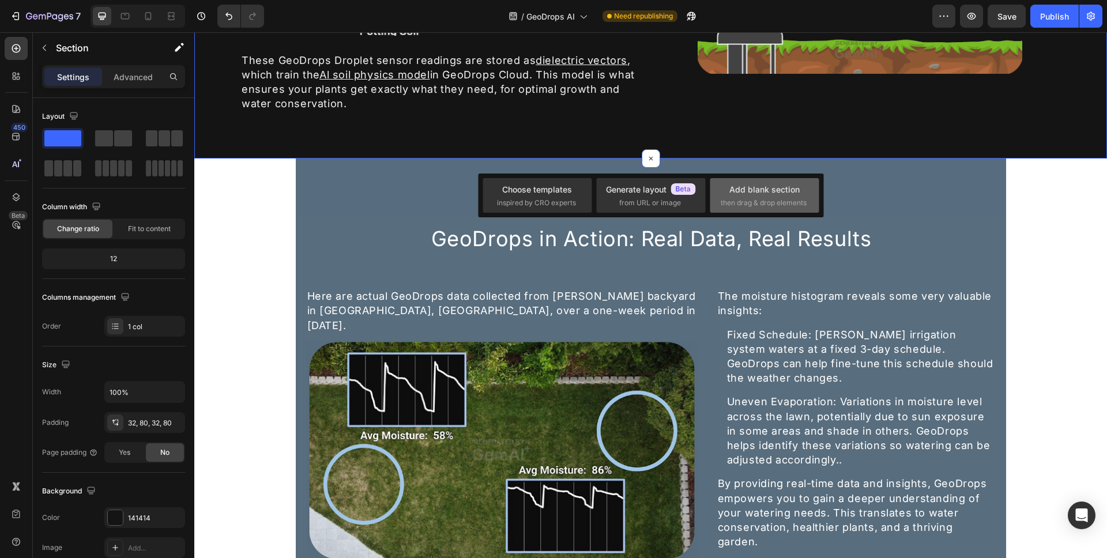
click at [762, 190] on div "Add blank section" at bounding box center [764, 189] width 70 height 12
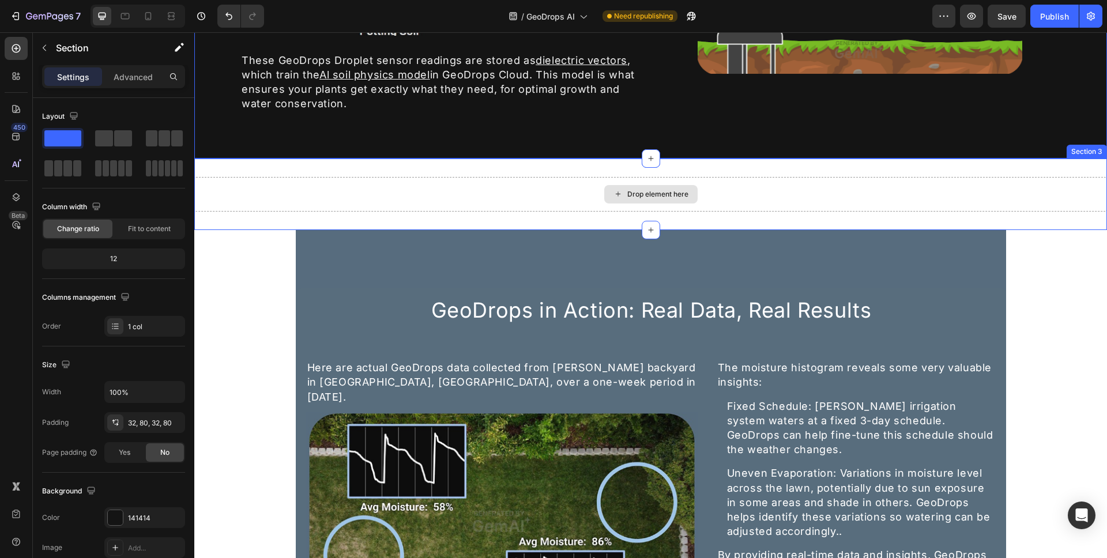
scroll to position [1036, 0]
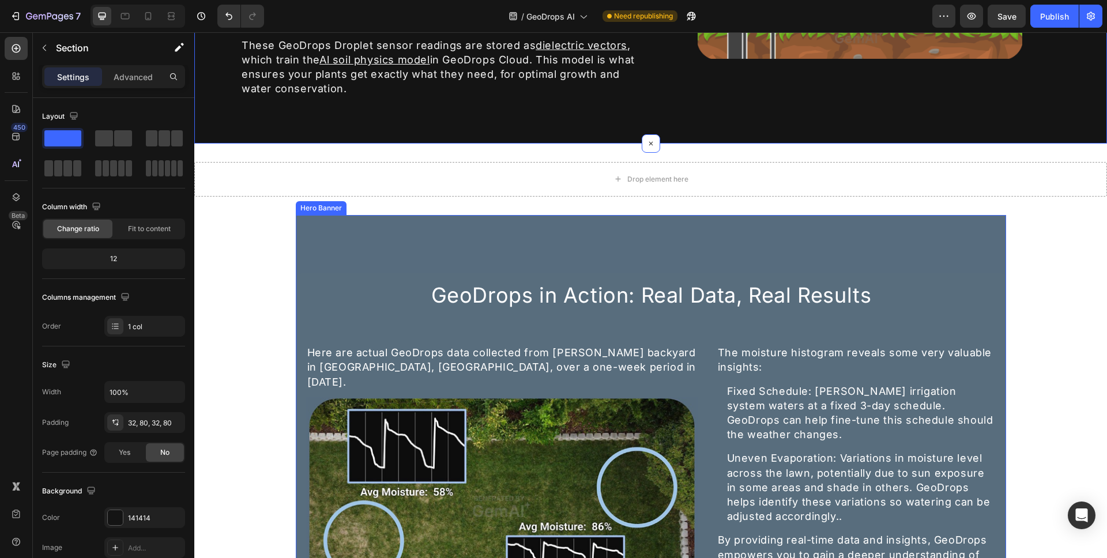
click at [317, 238] on div "Overlay" at bounding box center [651, 451] width 710 height 473
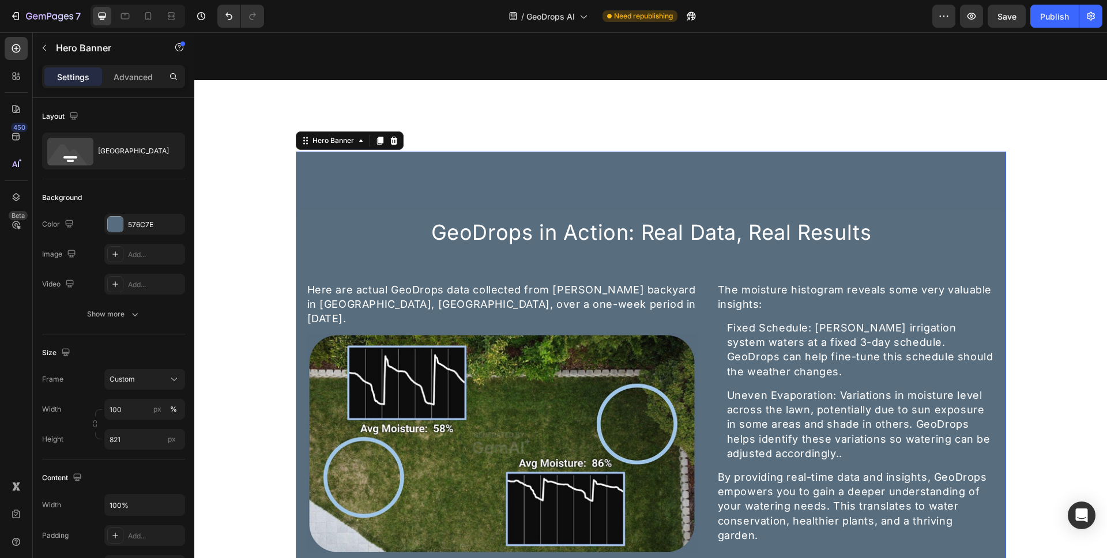
scroll to position [1089, 0]
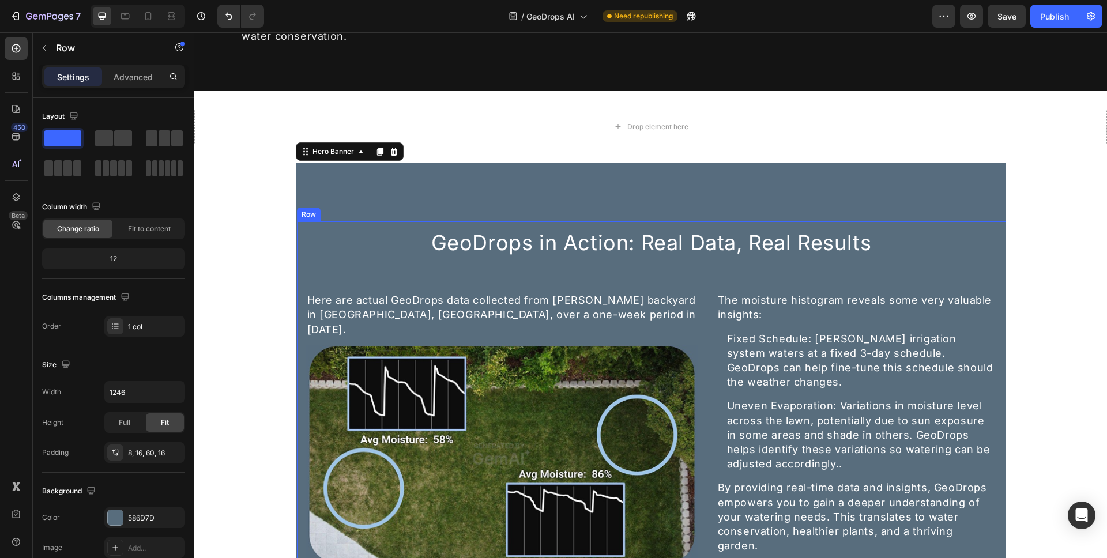
click at [299, 255] on div "GeoDrops in Action: Real Data, Real Results Heading Here are actual GeoDrops da…" at bounding box center [651, 410] width 710 height 378
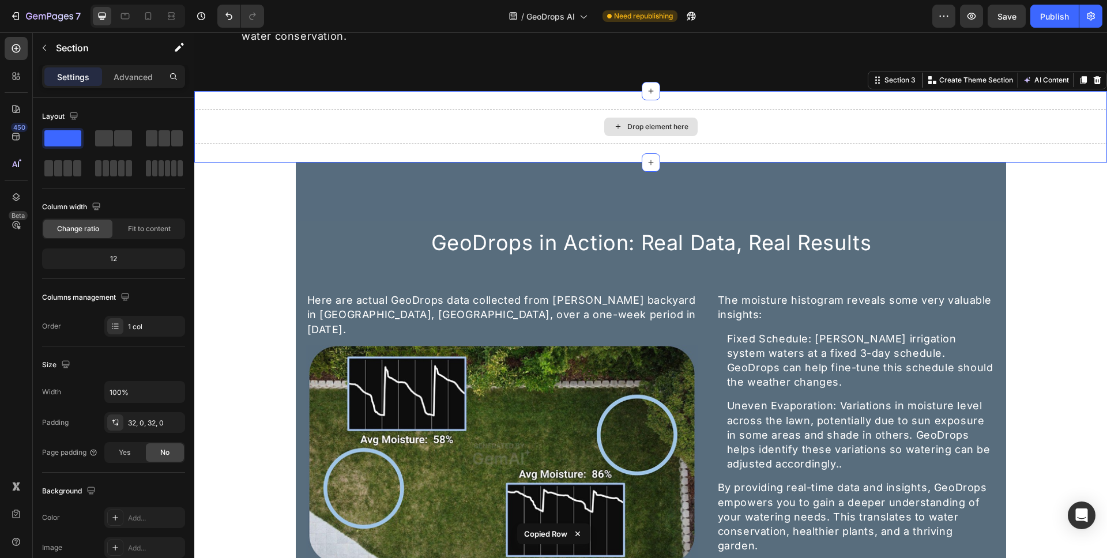
click at [586, 120] on div "Drop element here" at bounding box center [650, 127] width 913 height 35
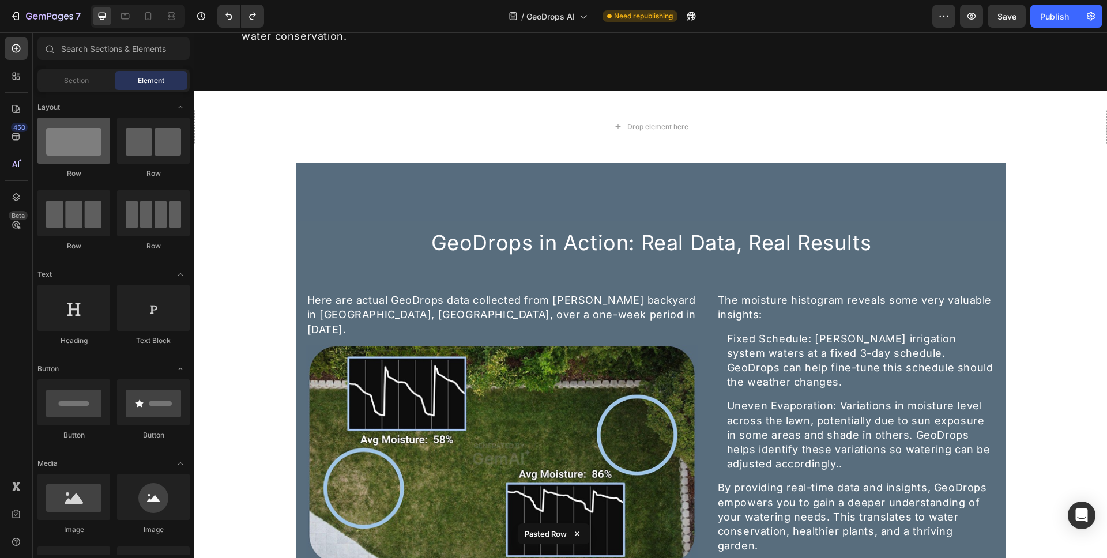
click at [81, 130] on div at bounding box center [73, 141] width 73 height 46
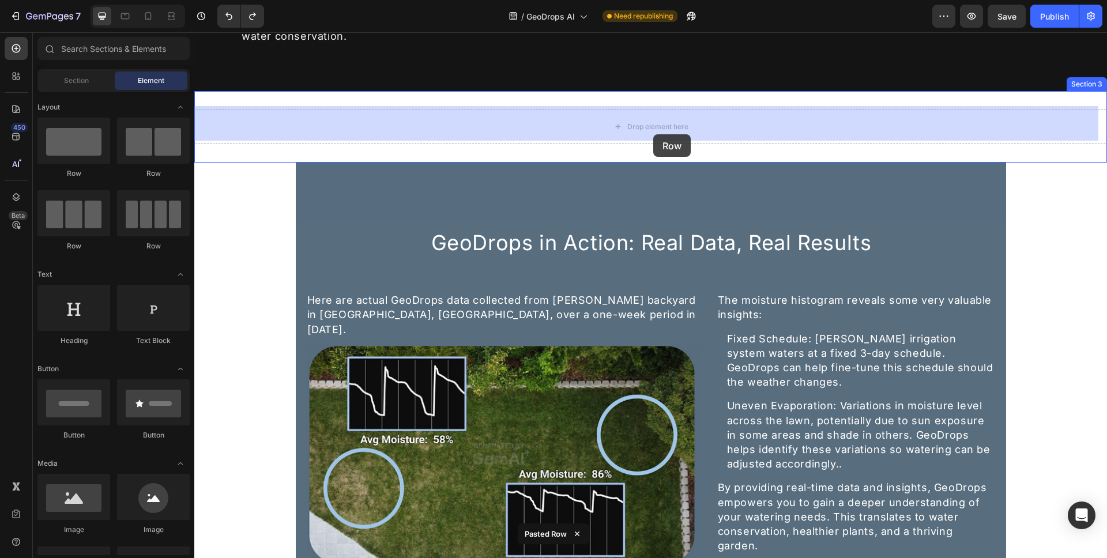
drag, startPoint x: 274, startPoint y: 165, endPoint x: 653, endPoint y: 125, distance: 380.9
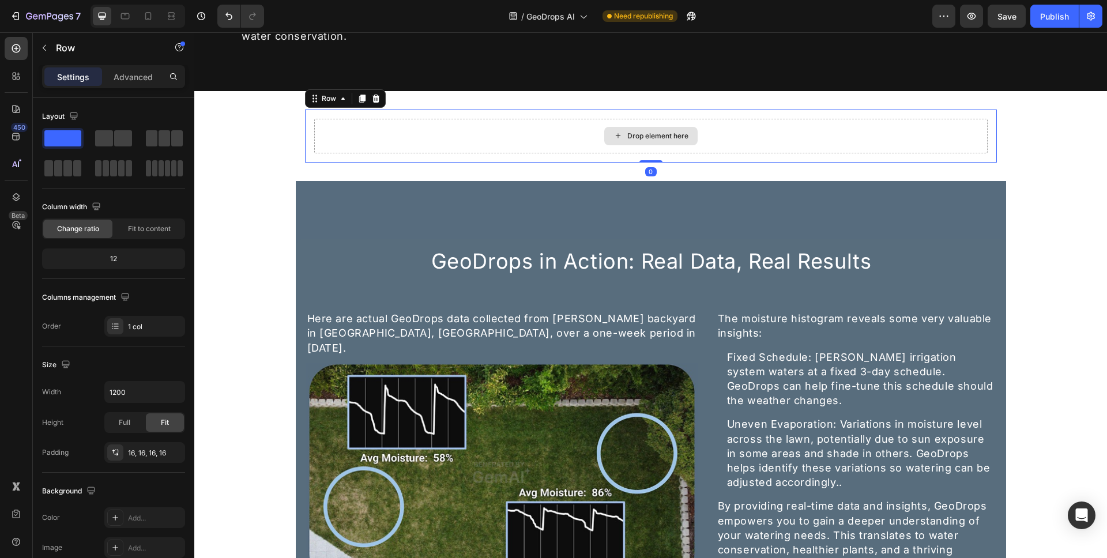
click at [558, 140] on div "Drop element here" at bounding box center [650, 136] width 673 height 35
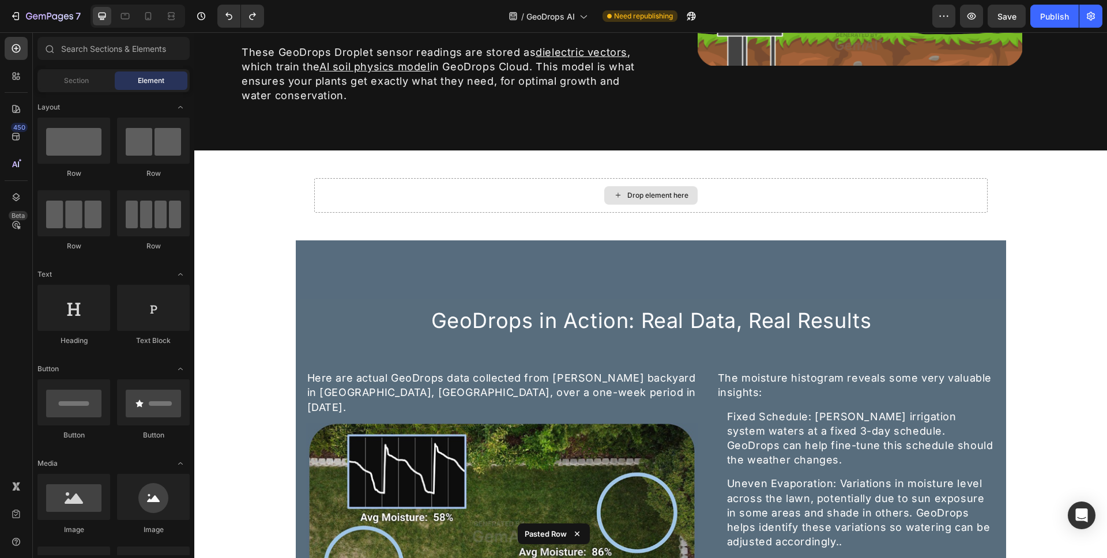
scroll to position [974, 0]
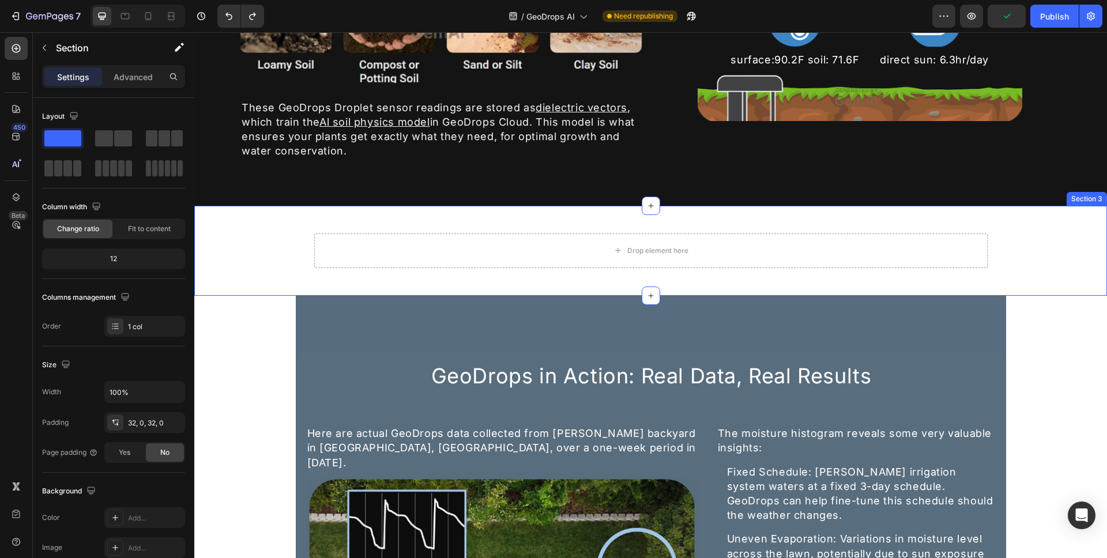
click at [268, 229] on div "Drop element here Row" at bounding box center [650, 250] width 913 height 53
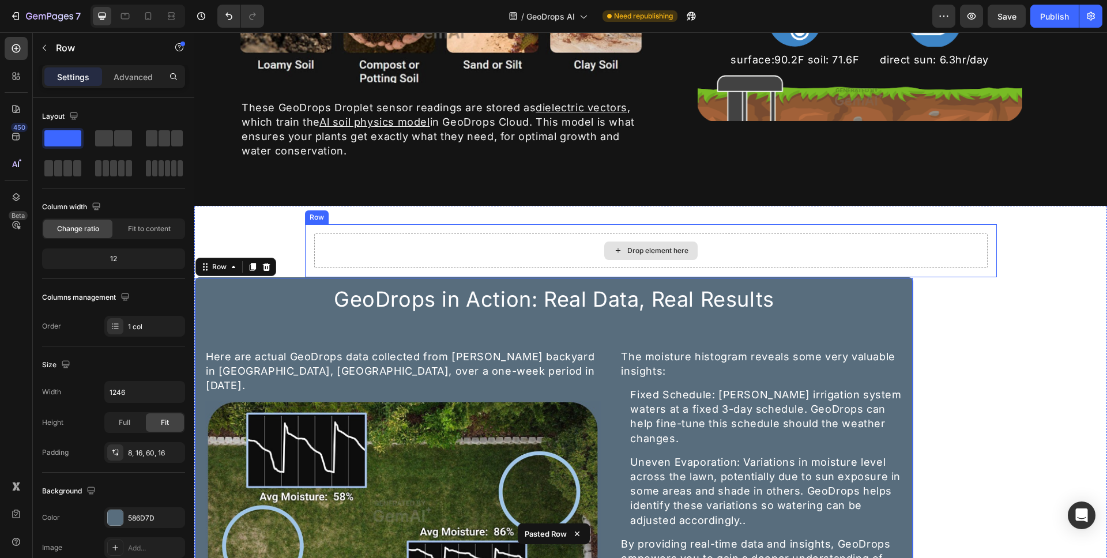
scroll to position [981, 0]
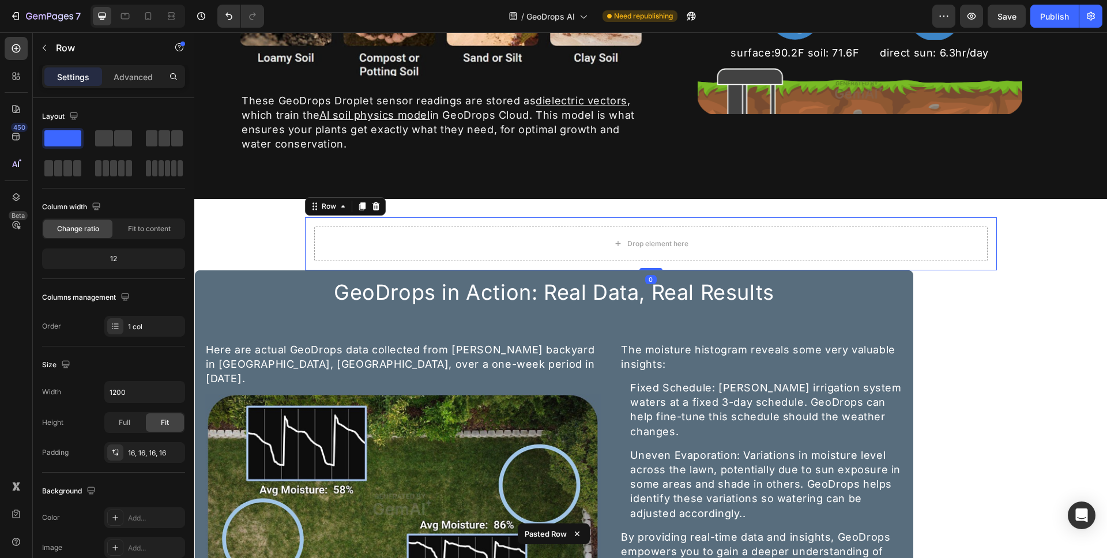
click at [791, 220] on div "Drop element here Row 0" at bounding box center [651, 243] width 692 height 53
click at [372, 204] on icon at bounding box center [375, 206] width 9 height 9
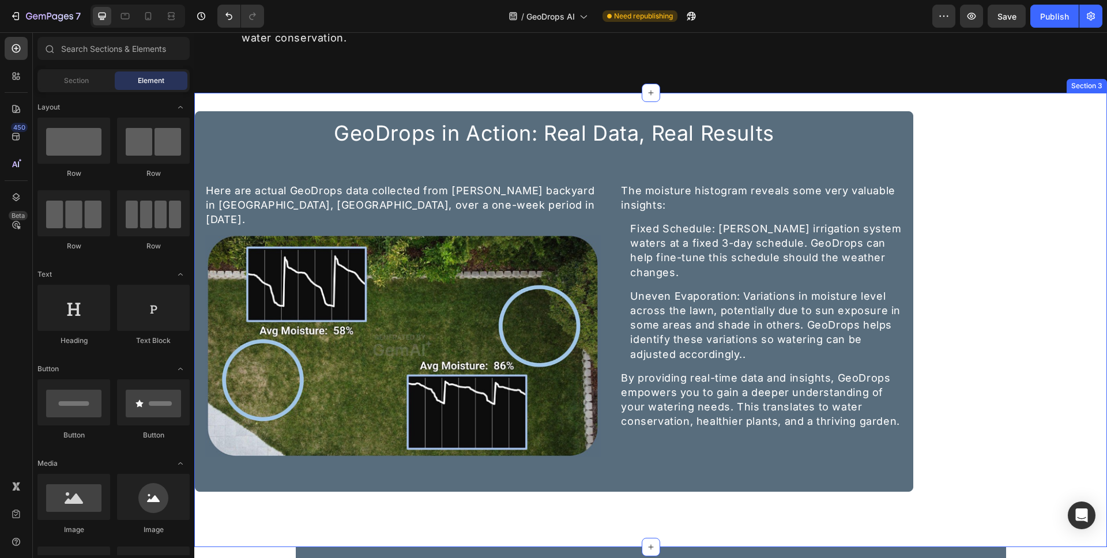
scroll to position [1206, 0]
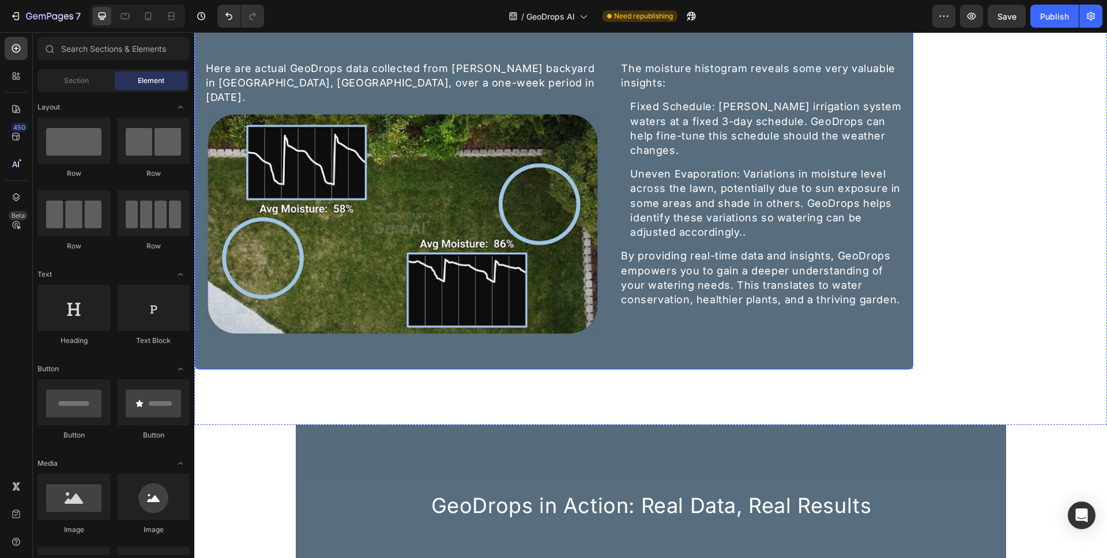
click at [911, 301] on div "GeoDrops in Action: Real Data, Real Results Heading Here are actual GeoDrops da…" at bounding box center [554, 179] width 718 height 381
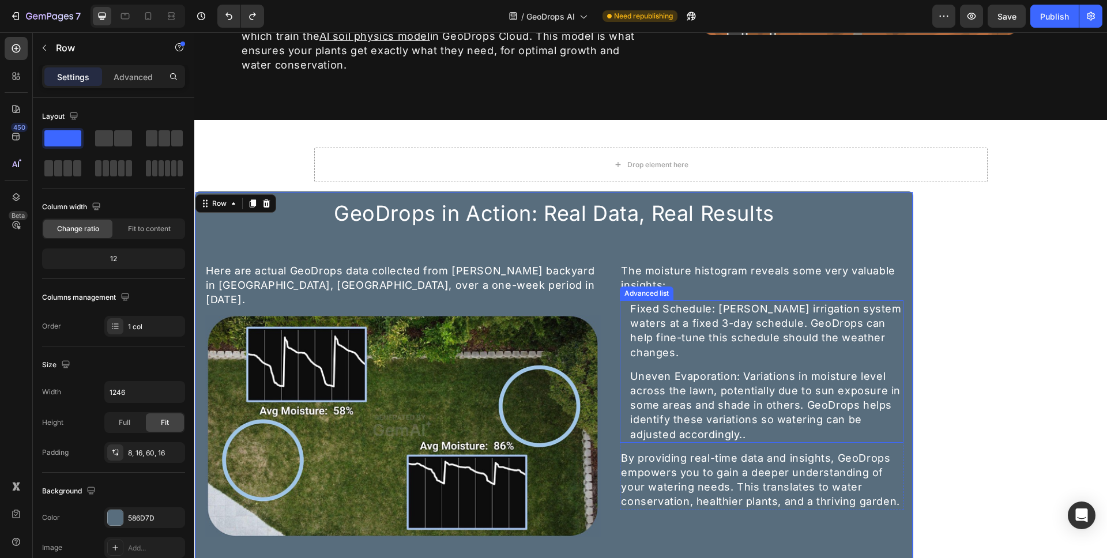
scroll to position [1001, 0]
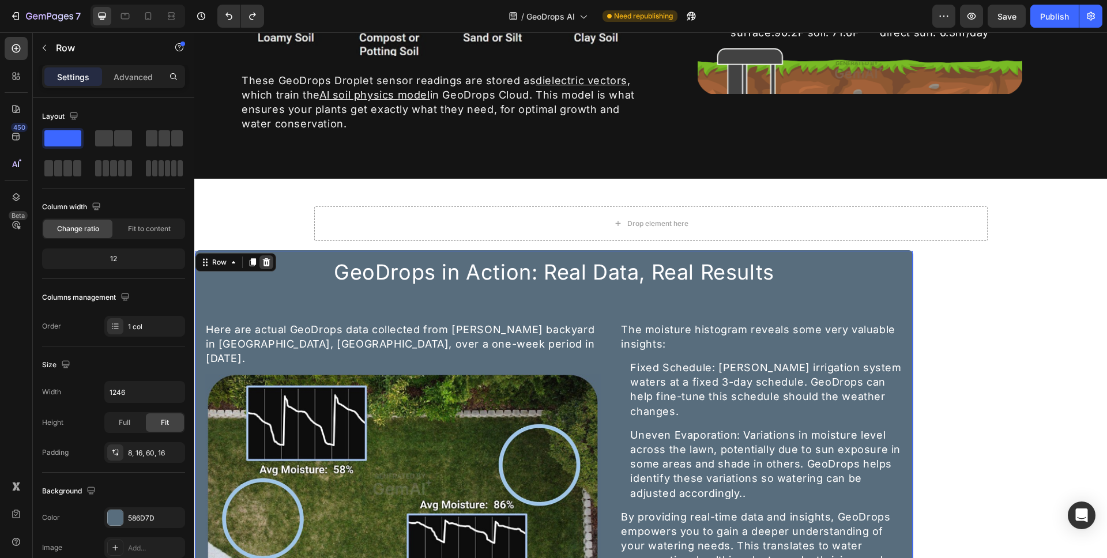
click at [269, 260] on icon at bounding box center [266, 262] width 7 height 8
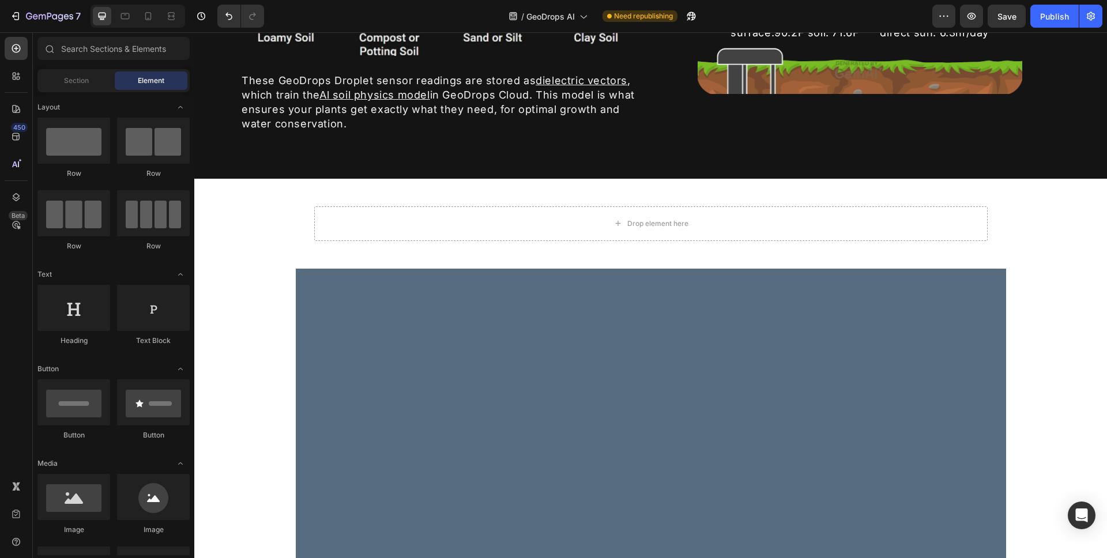
click at [245, 283] on div "Unmatched Moisture Accuracy. Heading Image GeoDrops is the first production sen…" at bounding box center [650, 401] width 913 height 2693
click at [335, 273] on div at bounding box center [651, 505] width 710 height 473
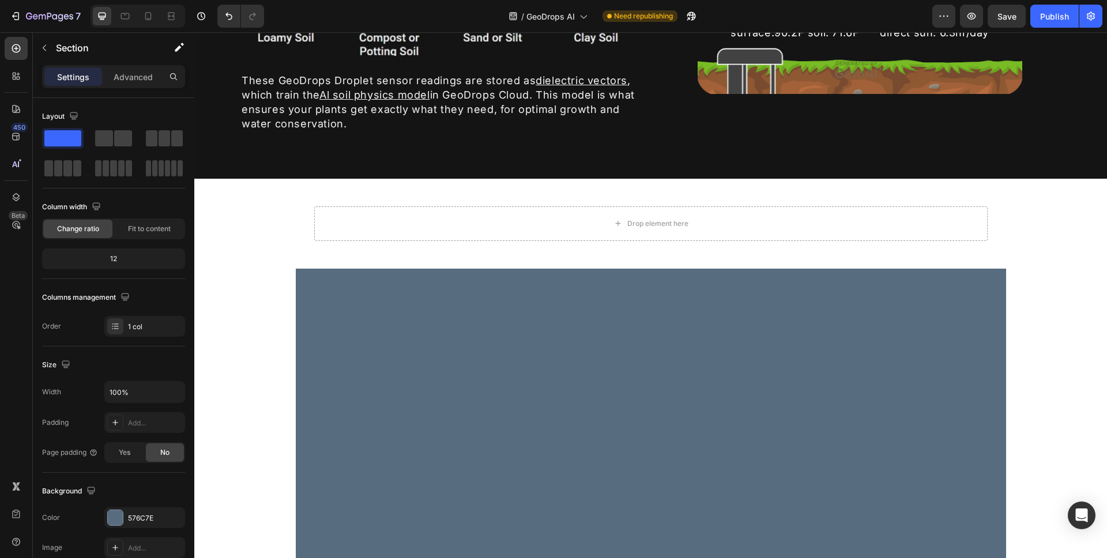
click at [324, 289] on div at bounding box center [651, 505] width 710 height 473
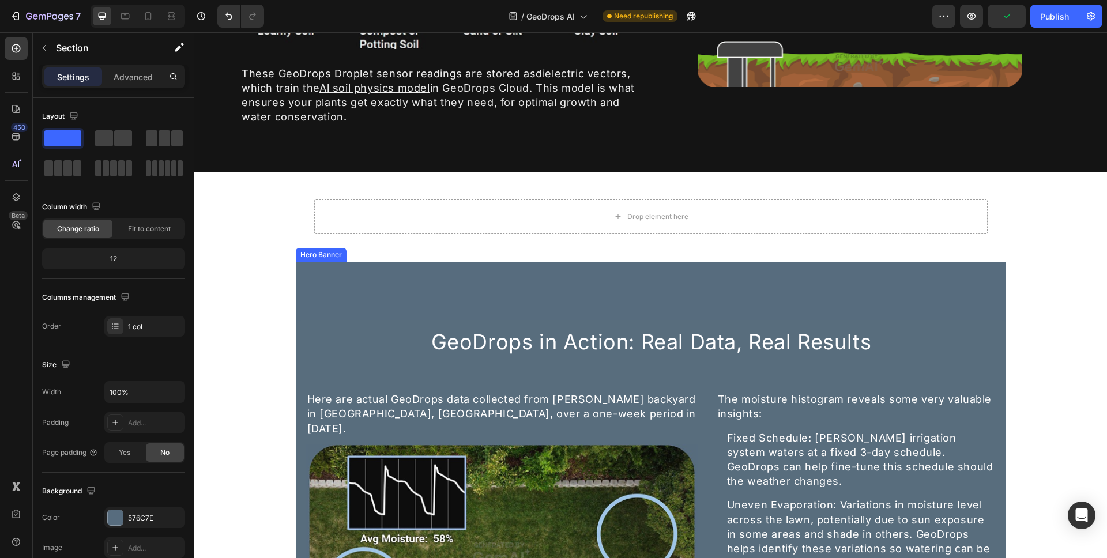
scroll to position [1146, 0]
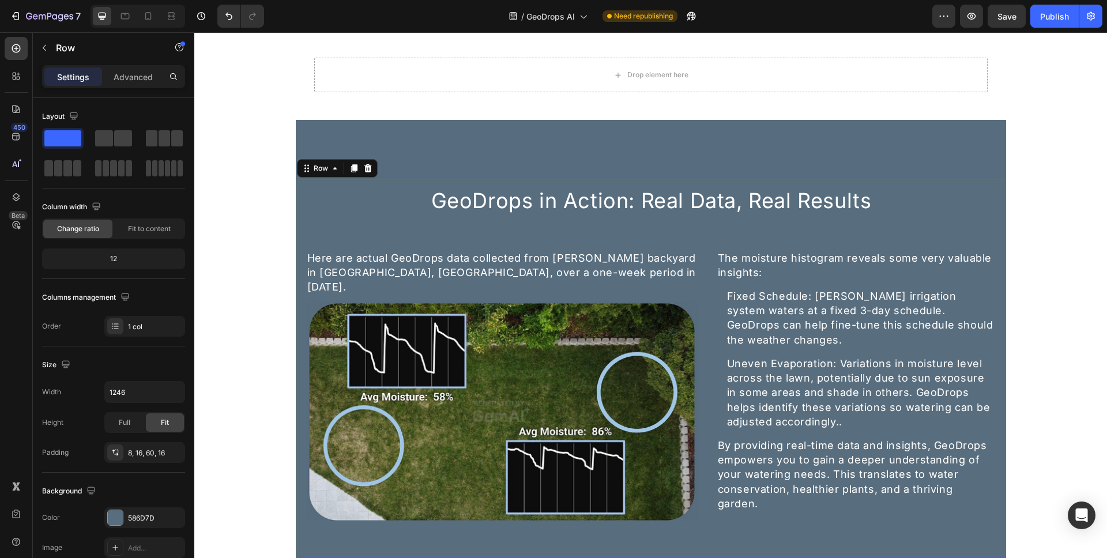
click at [310, 238] on div "GeoDrops in Action: Real Data, Real Results Heading Here are actual GeoDrops da…" at bounding box center [651, 352] width 691 height 337
click at [530, 81] on div "Drop element here" at bounding box center [650, 75] width 673 height 35
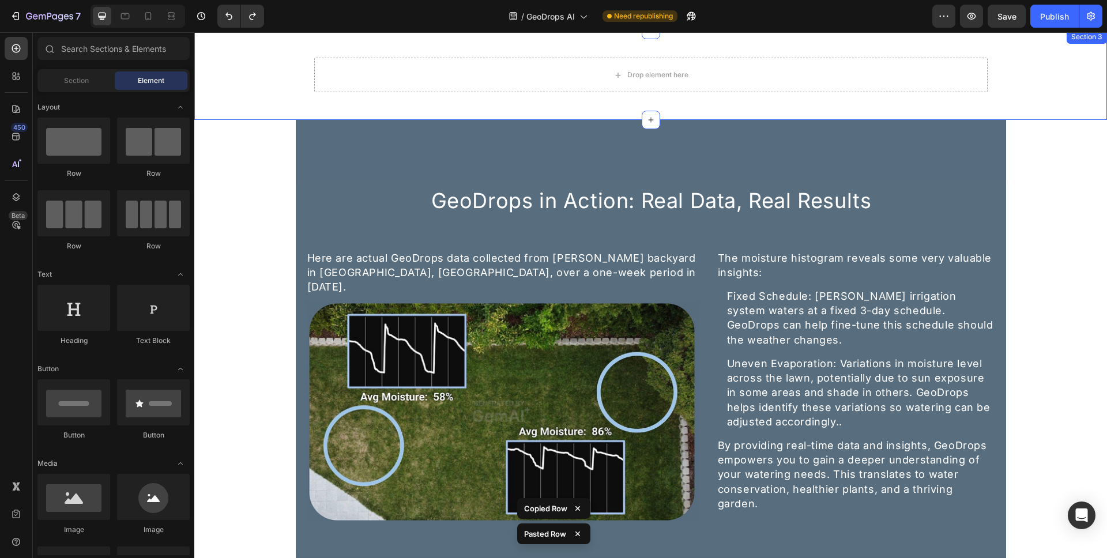
click at [522, 115] on div "Drop element here Row Section 3" at bounding box center [650, 75] width 913 height 90
click at [1050, 167] on div "Drop element here Row Section 3 GeoDrops in Action: Real Data, Real Results Hea…" at bounding box center [650, 254] width 913 height 2689
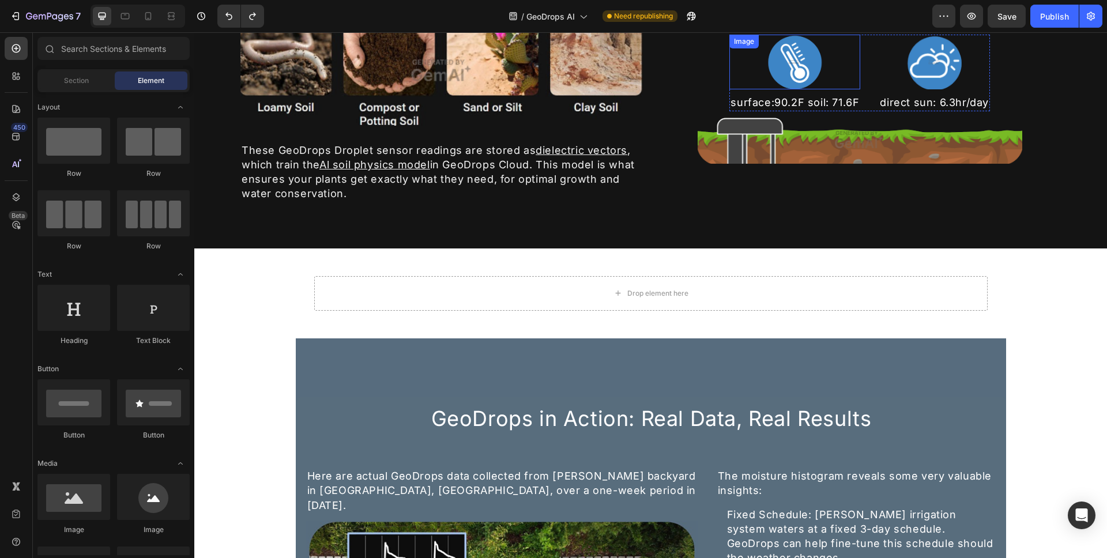
scroll to position [977, 0]
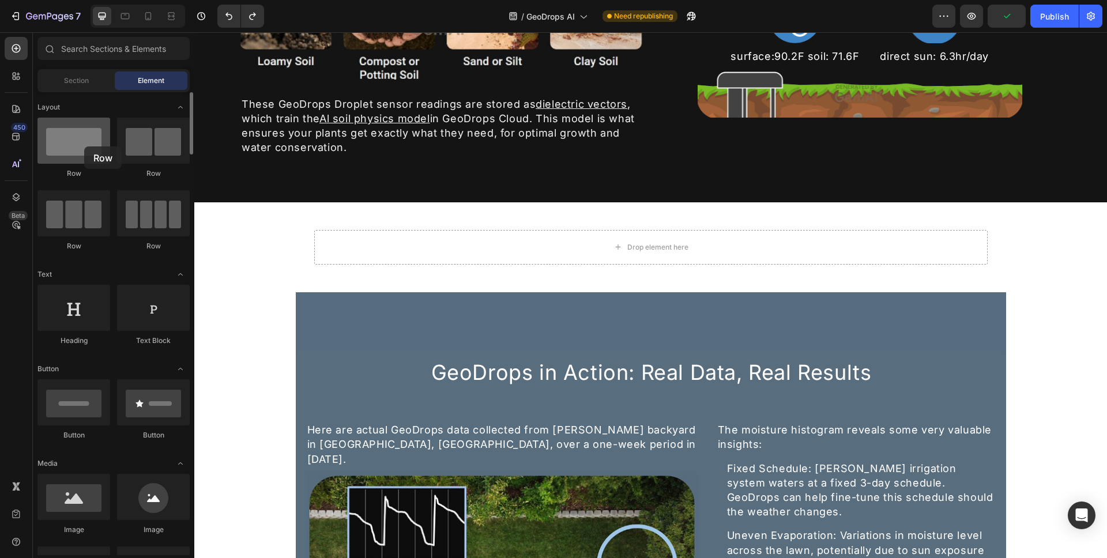
click at [84, 146] on div at bounding box center [73, 141] width 73 height 46
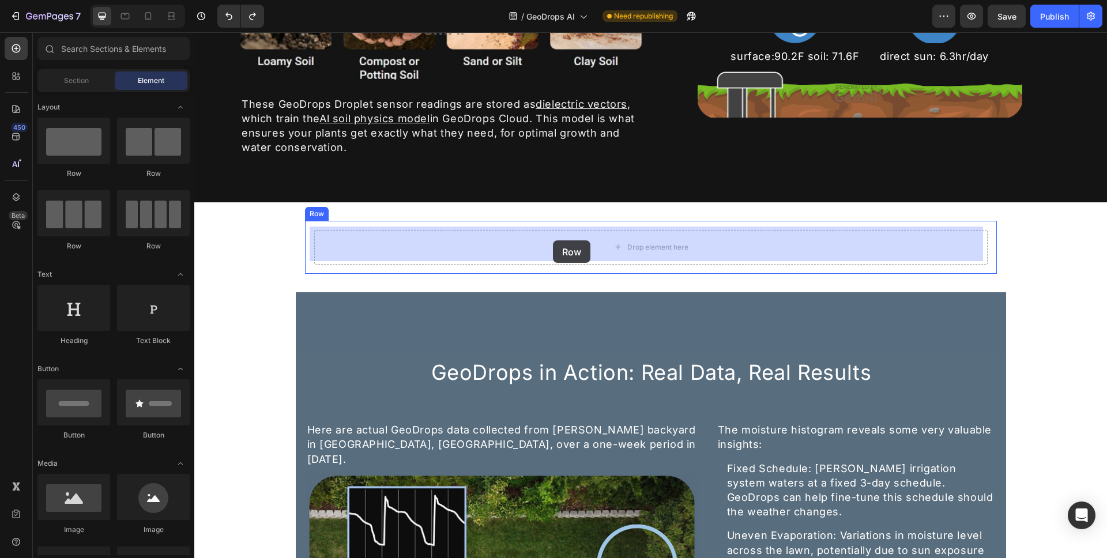
drag, startPoint x: 274, startPoint y: 181, endPoint x: 553, endPoint y: 240, distance: 285.3
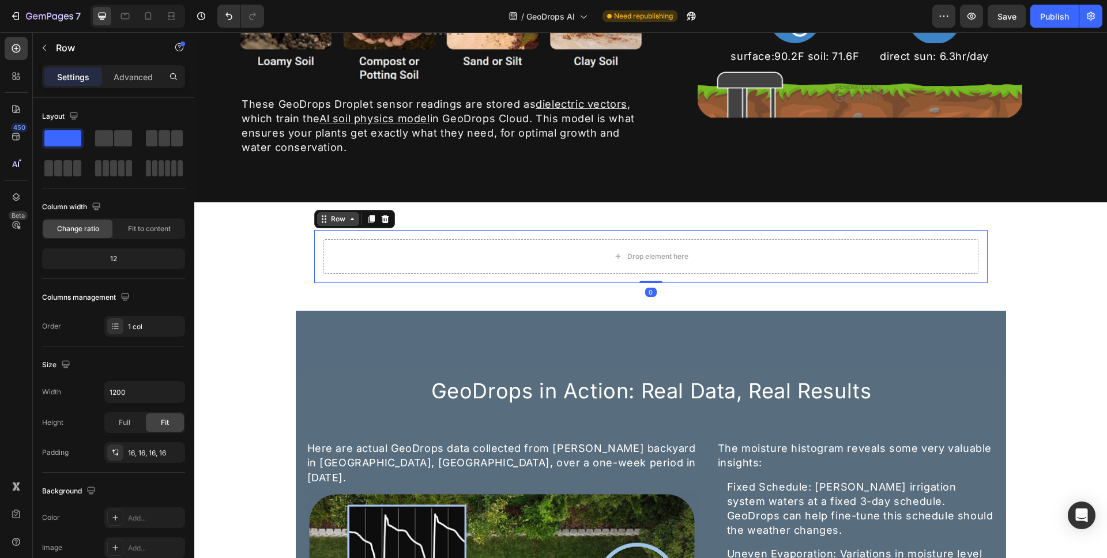
click at [341, 221] on div "Row" at bounding box center [338, 219] width 42 height 14
click at [305, 234] on div "Drop element here Row Row 1 col Section 0 Row" at bounding box center [651, 256] width 692 height 71
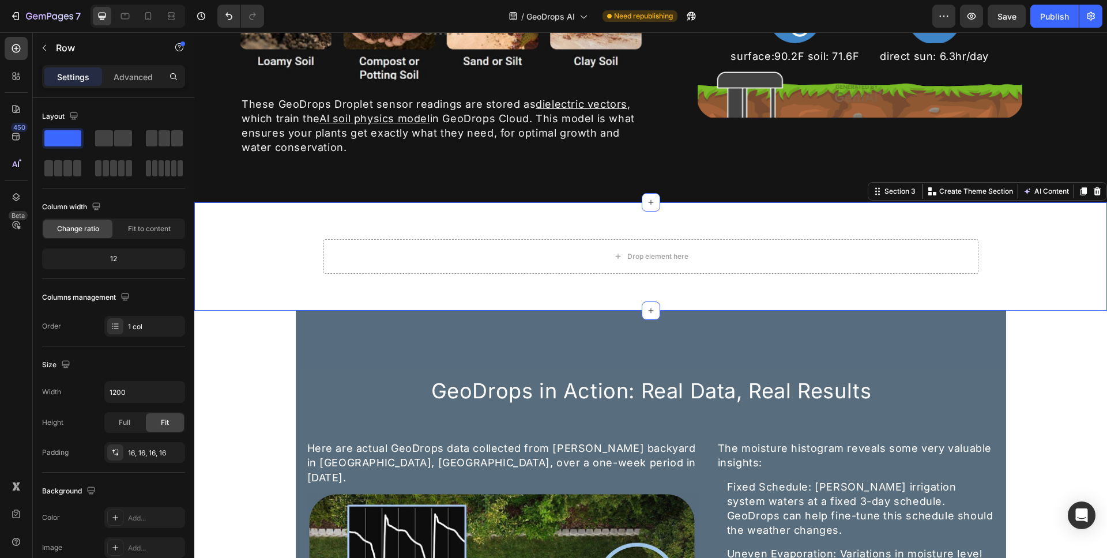
click at [273, 235] on div "Drop element here Row Row" at bounding box center [650, 256] width 913 height 71
click at [265, 243] on div "Drop element here Row Row" at bounding box center [650, 256] width 913 height 71
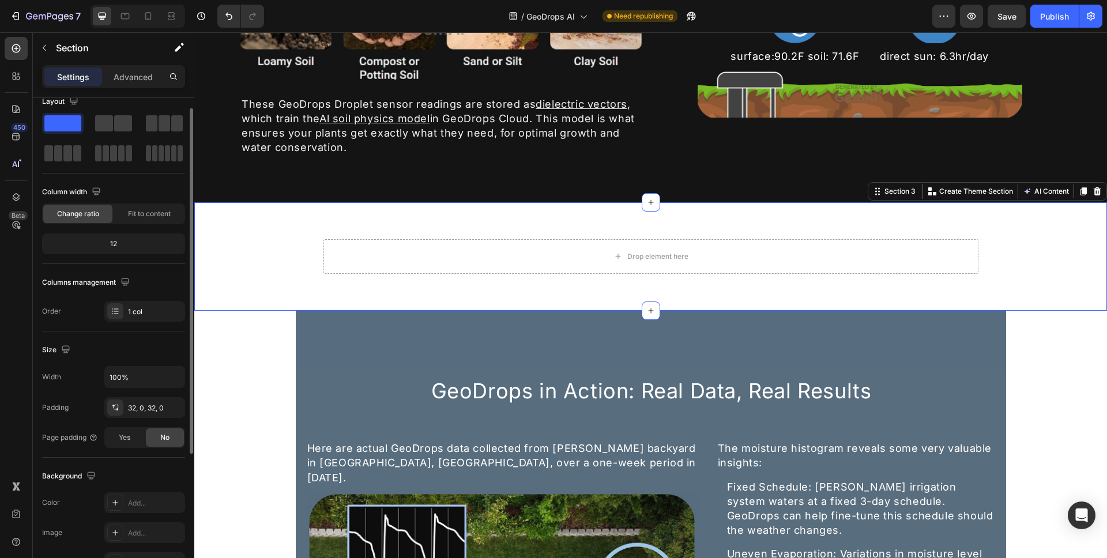
scroll to position [39, 0]
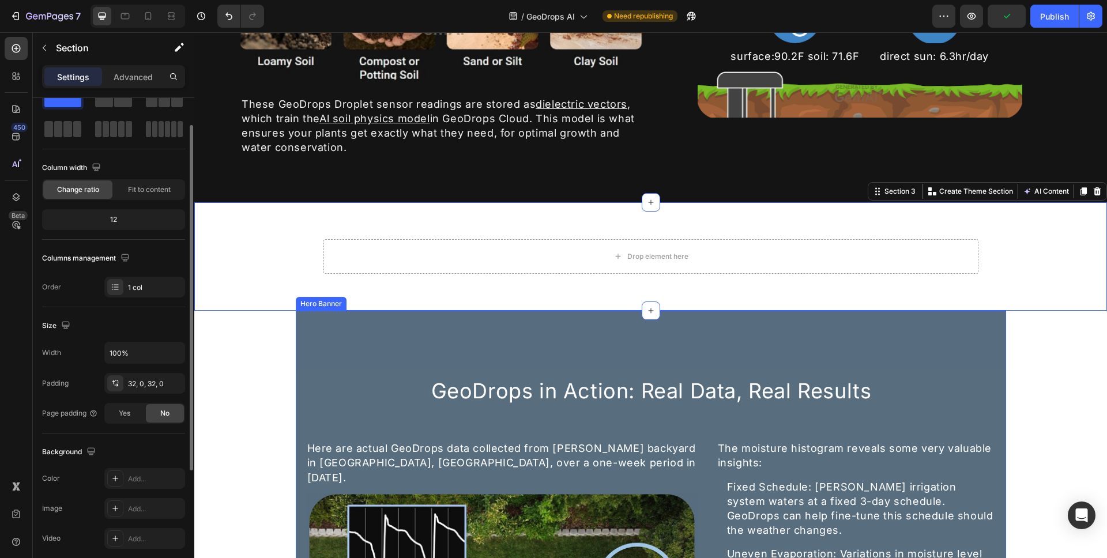
click at [335, 341] on div "Overlay" at bounding box center [651, 547] width 710 height 473
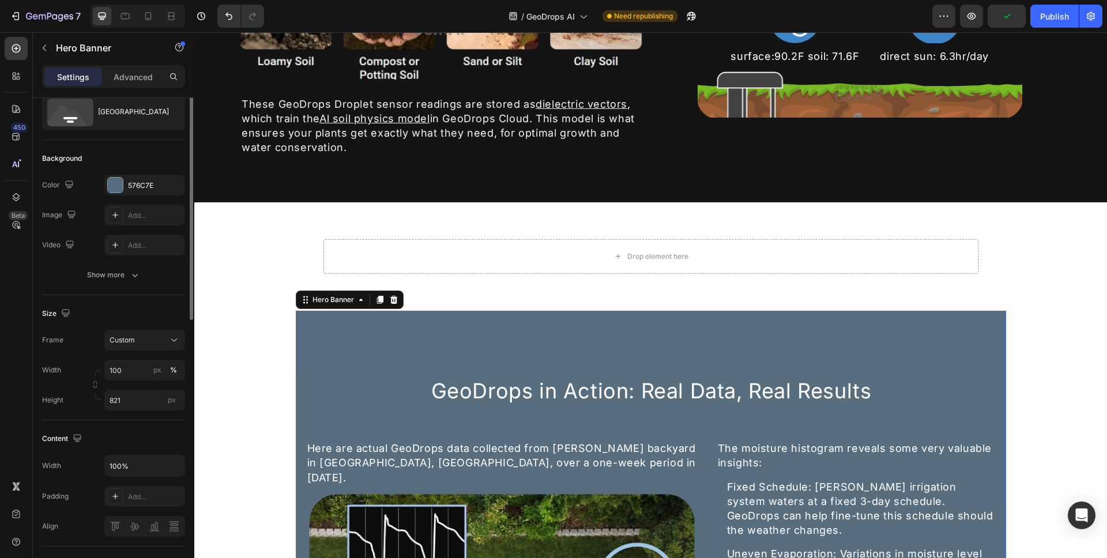
scroll to position [0, 0]
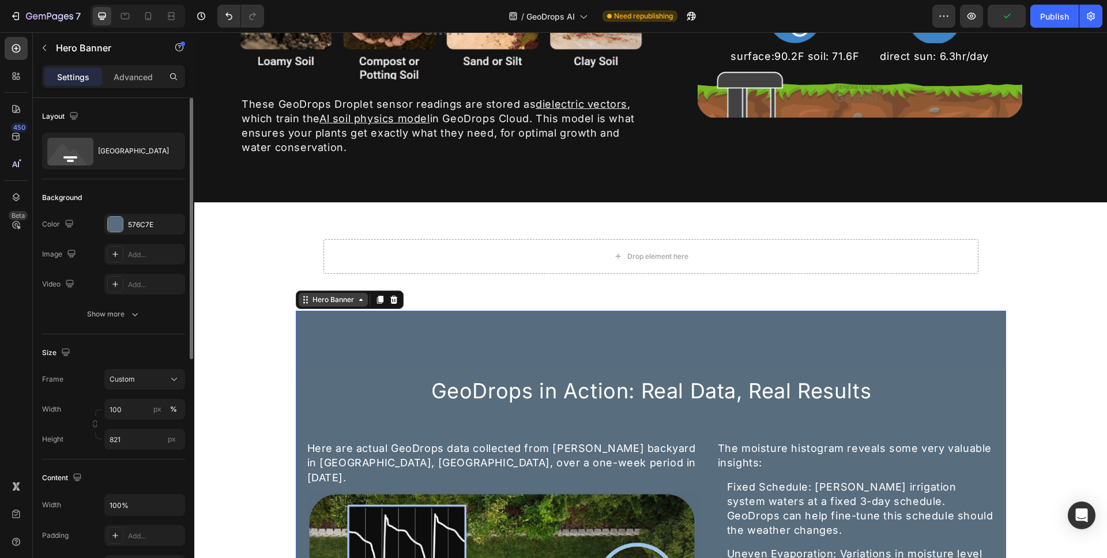
click at [332, 299] on div "Hero Banner" at bounding box center [333, 300] width 46 height 10
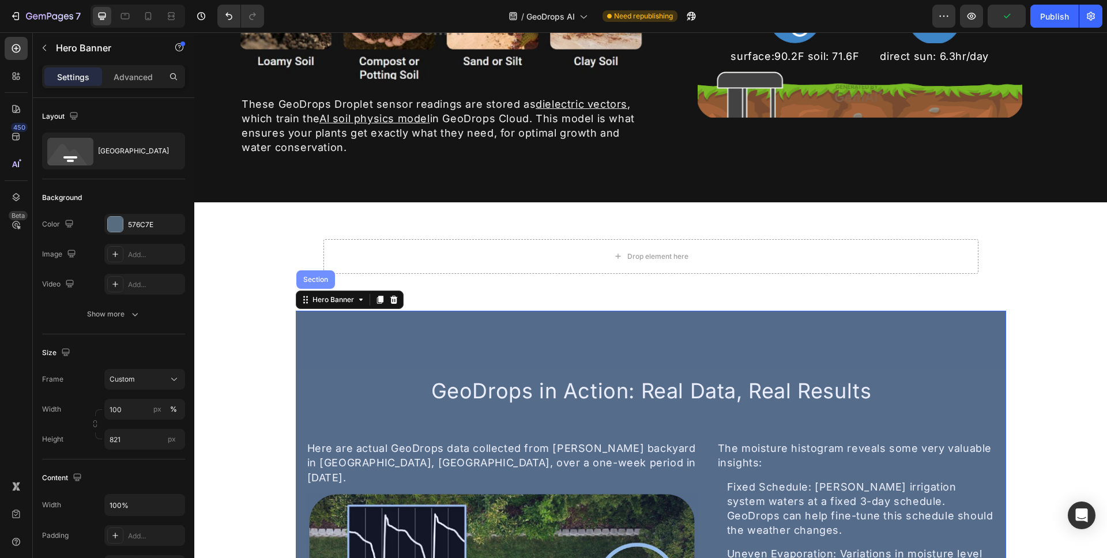
click at [317, 276] on div "Section" at bounding box center [315, 279] width 29 height 7
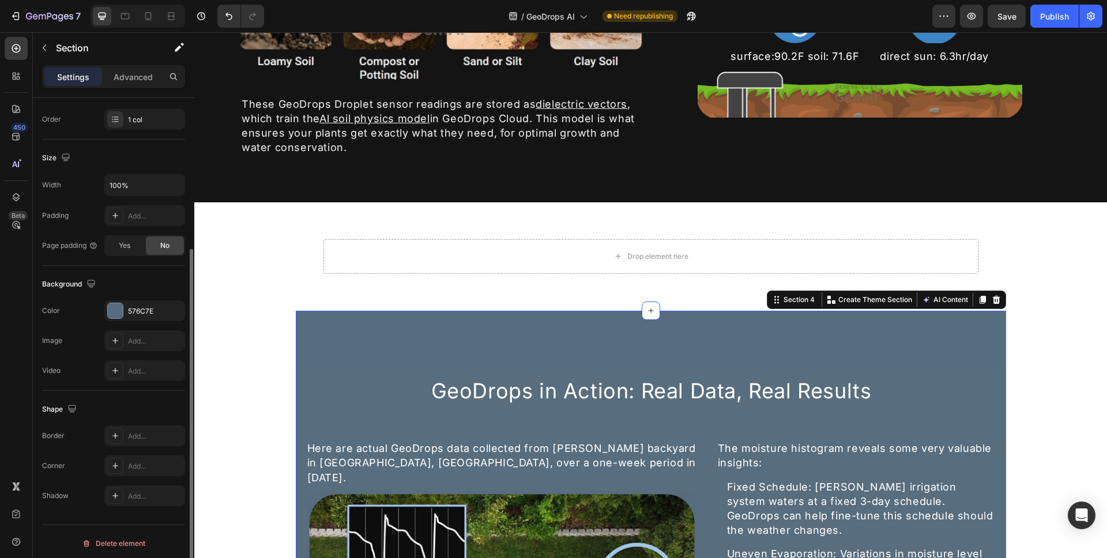
scroll to position [210, 0]
click at [148, 311] on div "576C7E" at bounding box center [144, 308] width 33 height 10
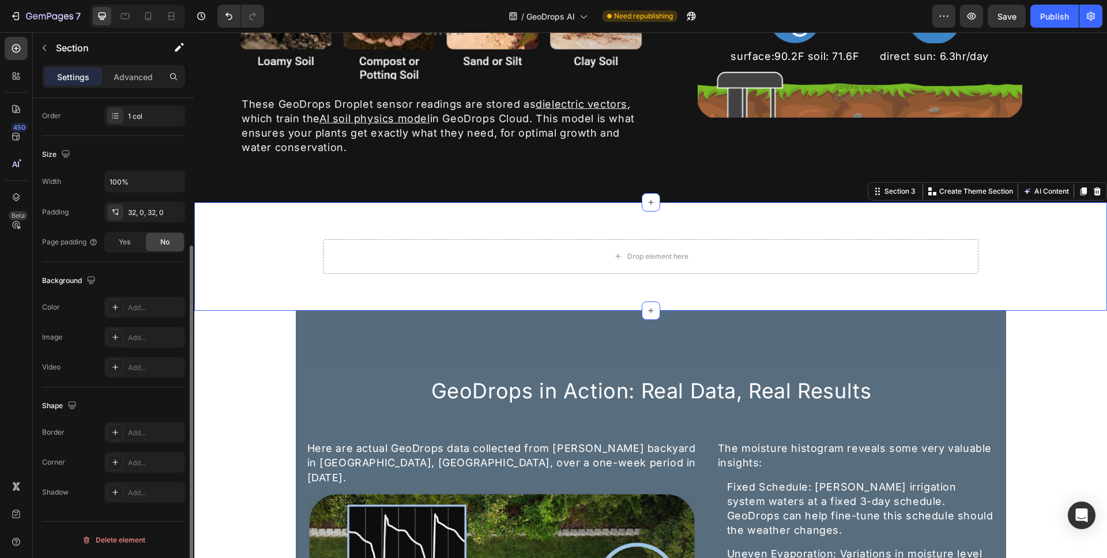
click at [261, 253] on div "Drop element here Row Row" at bounding box center [650, 256] width 913 height 71
click at [240, 254] on div "Drop element here Row Row" at bounding box center [650, 256] width 913 height 71
click at [216, 214] on div "Drop element here Row Row Section 3 Create Theme Section AI Content Write with …" at bounding box center [650, 256] width 913 height 108
click at [140, 311] on div "Add..." at bounding box center [155, 308] width 54 height 10
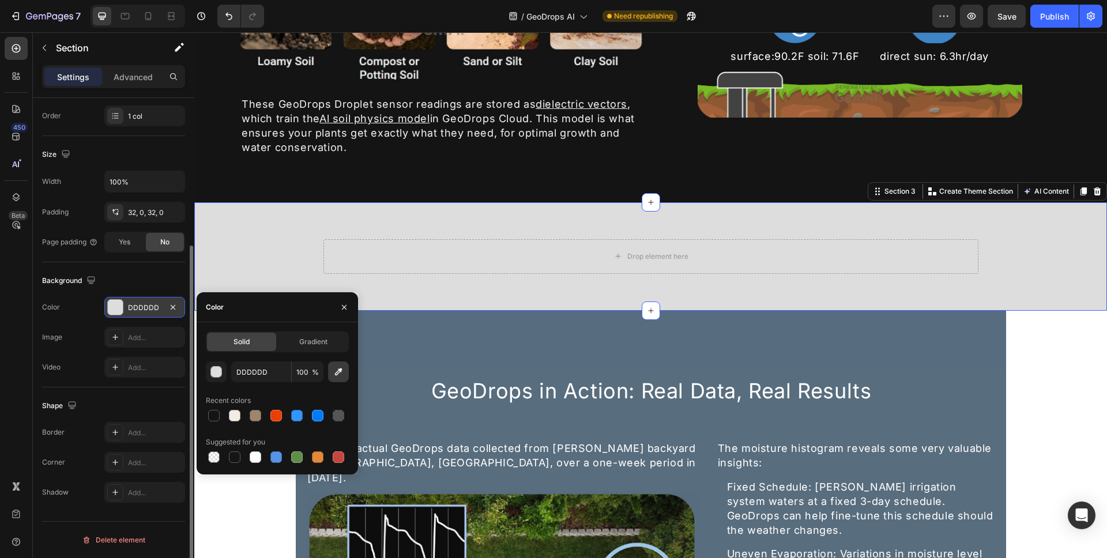
click at [345, 370] on button "button" at bounding box center [338, 372] width 21 height 21
type input "576C7E"
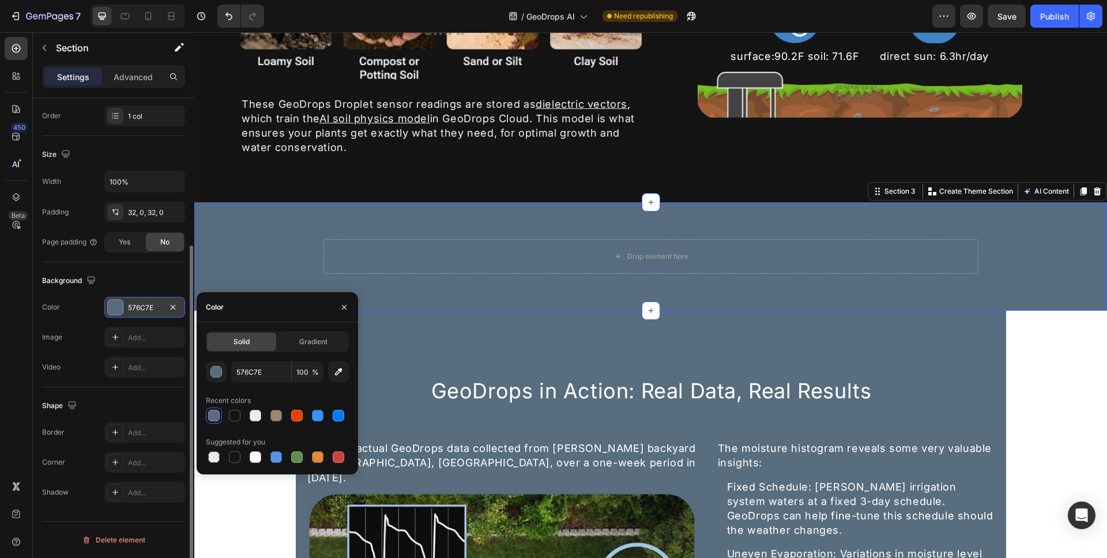
click at [254, 254] on div "Drop element here Row Row" at bounding box center [650, 256] width 913 height 71
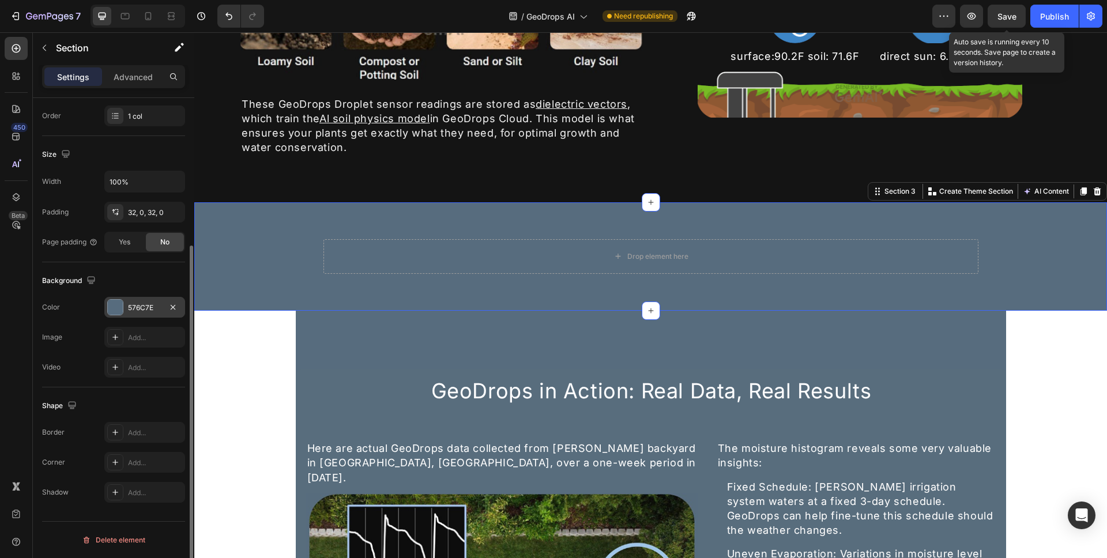
click at [1012, 20] on span "Save" at bounding box center [1006, 17] width 19 height 10
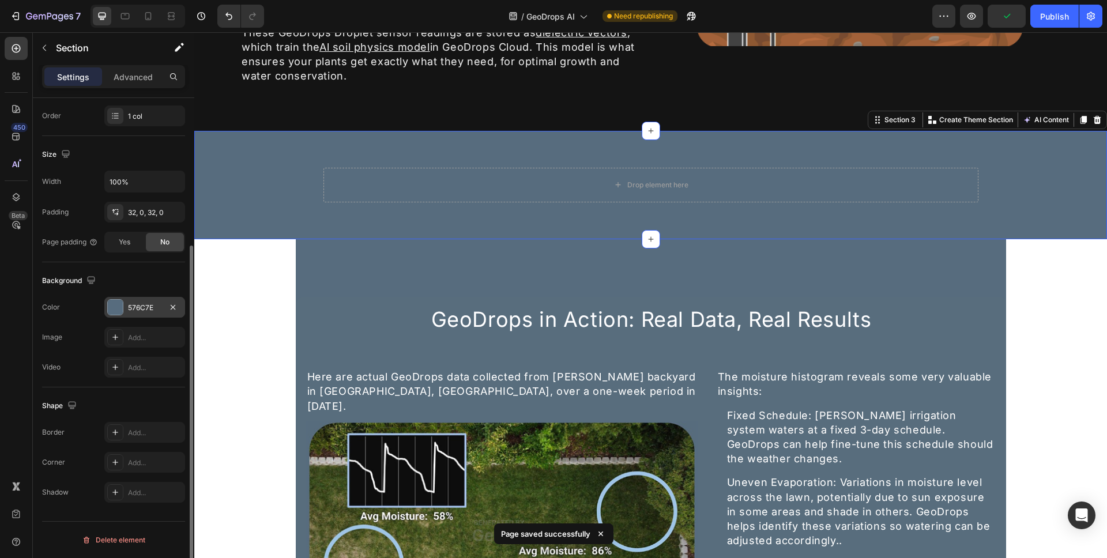
scroll to position [1069, 0]
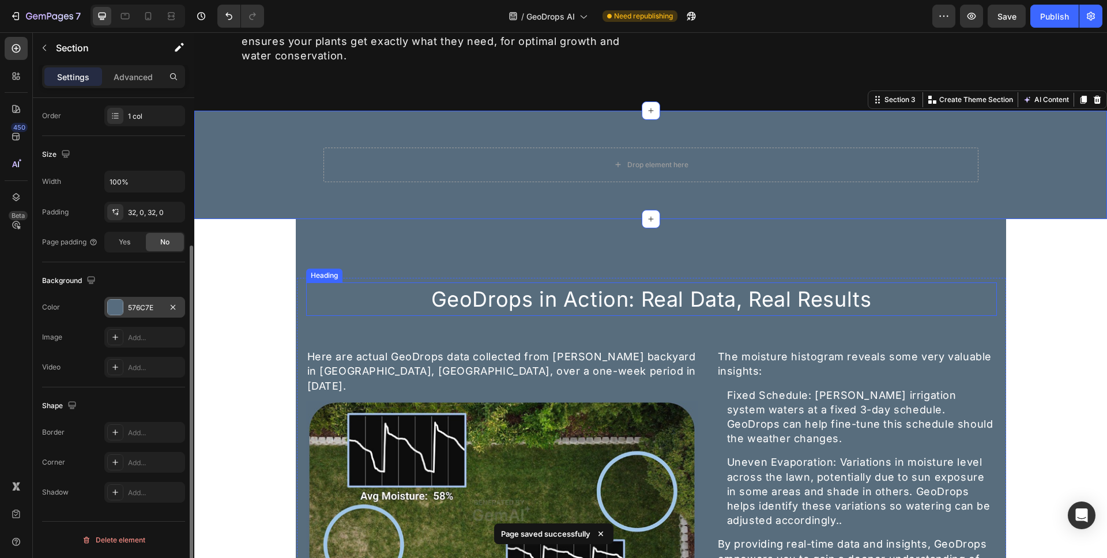
click at [387, 316] on h2 "GeoDrops in Action: Real Data, Real Results" at bounding box center [651, 299] width 691 height 33
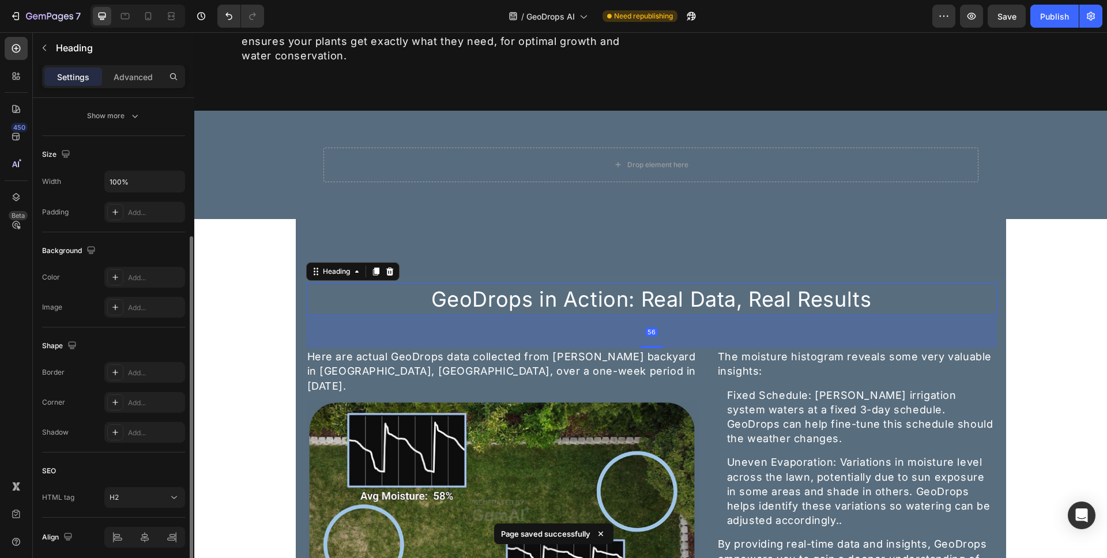
scroll to position [0, 0]
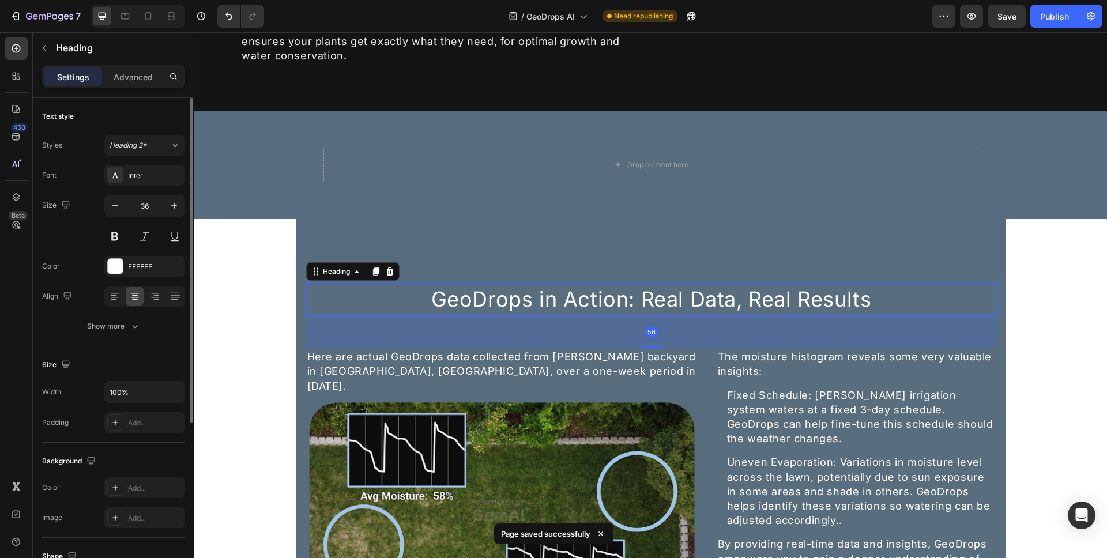
click at [312, 316] on h2 "GeoDrops in Action: Real Data, Real Results" at bounding box center [651, 299] width 691 height 33
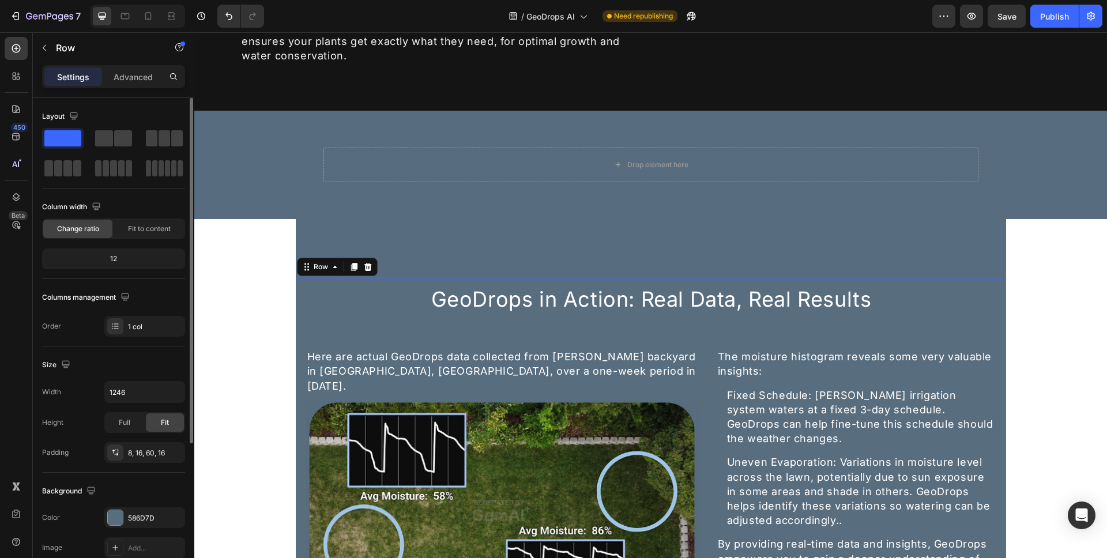
click at [299, 322] on div "GeoDrops in Action: Real Data, Real Results Heading Here are actual GeoDrops da…" at bounding box center [651, 466] width 710 height 378
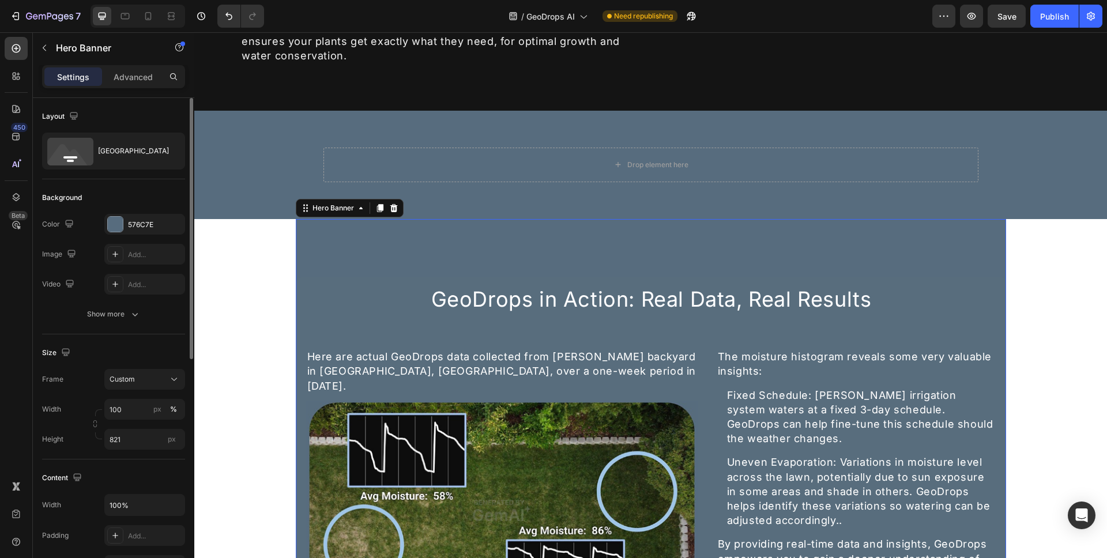
click at [356, 258] on div "Overlay" at bounding box center [651, 455] width 710 height 473
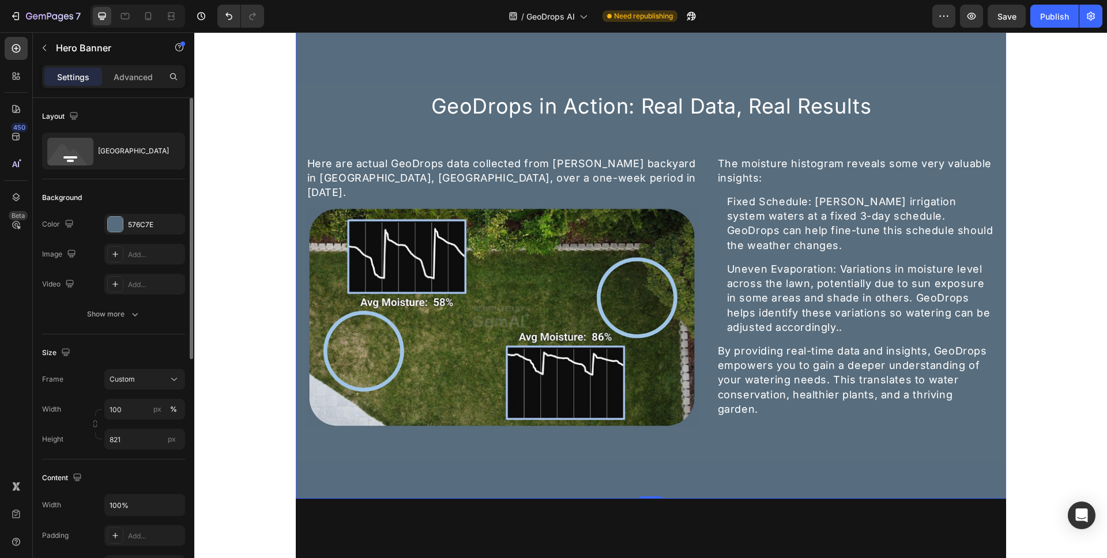
scroll to position [1061, 0]
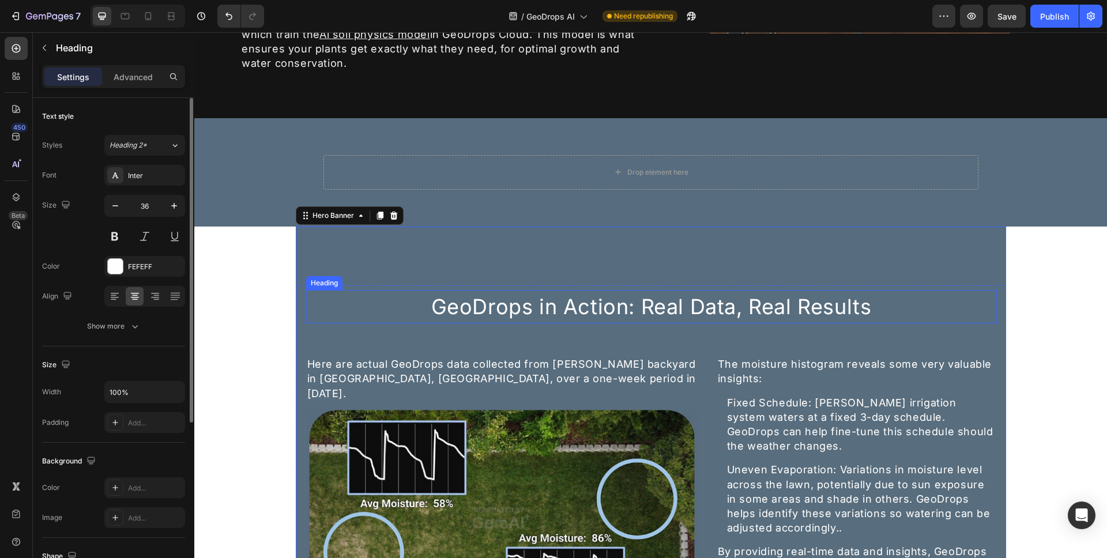
click at [351, 315] on p "GeoDrops in Action: Real Data, Real Results" at bounding box center [651, 306] width 688 height 31
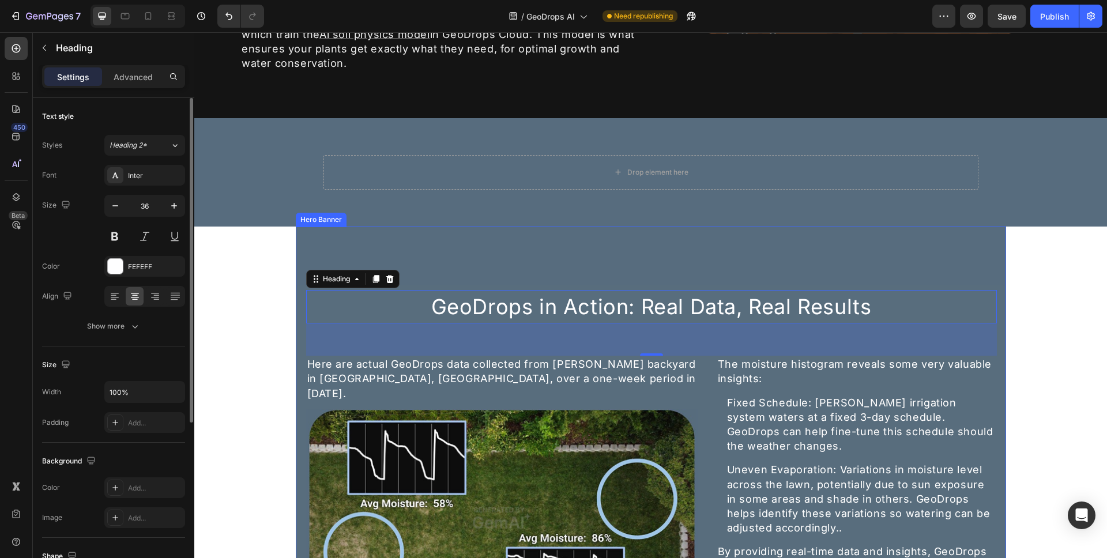
click at [302, 257] on div "Overlay" at bounding box center [651, 463] width 710 height 473
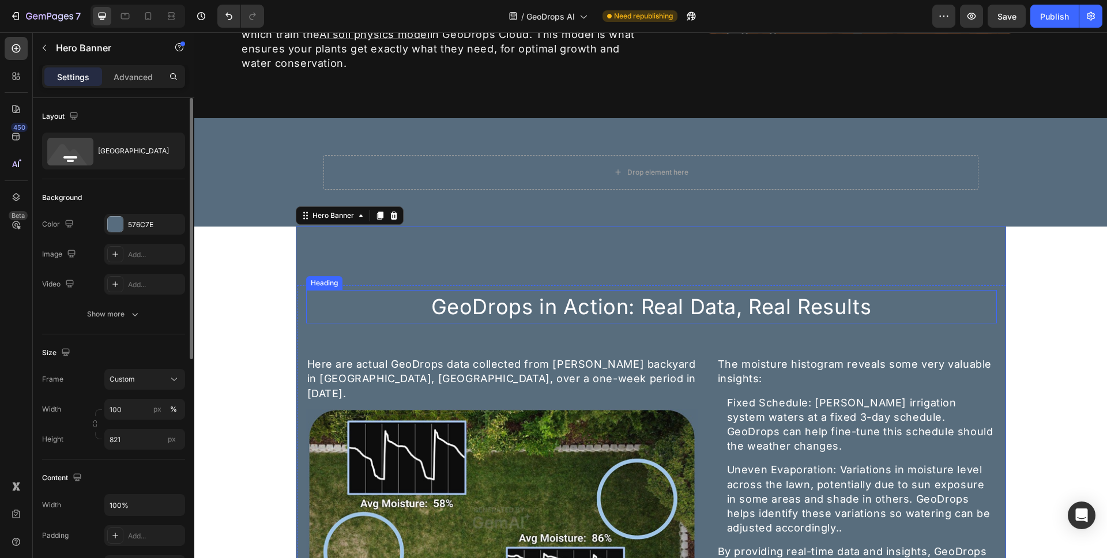
click at [320, 322] on p "GeoDrops in Action: Real Data, Real Results" at bounding box center [651, 306] width 688 height 31
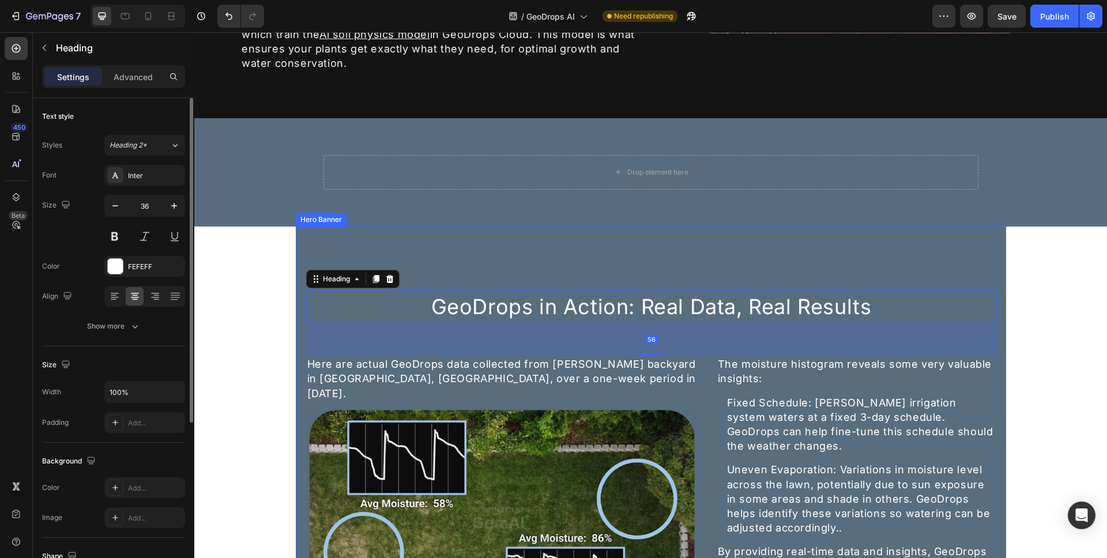
click at [311, 248] on div "Overlay" at bounding box center [651, 463] width 710 height 473
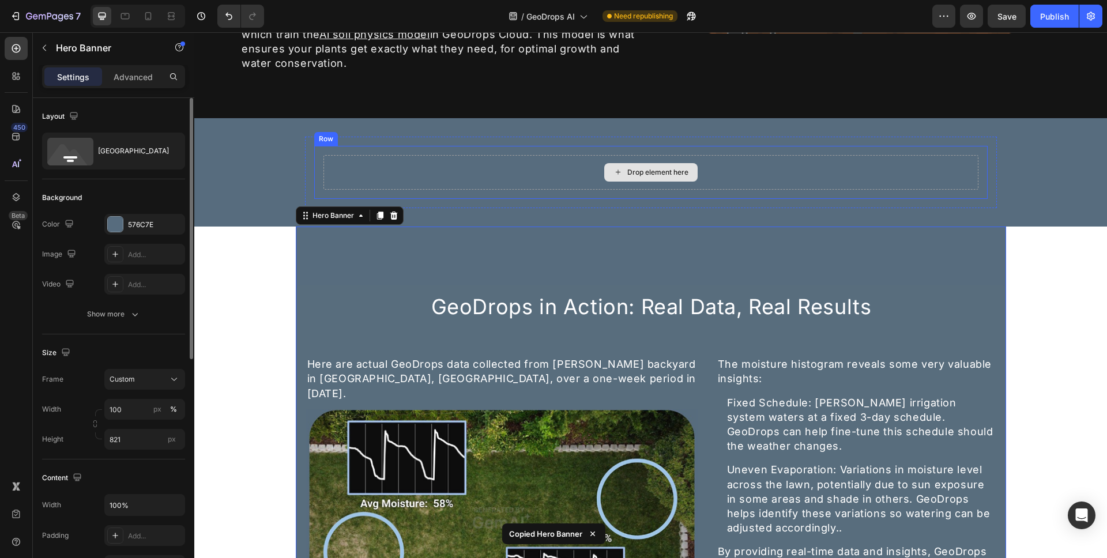
click at [421, 162] on div "Drop element here" at bounding box center [650, 172] width 655 height 35
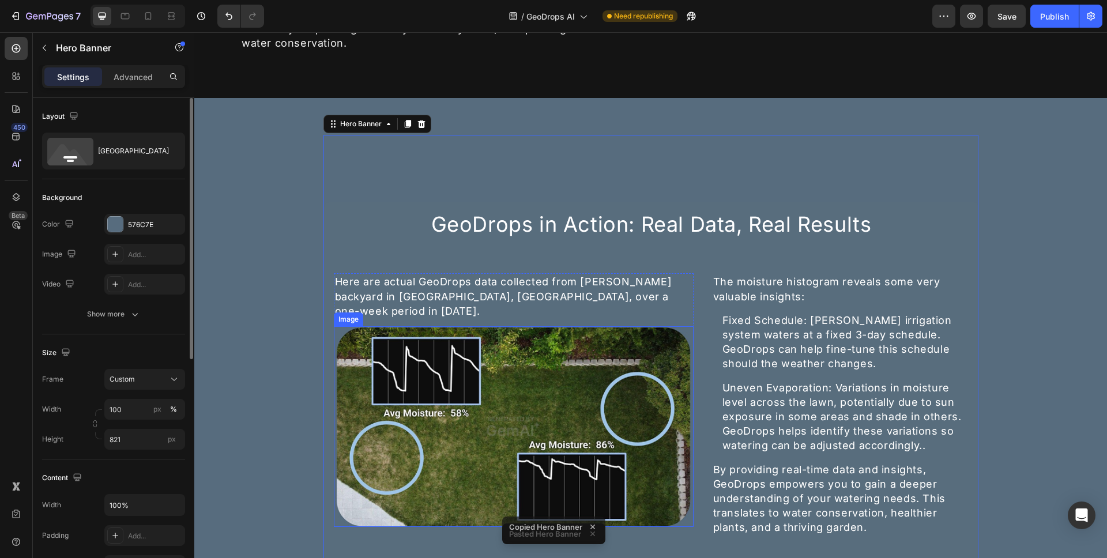
scroll to position [1089, 0]
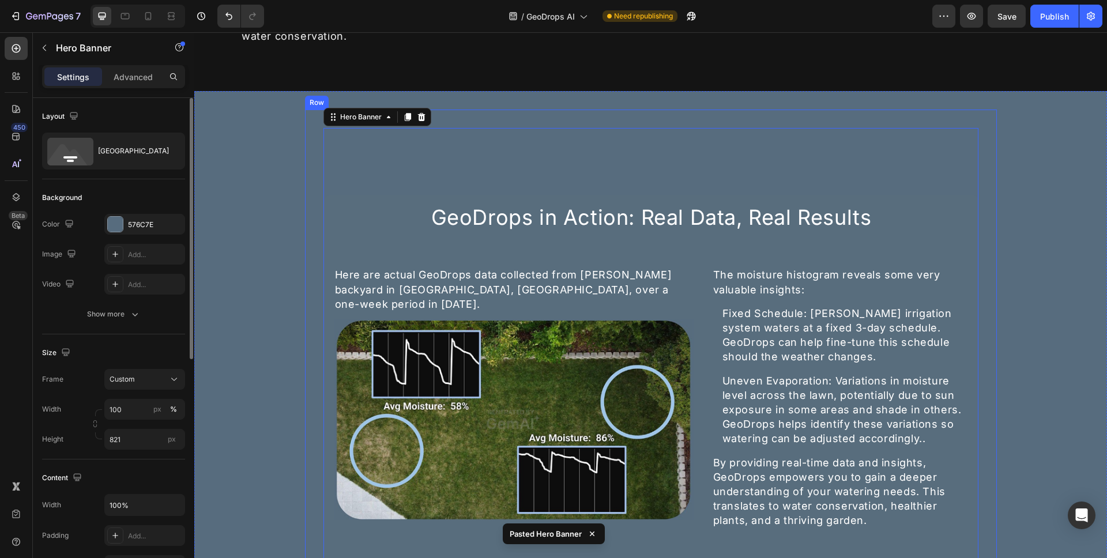
click at [306, 229] on div "GeoDrops in Action: Real Data, Real Results Heading Here are actual GeoDrops da…" at bounding box center [651, 365] width 692 height 510
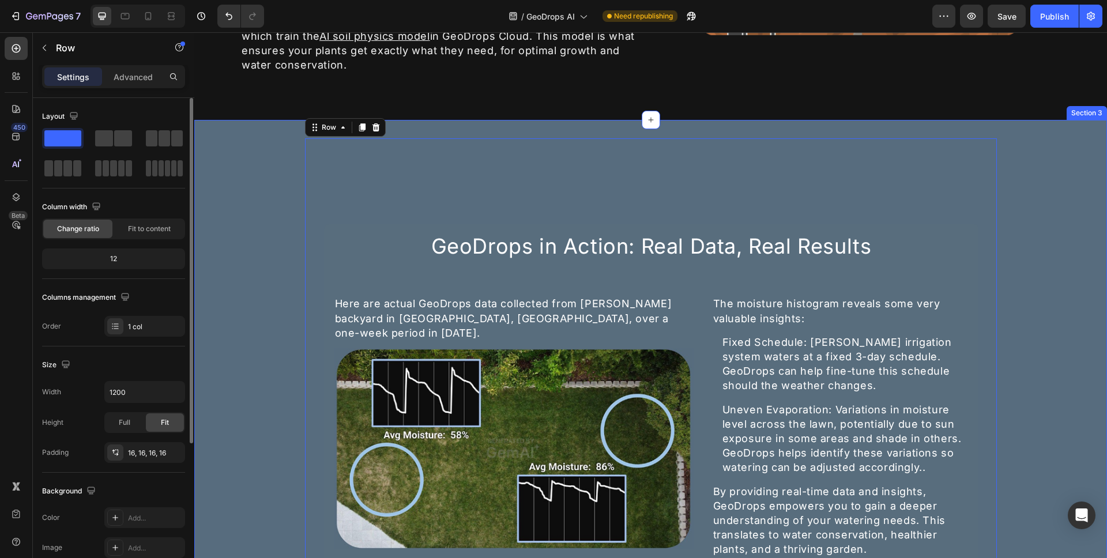
scroll to position [1037, 0]
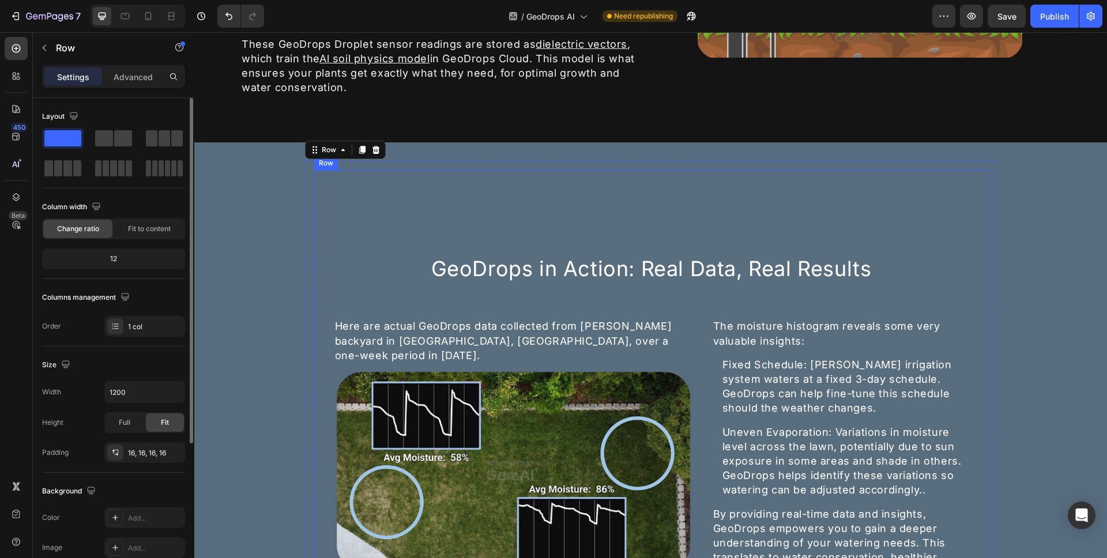
click at [315, 202] on div "GeoDrops in Action: Real Data, Real Results Heading Here are actual GeoDrops da…" at bounding box center [650, 416] width 673 height 492
click at [305, 183] on div "GeoDrops in Action: Real Data, Real Results Heading Here are actual GeoDrops da…" at bounding box center [651, 416] width 692 height 510
click at [372, 145] on icon at bounding box center [375, 149] width 7 height 8
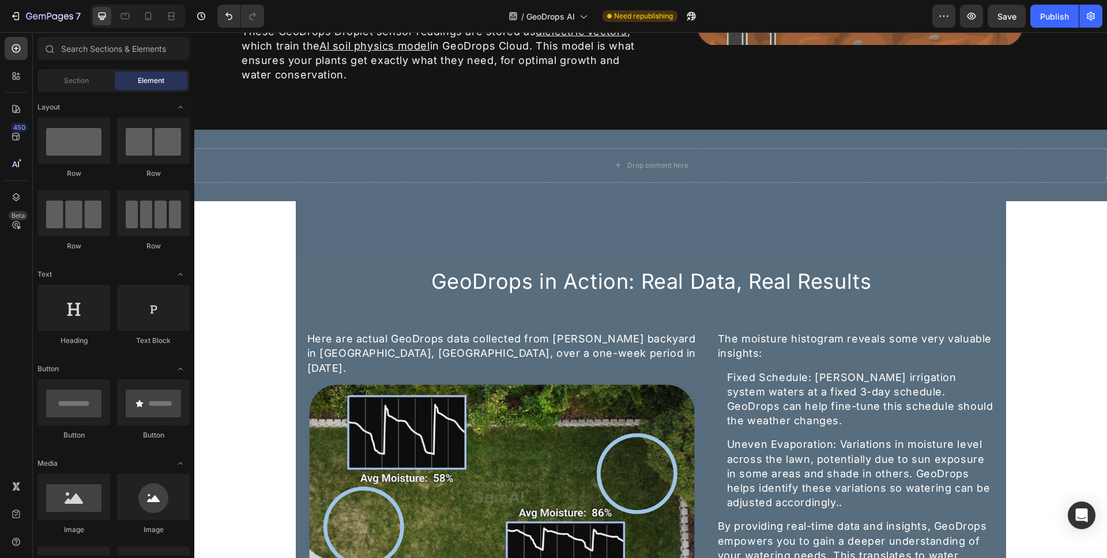
scroll to position [1042, 0]
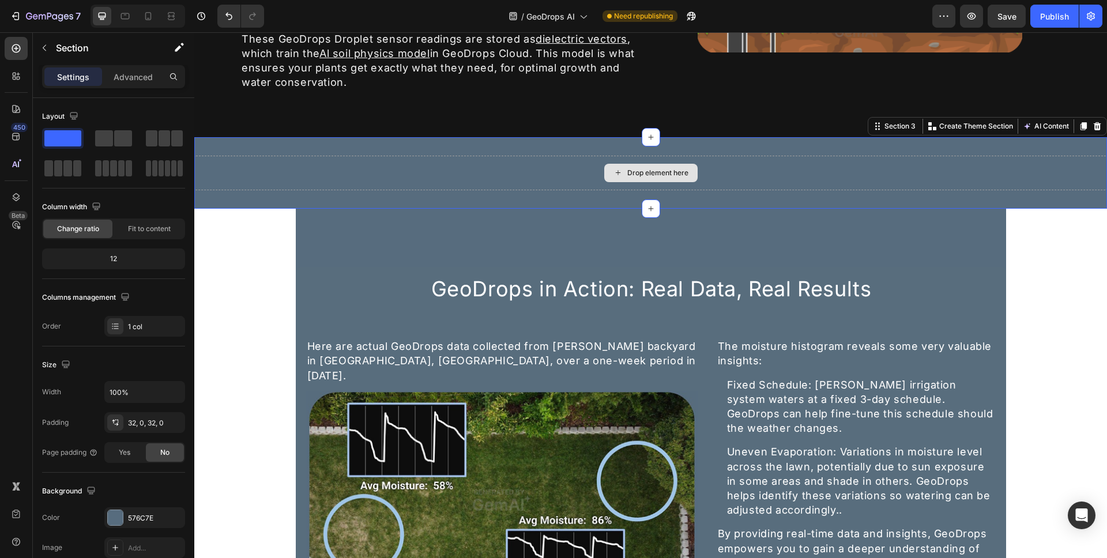
click at [241, 173] on div "Drop element here" at bounding box center [650, 173] width 913 height 35
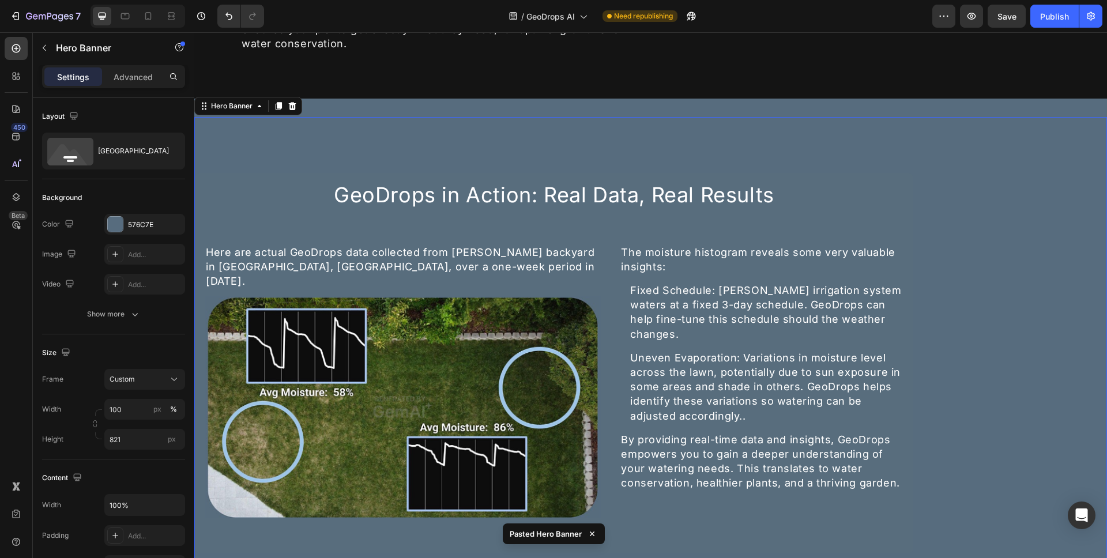
scroll to position [1171, 0]
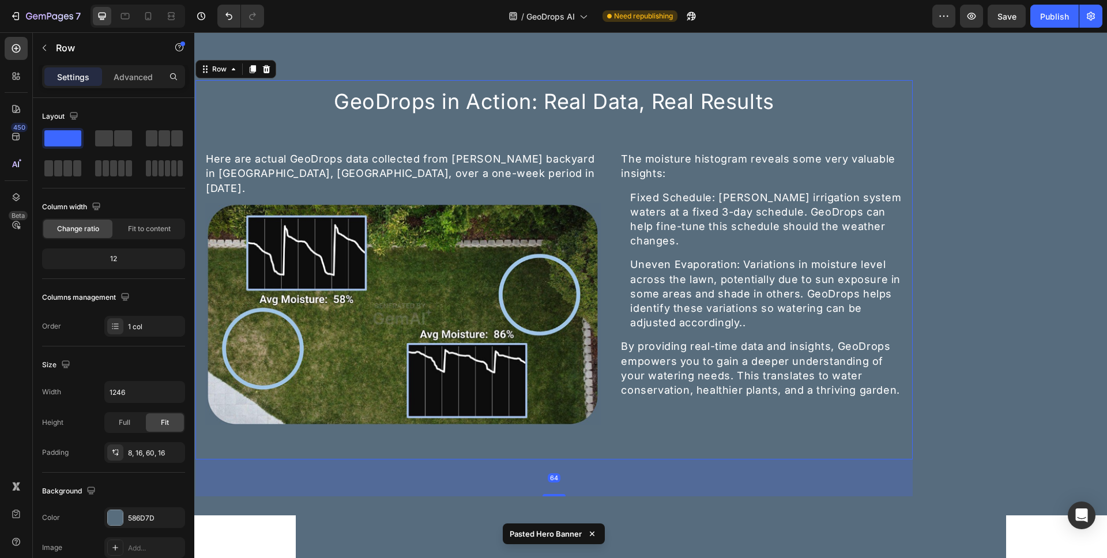
click at [909, 120] on div "GeoDrops in Action: Real Data, Real Results Heading Here are actual GeoDrops da…" at bounding box center [554, 270] width 718 height 381
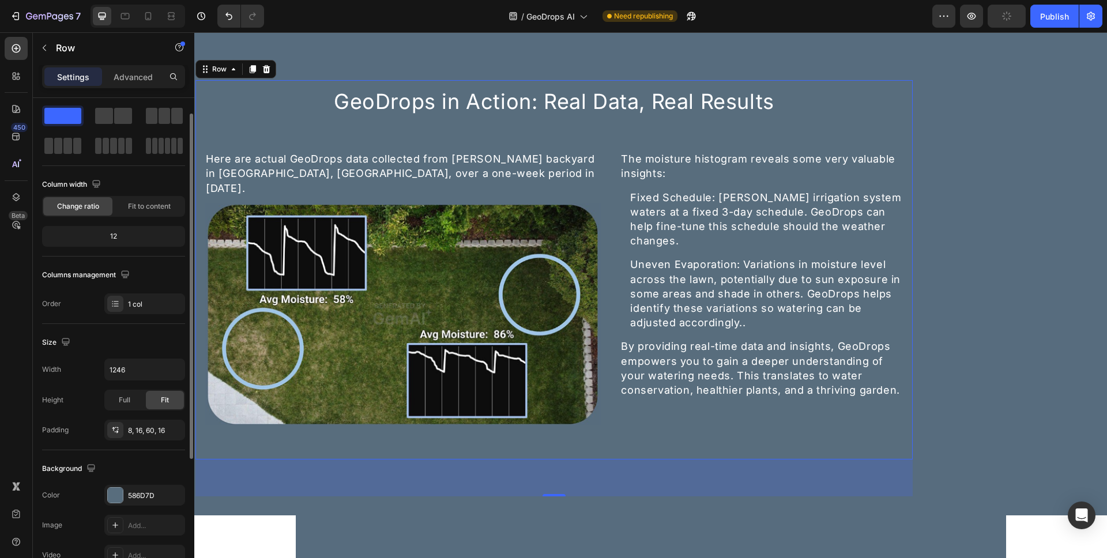
scroll to position [95, 0]
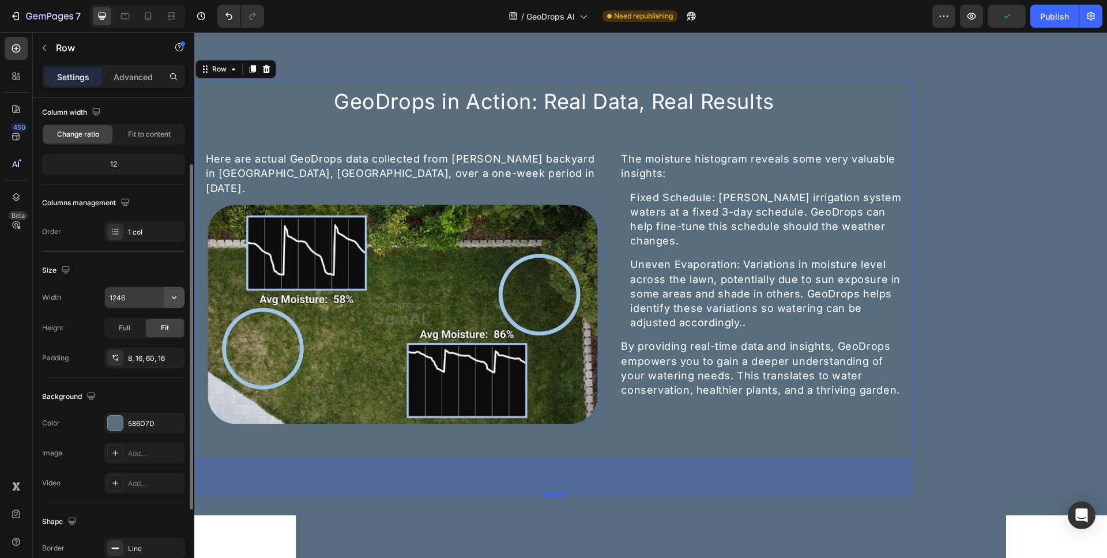
click at [182, 298] on button "button" at bounding box center [174, 297] width 21 height 21
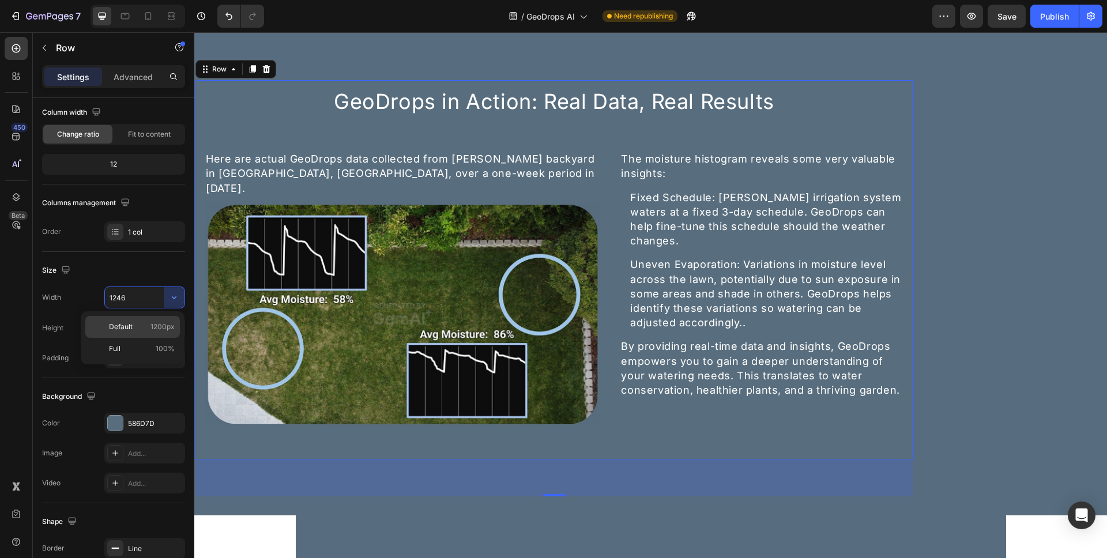
click at [133, 330] on p "Default 1200px" at bounding box center [142, 327] width 66 height 10
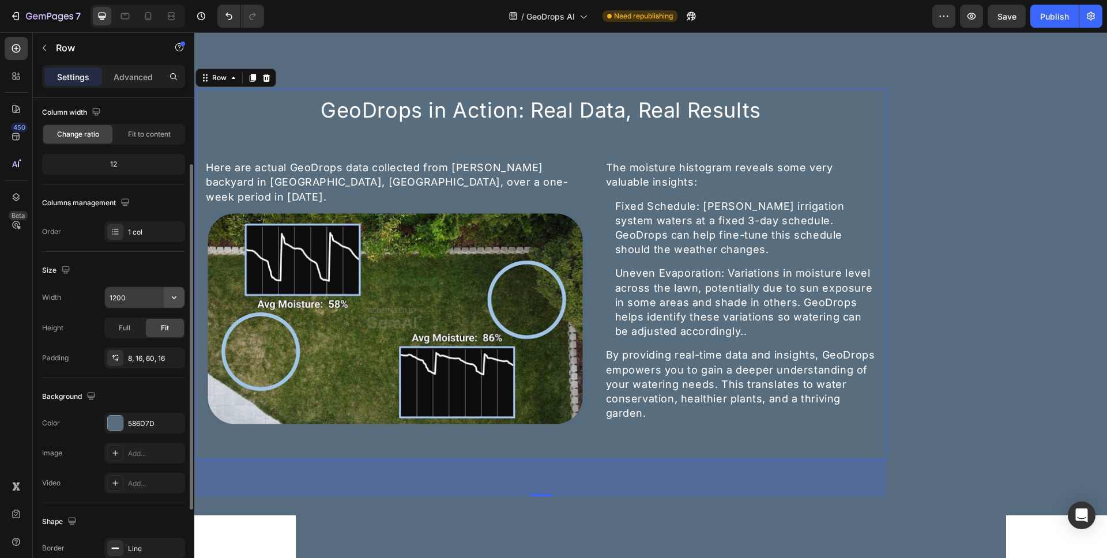
click at [165, 301] on button "button" at bounding box center [174, 297] width 21 height 21
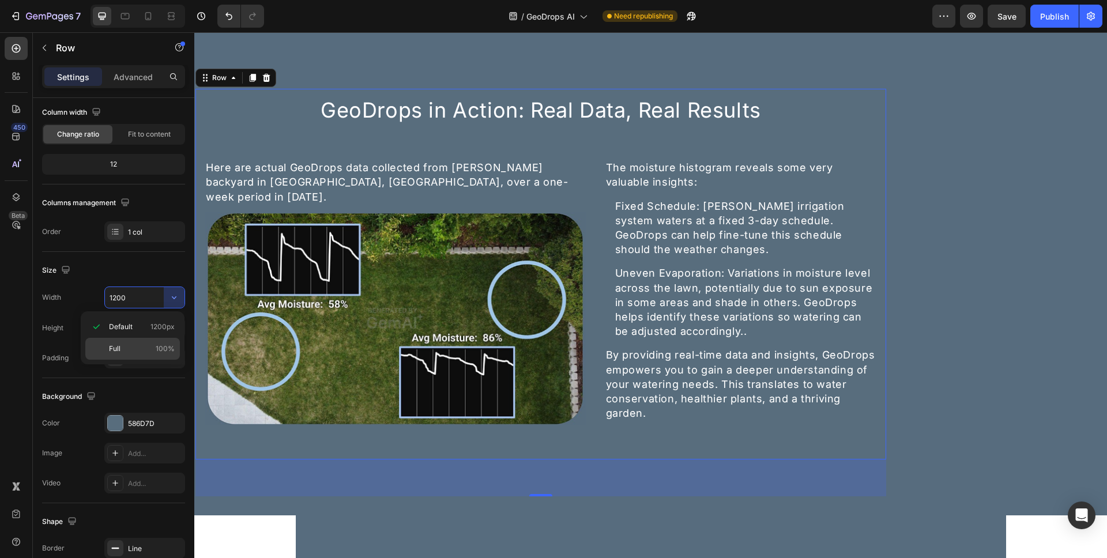
click at [136, 353] on p "Full 100%" at bounding box center [142, 349] width 66 height 10
type input "100%"
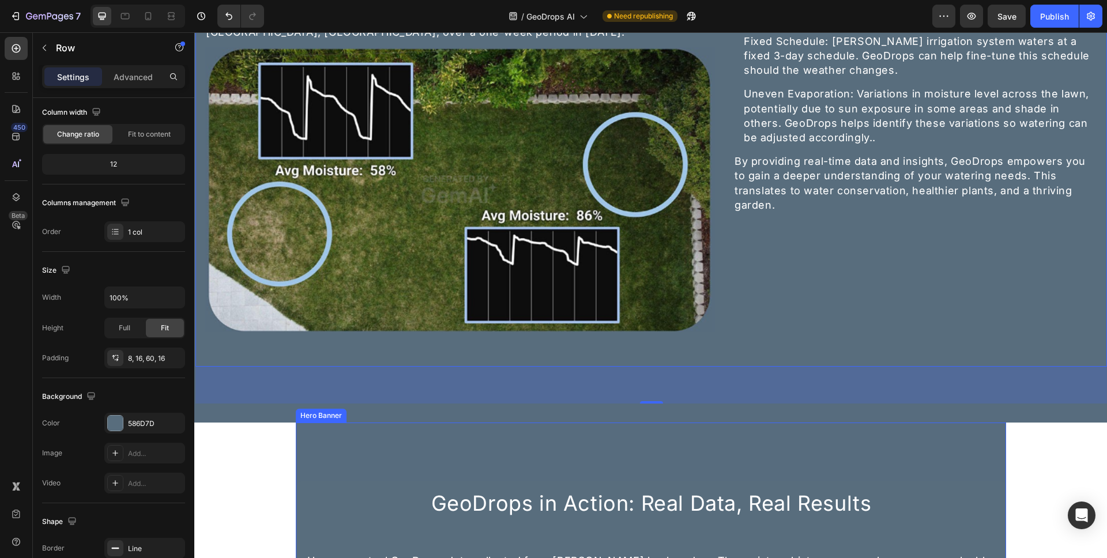
scroll to position [1271, 0]
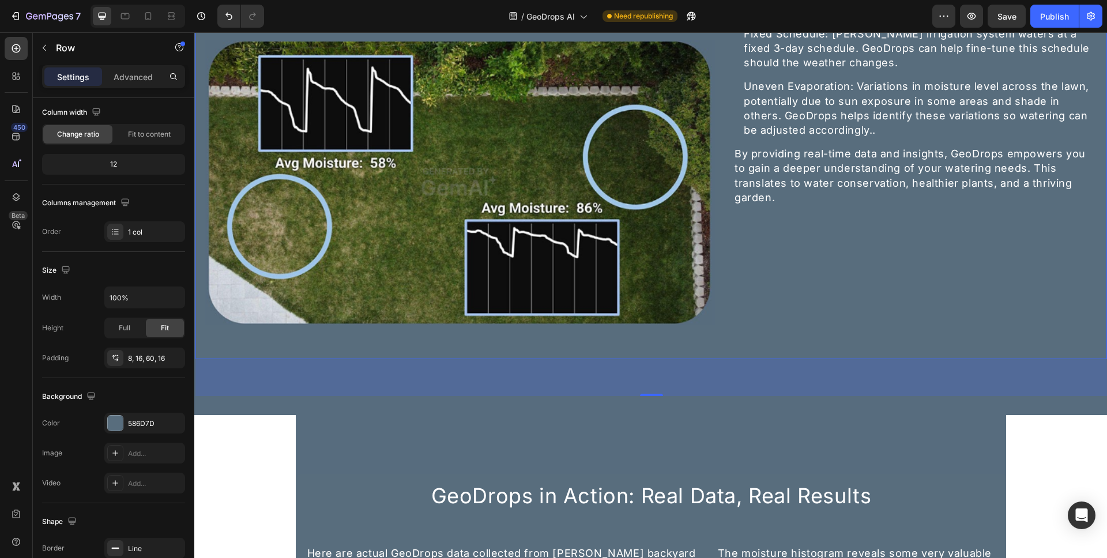
click at [1024, 391] on div "64" at bounding box center [651, 377] width 912 height 37
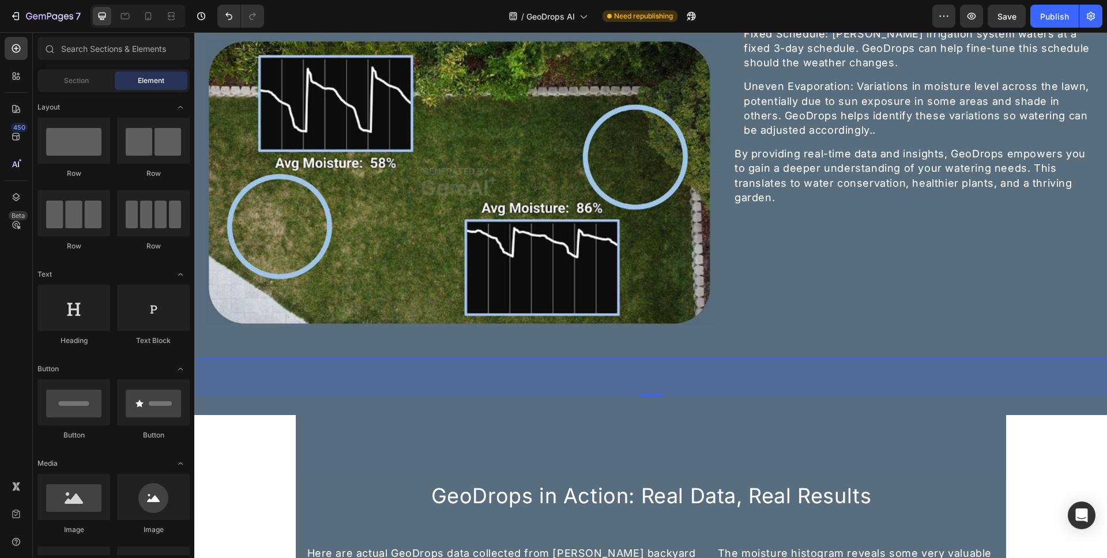
click at [1043, 450] on div "GeoDrops in Action: Real Data, Real Results Heading Here are actual GeoDrops da…" at bounding box center [650, 339] width 913 height 3109
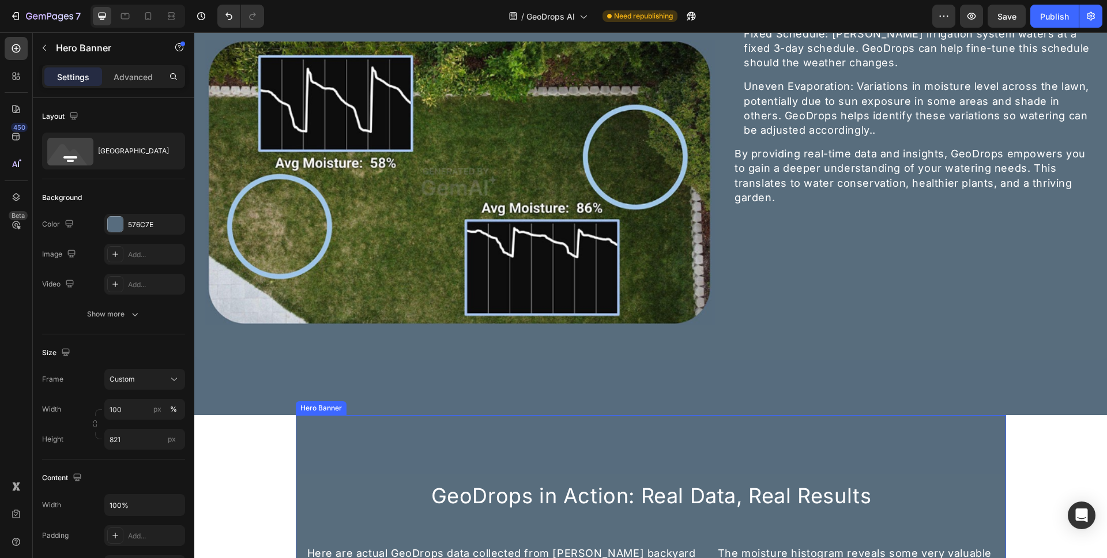
click at [884, 375] on div "GeoDrops in Action: Real Data, Real Results Heading Here are actual GeoDrops da…" at bounding box center [650, 164] width 913 height 466
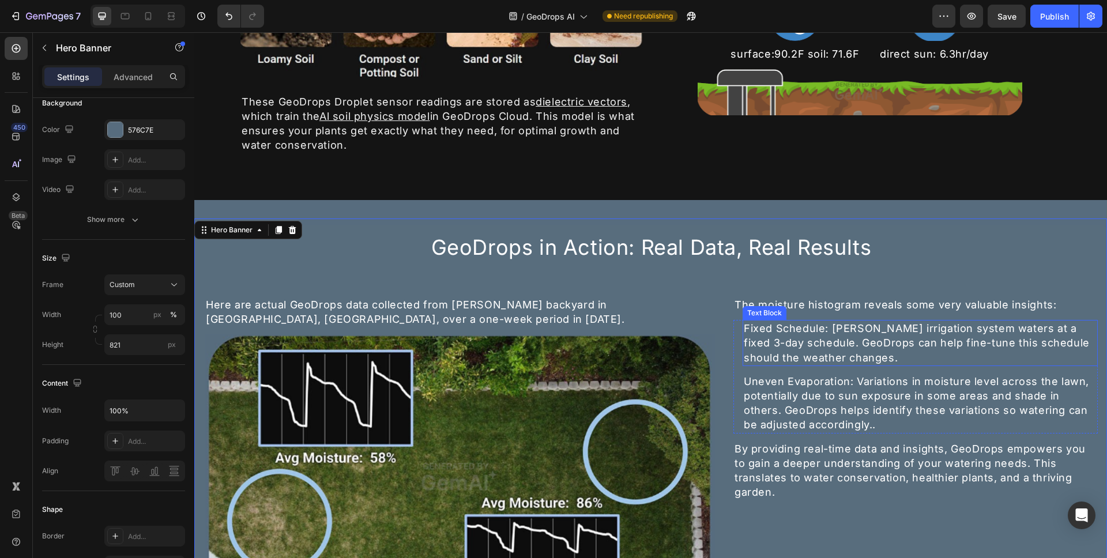
scroll to position [923, 0]
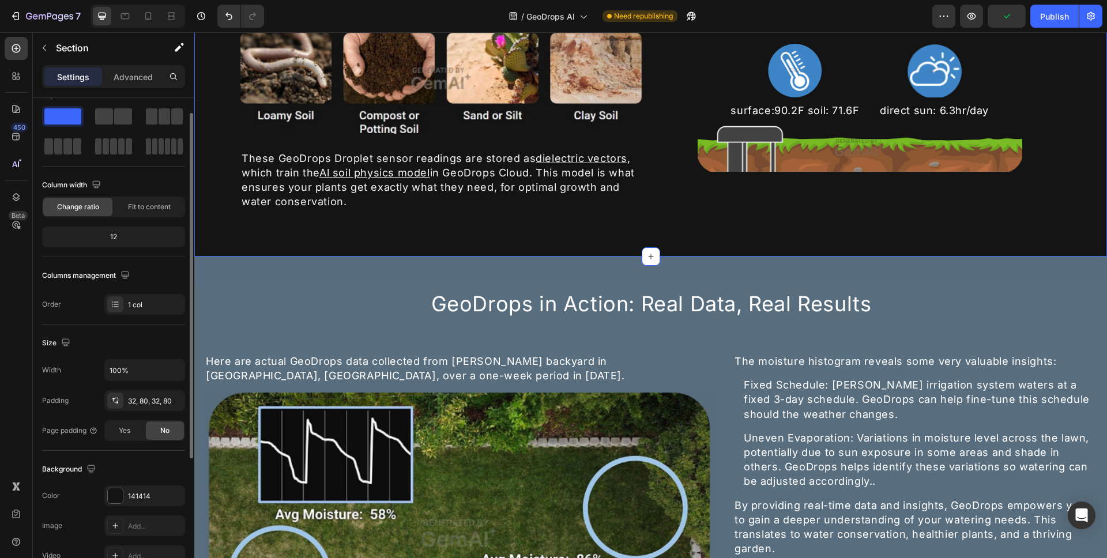
scroll to position [95, 0]
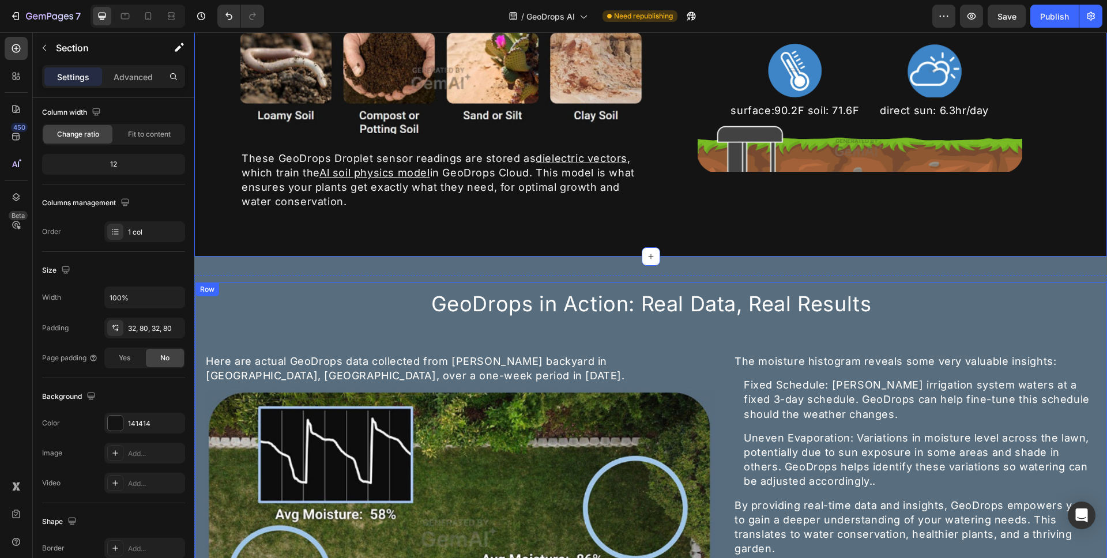
click at [1081, 321] on div "GeoDrops in Action: Real Data, Real Results Heading Here are actual GeoDrops da…" at bounding box center [651, 481] width 893 height 389
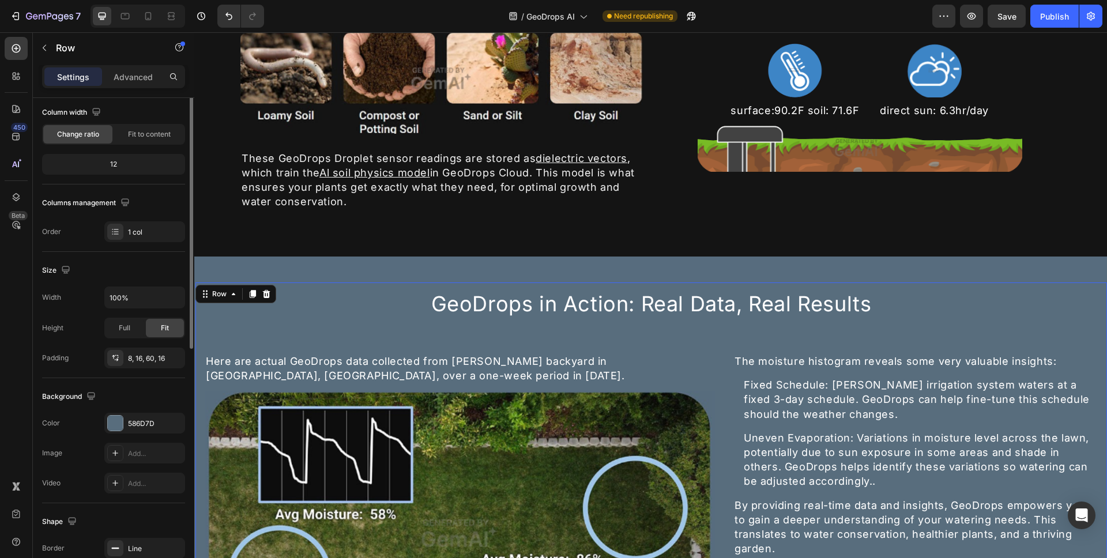
scroll to position [0, 0]
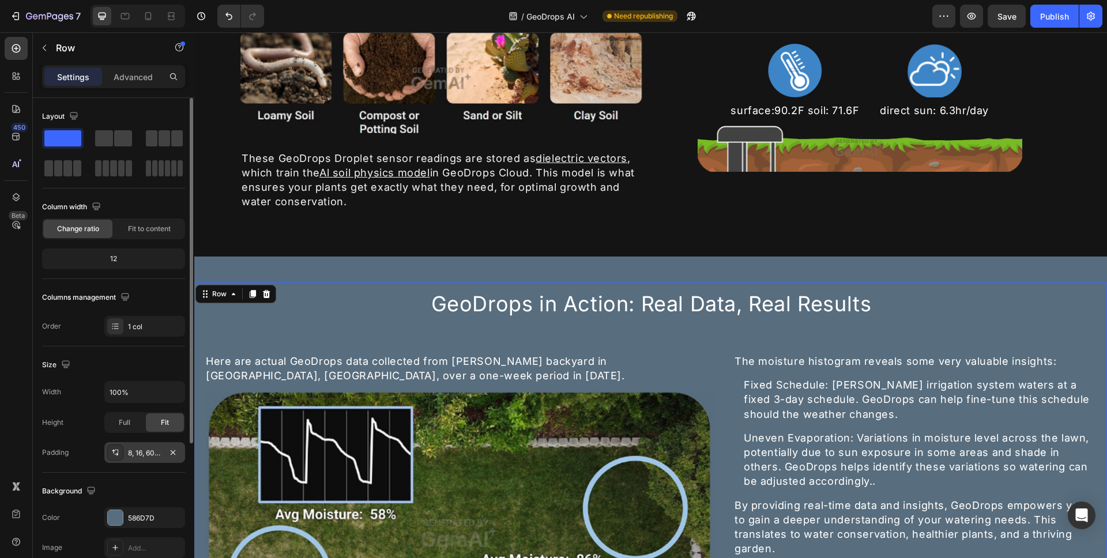
click at [161, 455] on div "8, 16, 60, 16" at bounding box center [144, 453] width 33 height 10
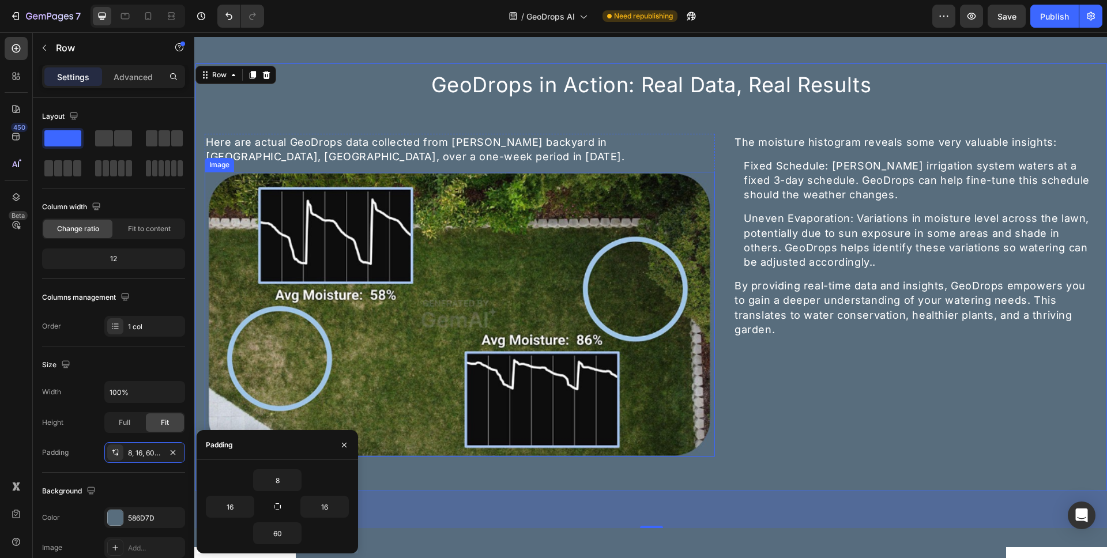
scroll to position [1147, 0]
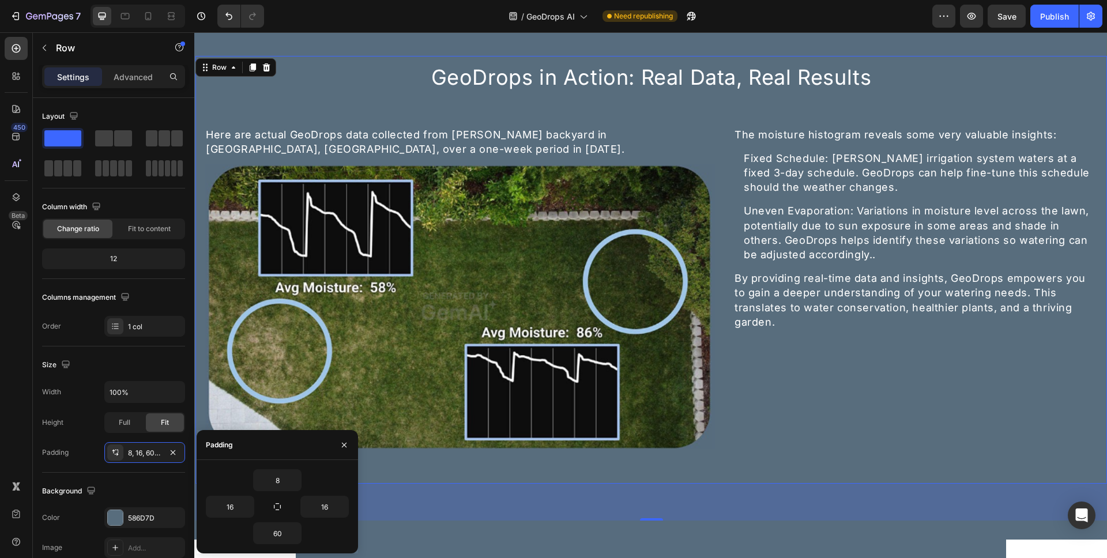
click at [201, 307] on div "GeoDrops in Action: Real Data, Real Results Heading Here are actual GeoDrops da…" at bounding box center [651, 270] width 913 height 430
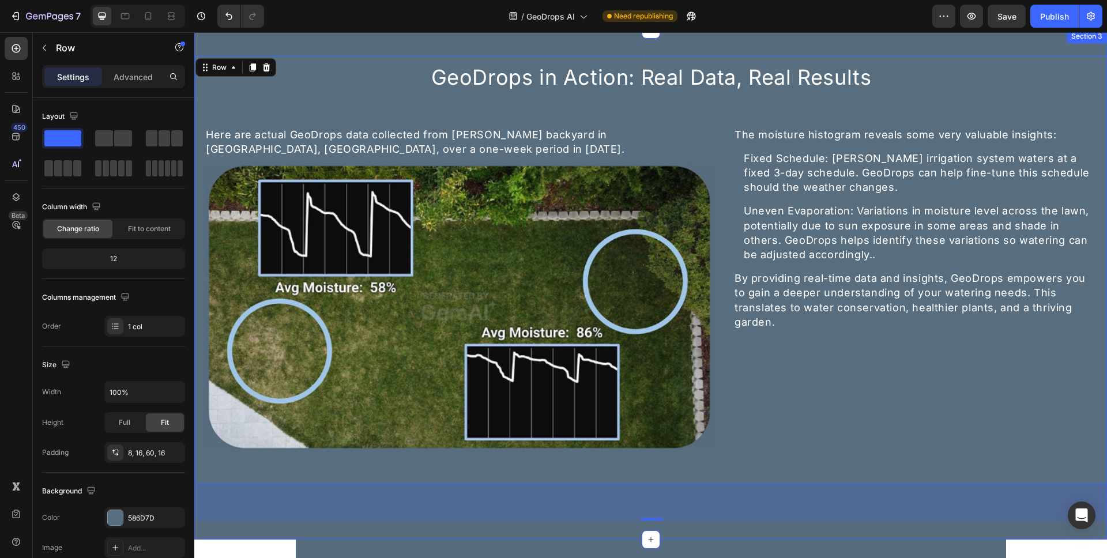
click at [364, 37] on div "GeoDrops in Action: Real Data, Real Results Heading Here are actual GeoDrops da…" at bounding box center [650, 284] width 913 height 510
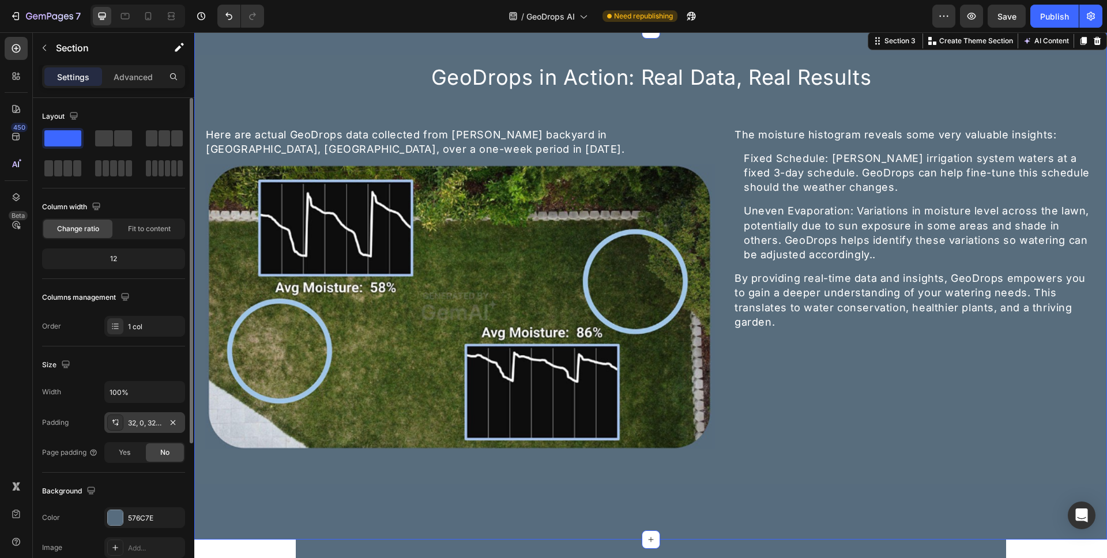
click at [139, 423] on div "32, 0, 32, 0" at bounding box center [144, 423] width 33 height 10
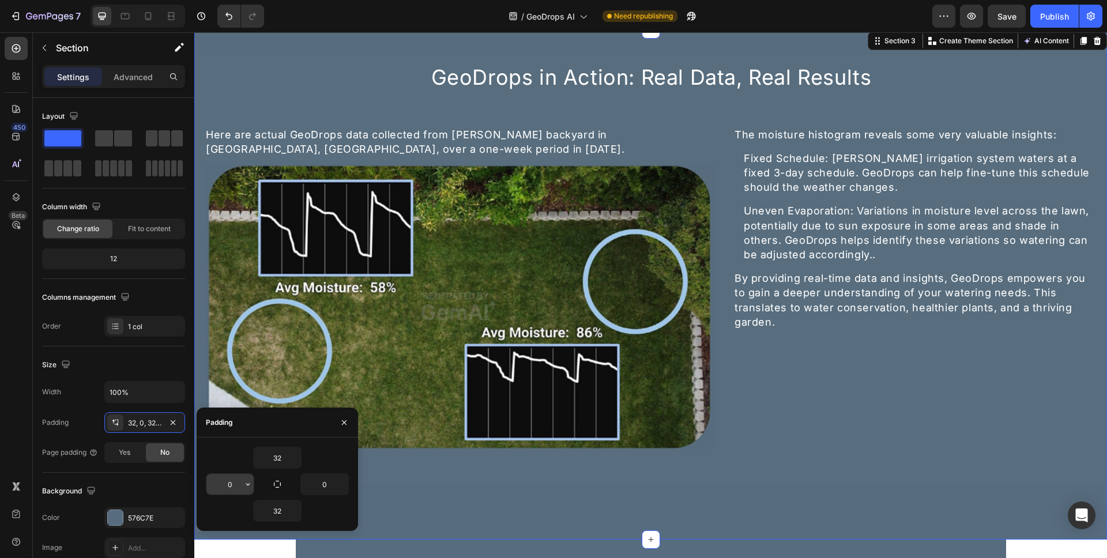
click at [241, 490] on input "0" at bounding box center [229, 484] width 47 height 21
click at [253, 479] on button "button" at bounding box center [248, 484] width 12 height 21
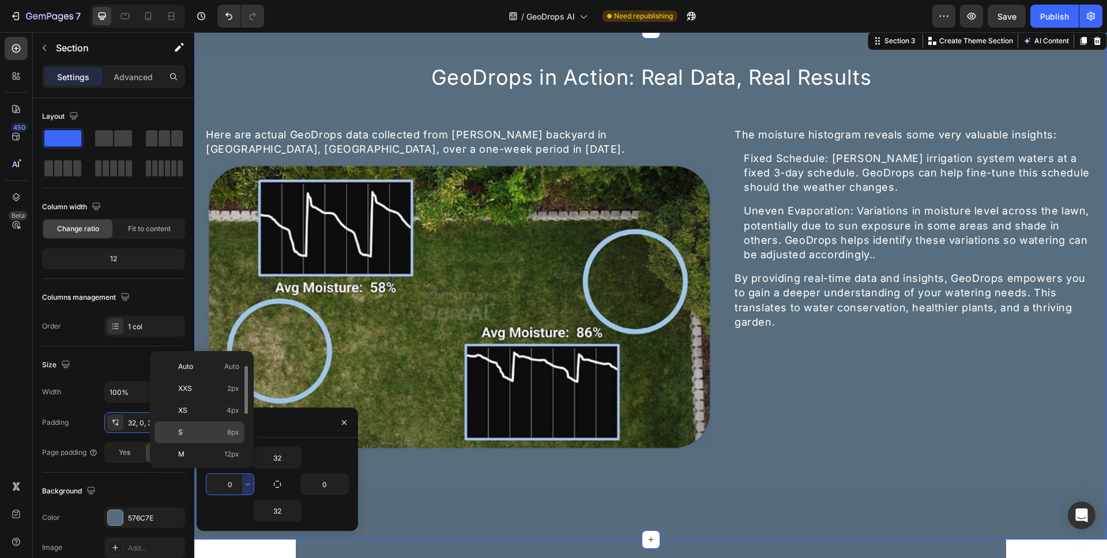
scroll to position [133, 0]
click at [221, 442] on div "4XL 80px" at bounding box center [200, 453] width 90 height 22
type input "80"
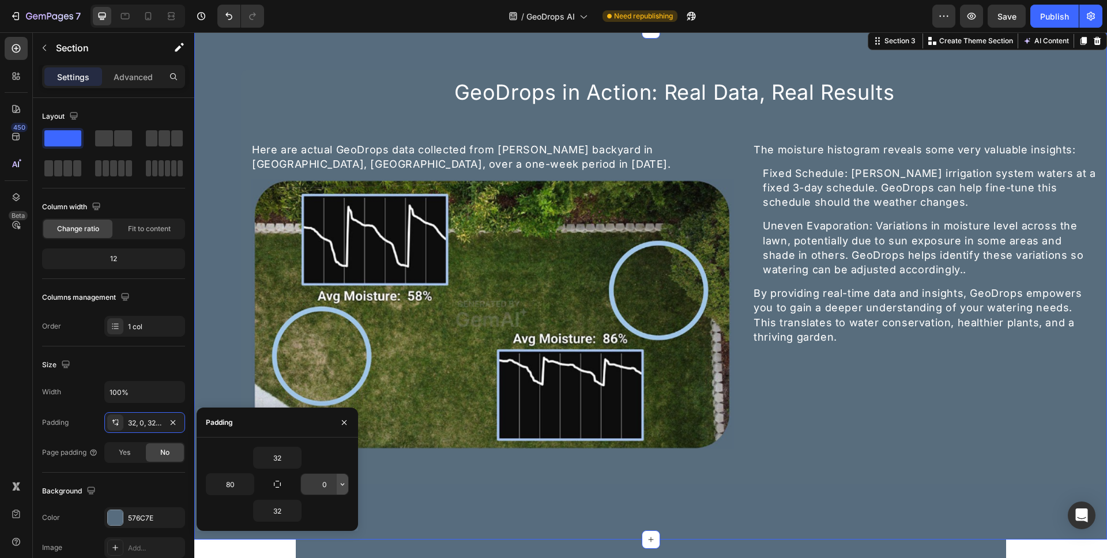
click at [347, 488] on icon "button" at bounding box center [342, 484] width 9 height 9
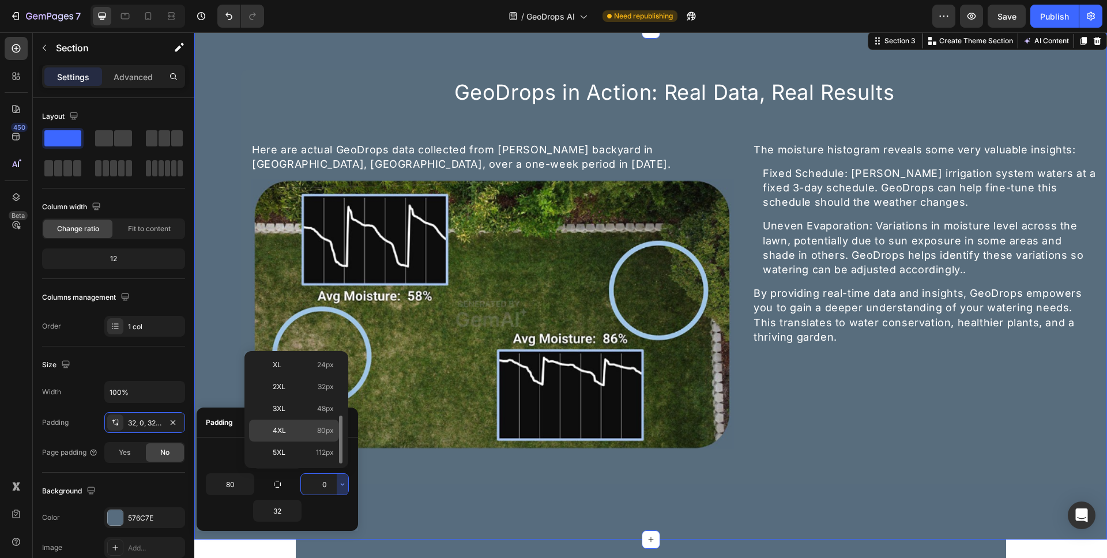
click at [311, 427] on p "4XL 80px" at bounding box center [303, 430] width 61 height 10
type input "80"
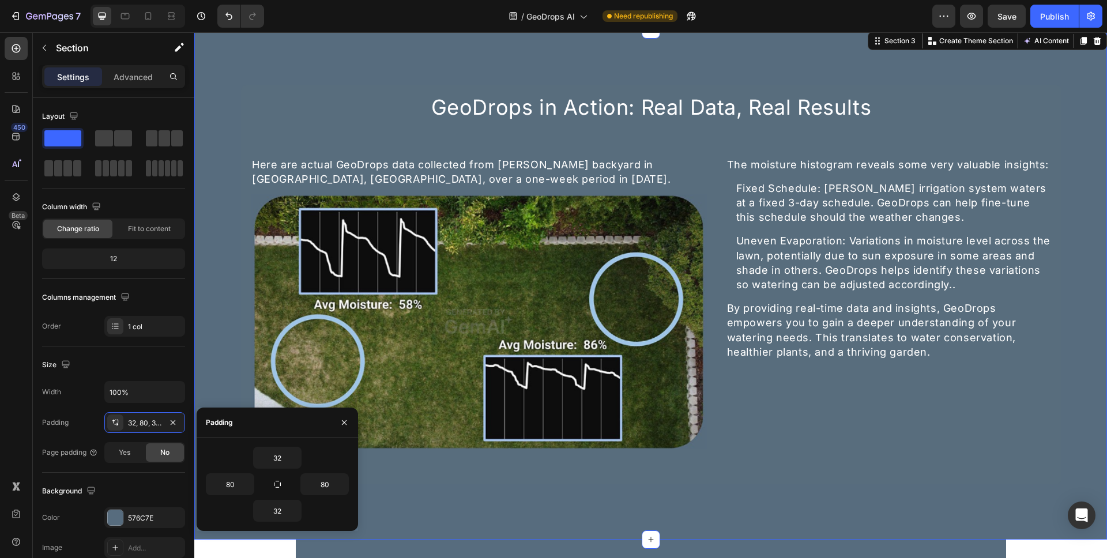
click at [1078, 544] on div "GeoDrops in Action: Real Data, Real Results Heading Here are actual GeoDrops da…" at bounding box center [650, 463] width 913 height 3109
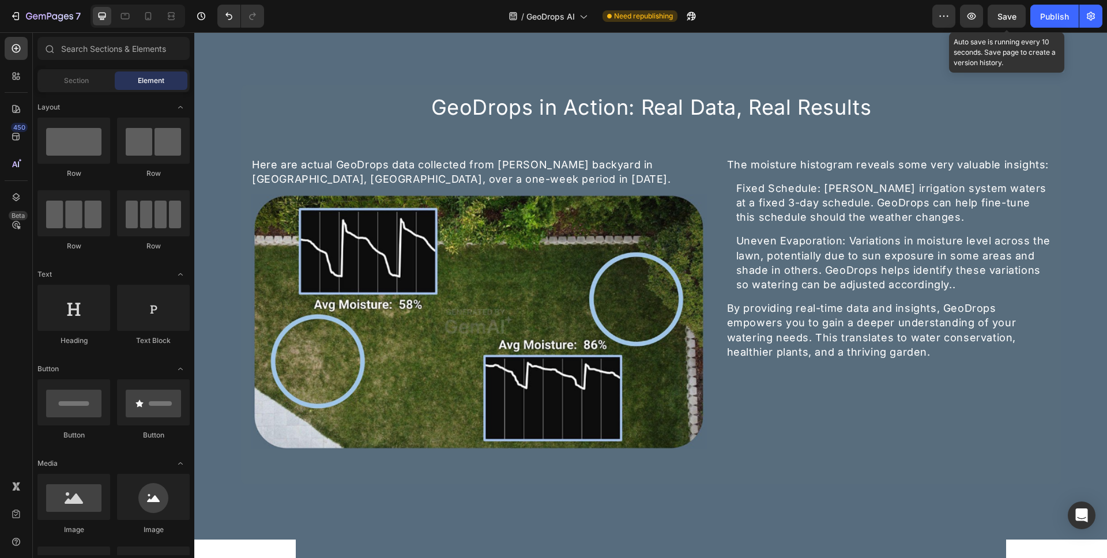
click at [1016, 14] on span "Save" at bounding box center [1006, 17] width 19 height 10
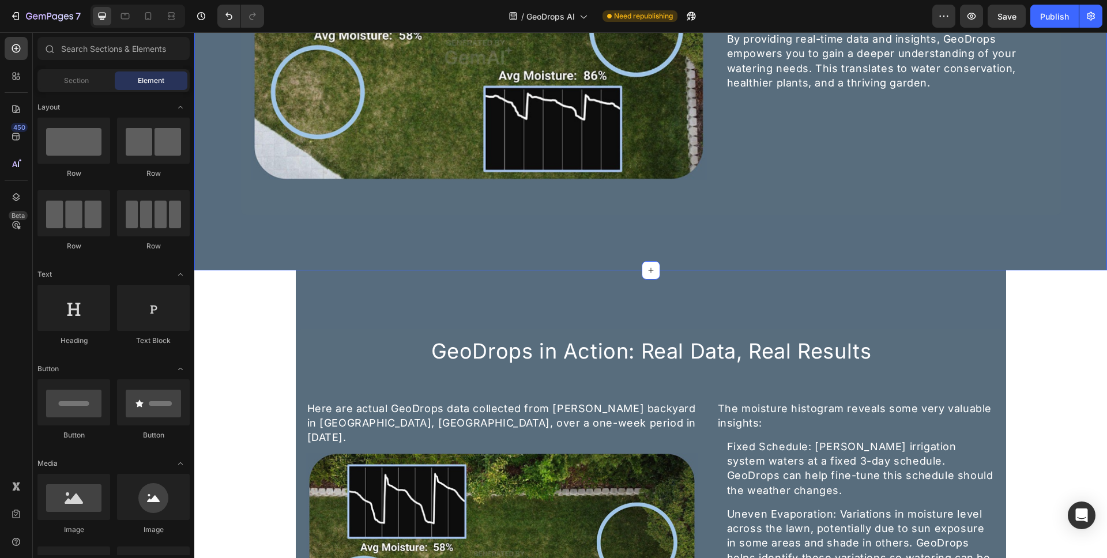
scroll to position [1475, 0]
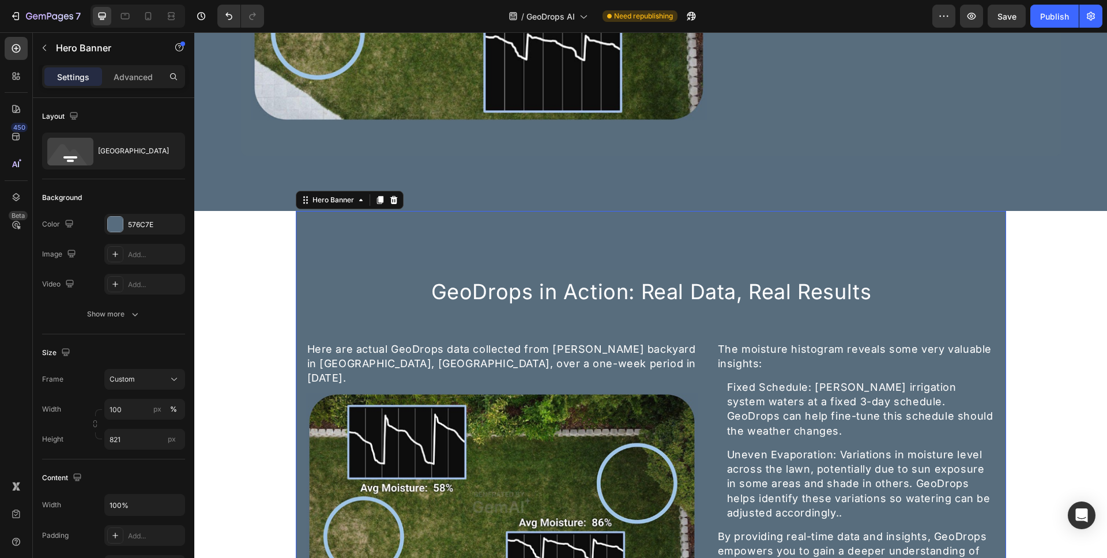
click at [302, 238] on div "Overlay" at bounding box center [651, 447] width 710 height 473
click at [208, 244] on div "GeoDrops in Action: Real Data, Real Results Heading Here are actual GeoDrops da…" at bounding box center [650, 135] width 913 height 3109
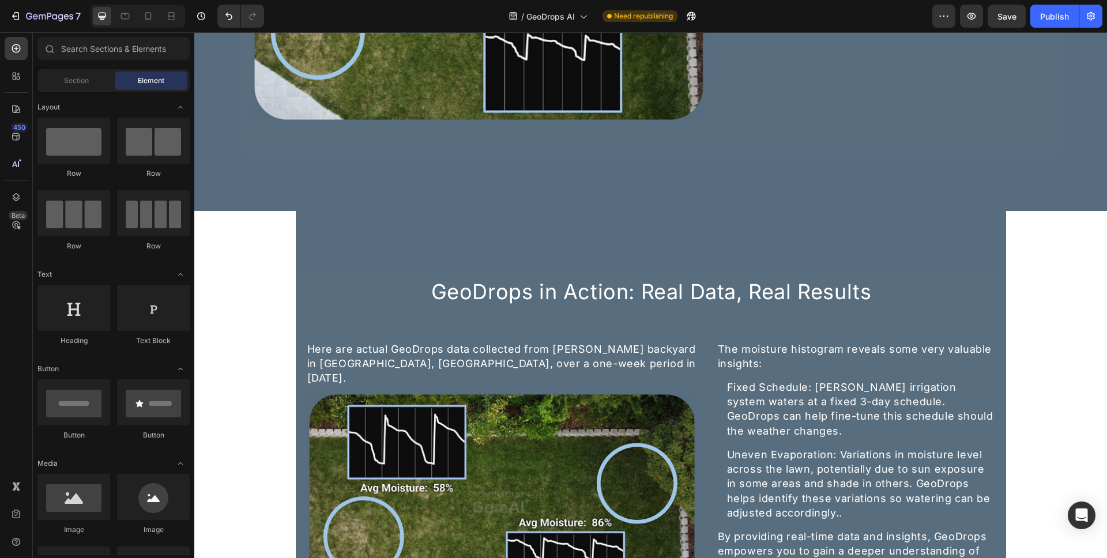
click at [242, 236] on div "GeoDrops in Action: Real Data, Real Results Heading Here are actual GeoDrops da…" at bounding box center [650, 135] width 913 height 3109
click at [302, 225] on div "Overlay" at bounding box center [651, 447] width 710 height 473
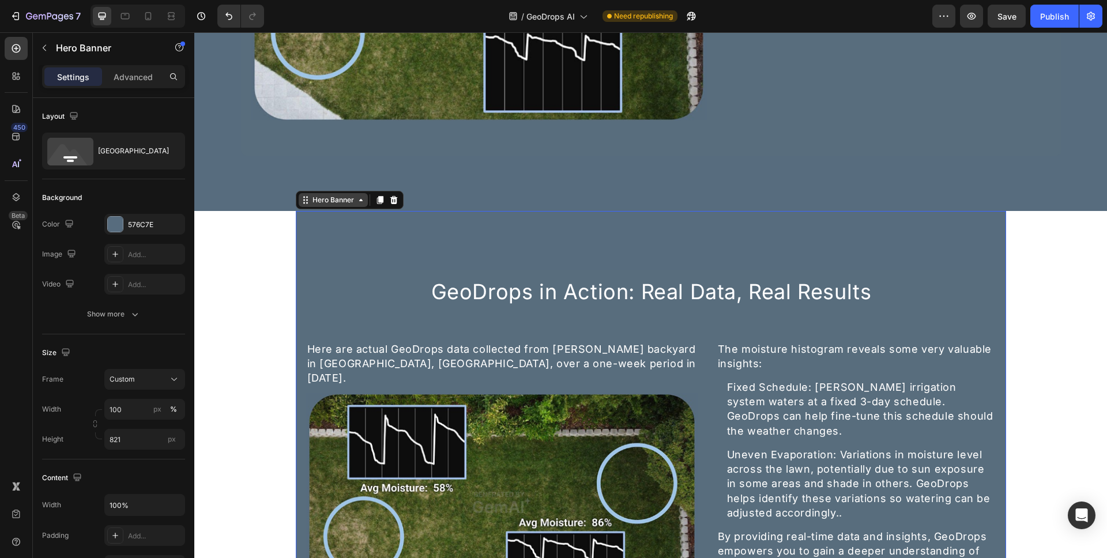
click at [330, 197] on div "Hero Banner" at bounding box center [333, 200] width 46 height 10
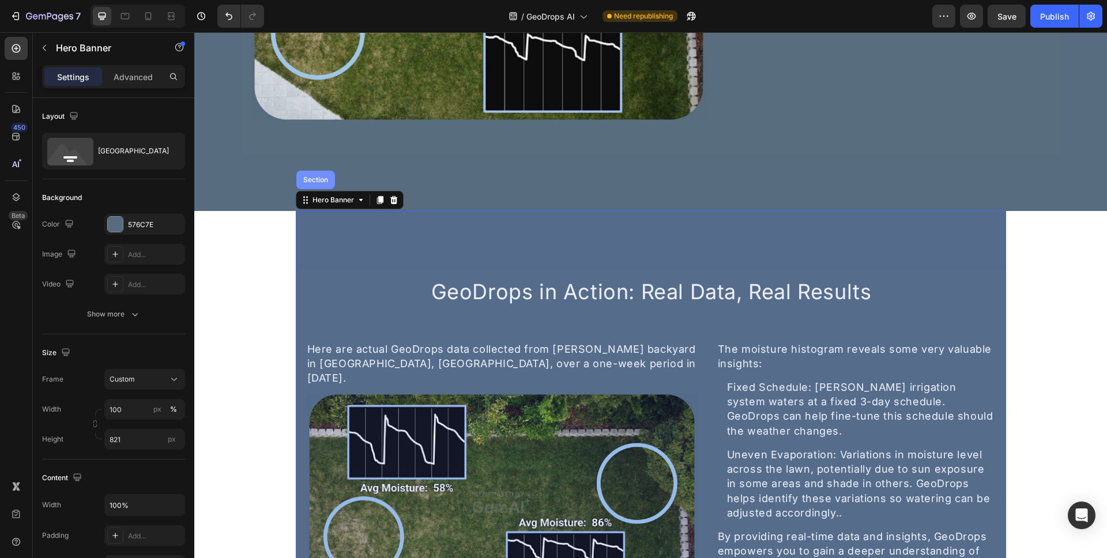
click at [306, 184] on div "Section" at bounding box center [315, 180] width 39 height 18
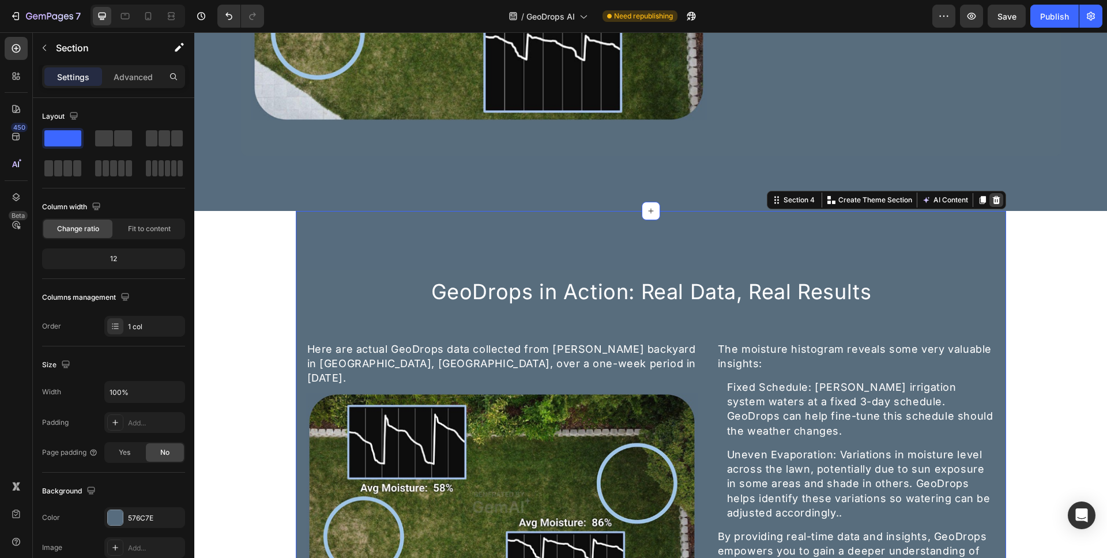
click at [993, 199] on icon at bounding box center [995, 200] width 7 height 8
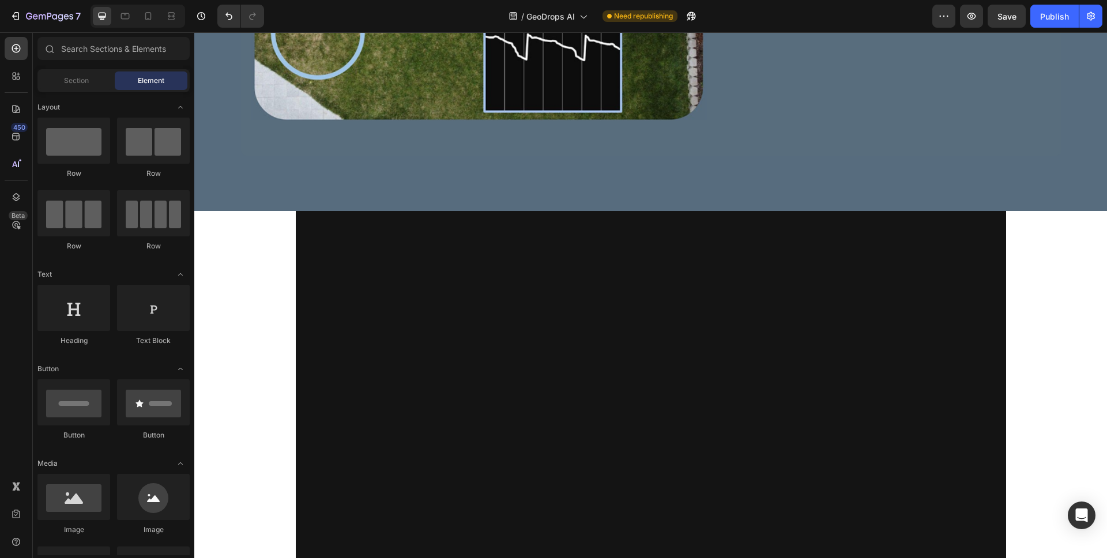
click at [970, 283] on div at bounding box center [651, 511] width 710 height 600
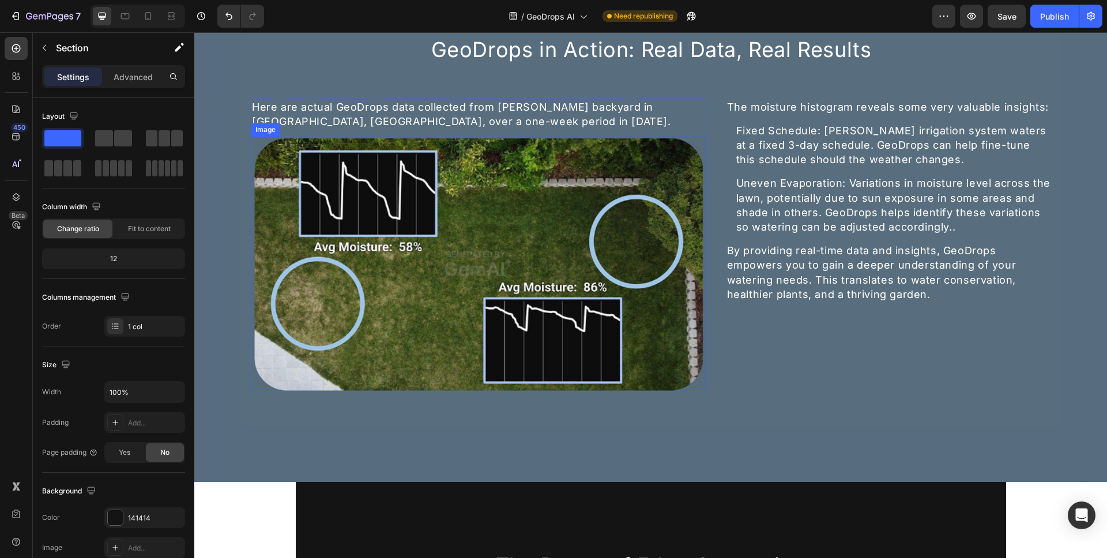
scroll to position [1156, 0]
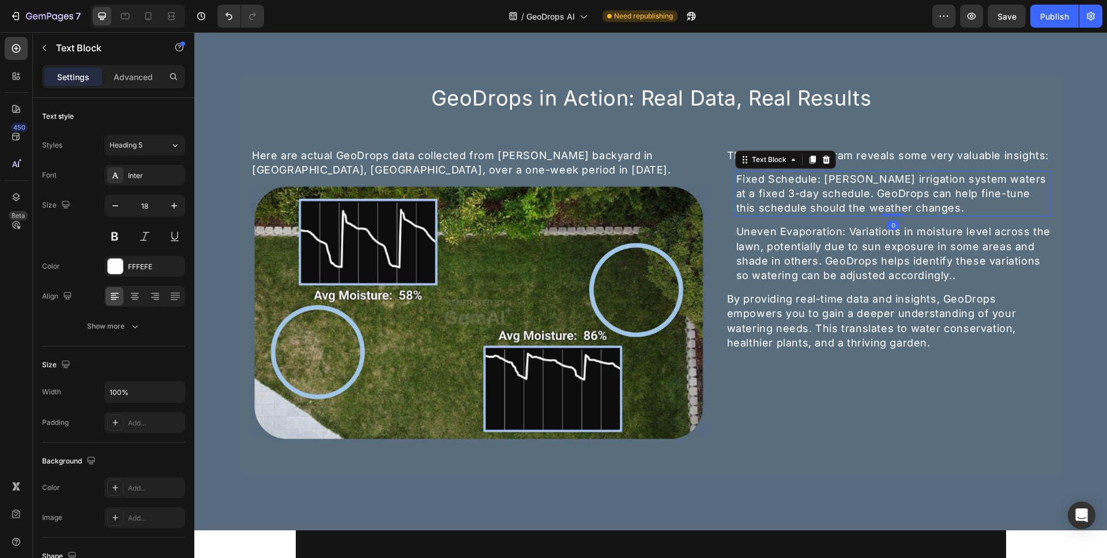
click at [745, 193] on div "Fixed Schedule: [PERSON_NAME] irrigation system waters at a fixed 3-day schedul…" at bounding box center [893, 194] width 317 height 46
click at [735, 183] on div "Fixed Schedule: [PERSON_NAME] irrigation system waters at a fixed 3-day schedul…" at bounding box center [893, 194] width 317 height 46
click at [812, 182] on p "Fixed Schedule: [PERSON_NAME] irrigation system waters at a fixed 3-day schedul…" at bounding box center [893, 194] width 314 height 44
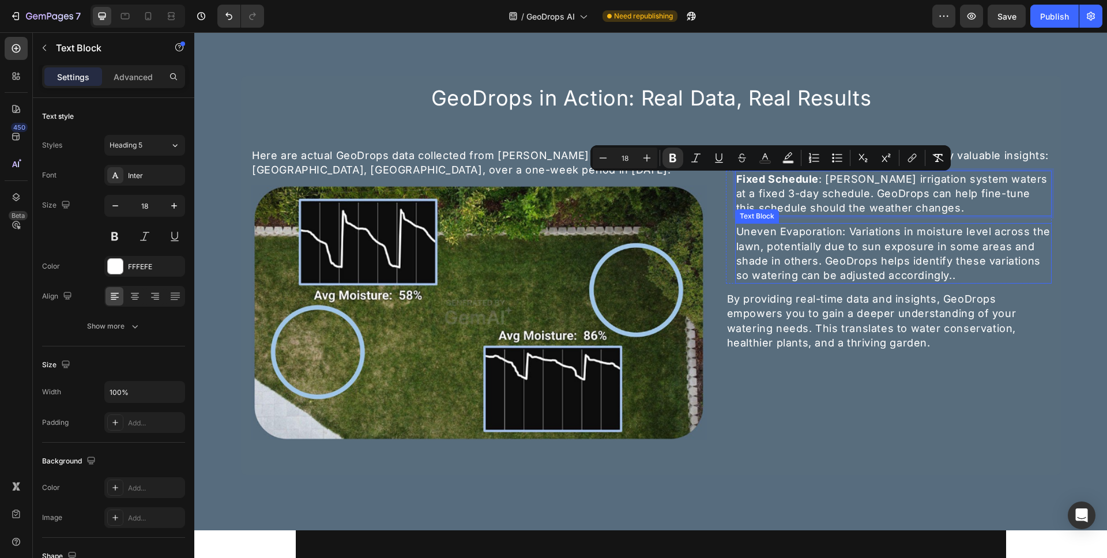
click at [784, 226] on div "Uneven Evaporation: Variations in moisture level across the lawn, potentially d…" at bounding box center [893, 253] width 317 height 61
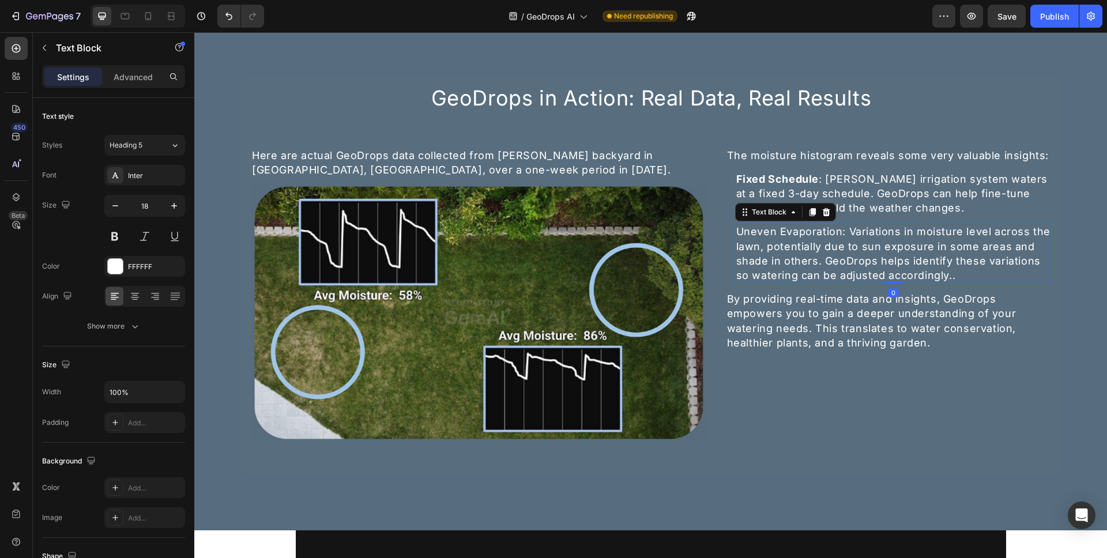
click at [735, 234] on div "Uneven Evaporation: Variations in moisture level across the lawn, potentially d…" at bounding box center [893, 253] width 317 height 61
click at [834, 235] on p "Uneven Evaporation: Variations in moisture level across the lawn, potentially d…" at bounding box center [893, 253] width 314 height 58
click at [860, 248] on p "Uneven Evaporation : Variations in moisture level across the lawn, potentially …" at bounding box center [893, 253] width 314 height 58
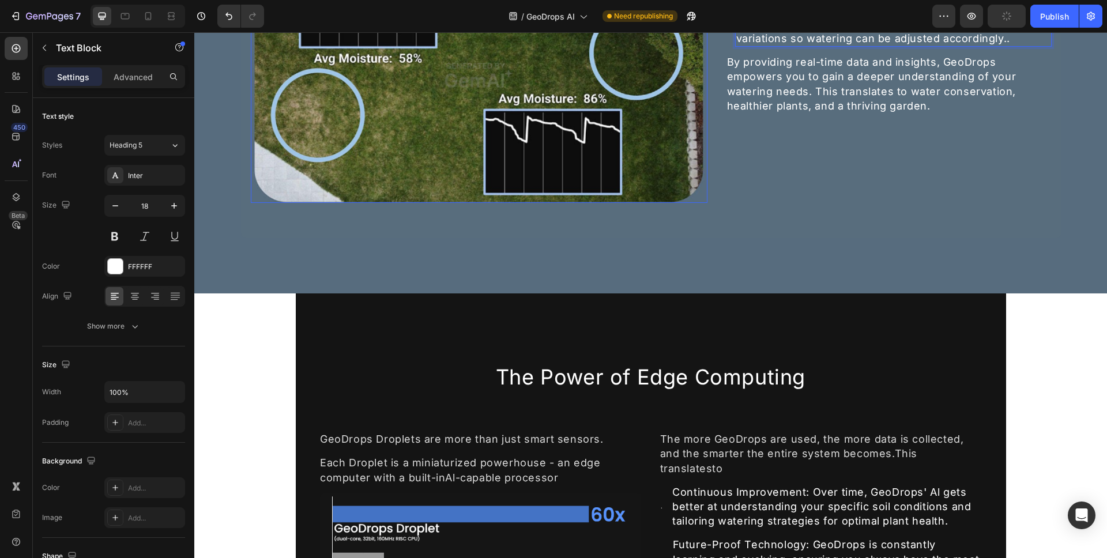
scroll to position [1512, 0]
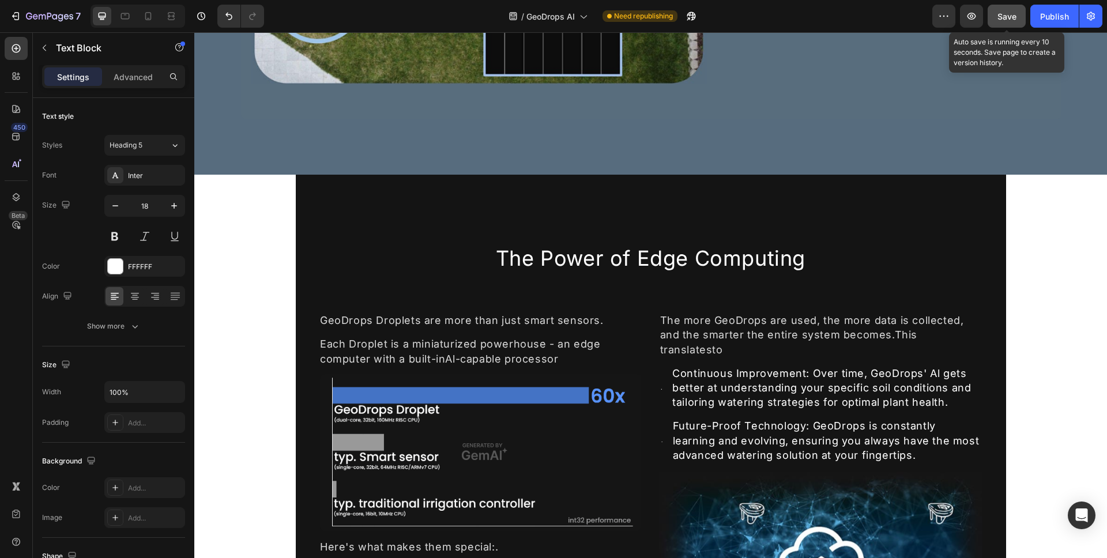
click at [1003, 25] on button "Save" at bounding box center [1007, 16] width 38 height 23
